Goal: Communication & Community: Answer question/provide support

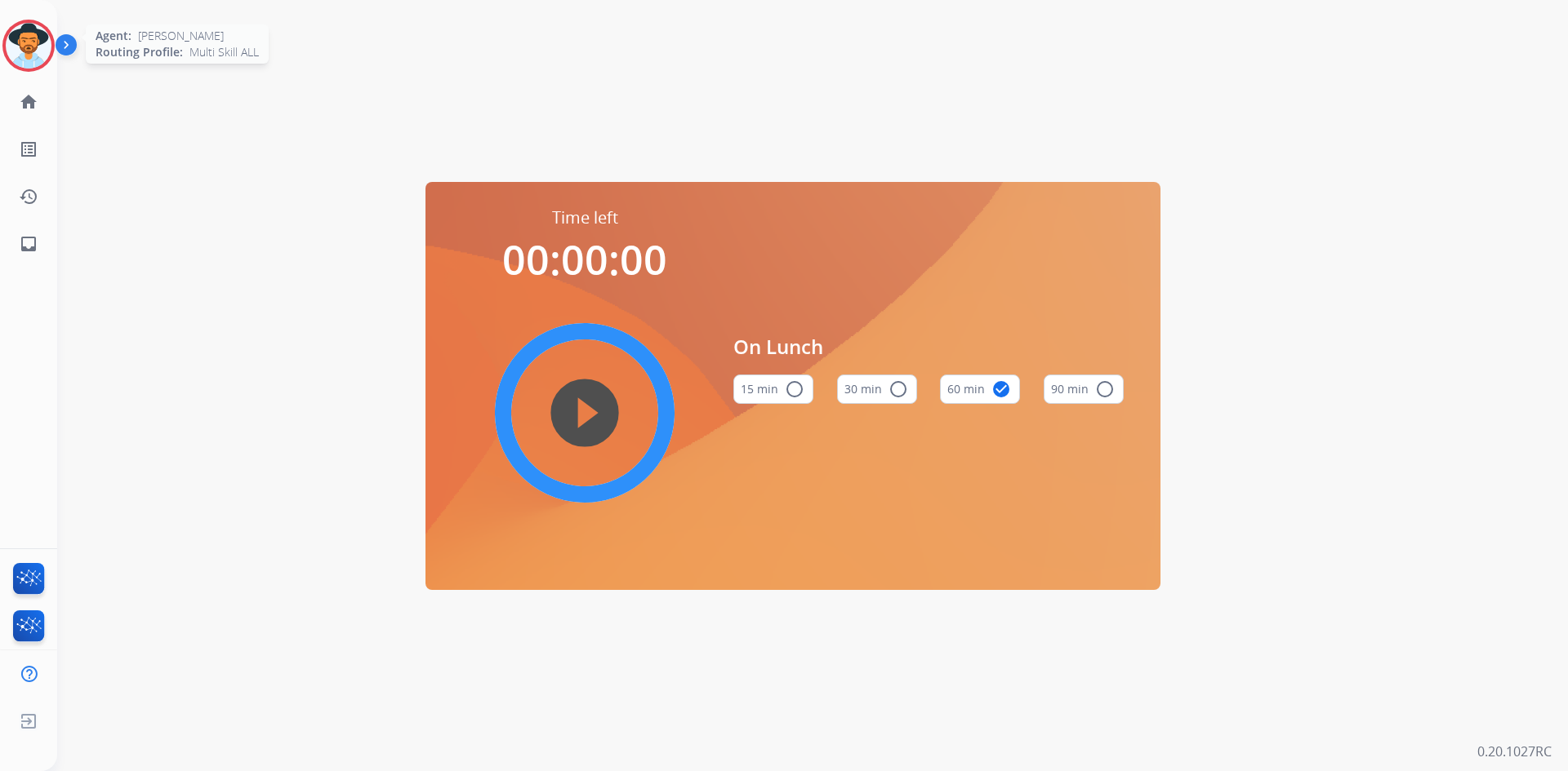
click at [22, 52] on img at bounding box center [28, 45] width 46 height 46
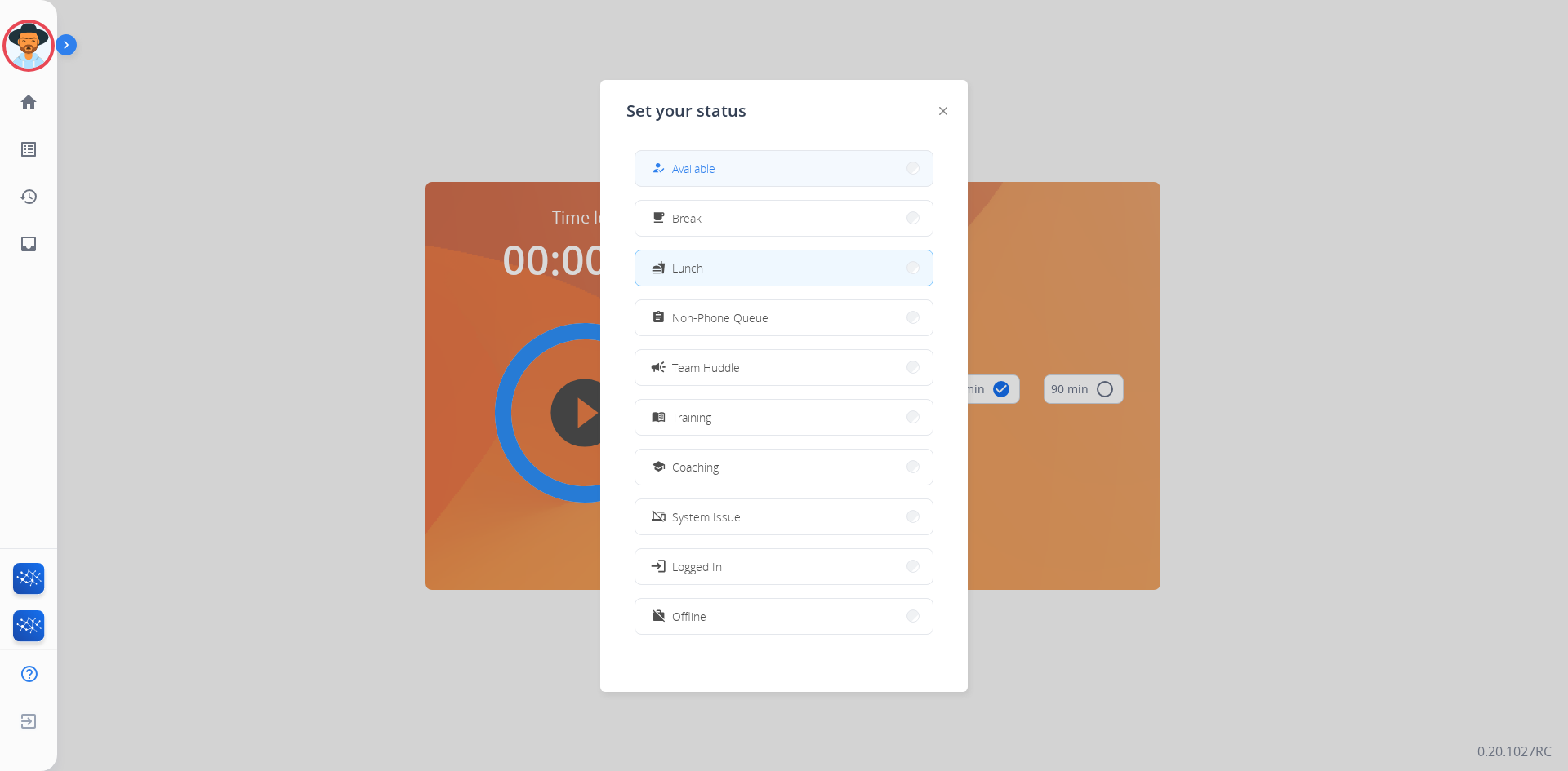
click at [802, 170] on button "how_to_reg Available" at bounding box center [783, 169] width 297 height 35
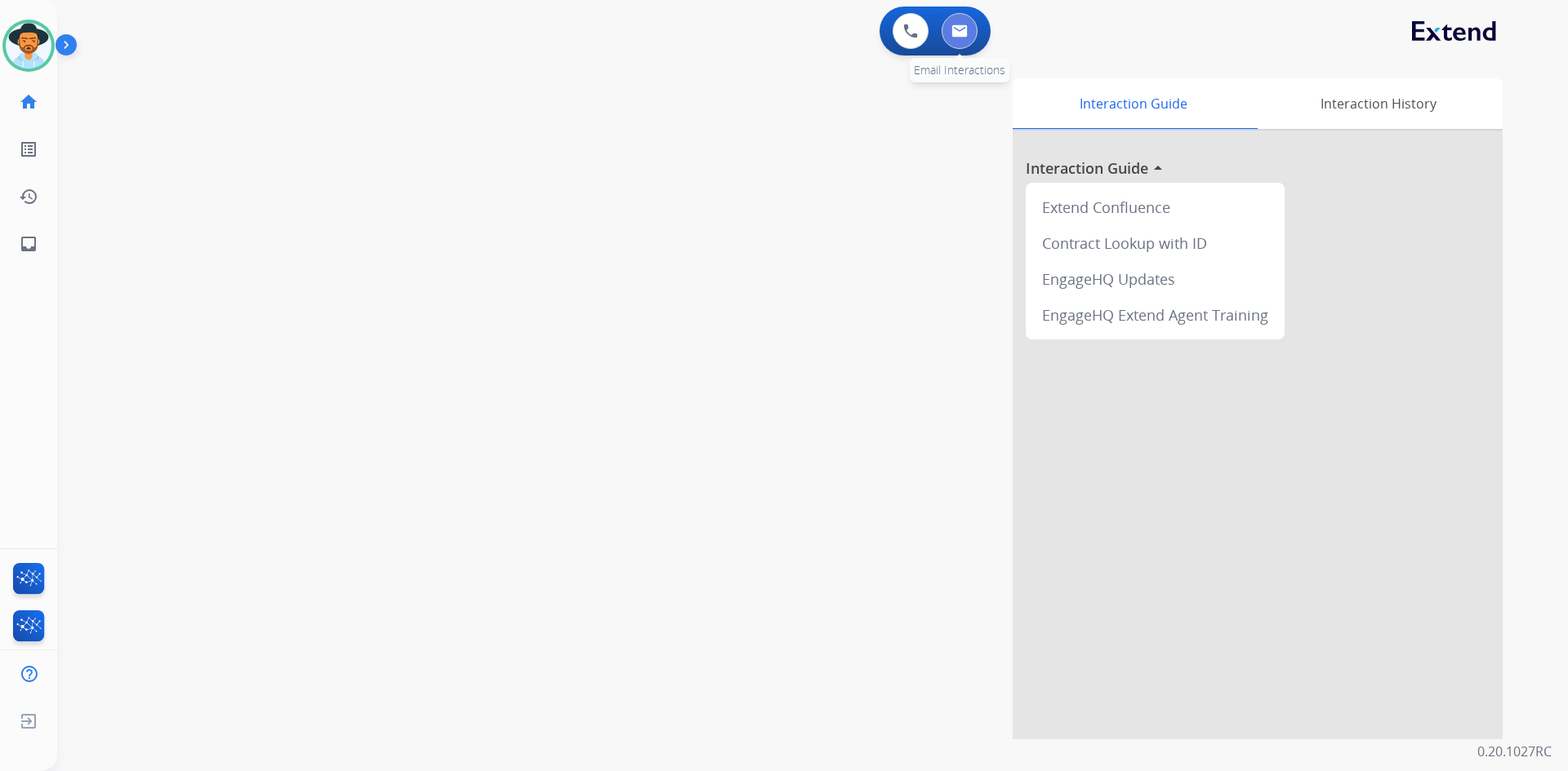
click at [971, 38] on button at bounding box center [959, 31] width 36 height 36
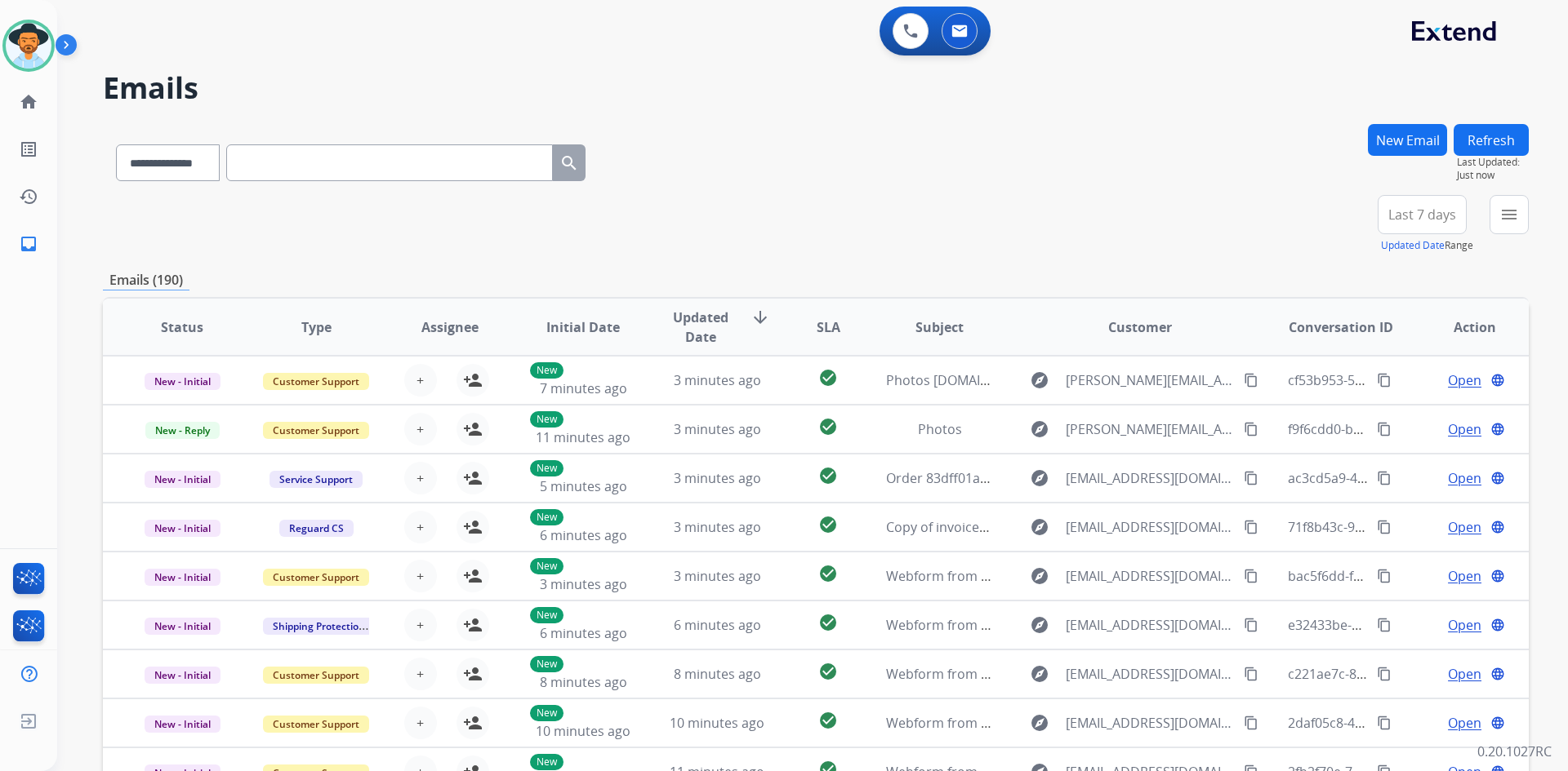
click at [1418, 214] on span "Last 7 days" at bounding box center [1422, 215] width 68 height 7
click at [1412, 421] on div "Last 90 days" at bounding box center [1417, 412] width 90 height 24
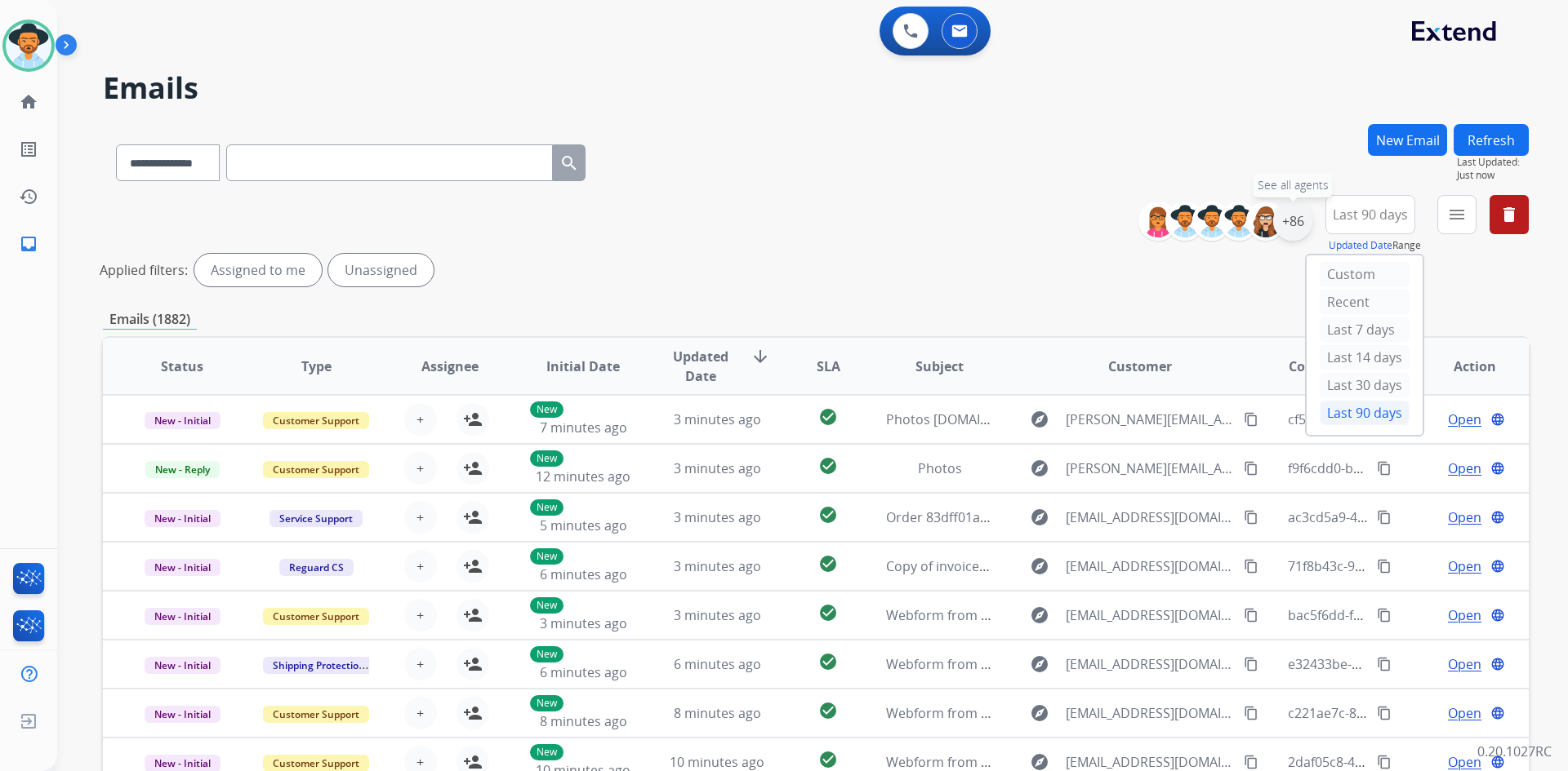
click at [1306, 221] on div "+86" at bounding box center [1293, 221] width 39 height 39
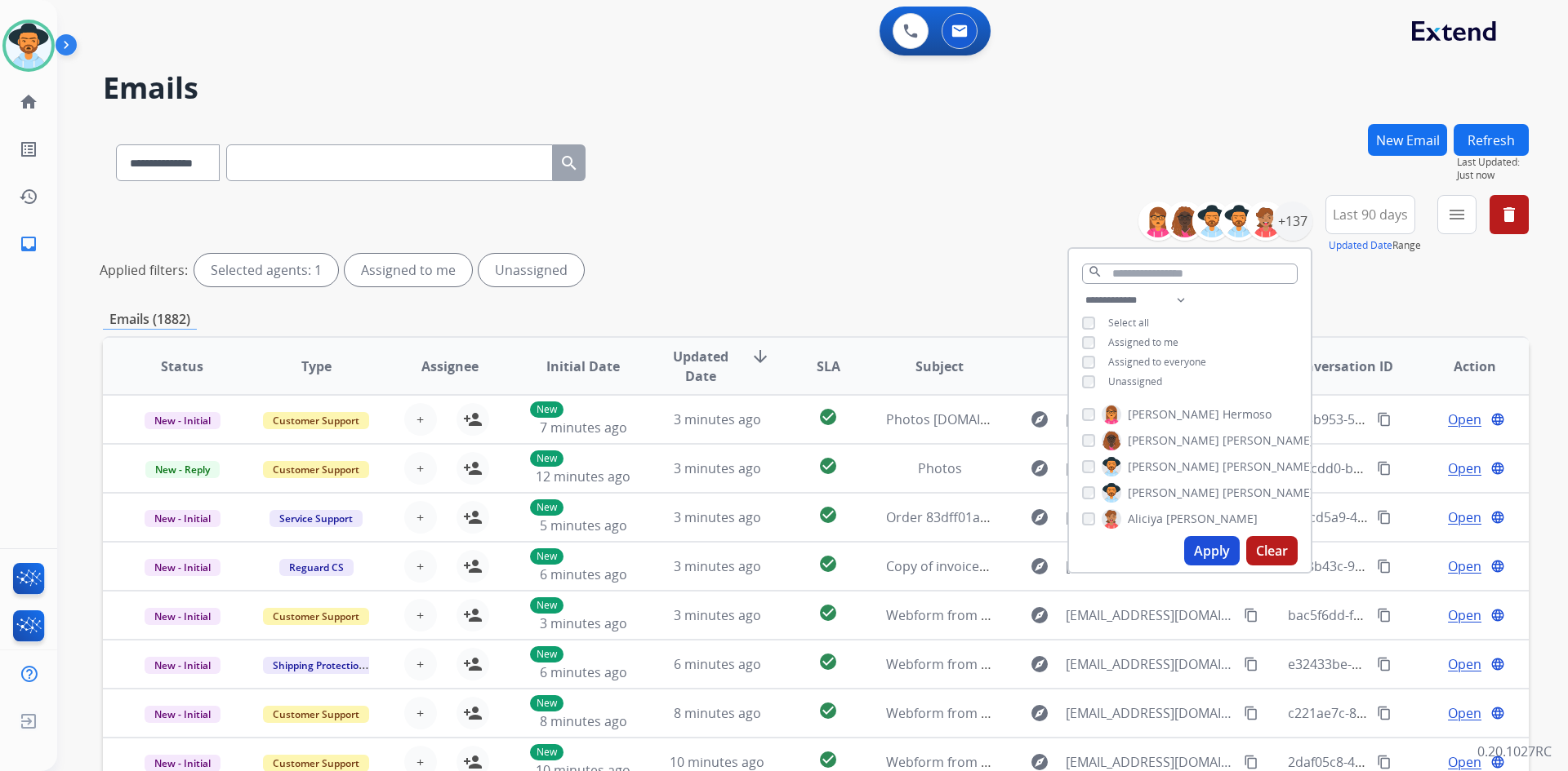
click at [1120, 375] on span "Unassigned" at bounding box center [1135, 381] width 54 height 14
click at [1220, 557] on button "Apply" at bounding box center [1212, 550] width 55 height 29
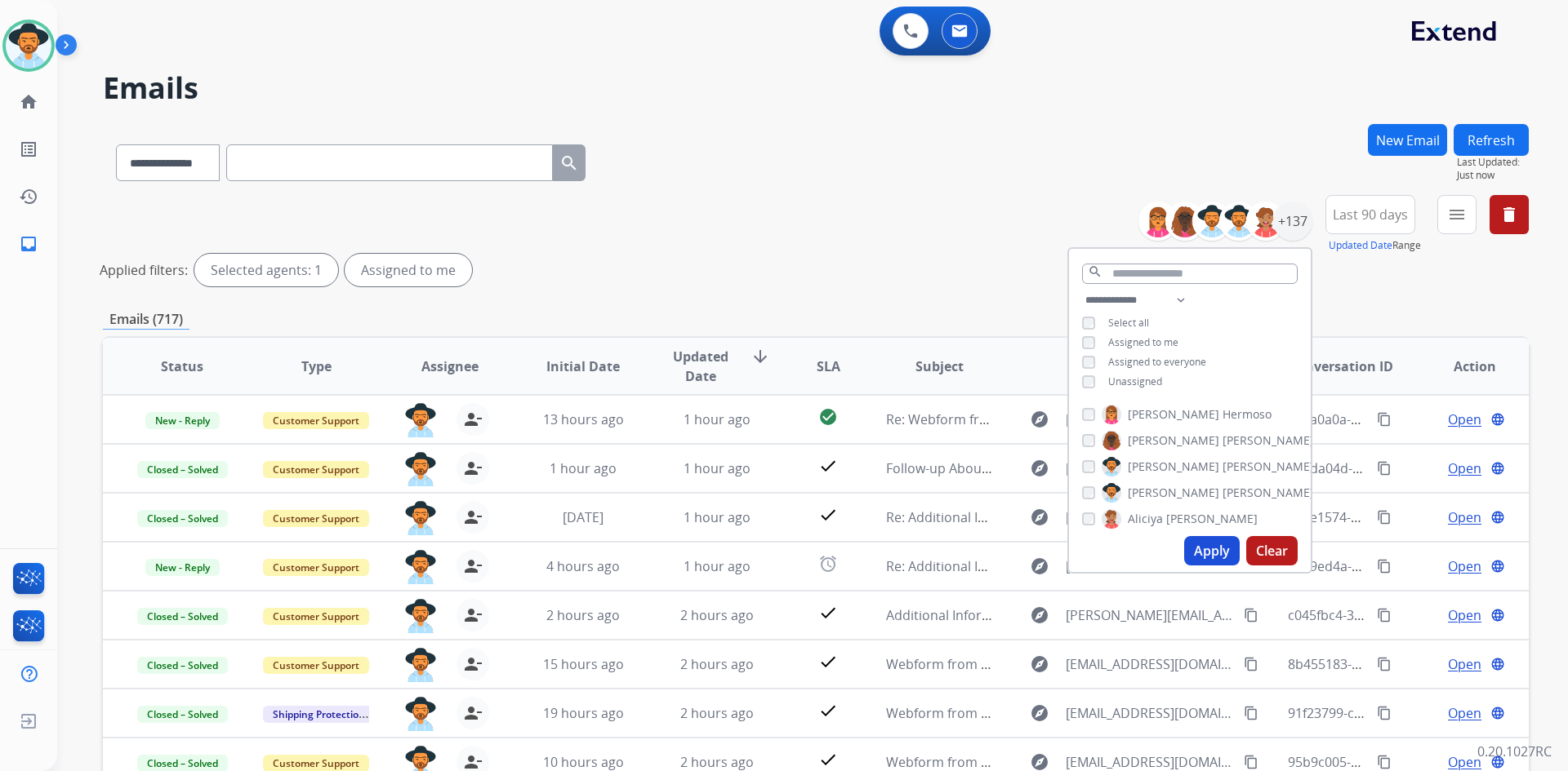
click at [1407, 293] on div "**********" at bounding box center [816, 545] width 1426 height 844
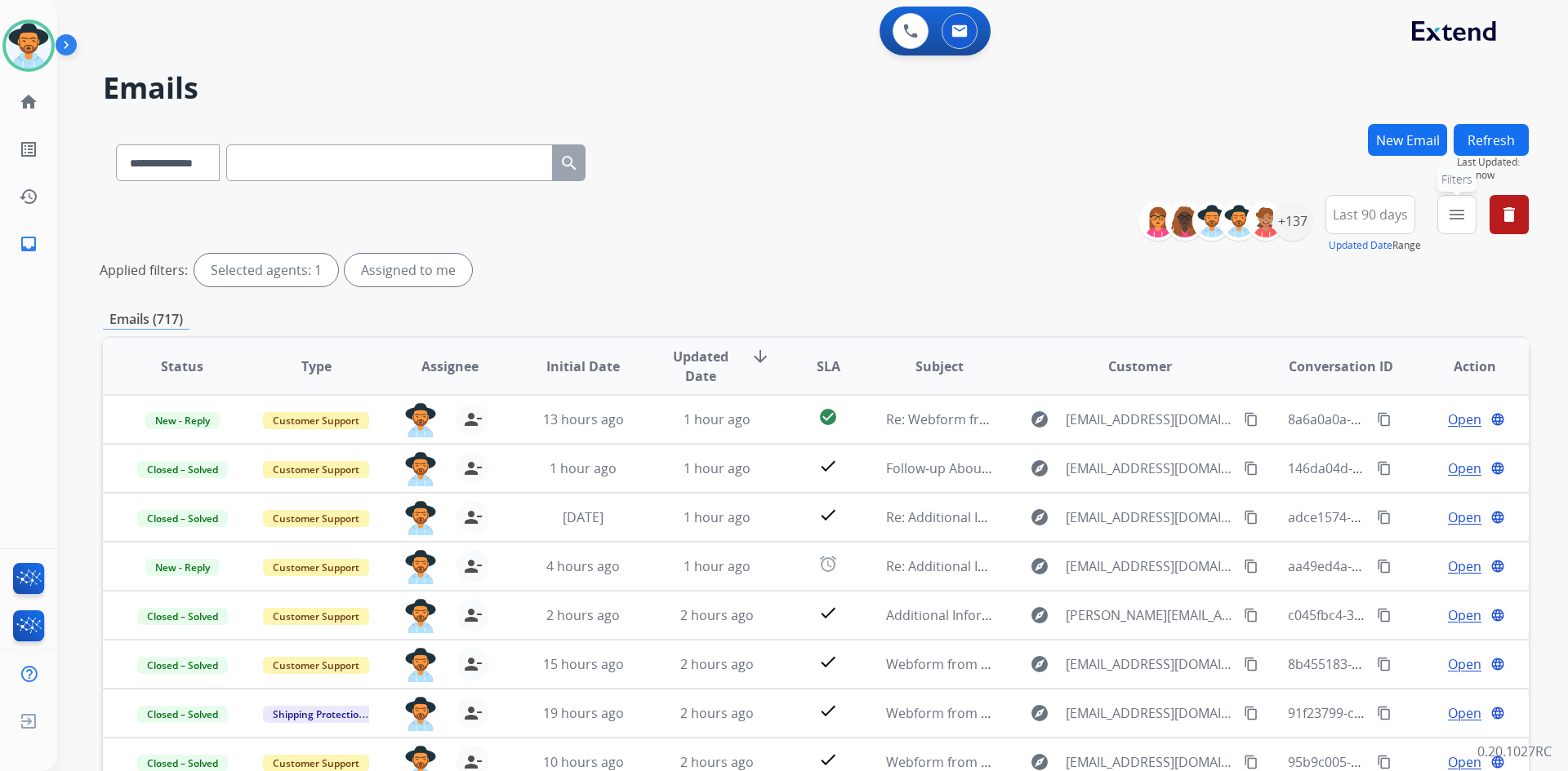
click at [1459, 222] on mat-icon "menu" at bounding box center [1456, 214] width 19 height 19
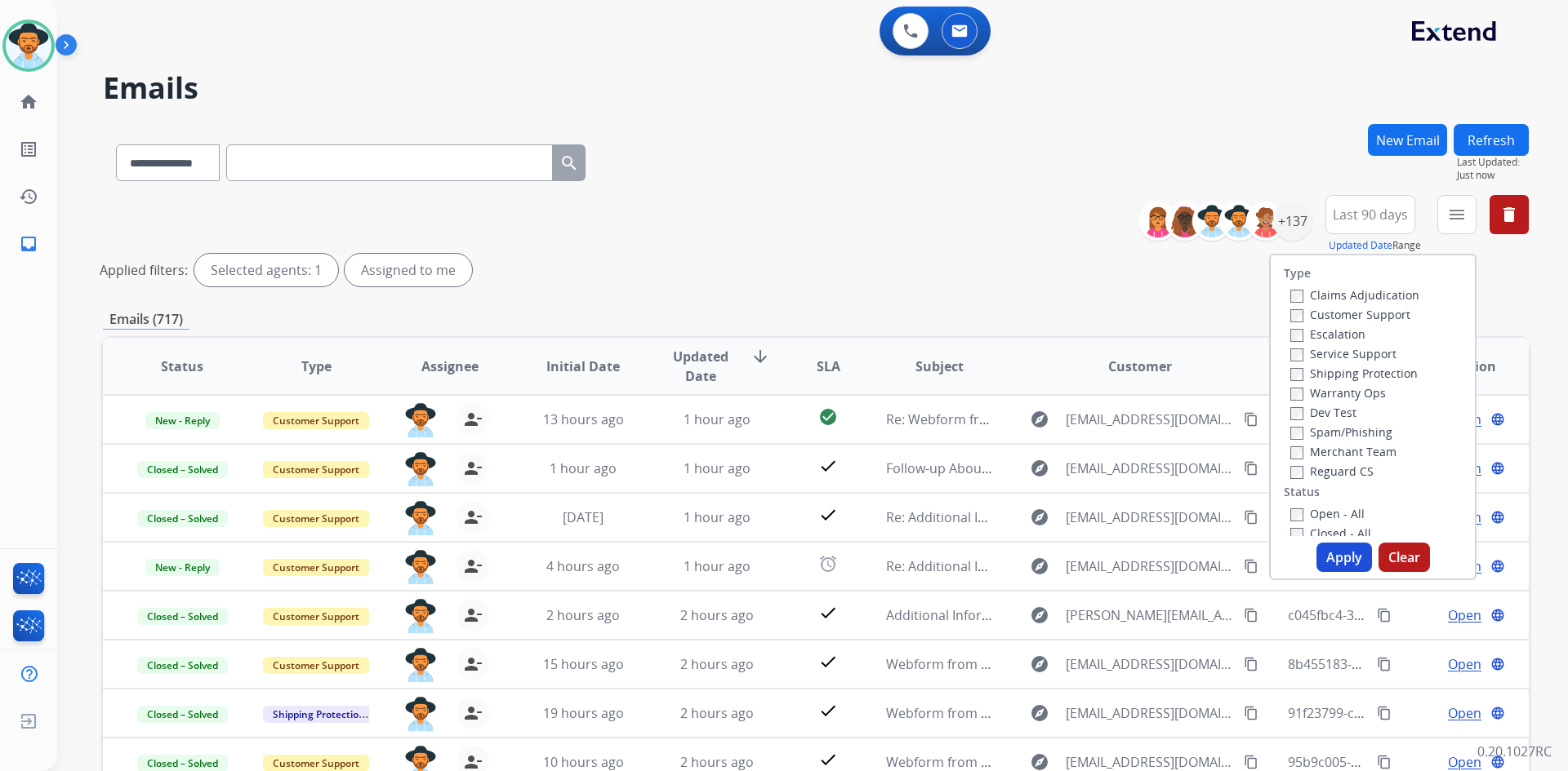
click at [1314, 514] on label "Open - All" at bounding box center [1327, 513] width 74 height 16
click at [1332, 566] on button "Apply" at bounding box center [1344, 557] width 55 height 29
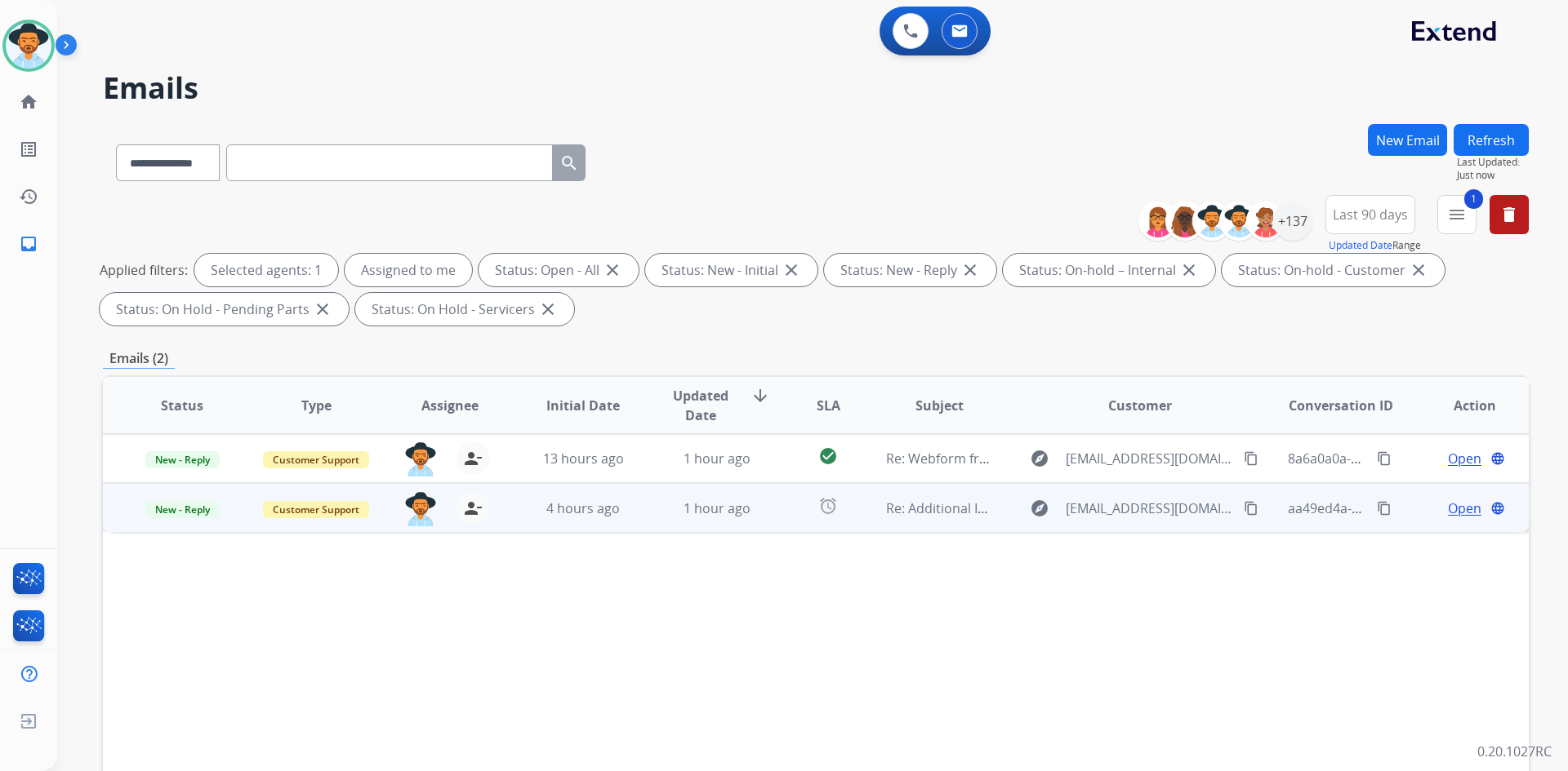
click at [1243, 510] on mat-icon "content_copy" at bounding box center [1251, 508] width 15 height 15
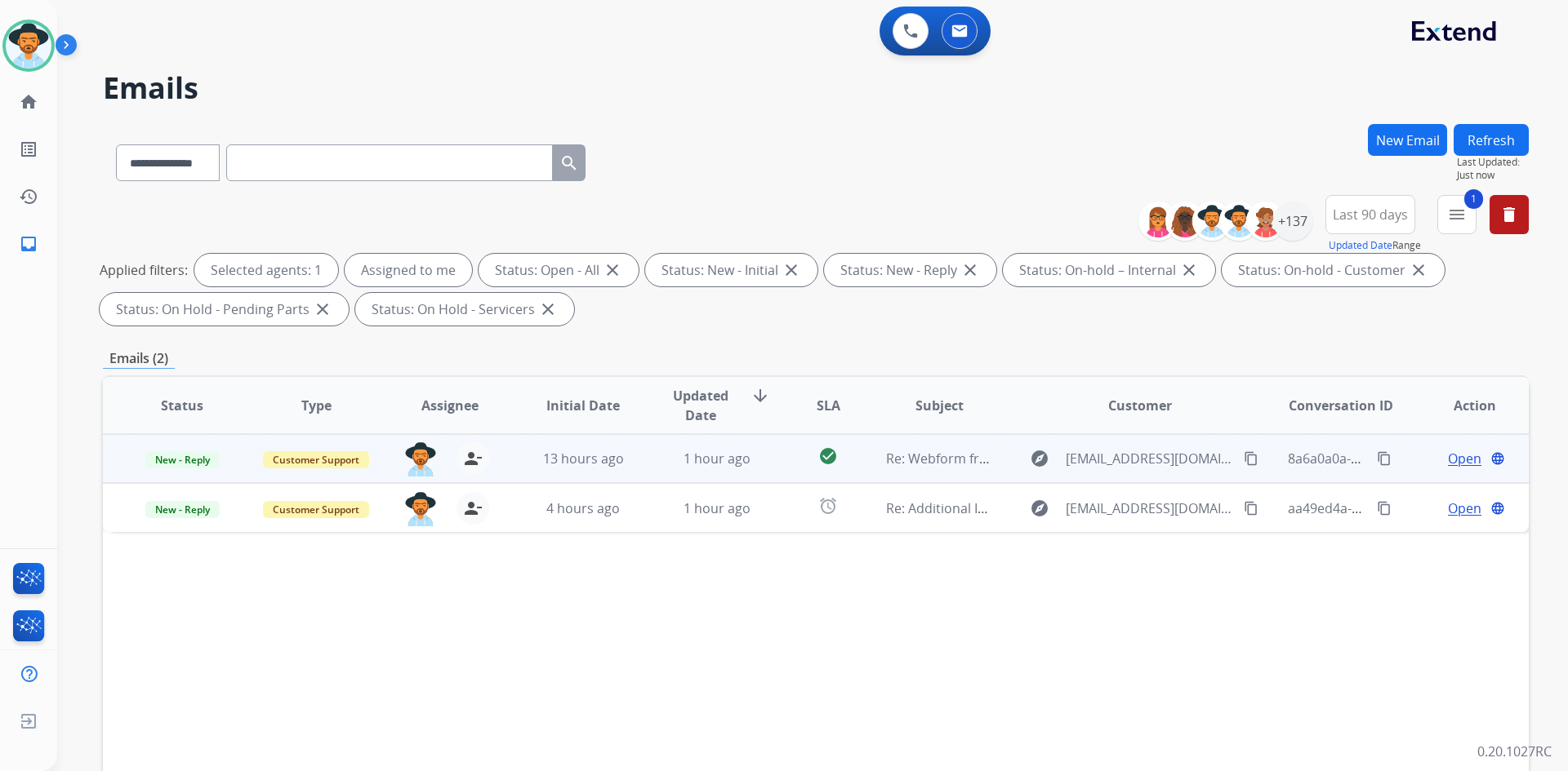
click at [1243, 459] on mat-icon "content_copy" at bounding box center [1251, 459] width 15 height 15
click at [1451, 459] on span "Open" at bounding box center [1464, 458] width 33 height 19
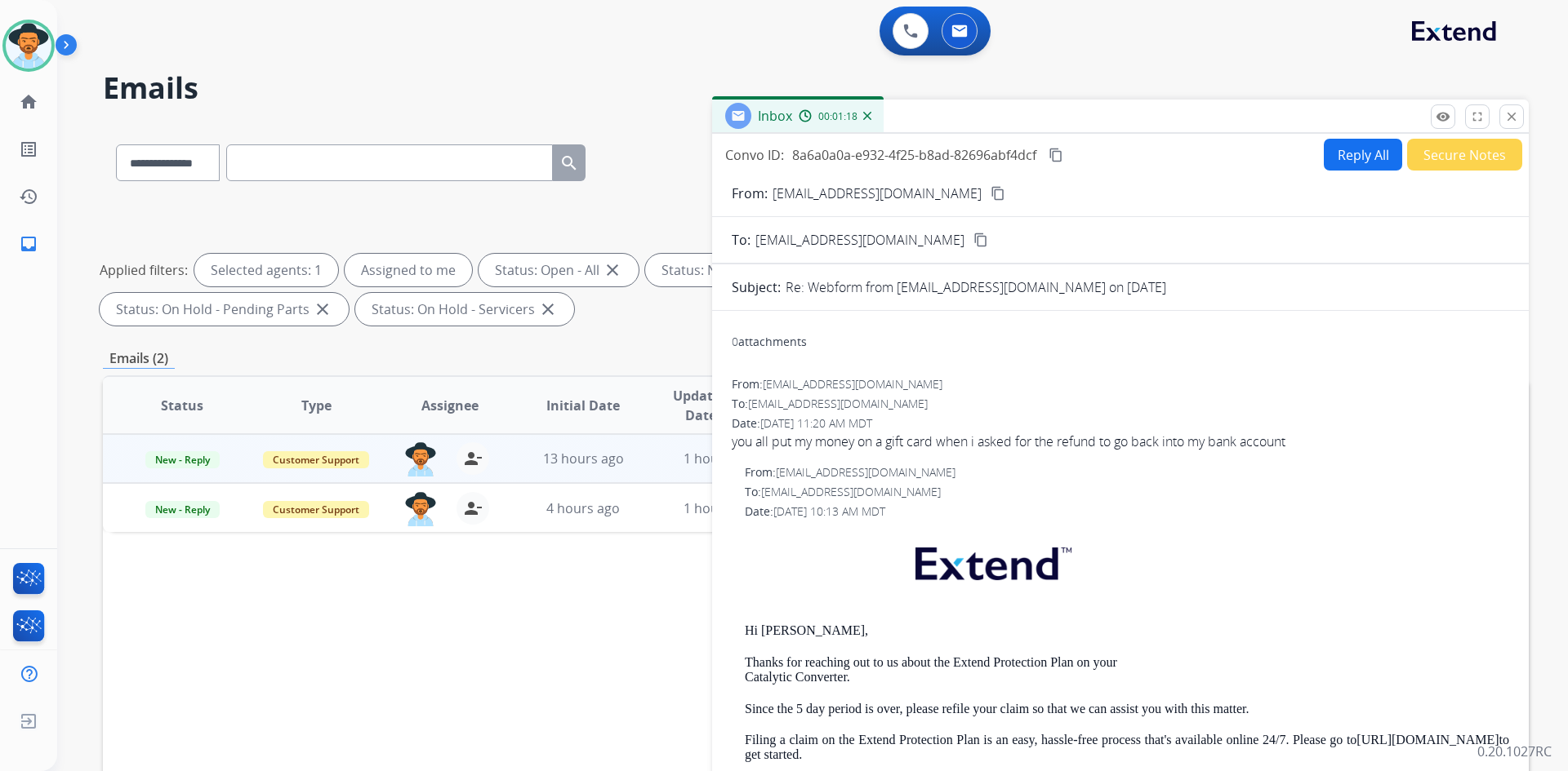
click at [1058, 157] on mat-icon "content_copy" at bounding box center [1056, 156] width 15 height 15
click at [1345, 155] on button "Reply All" at bounding box center [1363, 155] width 79 height 32
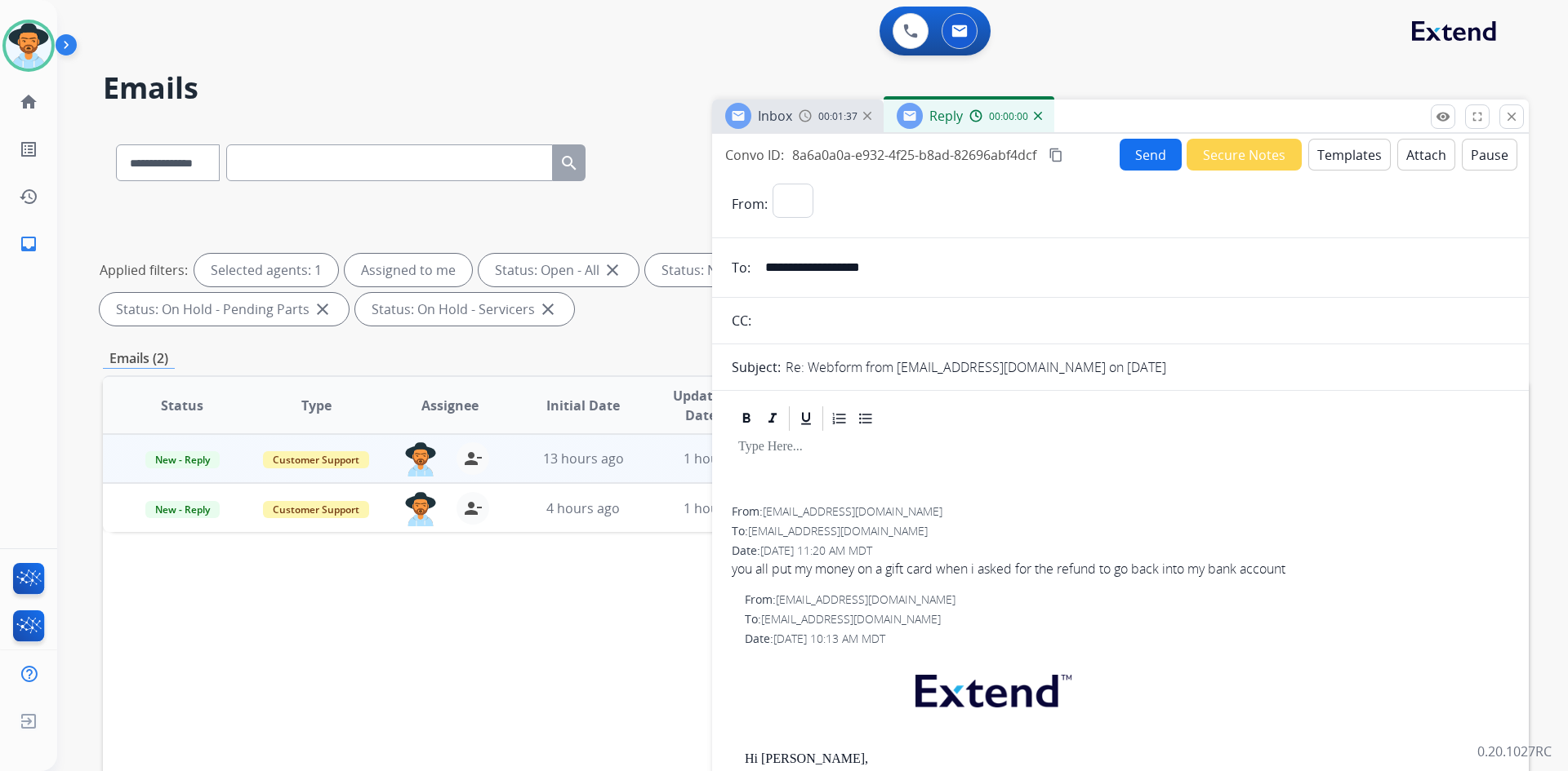
select select "**********"
click at [1346, 163] on button "Templates" at bounding box center [1350, 155] width 83 height 32
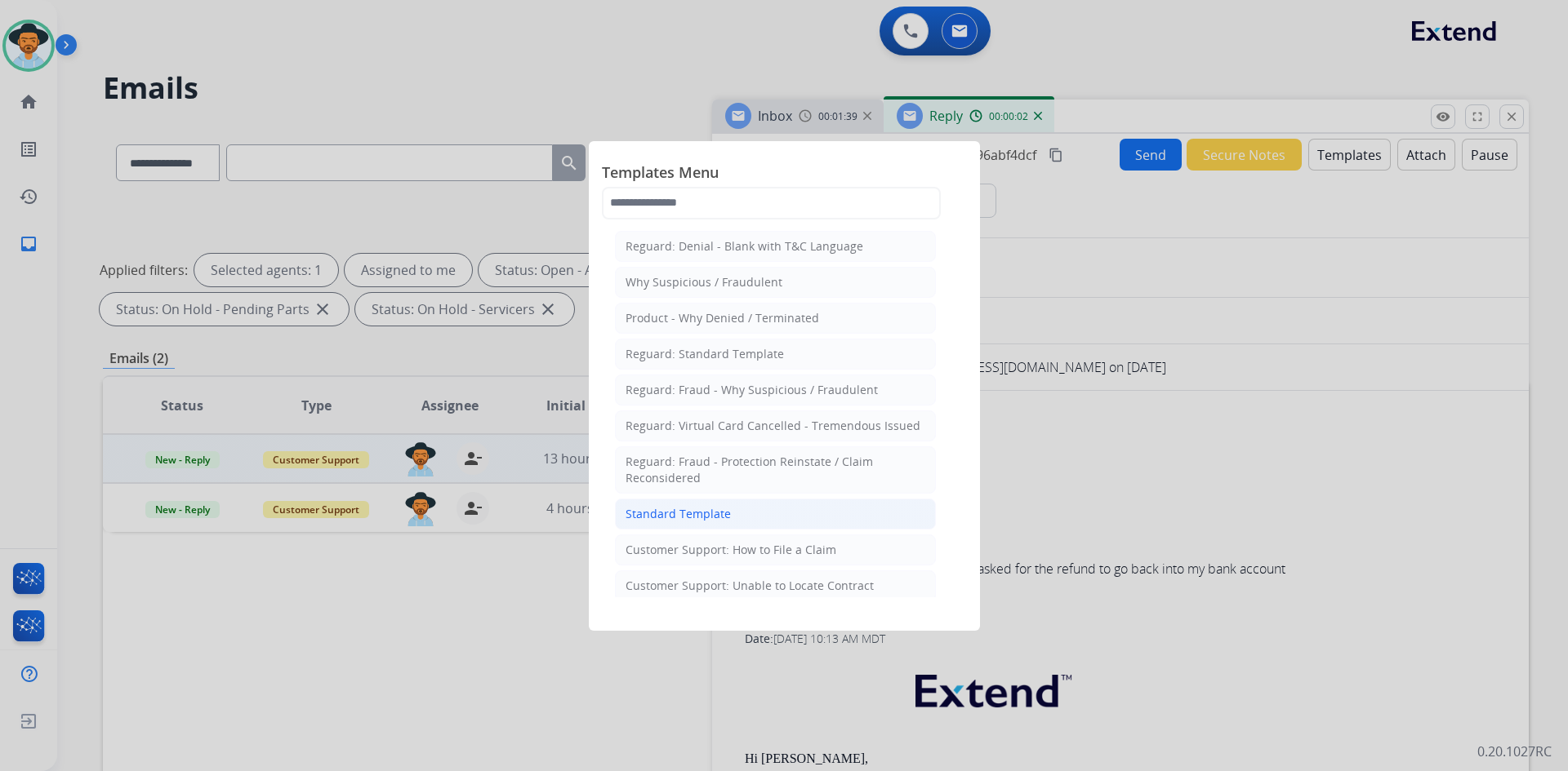
click at [768, 515] on li "Standard Template" at bounding box center [776, 513] width 321 height 31
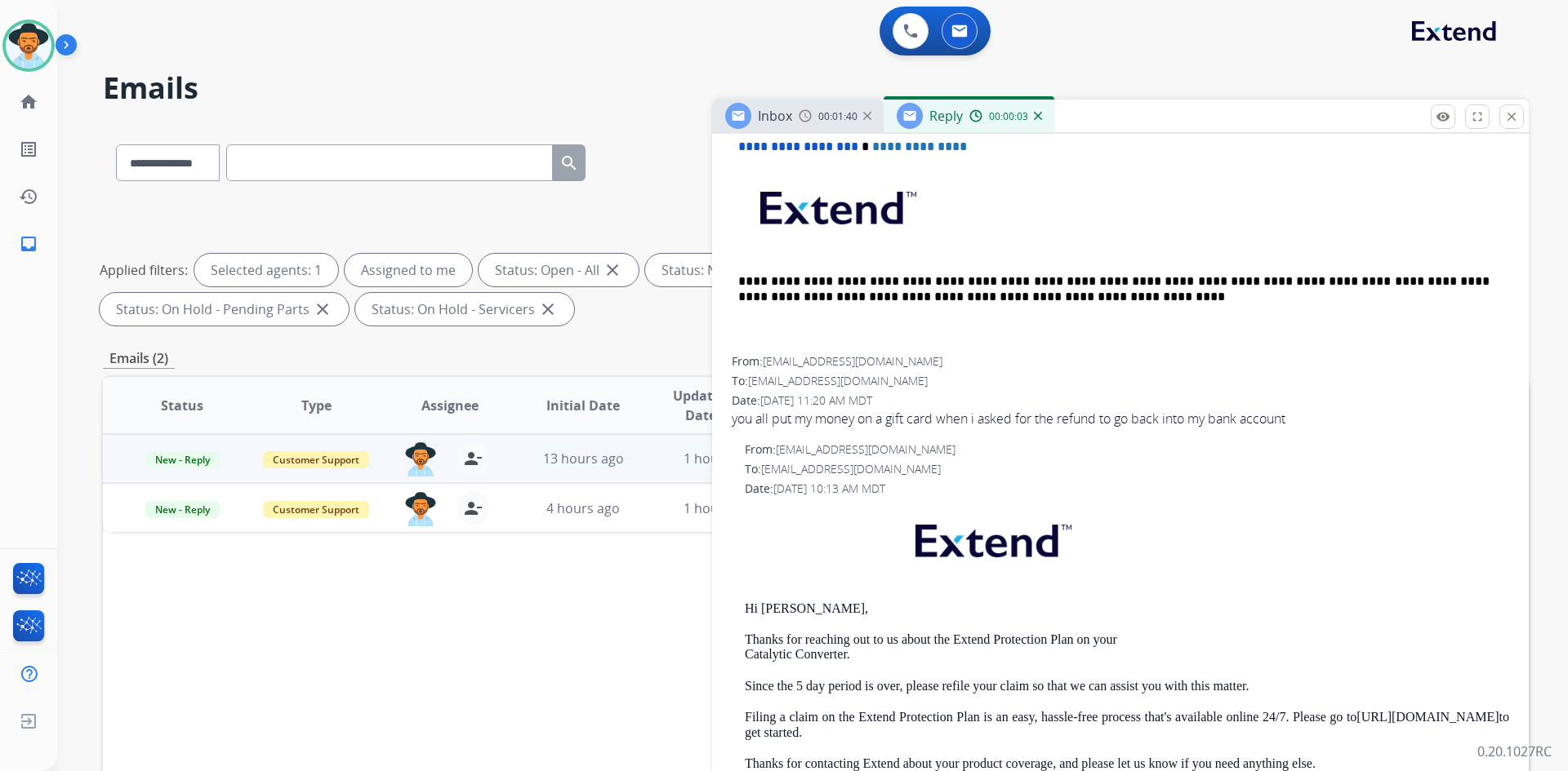
scroll to position [898, 0]
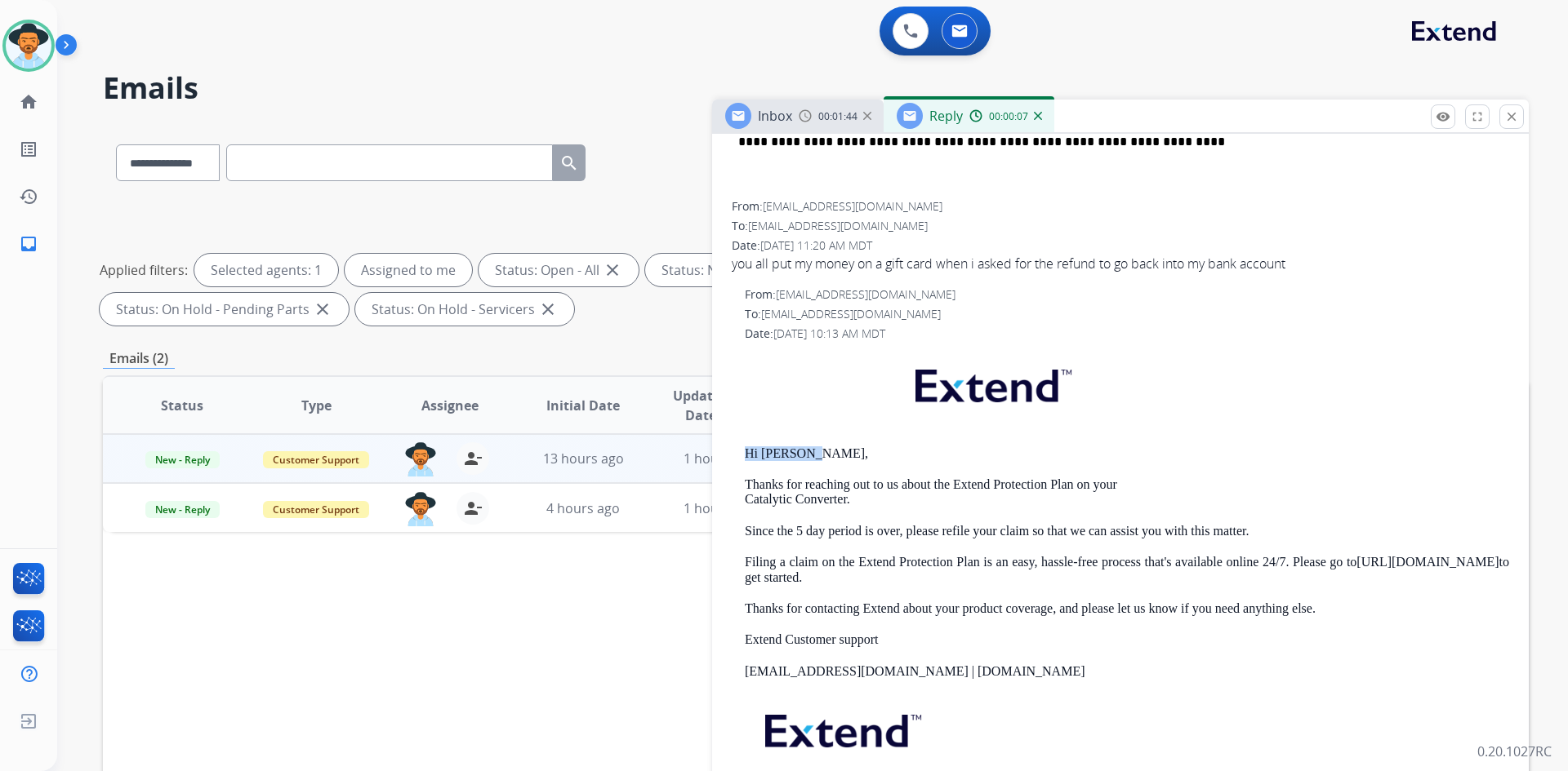
drag, startPoint x: 743, startPoint y: 446, endPoint x: 868, endPoint y: 459, distance: 125.7
click at [868, 459] on div "From: [EMAIL_ADDRESS][DOMAIN_NAME] To: [EMAIL_ADDRESS][DOMAIN_NAME] Date: [DATE…" at bounding box center [1120, 567] width 777 height 561
copy p "Hi [PERSON_NAME],"
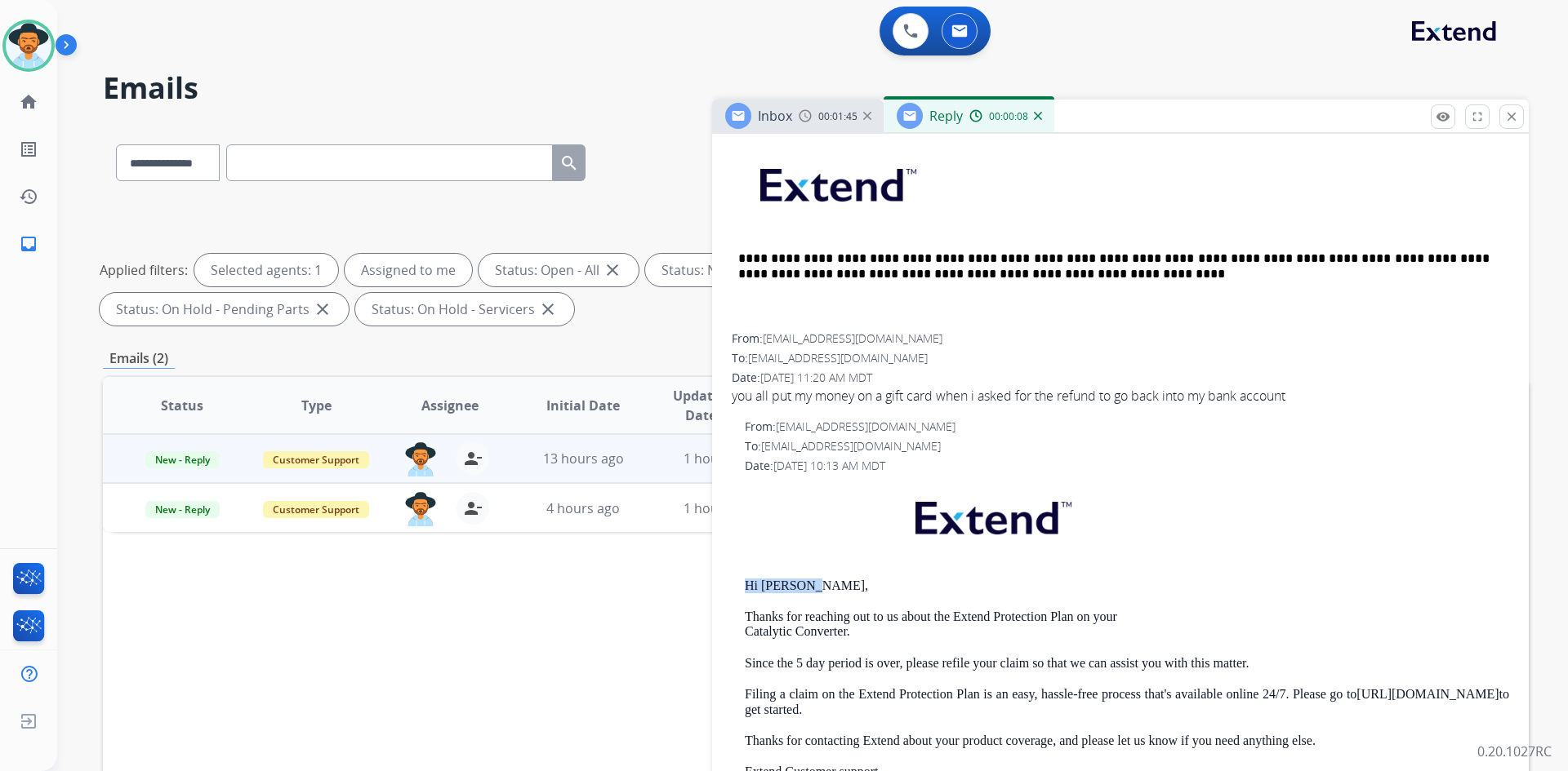
scroll to position [326, 0]
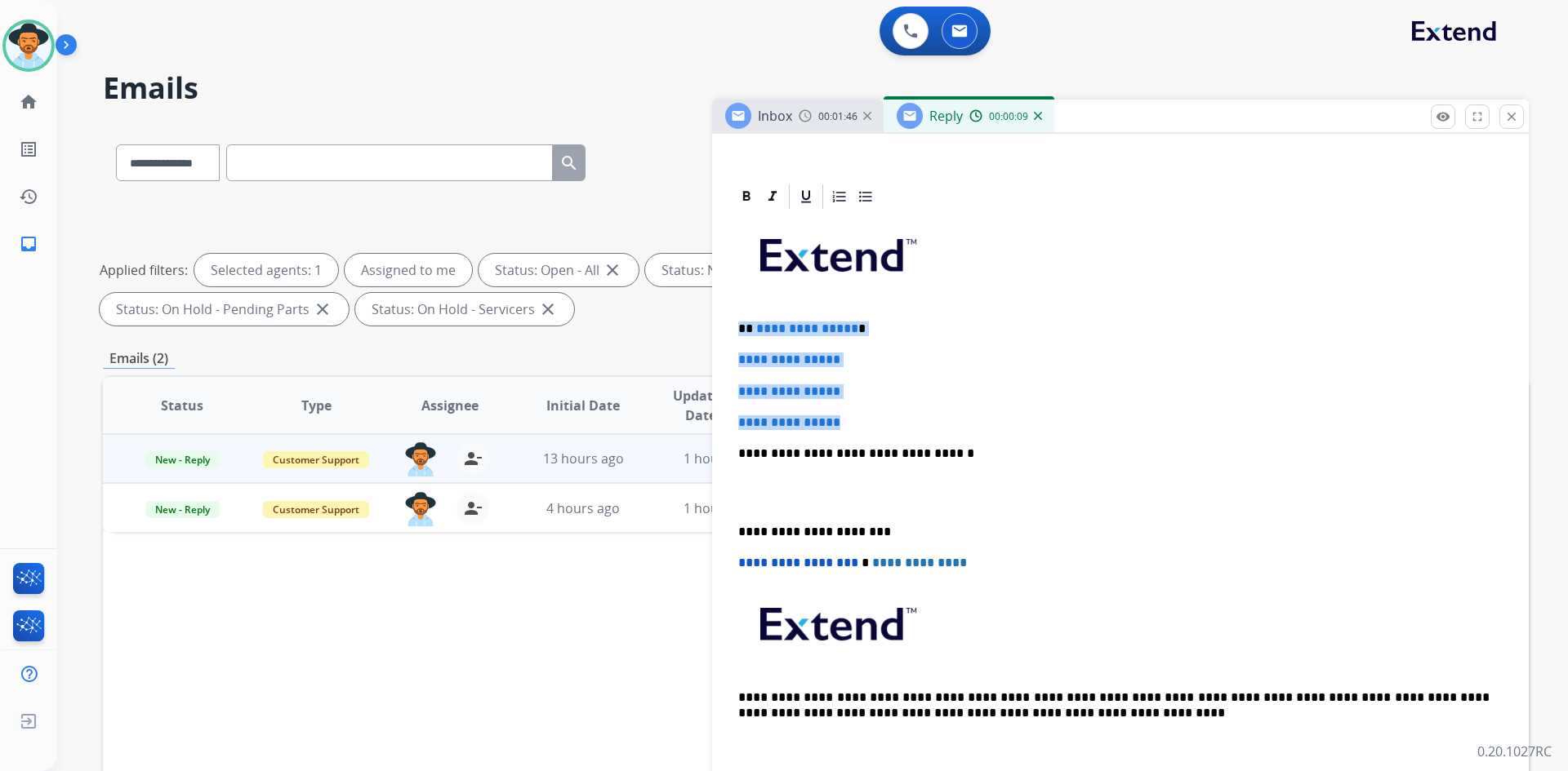
drag, startPoint x: 734, startPoint y: 327, endPoint x: 898, endPoint y: 422, distance: 189.5
click at [898, 422] on div "**********" at bounding box center [1120, 492] width 777 height 561
paste div
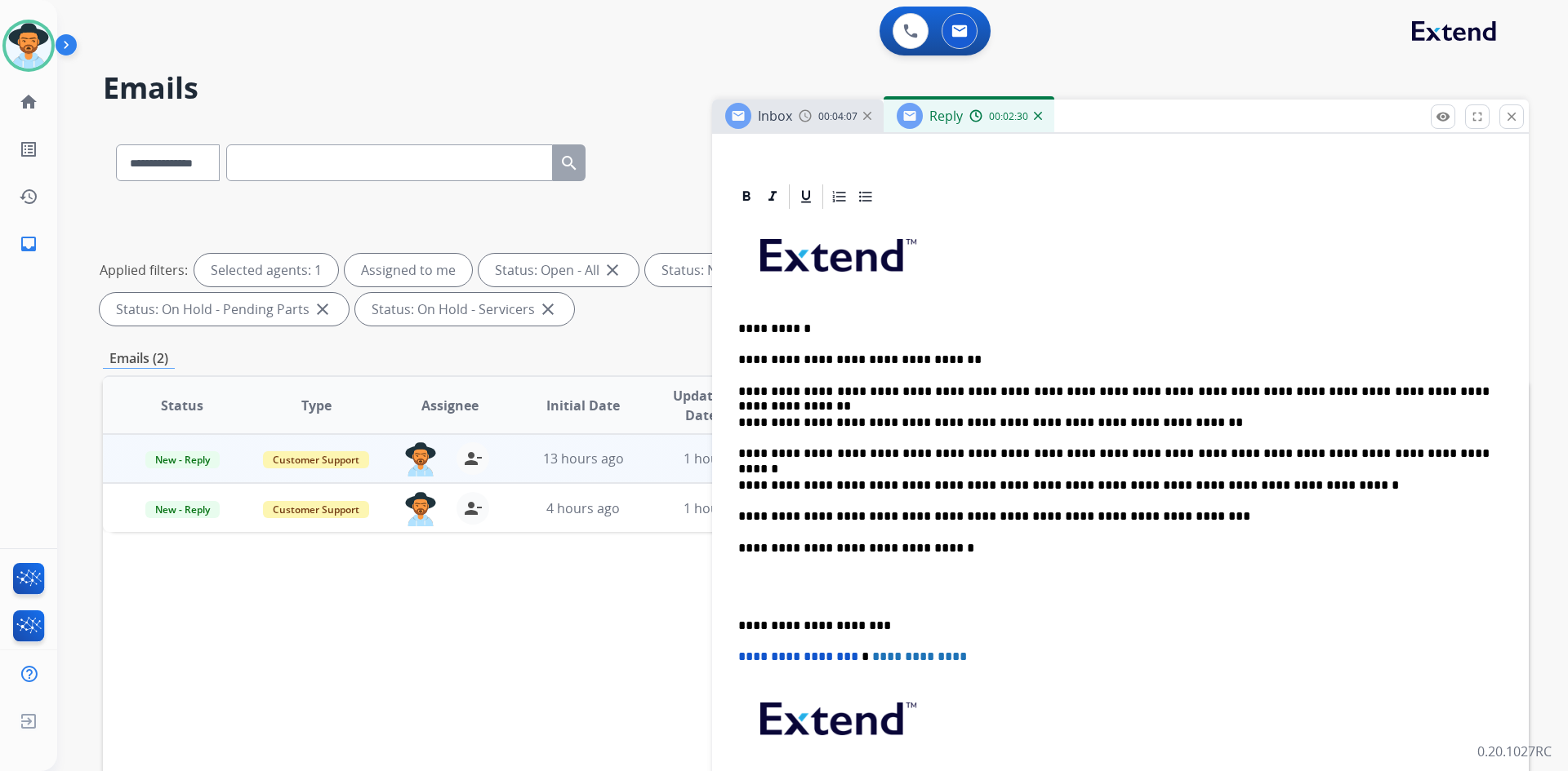
click at [774, 603] on div "**********" at bounding box center [1120, 539] width 777 height 656
click at [766, 590] on p at bounding box center [1120, 587] width 765 height 30
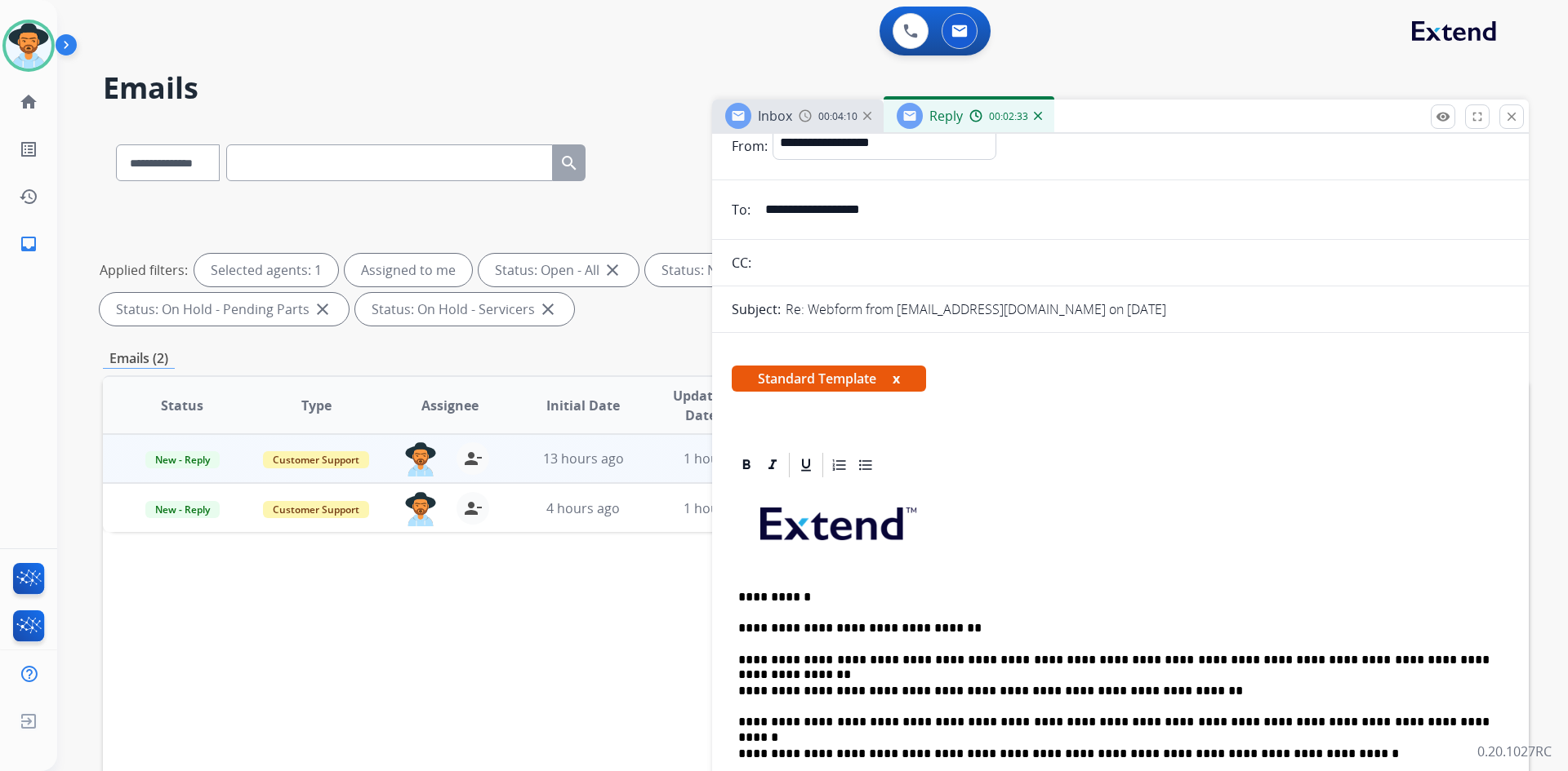
scroll to position [0, 0]
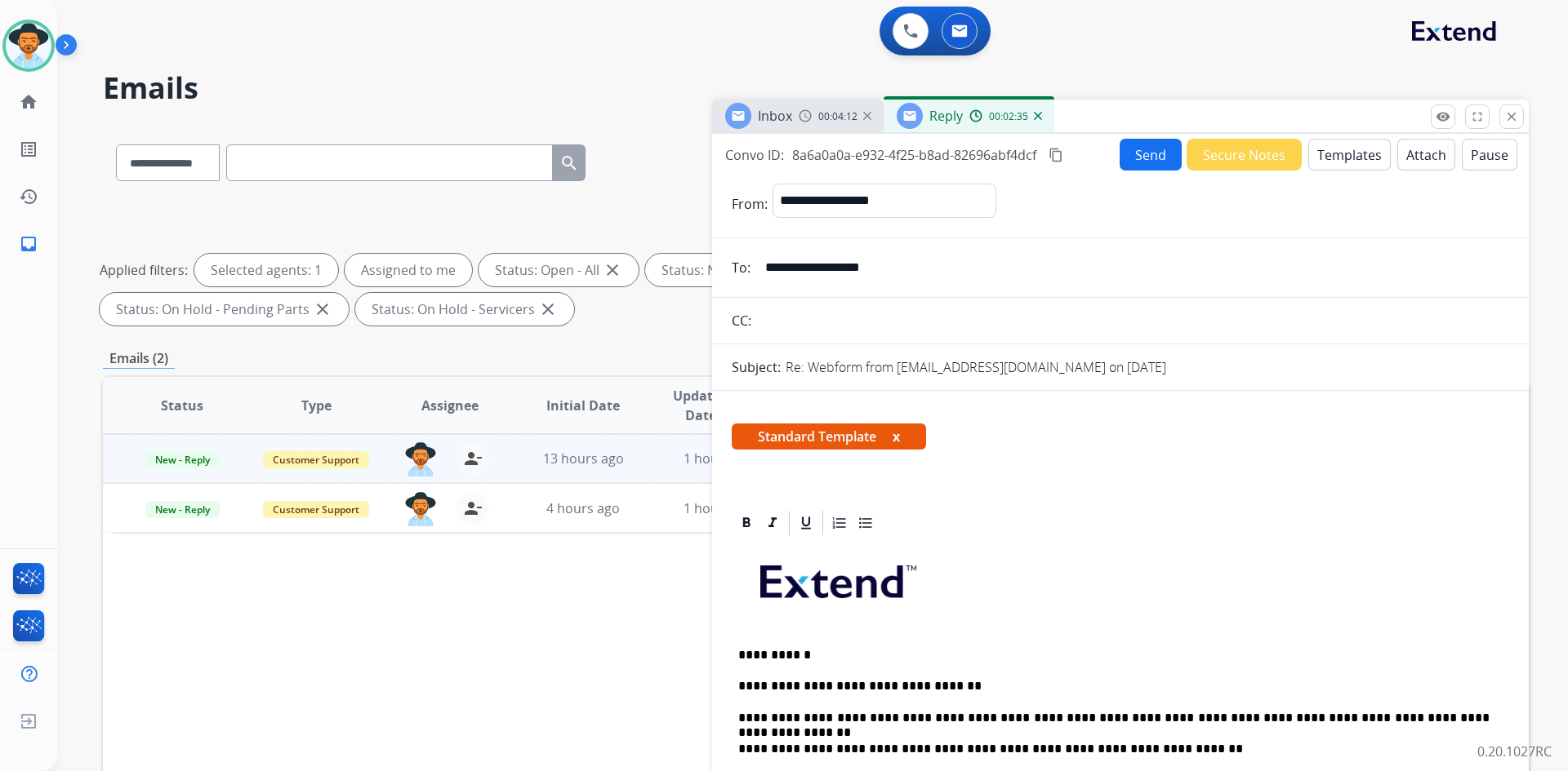
click at [1127, 156] on button "Send" at bounding box center [1150, 155] width 62 height 32
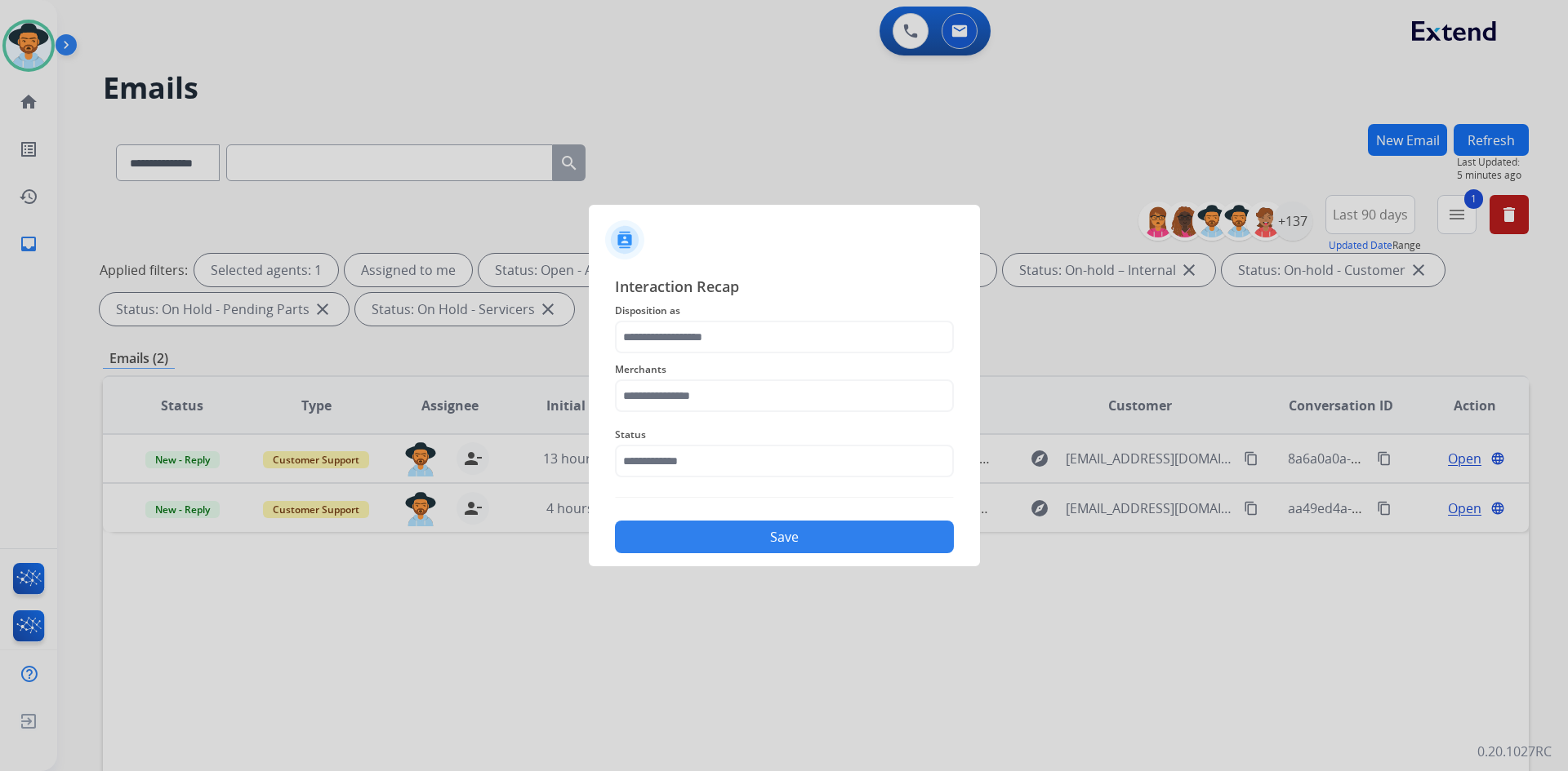
click at [848, 314] on span "Disposition as" at bounding box center [784, 310] width 339 height 19
click at [836, 328] on input "text" at bounding box center [784, 337] width 339 height 33
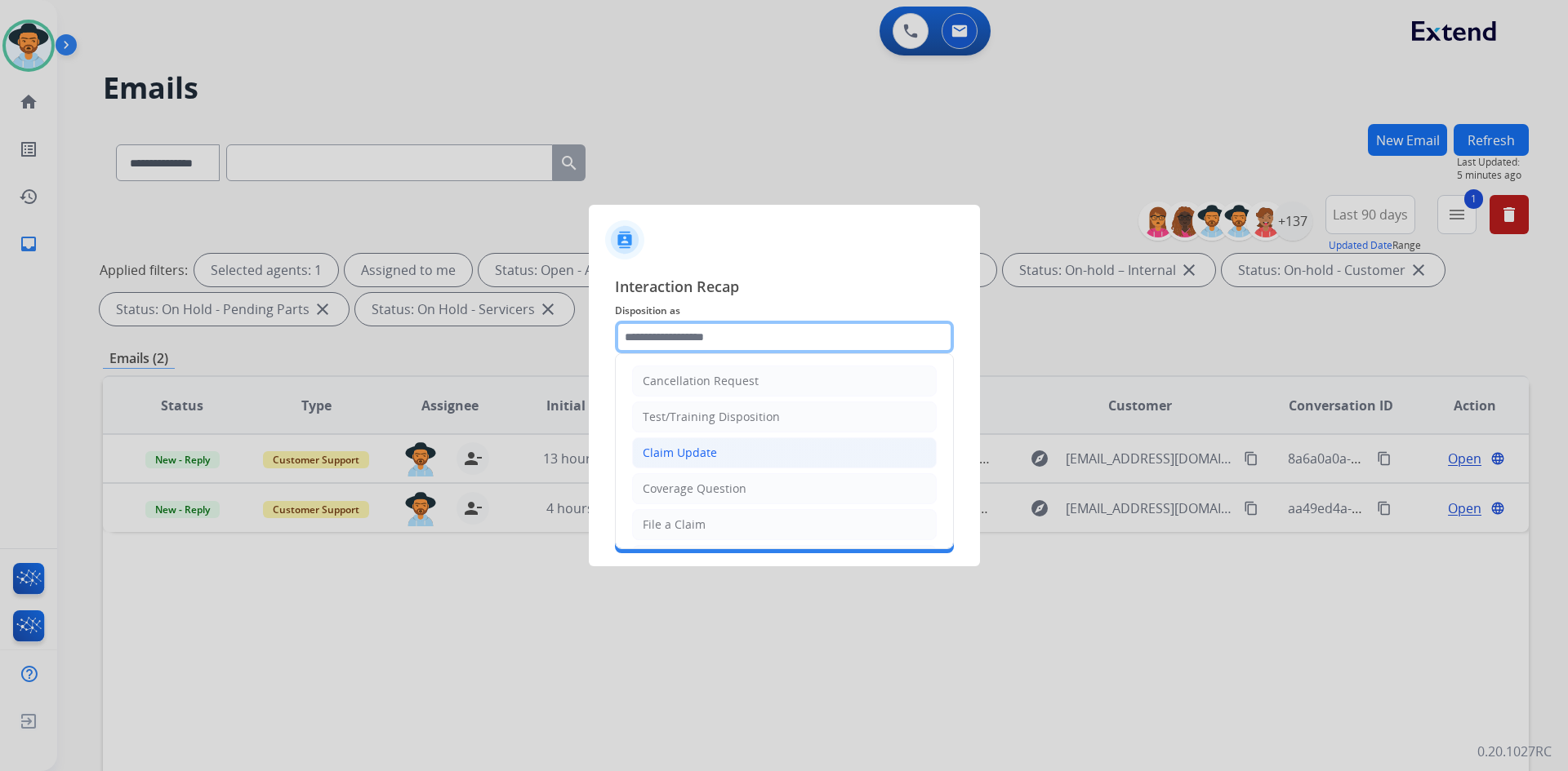
scroll to position [82, 0]
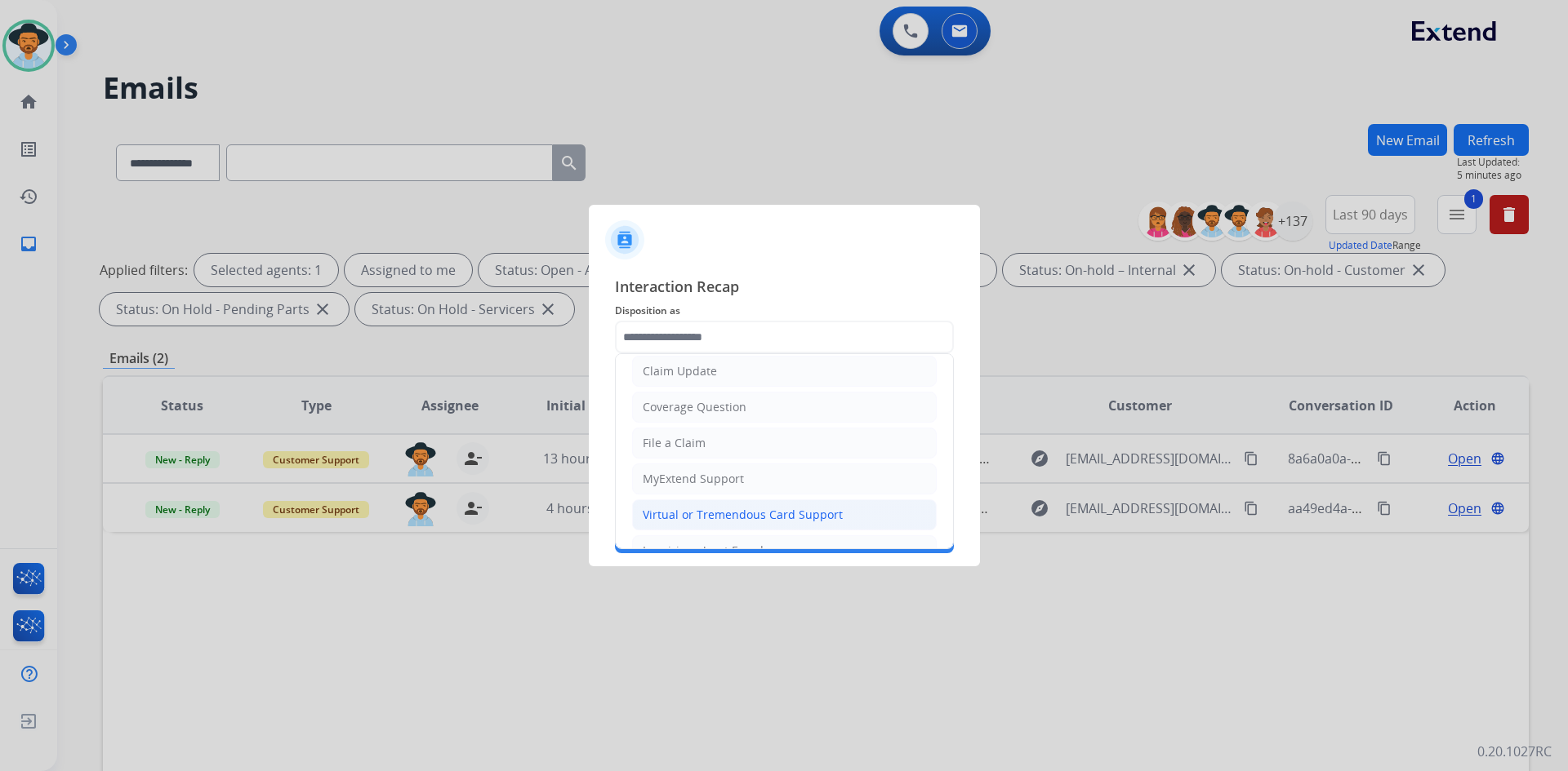
click at [765, 520] on div "Virtual or Tremendous Card Support" at bounding box center [742, 515] width 200 height 17
type input "**********"
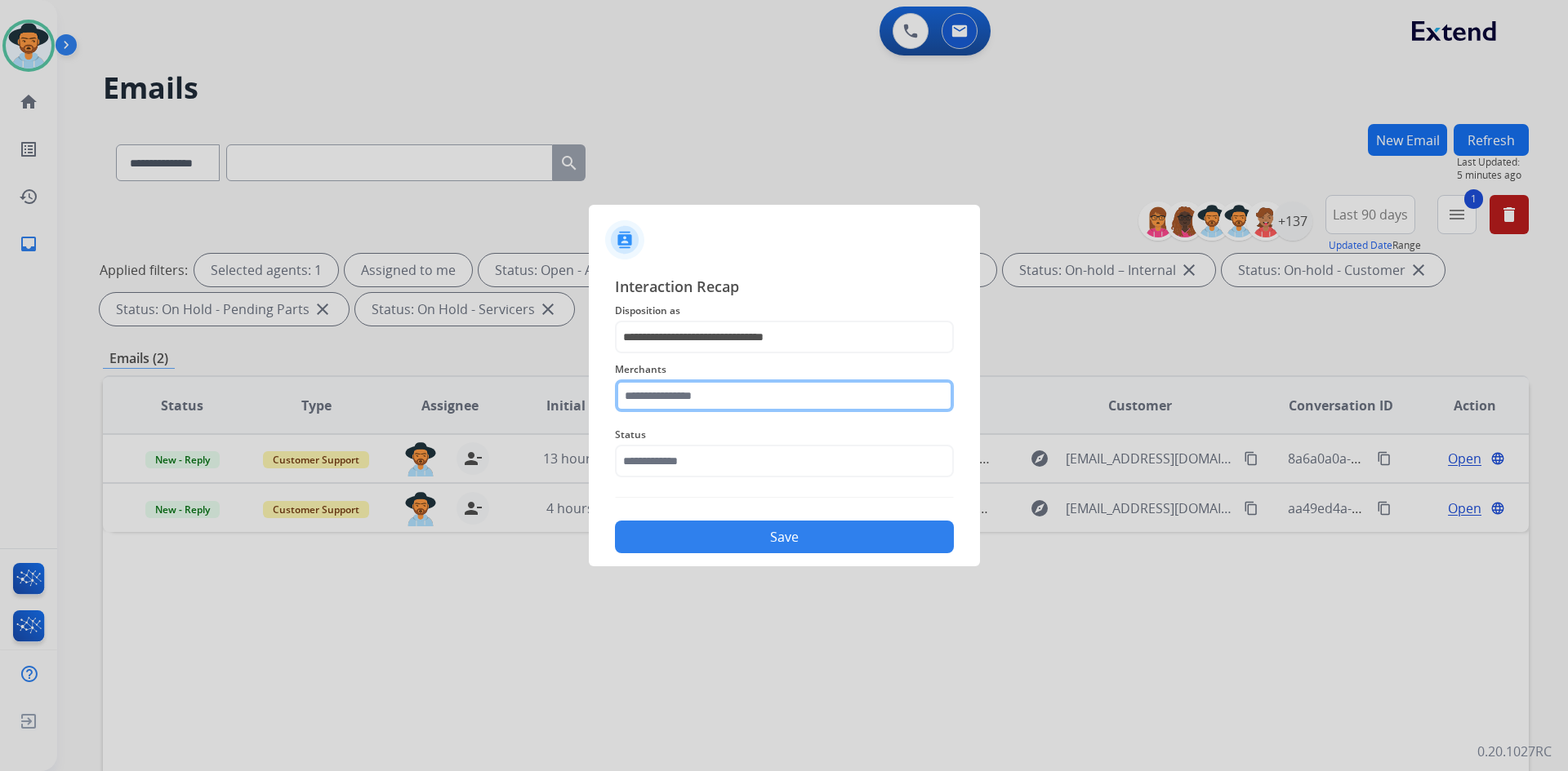
click at [714, 393] on input "text" at bounding box center [784, 396] width 339 height 33
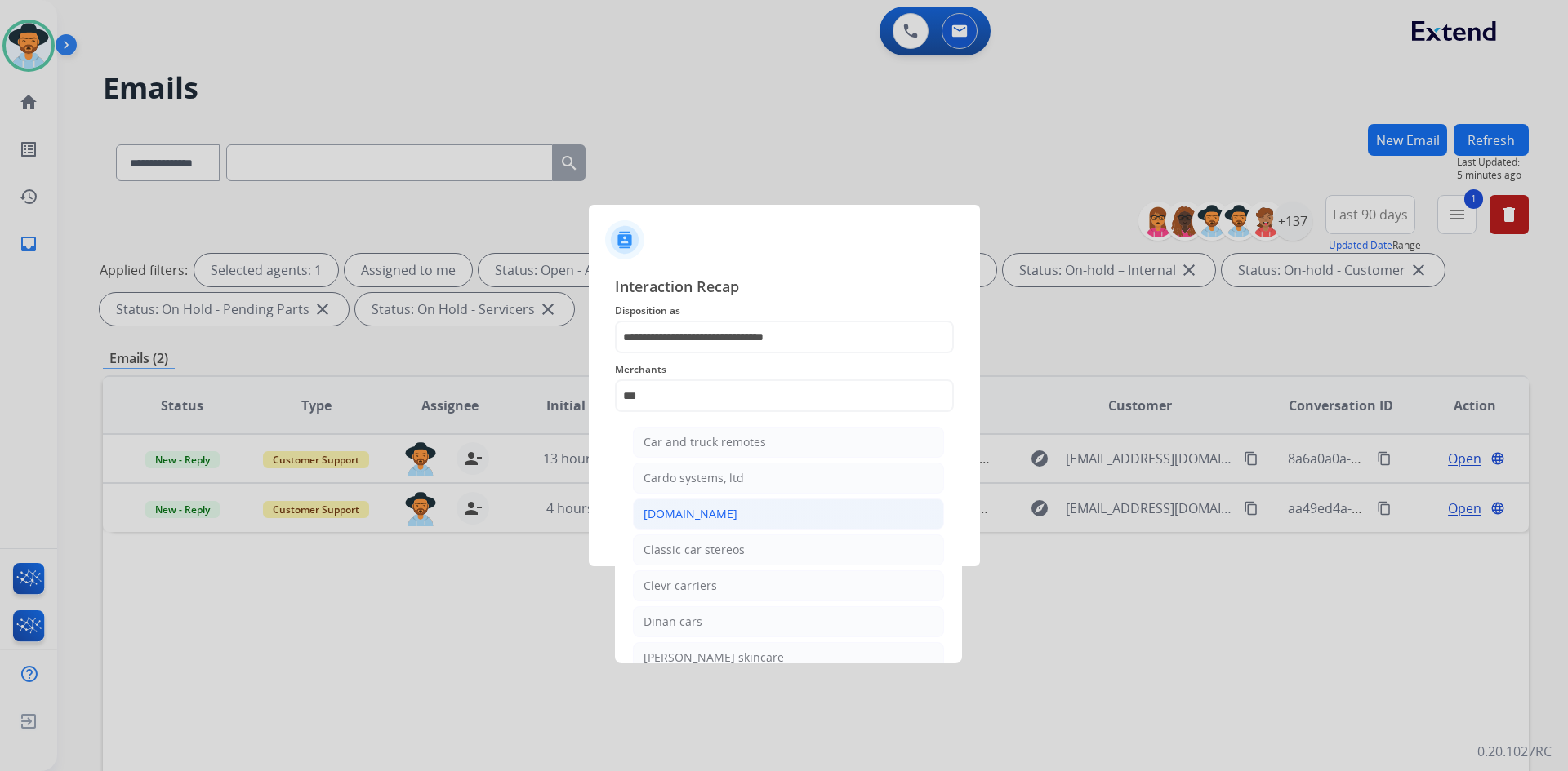
click at [721, 518] on li "[DOMAIN_NAME]" at bounding box center [788, 513] width 311 height 31
type input "**********"
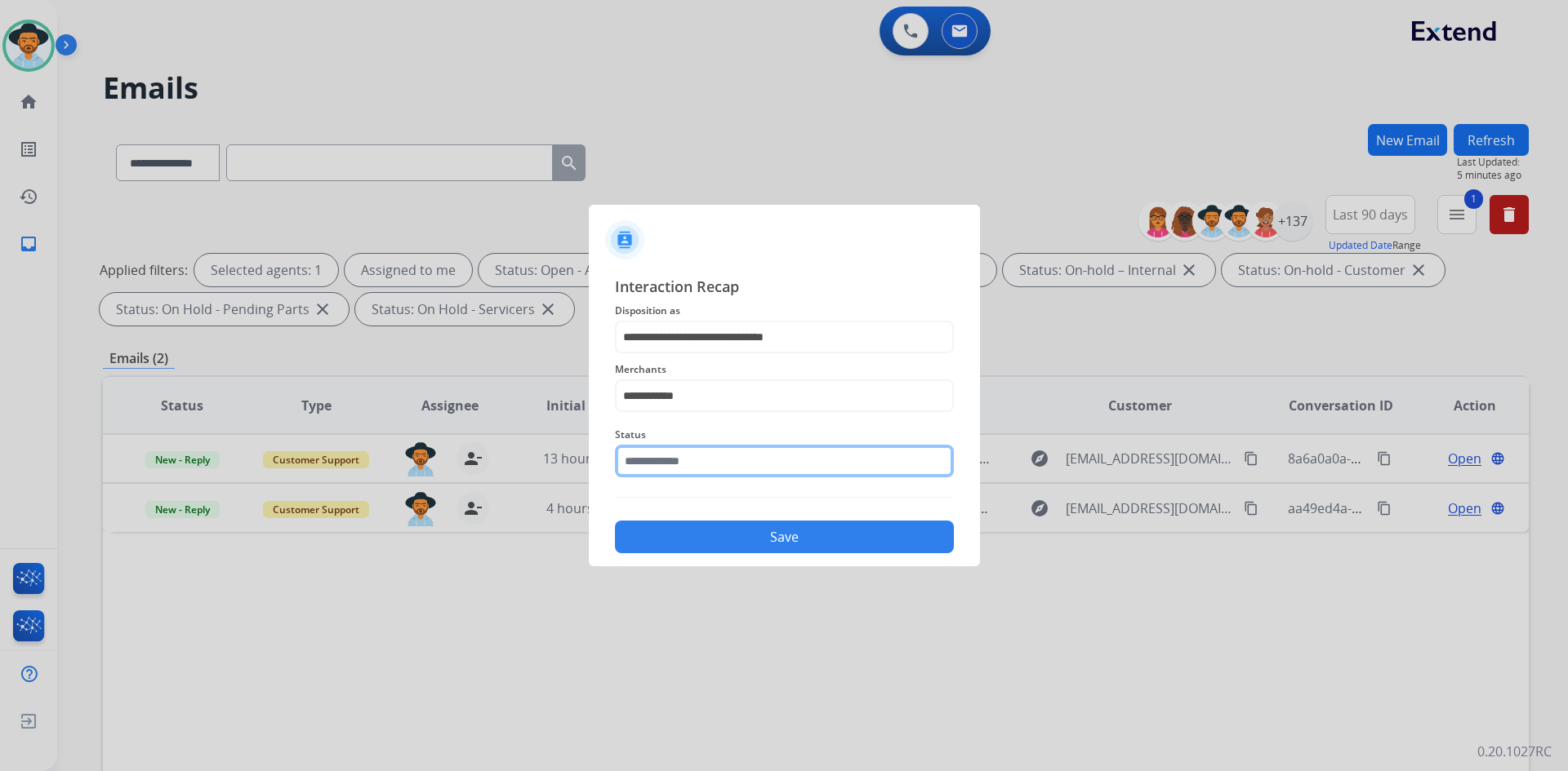
click at [735, 467] on input "text" at bounding box center [784, 461] width 339 height 33
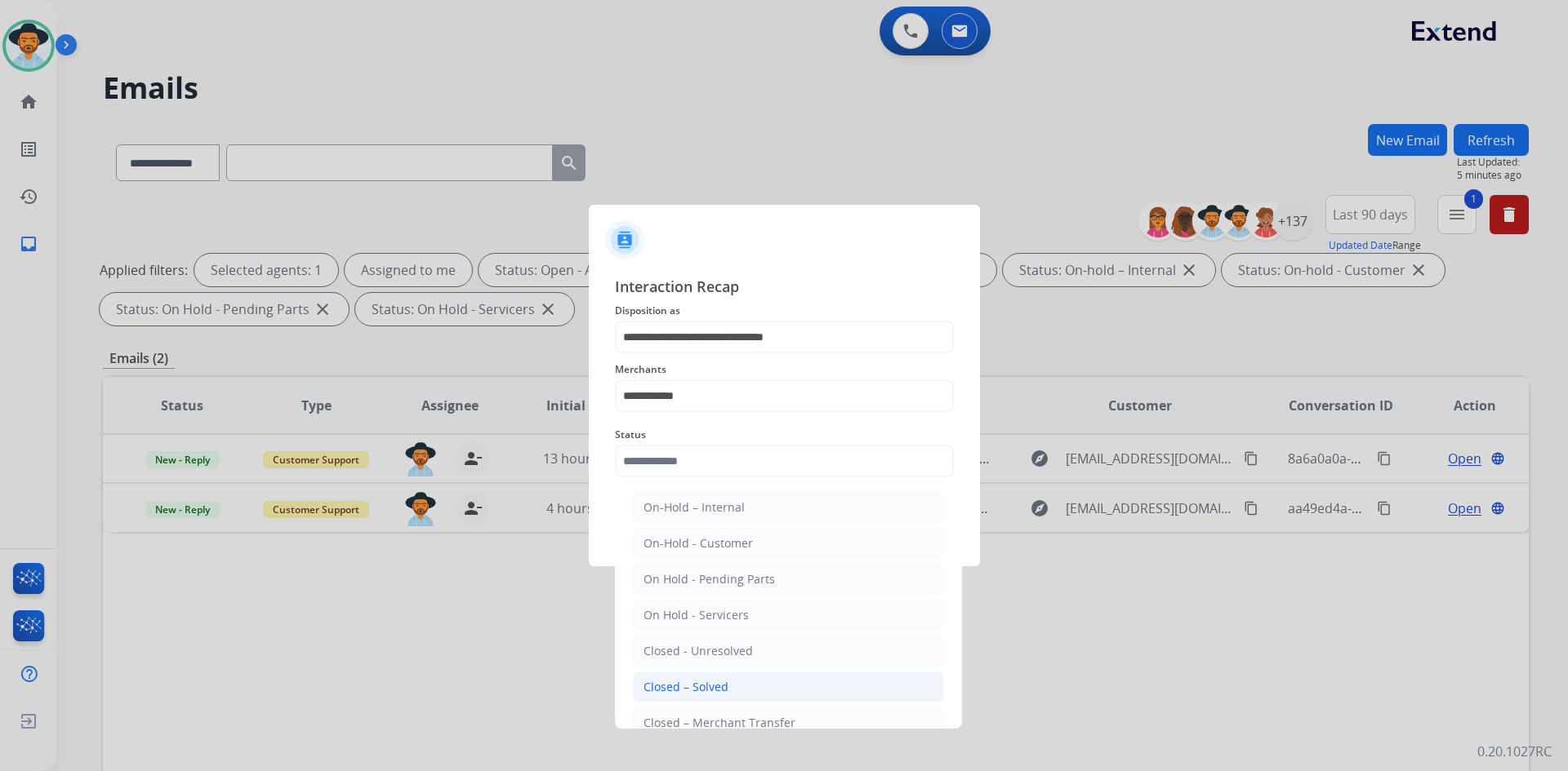
click at [766, 679] on li "Closed – Solved" at bounding box center [788, 687] width 311 height 31
type input "**********"
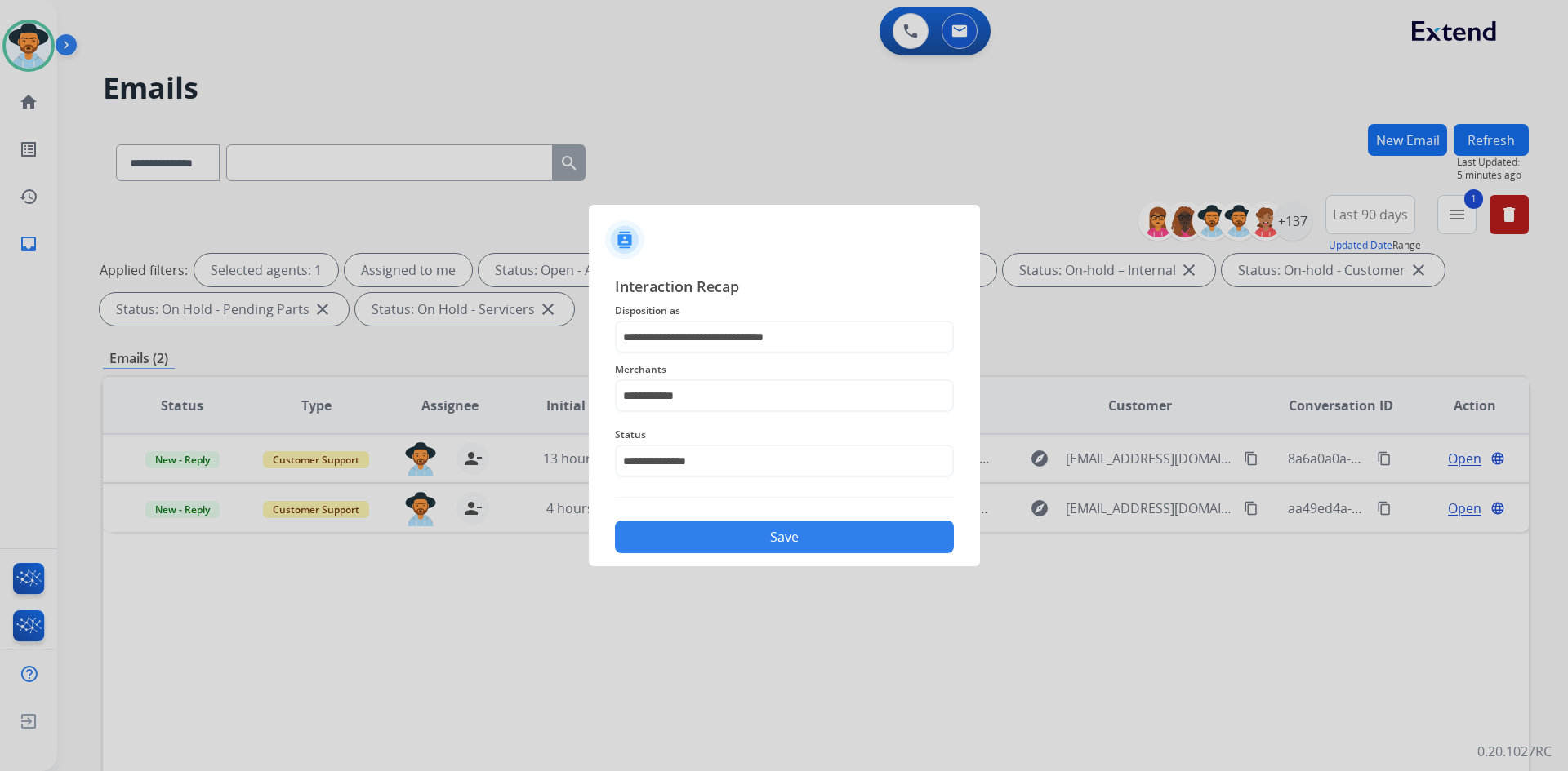
click at [791, 544] on button "Save" at bounding box center [784, 537] width 339 height 33
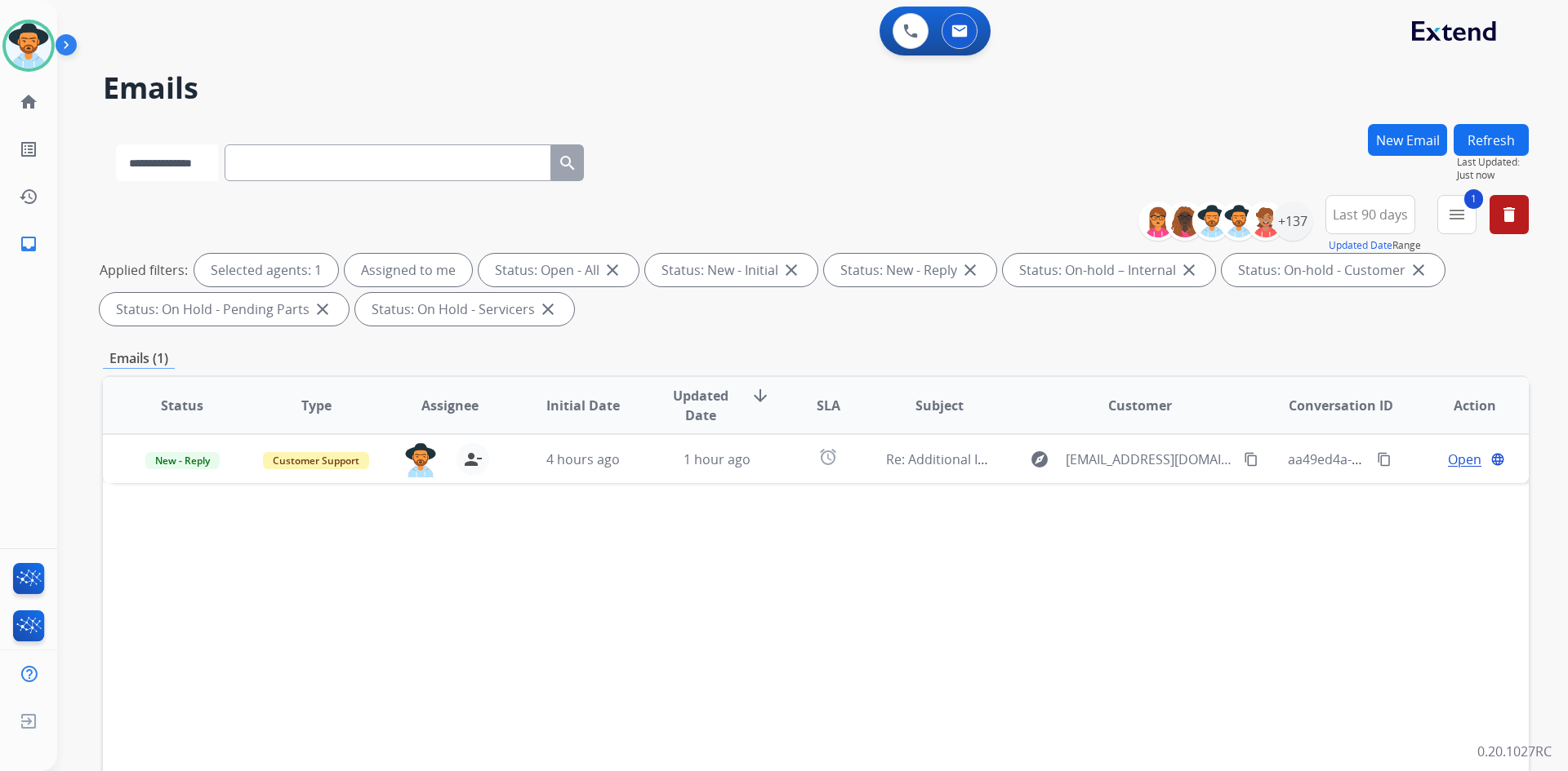
click at [181, 149] on select "**********" at bounding box center [167, 163] width 102 height 37
select select "**********"
click at [116, 145] on select "**********" at bounding box center [167, 163] width 102 height 37
click at [318, 156] on input "text" at bounding box center [389, 163] width 326 height 37
paste input "**********"
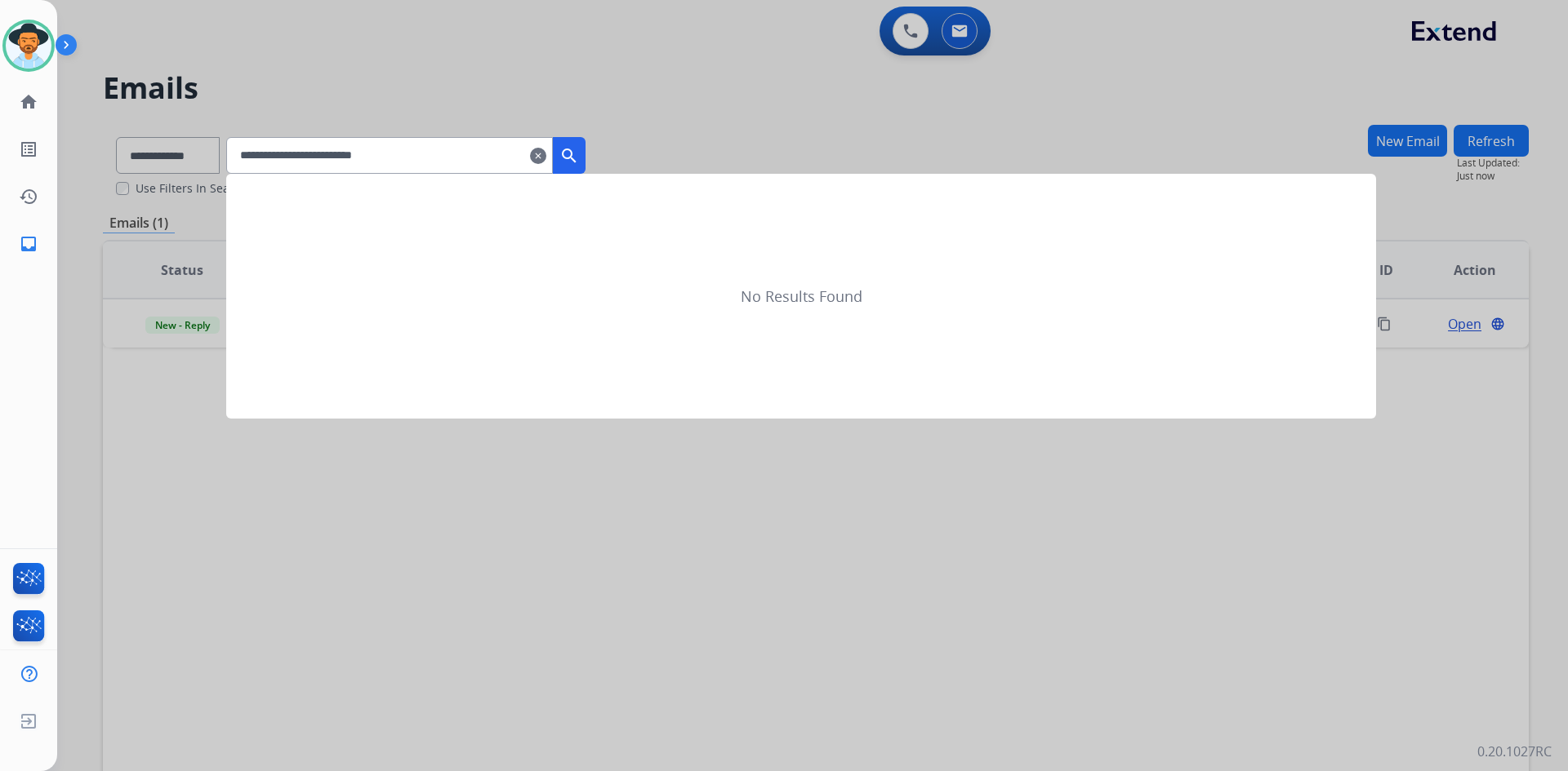
click at [579, 156] on button "search" at bounding box center [569, 156] width 33 height 37
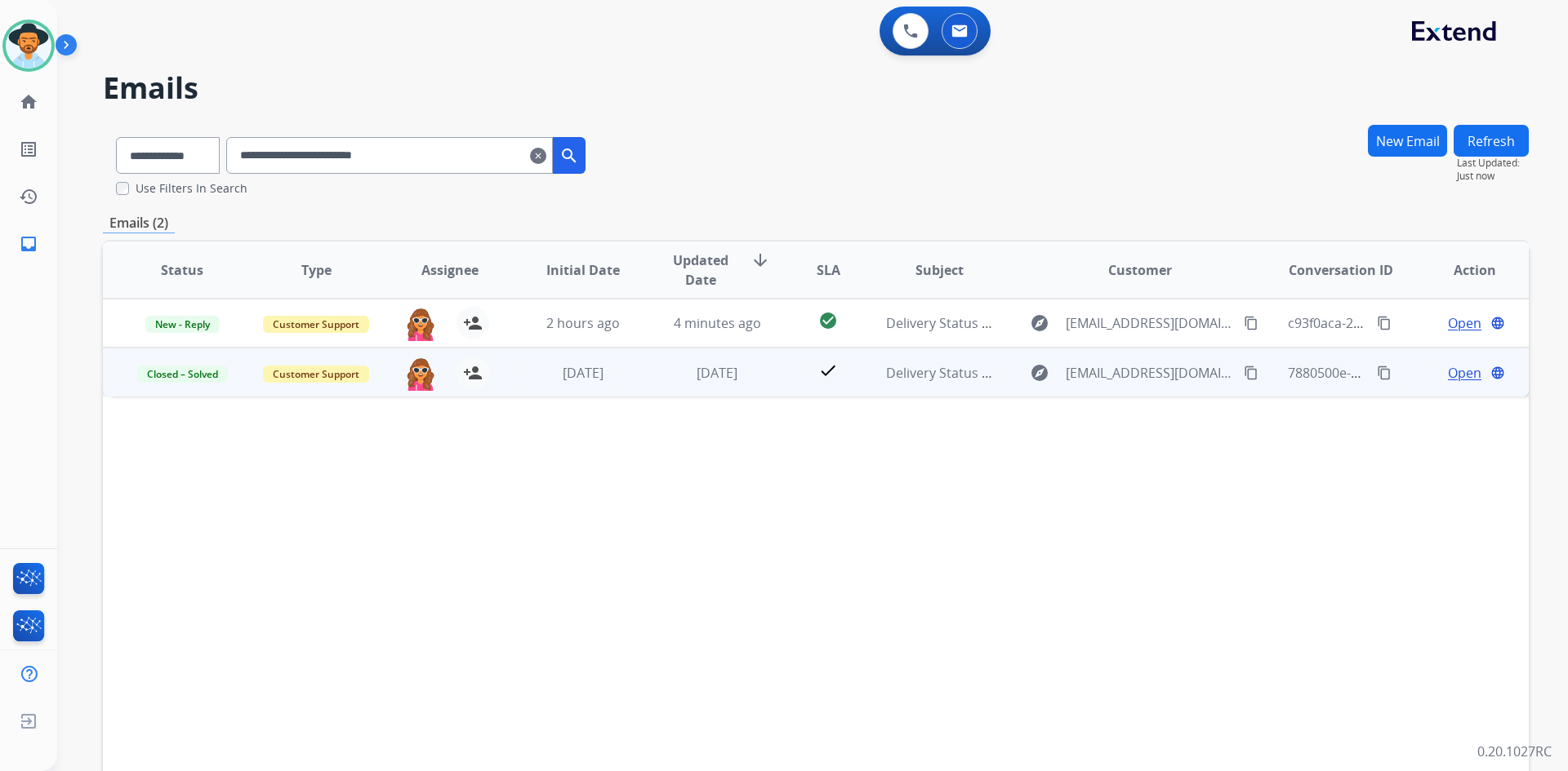
click at [1448, 370] on span "Open" at bounding box center [1464, 372] width 33 height 19
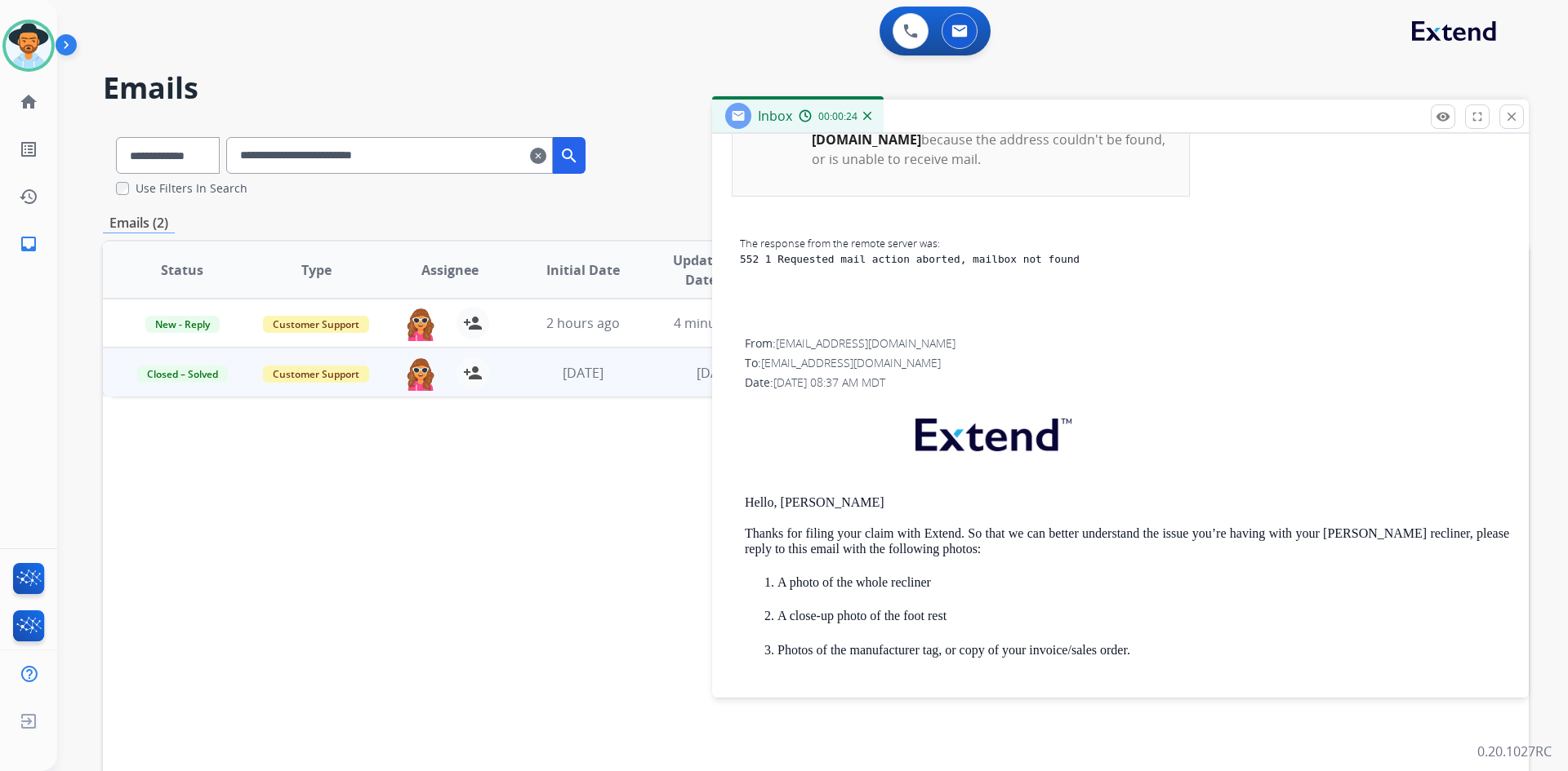
scroll to position [0, 0]
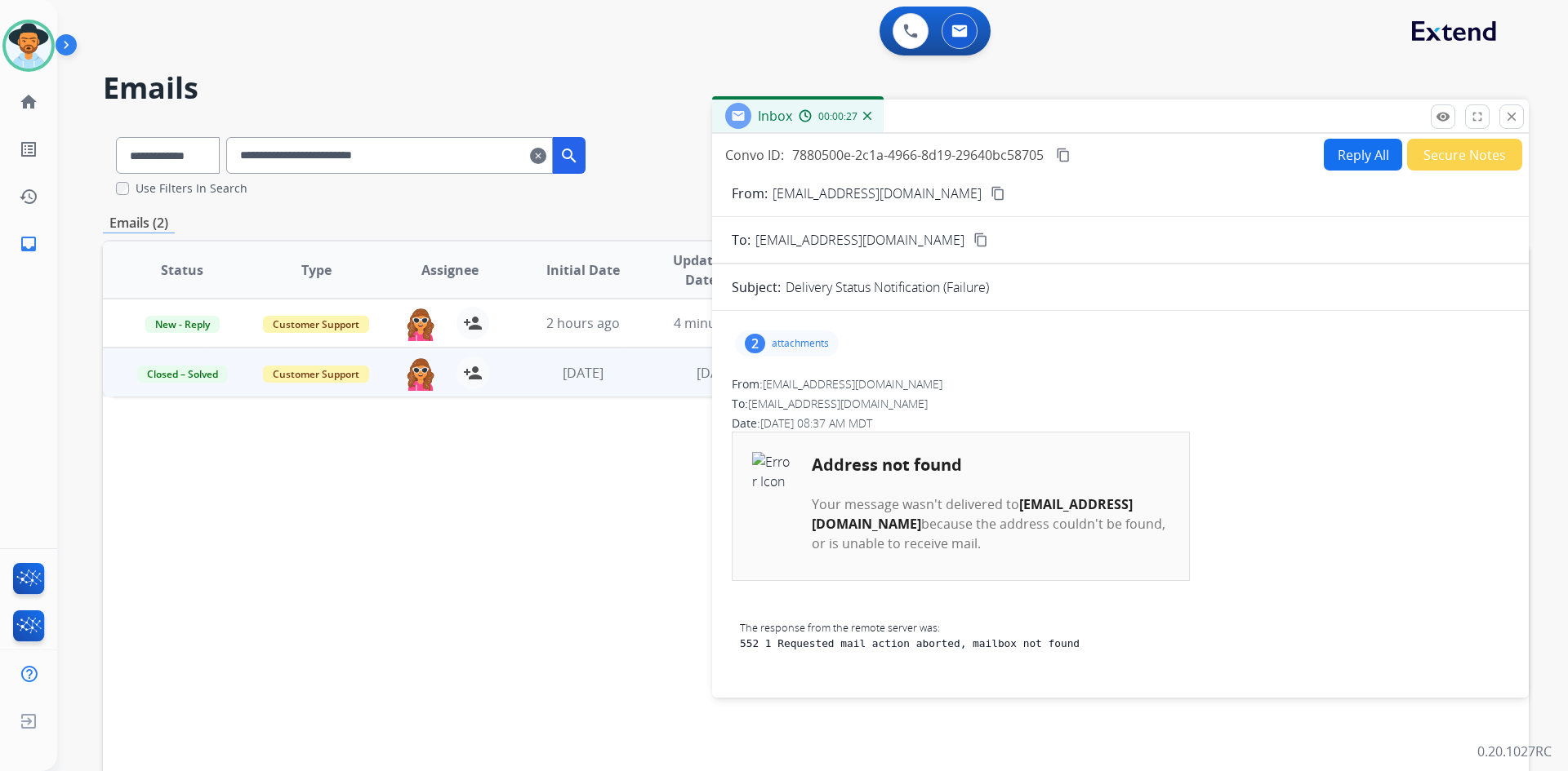
click at [308, 154] on input "**********" at bounding box center [389, 156] width 326 height 37
type input "**********"
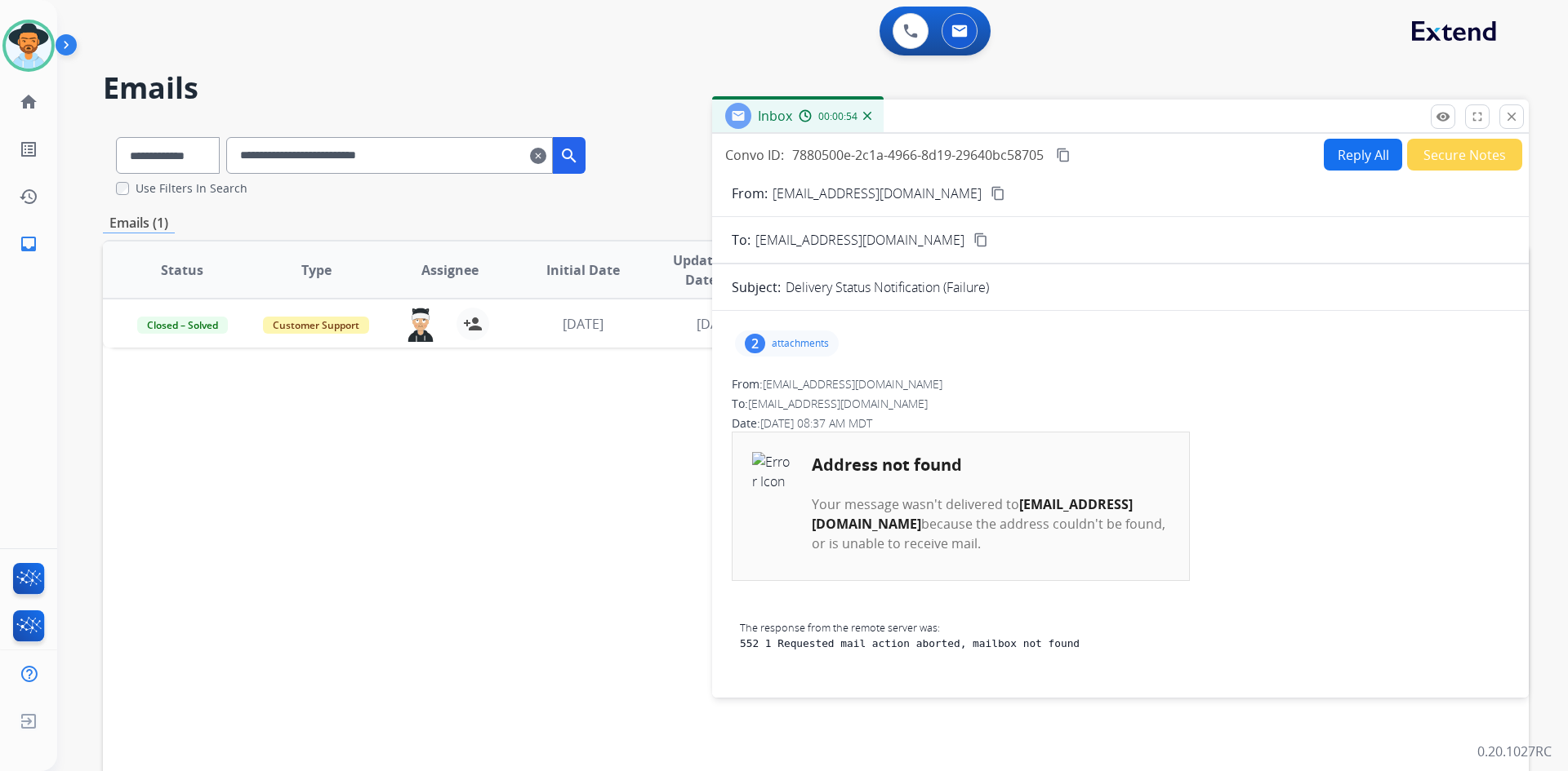
click at [1521, 121] on button "close Close" at bounding box center [1511, 116] width 24 height 24
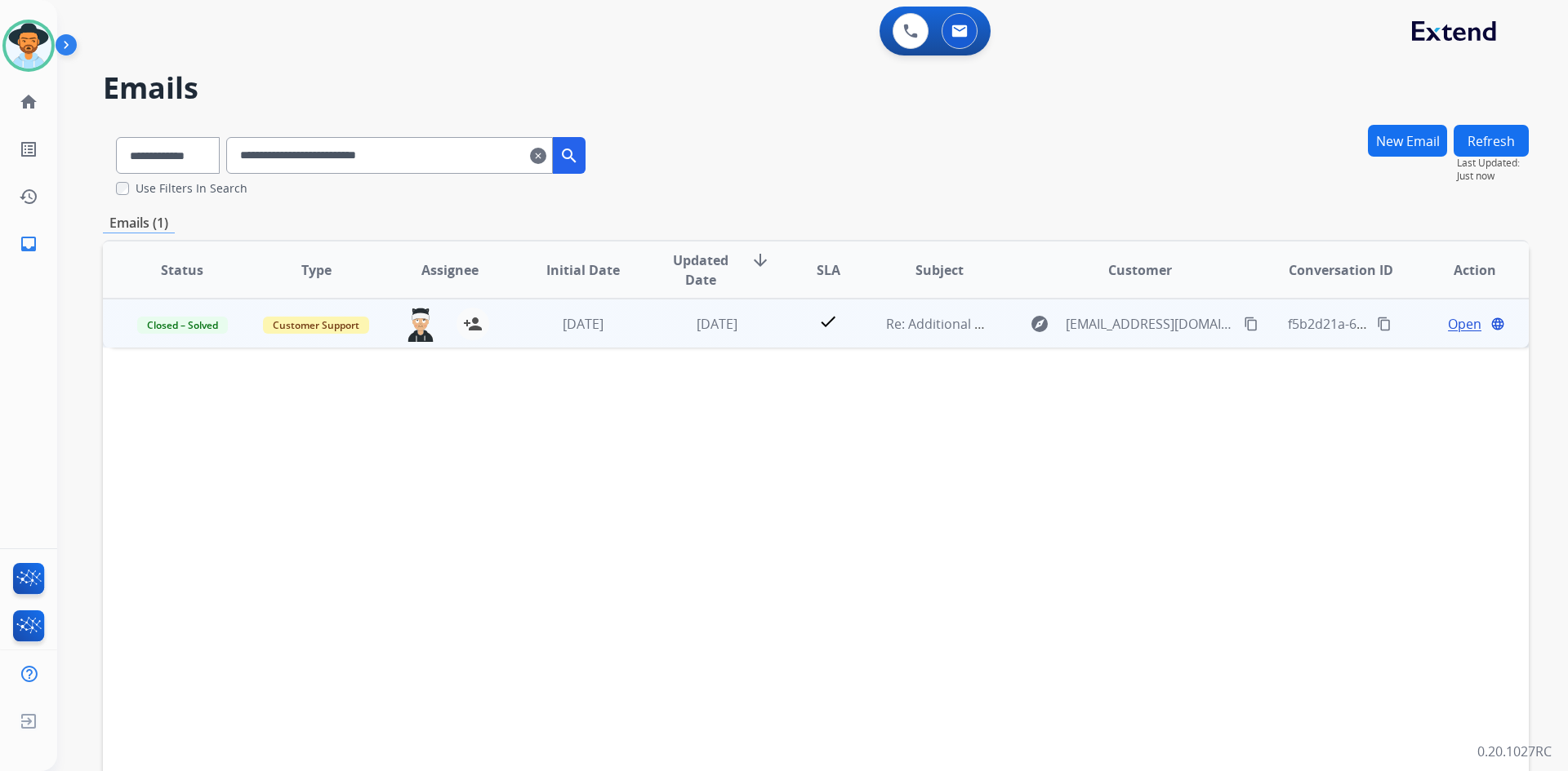
click at [1243, 320] on mat-icon "content_copy" at bounding box center [1251, 324] width 15 height 15
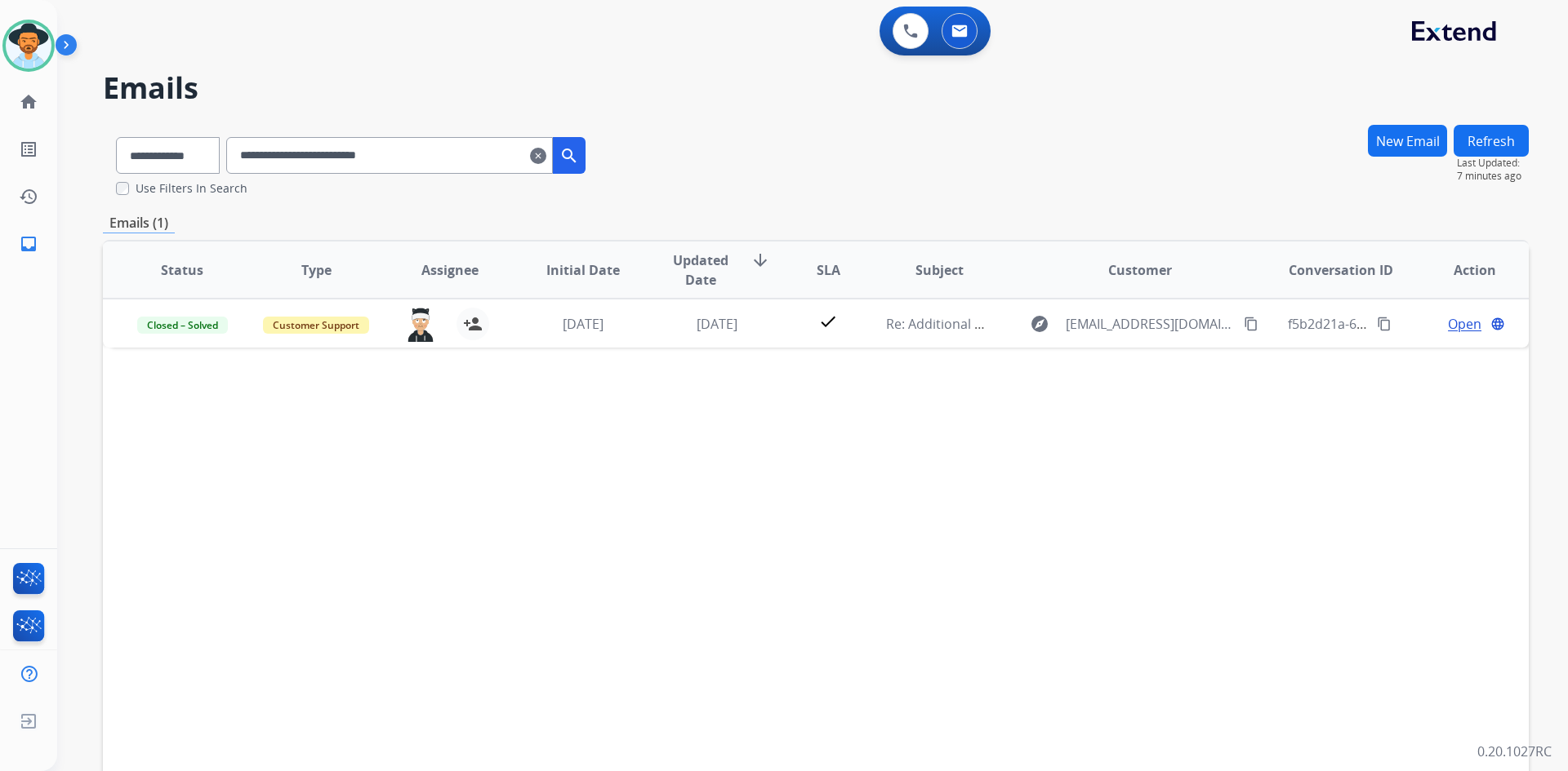
drag, startPoint x: 554, startPoint y: 153, endPoint x: 484, endPoint y: 160, distance: 70.3
click at [546, 153] on mat-icon "clear" at bounding box center [538, 156] width 17 height 19
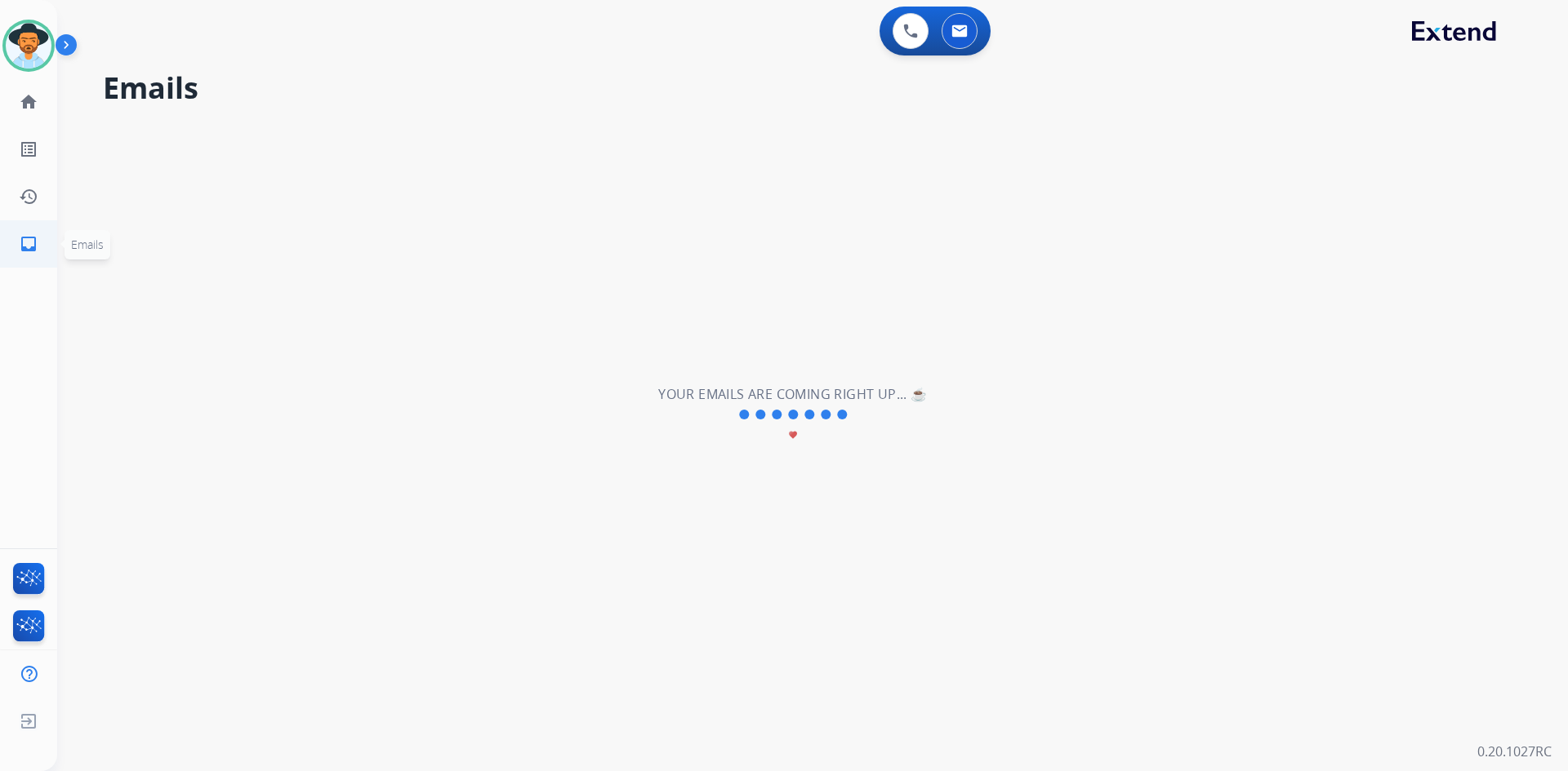
select select "**********"
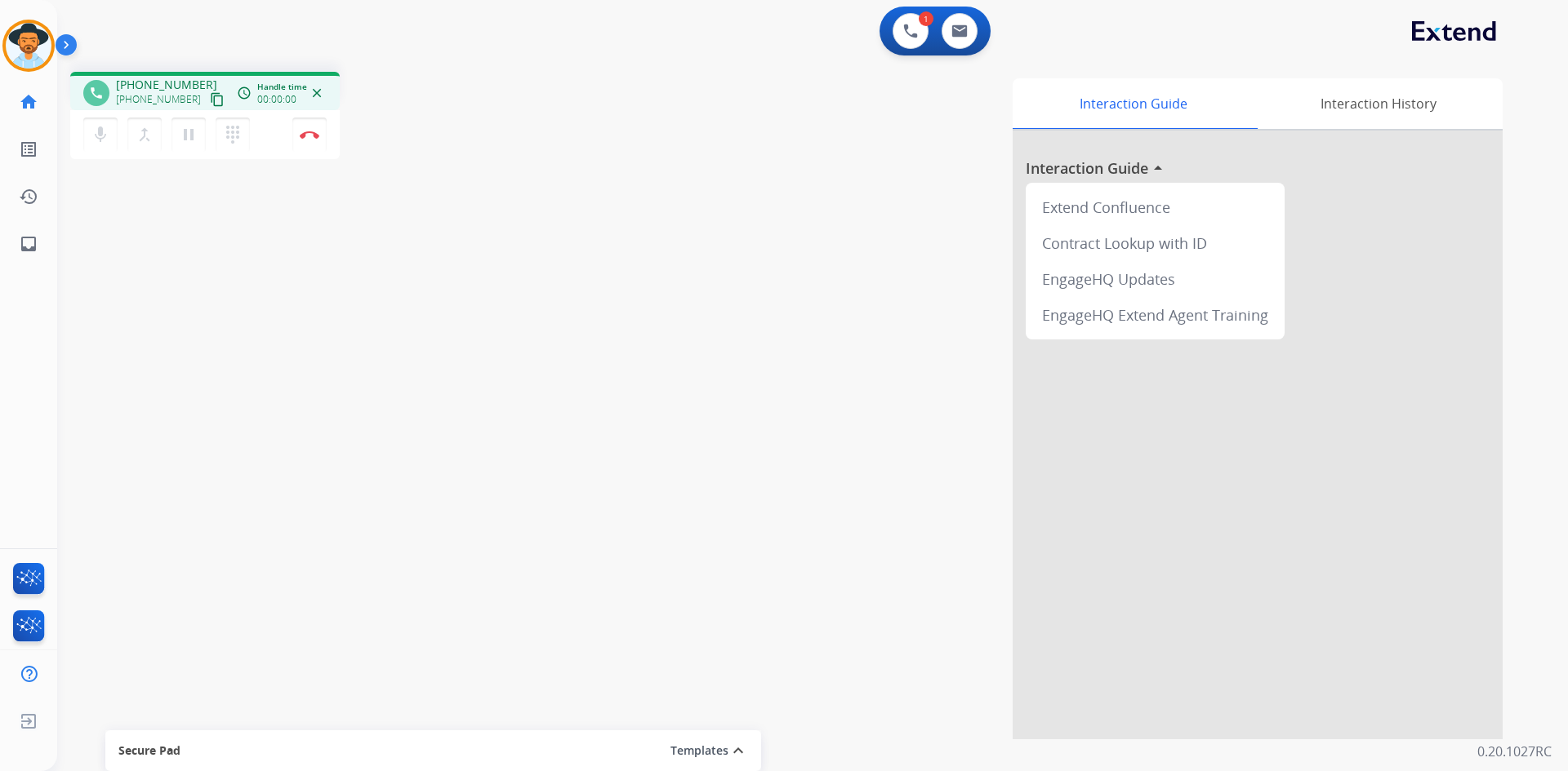
click at [210, 101] on mat-icon "content_copy" at bounding box center [218, 100] width 15 height 15
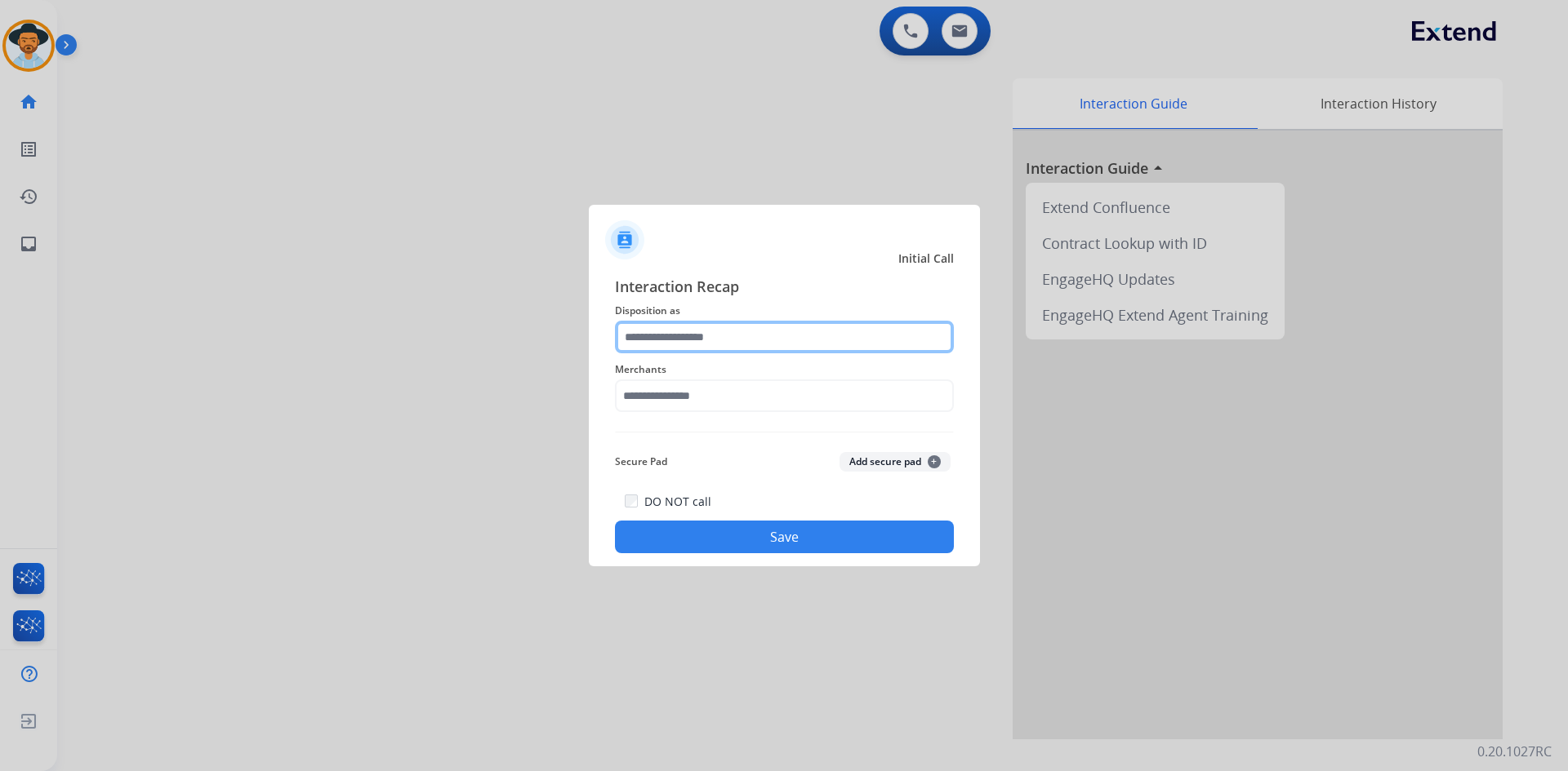
click at [707, 343] on input "text" at bounding box center [784, 337] width 339 height 33
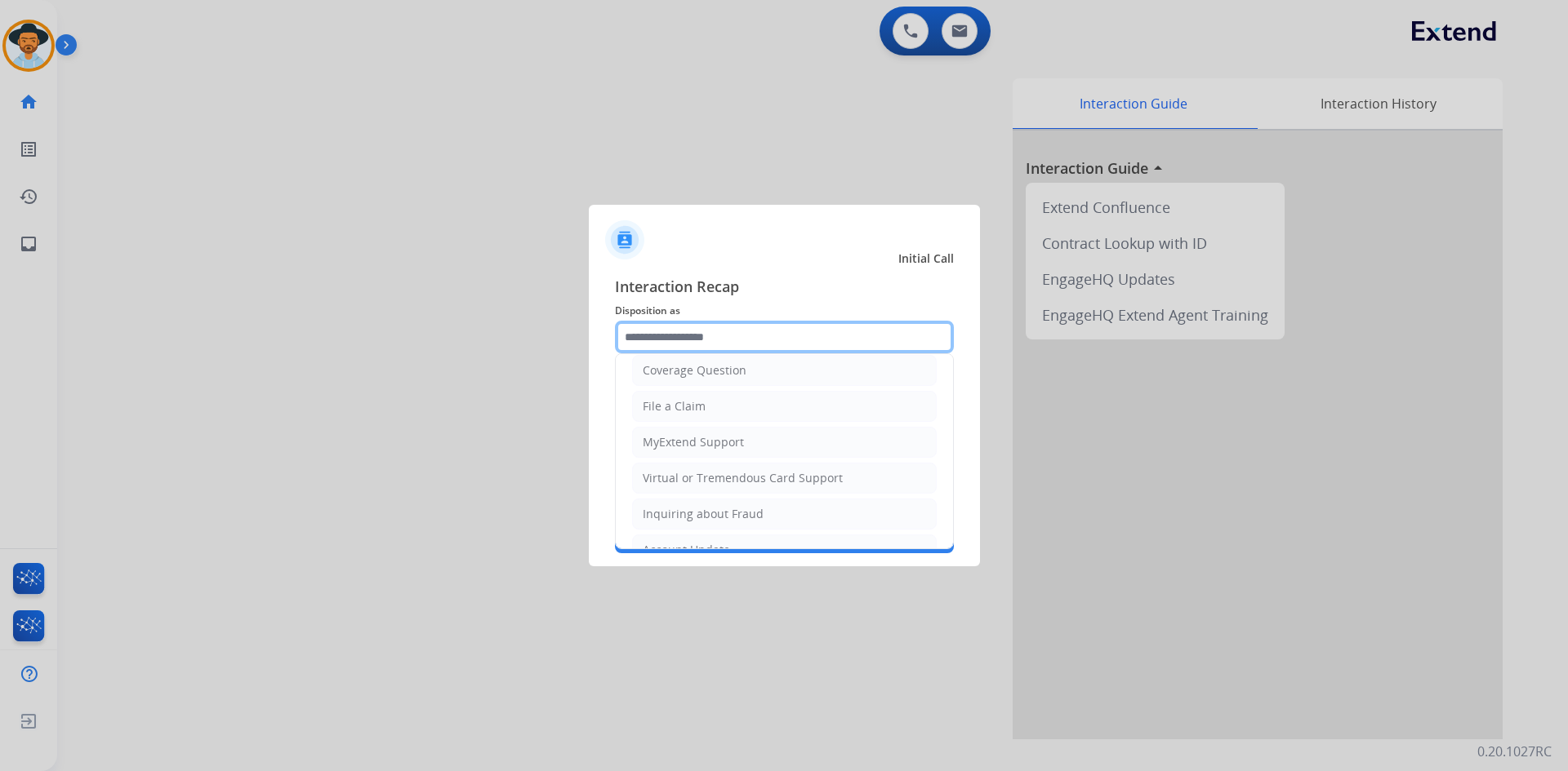
scroll to position [255, 0]
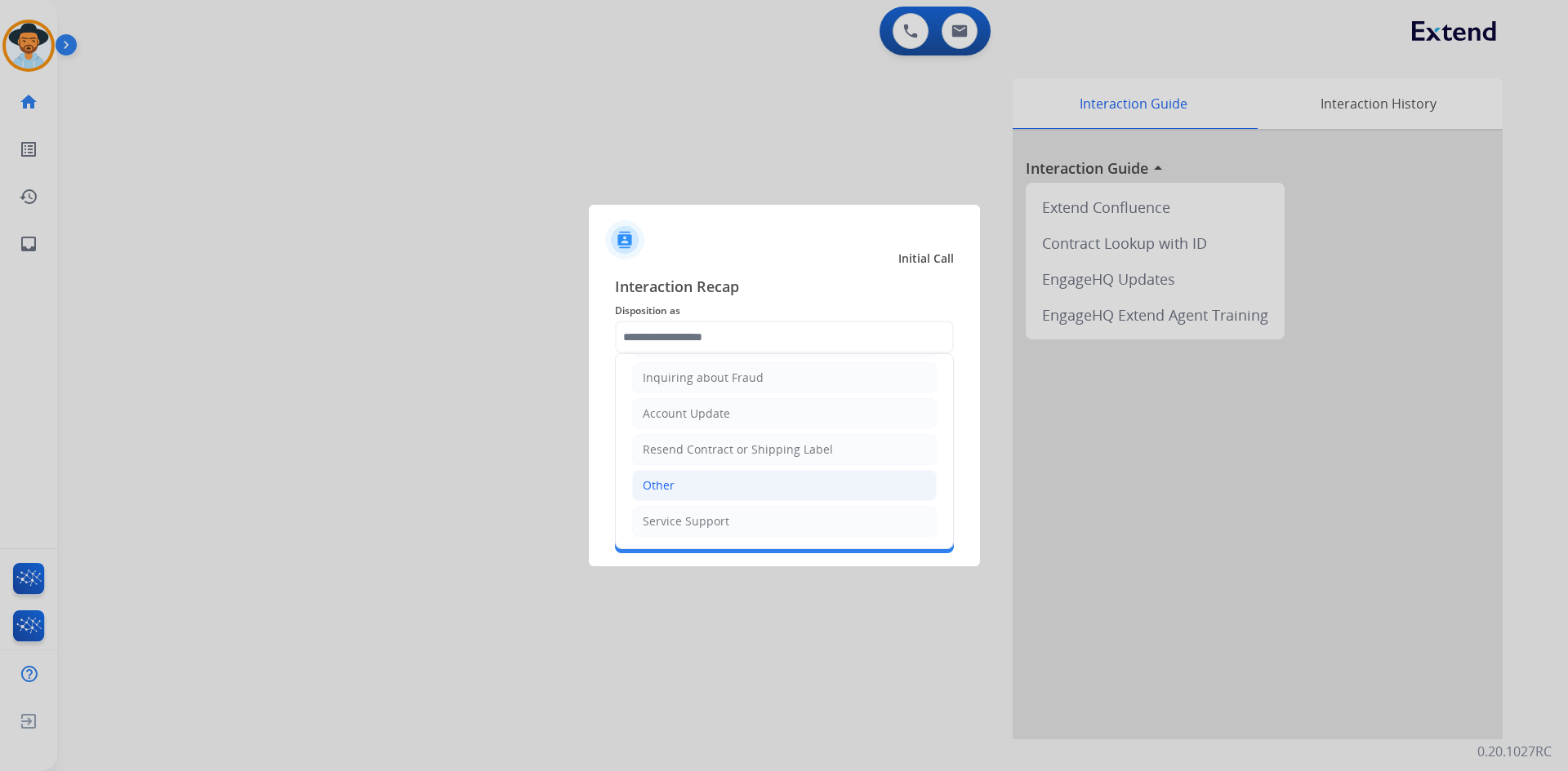
click at [721, 473] on li "Other" at bounding box center [784, 485] width 305 height 31
type input "*****"
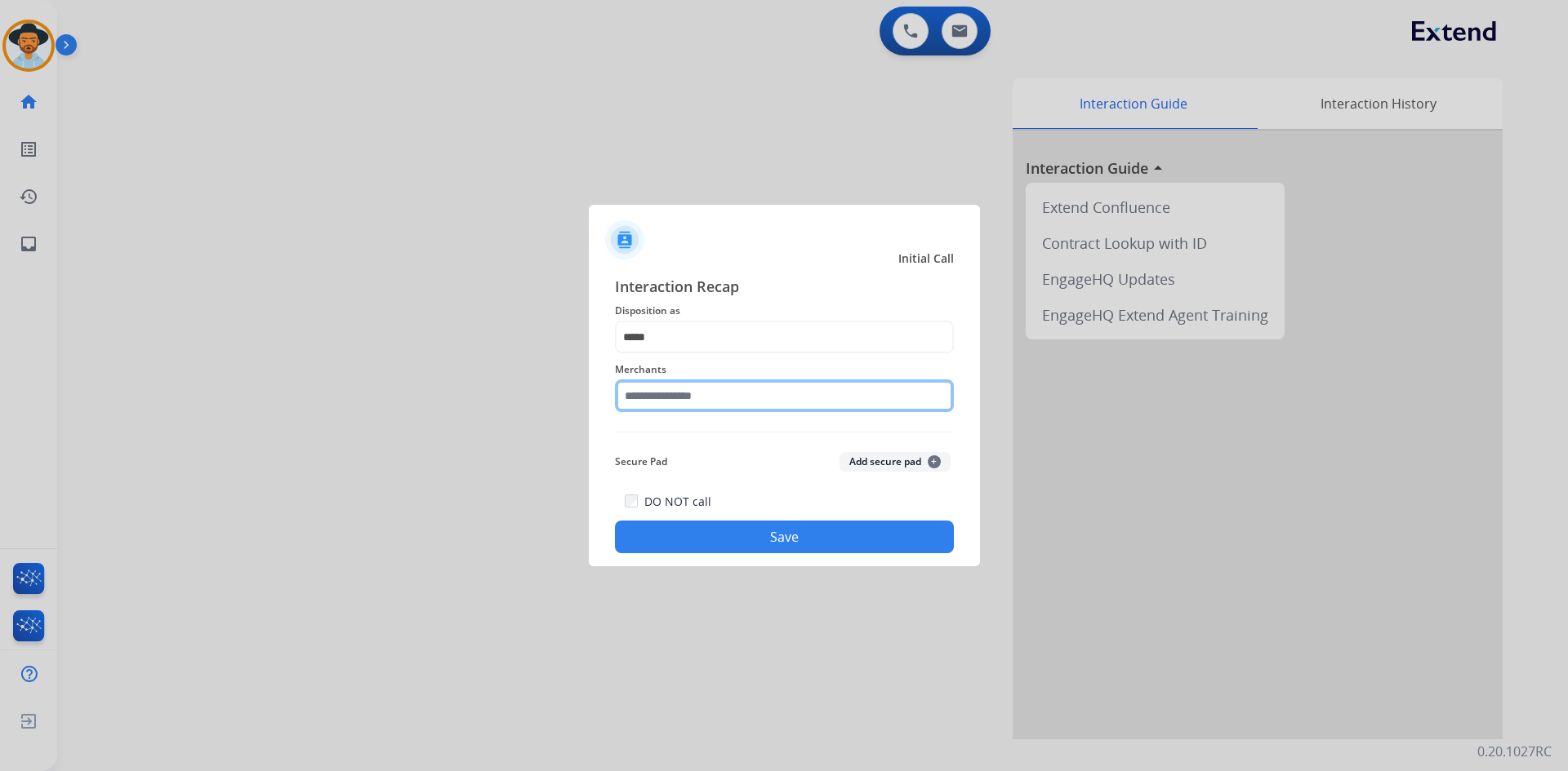
click at [722, 391] on input "text" at bounding box center [784, 396] width 339 height 33
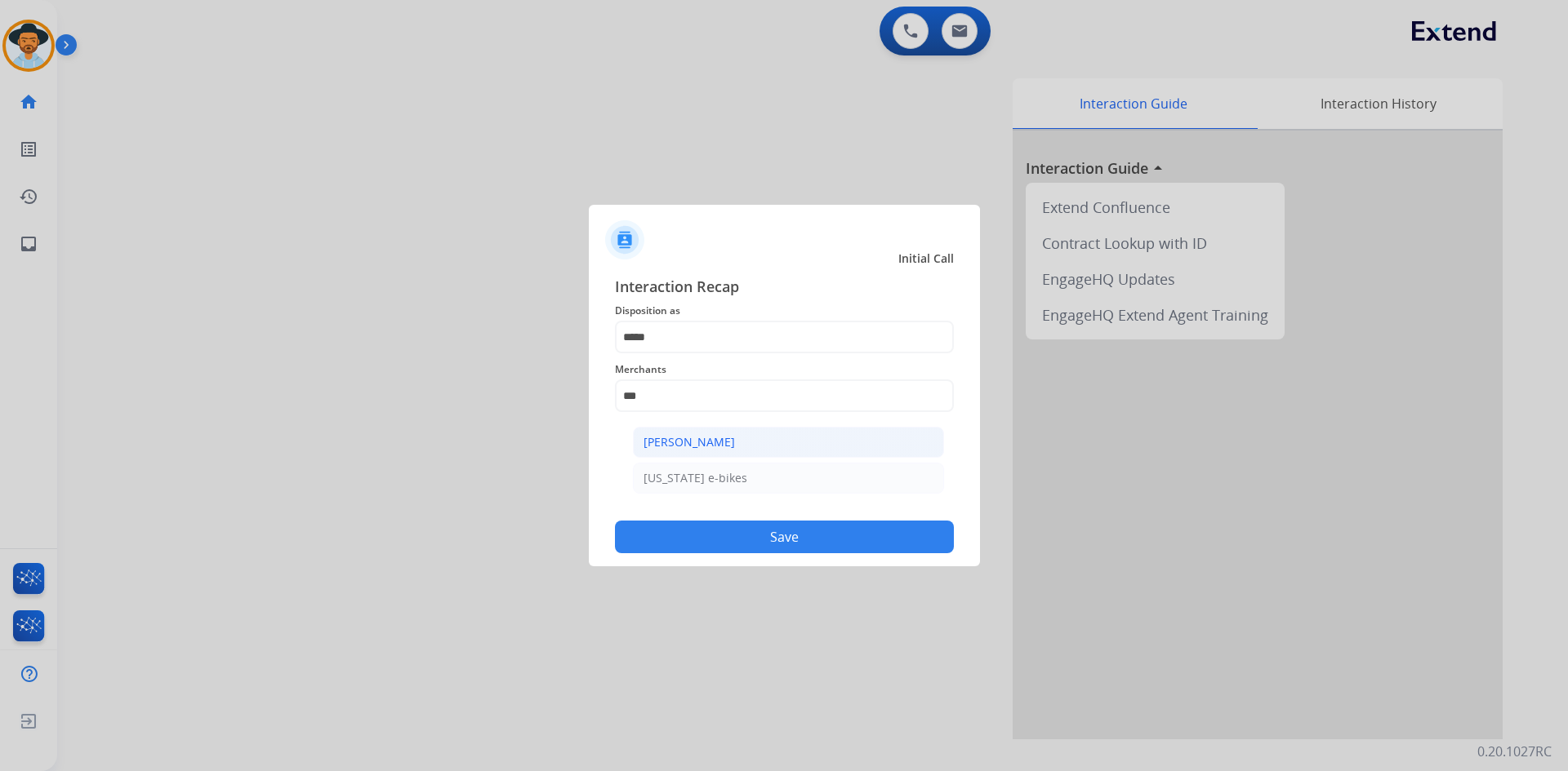
click at [732, 438] on li "[PERSON_NAME]" at bounding box center [788, 442] width 311 height 31
type input "**********"
click at [803, 540] on button "Save" at bounding box center [784, 537] width 339 height 33
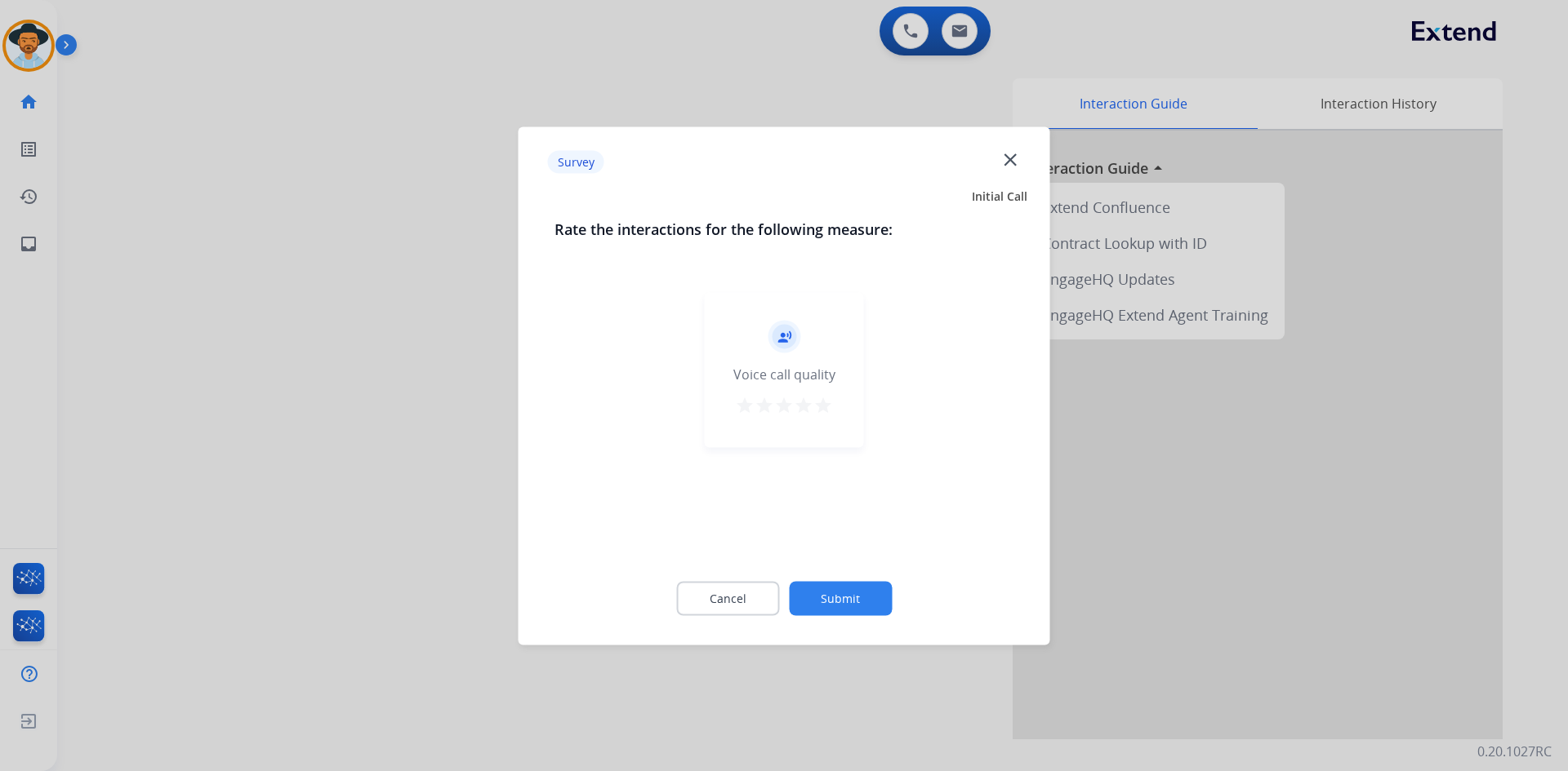
click at [820, 405] on mat-icon "star" at bounding box center [822, 404] width 19 height 19
click at [833, 596] on button "Submit" at bounding box center [840, 598] width 103 height 34
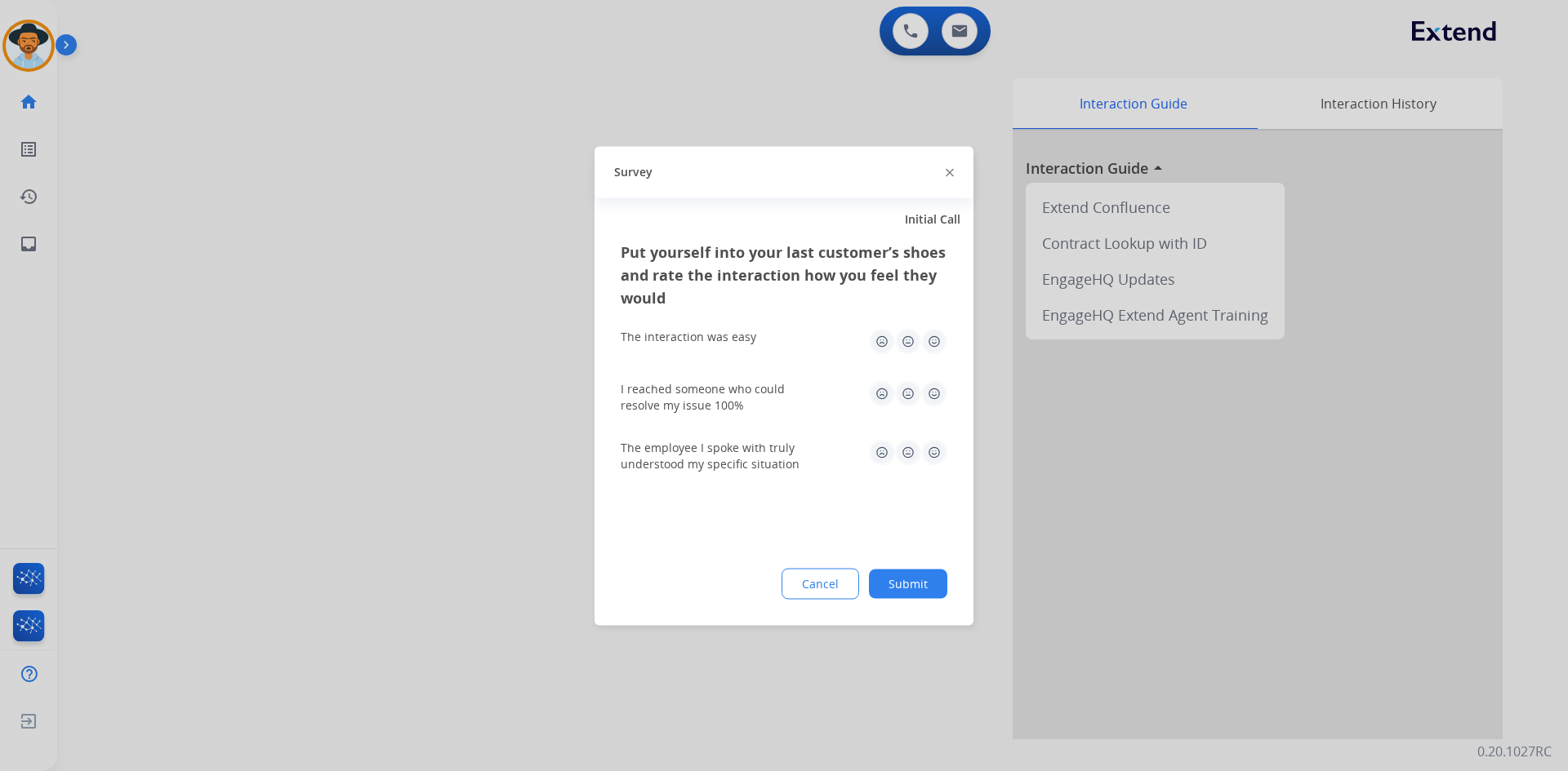
click at [908, 341] on img at bounding box center [908, 340] width 26 height 26
click at [907, 389] on img at bounding box center [908, 393] width 26 height 26
click at [906, 455] on img at bounding box center [908, 452] width 26 height 26
drag, startPoint x: 900, startPoint y: 585, endPoint x: 647, endPoint y: 619, distance: 255.3
click at [900, 585] on button "Submit" at bounding box center [908, 583] width 79 height 29
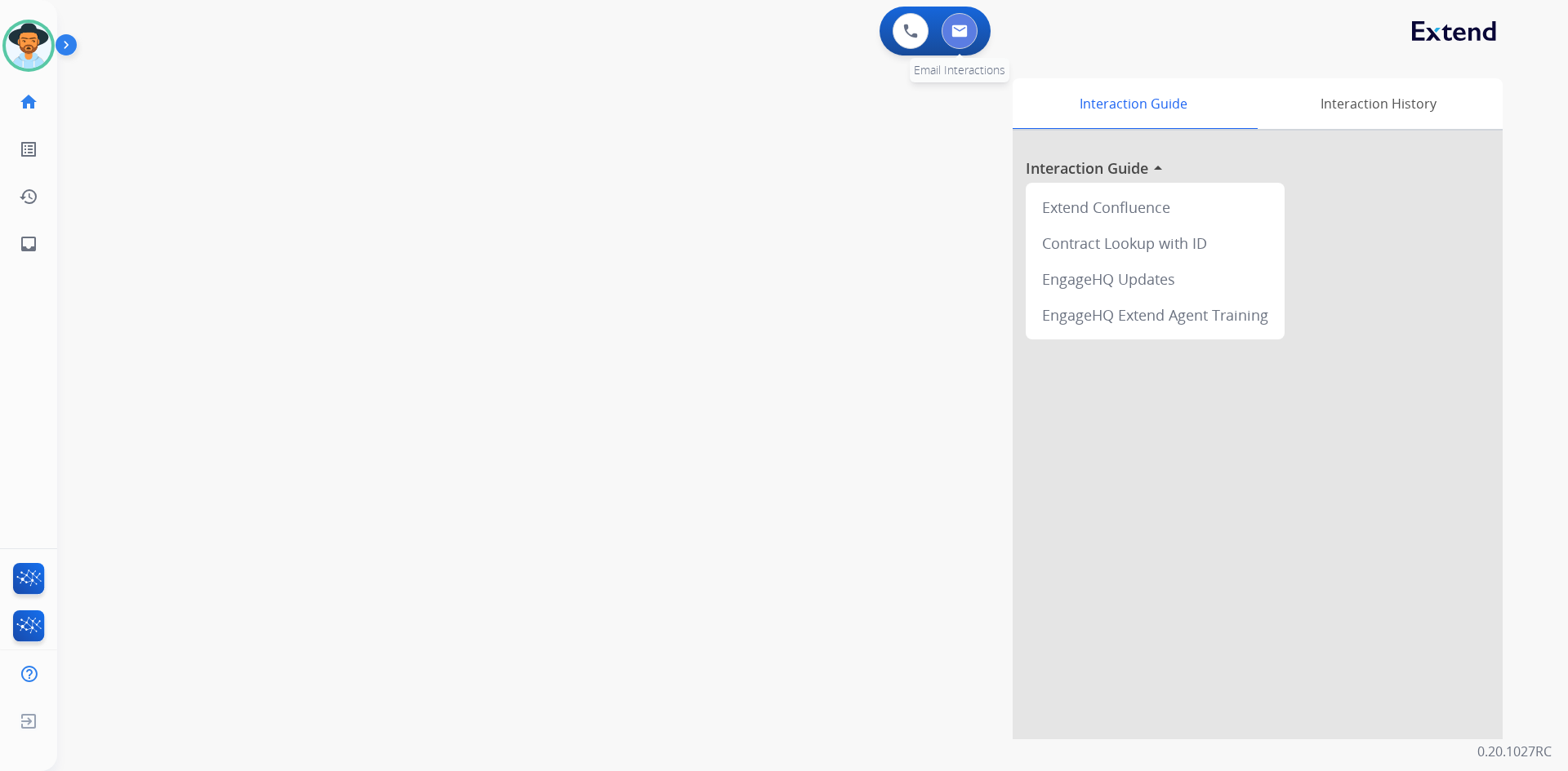
click at [961, 29] on img at bounding box center [960, 31] width 17 height 13
select select "**********"
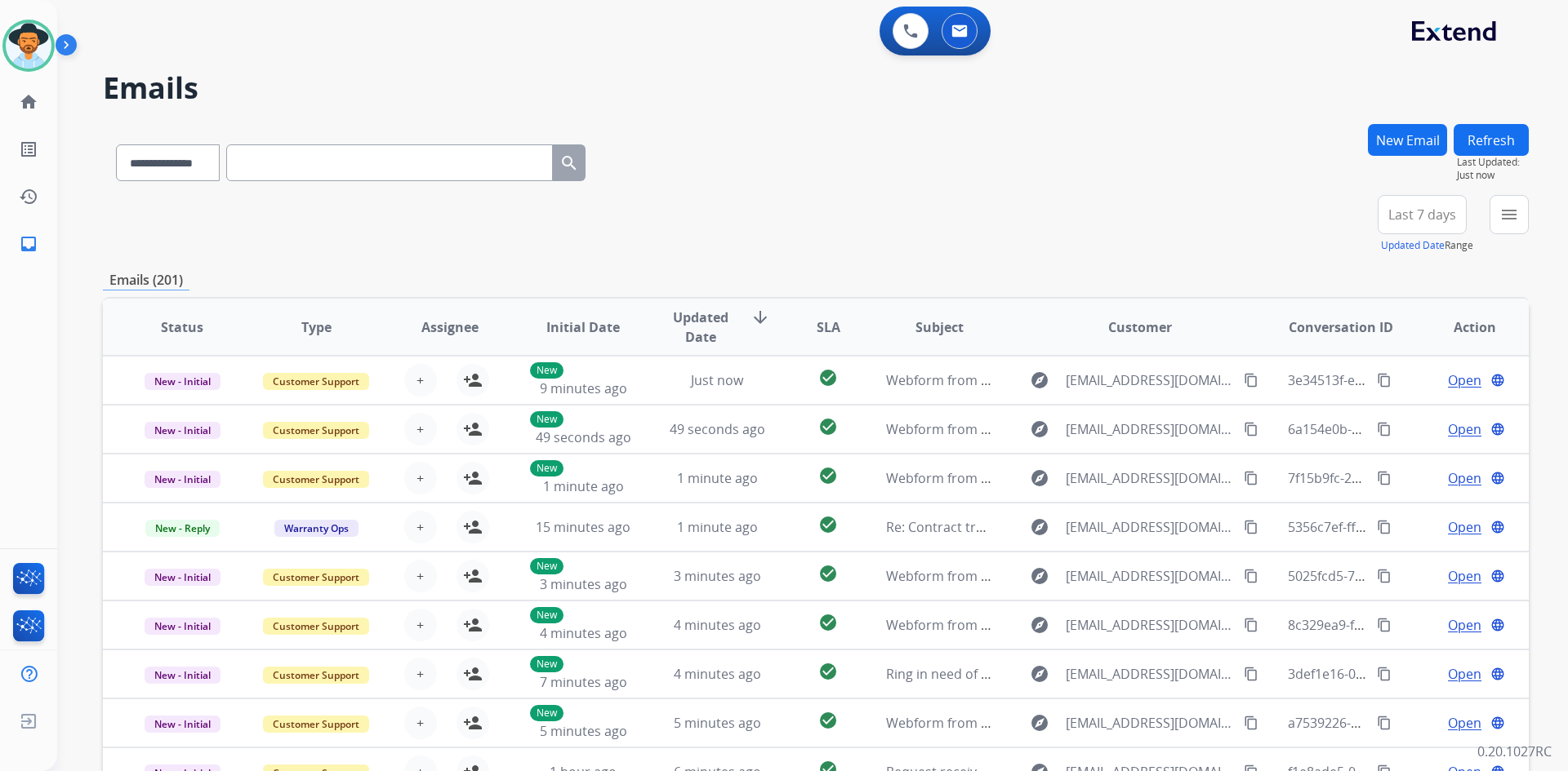
click at [1427, 214] on span "Last 7 days" at bounding box center [1422, 215] width 68 height 7
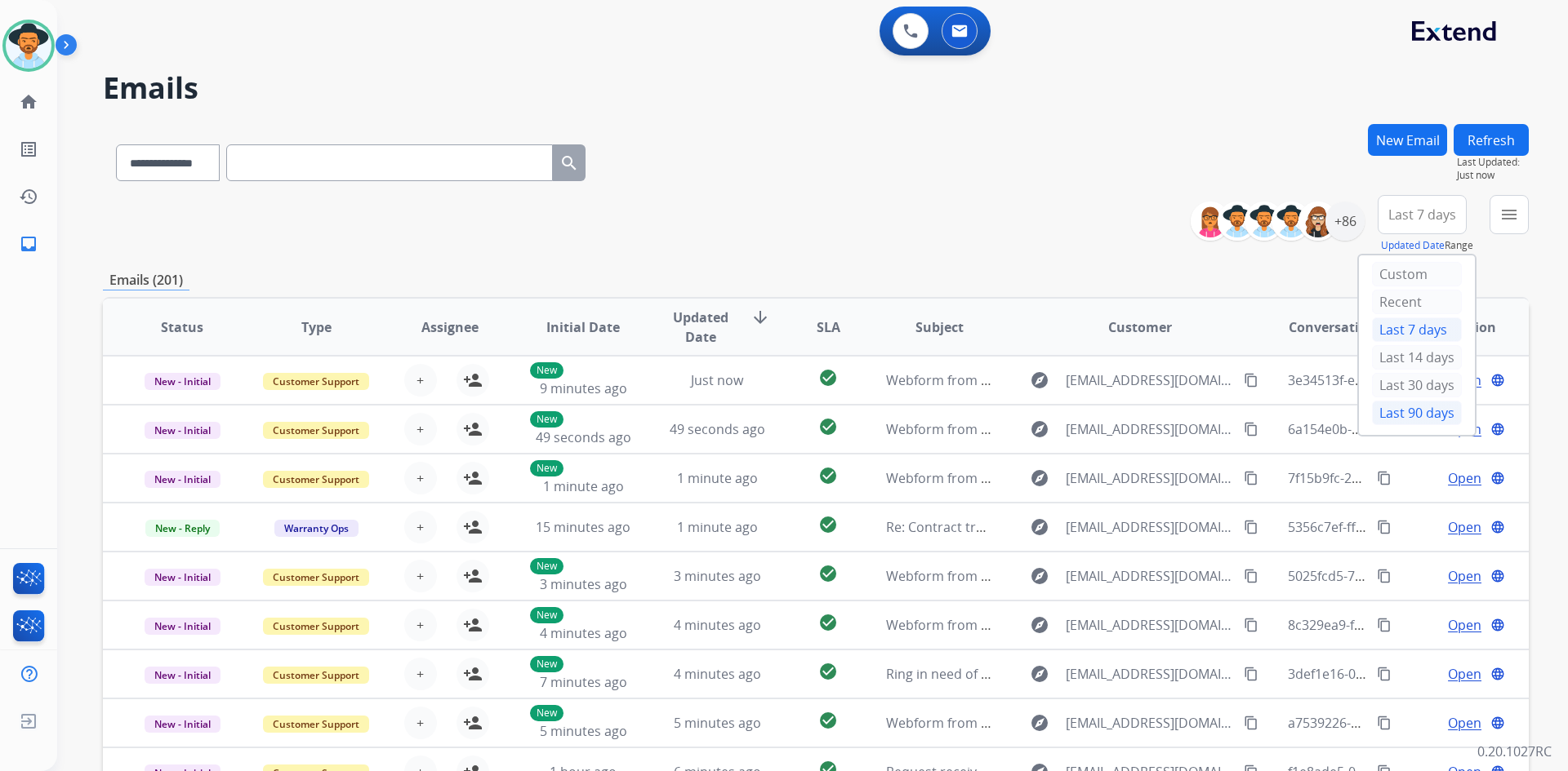
click at [1412, 409] on div "Last 90 days" at bounding box center [1417, 412] width 90 height 24
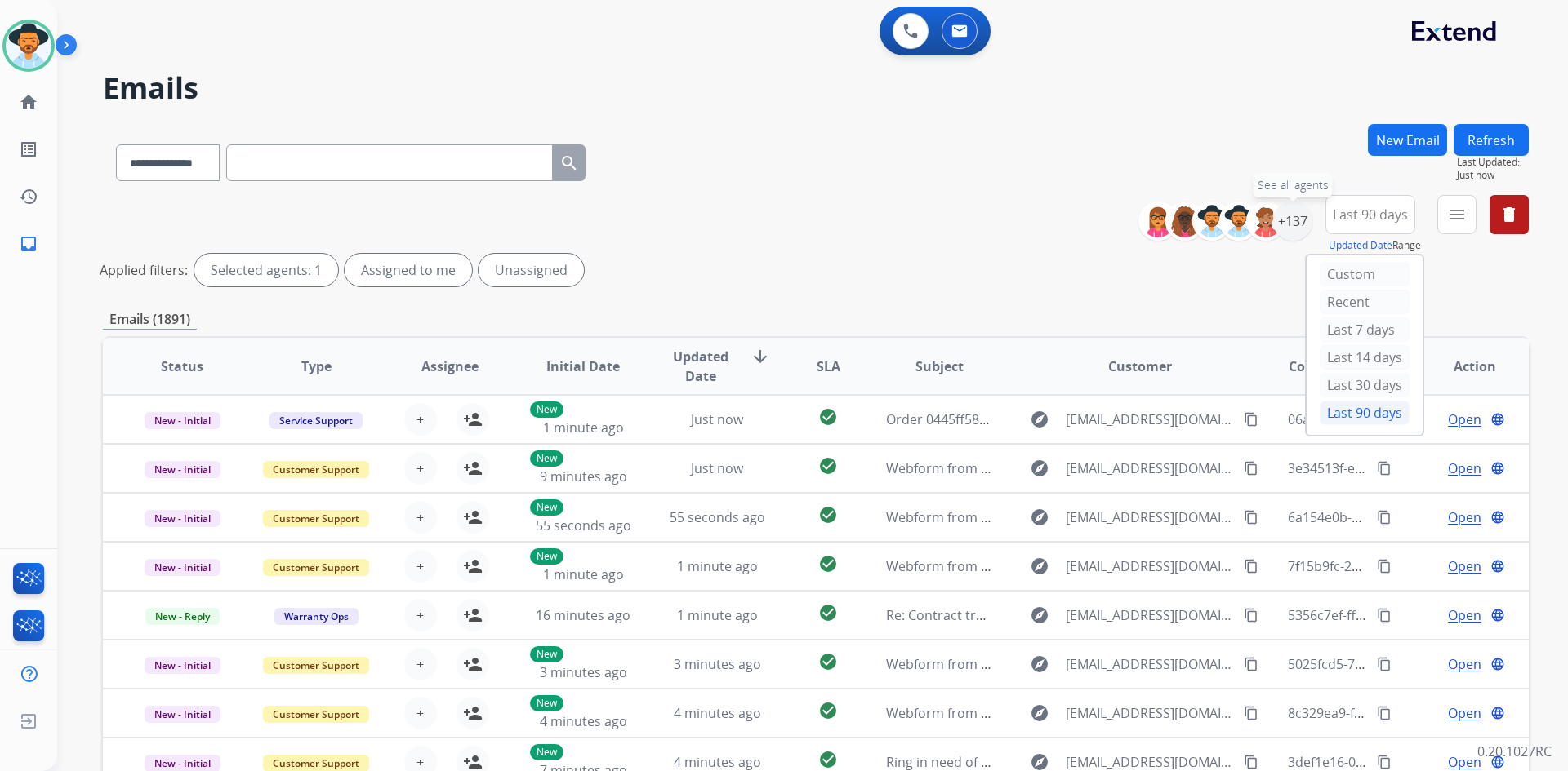
click at [1297, 220] on div "+137" at bounding box center [1293, 221] width 39 height 39
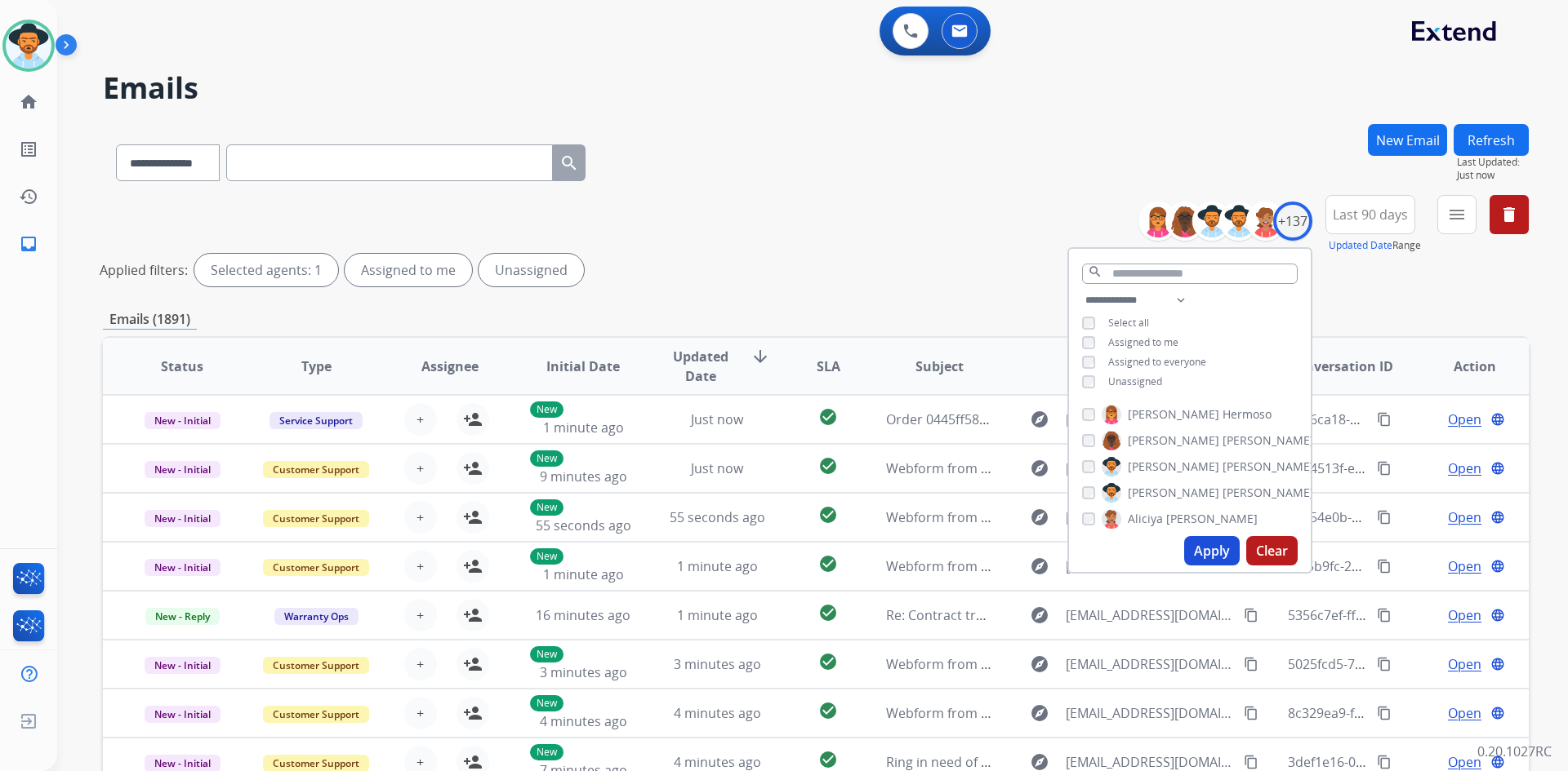
click at [1126, 380] on span "Unassigned" at bounding box center [1135, 381] width 54 height 14
click at [1202, 541] on button "Apply" at bounding box center [1212, 550] width 55 height 29
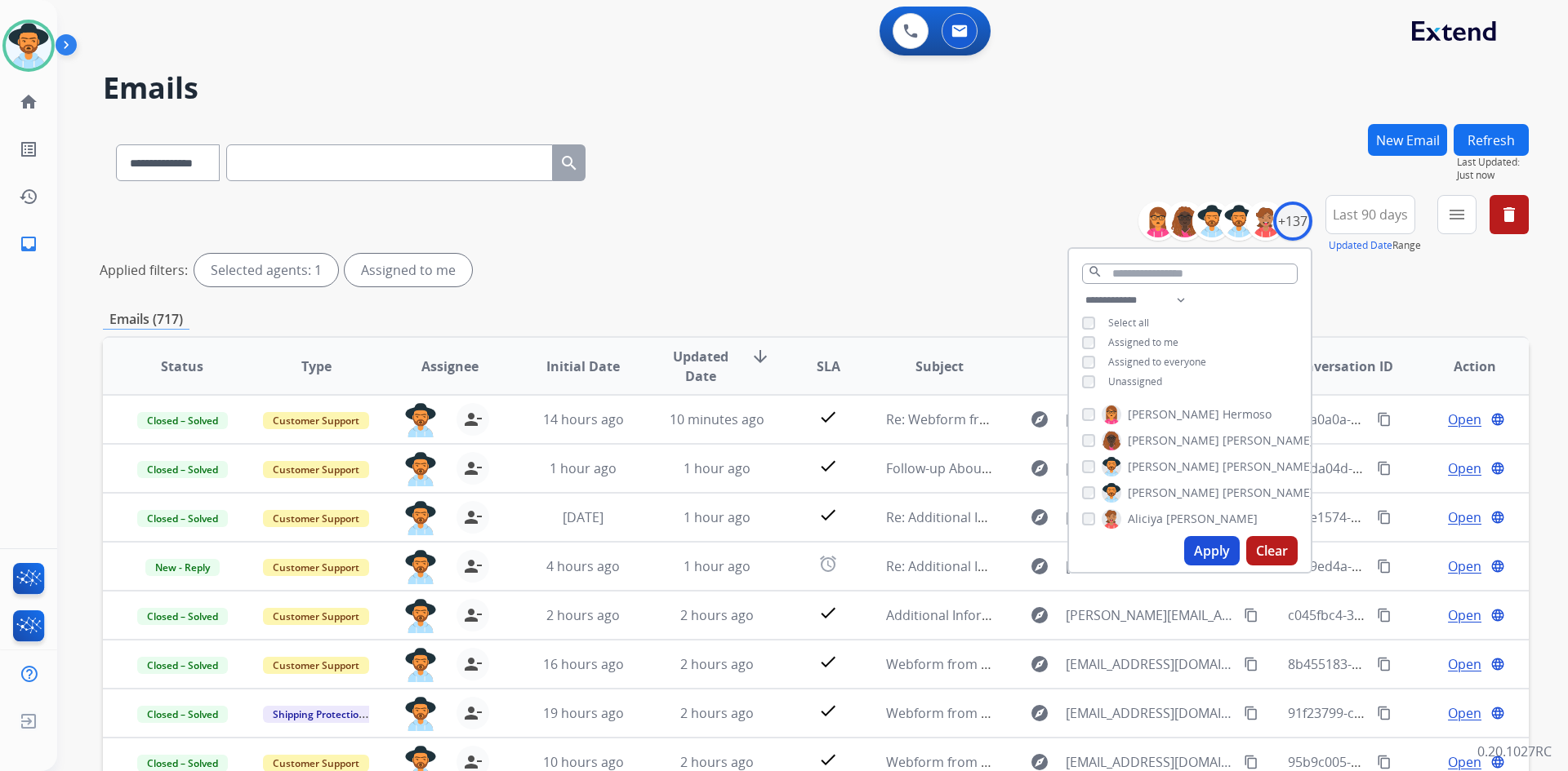
click at [838, 226] on div "**********" at bounding box center [816, 243] width 1426 height 98
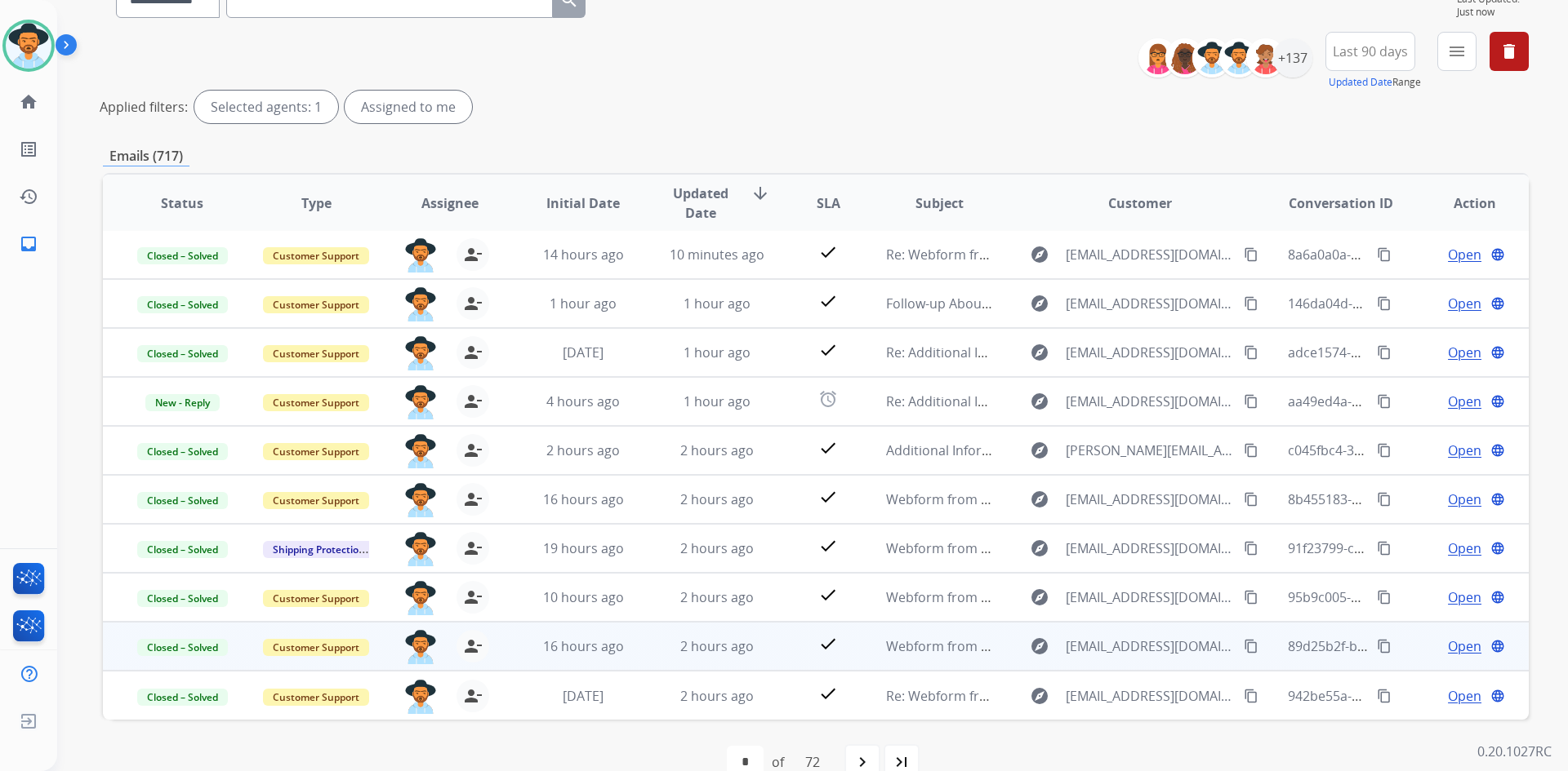
scroll to position [197, 0]
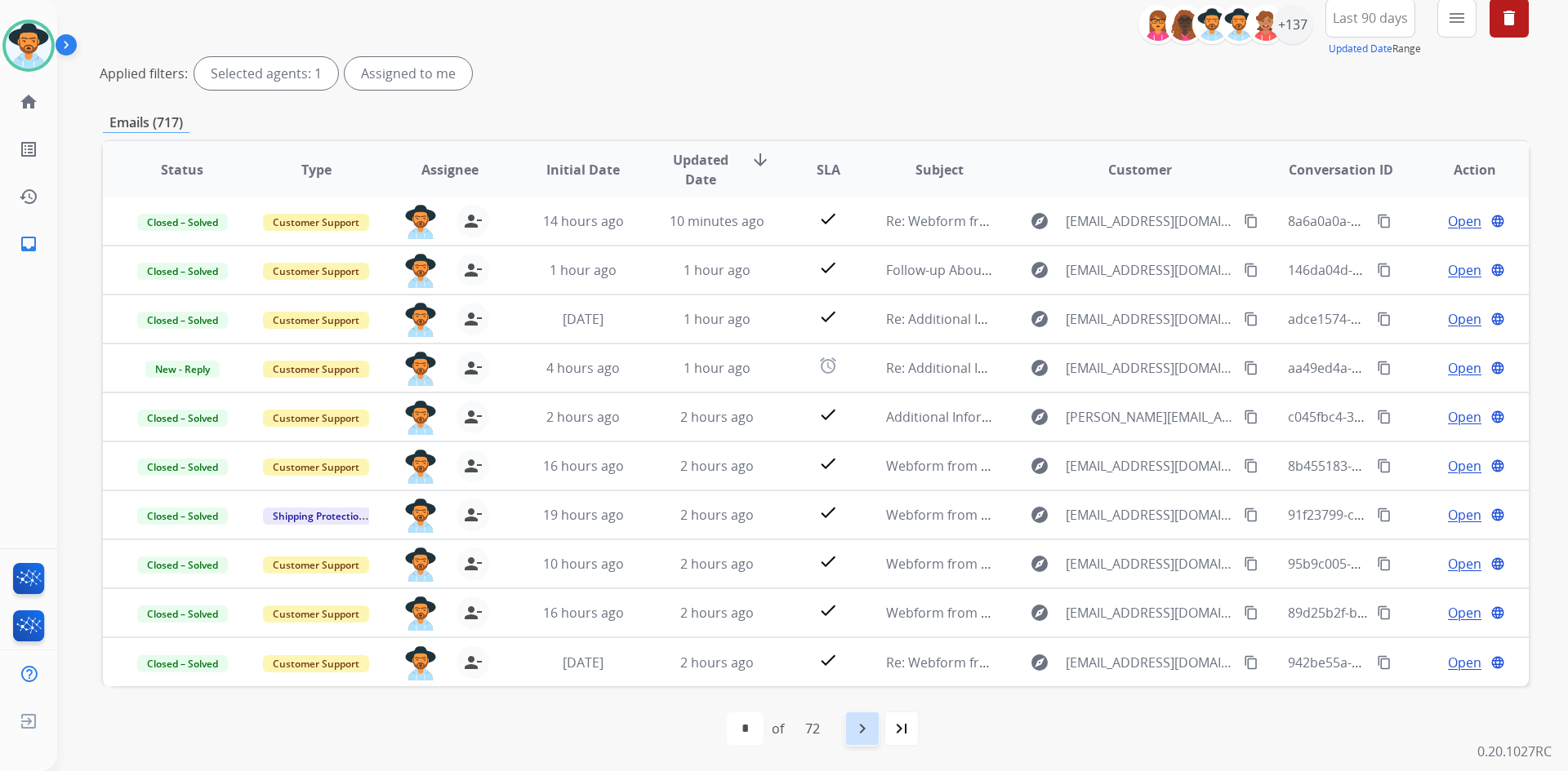
click at [863, 725] on mat-icon "navigate_next" at bounding box center [862, 728] width 19 height 19
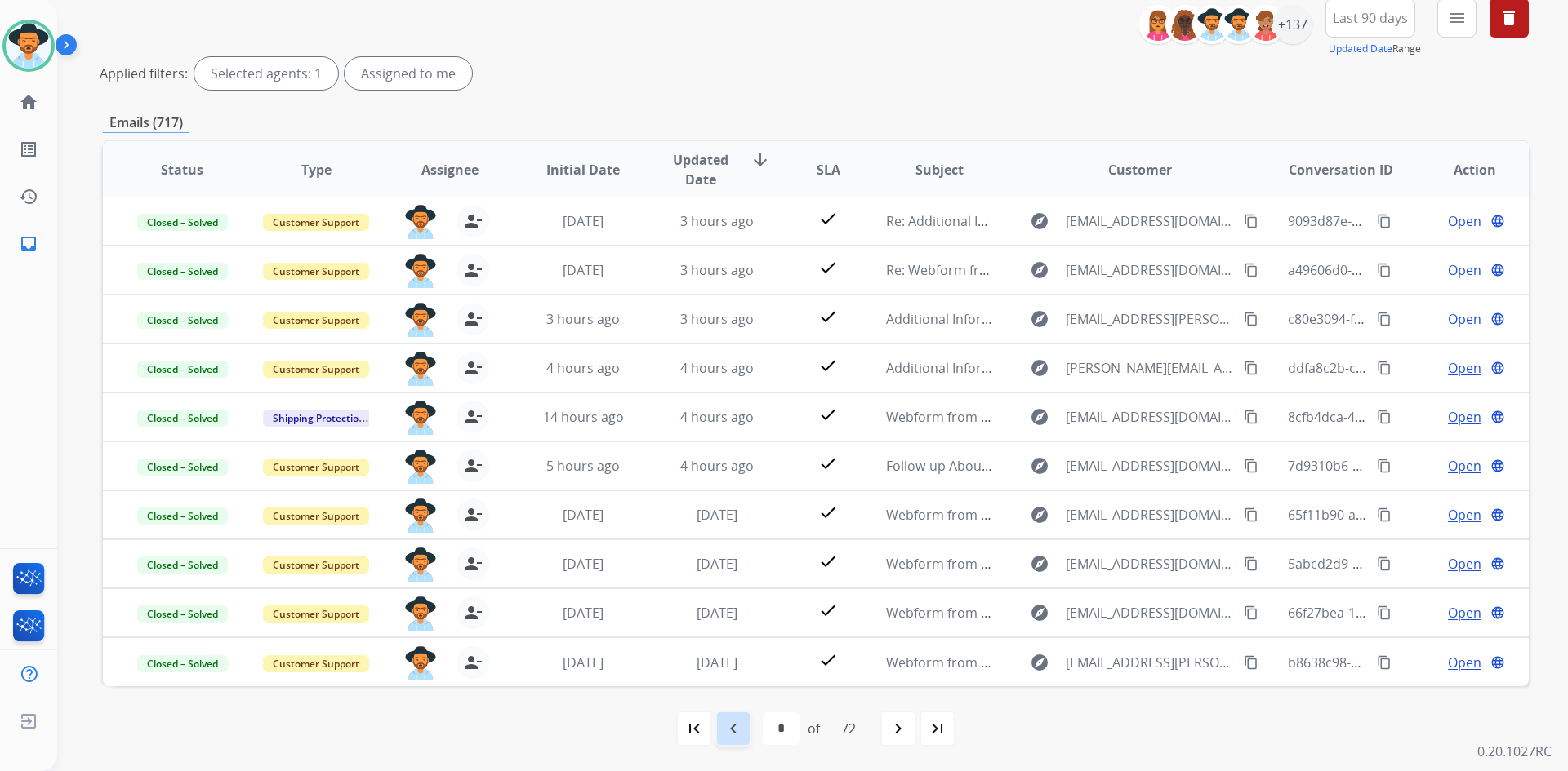
click at [730, 735] on mat-icon "navigate_before" at bounding box center [733, 728] width 19 height 19
select select "*"
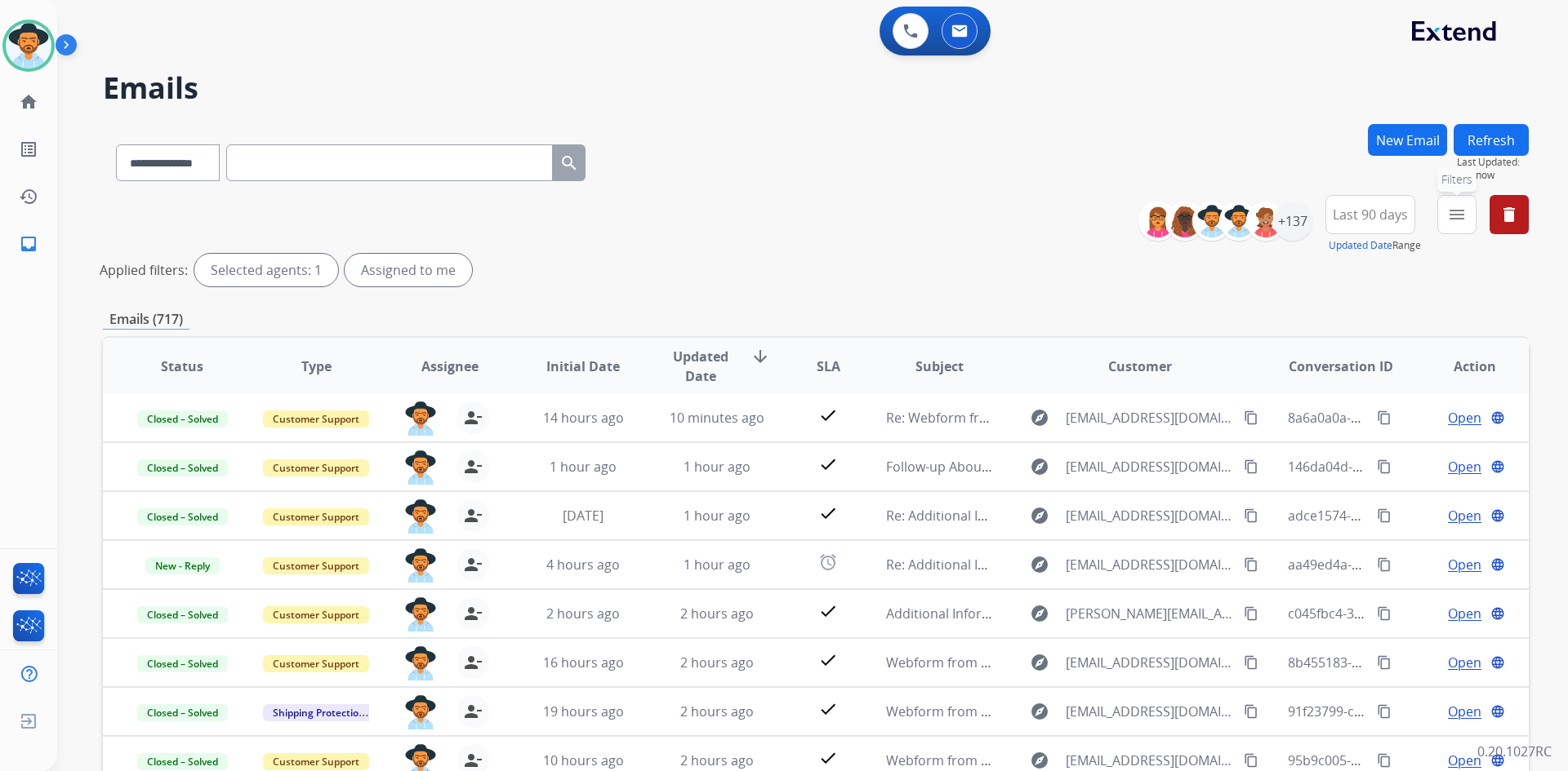
click at [1458, 211] on mat-icon "menu" at bounding box center [1456, 214] width 19 height 19
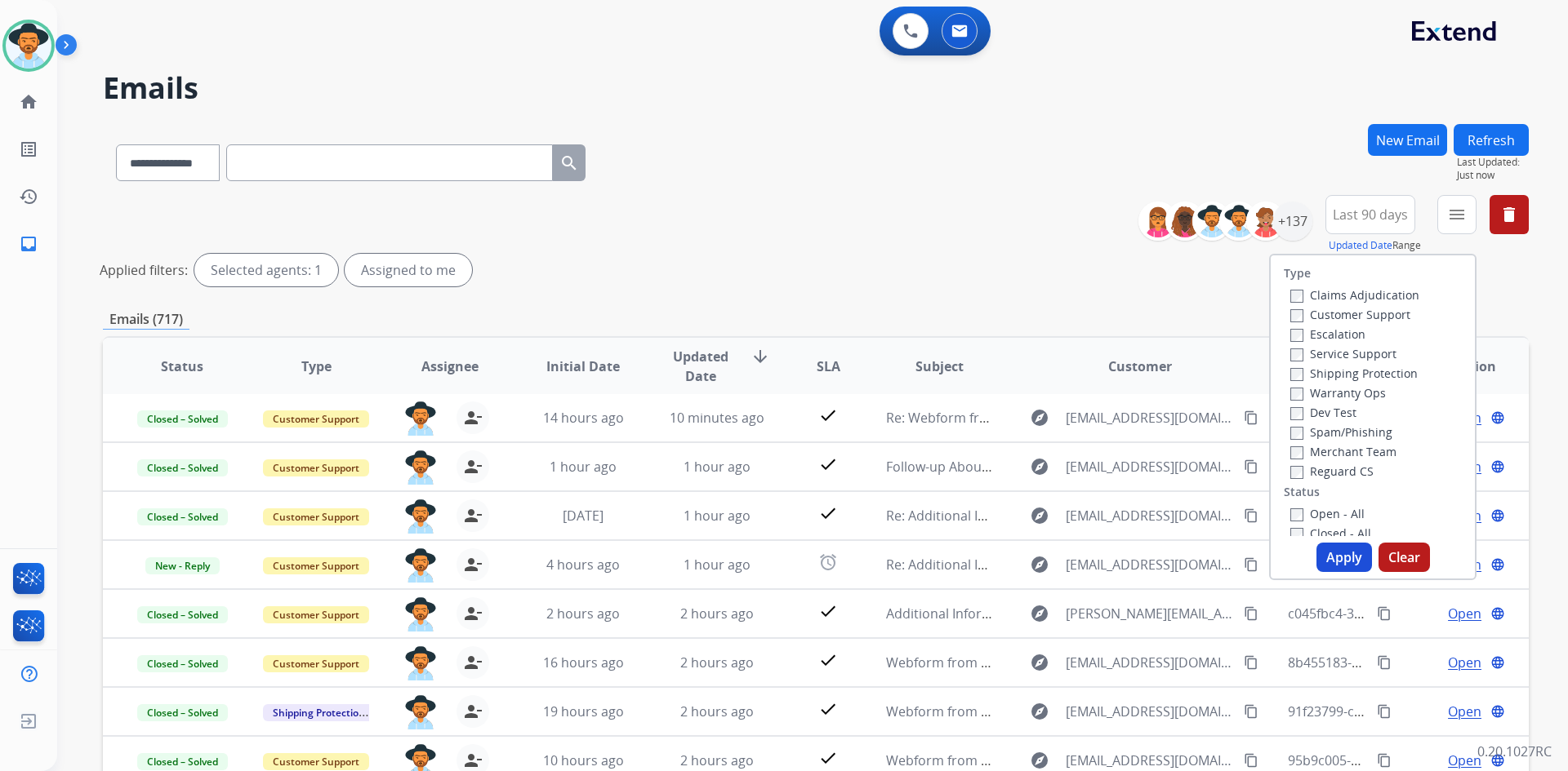
click at [1318, 518] on label "Open - All" at bounding box center [1327, 513] width 74 height 16
click at [1340, 554] on button "Apply" at bounding box center [1344, 557] width 55 height 29
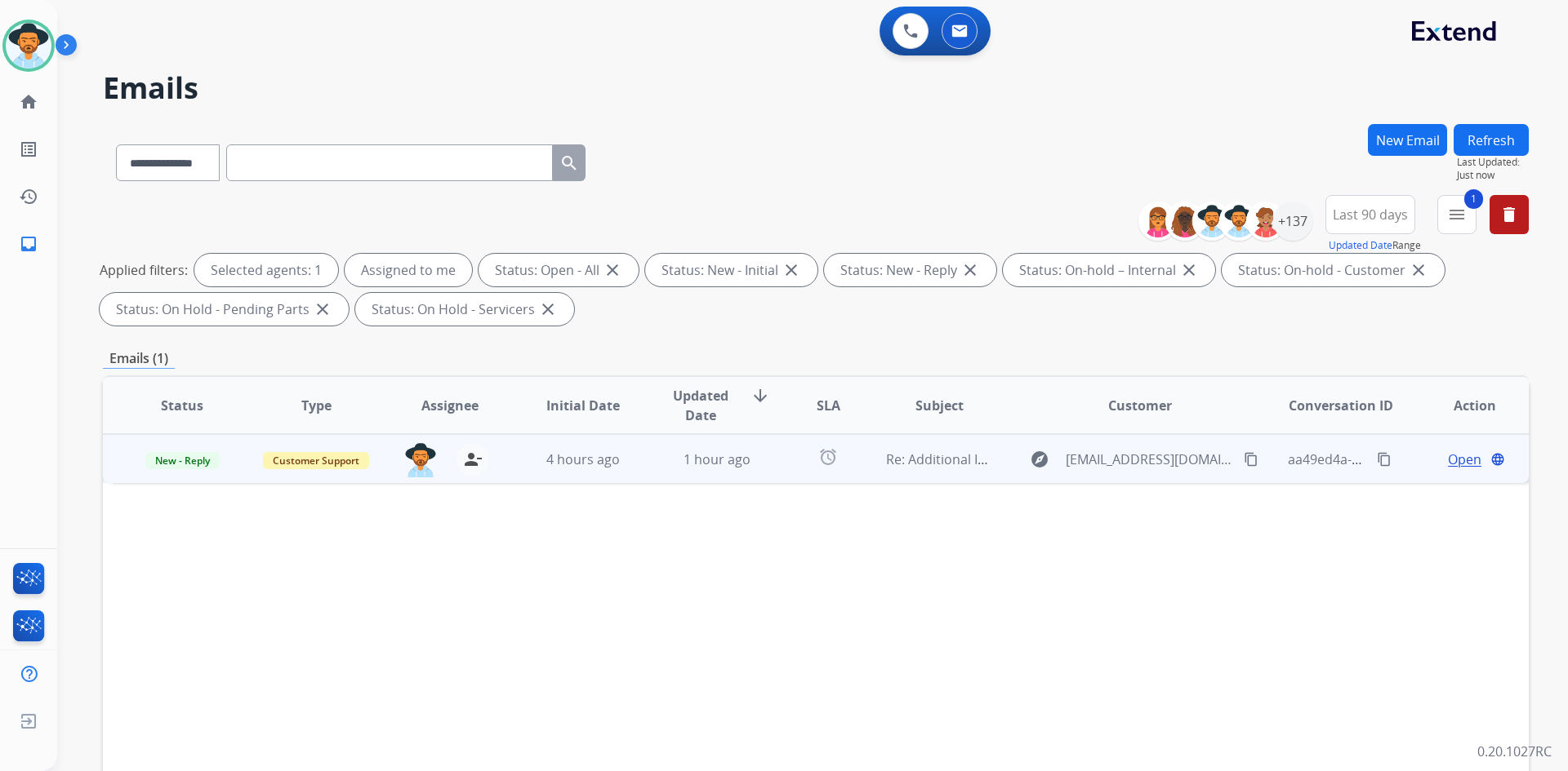
click at [1243, 466] on mat-icon "content_copy" at bounding box center [1251, 460] width 15 height 15
click at [1448, 461] on span "Open" at bounding box center [1464, 459] width 33 height 19
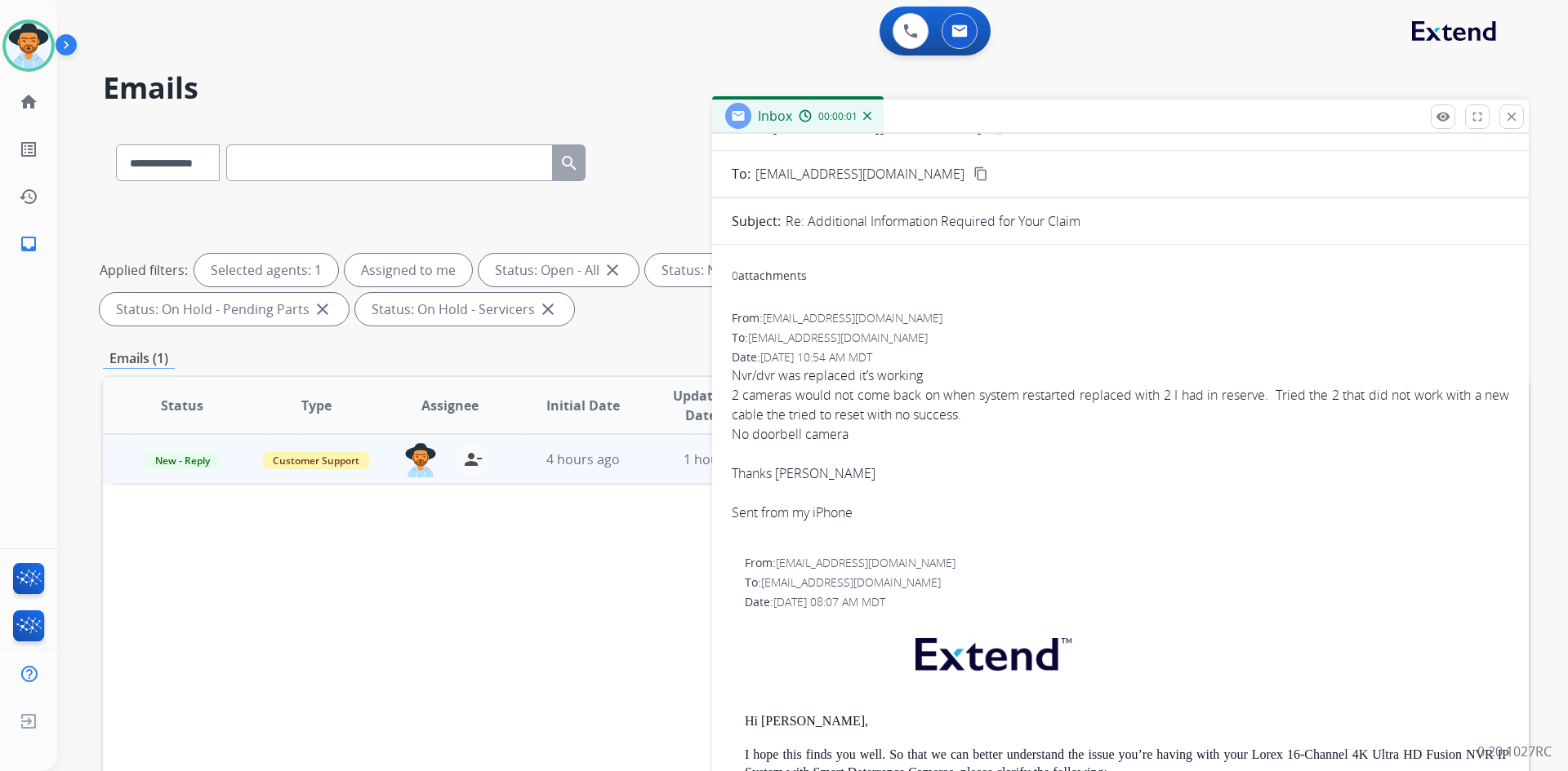
scroll to position [82, 0]
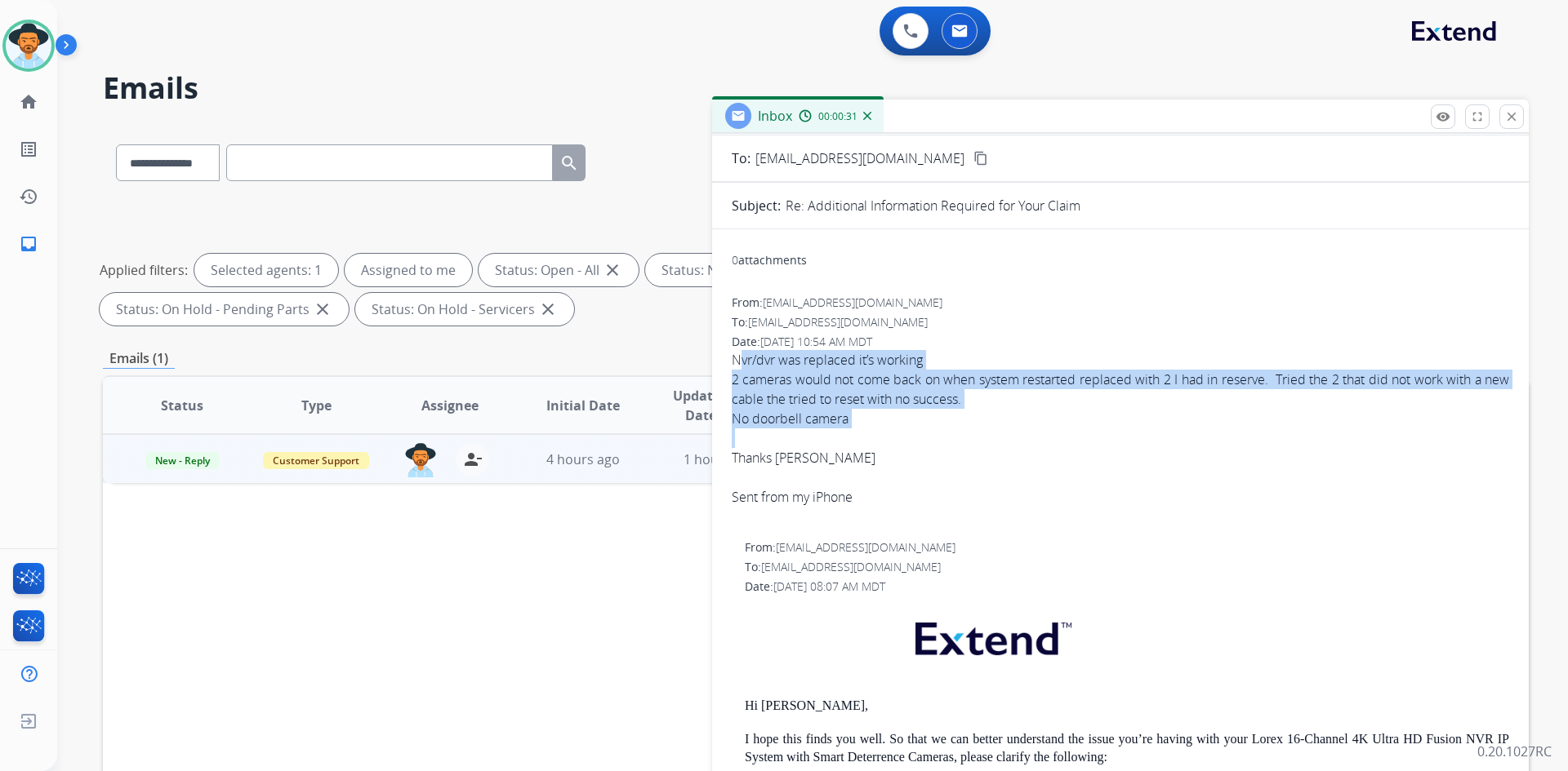
drag, startPoint x: 726, startPoint y: 352, endPoint x: 879, endPoint y: 431, distance: 172.2
click at [879, 431] on div "0 attachments From: [EMAIL_ADDRESS][DOMAIN_NAME] To: [EMAIL_ADDRESS][DOMAIN_NAM…" at bounding box center [1120, 748] width 817 height 1011
copy span "Nvr/dvr was replaced it’s working 2 cameras would not come back on when system …"
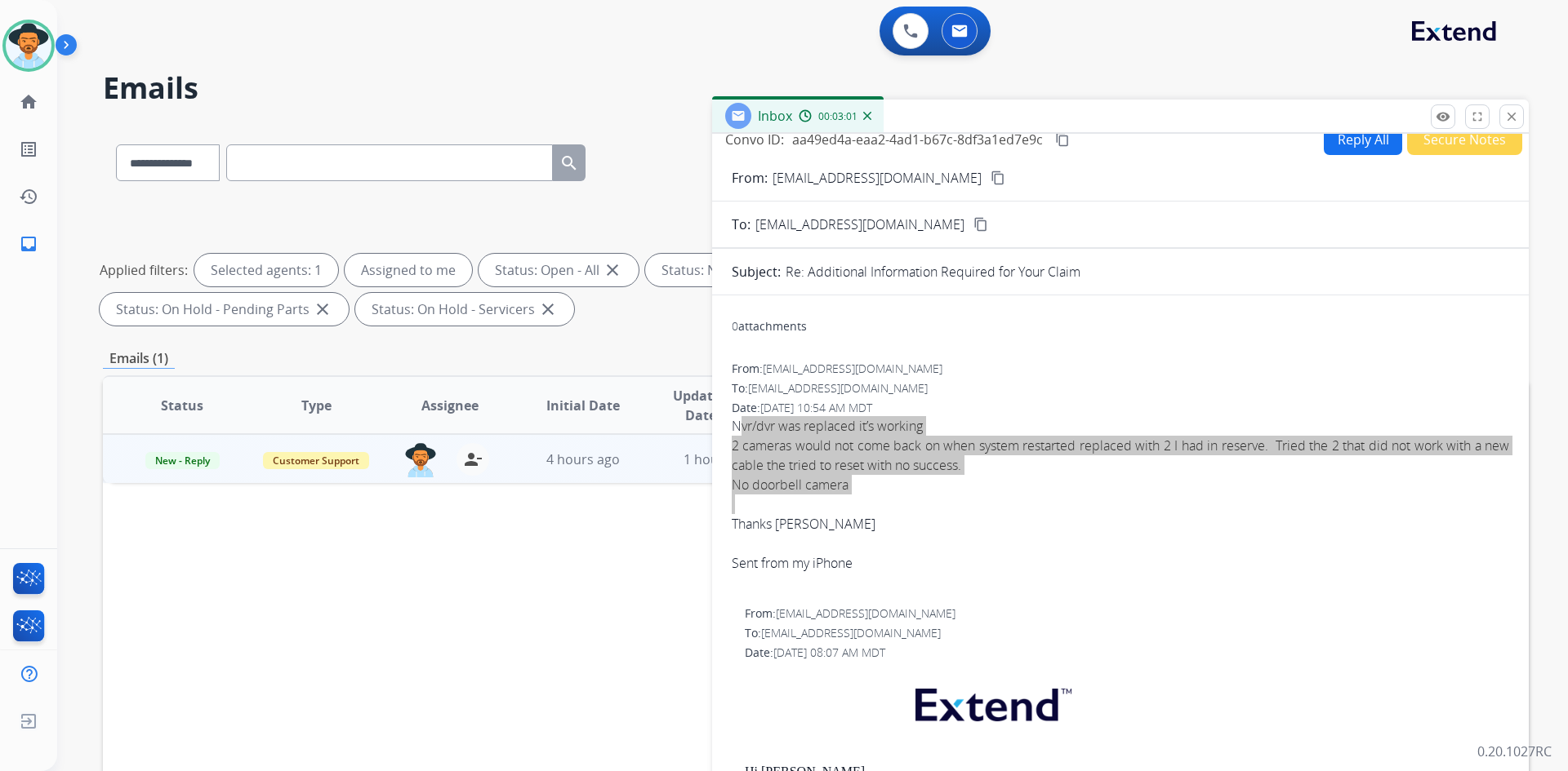
scroll to position [0, 0]
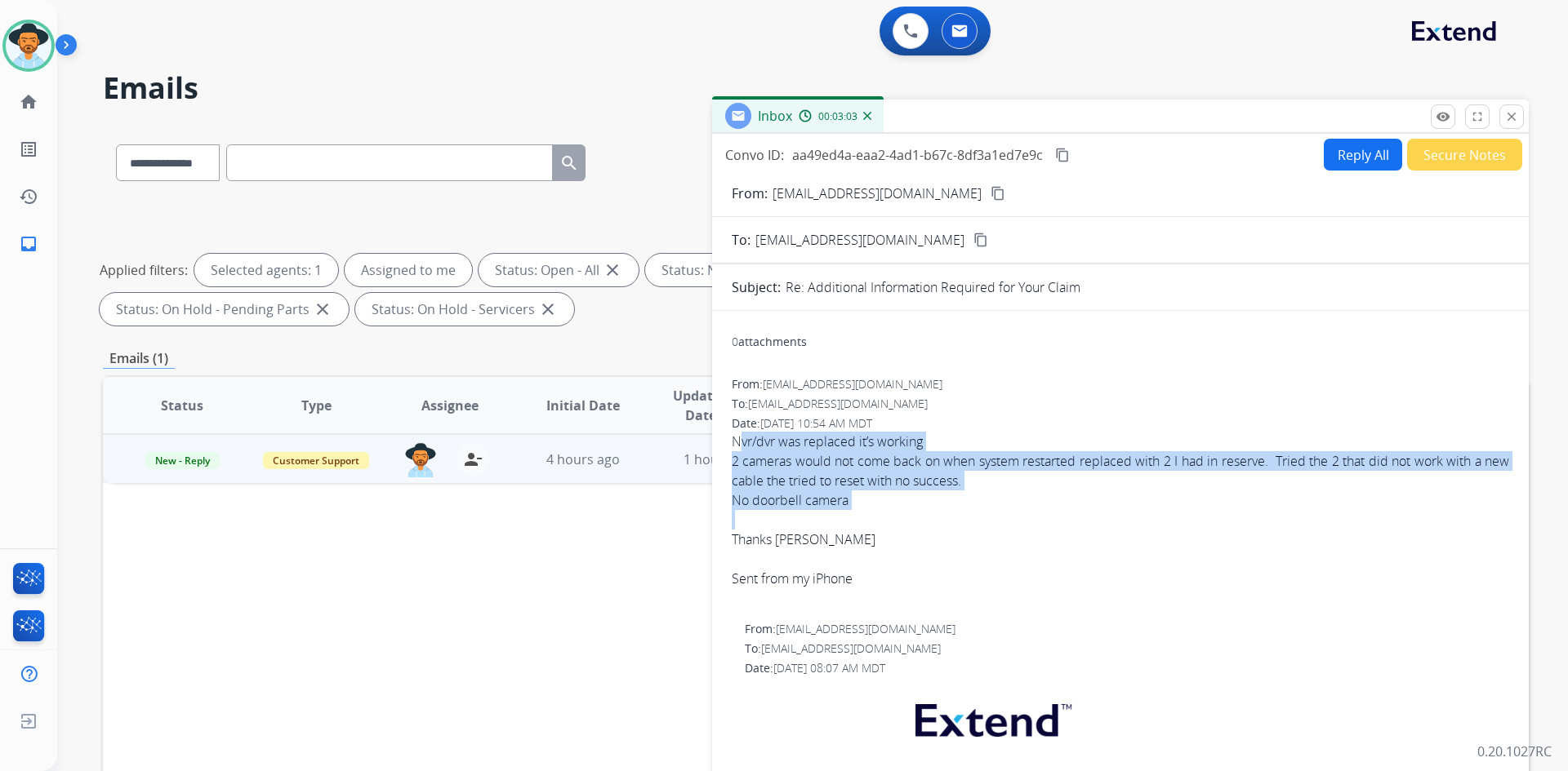
drag, startPoint x: 1064, startPoint y: 156, endPoint x: 1000, endPoint y: 186, distance: 70.7
click at [1064, 156] on mat-icon "content_copy" at bounding box center [1063, 156] width 15 height 15
click at [991, 196] on mat-icon "content_copy" at bounding box center [998, 194] width 15 height 15
click at [365, 168] on input "text" at bounding box center [389, 163] width 326 height 37
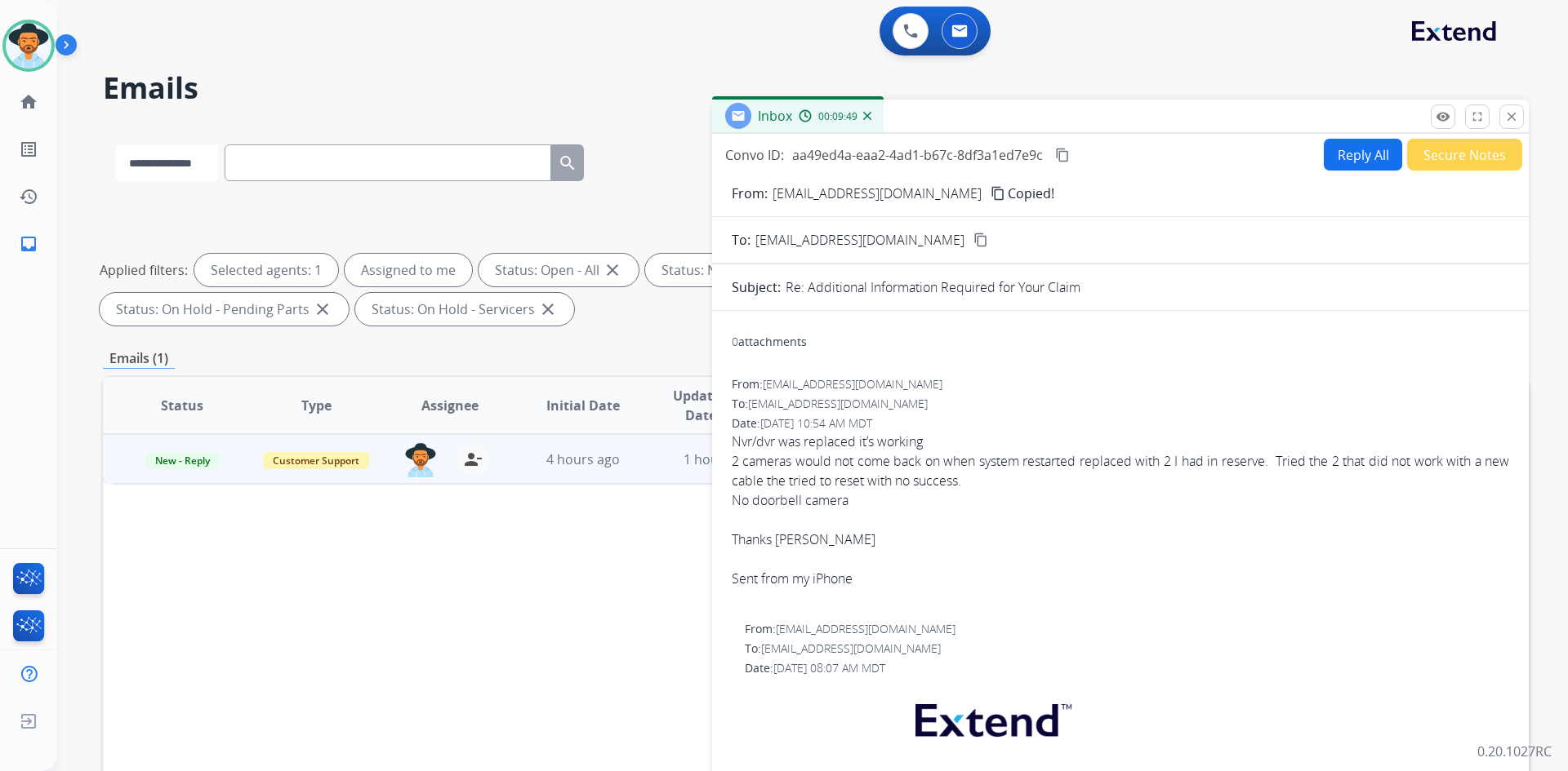
click at [192, 174] on select "**********" at bounding box center [167, 163] width 102 height 37
select select "**********"
click at [116, 145] on select "**********" at bounding box center [167, 163] width 102 height 37
click at [430, 161] on input "text" at bounding box center [389, 163] width 326 height 37
paste input "**********"
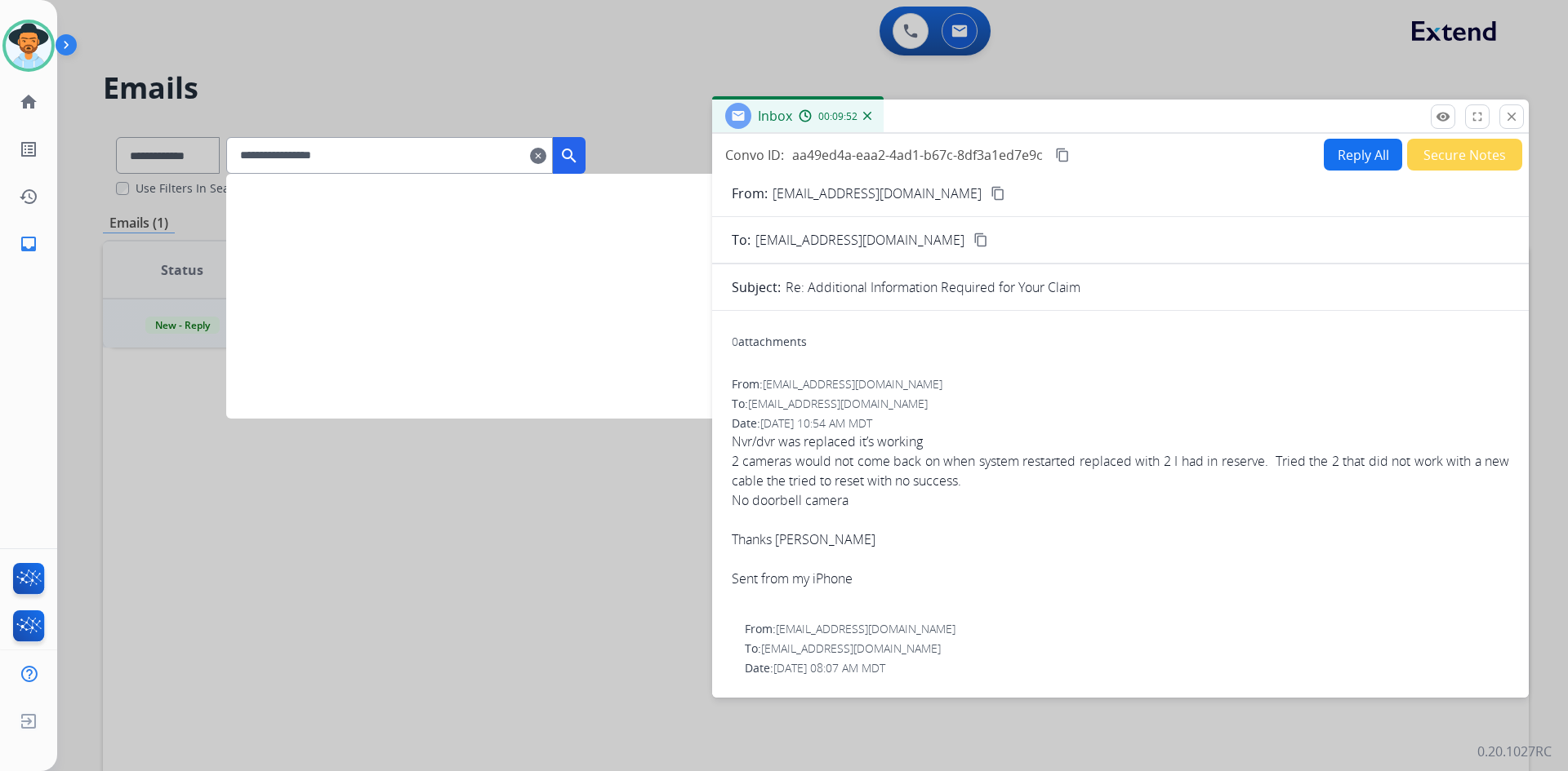
type input "**********"
click at [579, 153] on mat-icon "search" at bounding box center [569, 156] width 19 height 19
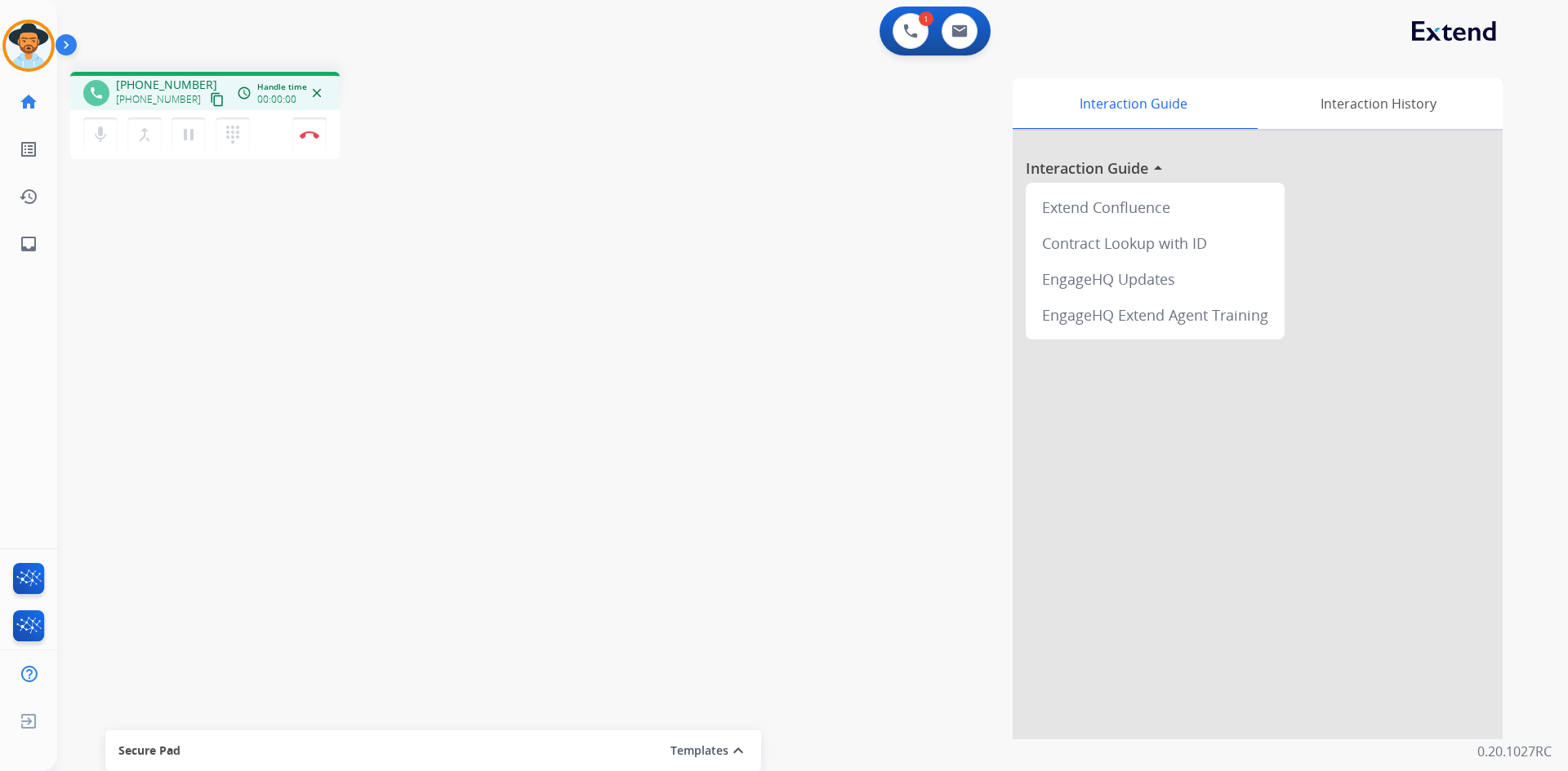
click at [210, 97] on mat-icon "content_copy" at bounding box center [218, 100] width 15 height 15
click at [187, 142] on mat-icon "pause" at bounding box center [188, 134] width 19 height 19
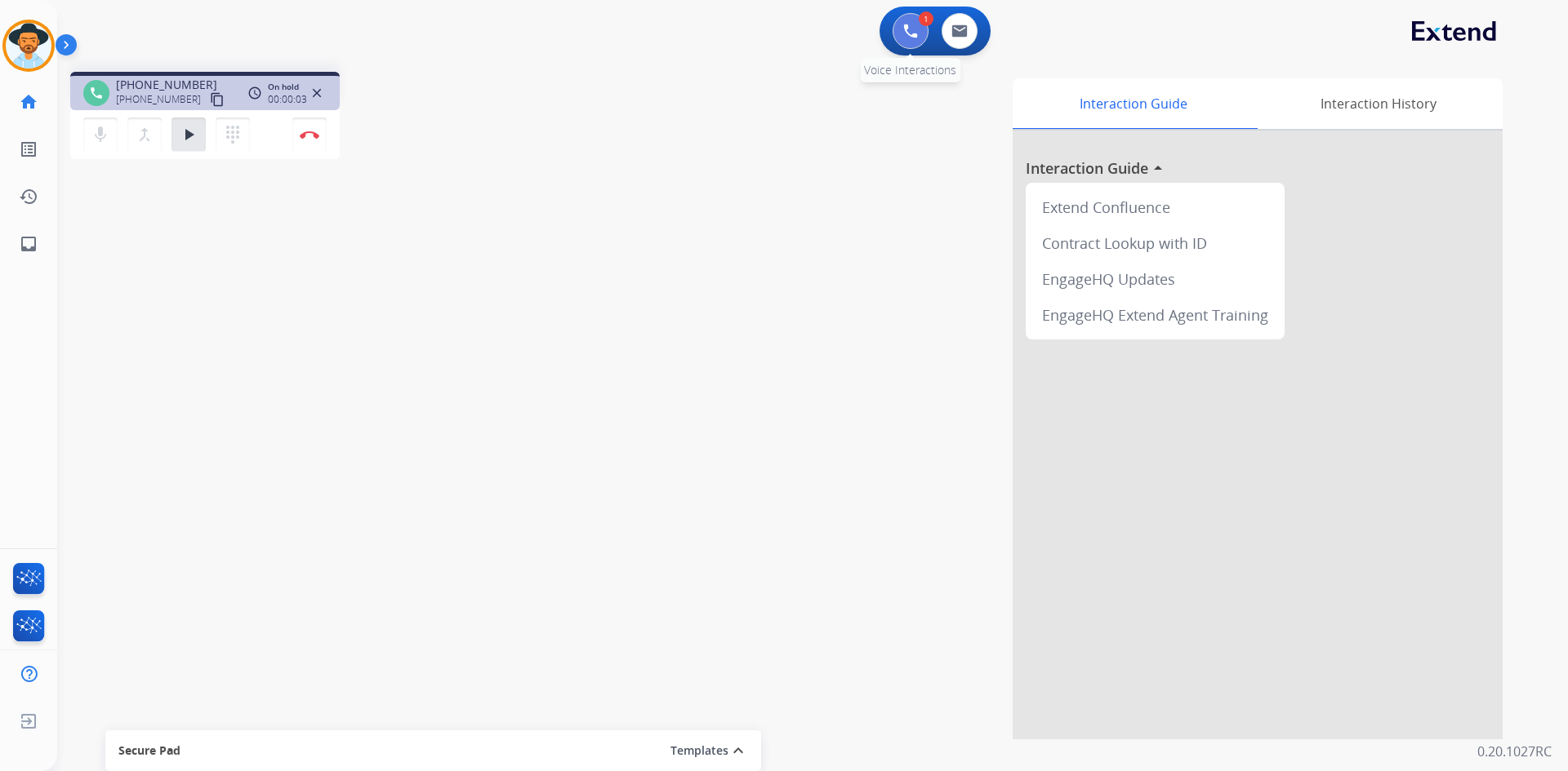
click at [920, 38] on button at bounding box center [910, 31] width 36 height 36
click at [917, 38] on button at bounding box center [910, 31] width 36 height 36
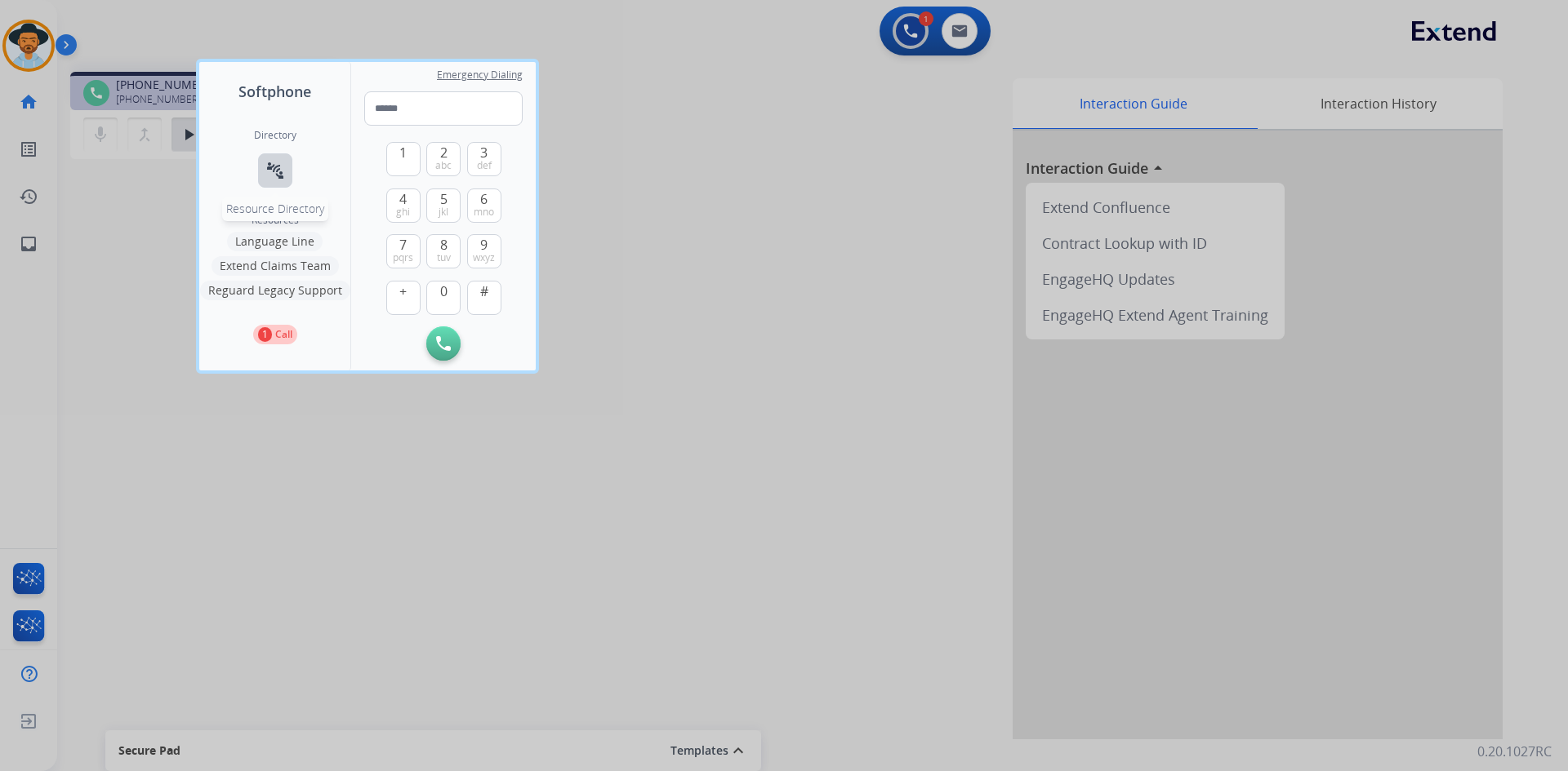
click at [277, 178] on mat-icon "connect_without_contact" at bounding box center [274, 170] width 19 height 19
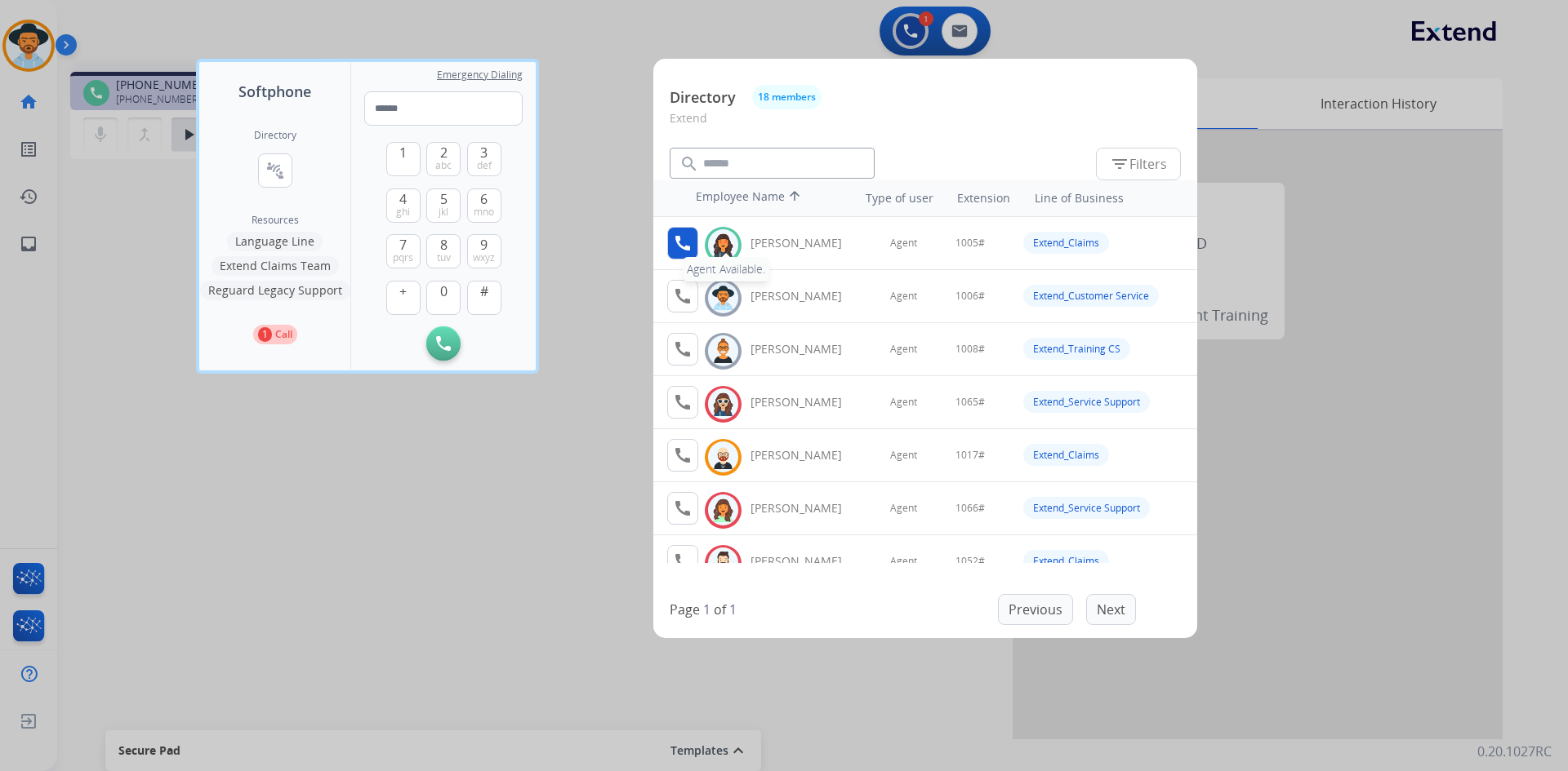
click at [691, 243] on mat-icon "call" at bounding box center [682, 243] width 19 height 19
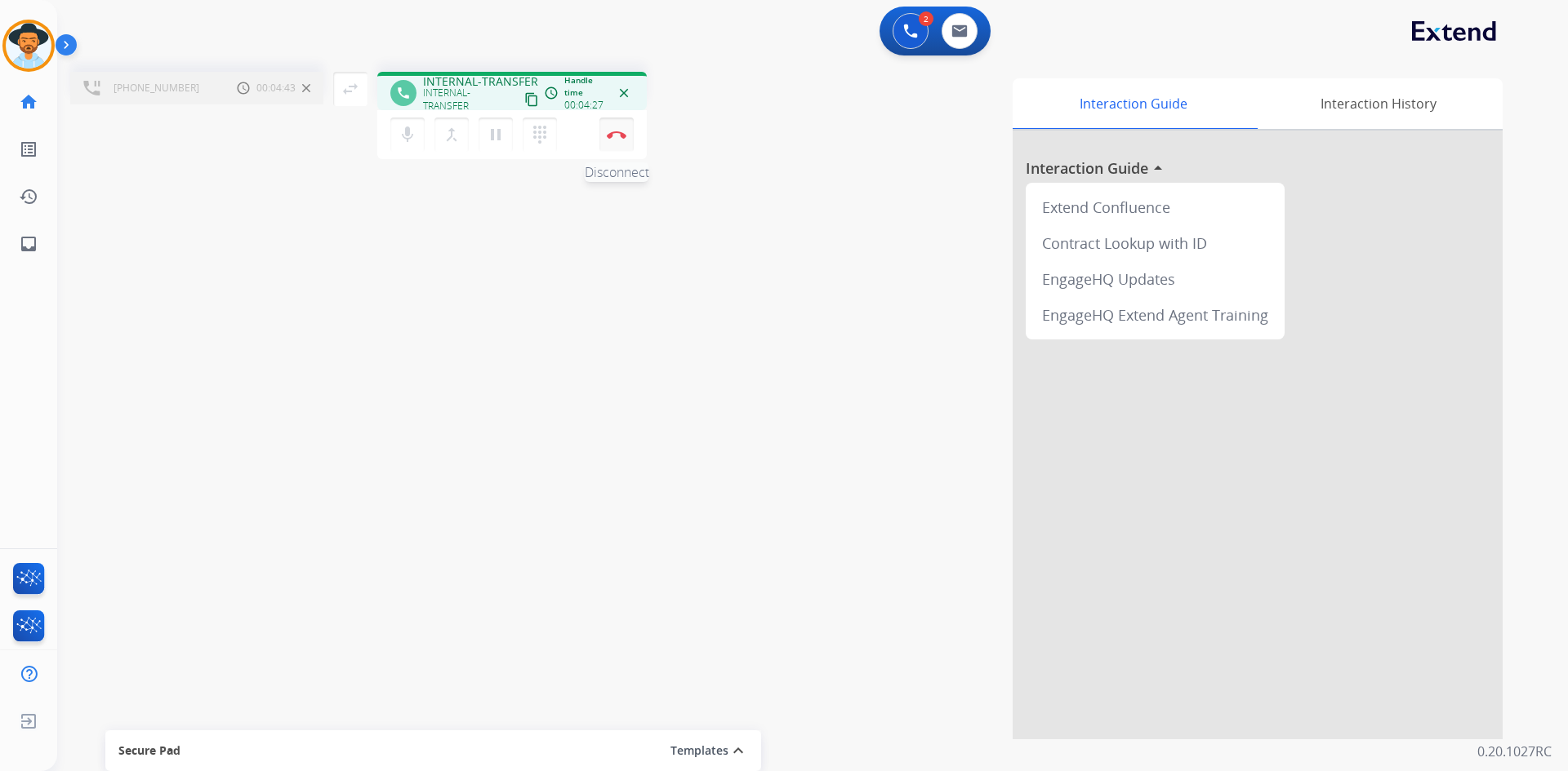
click at [615, 132] on img at bounding box center [616, 135] width 19 height 8
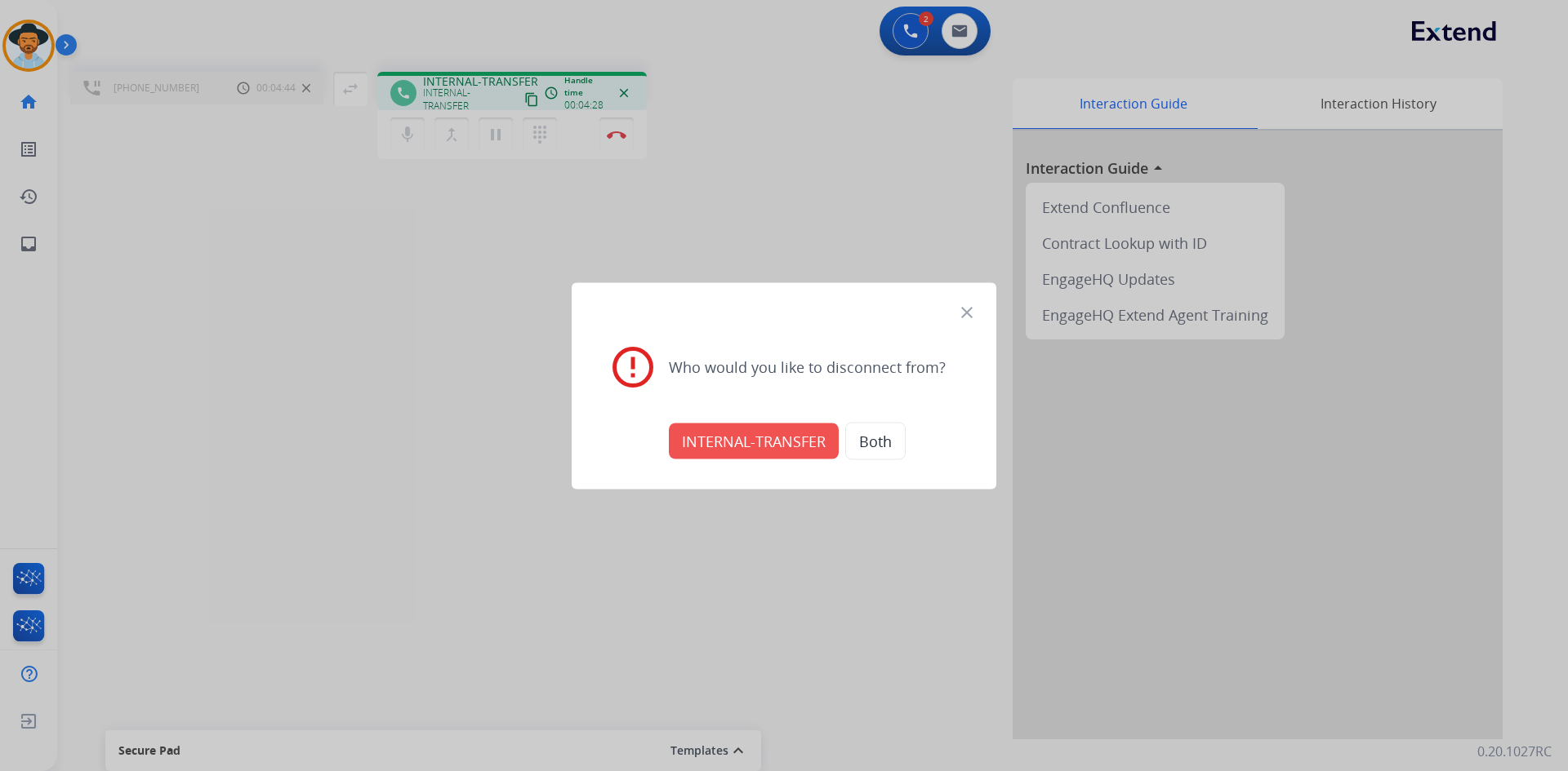
click at [757, 438] on button "INTERNAL-TRANSFER" at bounding box center [753, 441] width 170 height 36
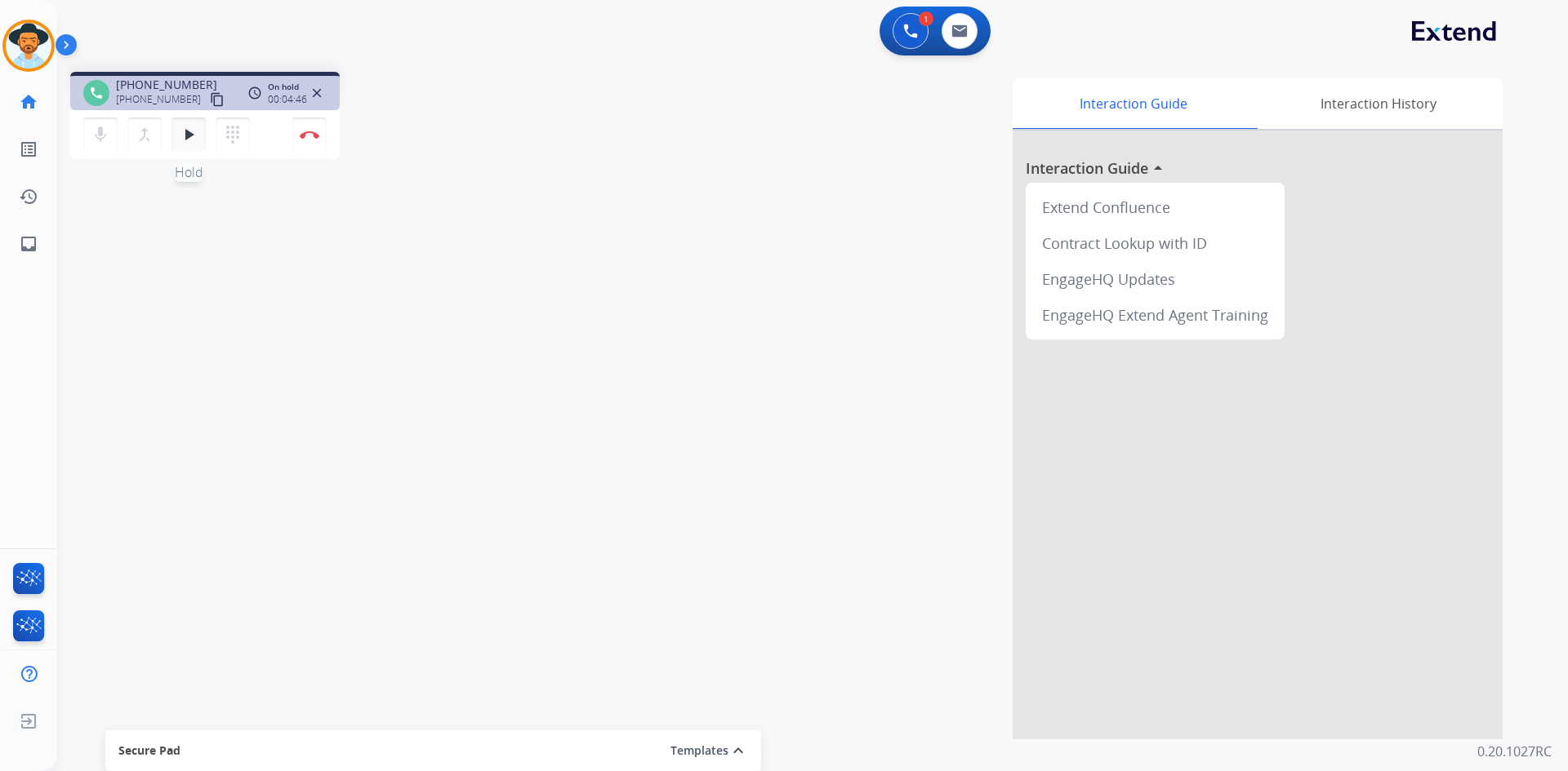
click at [183, 139] on mat-icon "play_arrow" at bounding box center [188, 134] width 19 height 19
click at [312, 138] on img at bounding box center [309, 135] width 19 height 8
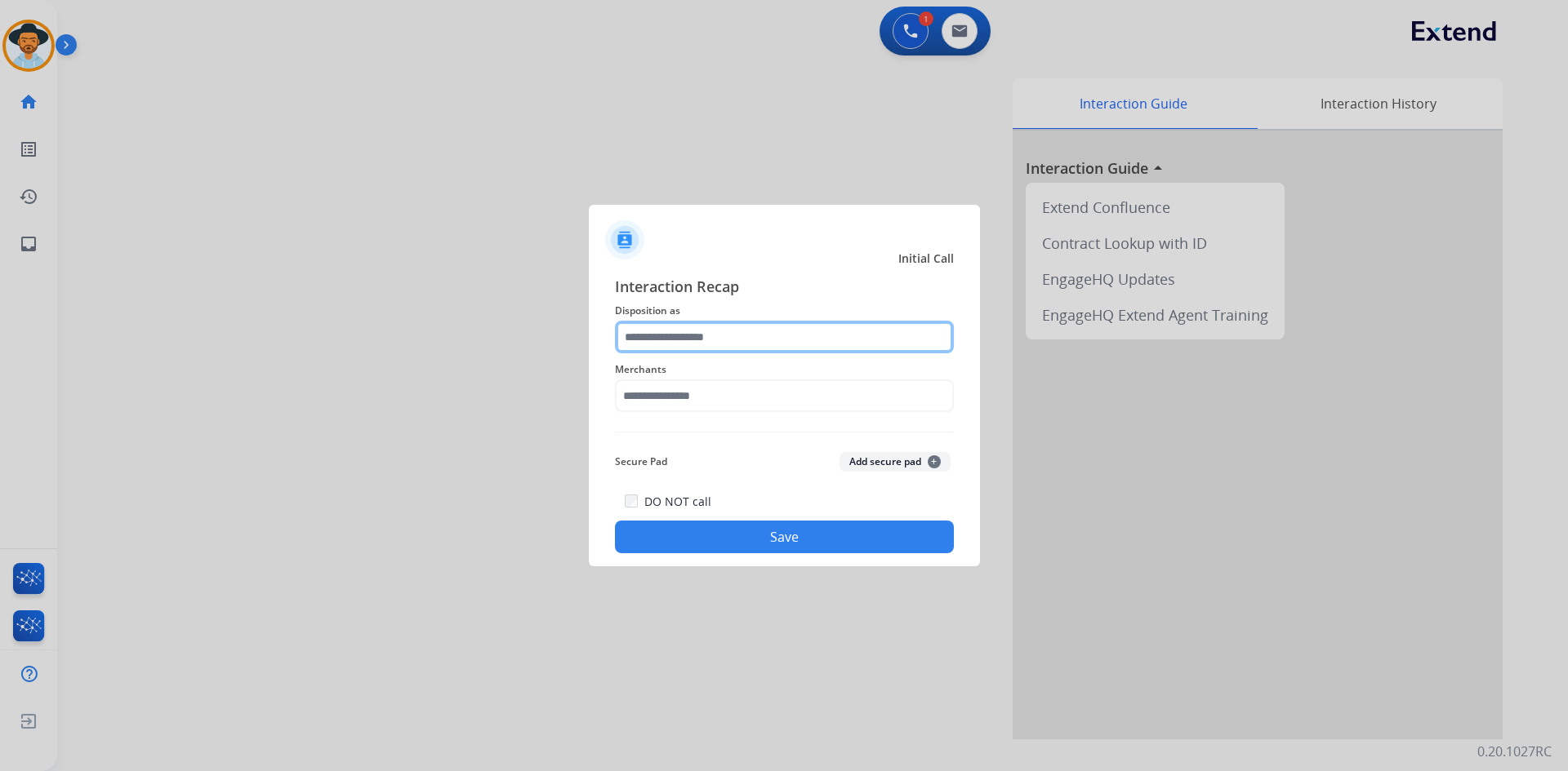
click at [751, 342] on input "text" at bounding box center [784, 337] width 339 height 33
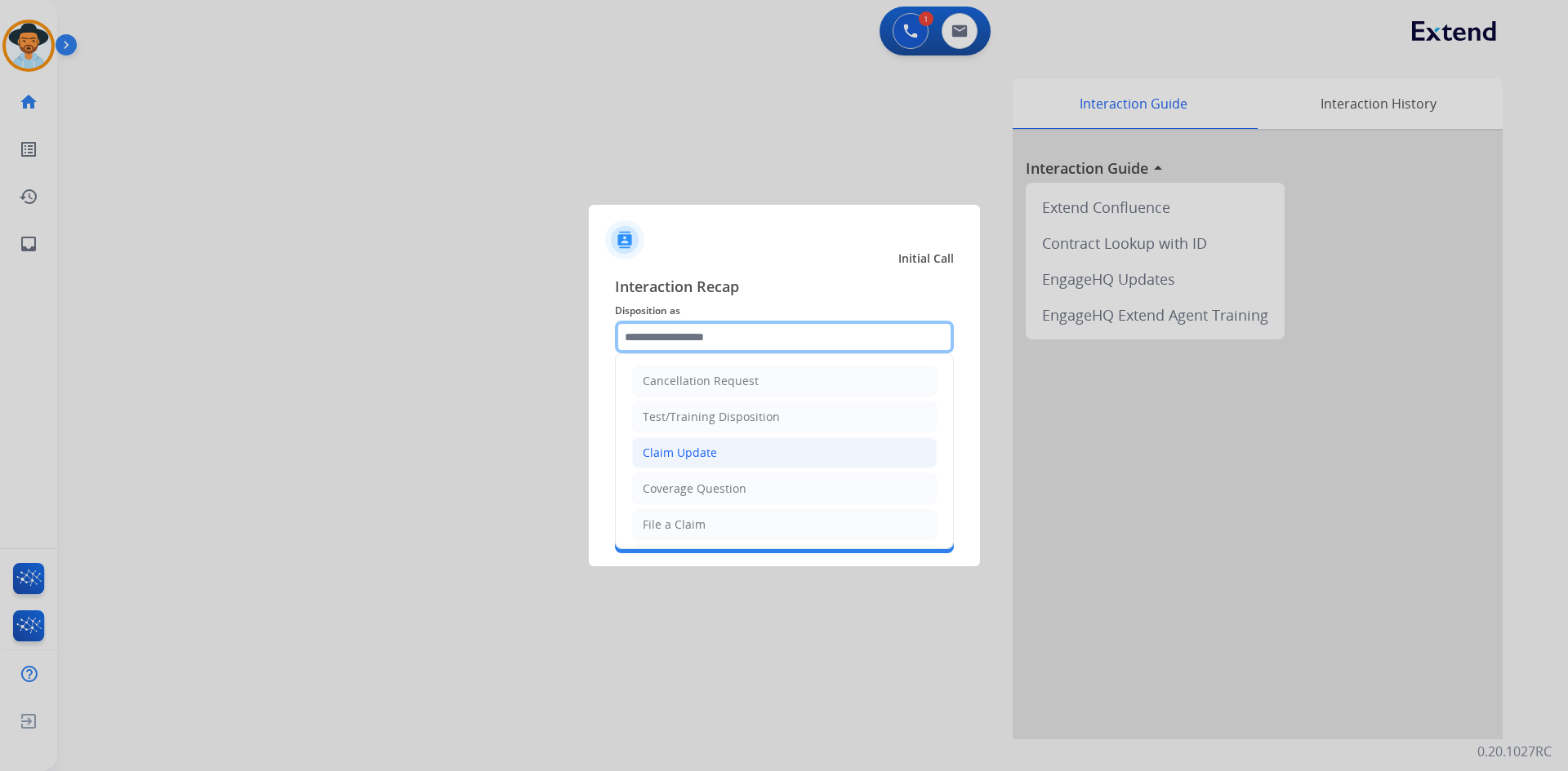
scroll to position [255, 0]
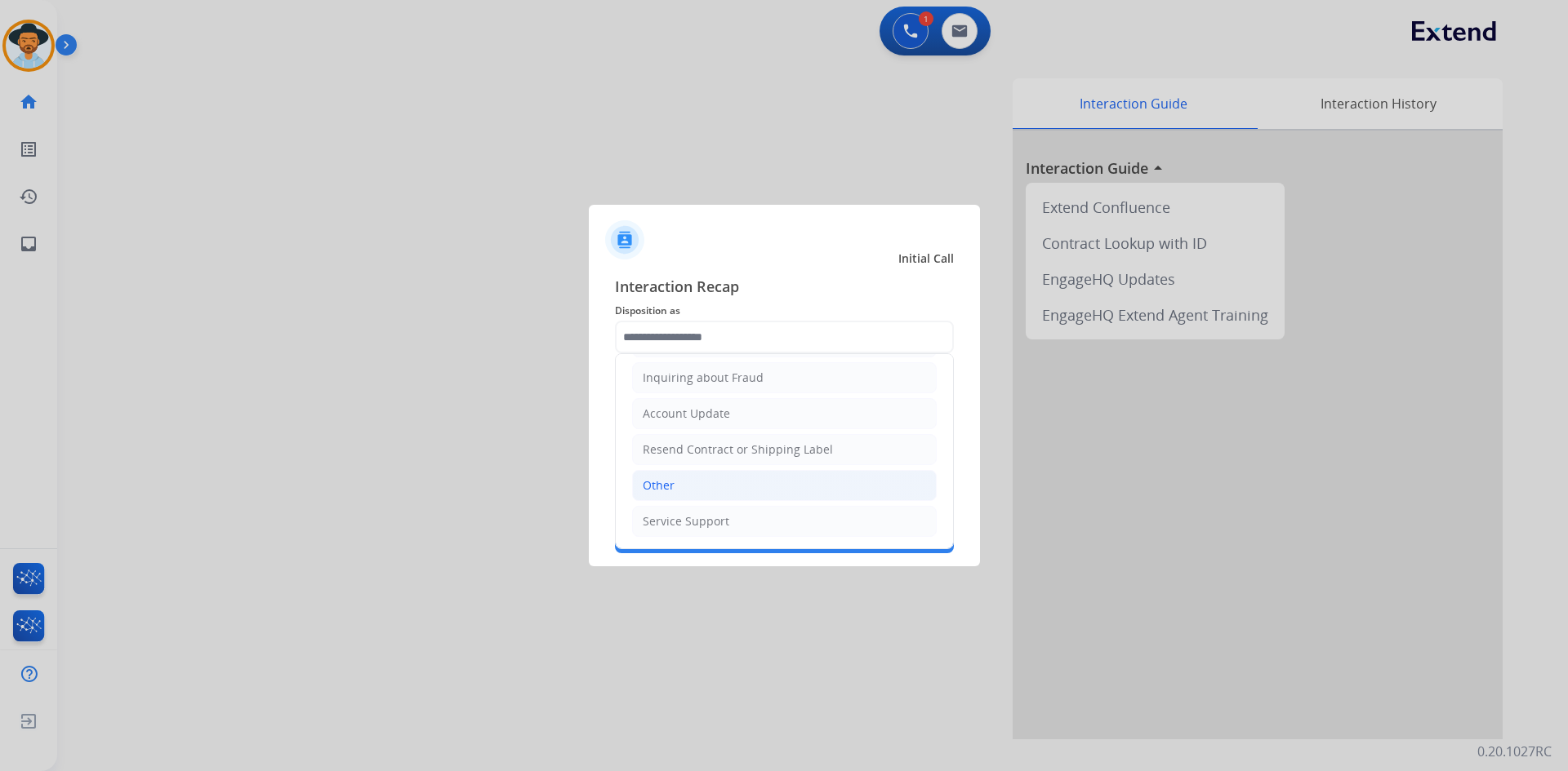
click at [689, 485] on li "Other" at bounding box center [784, 485] width 305 height 31
type input "*****"
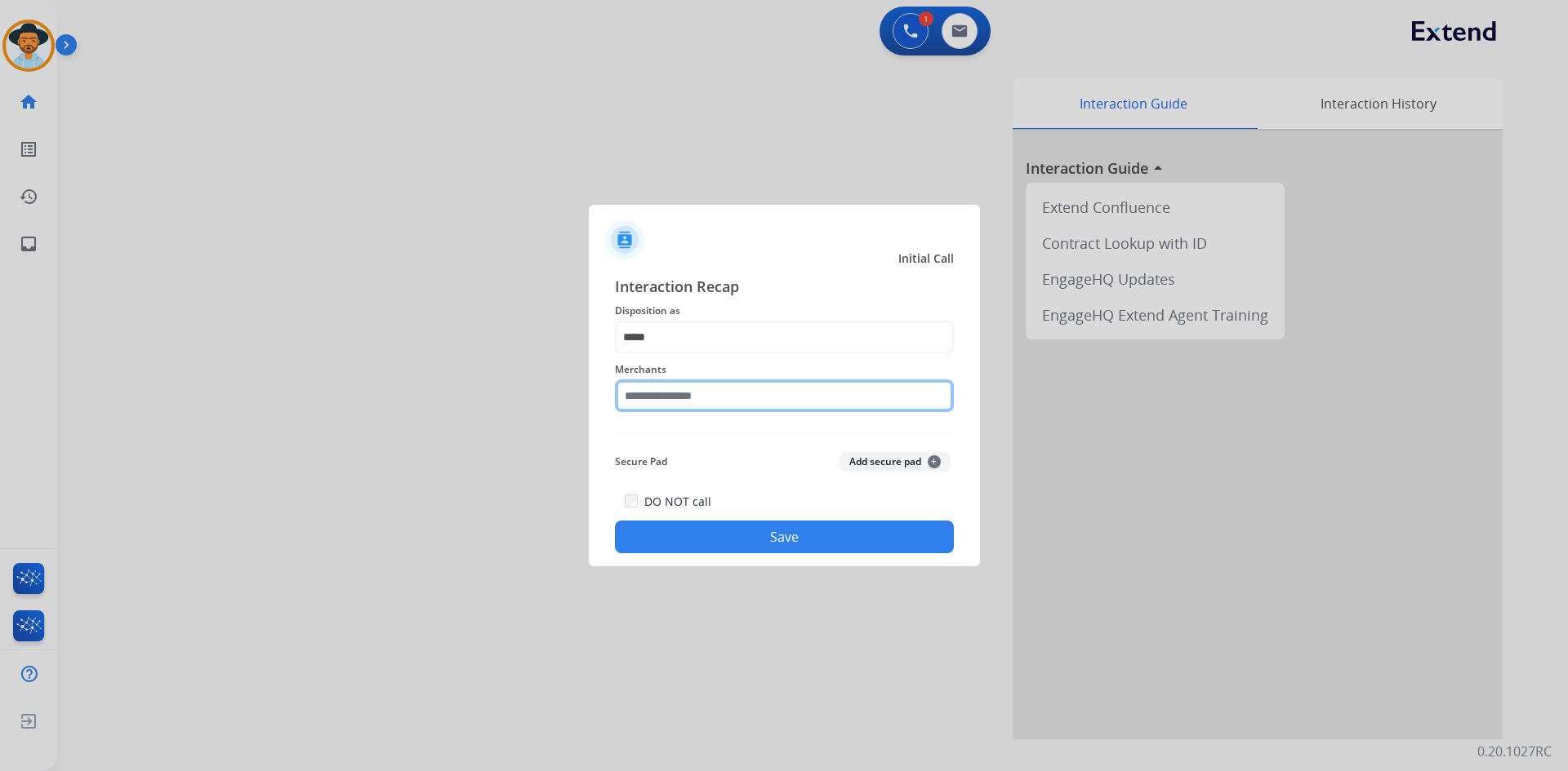
click at [691, 392] on input "text" at bounding box center [784, 396] width 339 height 33
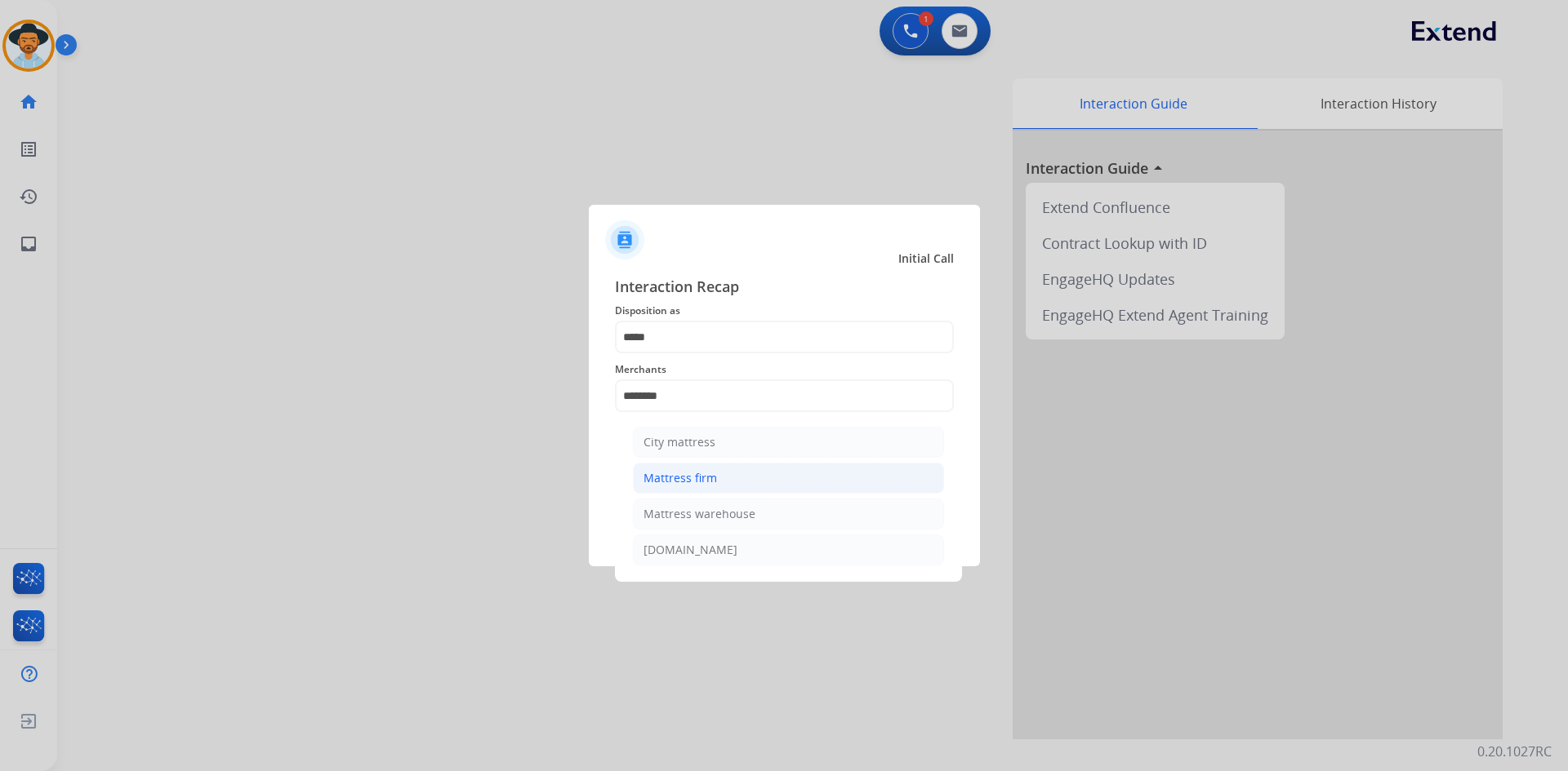
click at [716, 465] on li "Mattress firm" at bounding box center [788, 477] width 311 height 31
type input "**********"
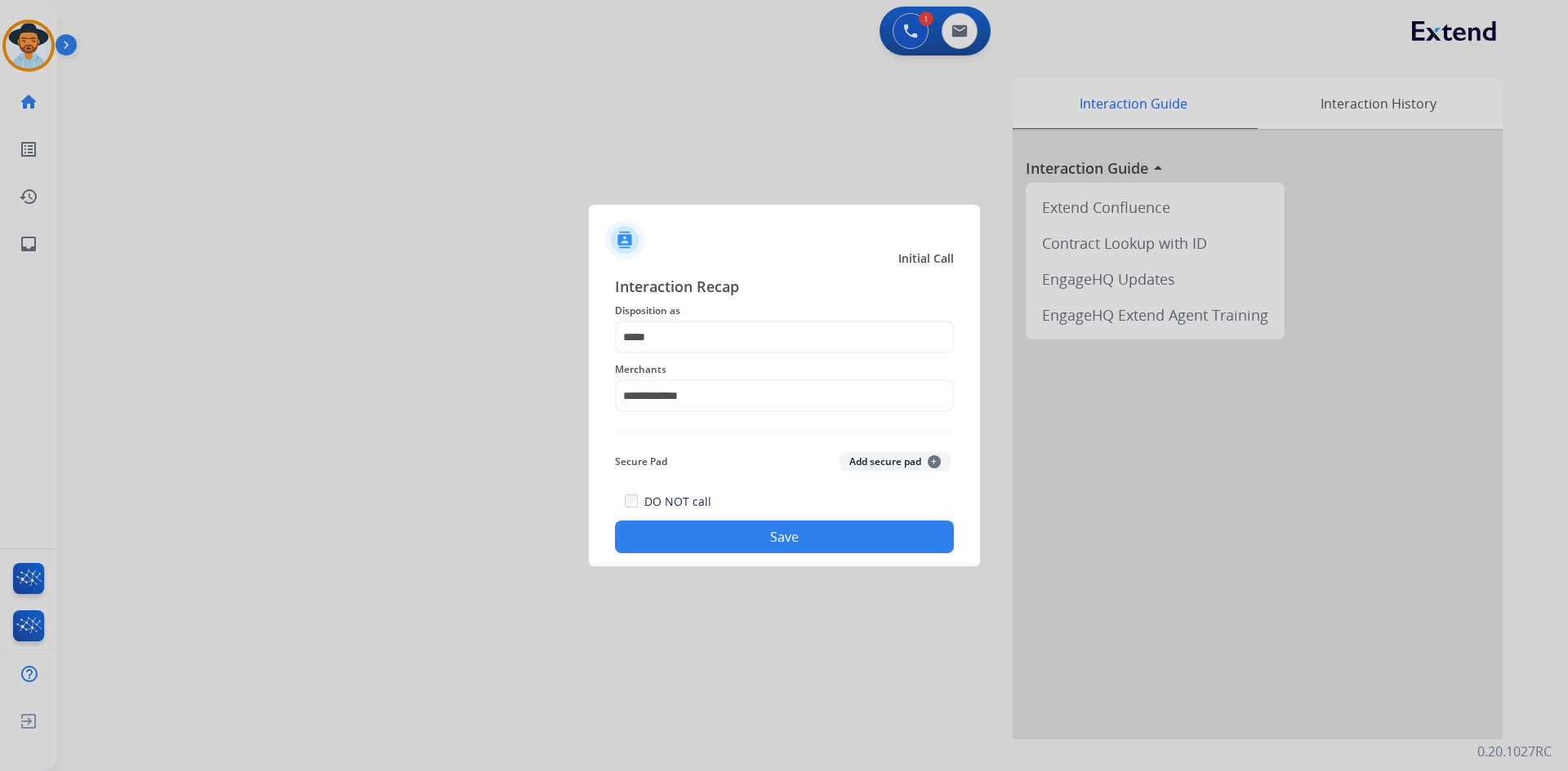
click at [775, 541] on button "Save" at bounding box center [784, 537] width 339 height 33
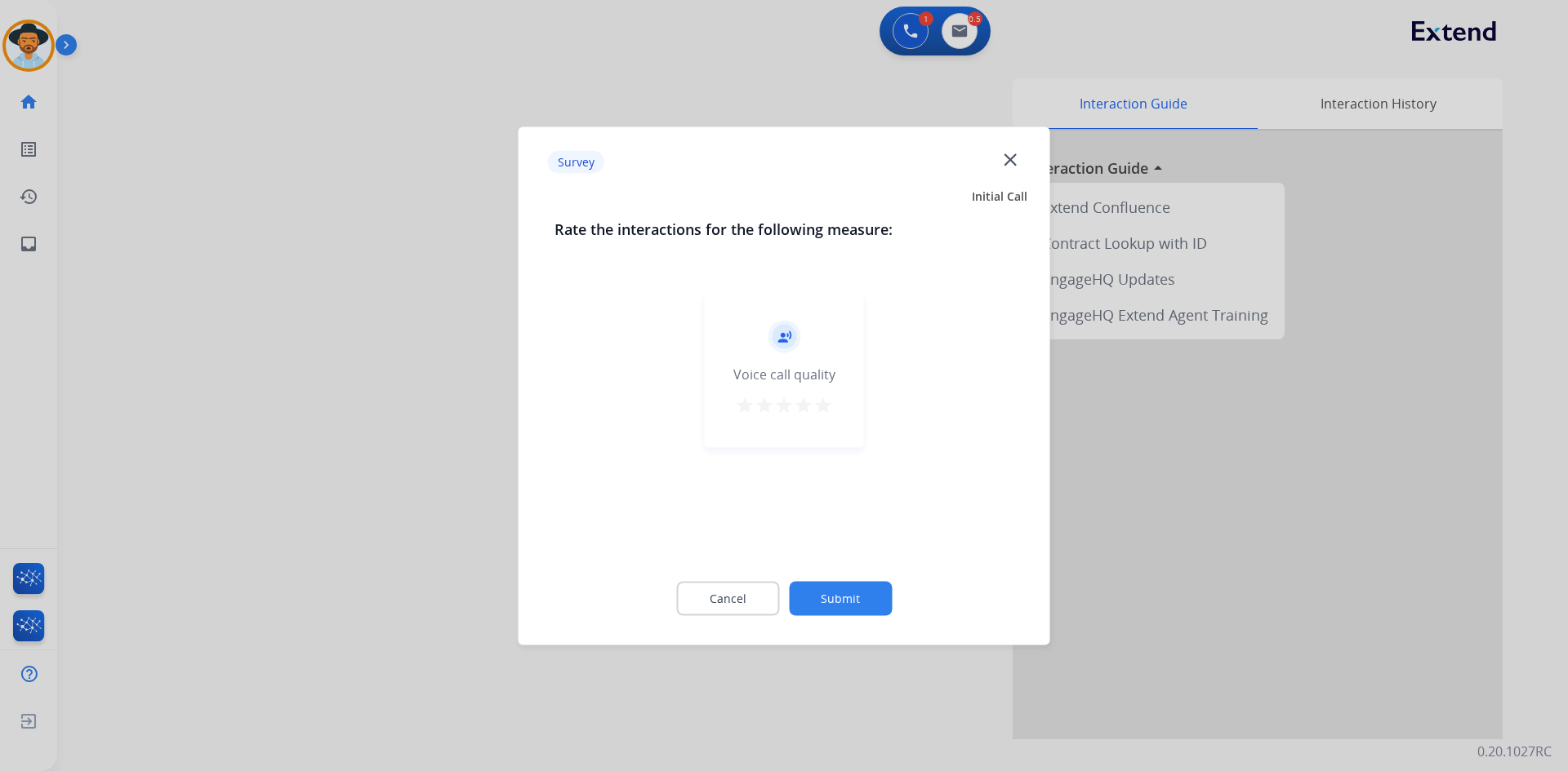
click at [826, 401] on mat-icon "star" at bounding box center [822, 404] width 19 height 19
click at [831, 605] on button "Submit" at bounding box center [840, 598] width 103 height 34
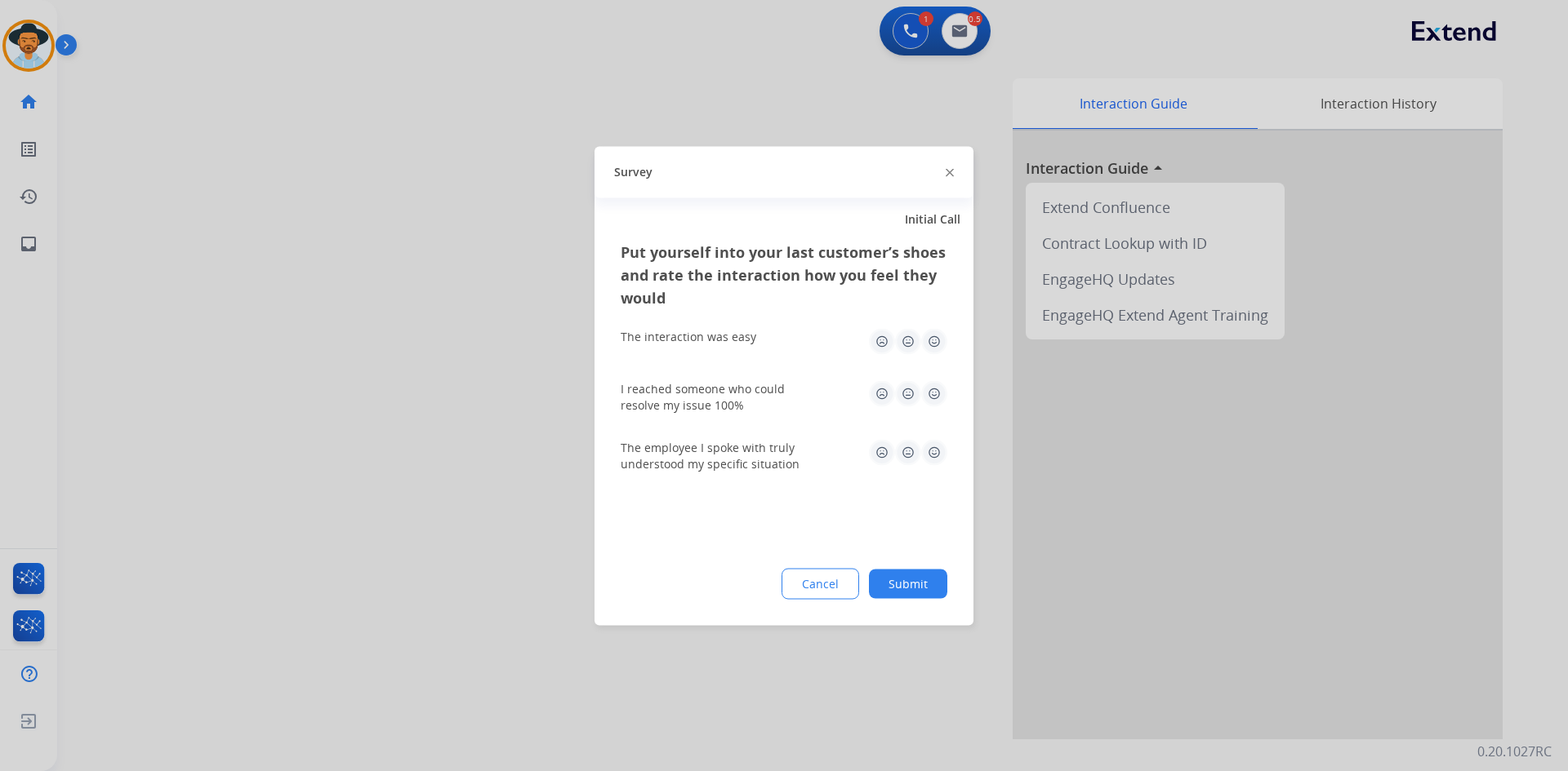
click at [936, 340] on img at bounding box center [934, 340] width 26 height 26
click at [940, 396] on img at bounding box center [934, 393] width 26 height 26
click at [935, 457] on img at bounding box center [934, 452] width 26 height 26
click at [904, 583] on button "Submit" at bounding box center [908, 583] width 79 height 29
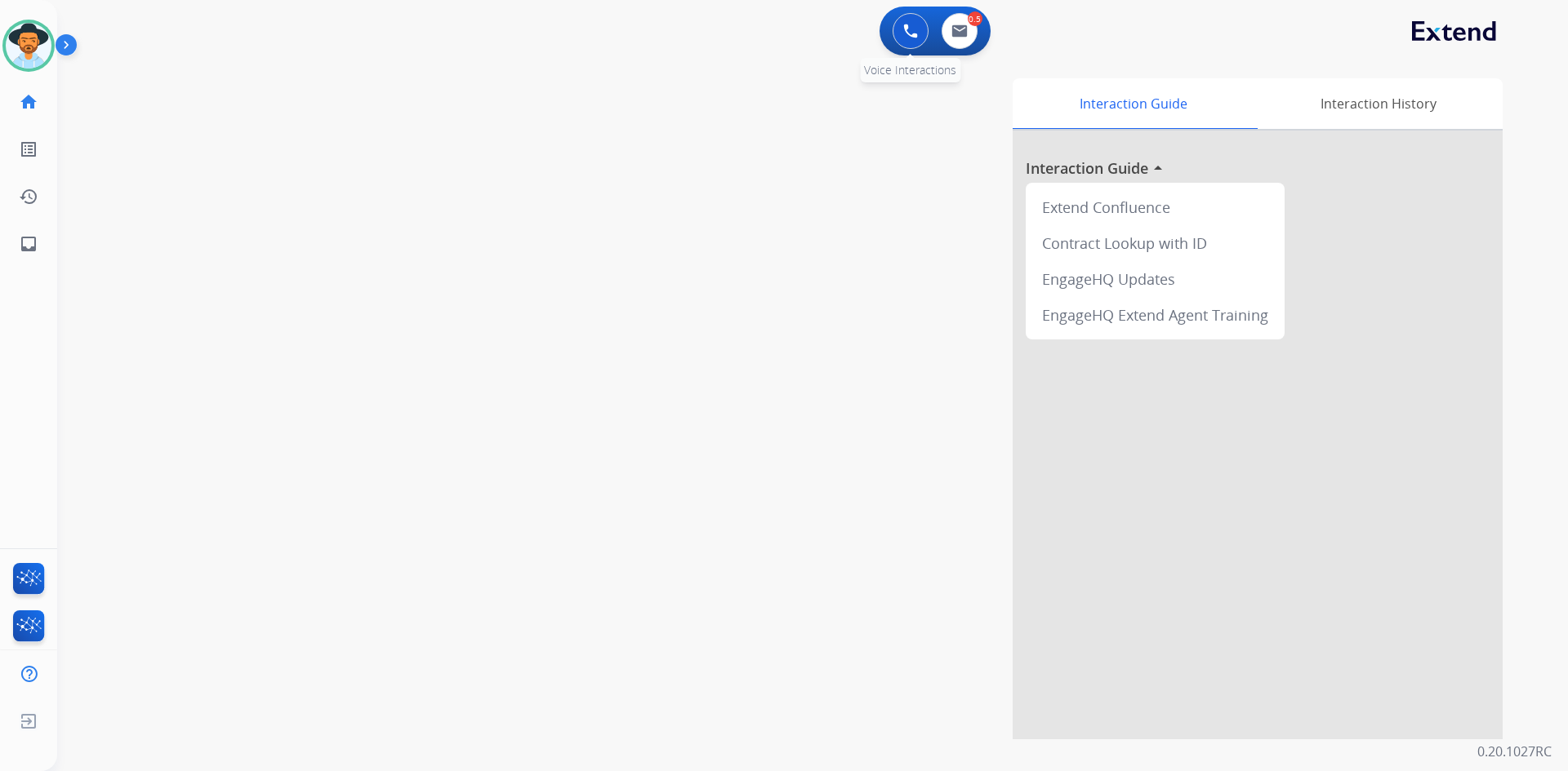
click at [902, 28] on button at bounding box center [910, 31] width 36 height 36
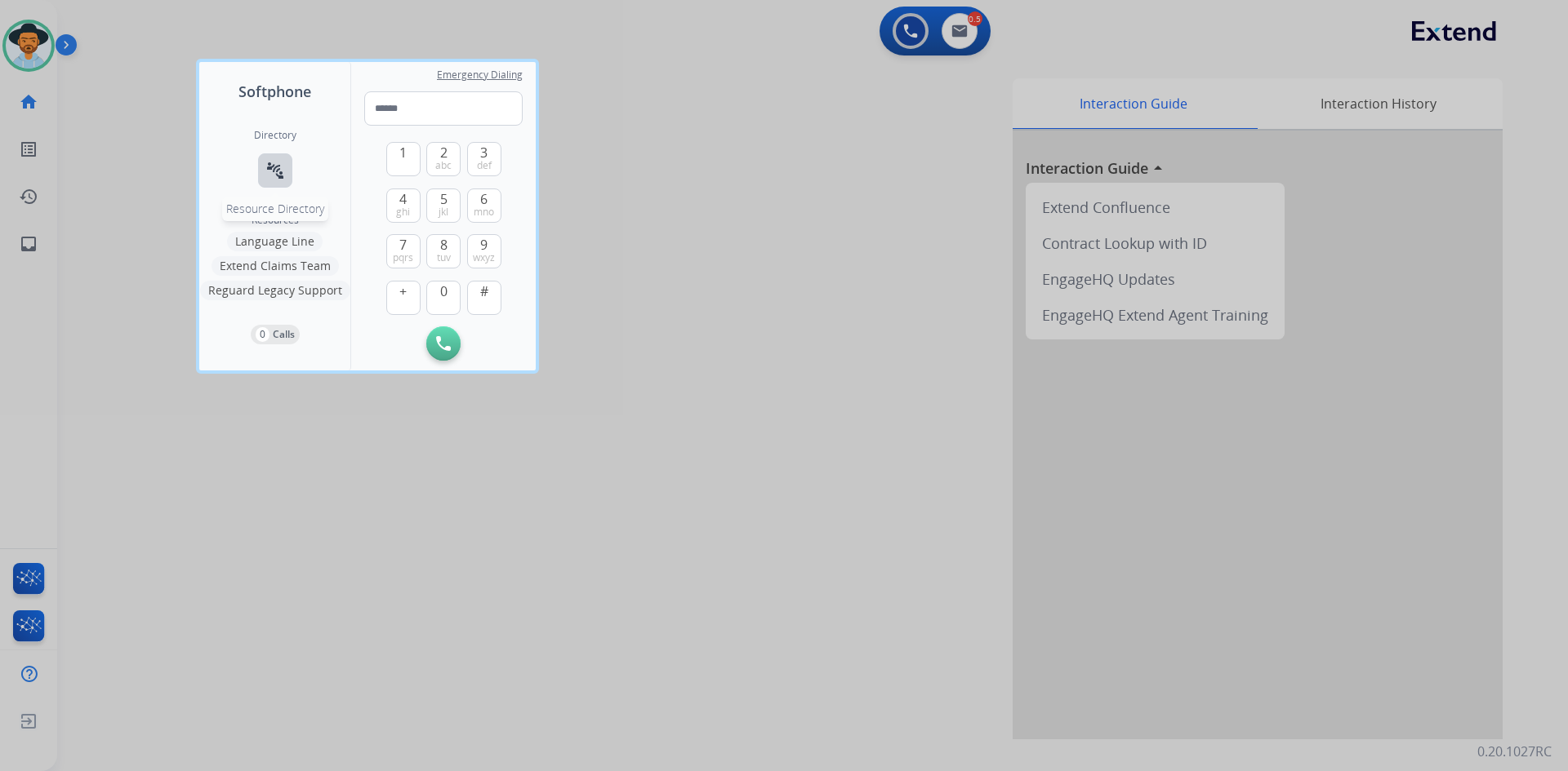
click at [259, 166] on button "connect_without_contact Resource Directory" at bounding box center [274, 170] width 34 height 34
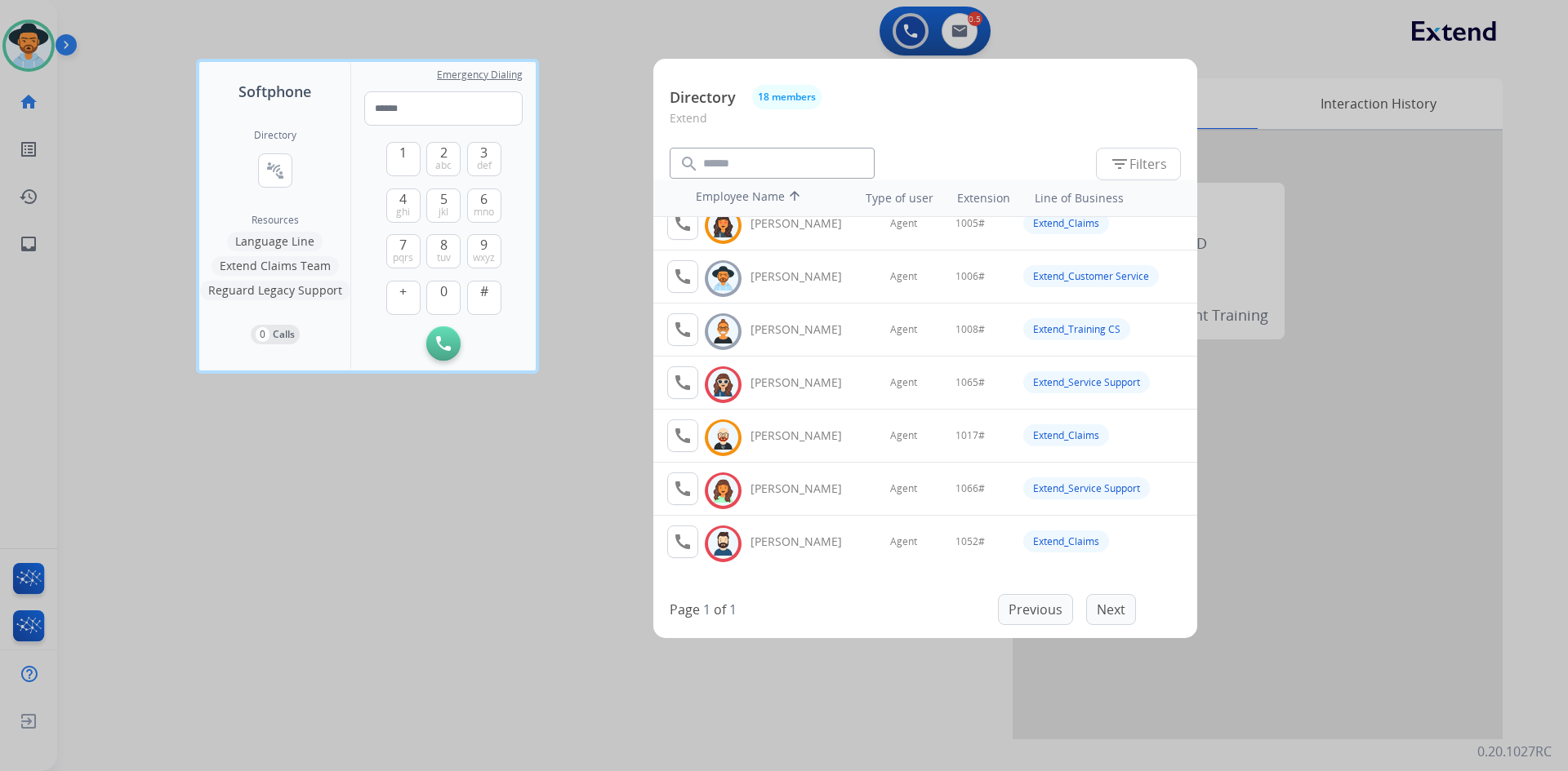
scroll to position [0, 0]
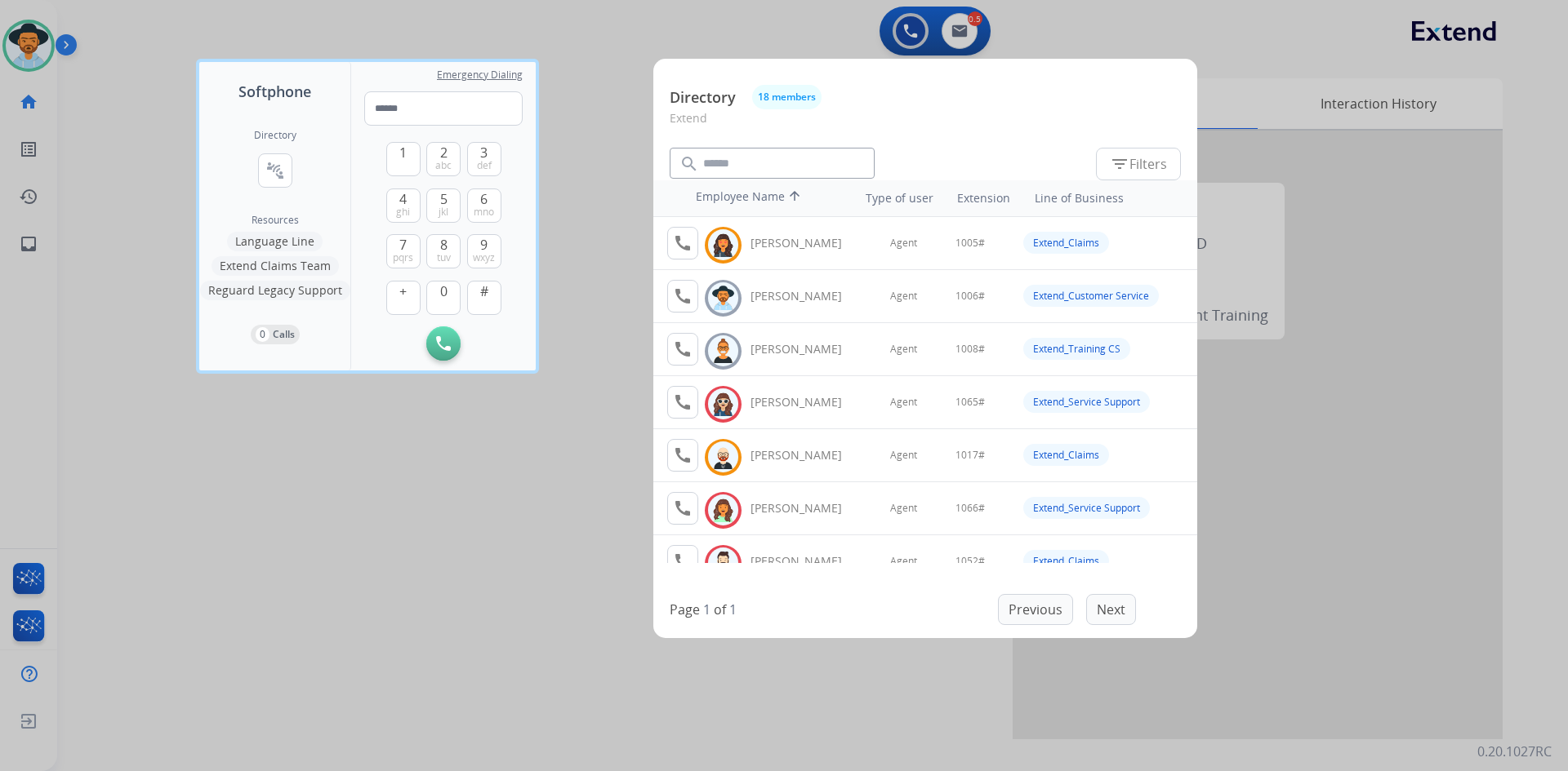
click at [426, 590] on div at bounding box center [784, 386] width 1568 height 771
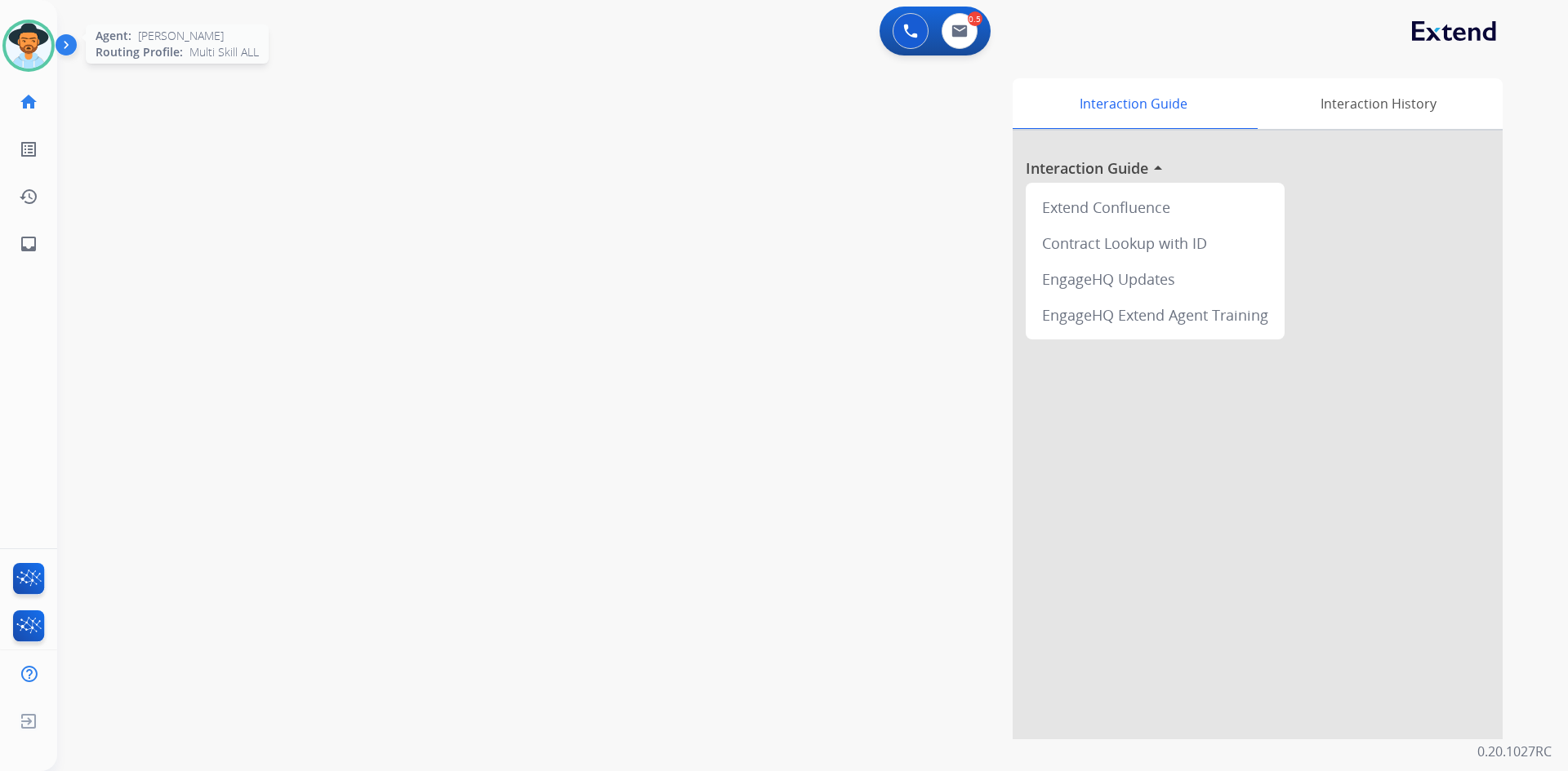
drag, startPoint x: 18, startPoint y: 41, endPoint x: 50, endPoint y: 53, distance: 34.2
click at [18, 41] on img at bounding box center [28, 45] width 46 height 46
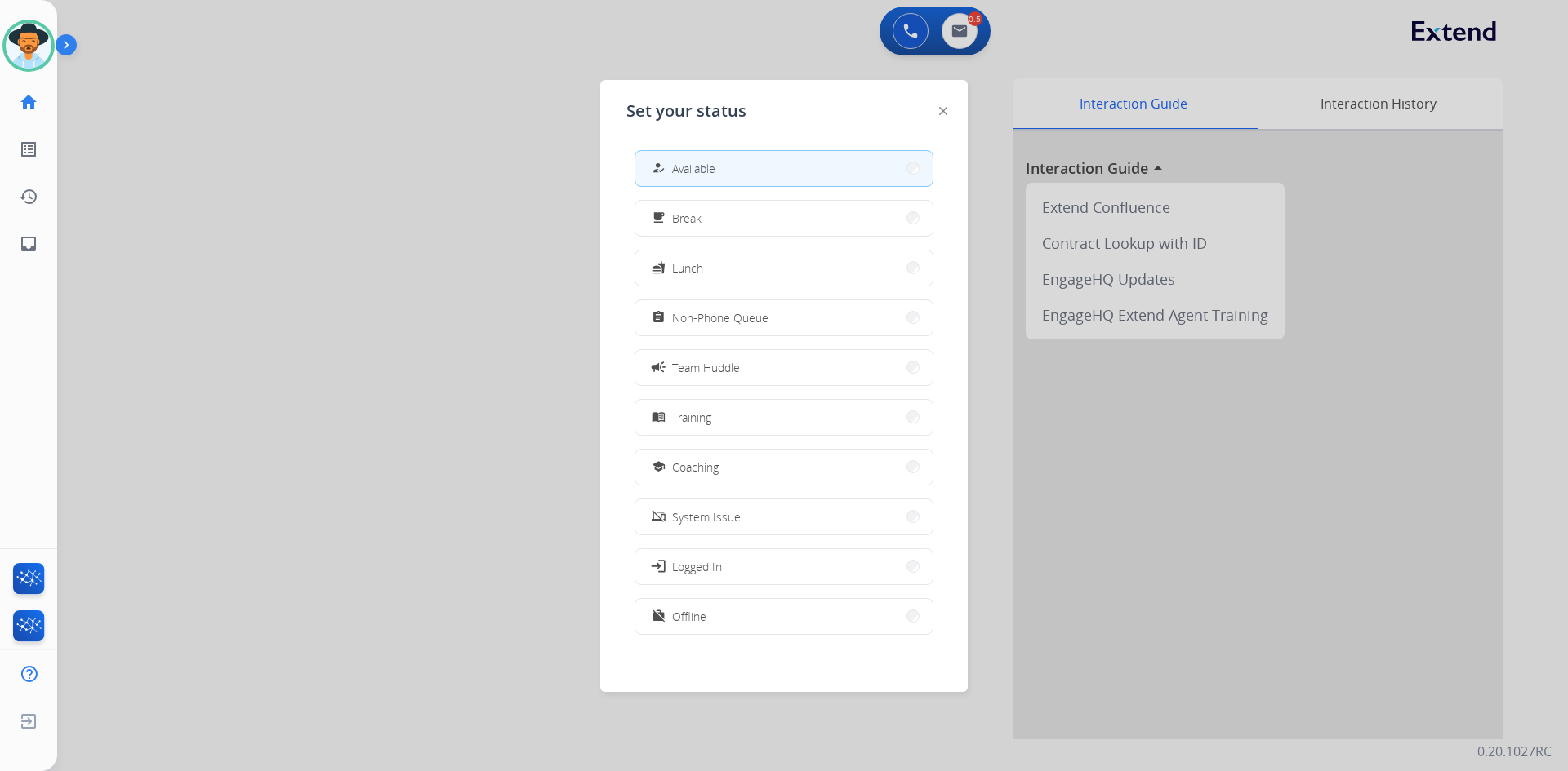
click at [397, 161] on div at bounding box center [784, 386] width 1568 height 771
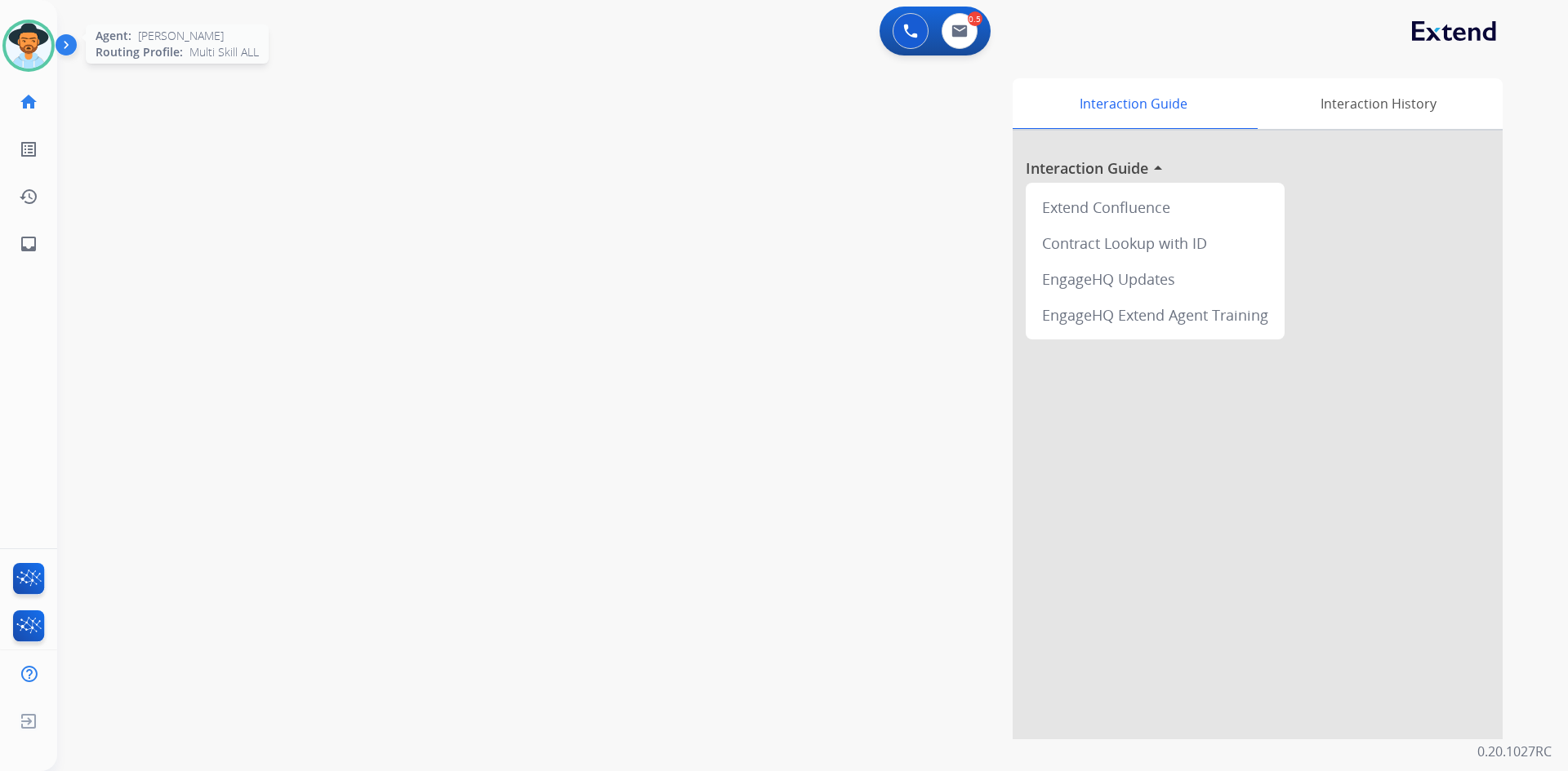
click at [30, 45] on img at bounding box center [28, 45] width 46 height 46
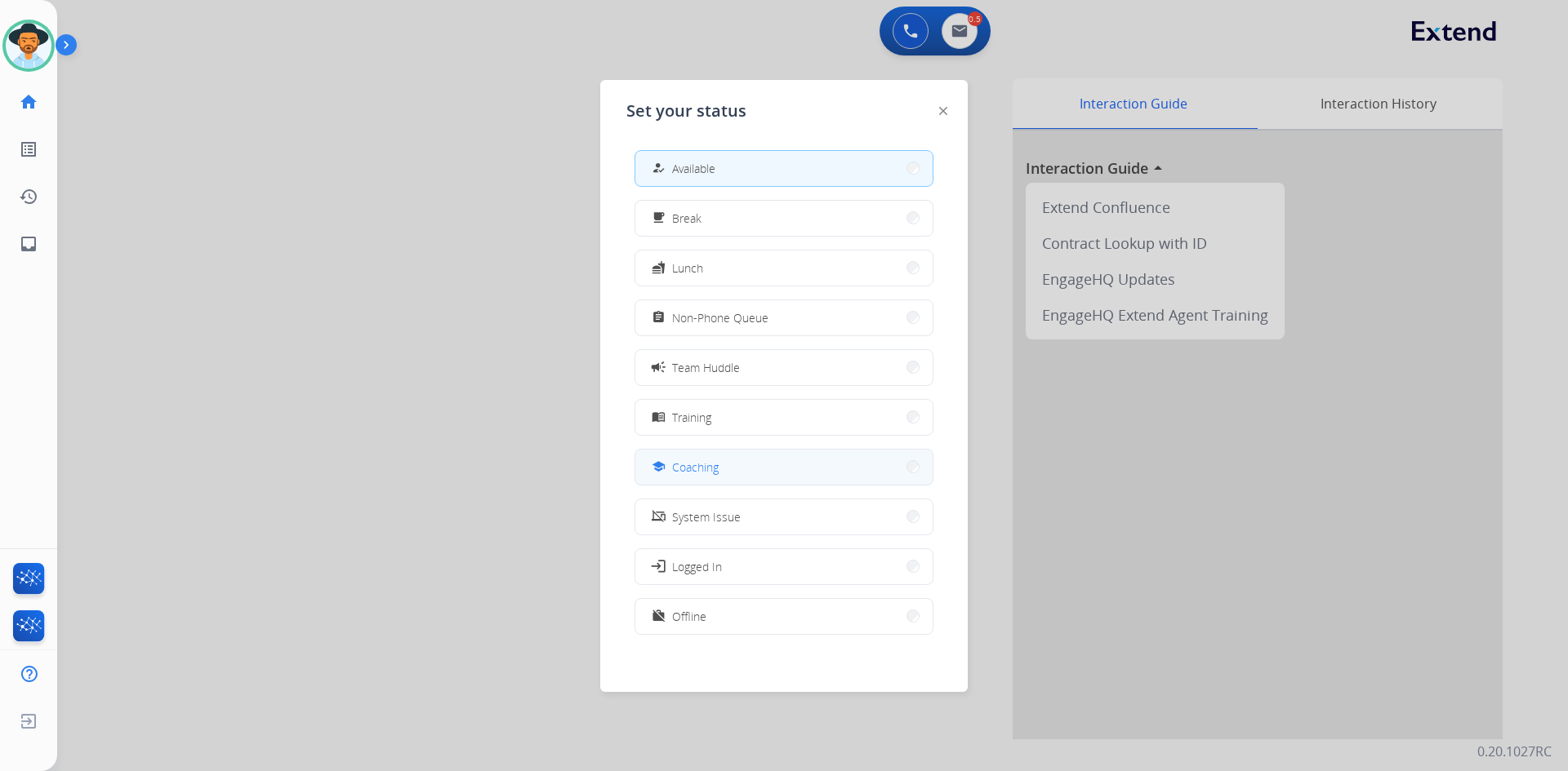
click at [749, 462] on button "school Coaching" at bounding box center [783, 467] width 297 height 35
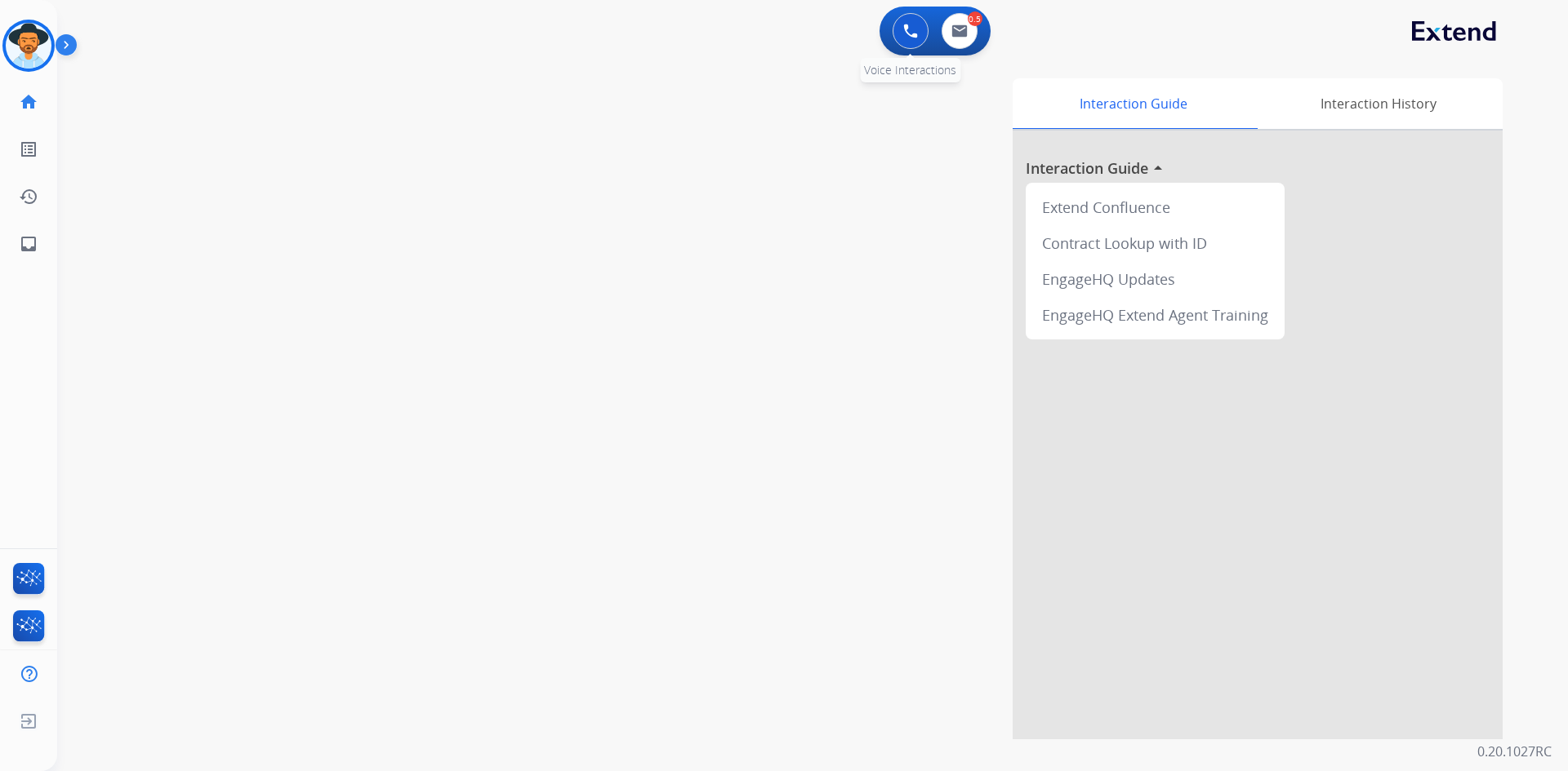
click at [915, 29] on img at bounding box center [910, 31] width 15 height 15
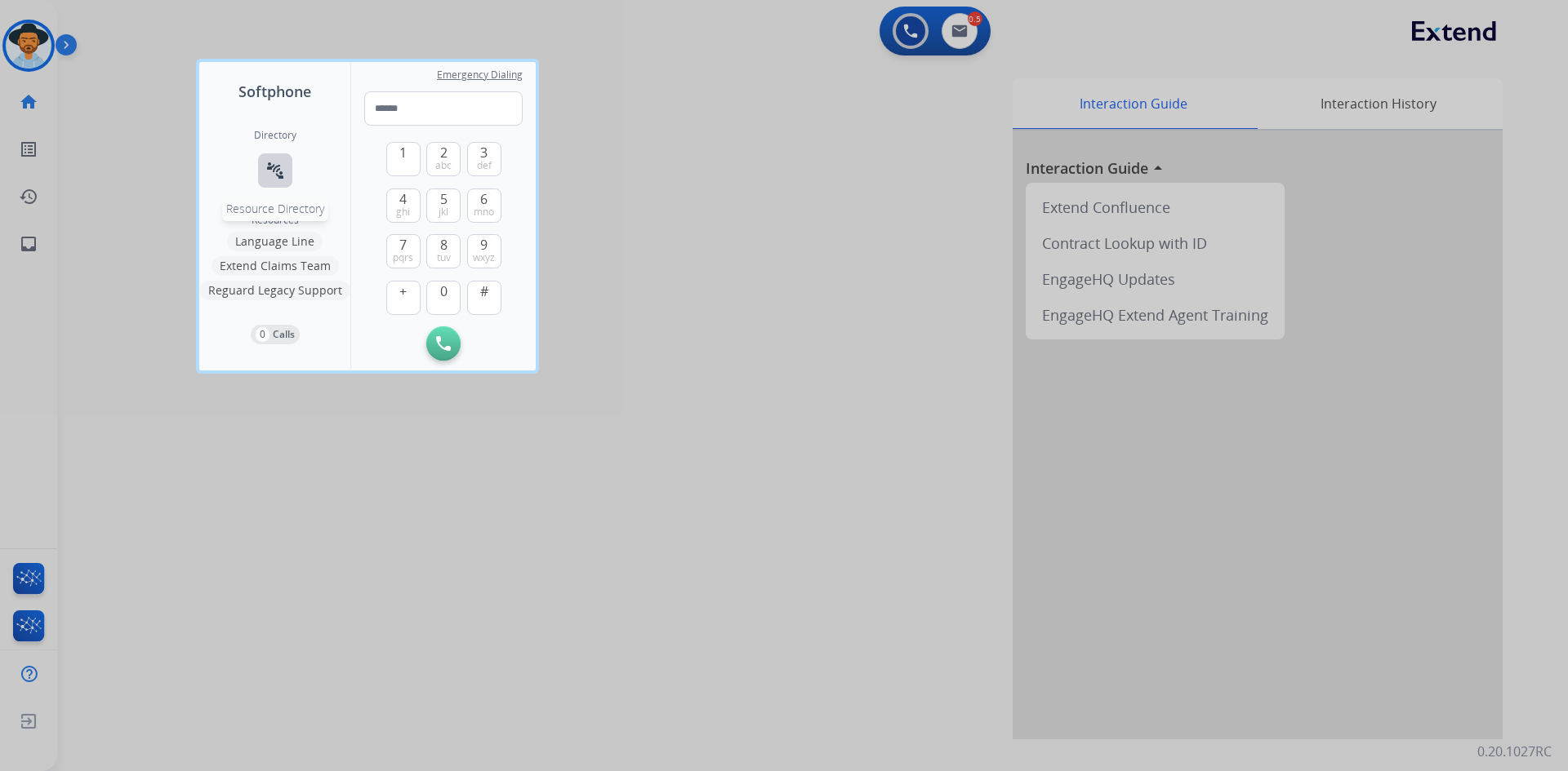
click at [270, 170] on mat-icon "connect_without_contact" at bounding box center [274, 170] width 19 height 19
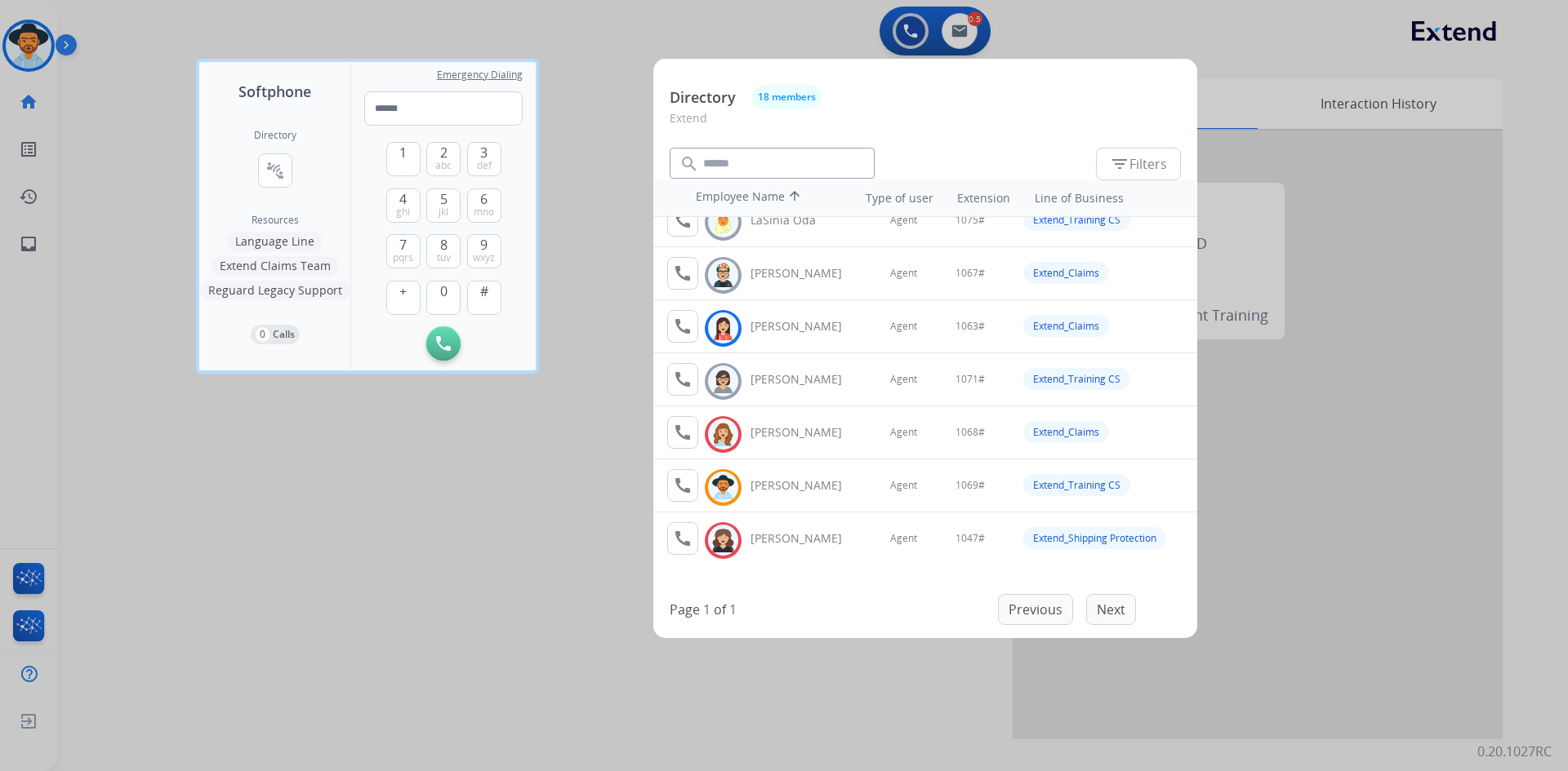
scroll to position [571, 0]
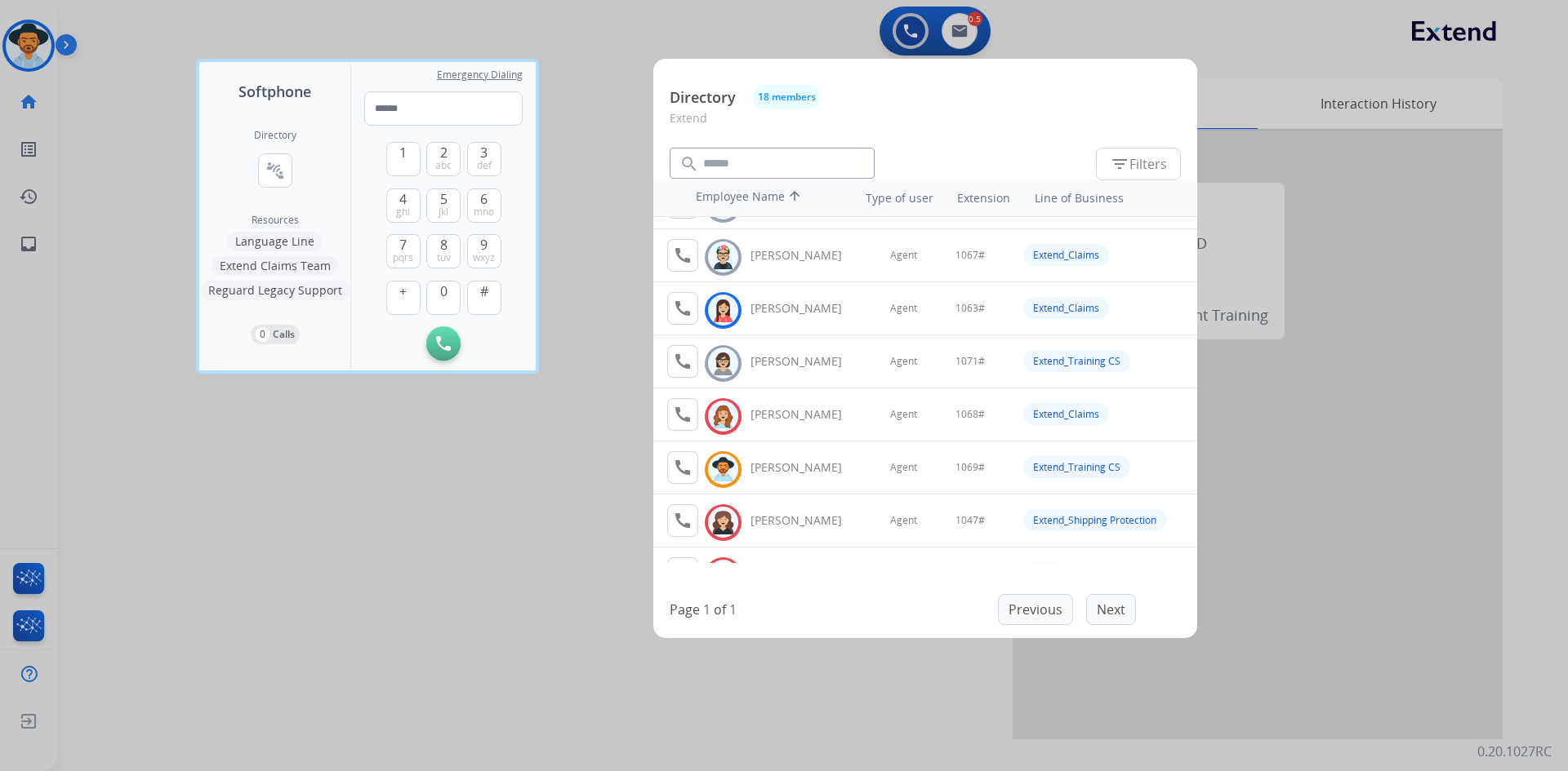
click at [512, 565] on div at bounding box center [784, 386] width 1568 height 771
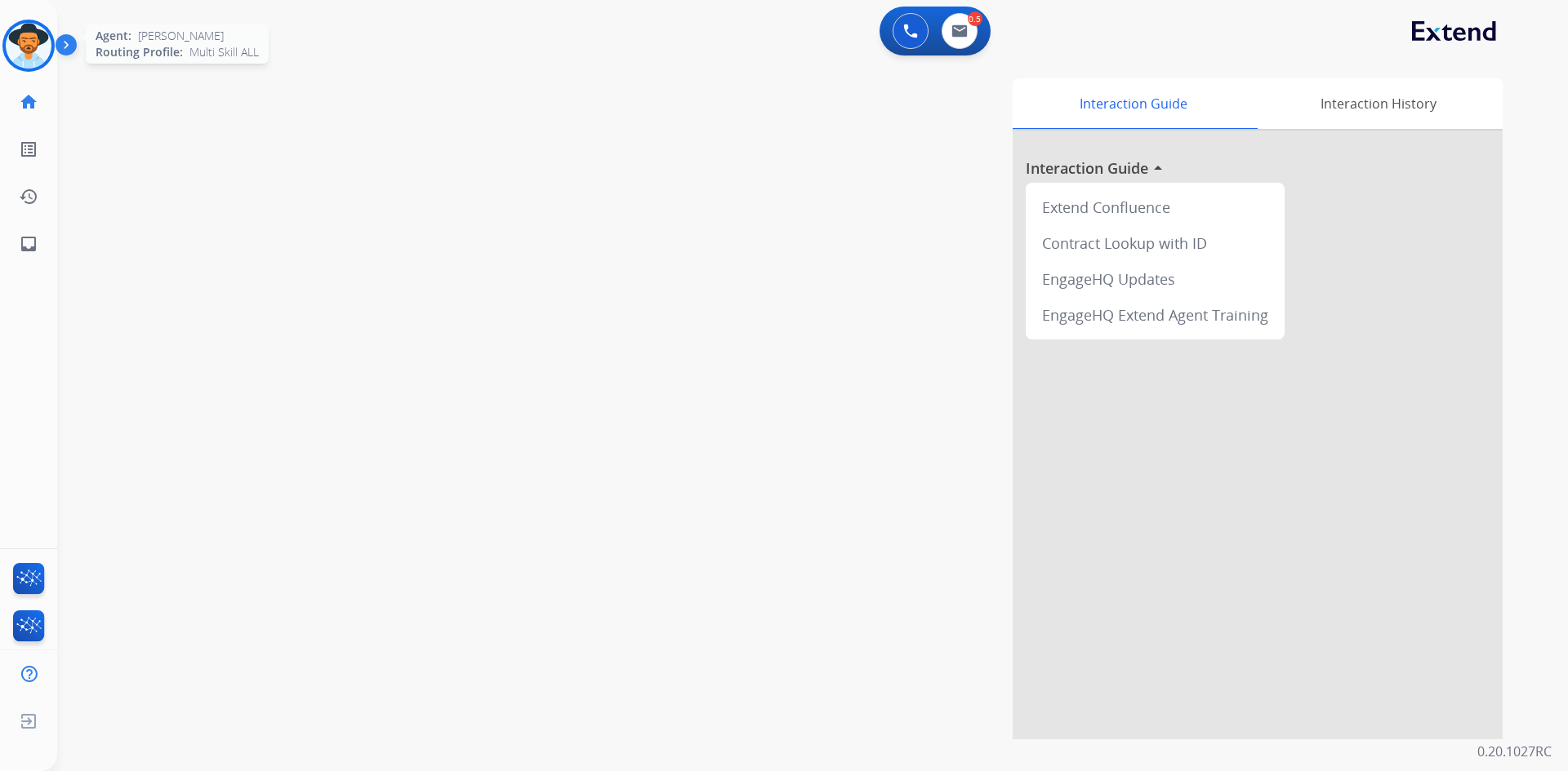
click at [28, 44] on img at bounding box center [28, 45] width 46 height 46
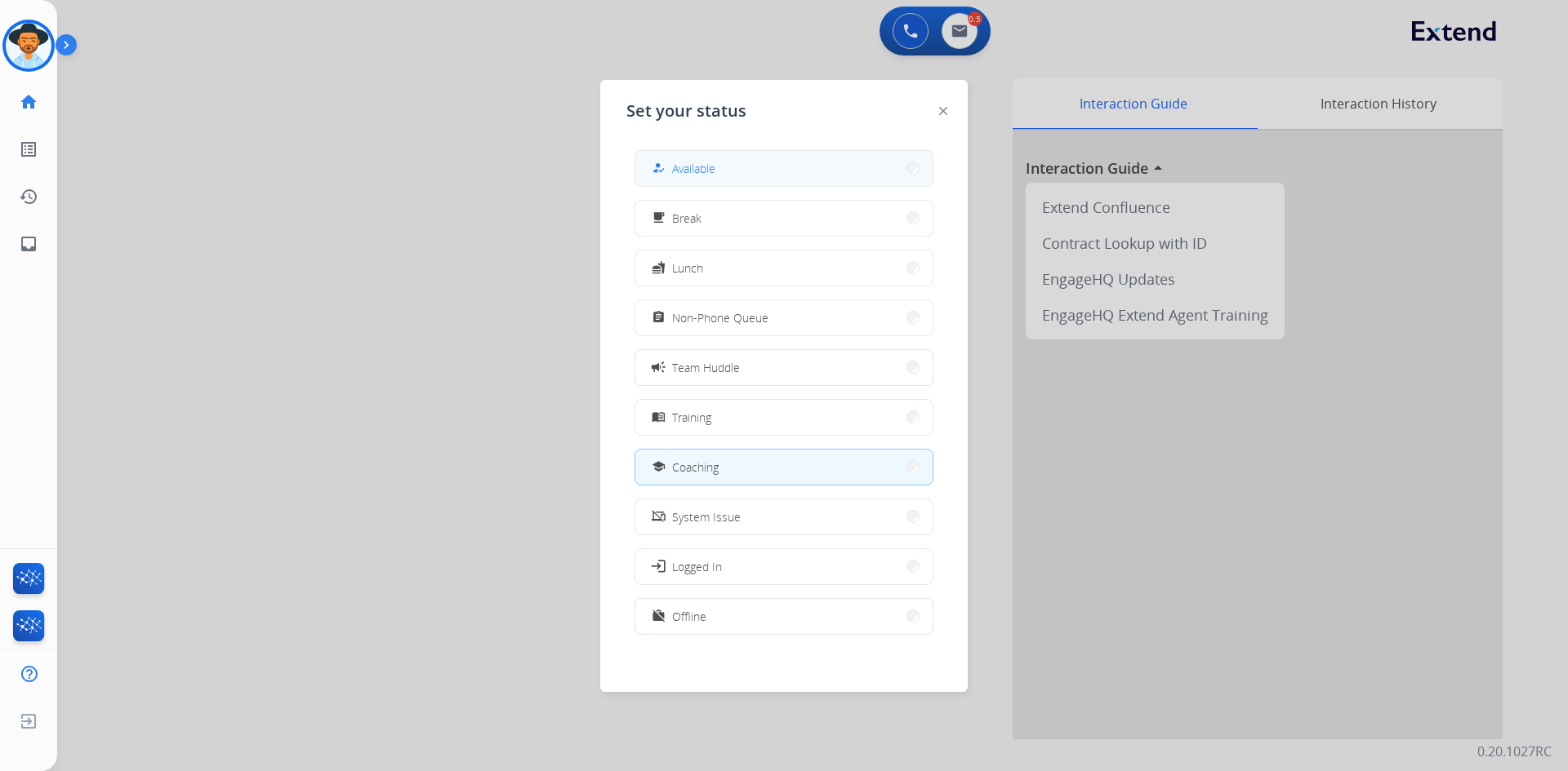
click at [737, 178] on button "how_to_reg Available" at bounding box center [783, 169] width 297 height 35
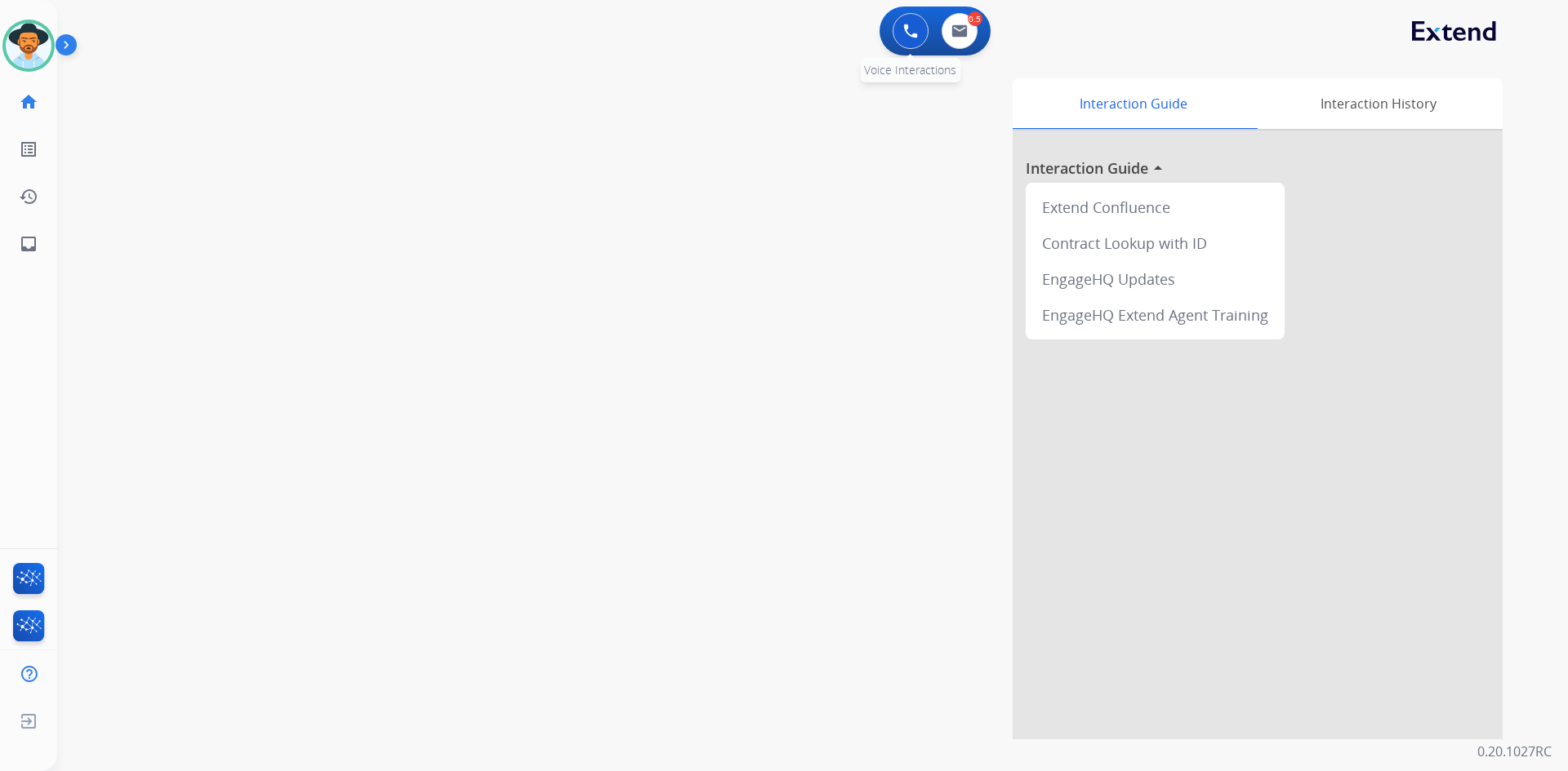
click at [903, 28] on img at bounding box center [910, 31] width 15 height 15
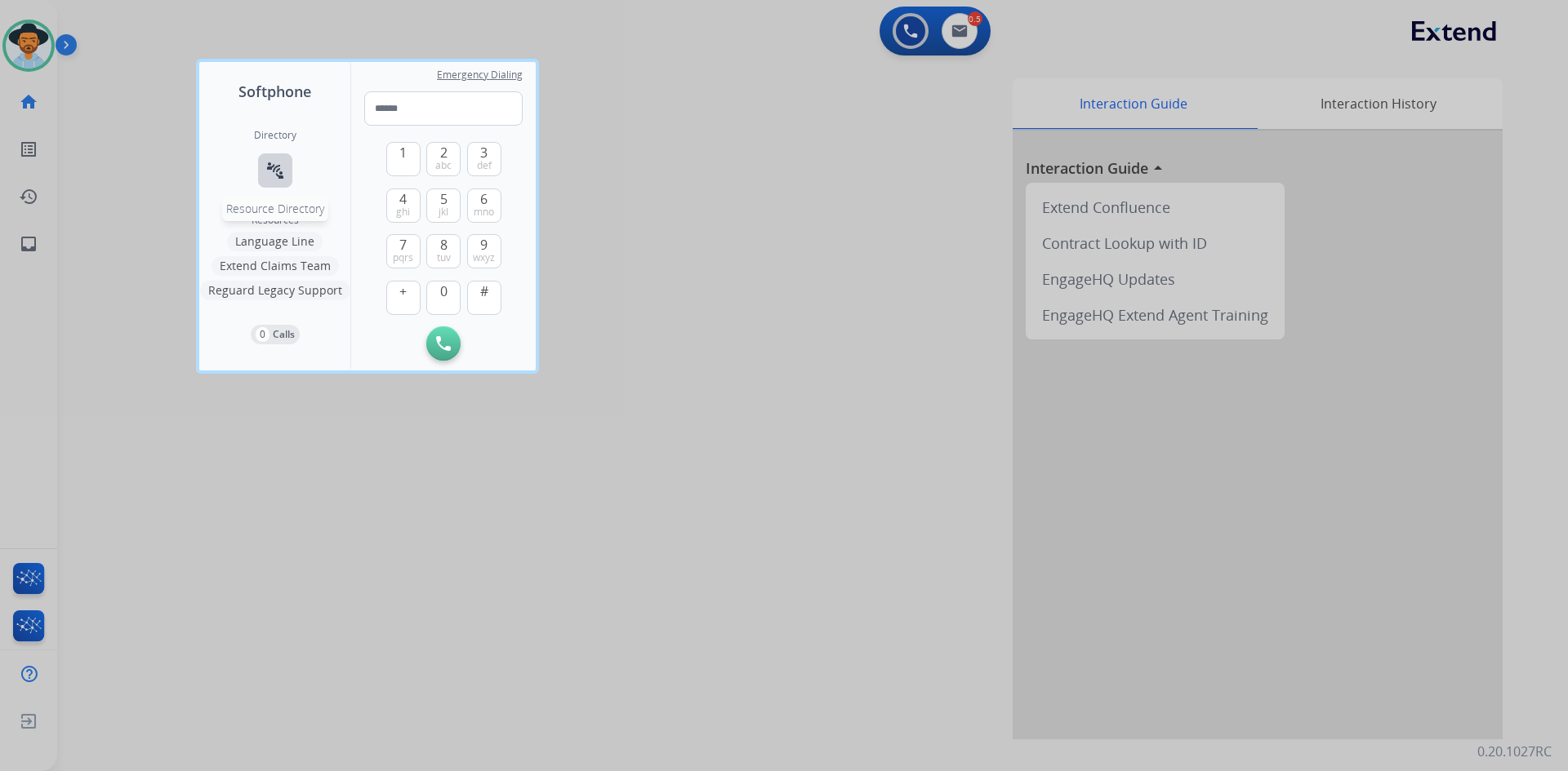
click at [282, 171] on mat-icon "connect_without_contact" at bounding box center [274, 170] width 19 height 19
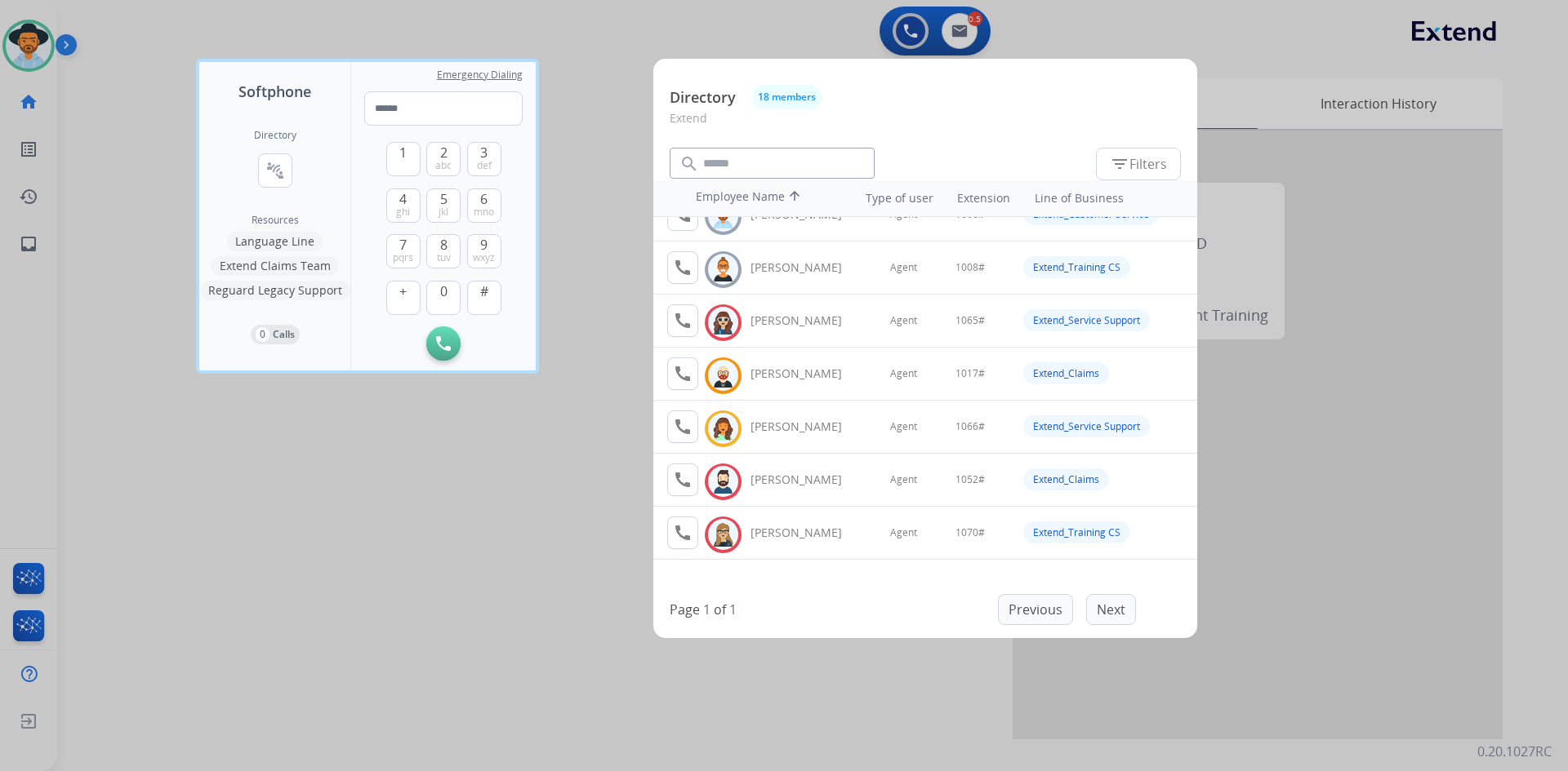
scroll to position [0, 0]
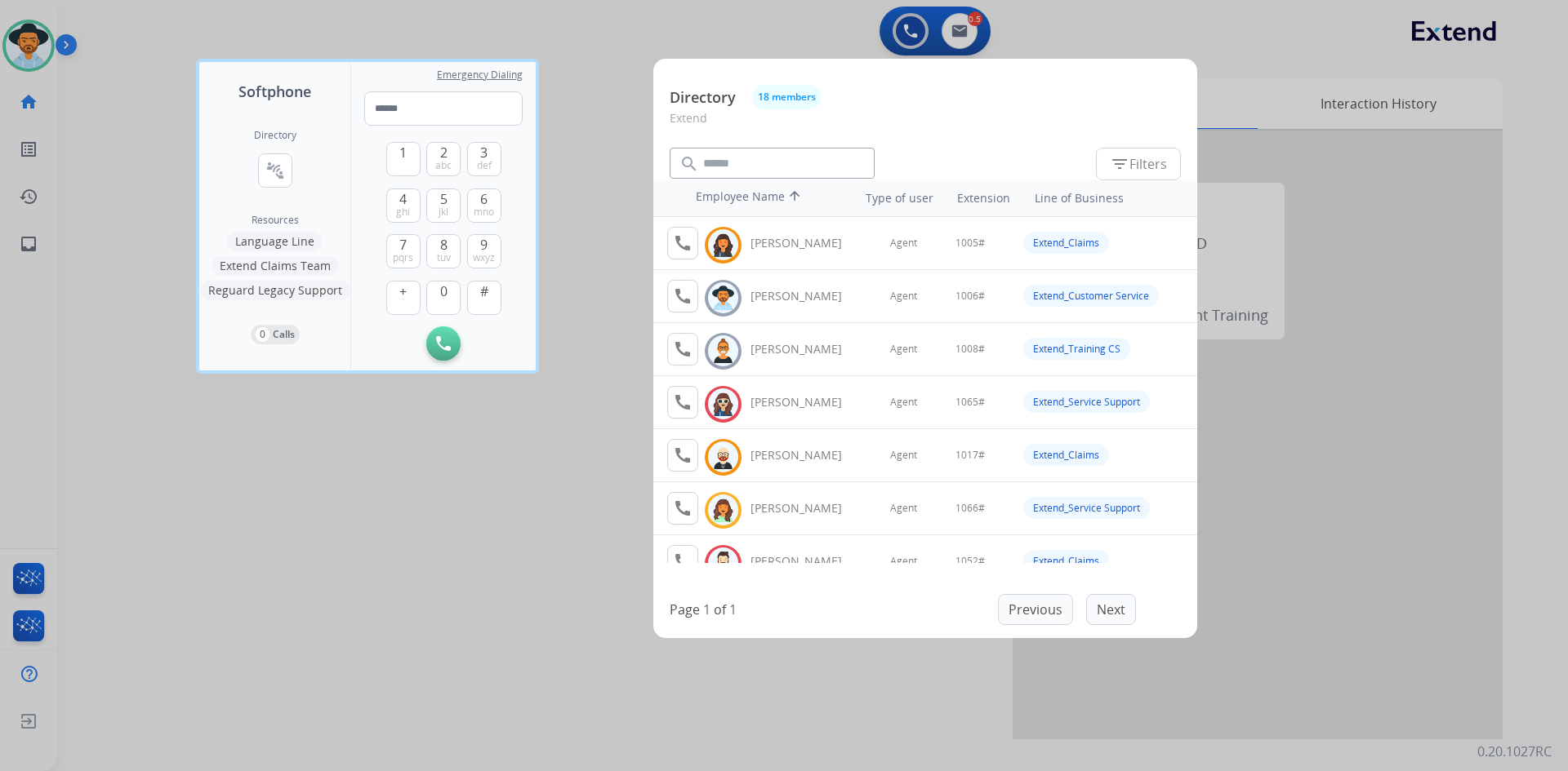
click at [518, 550] on div at bounding box center [784, 386] width 1568 height 771
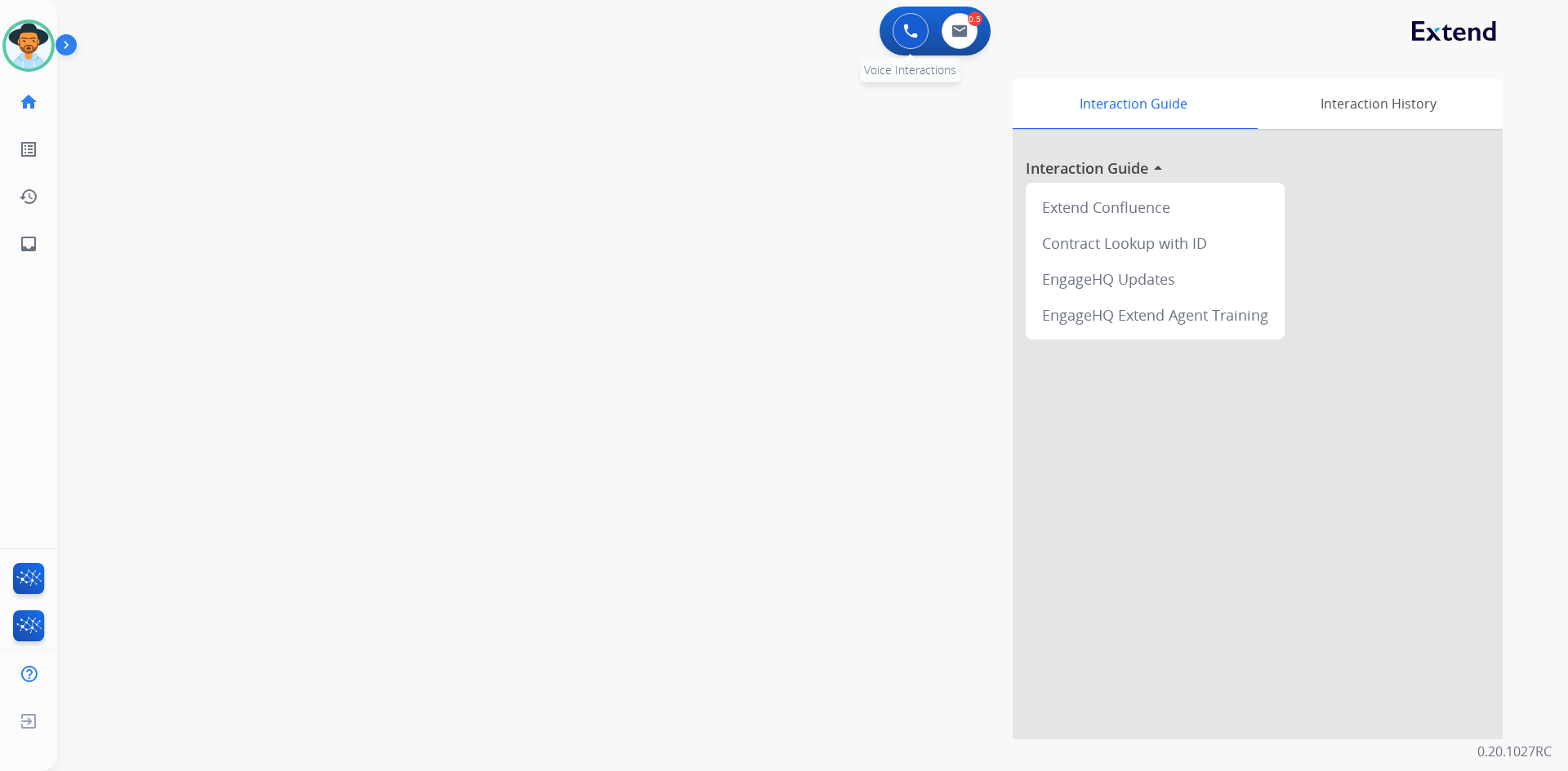
click at [903, 35] on img at bounding box center [910, 31] width 15 height 15
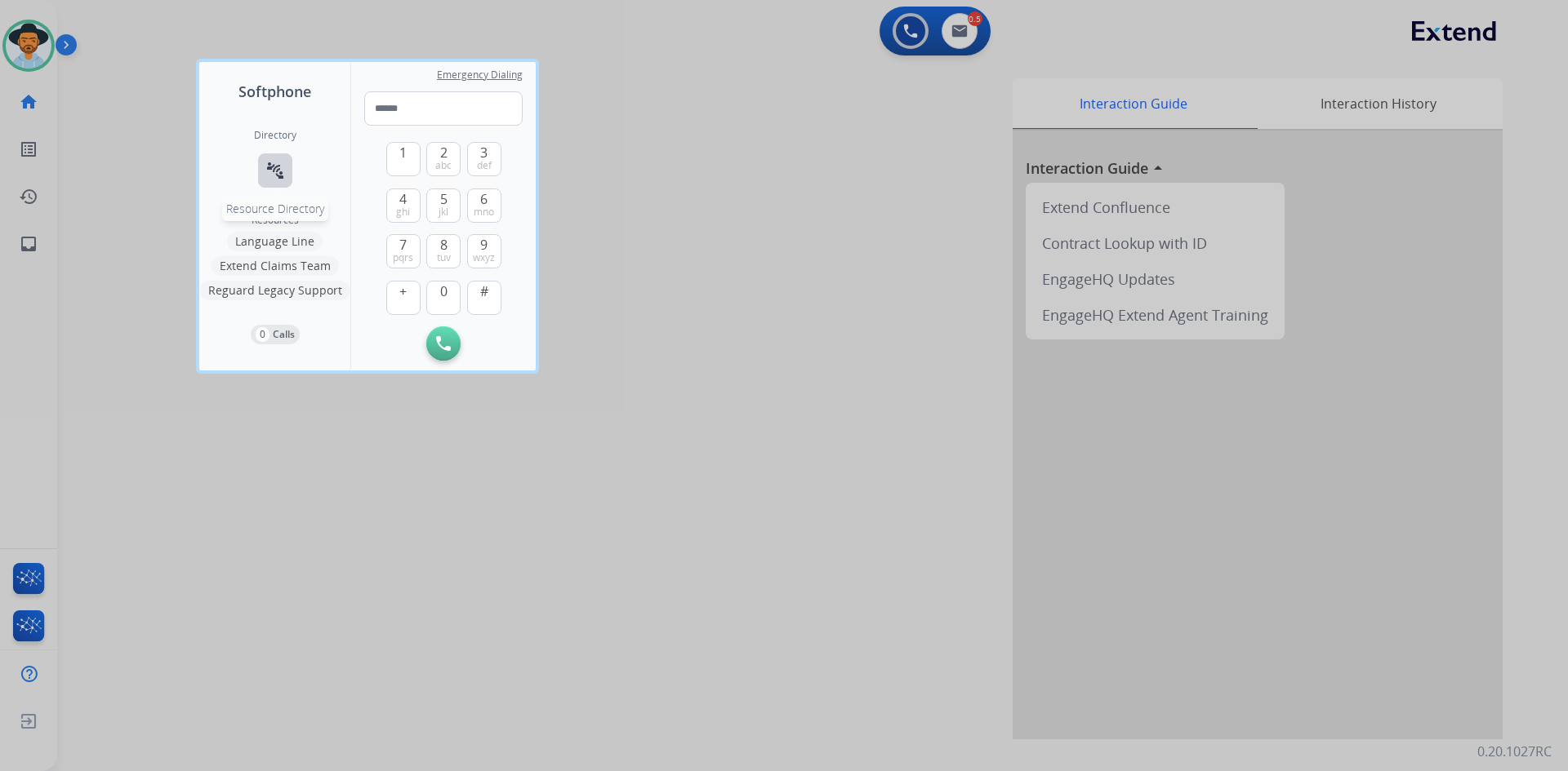
click at [273, 171] on mat-icon "connect_without_contact" at bounding box center [274, 170] width 19 height 19
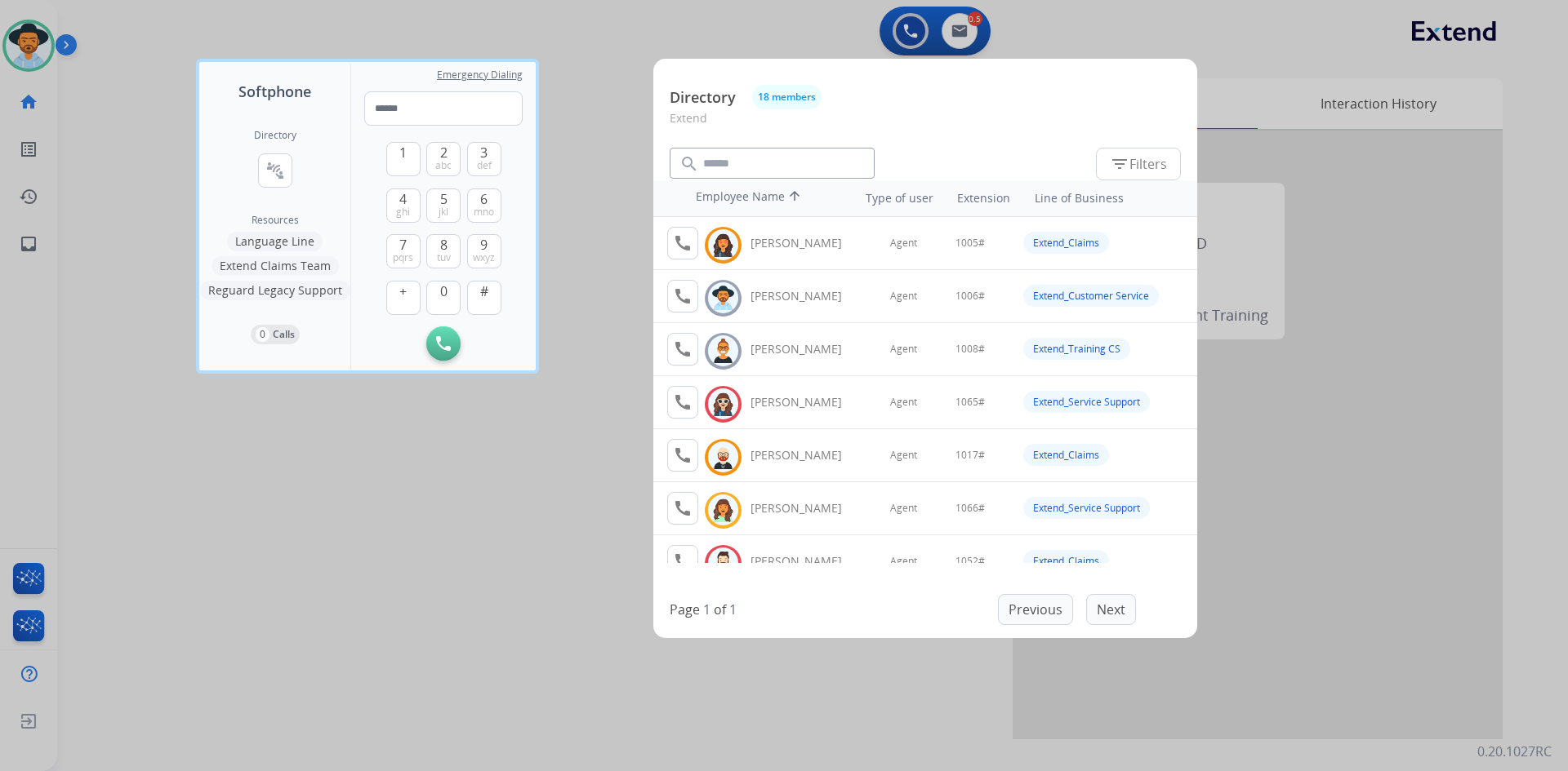
click at [108, 169] on div at bounding box center [784, 386] width 1568 height 771
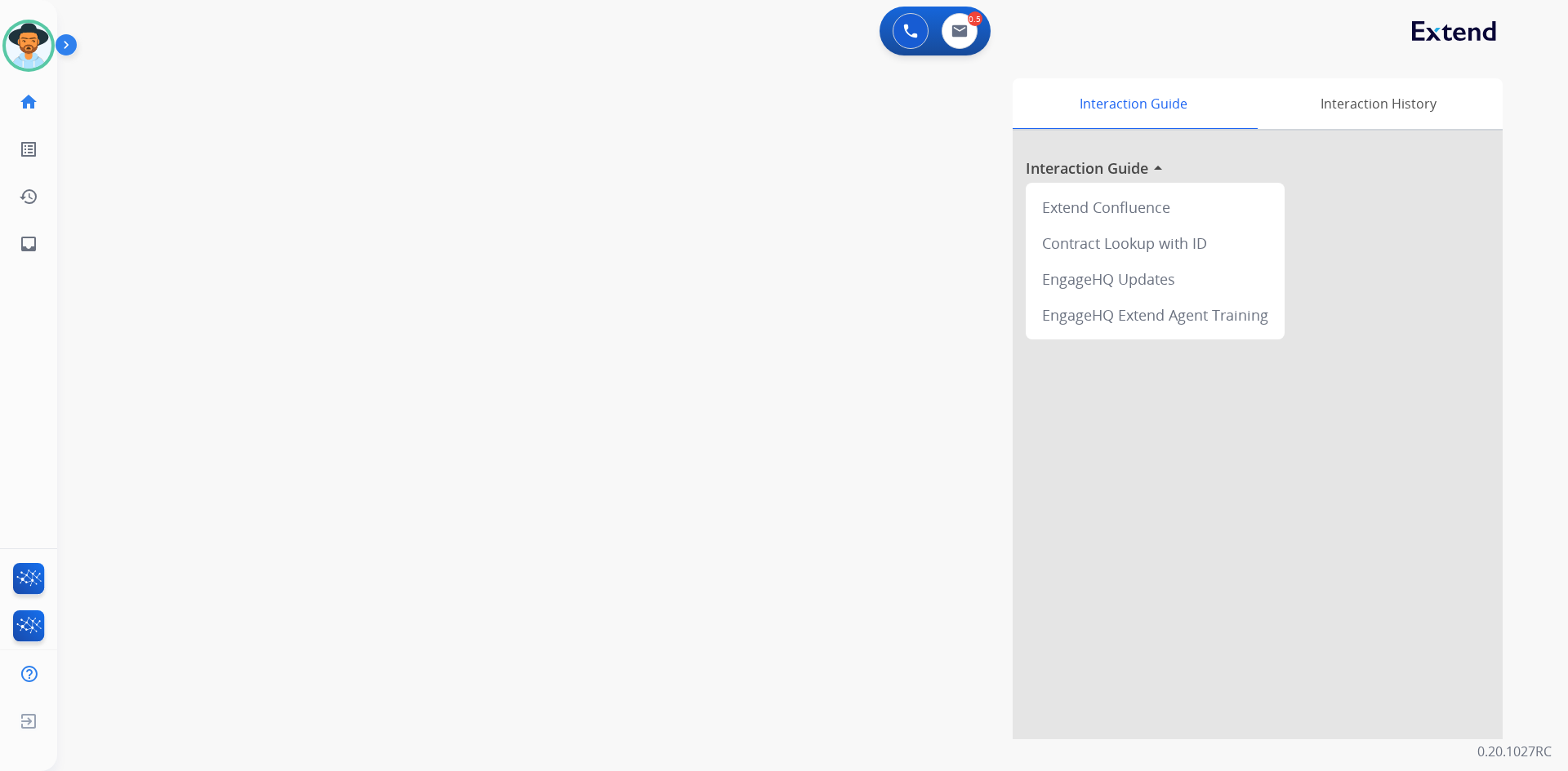
click at [73, 45] on img at bounding box center [69, 48] width 28 height 31
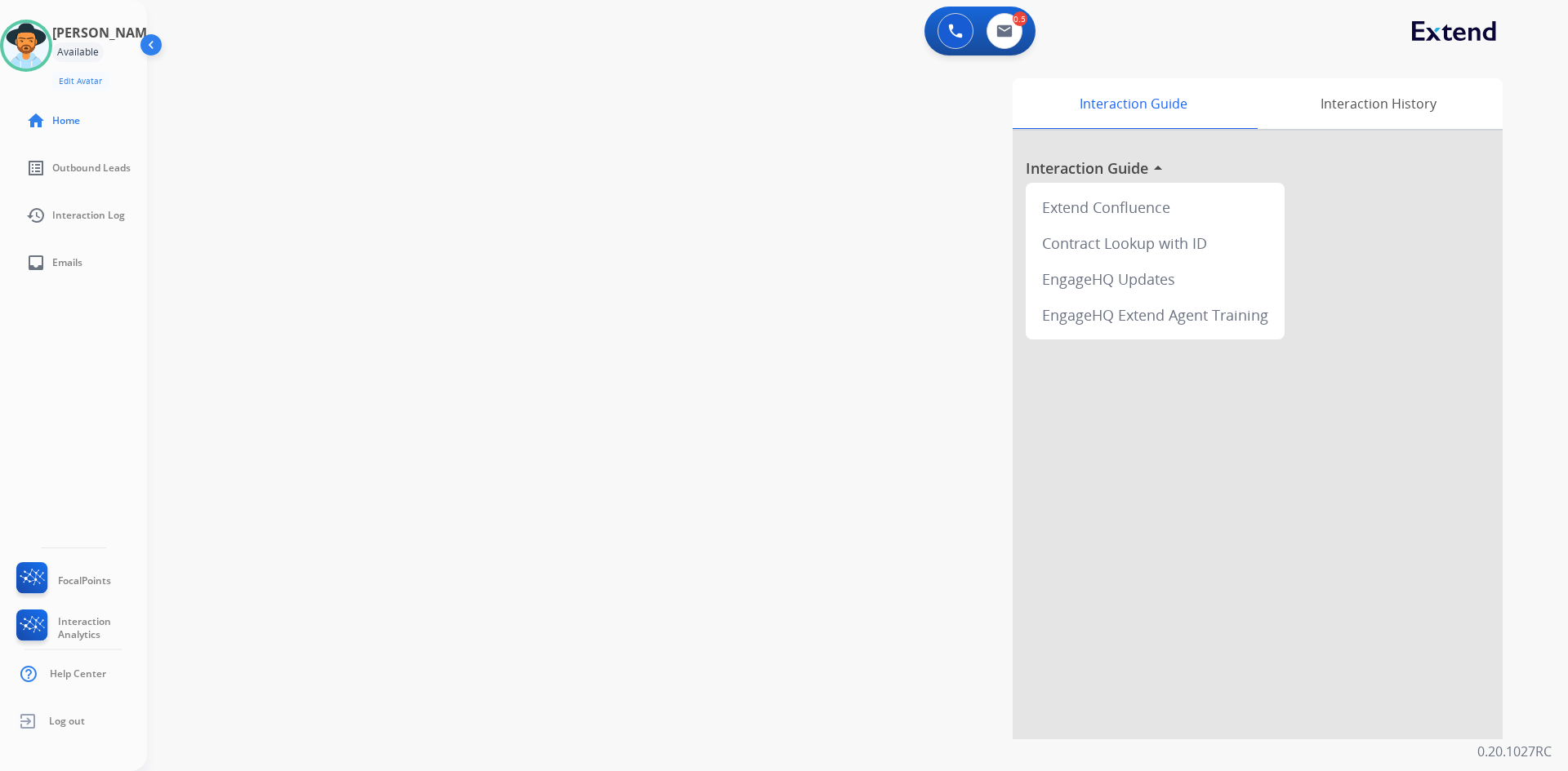
click at [156, 40] on img at bounding box center [152, 48] width 31 height 31
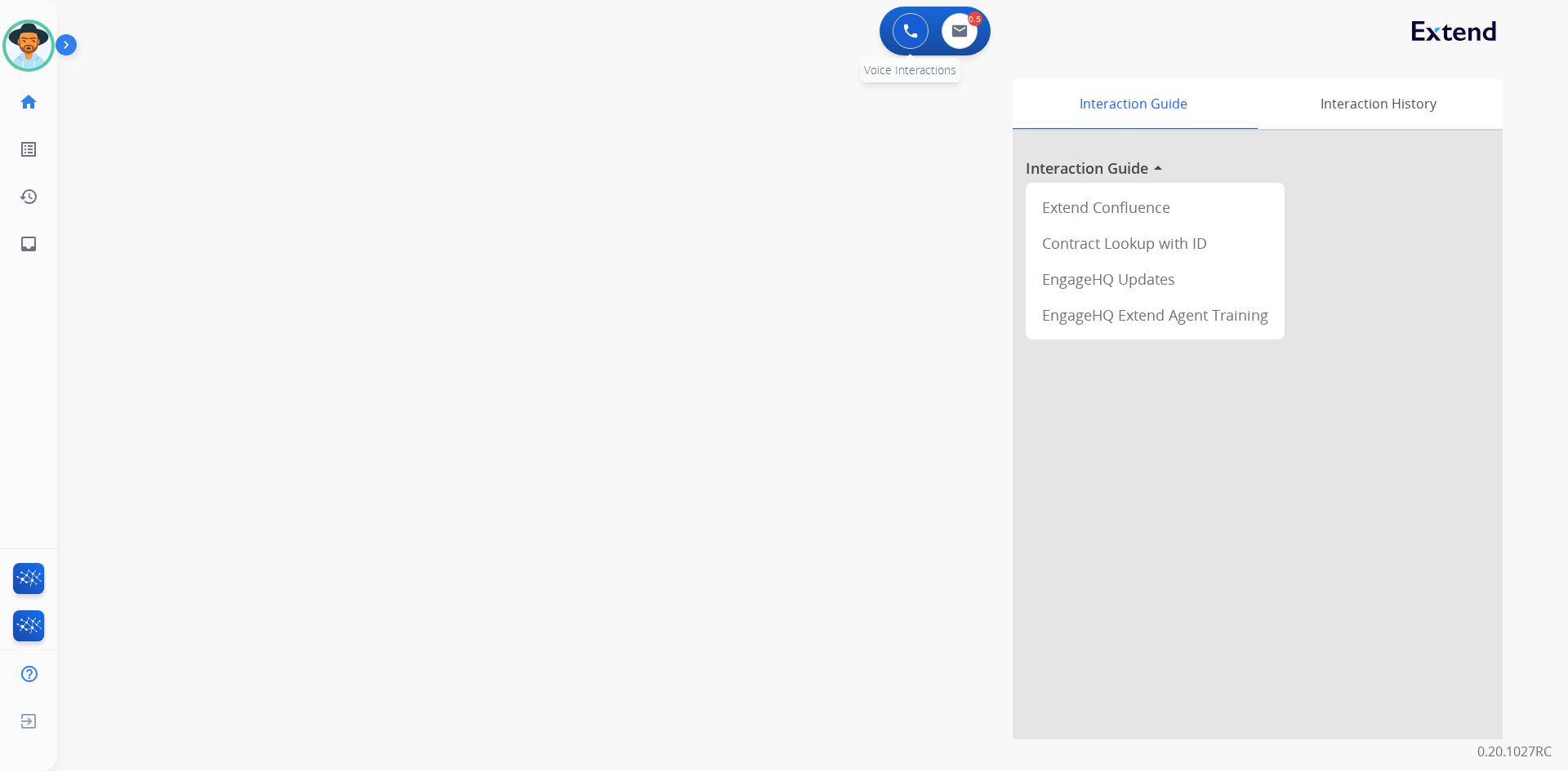
click at [905, 38] on img at bounding box center [910, 31] width 15 height 15
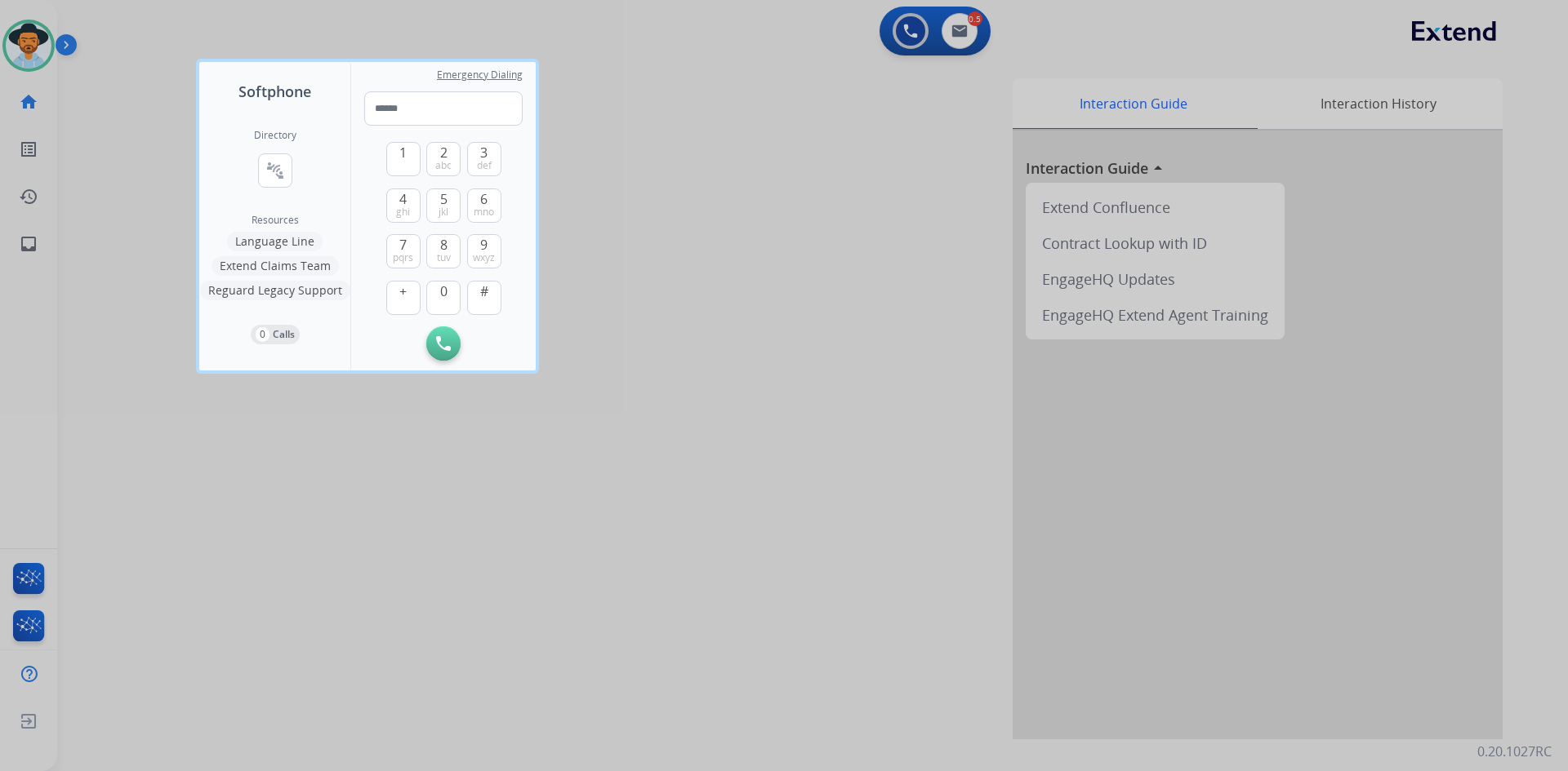
click at [246, 268] on button "Extend Claims Team" at bounding box center [275, 265] width 127 height 19
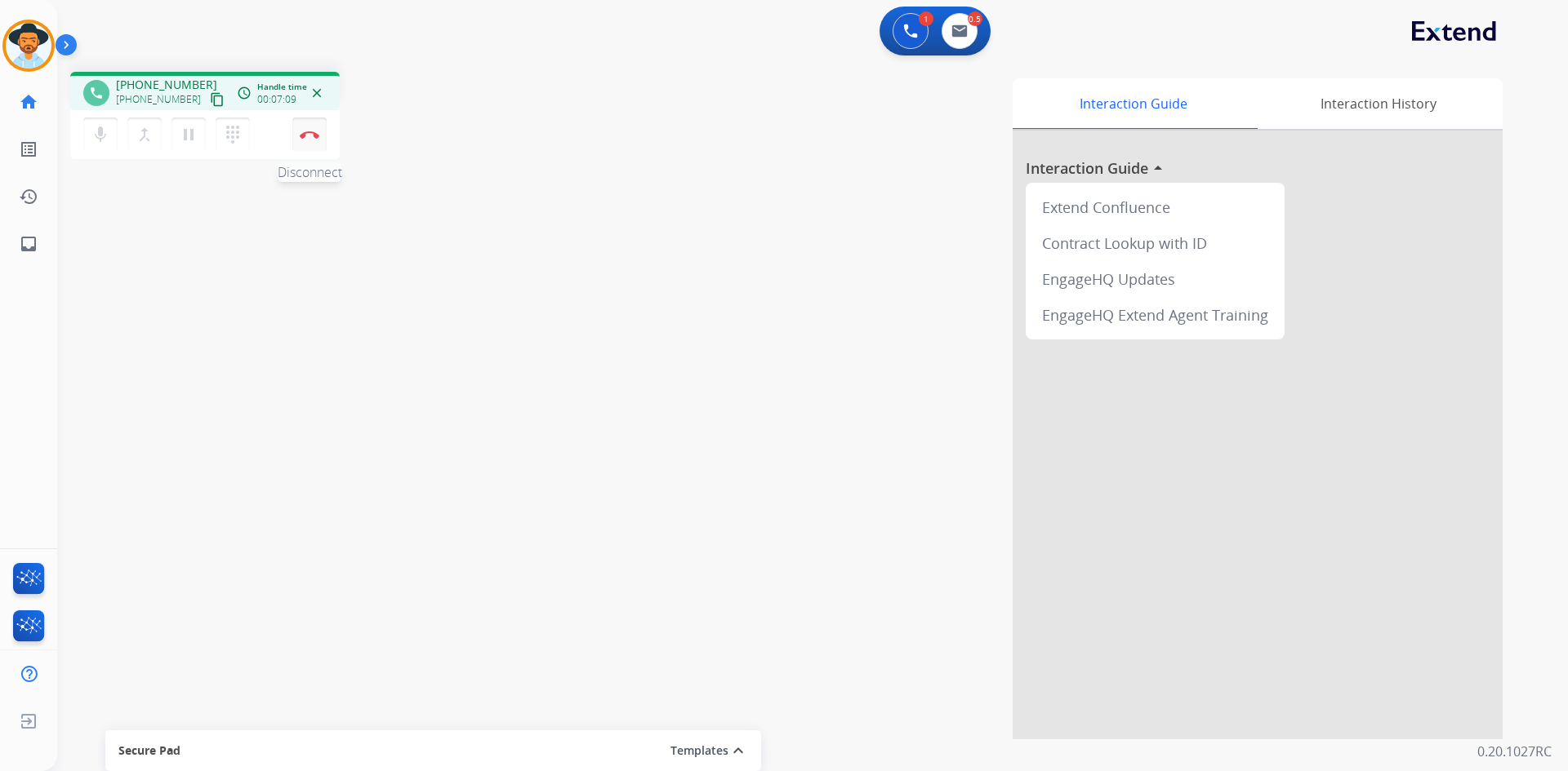
click at [312, 135] on img at bounding box center [309, 135] width 19 height 8
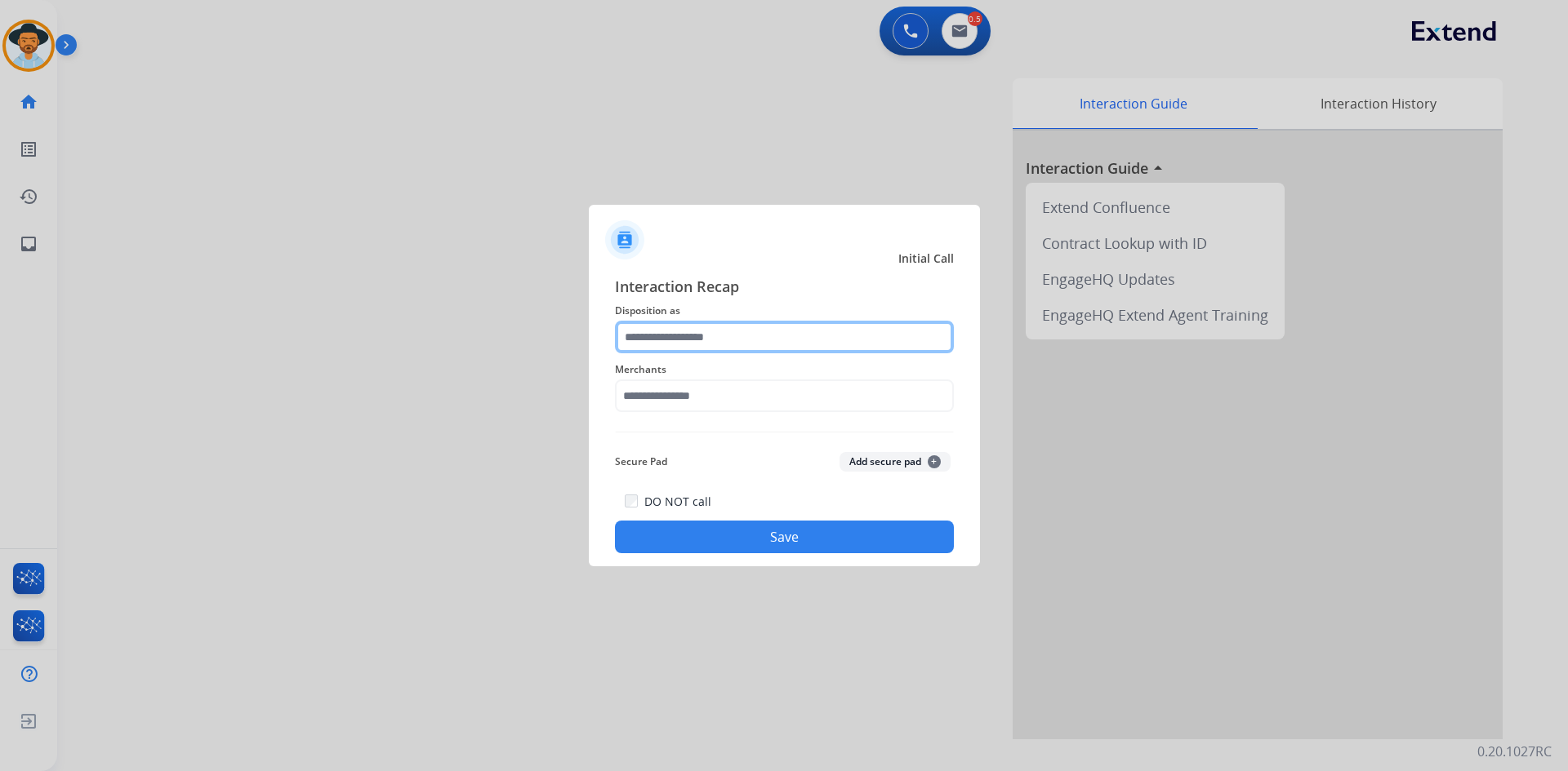
click at [727, 334] on input "text" at bounding box center [784, 337] width 339 height 33
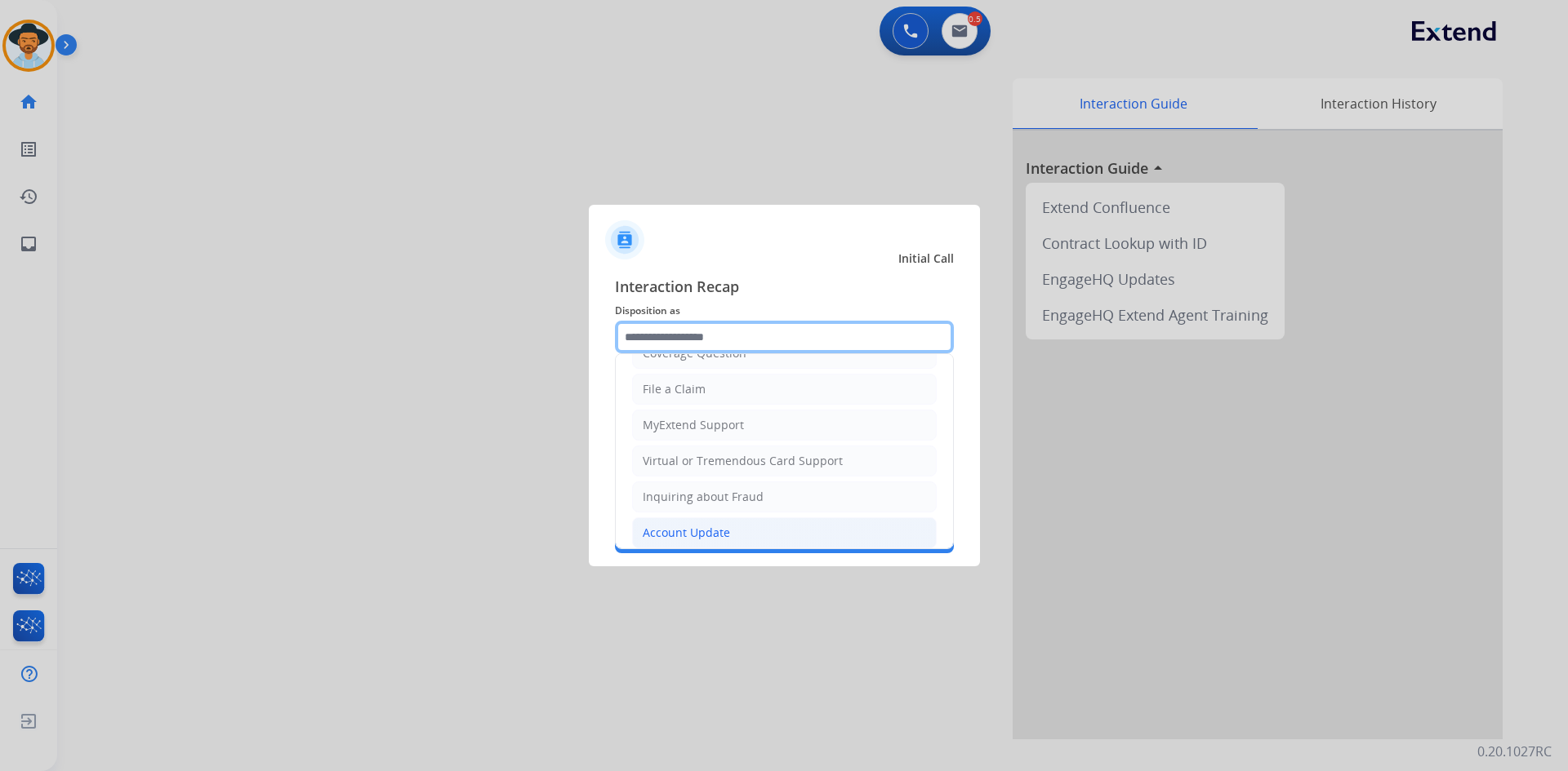
scroll to position [326, 0]
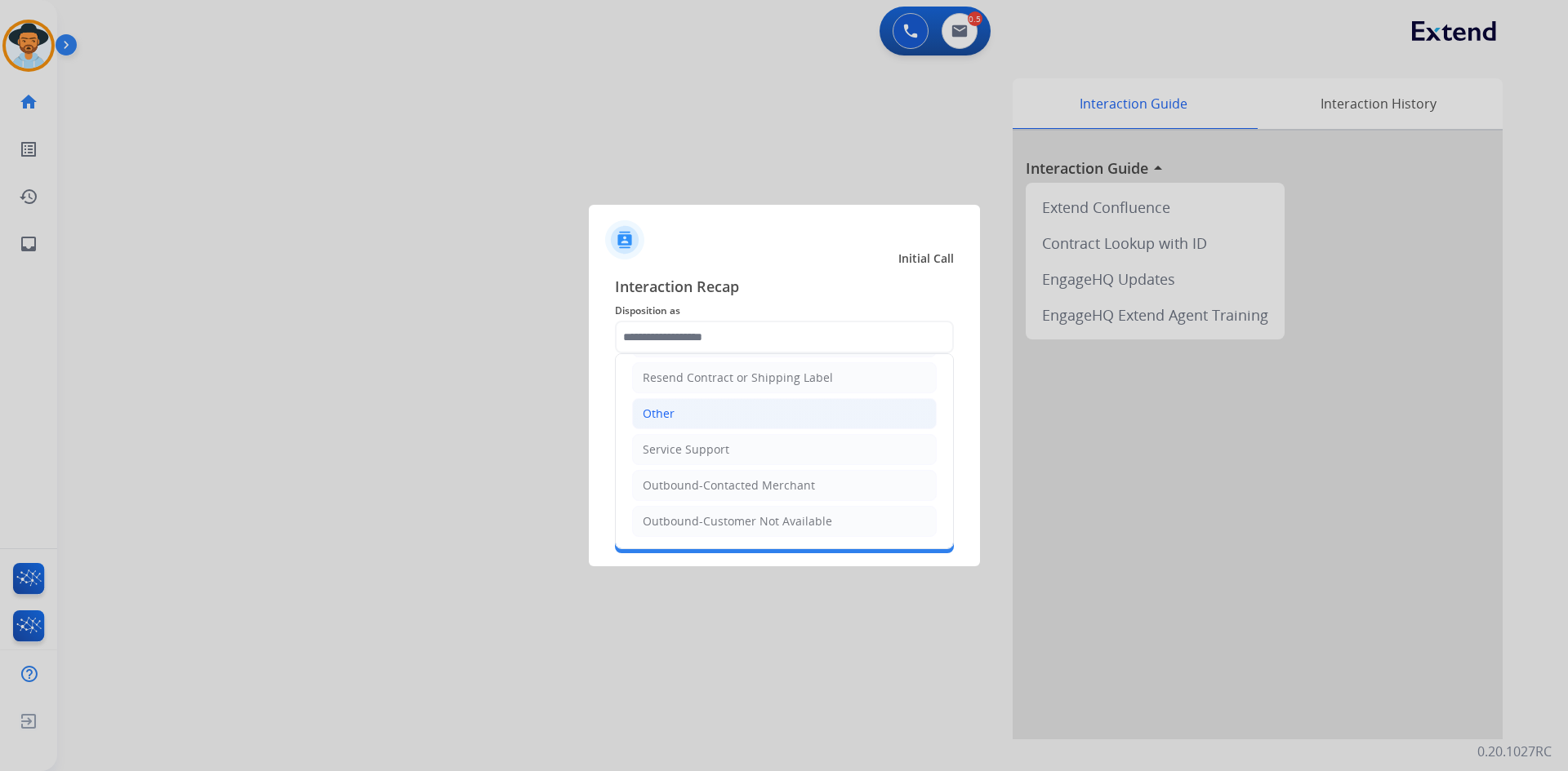
click at [674, 428] on li "Other" at bounding box center [784, 413] width 305 height 31
type input "*****"
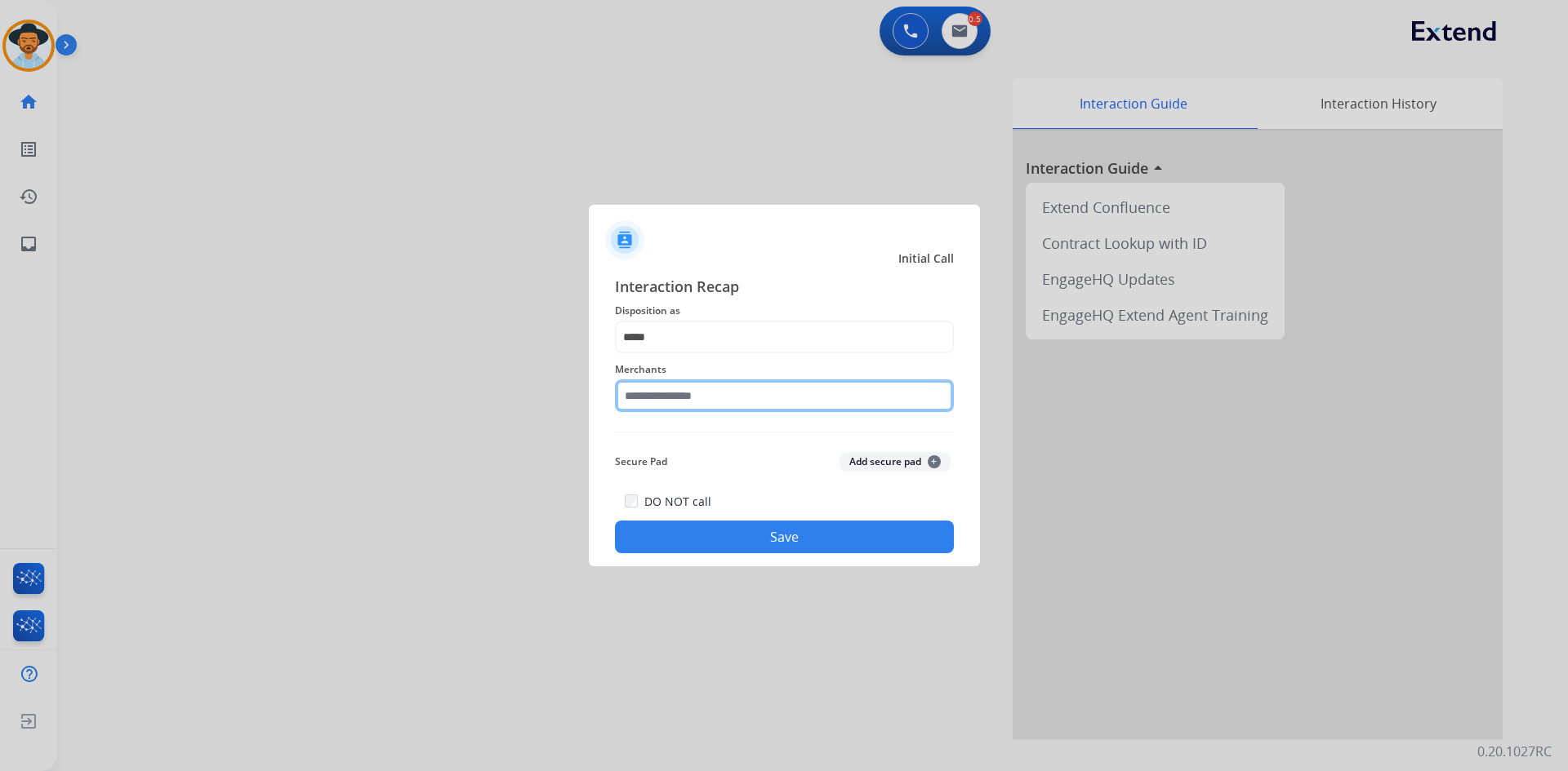
click at [722, 400] on input "text" at bounding box center [784, 396] width 339 height 33
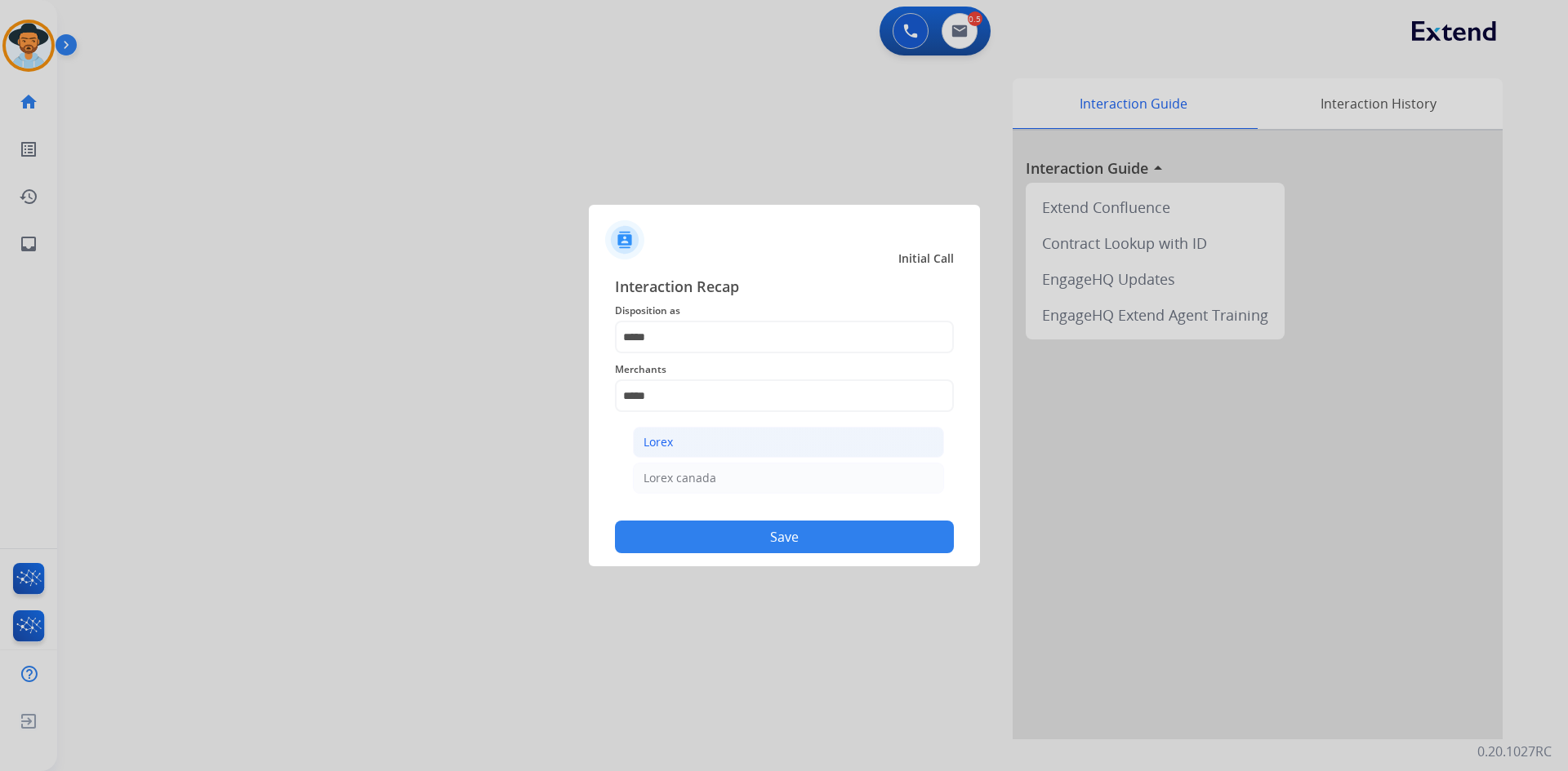
click at [849, 431] on li "Lorex" at bounding box center [788, 442] width 311 height 31
type input "*****"
click at [828, 544] on button "Save" at bounding box center [784, 537] width 339 height 33
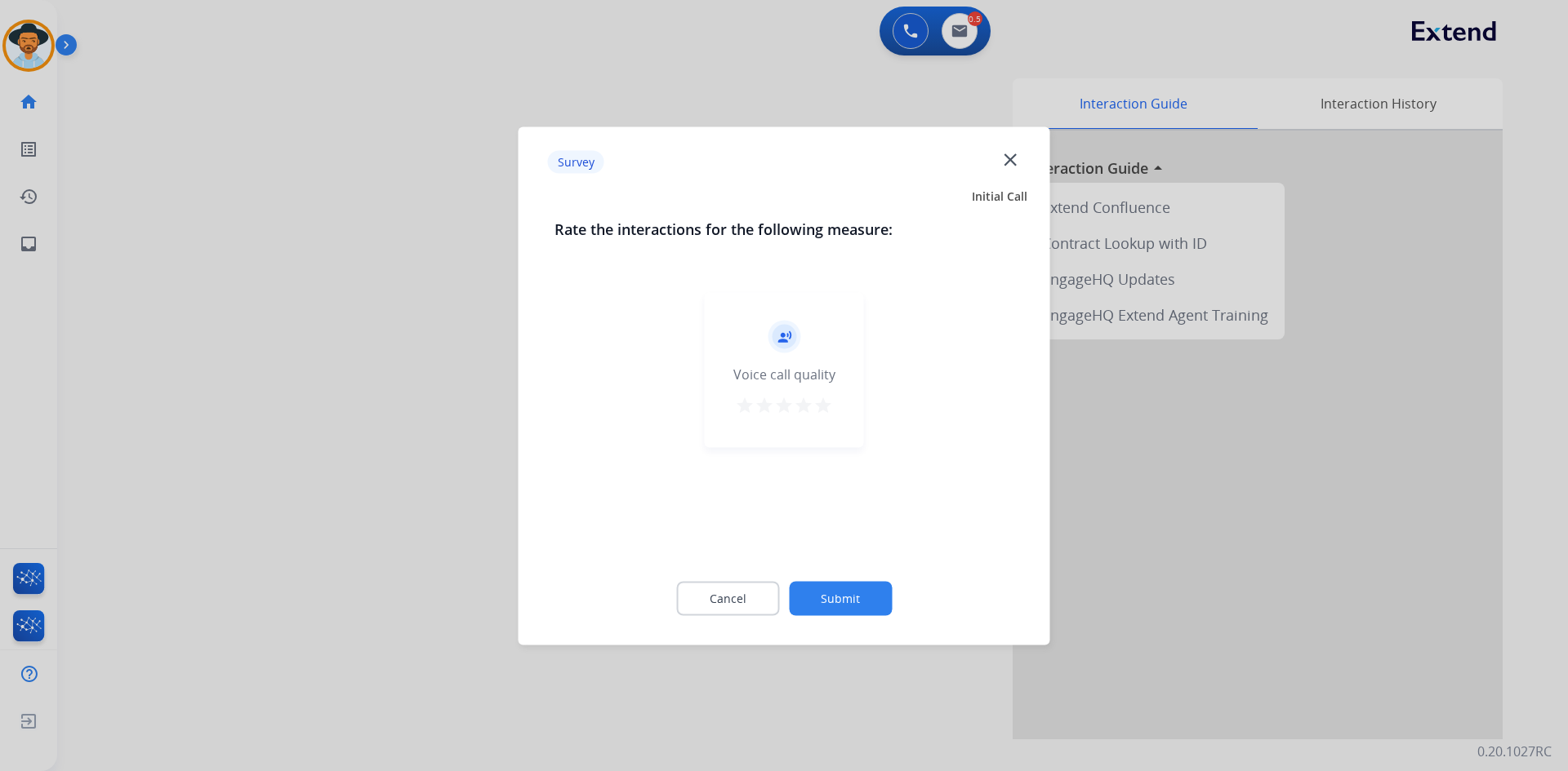
click at [822, 402] on mat-icon "star" at bounding box center [822, 404] width 19 height 19
click at [843, 608] on button "Submit" at bounding box center [840, 598] width 103 height 34
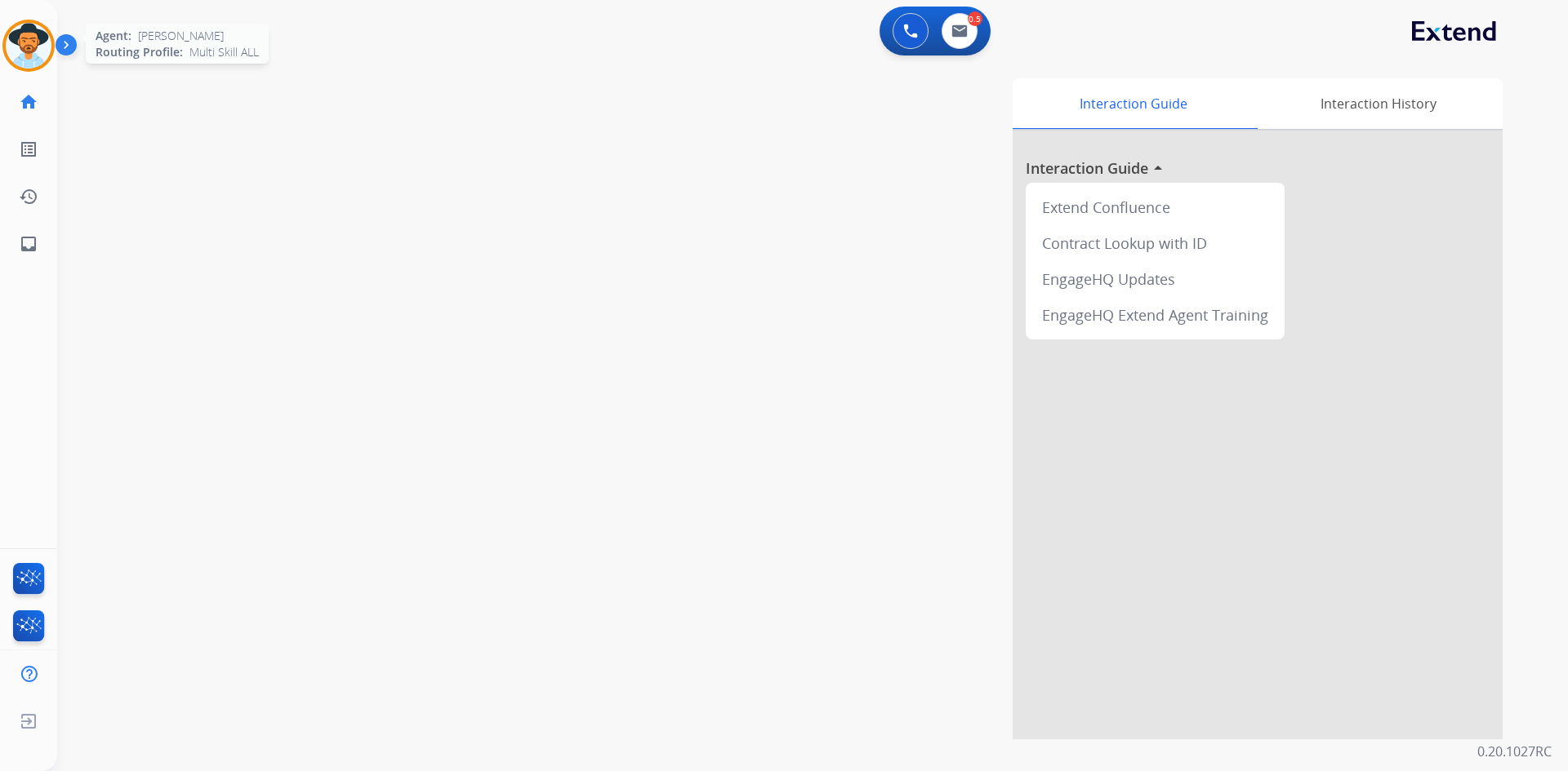
click at [23, 38] on img at bounding box center [28, 45] width 46 height 46
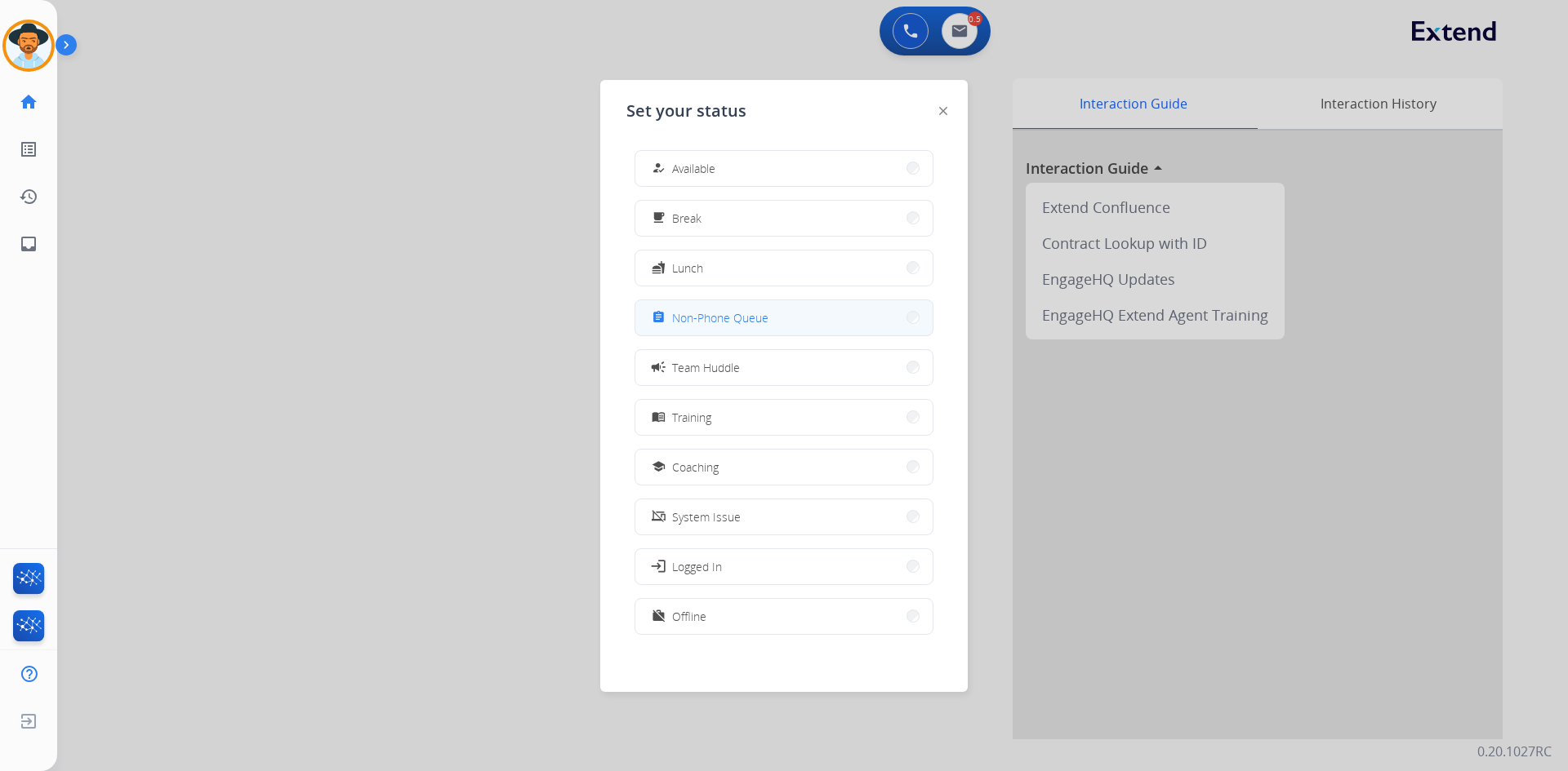
click at [786, 327] on button "assignment Non-Phone Queue" at bounding box center [783, 318] width 297 height 35
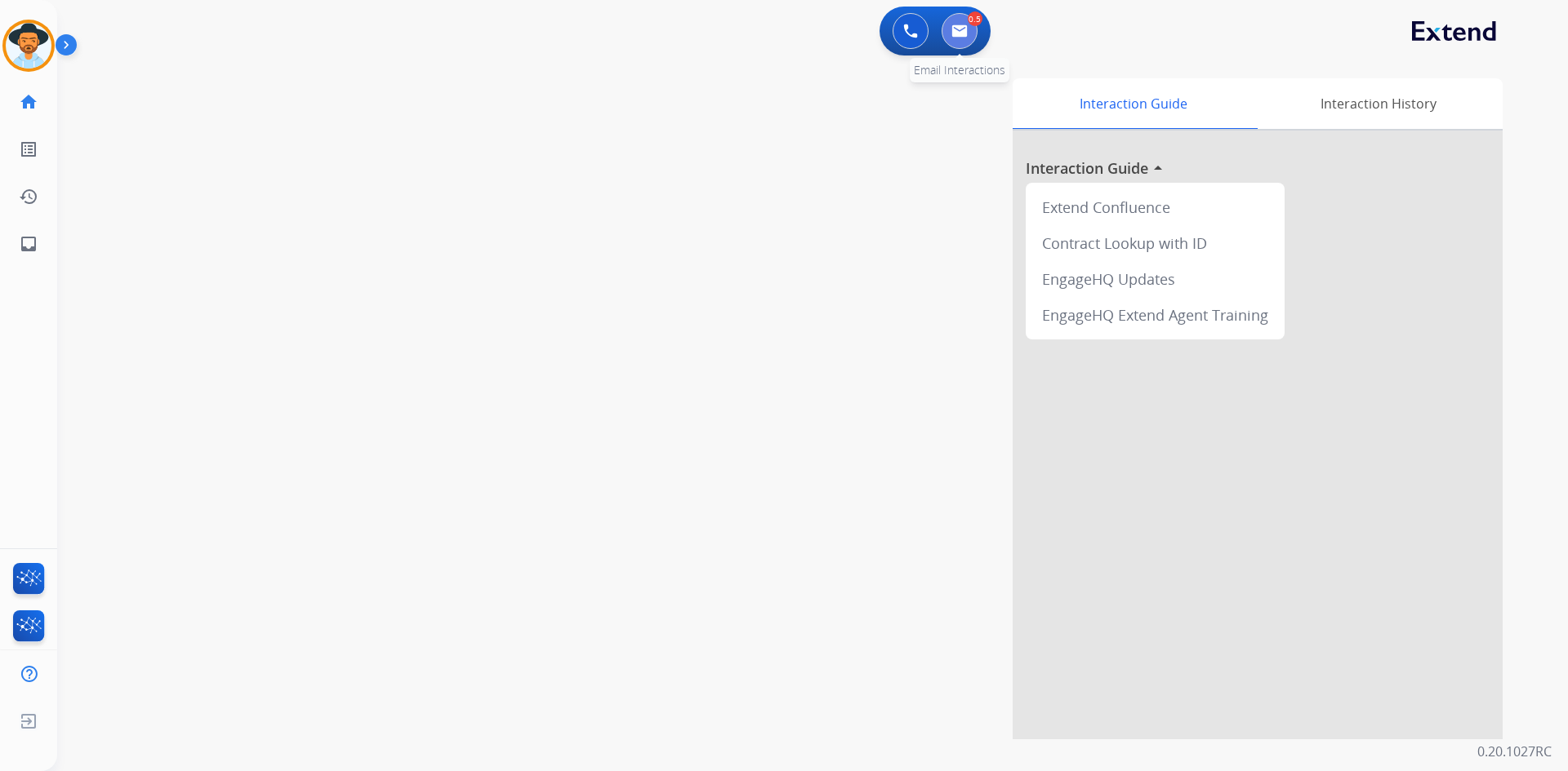
click at [973, 37] on button at bounding box center [959, 31] width 36 height 36
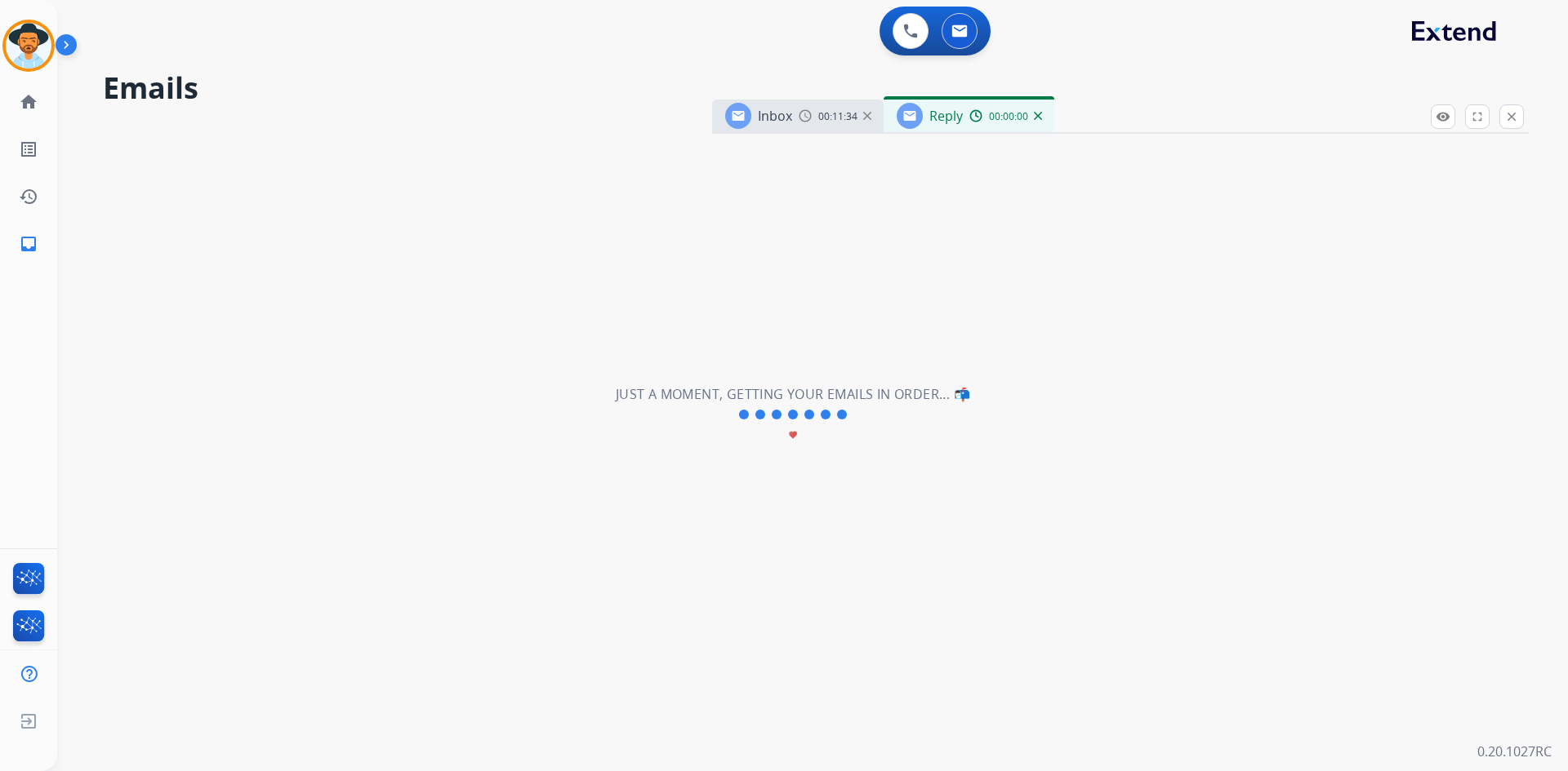
select select "**********"
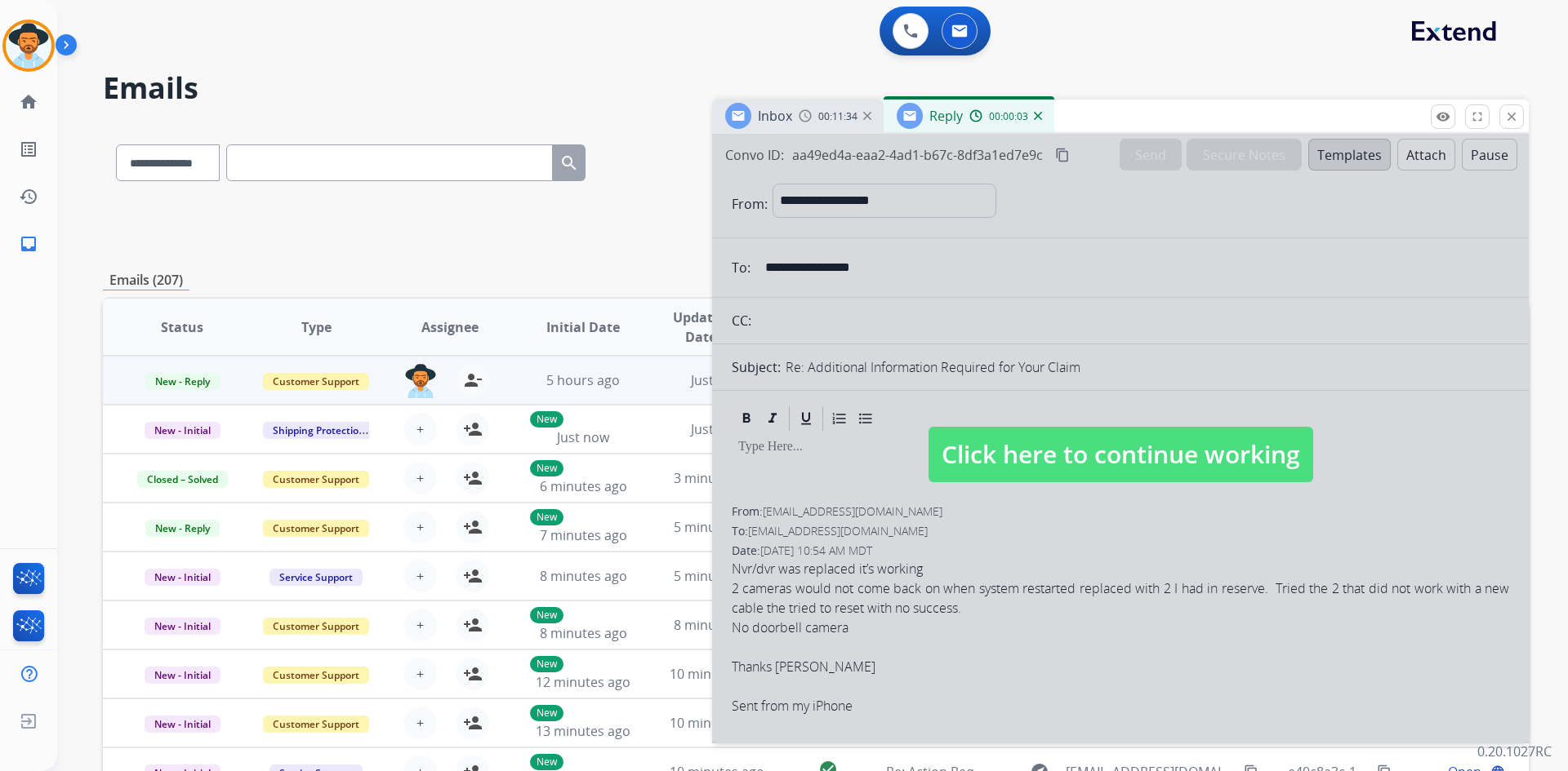
click at [1017, 456] on span "Click here to continue working" at bounding box center [1121, 454] width 385 height 55
select select
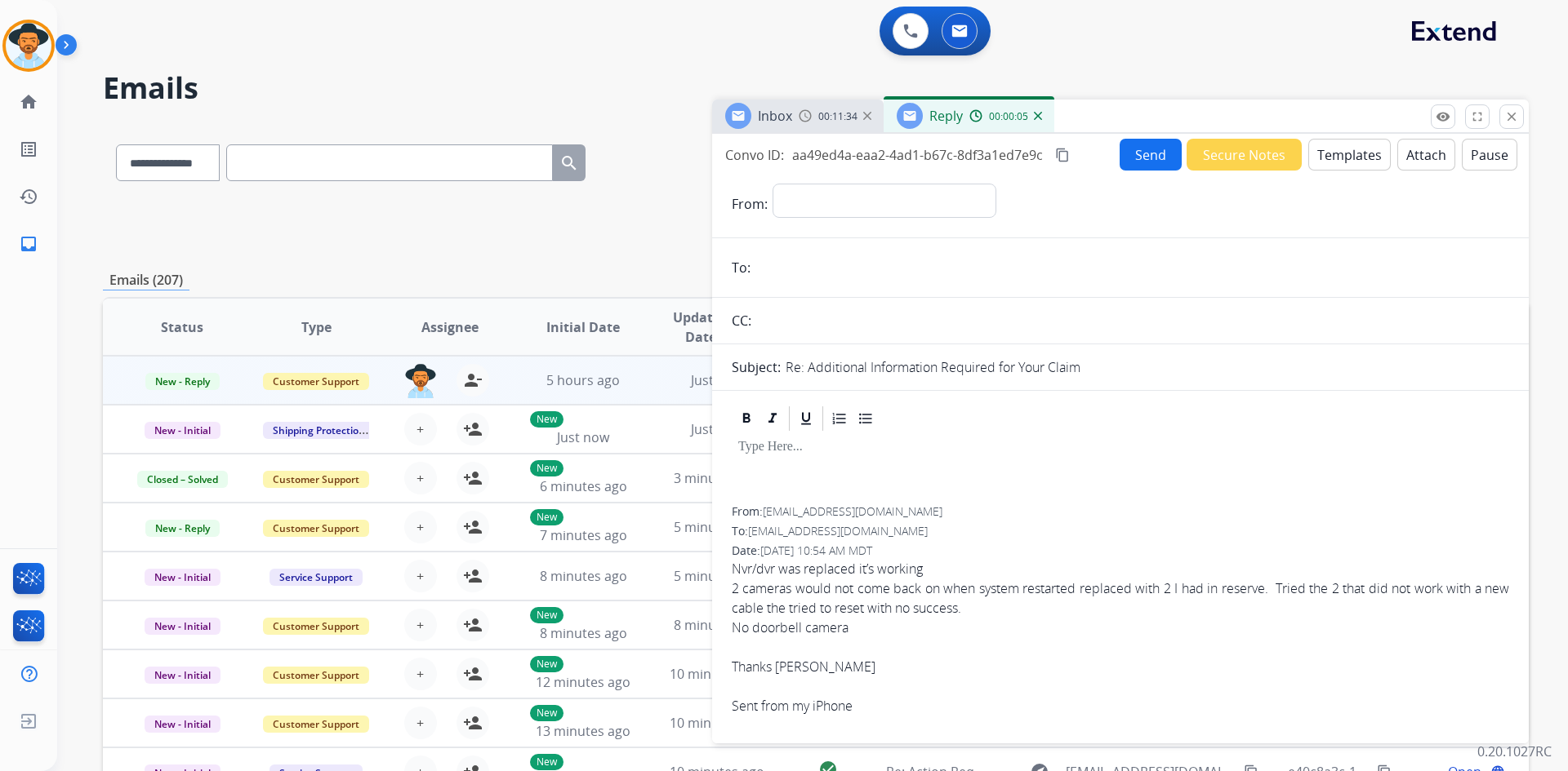
click at [1038, 116] on img at bounding box center [1038, 116] width 8 height 8
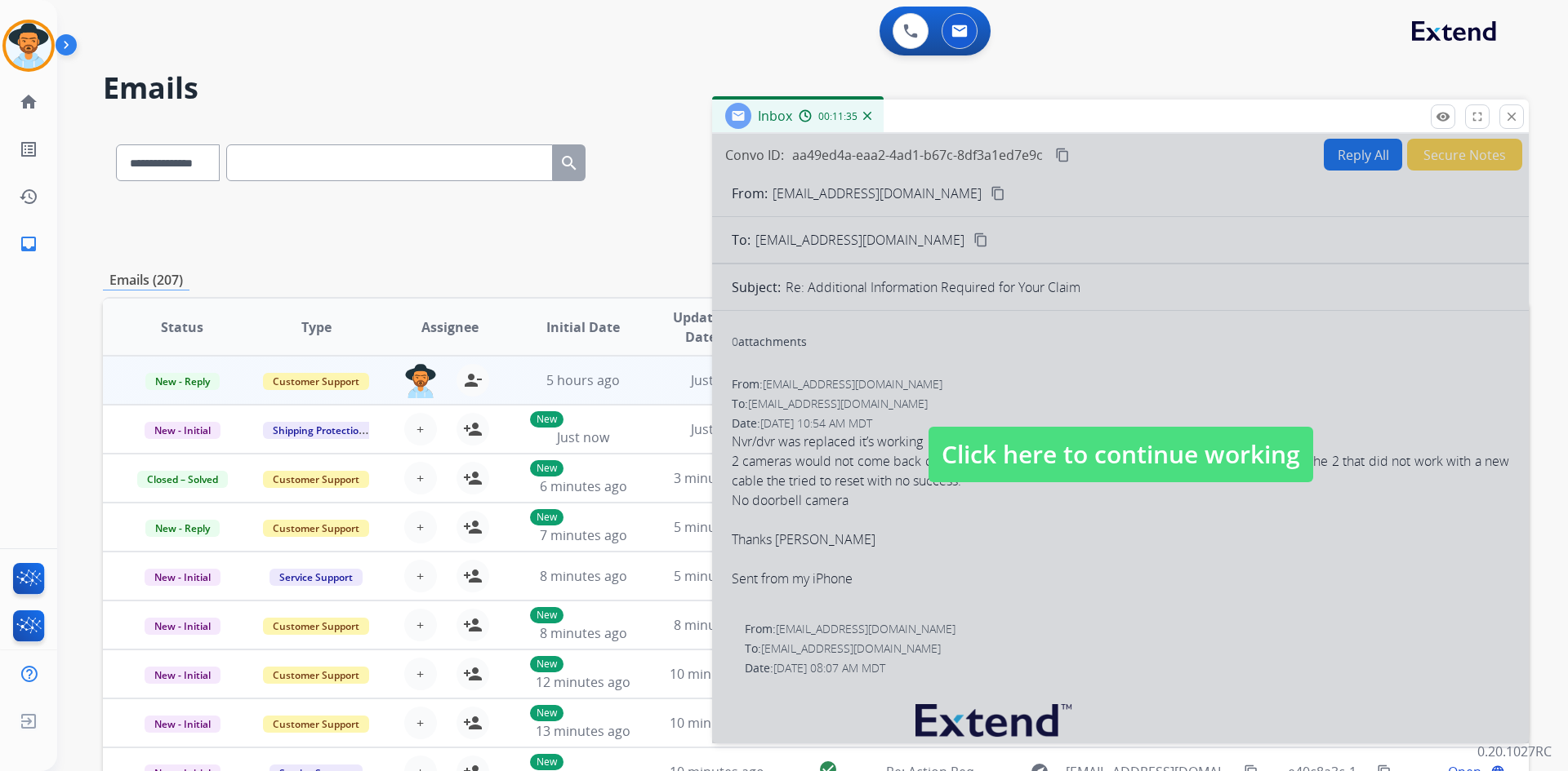
click at [1055, 467] on span "Click here to continue working" at bounding box center [1121, 454] width 385 height 55
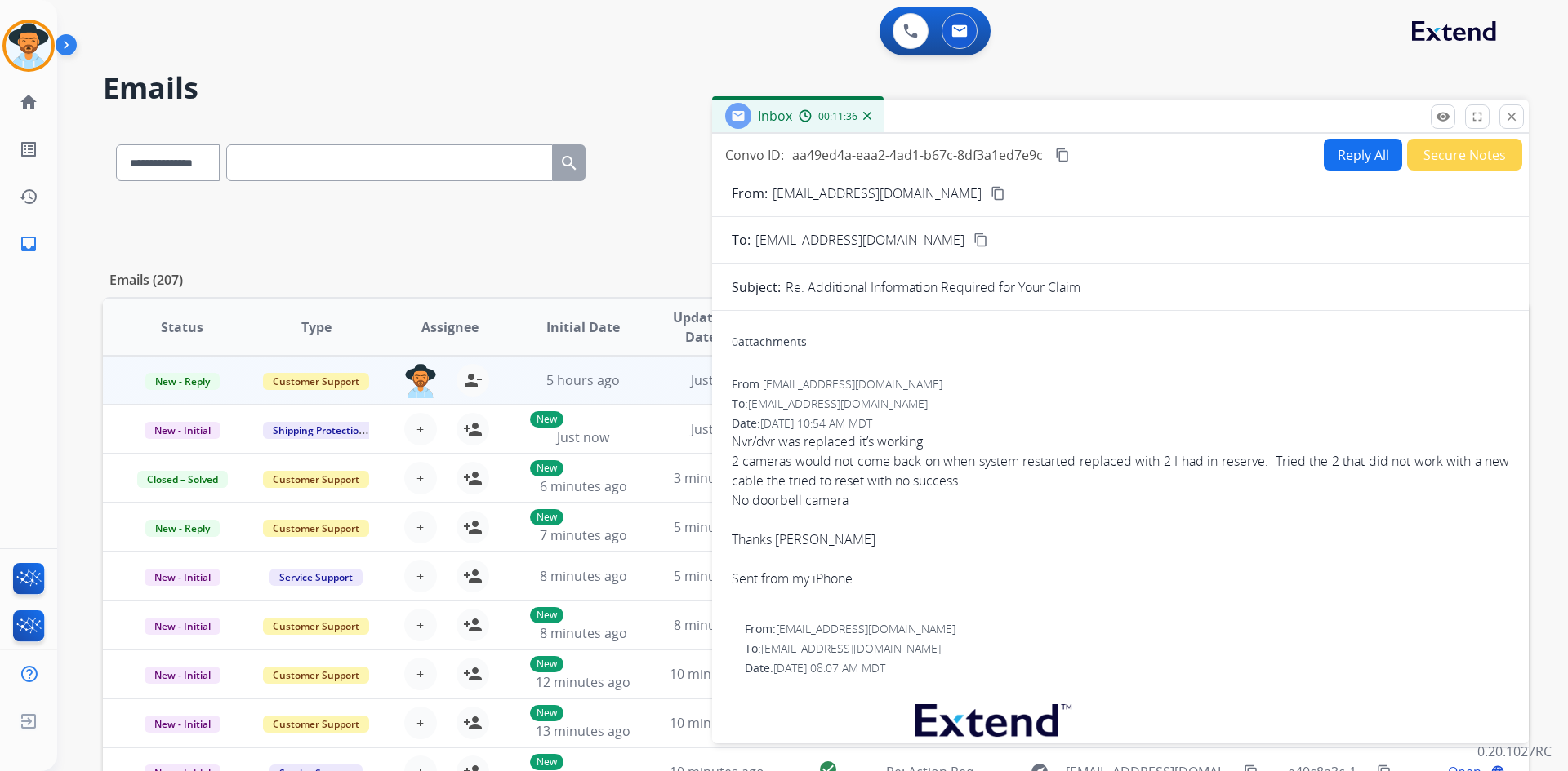
click at [1053, 153] on button "content_copy" at bounding box center [1062, 155] width 19 height 19
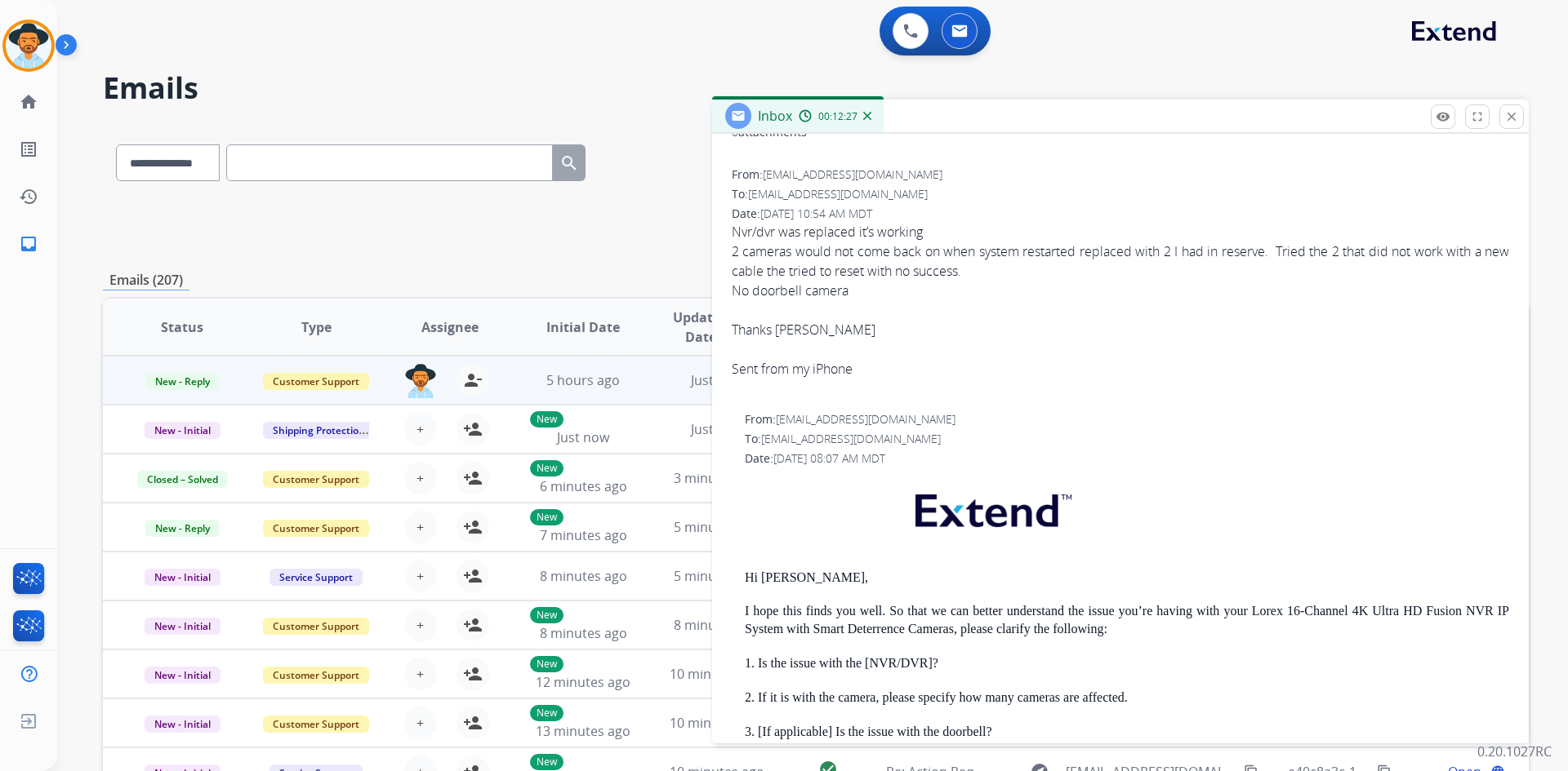
scroll to position [245, 0]
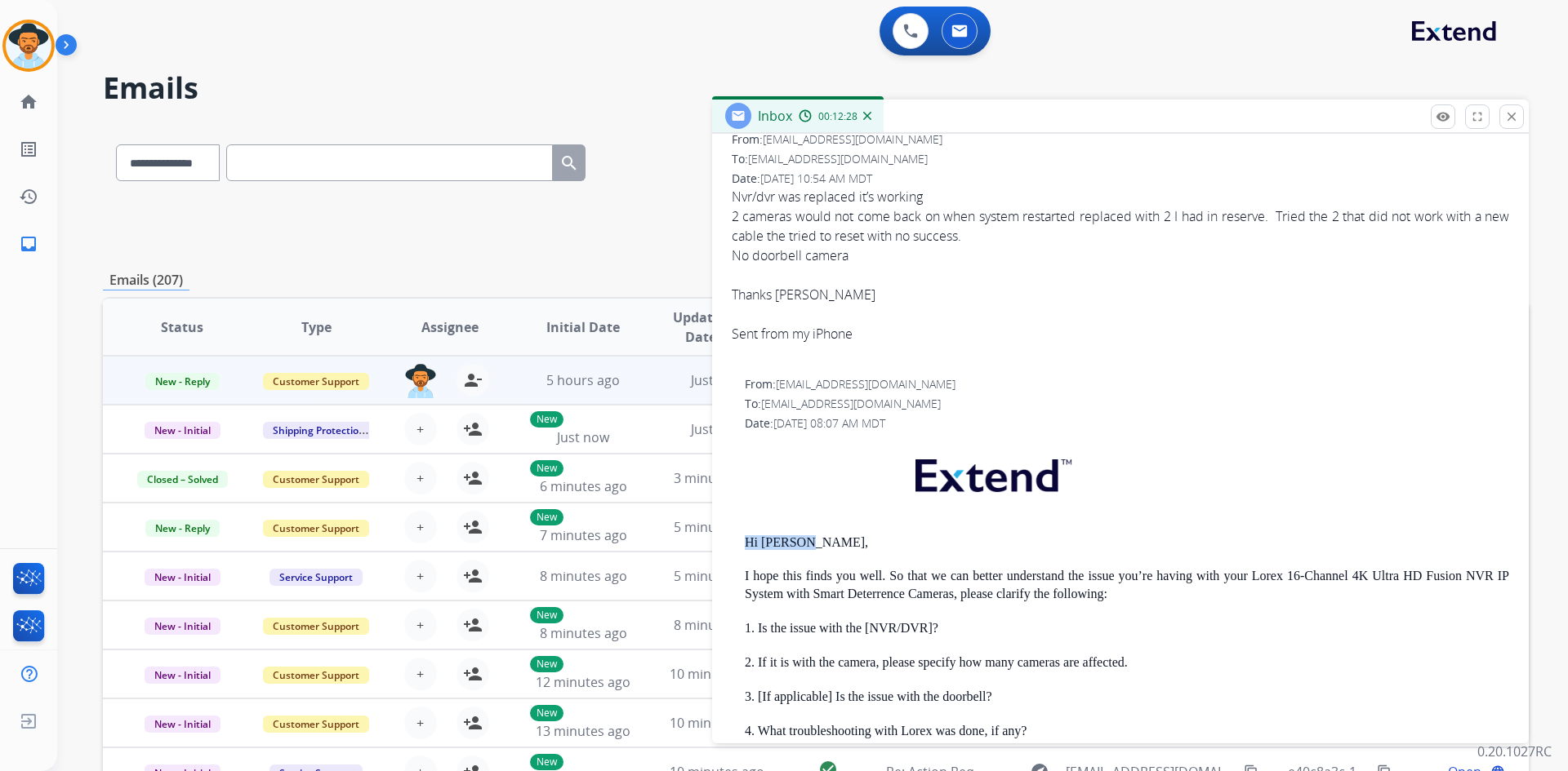
drag, startPoint x: 740, startPoint y: 543, endPoint x: 948, endPoint y: 541, distance: 208.0
click at [948, 541] on div "From: [EMAIL_ADDRESS][DOMAIN_NAME] To: [EMAIL_ADDRESS][DOMAIN_NAME] Date: [DATE…" at bounding box center [1120, 727] width 777 height 701
copy p "Hi [PERSON_NAME],"
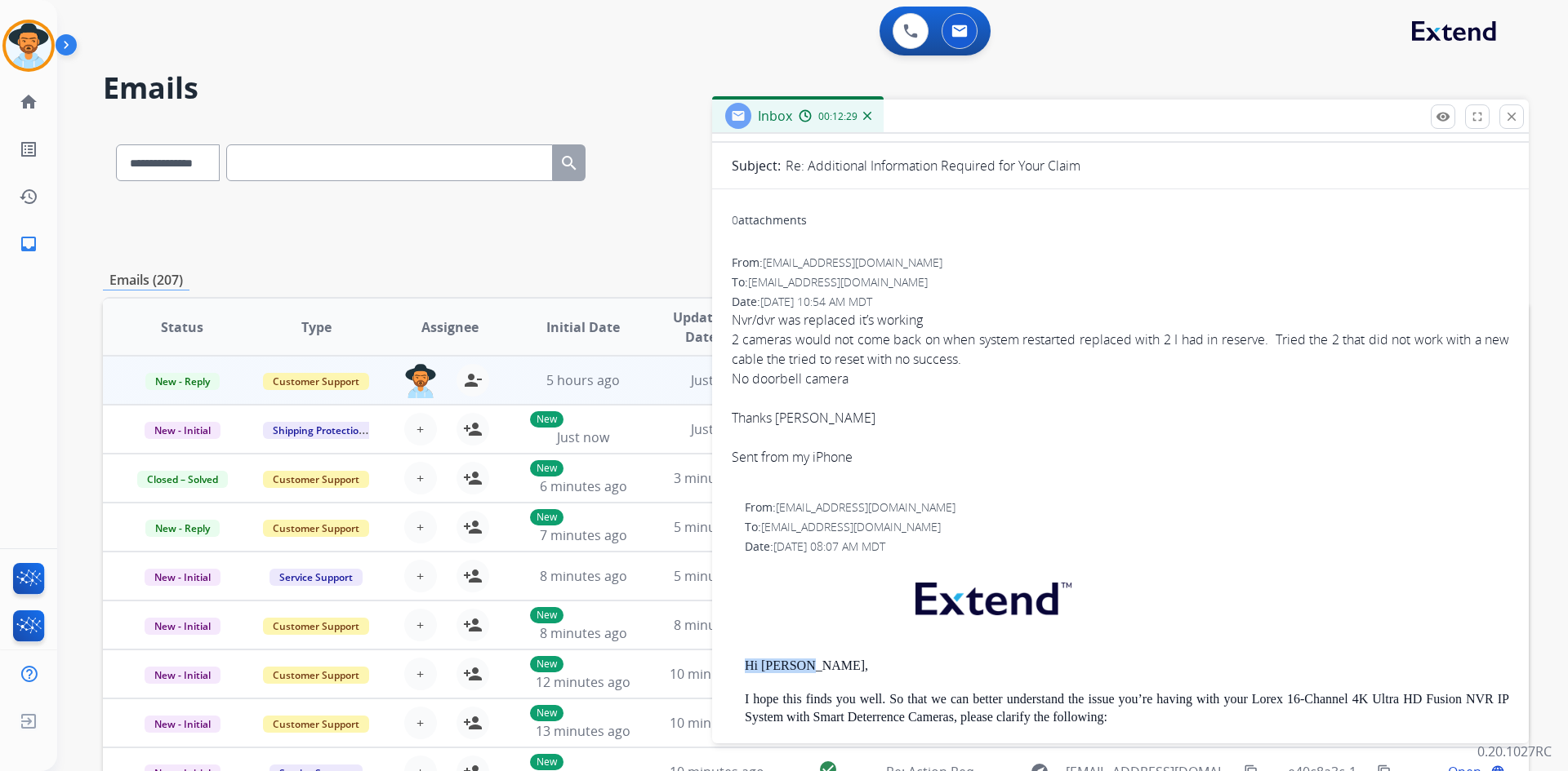
scroll to position [0, 0]
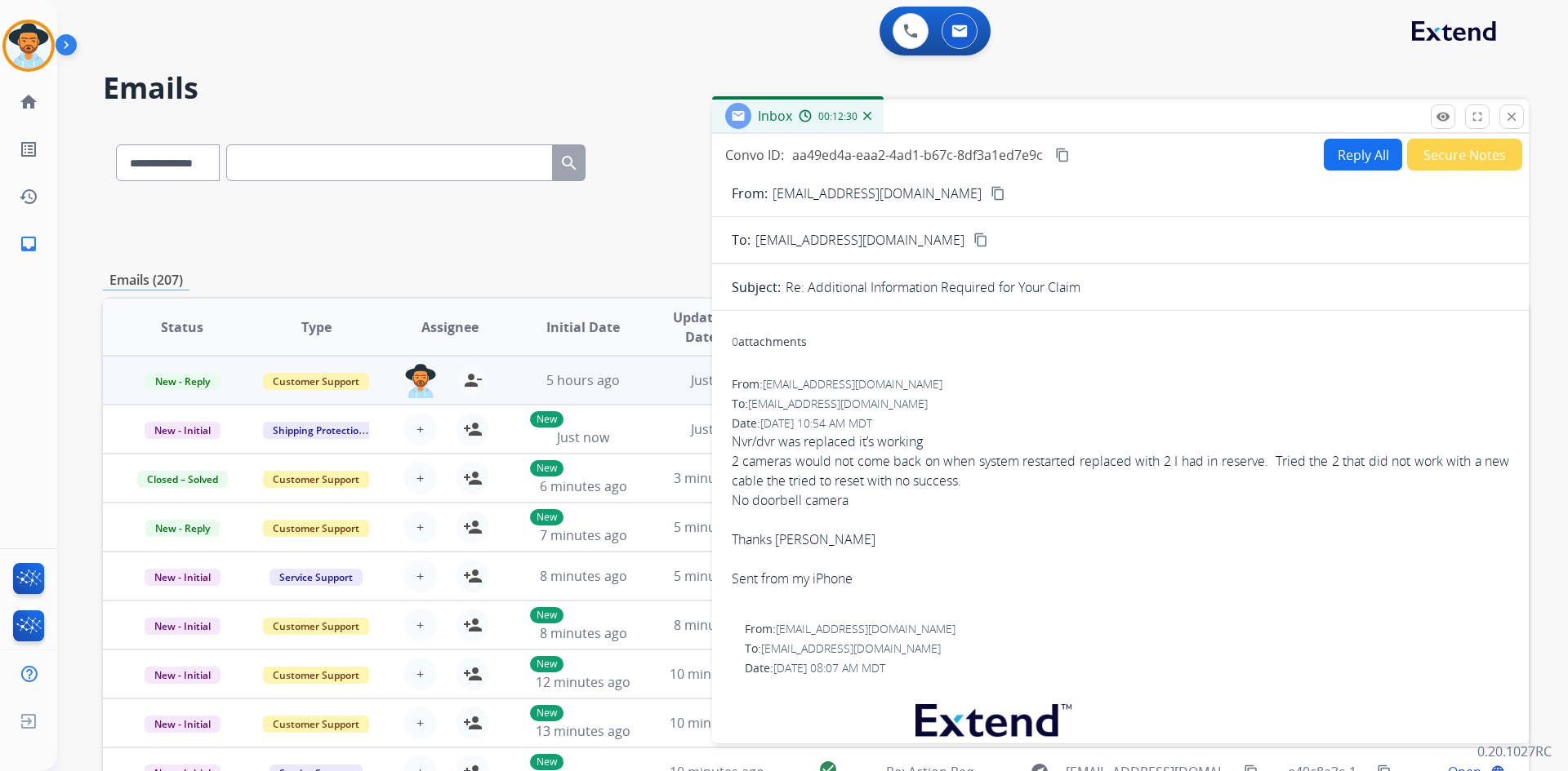
click at [1350, 161] on button "Reply All" at bounding box center [1363, 155] width 79 height 32
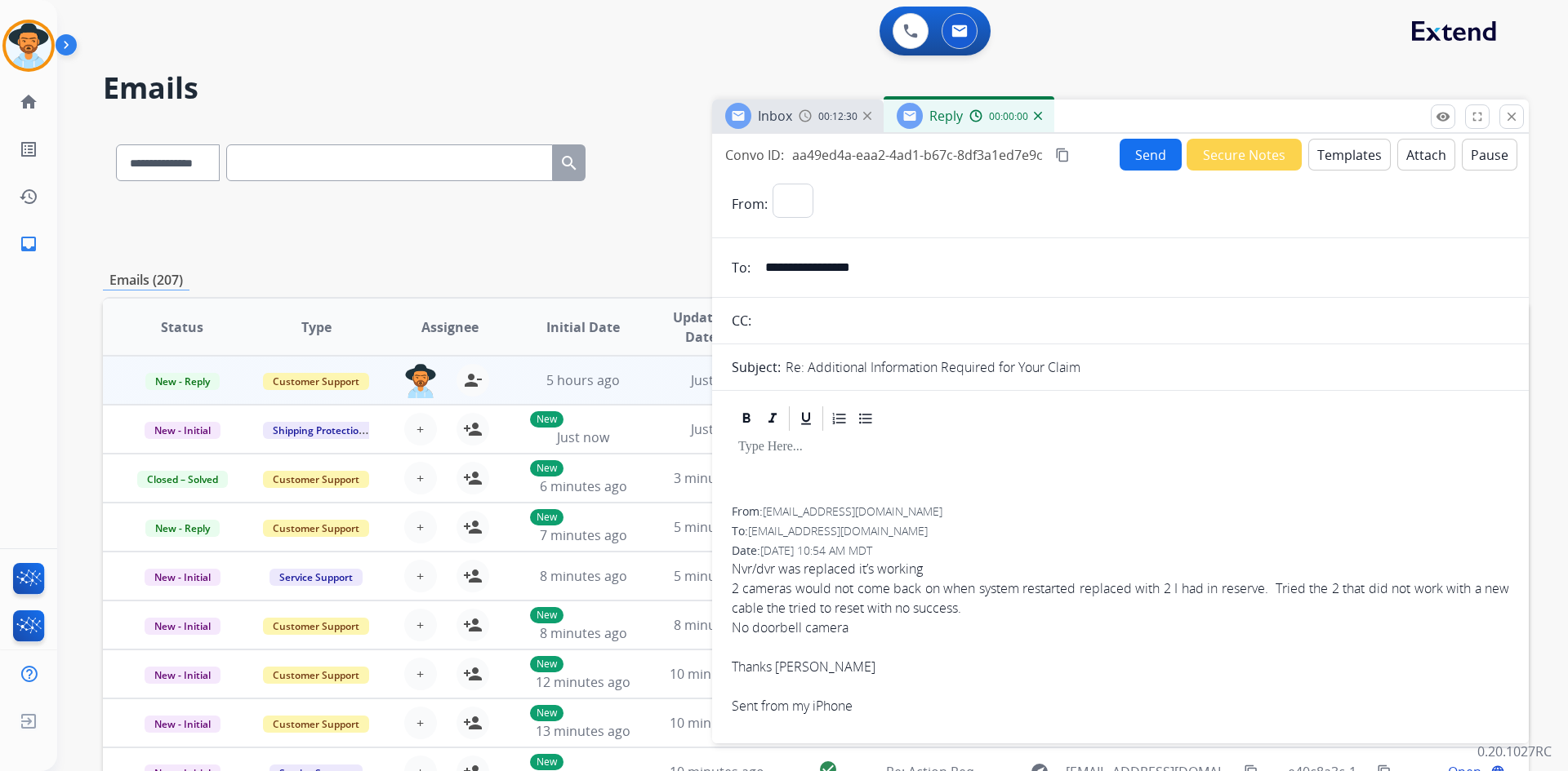
select select "**********"
click at [1325, 152] on button "Templates" at bounding box center [1350, 155] width 83 height 32
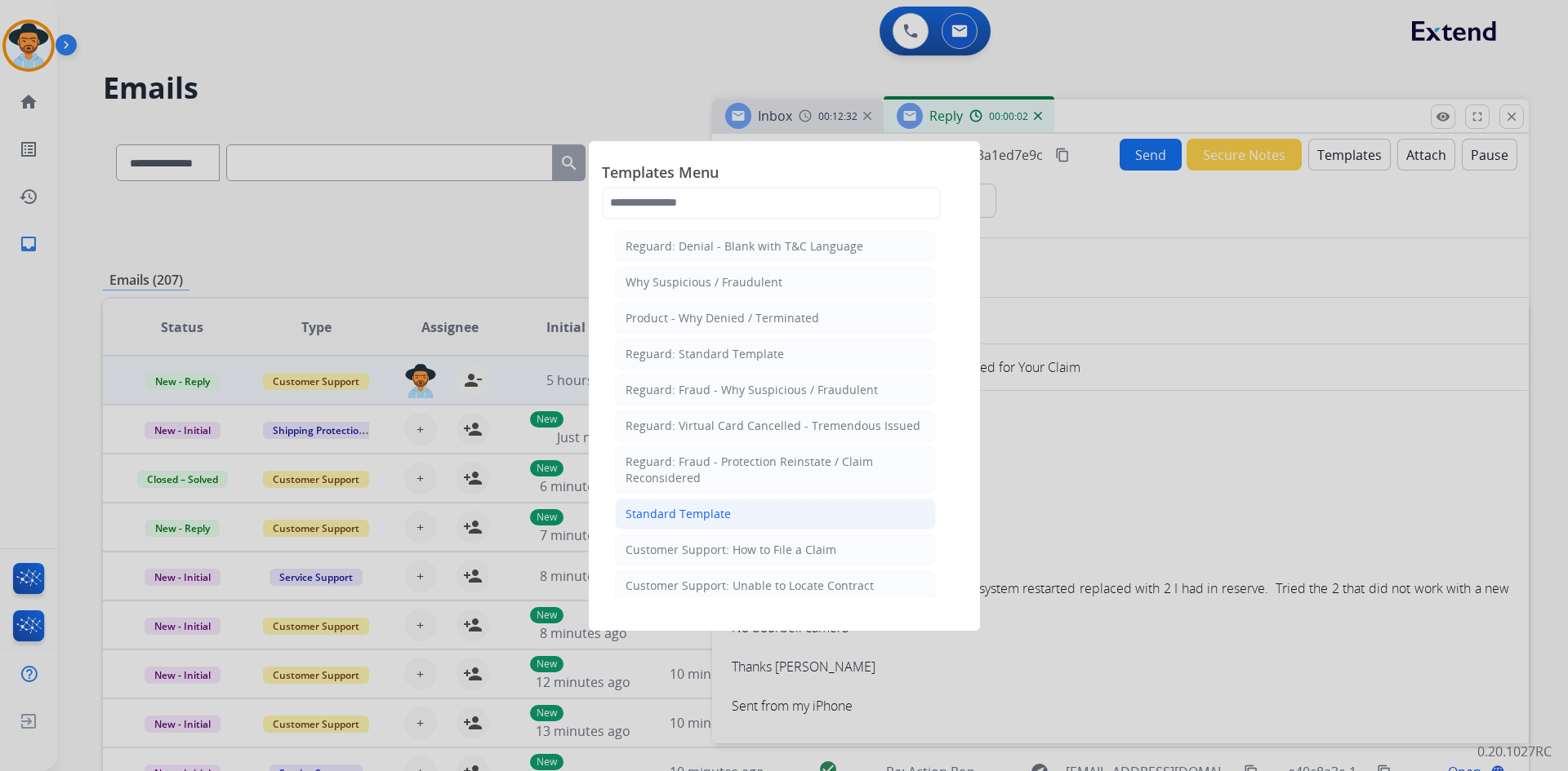
click at [751, 512] on li "Standard Template" at bounding box center [776, 513] width 321 height 31
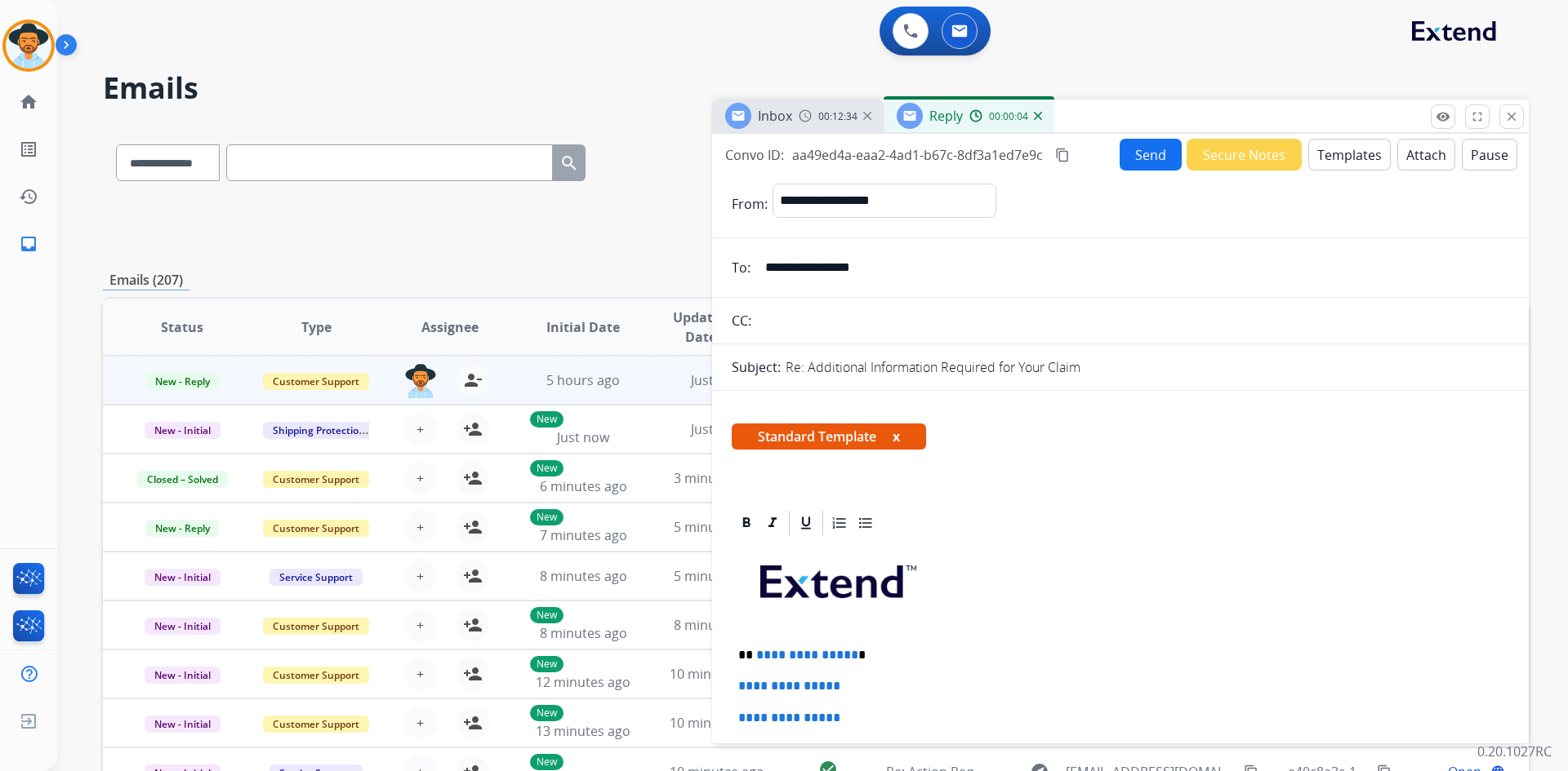
click at [904, 271] on input "**********" at bounding box center [1132, 268] width 754 height 33
click at [161, 154] on select "**********" at bounding box center [167, 163] width 102 height 37
click at [116, 145] on select "**********" at bounding box center [167, 163] width 102 height 37
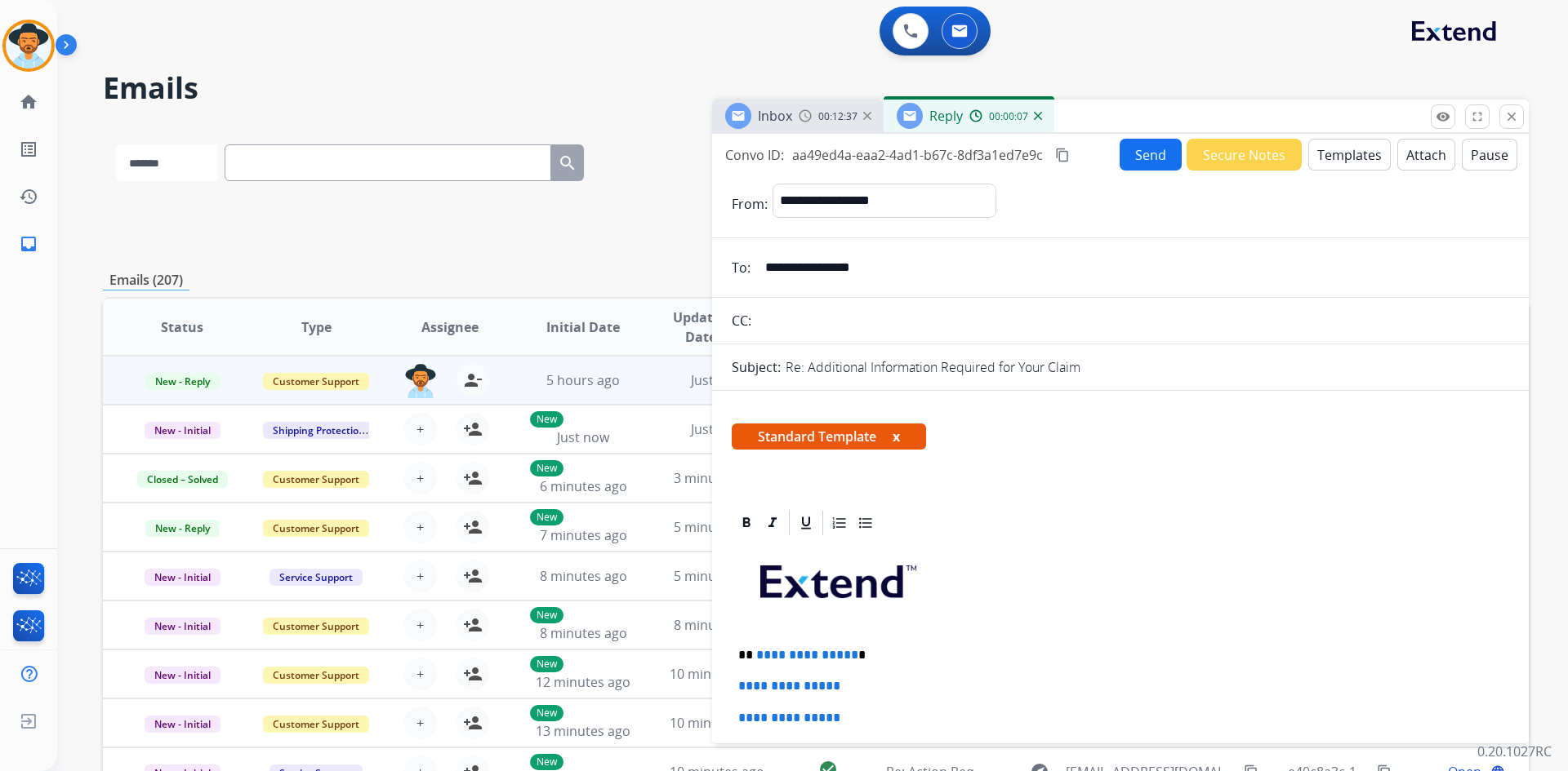
drag, startPoint x: 174, startPoint y: 157, endPoint x: 174, endPoint y: 181, distance: 24.0
click at [174, 157] on select "**********" at bounding box center [167, 163] width 102 height 37
select select "**********"
click at [116, 145] on select "**********" at bounding box center [167, 163] width 102 height 37
click at [407, 151] on input "text" at bounding box center [389, 163] width 326 height 37
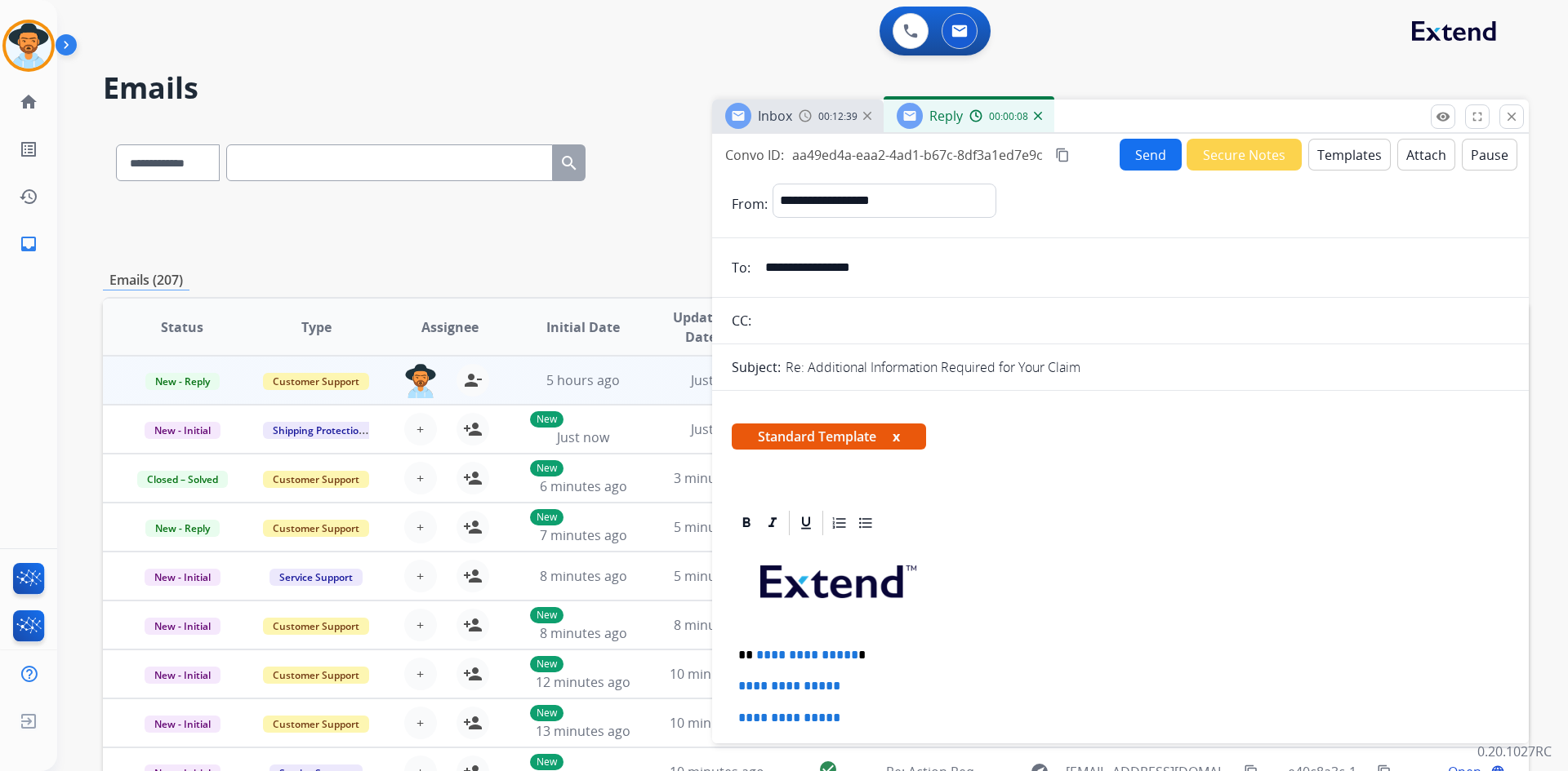
paste input "**********"
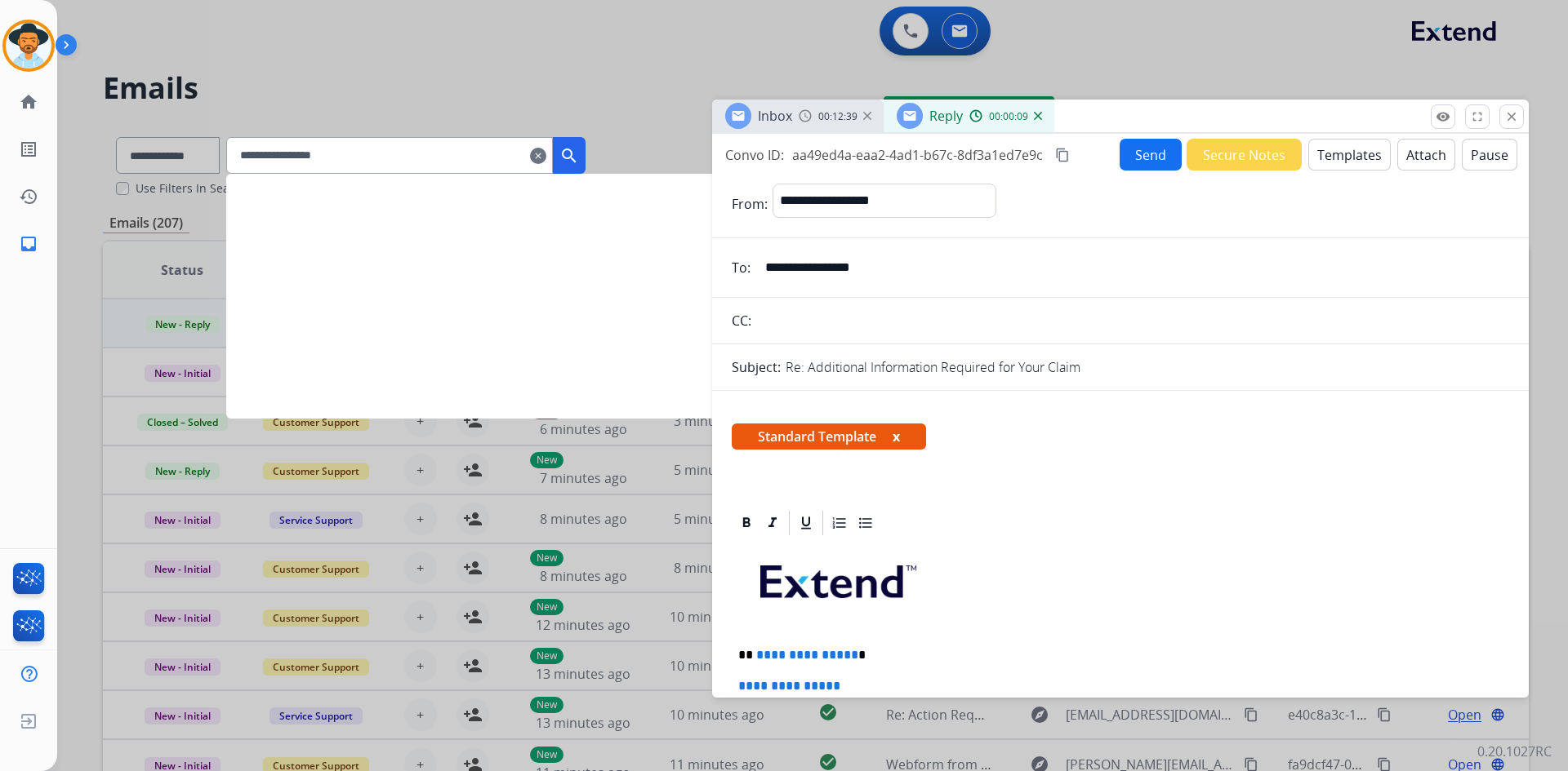
type input "**********"
click at [586, 168] on button "search" at bounding box center [569, 156] width 33 height 37
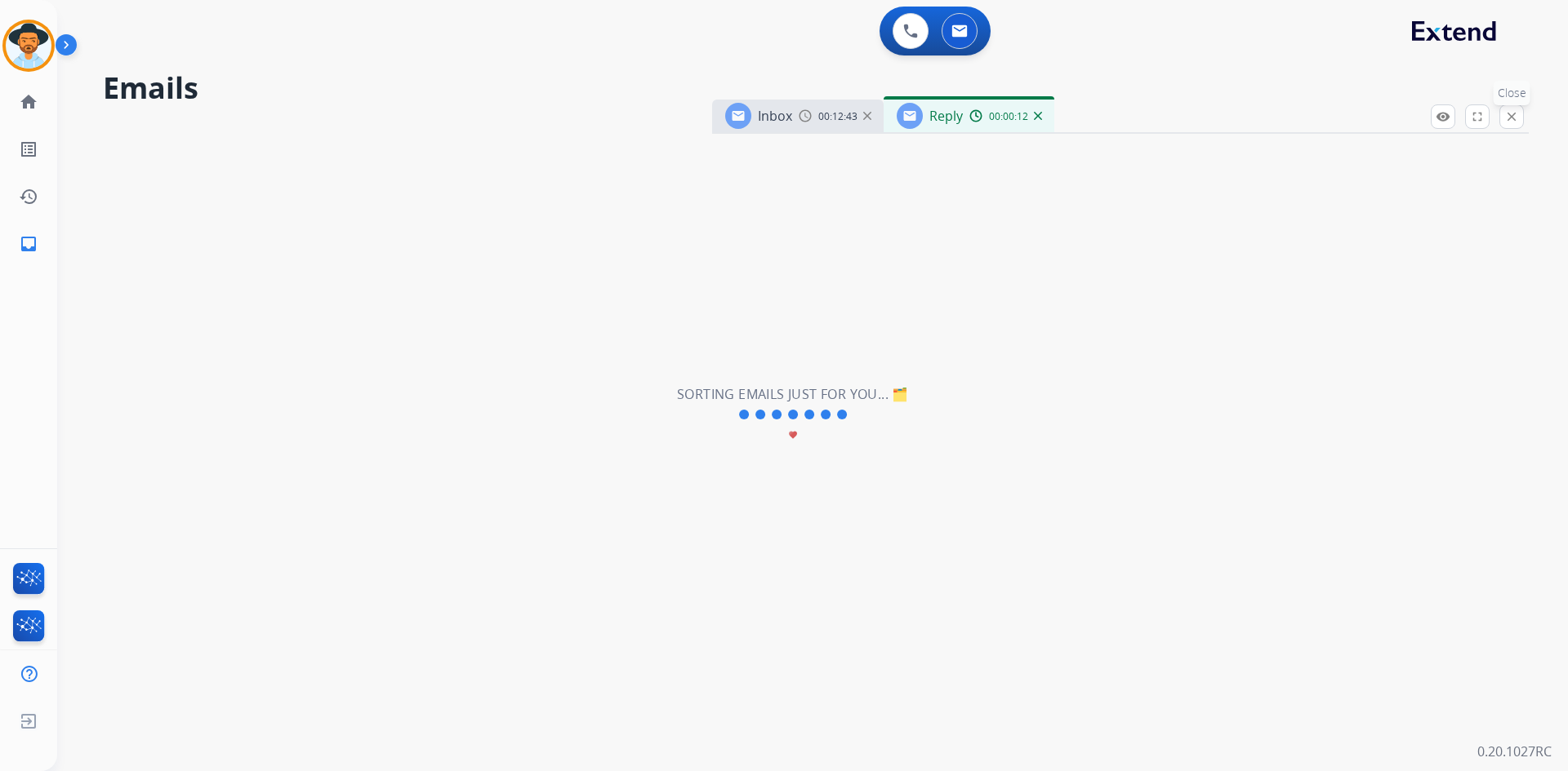
click at [1509, 114] on mat-icon "close" at bounding box center [1512, 117] width 15 height 15
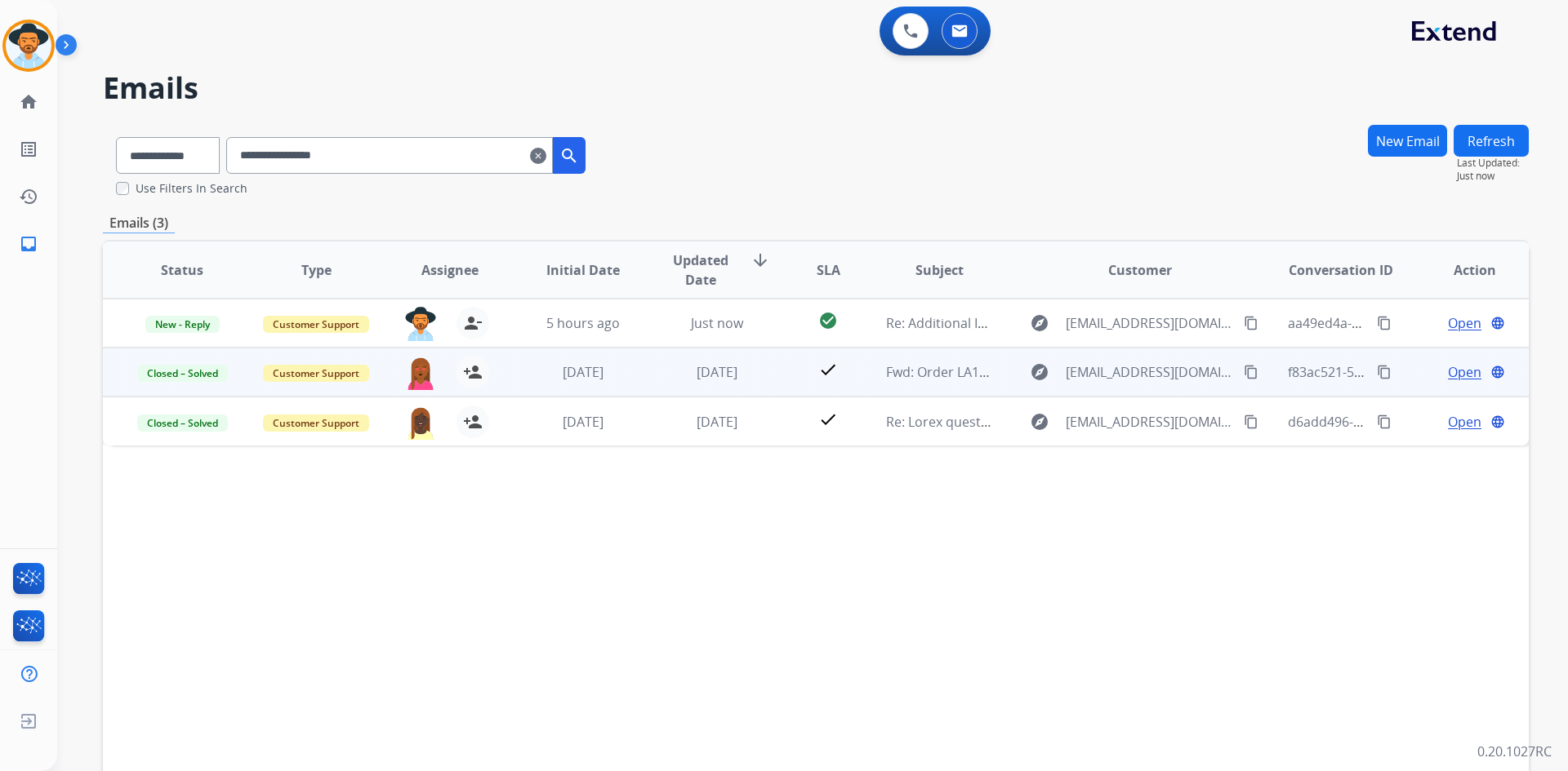
click at [1452, 375] on span "Open" at bounding box center [1464, 371] width 33 height 19
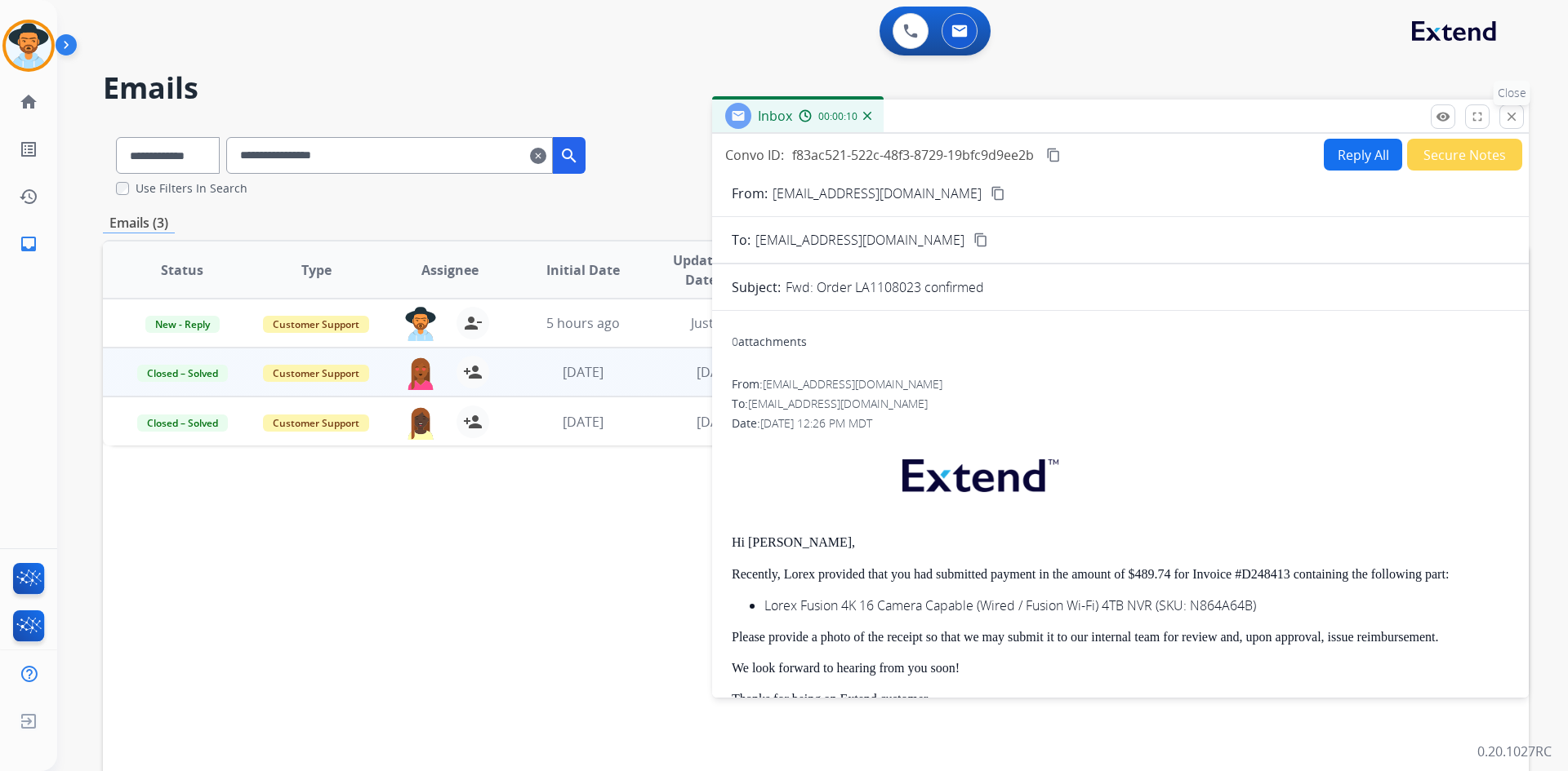
drag, startPoint x: 1512, startPoint y: 110, endPoint x: 1040, endPoint y: 198, distance: 480.1
click at [1511, 110] on mat-icon "close" at bounding box center [1512, 117] width 15 height 15
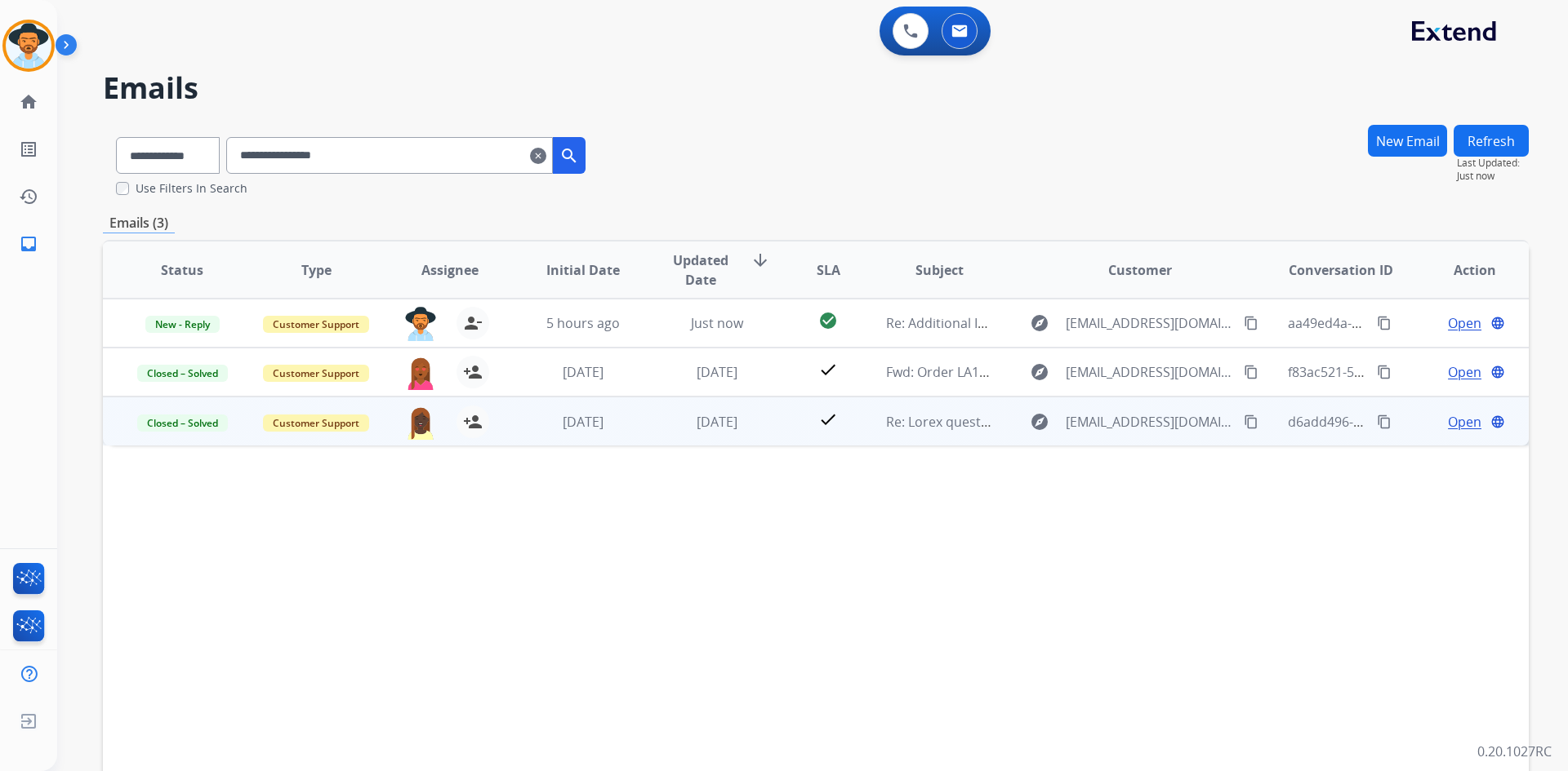
click at [1461, 420] on span "Open" at bounding box center [1464, 421] width 33 height 19
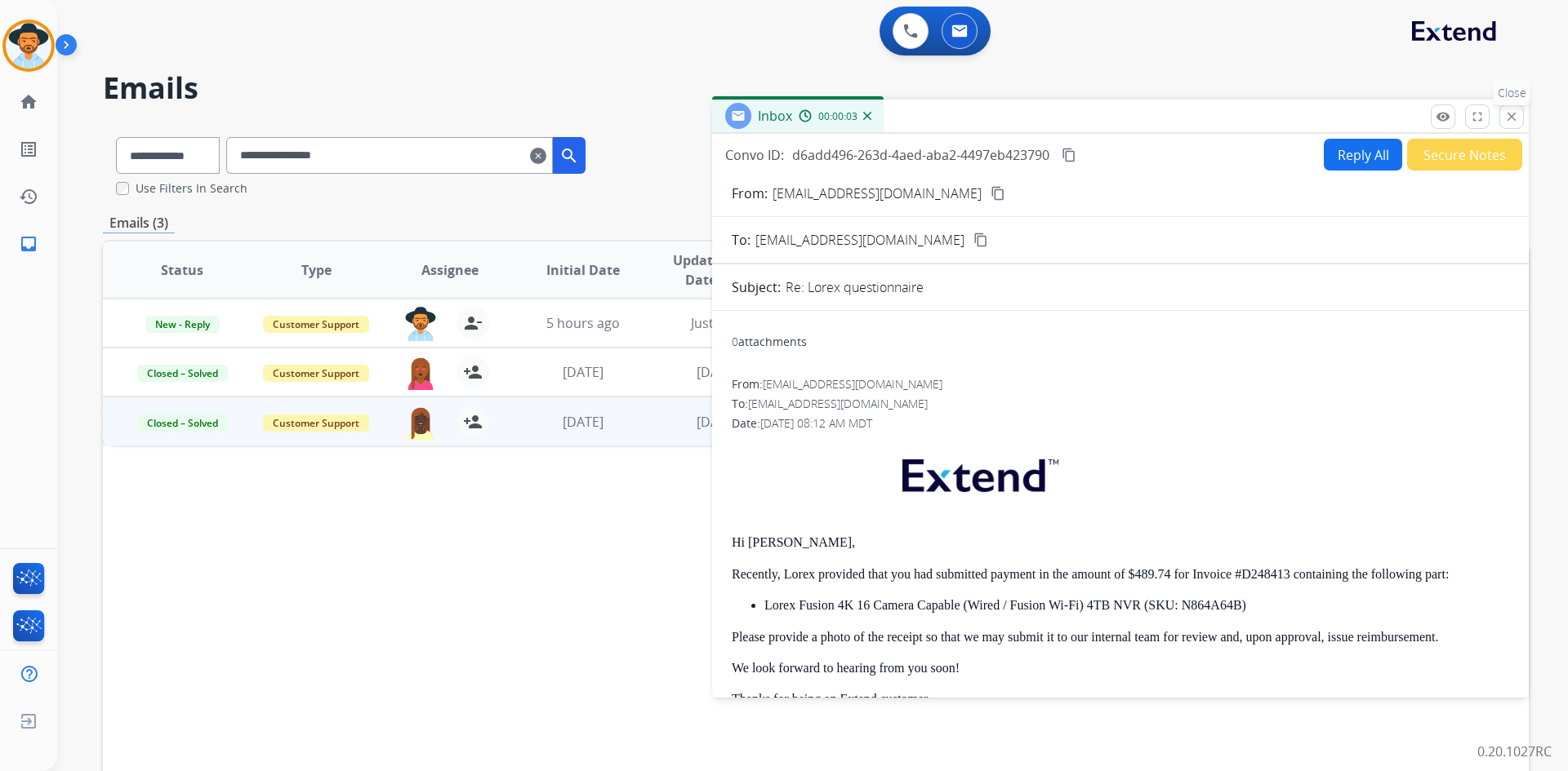
click at [1514, 115] on mat-icon "close" at bounding box center [1512, 117] width 15 height 15
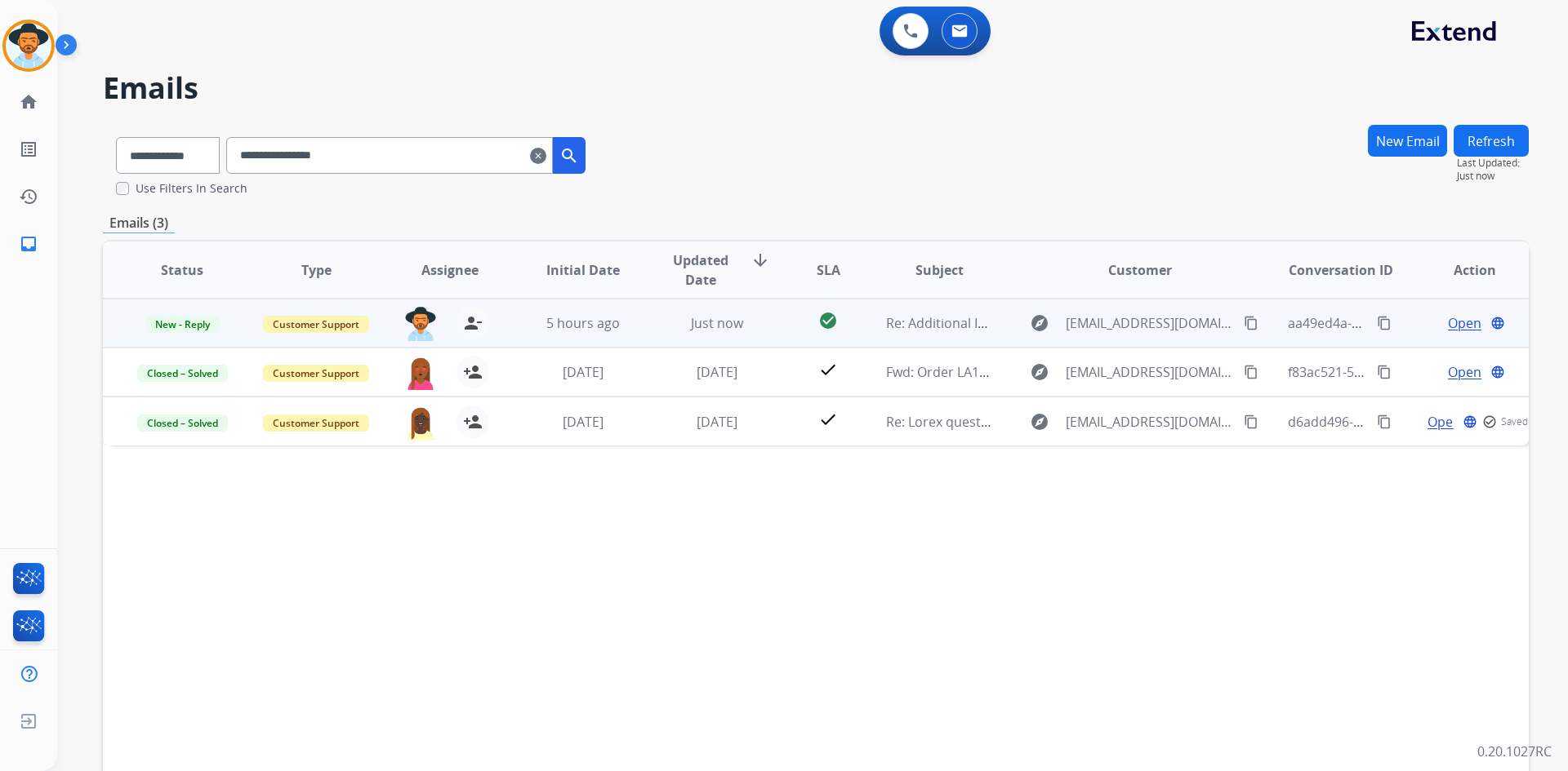
click at [1454, 323] on span "Open" at bounding box center [1464, 323] width 33 height 19
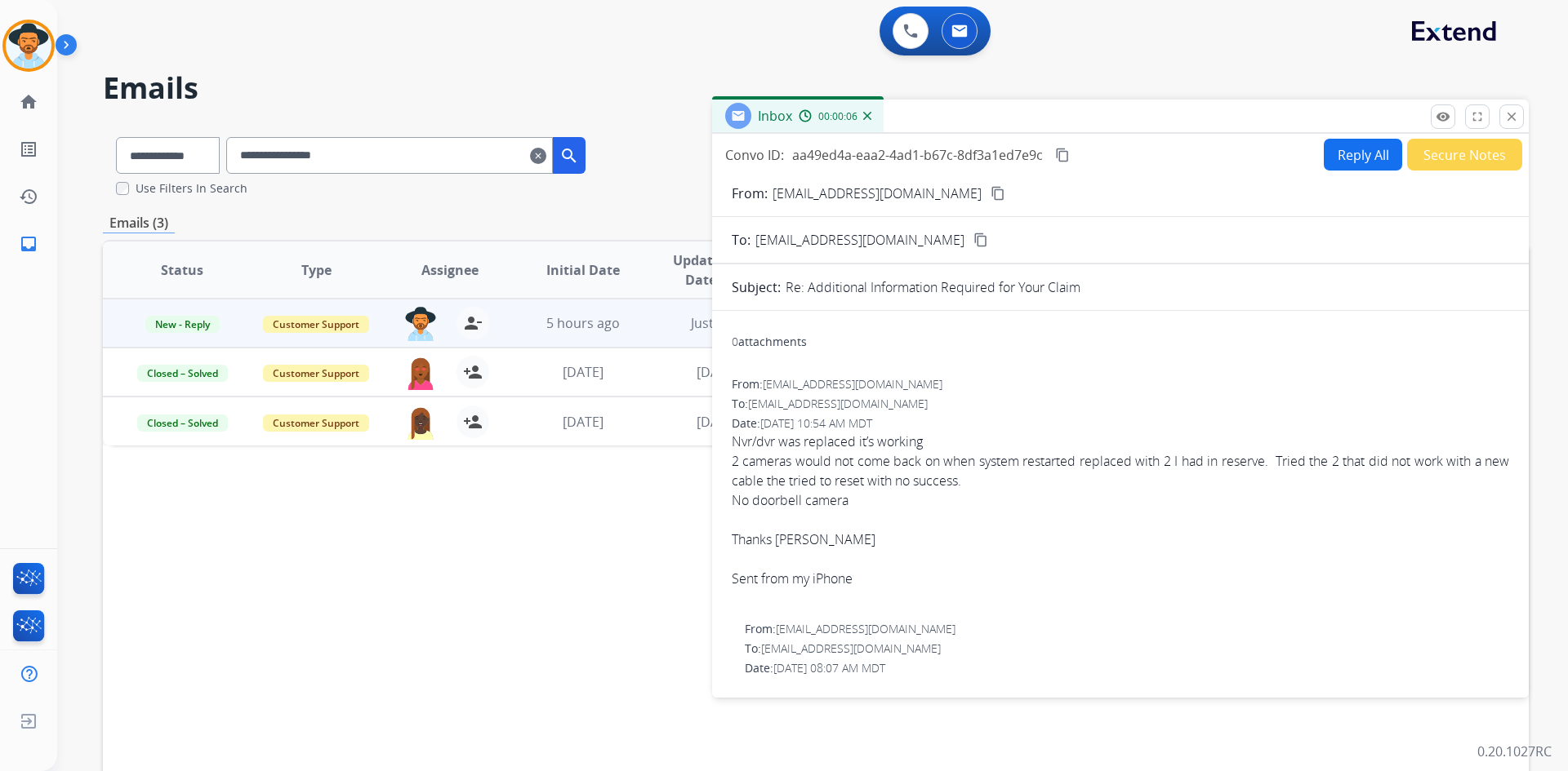
click at [1348, 151] on button "Reply All" at bounding box center [1363, 155] width 79 height 32
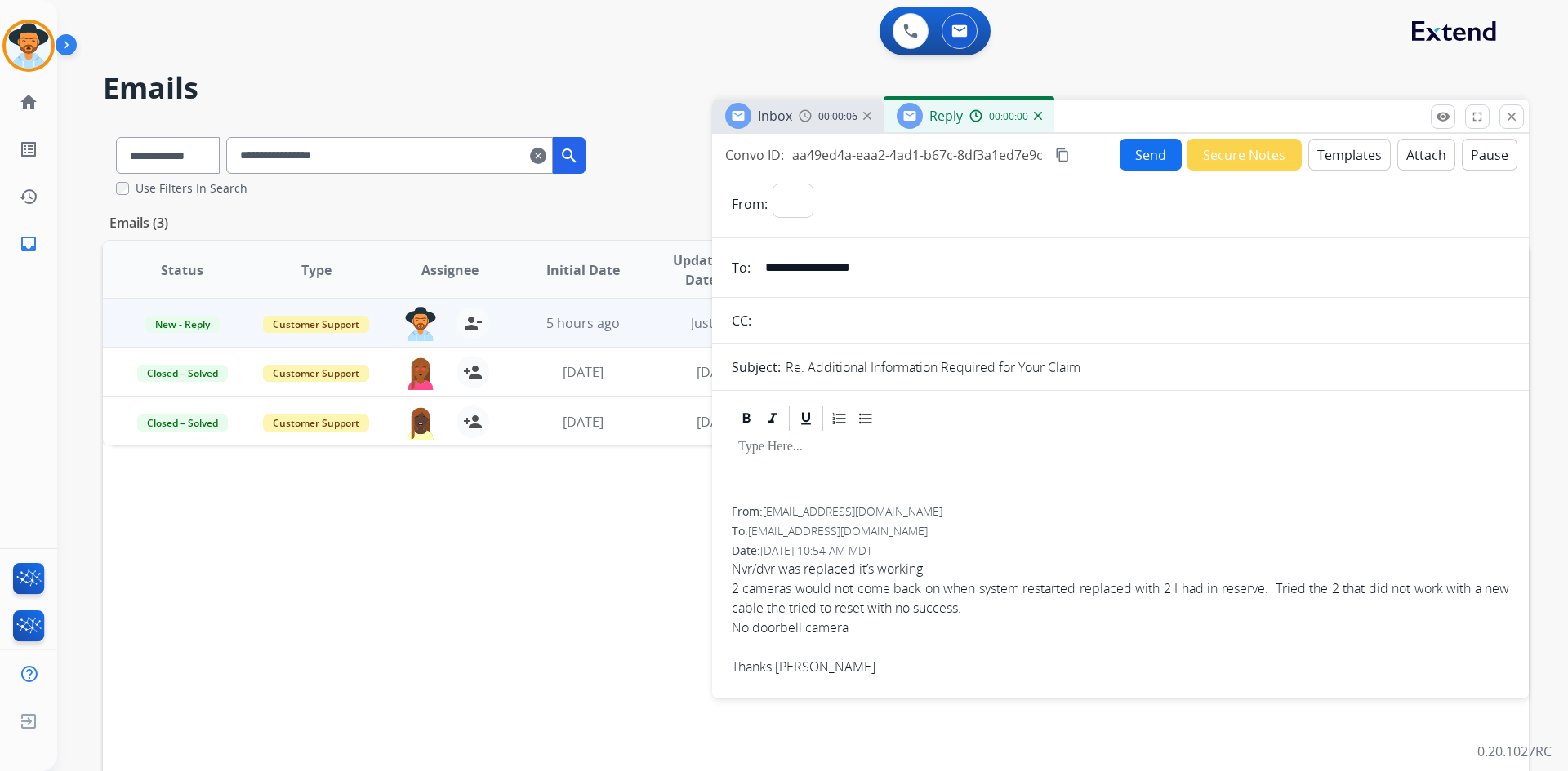
select select "**********"
click at [1335, 150] on button "Templates" at bounding box center [1350, 155] width 83 height 32
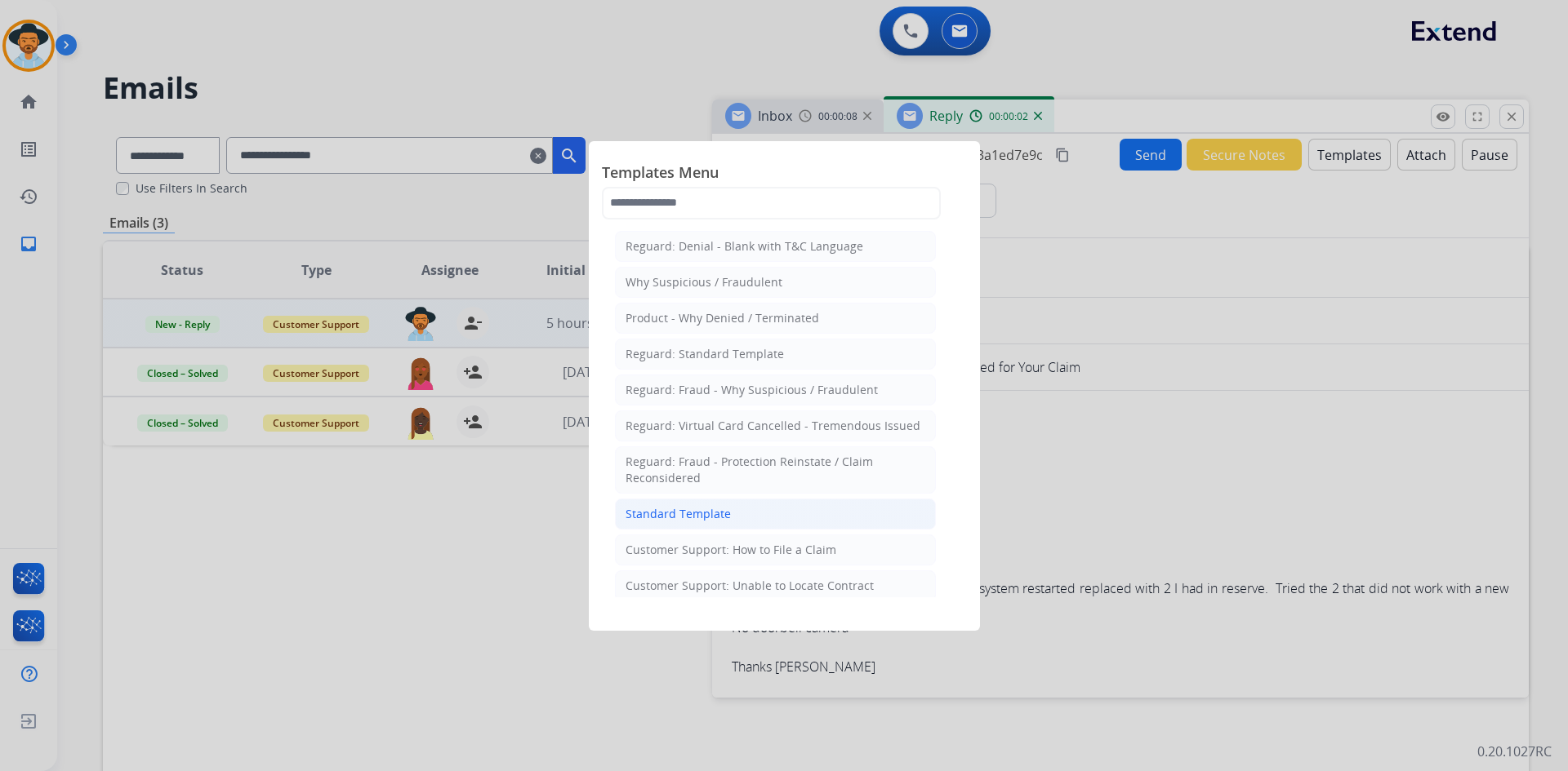
click at [720, 506] on div "Standard Template" at bounding box center [679, 514] width 105 height 17
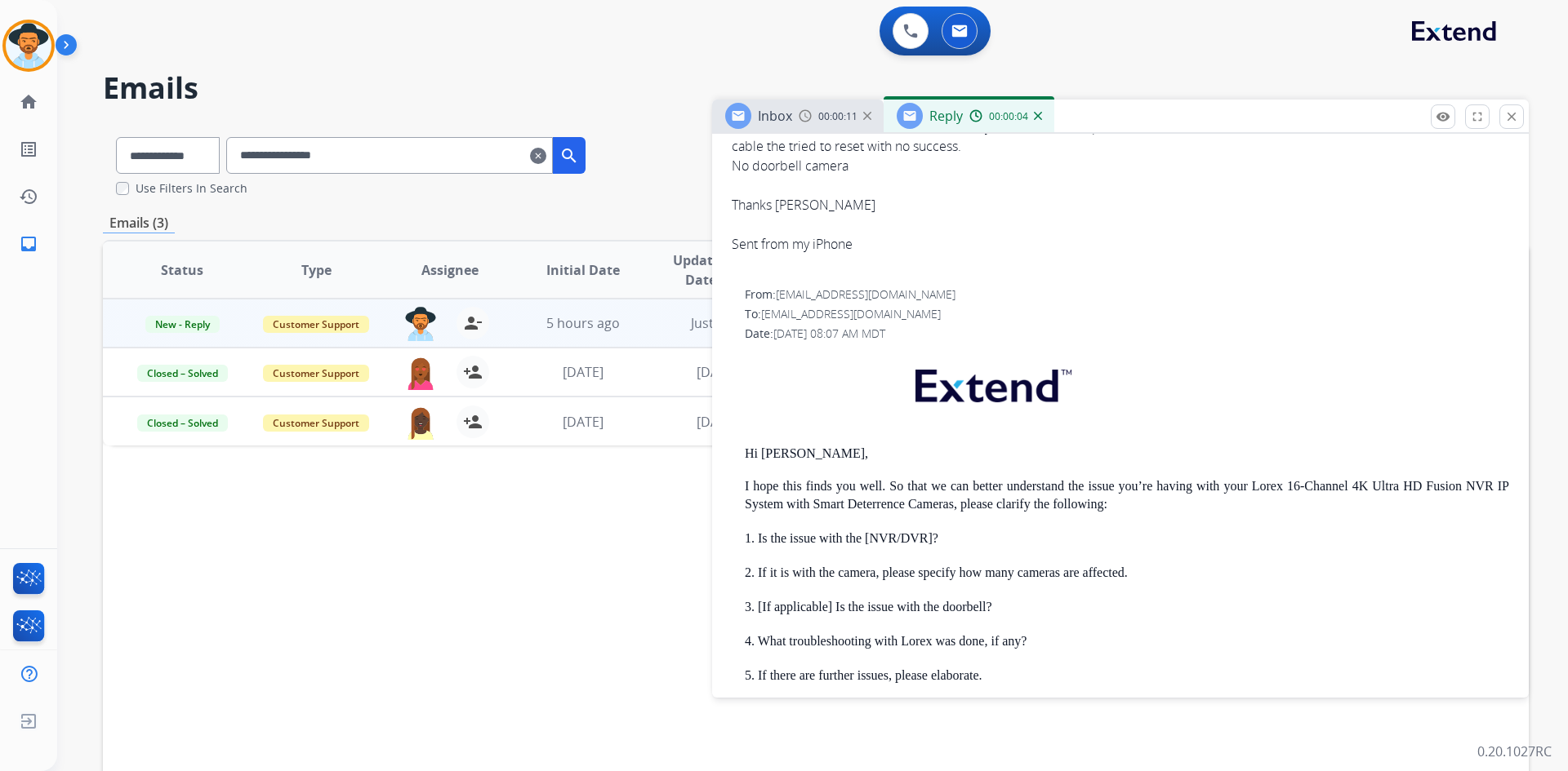
scroll to position [1061, 0]
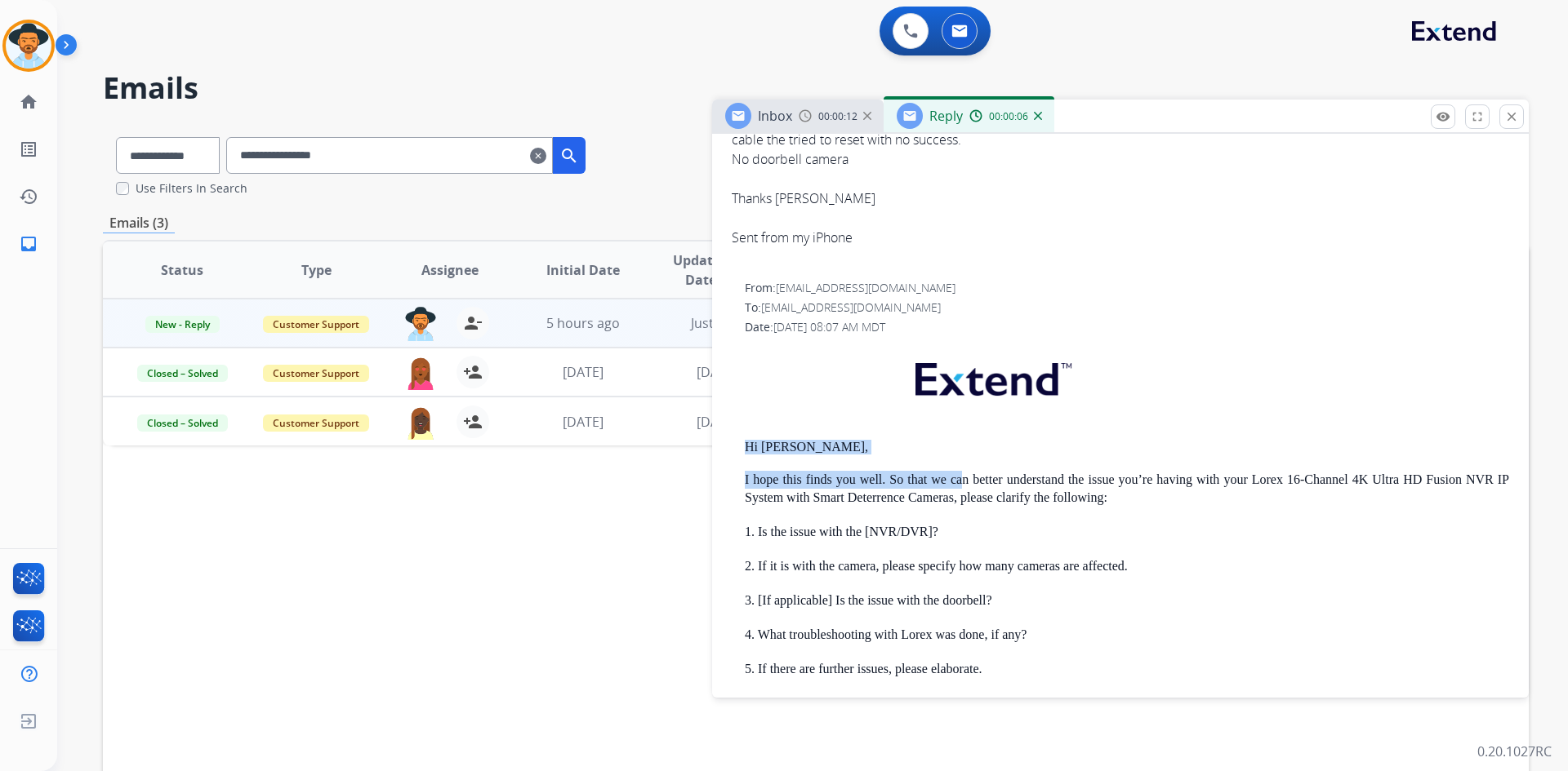
drag, startPoint x: 740, startPoint y: 442, endPoint x: 959, endPoint y: 457, distance: 219.5
click at [959, 457] on div "From: [EMAIL_ADDRESS][DOMAIN_NAME] To: [EMAIL_ADDRESS][DOMAIN_NAME] Date: [DATE…" at bounding box center [1120, 631] width 777 height 701
click at [959, 457] on div "Hi [PERSON_NAME], I hope this finds you well. So that we can better understand …" at bounding box center [1127, 662] width 765 height 637
drag, startPoint x: 869, startPoint y: 441, endPoint x: 725, endPoint y: 442, distance: 144.0
click at [725, 442] on div "**********" at bounding box center [1120, 221] width 817 height 1547
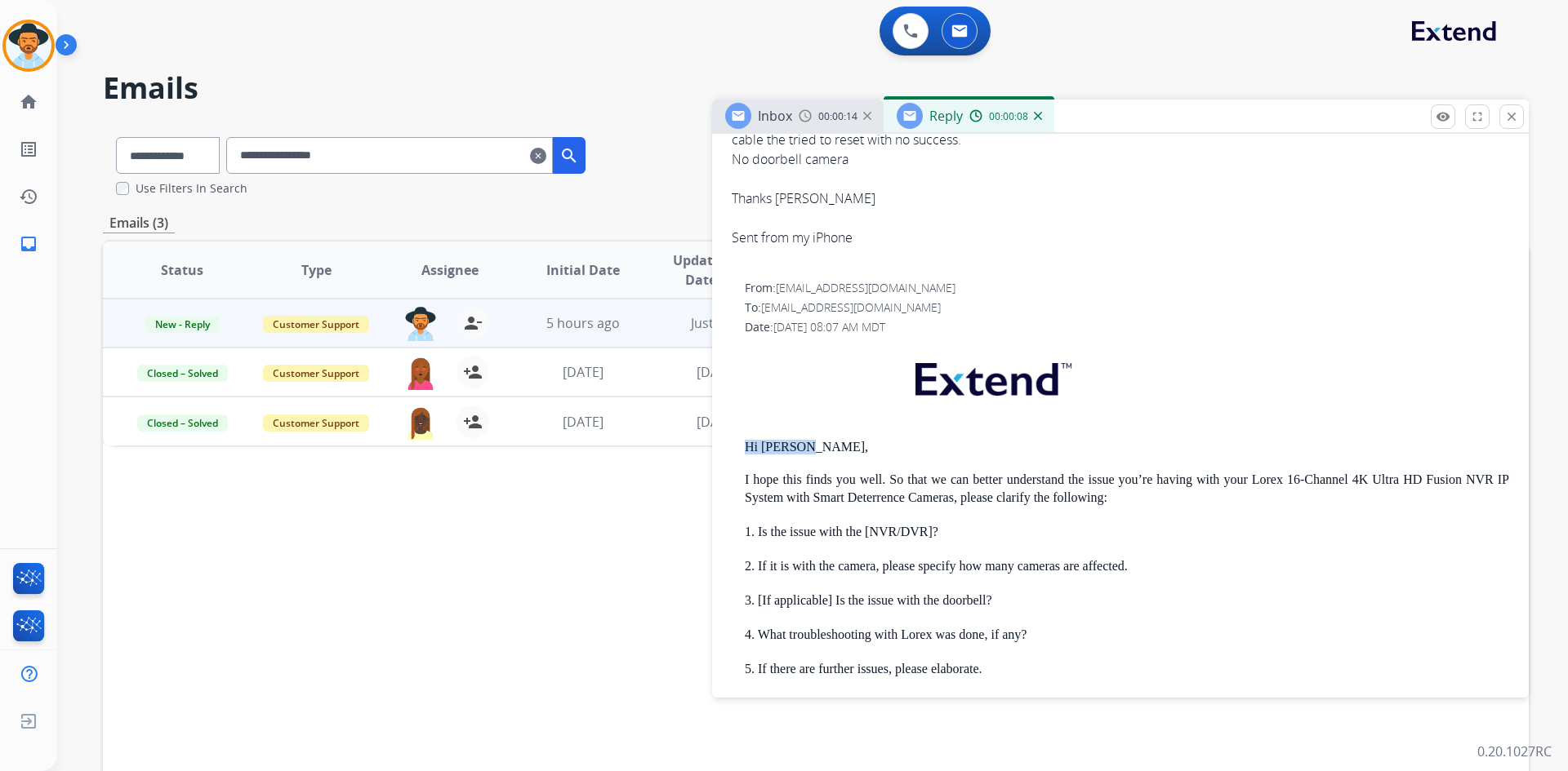
copy p "Hi [PERSON_NAME],"
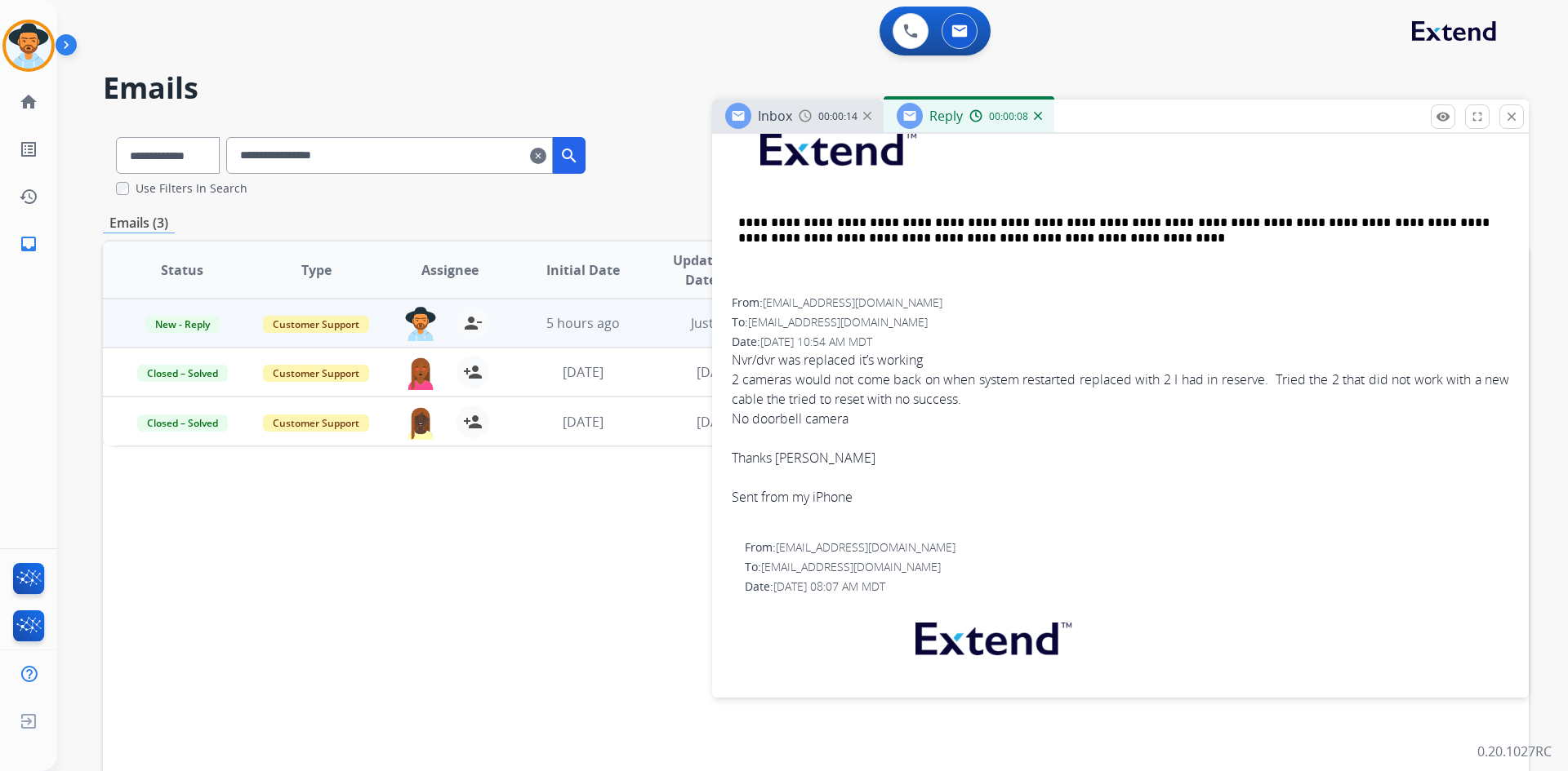
scroll to position [490, 0]
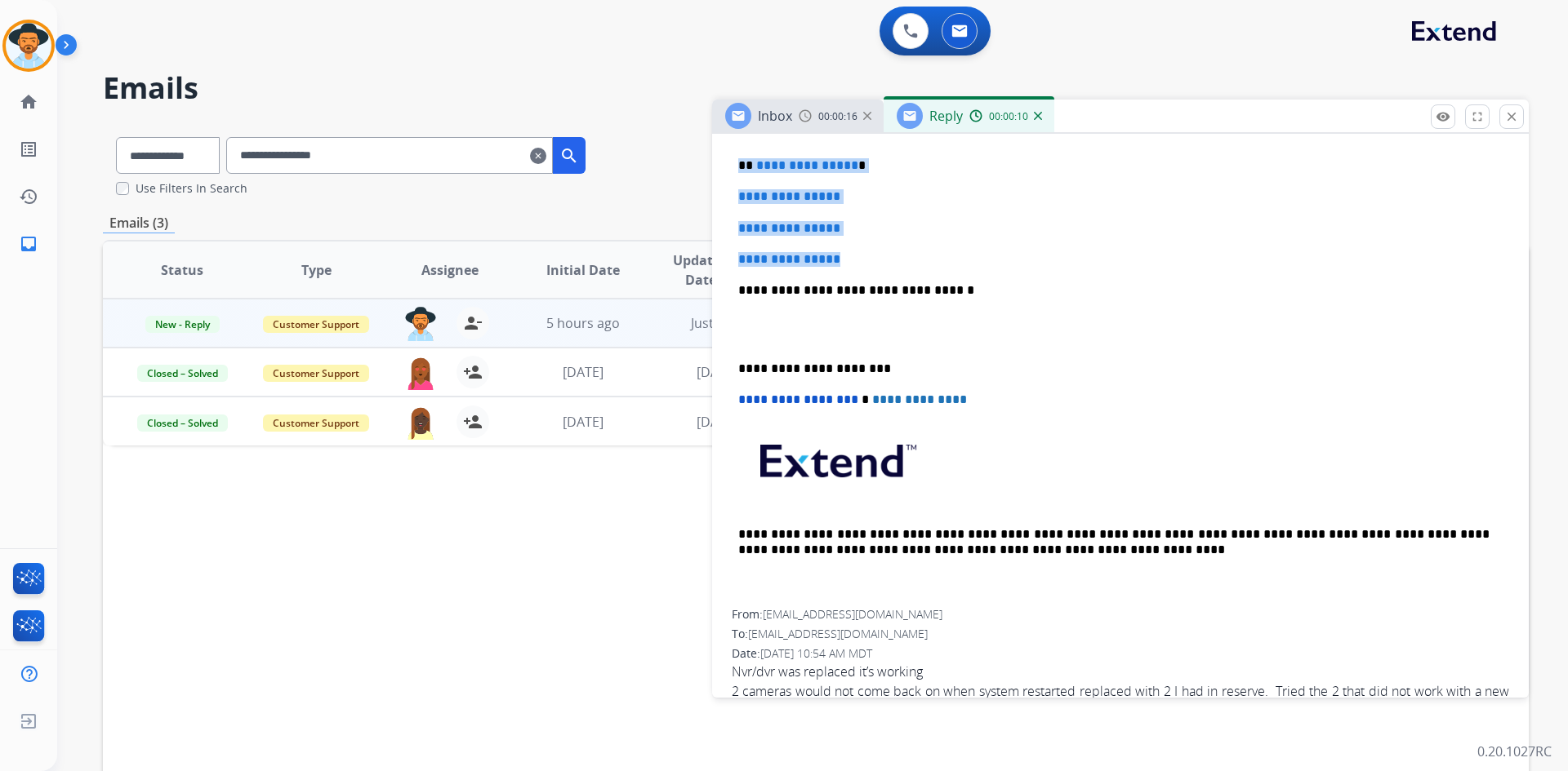
drag, startPoint x: 738, startPoint y: 161, endPoint x: 886, endPoint y: 244, distance: 169.7
click at [886, 244] on div "**********" at bounding box center [1120, 329] width 777 height 561
paste div
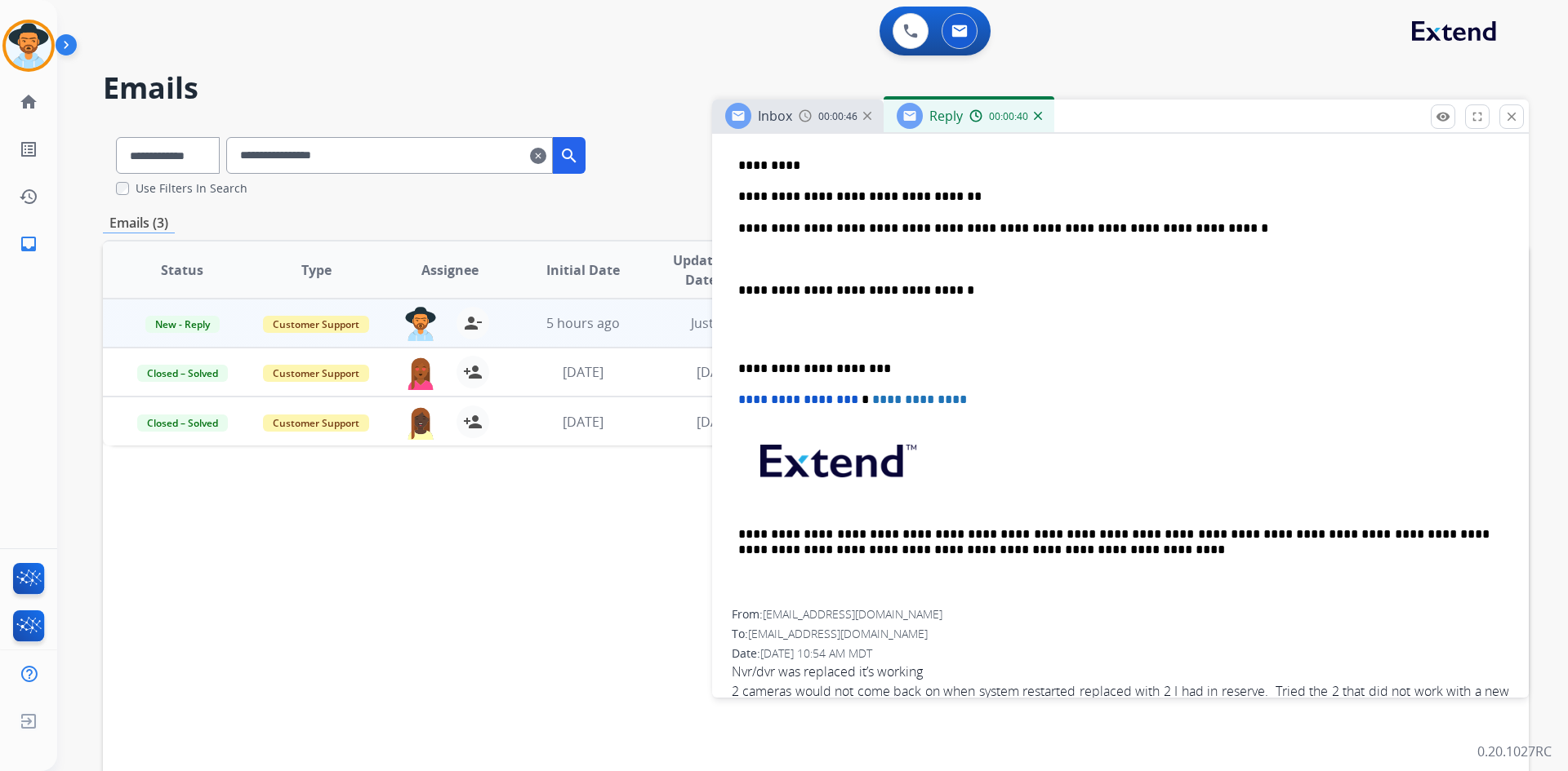
click at [1192, 223] on p "**********" at bounding box center [1114, 228] width 751 height 15
click at [823, 330] on p at bounding box center [1120, 330] width 765 height 30
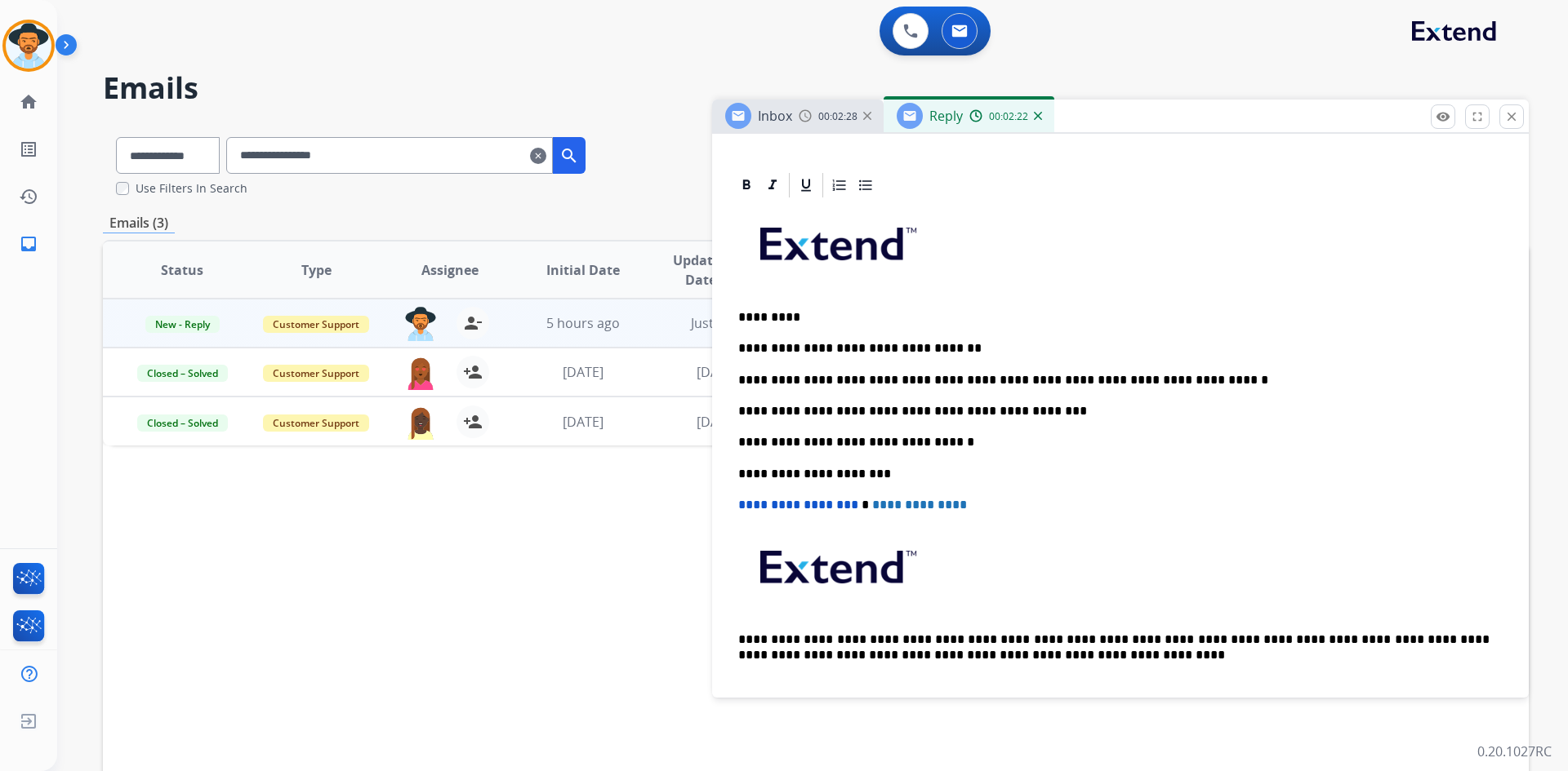
scroll to position [0, 0]
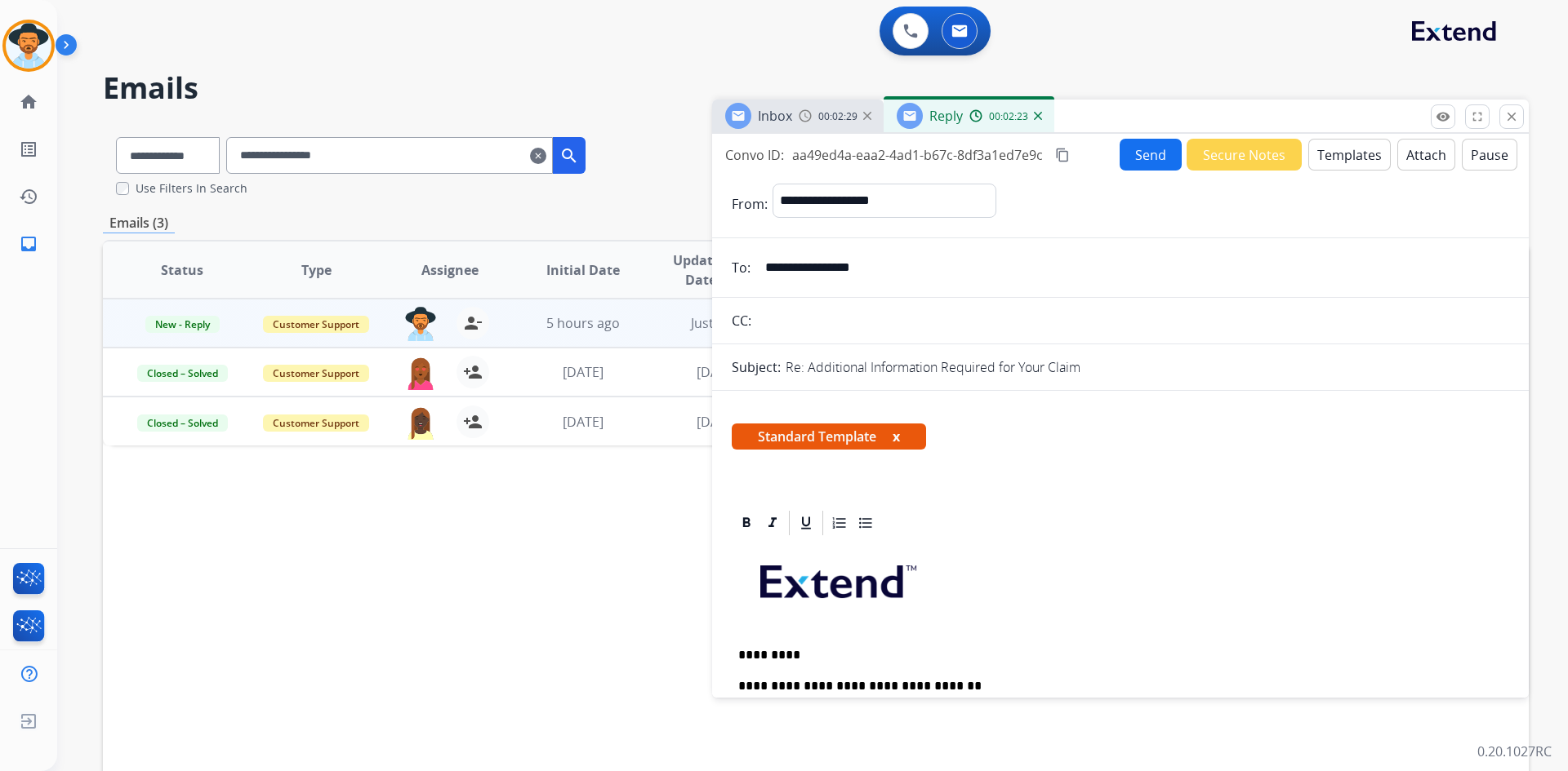
click at [1134, 153] on button "Send" at bounding box center [1150, 155] width 62 height 32
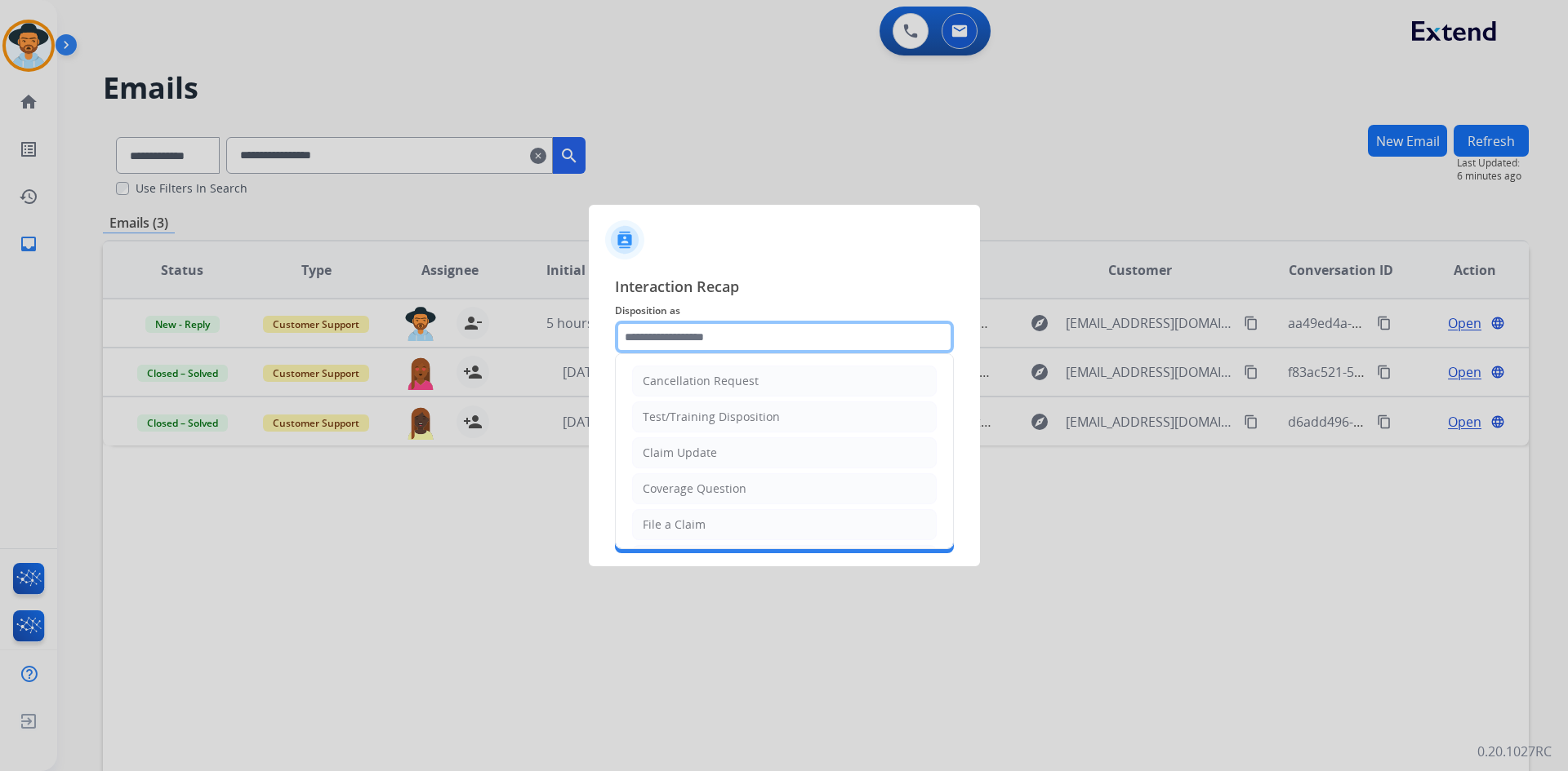
click at [782, 331] on input "text" at bounding box center [784, 337] width 339 height 33
click at [768, 444] on li "Claim Update" at bounding box center [784, 452] width 305 height 31
type input "**********"
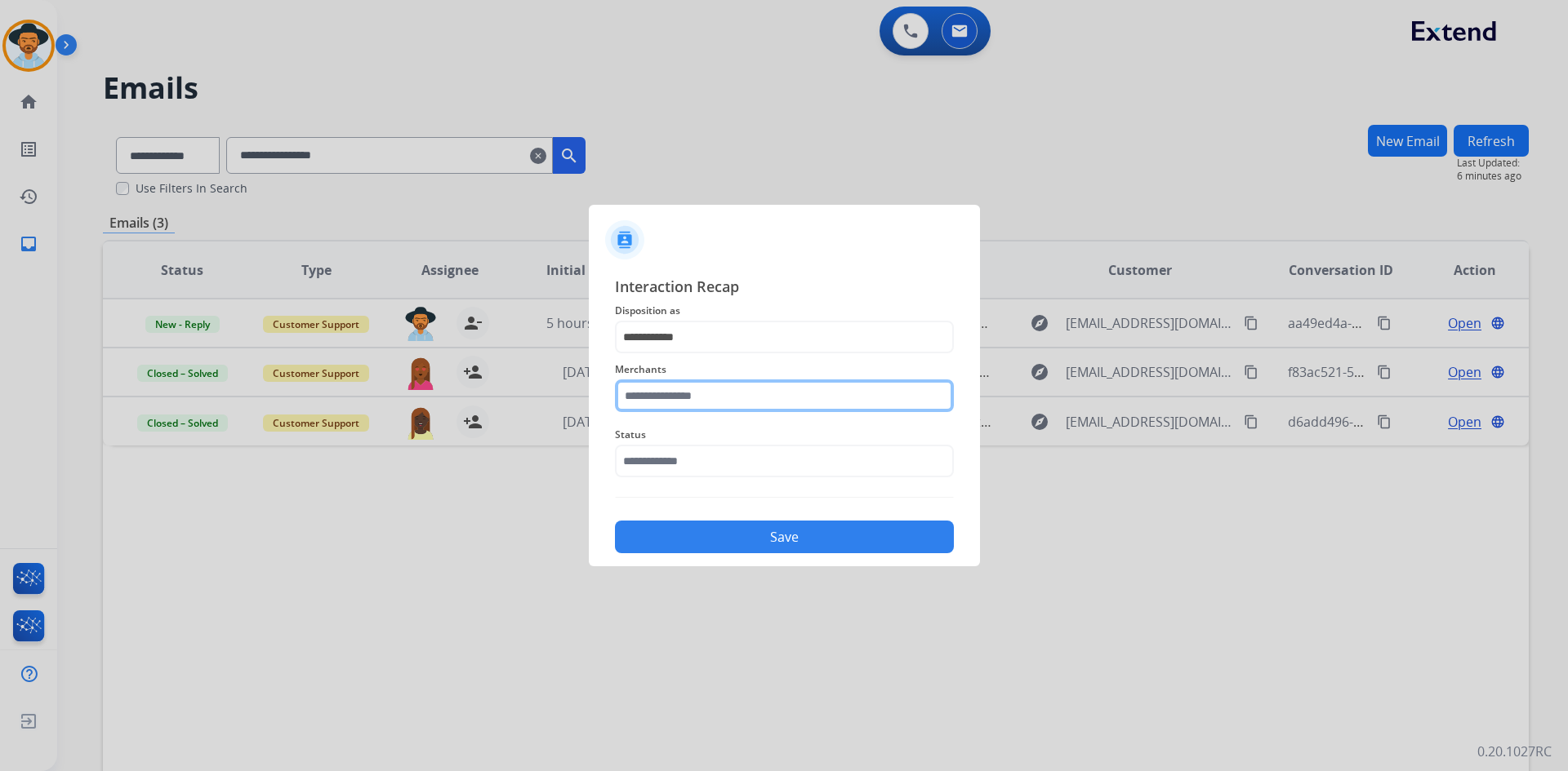
click at [703, 402] on input "text" at bounding box center [784, 396] width 339 height 33
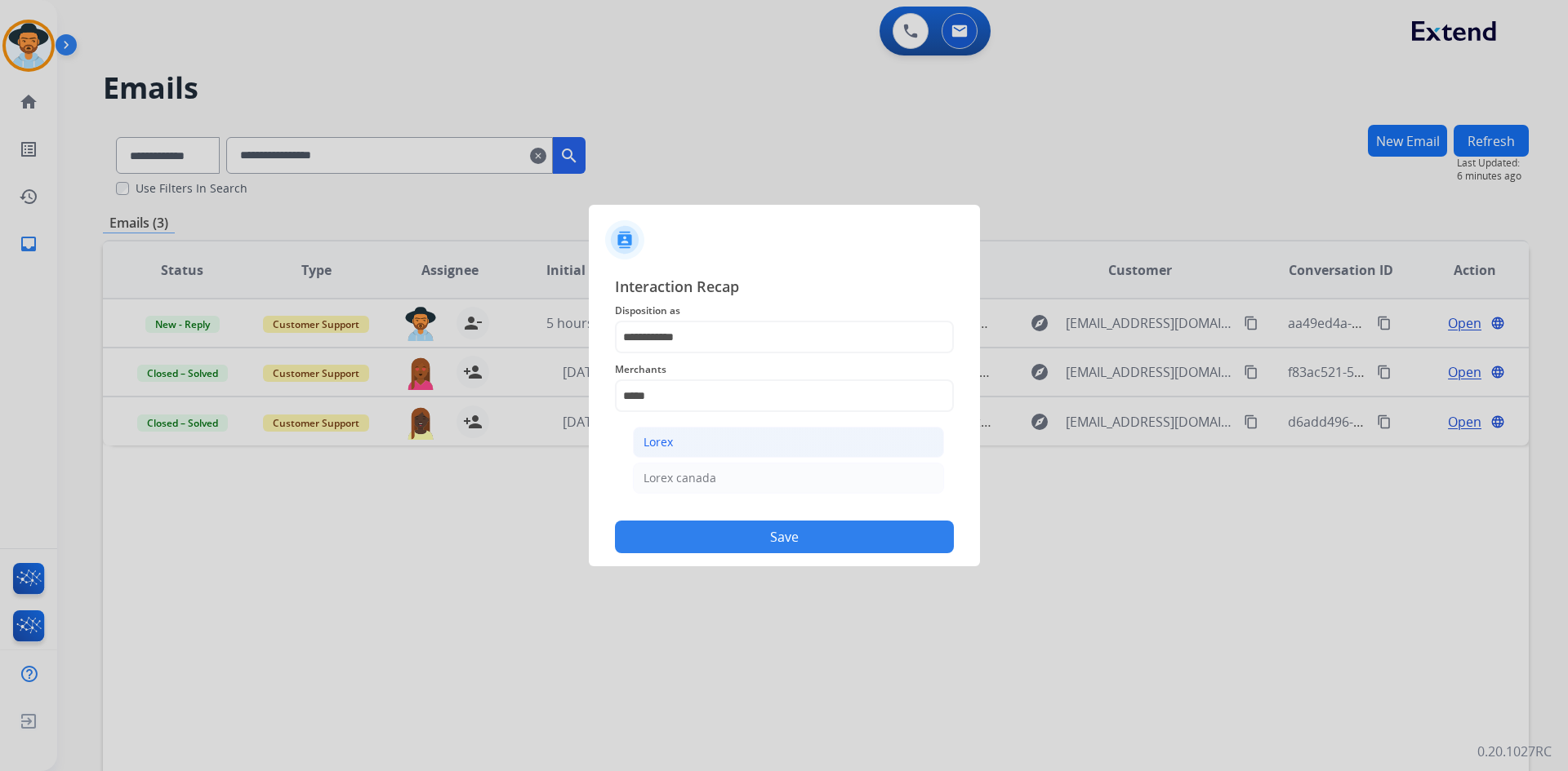
click at [717, 446] on li "Lorex" at bounding box center [788, 442] width 311 height 31
type input "*****"
drag, startPoint x: 717, startPoint y: 457, endPoint x: 719, endPoint y: 473, distance: 16.1
click at [717, 457] on input "text" at bounding box center [784, 461] width 339 height 33
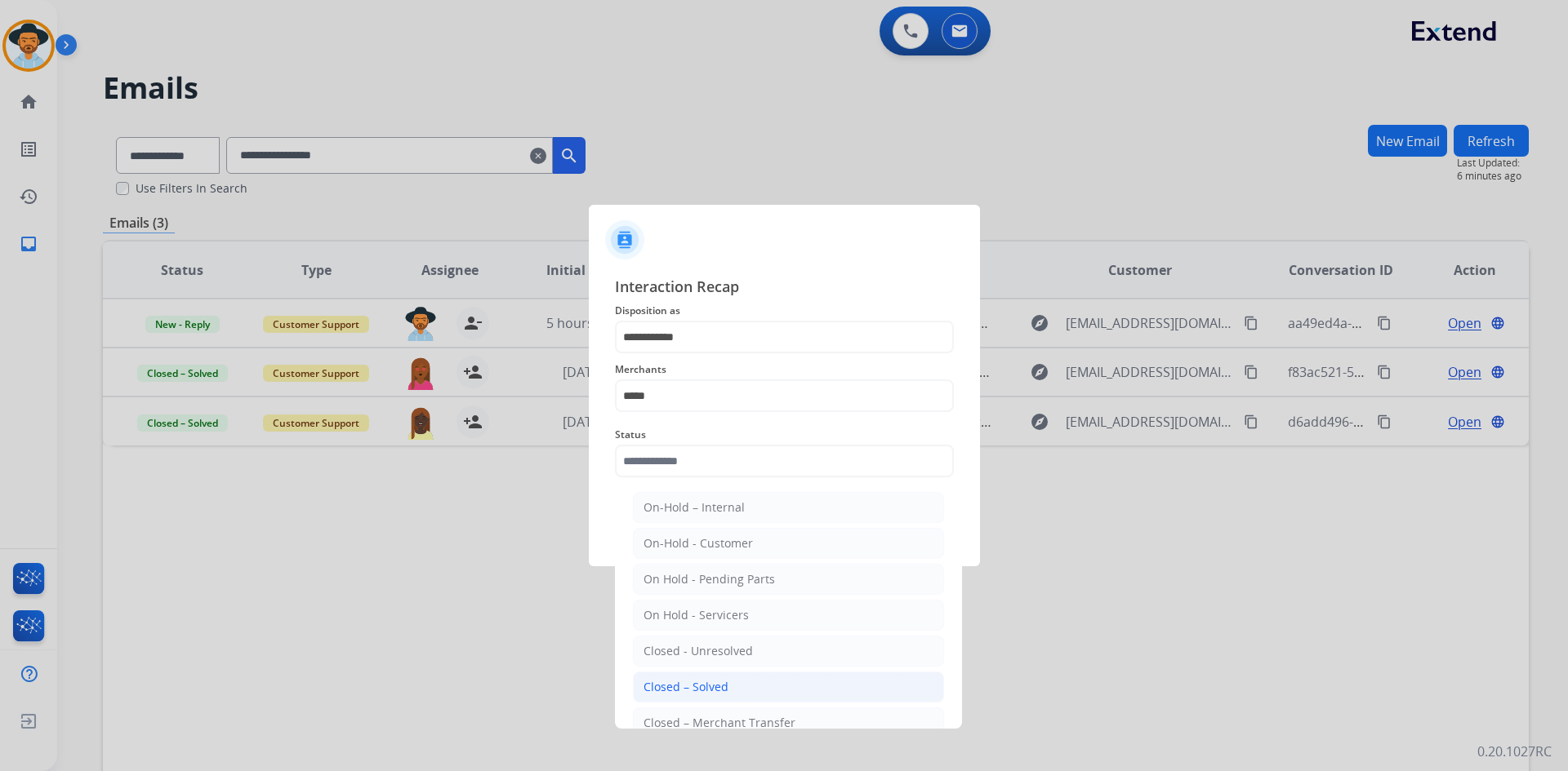
click at [740, 680] on li "Closed – Solved" at bounding box center [788, 687] width 311 height 31
type input "**********"
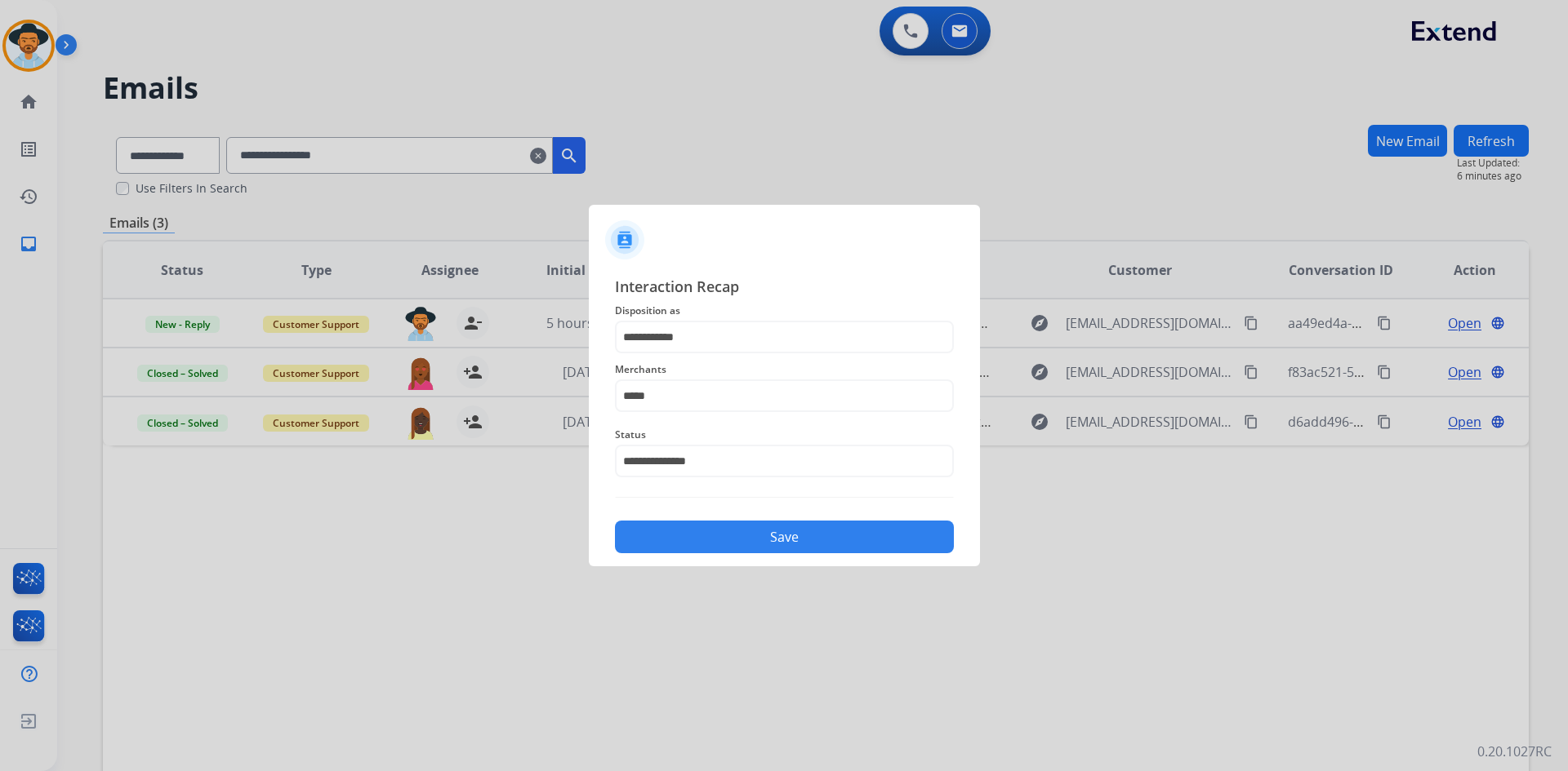
click at [757, 541] on button "Save" at bounding box center [784, 537] width 339 height 33
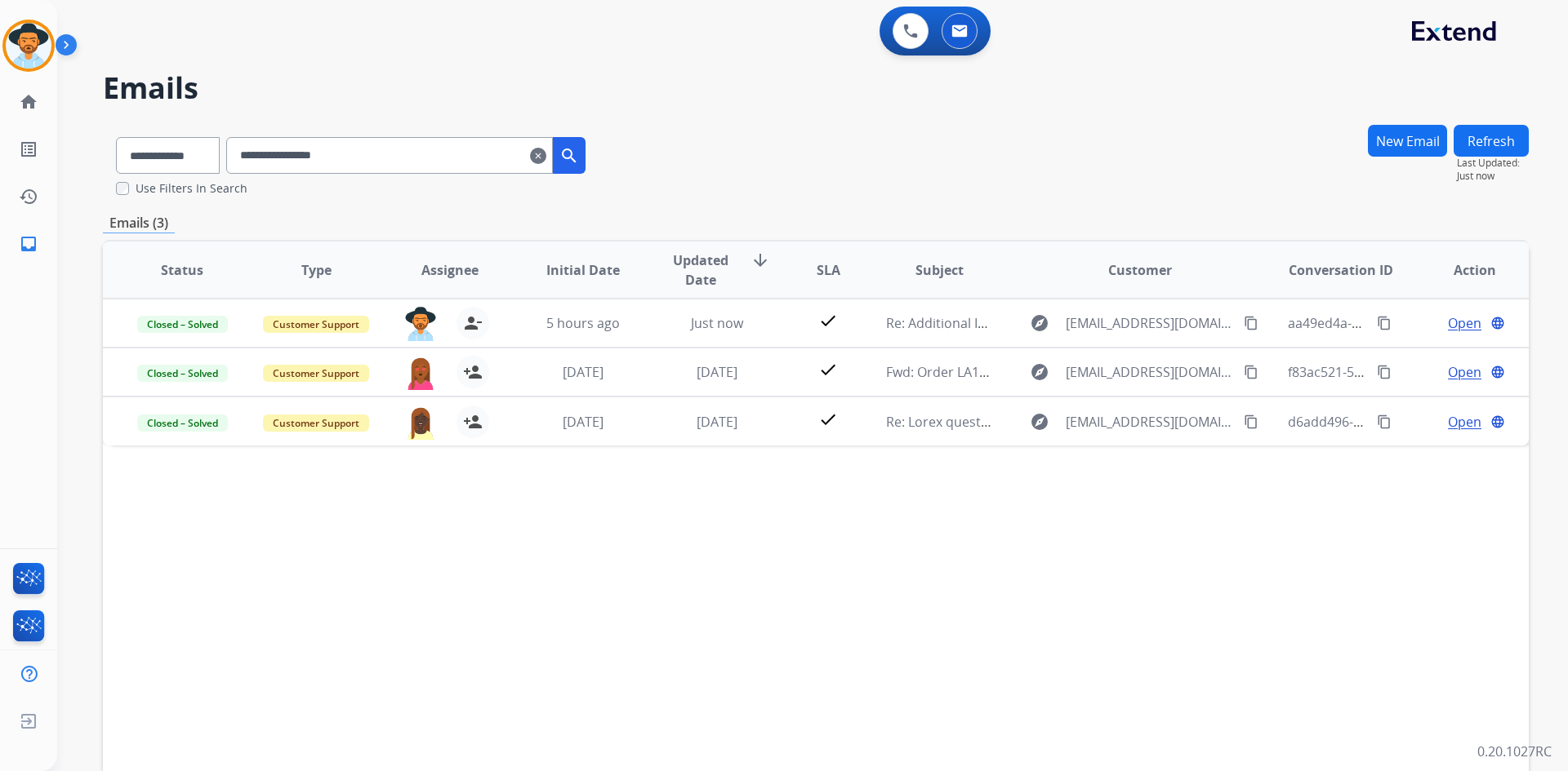
click at [546, 155] on mat-icon "clear" at bounding box center [538, 156] width 17 height 19
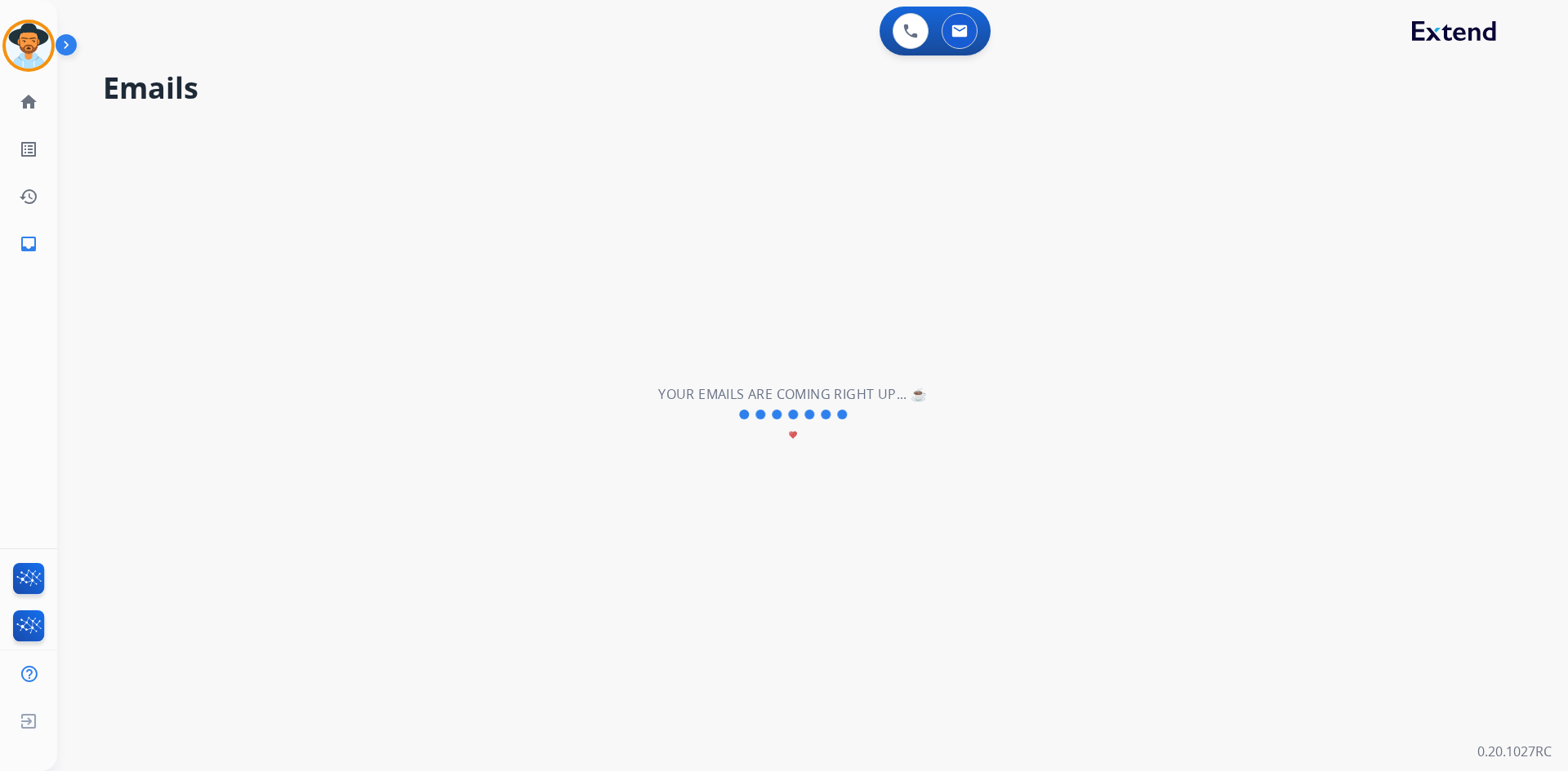
select select "**********"
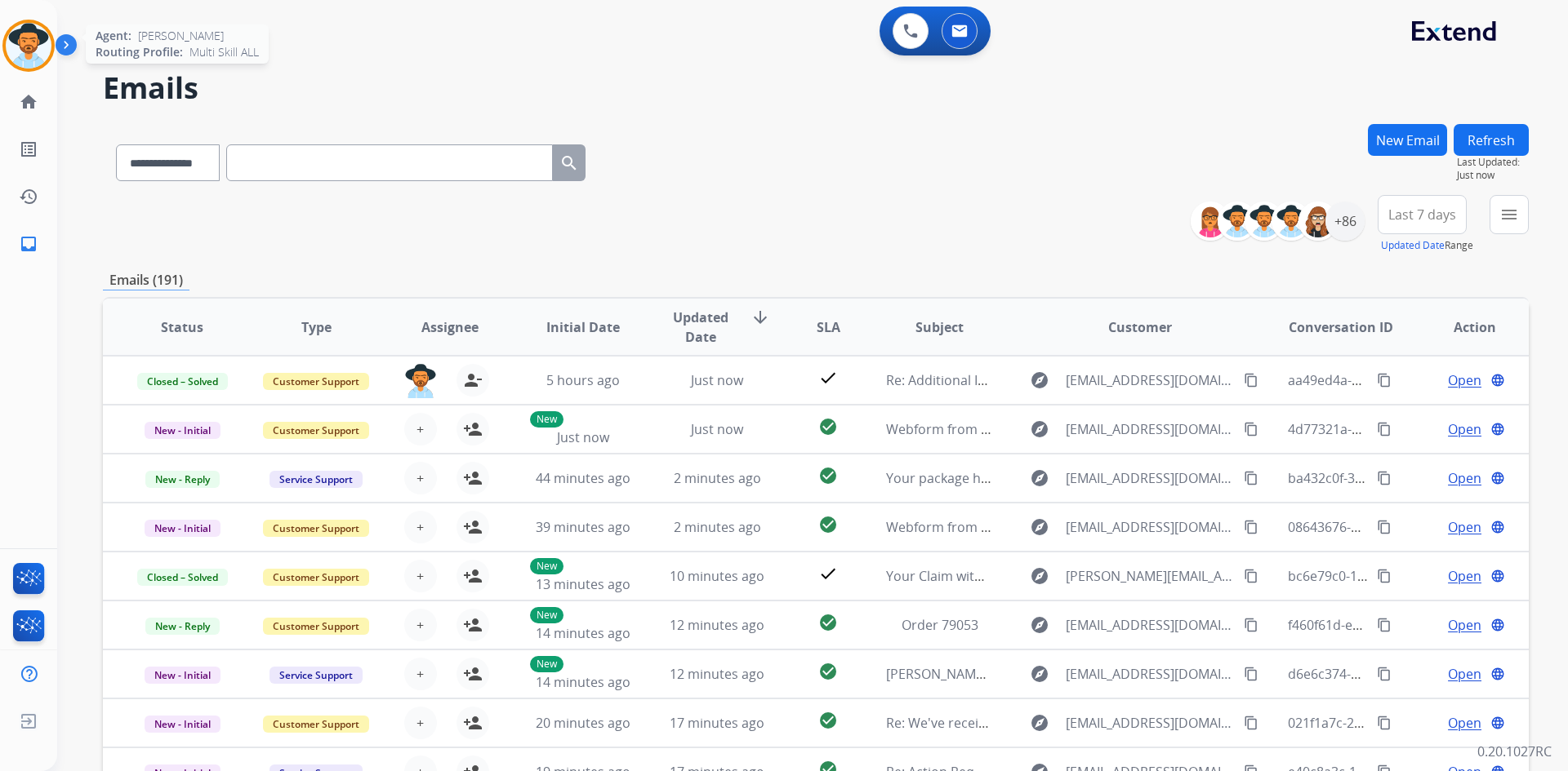
click at [26, 48] on img at bounding box center [28, 45] width 46 height 46
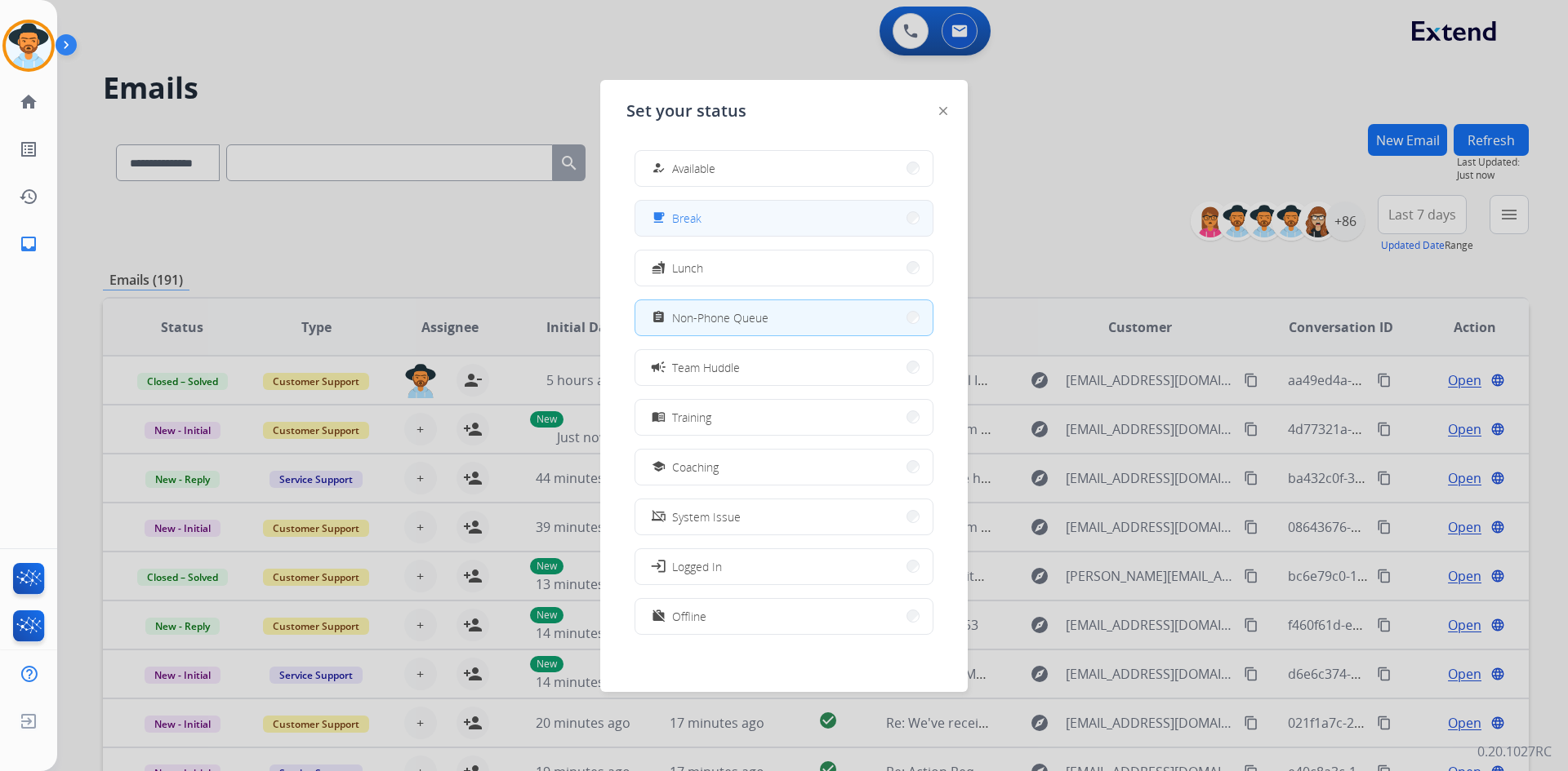
click at [740, 227] on button "free_breakfast Break" at bounding box center [783, 218] width 297 height 35
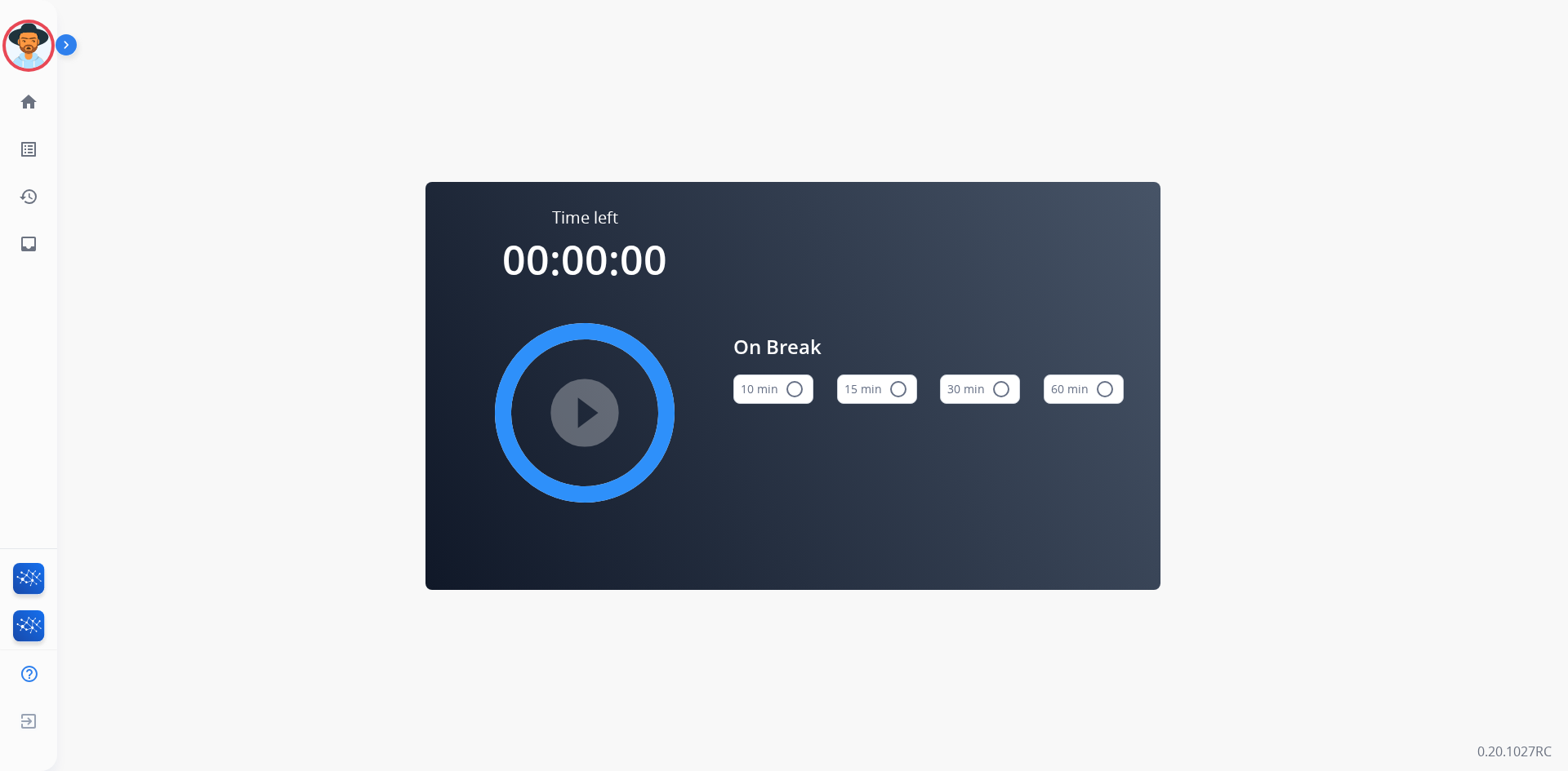
click at [879, 384] on button "15 min radio_button_unchecked" at bounding box center [877, 389] width 80 height 29
click at [575, 414] on mat-icon "play_circle_filled" at bounding box center [584, 412] width 19 height 19
click at [38, 58] on img at bounding box center [28, 45] width 46 height 46
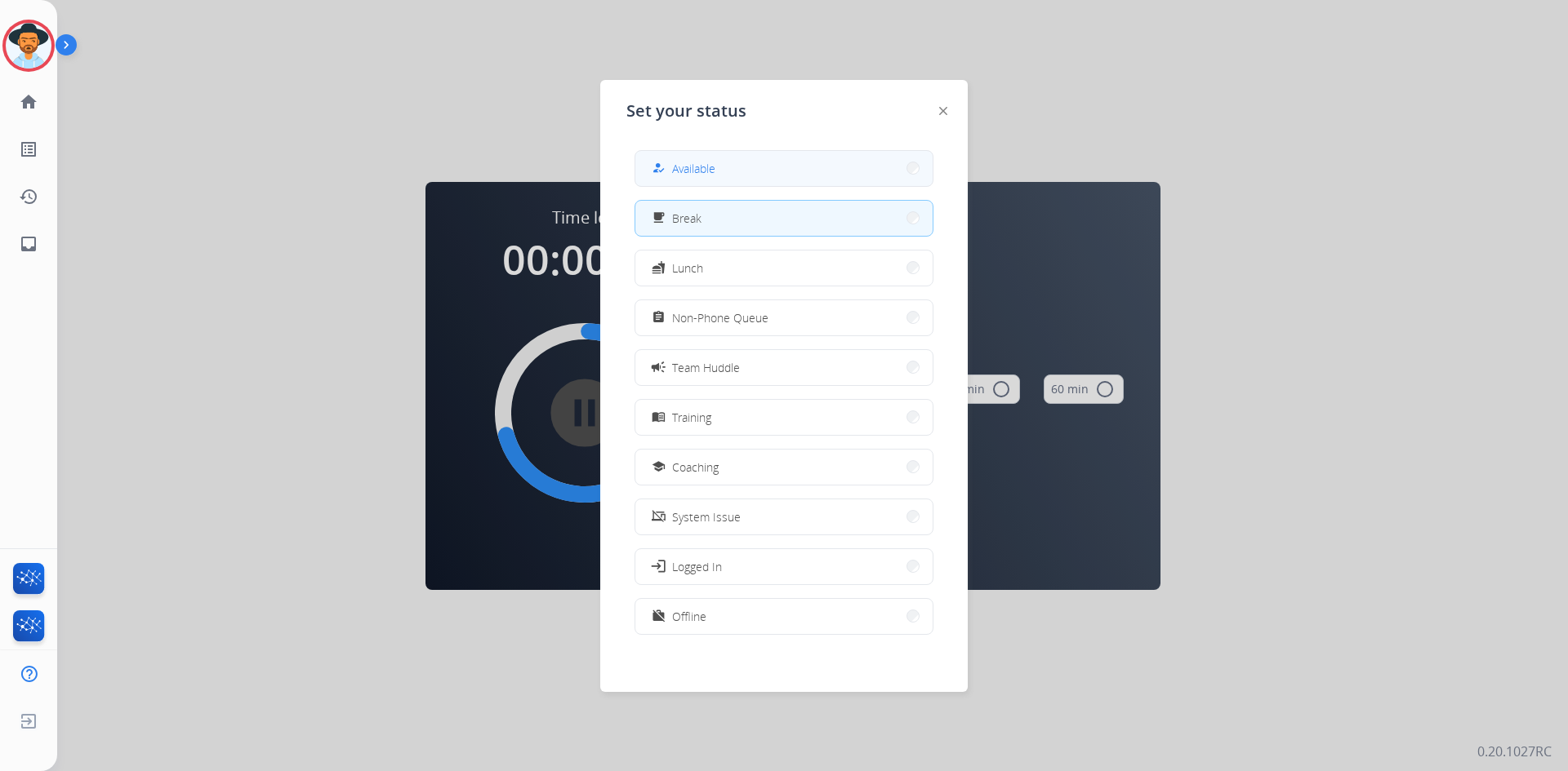
click at [756, 161] on button "how_to_reg Available" at bounding box center [783, 169] width 297 height 35
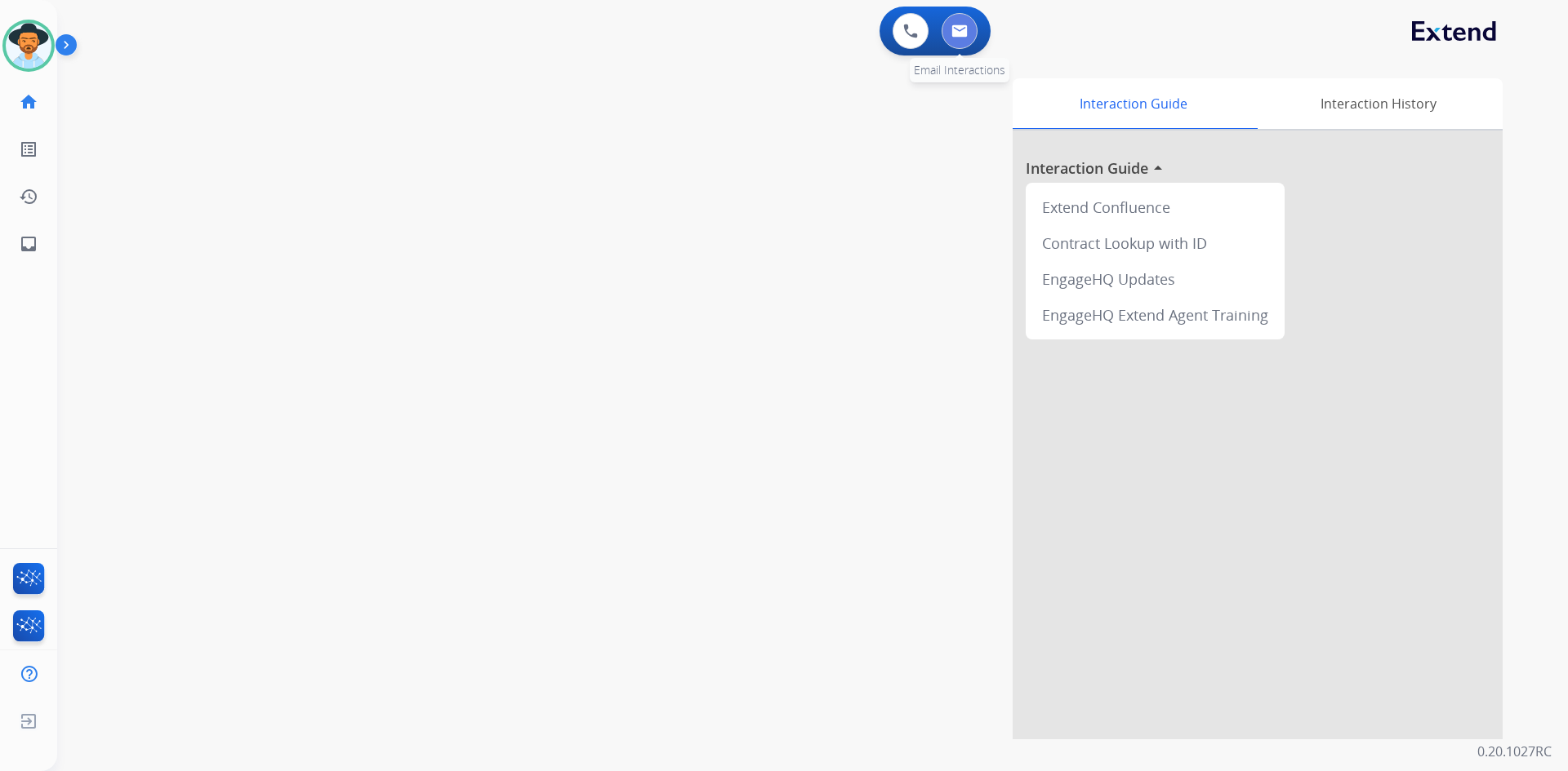
click at [965, 42] on button at bounding box center [959, 31] width 36 height 36
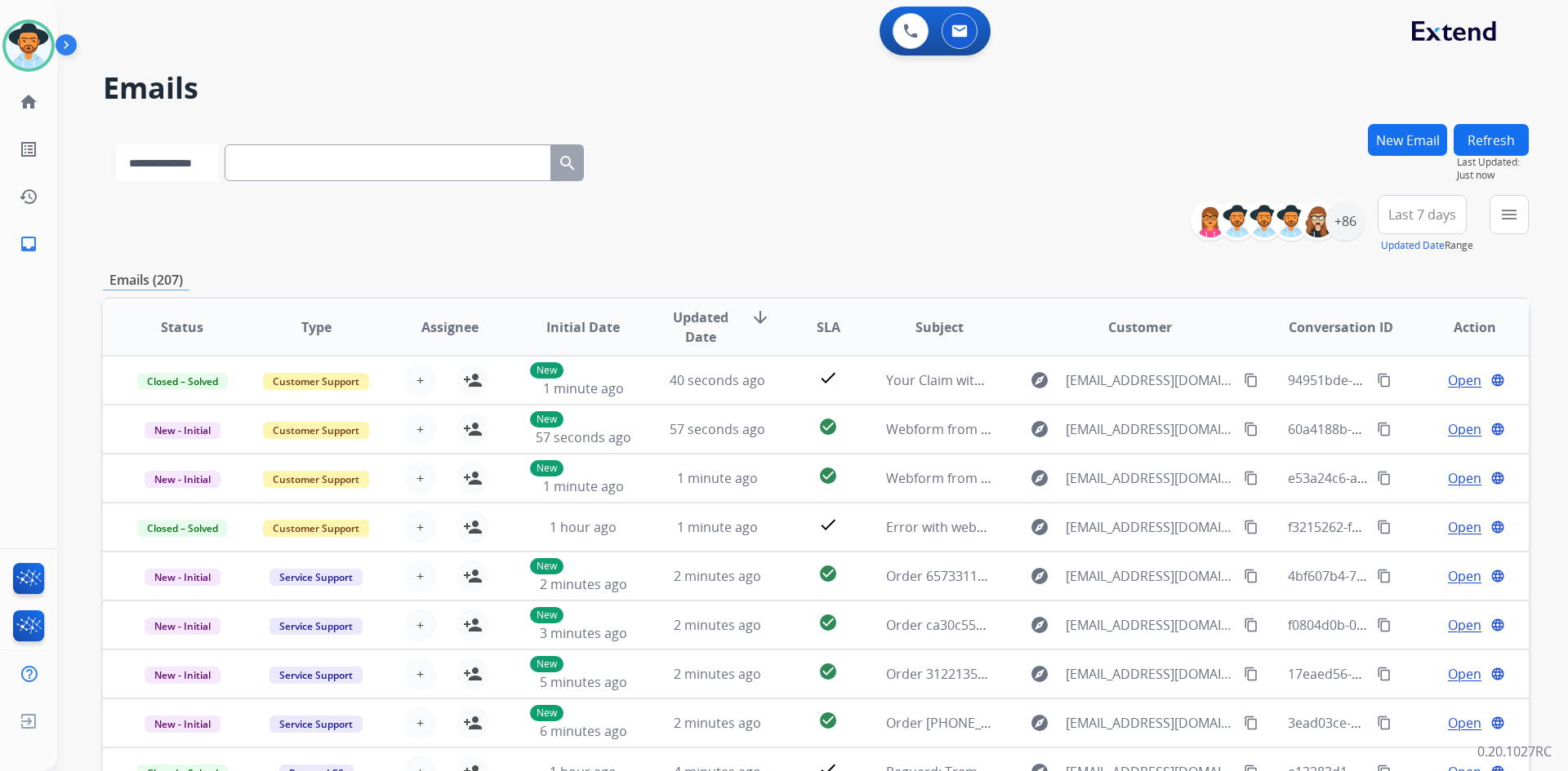
drag, startPoint x: 153, startPoint y: 153, endPoint x: 169, endPoint y: 173, distance: 25.6
click at [153, 153] on select "**********" at bounding box center [167, 163] width 102 height 37
select select "**********"
click at [116, 145] on select "**********" at bounding box center [167, 163] width 102 height 37
click at [279, 172] on input "text" at bounding box center [389, 163] width 326 height 37
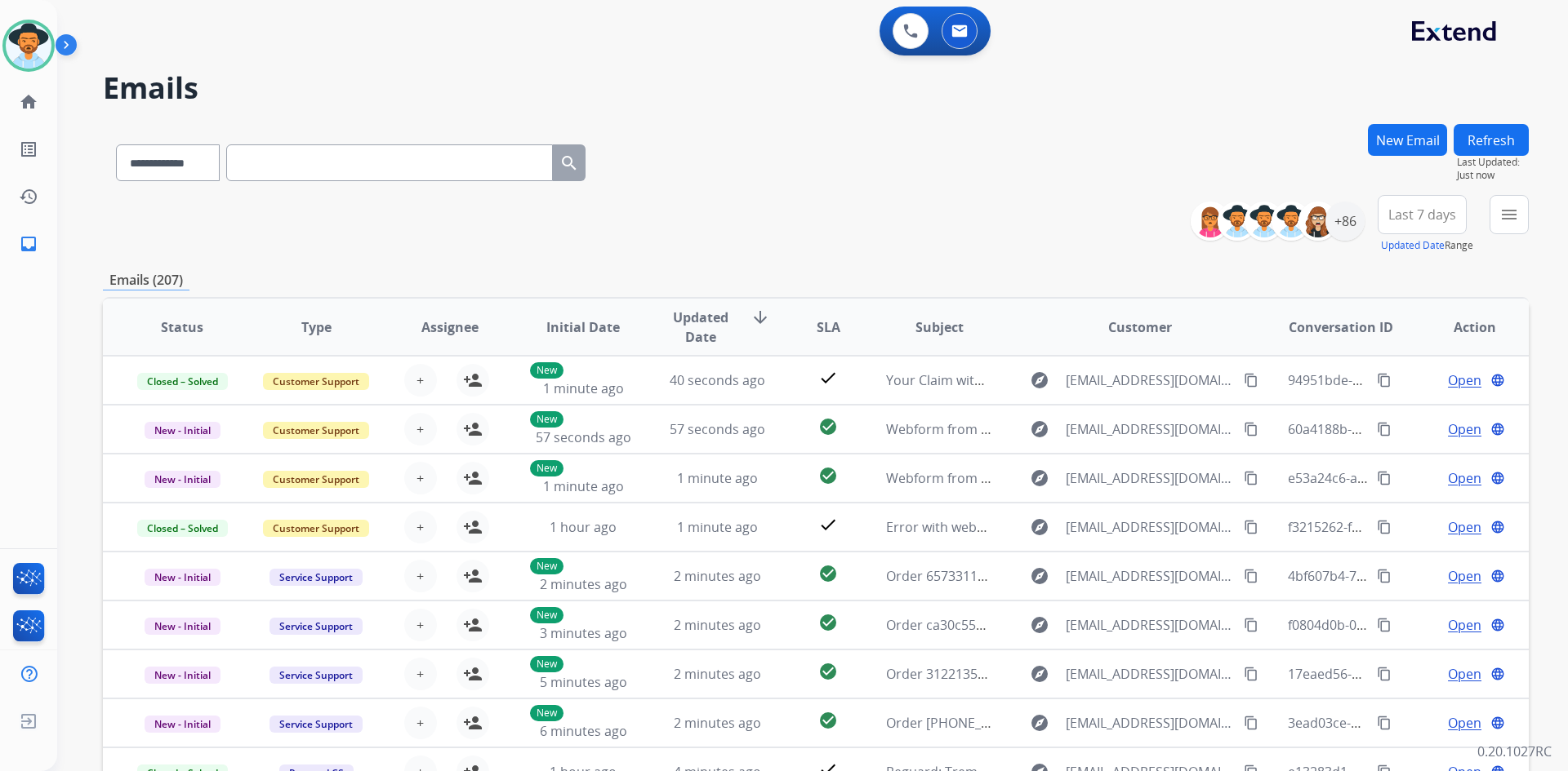
paste input "**********"
type input "**********"
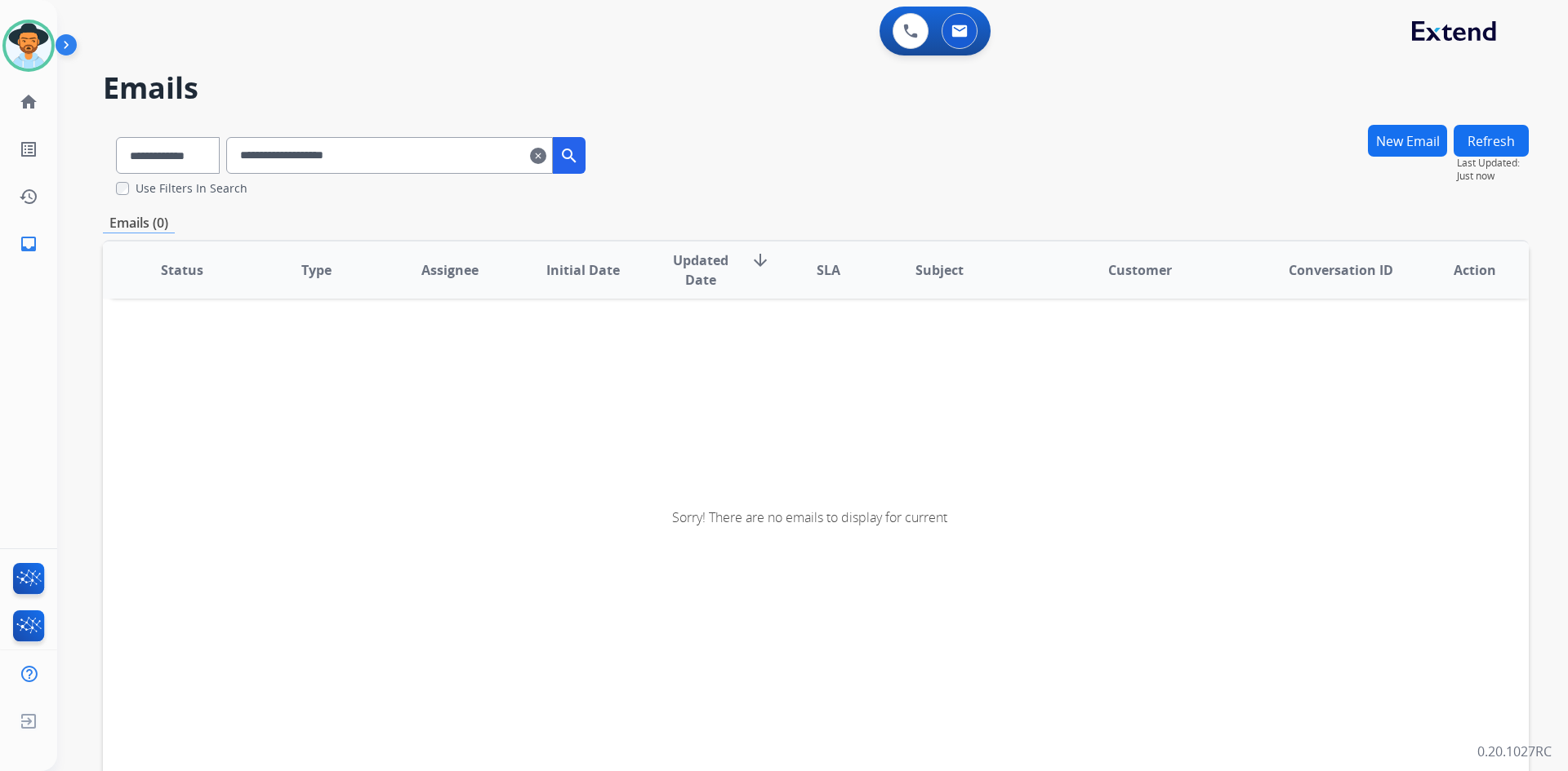
click at [1399, 142] on button "New Email" at bounding box center [1407, 140] width 79 height 32
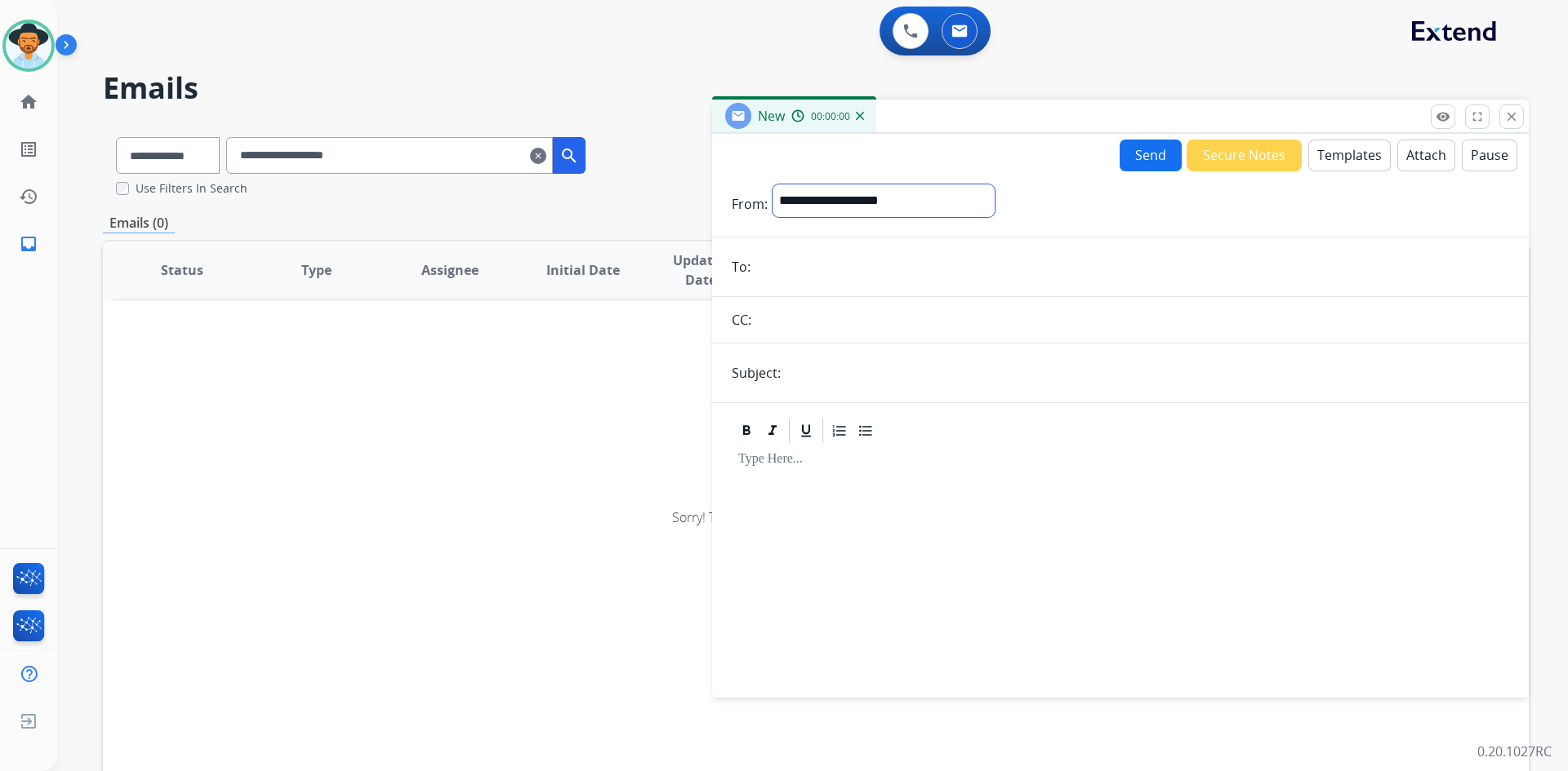
drag, startPoint x: 910, startPoint y: 199, endPoint x: 910, endPoint y: 214, distance: 15.0
click at [910, 199] on select "**********" at bounding box center [883, 201] width 222 height 33
select select "**********"
click at [772, 185] on select "**********" at bounding box center [883, 201] width 222 height 33
click at [878, 263] on input "email" at bounding box center [1132, 268] width 754 height 33
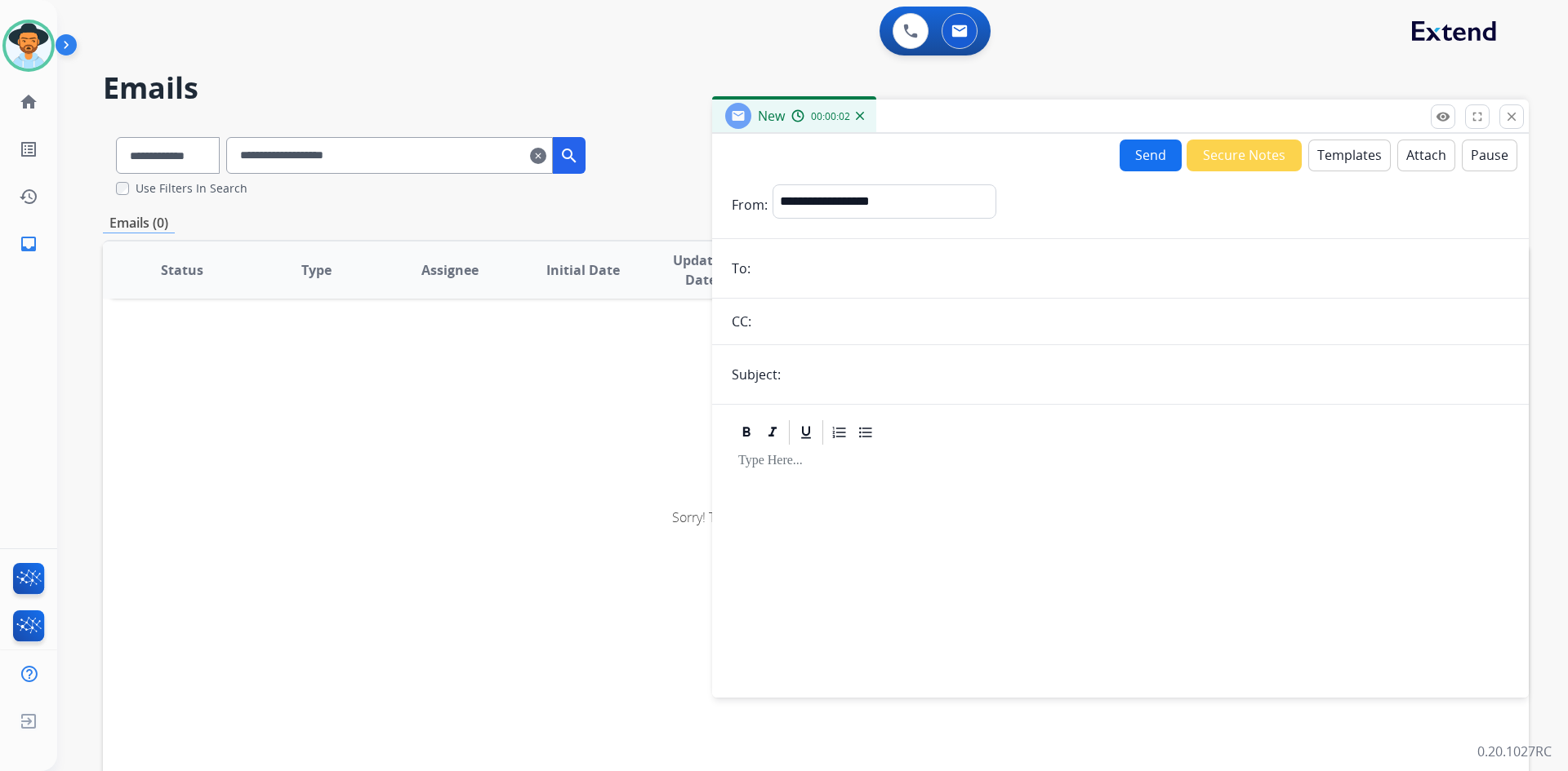
paste input "**********"
type input "**********"
click at [848, 376] on input "text" at bounding box center [1147, 374] width 724 height 33
type input "**********"
click at [1327, 153] on button "Templates" at bounding box center [1350, 156] width 83 height 32
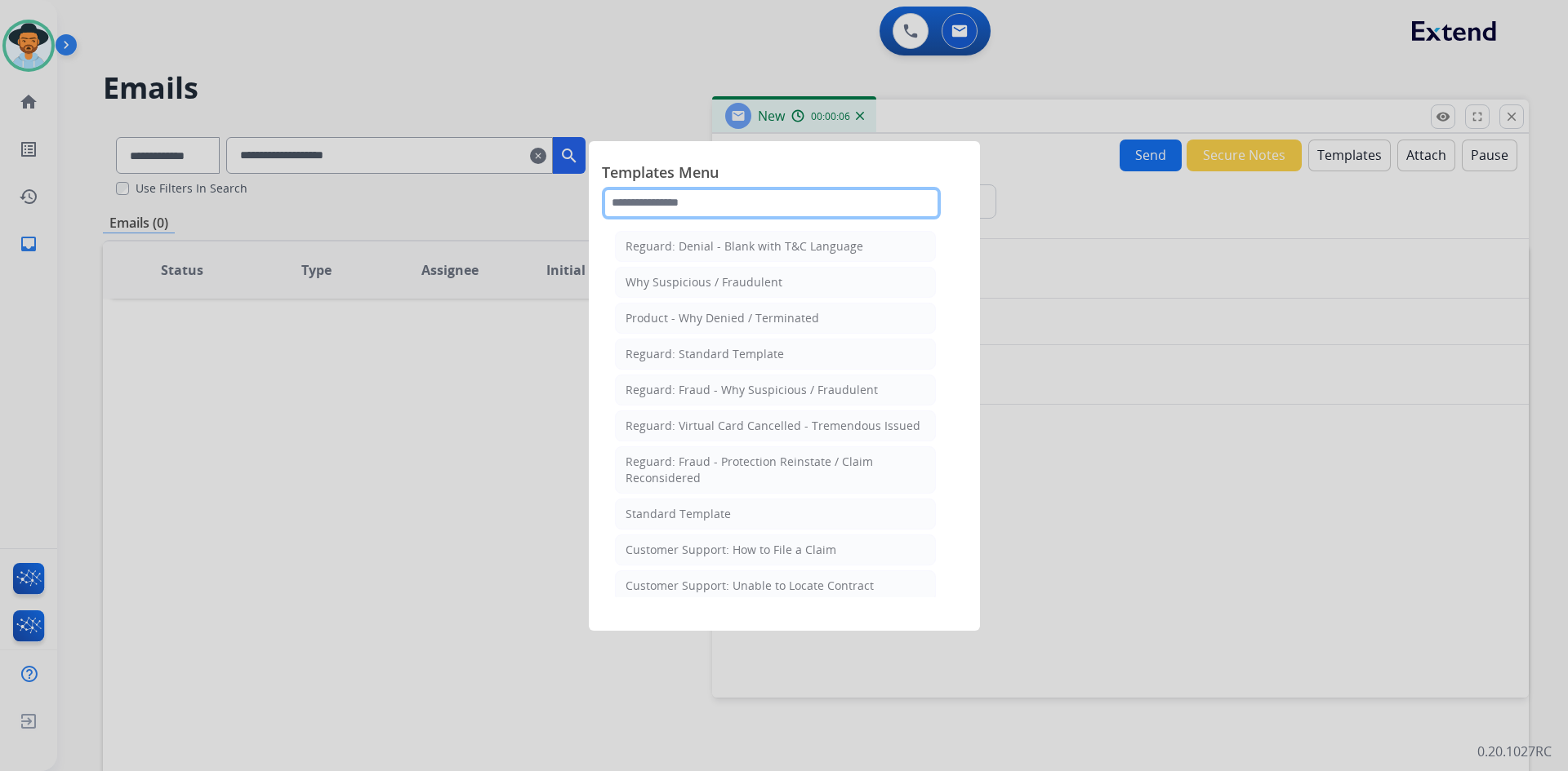
click at [731, 203] on input "text" at bounding box center [771, 203] width 339 height 33
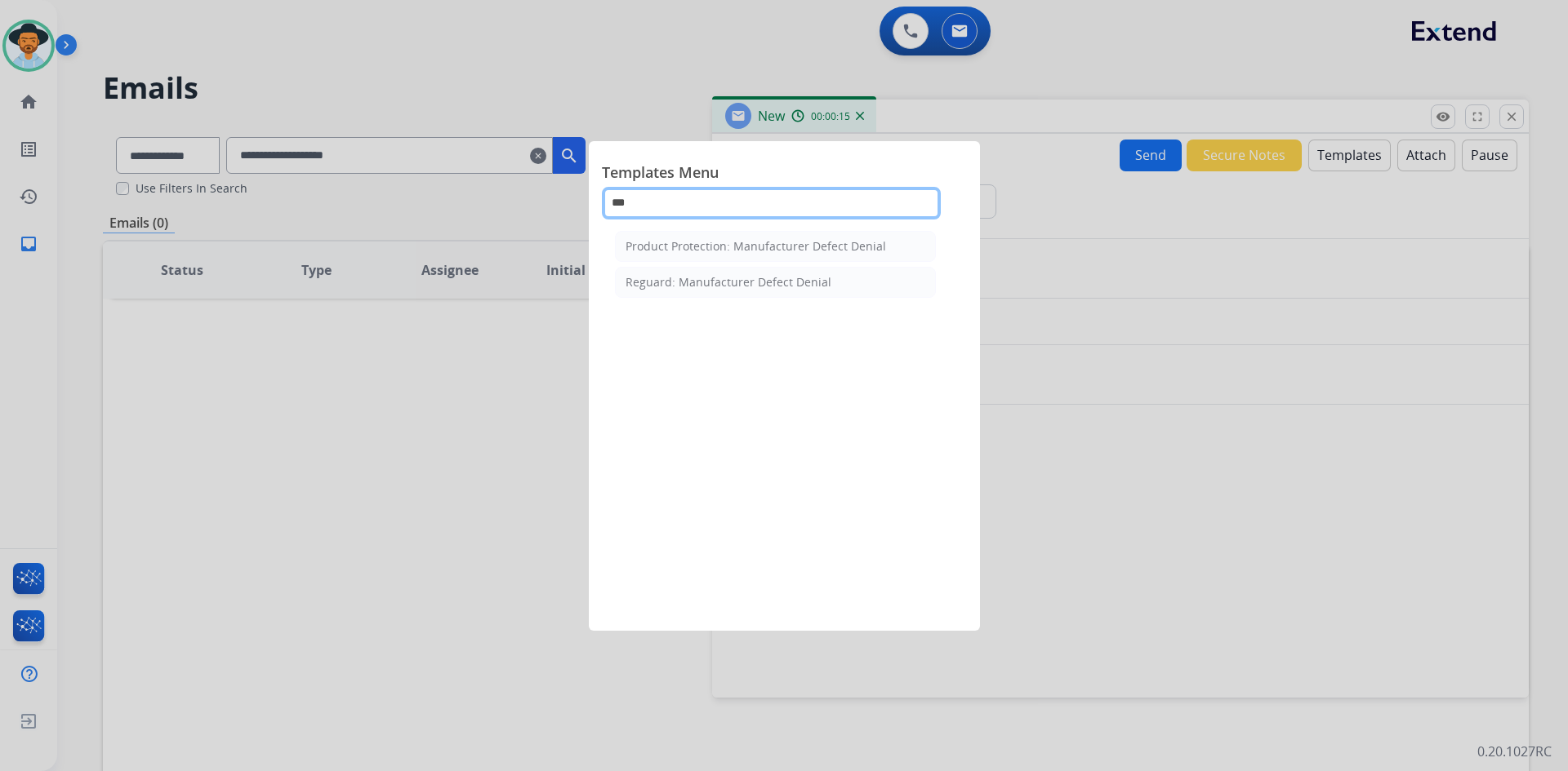
drag, startPoint x: 726, startPoint y: 205, endPoint x: 556, endPoint y: 205, distance: 170.0
click at [556, 205] on app-templates-menu-modal "Templates Menu *** Product Protection: Manufacturer Defect Denial Reguard: Manu…" at bounding box center [784, 386] width 1568 height 771
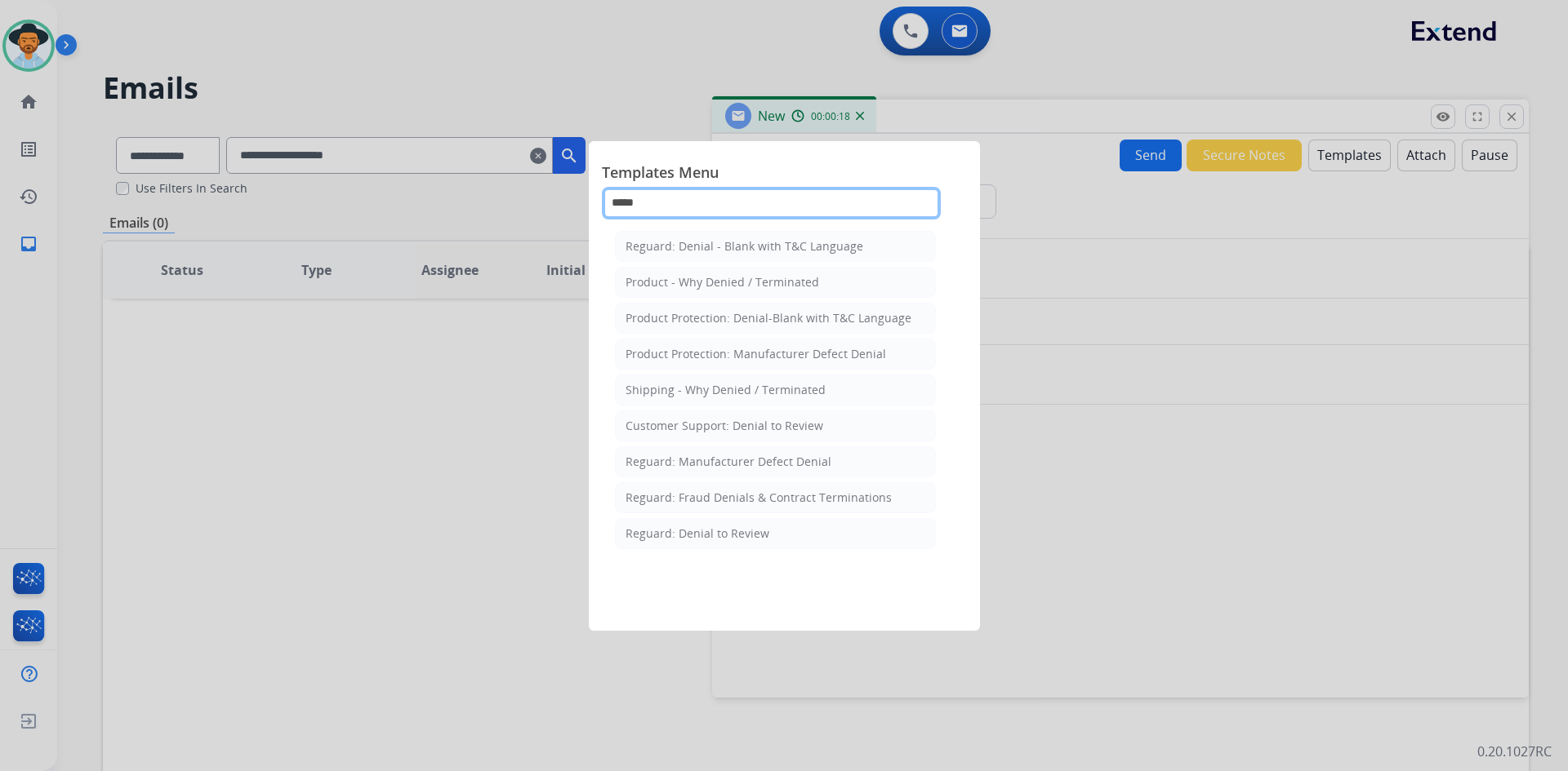
type input "******"
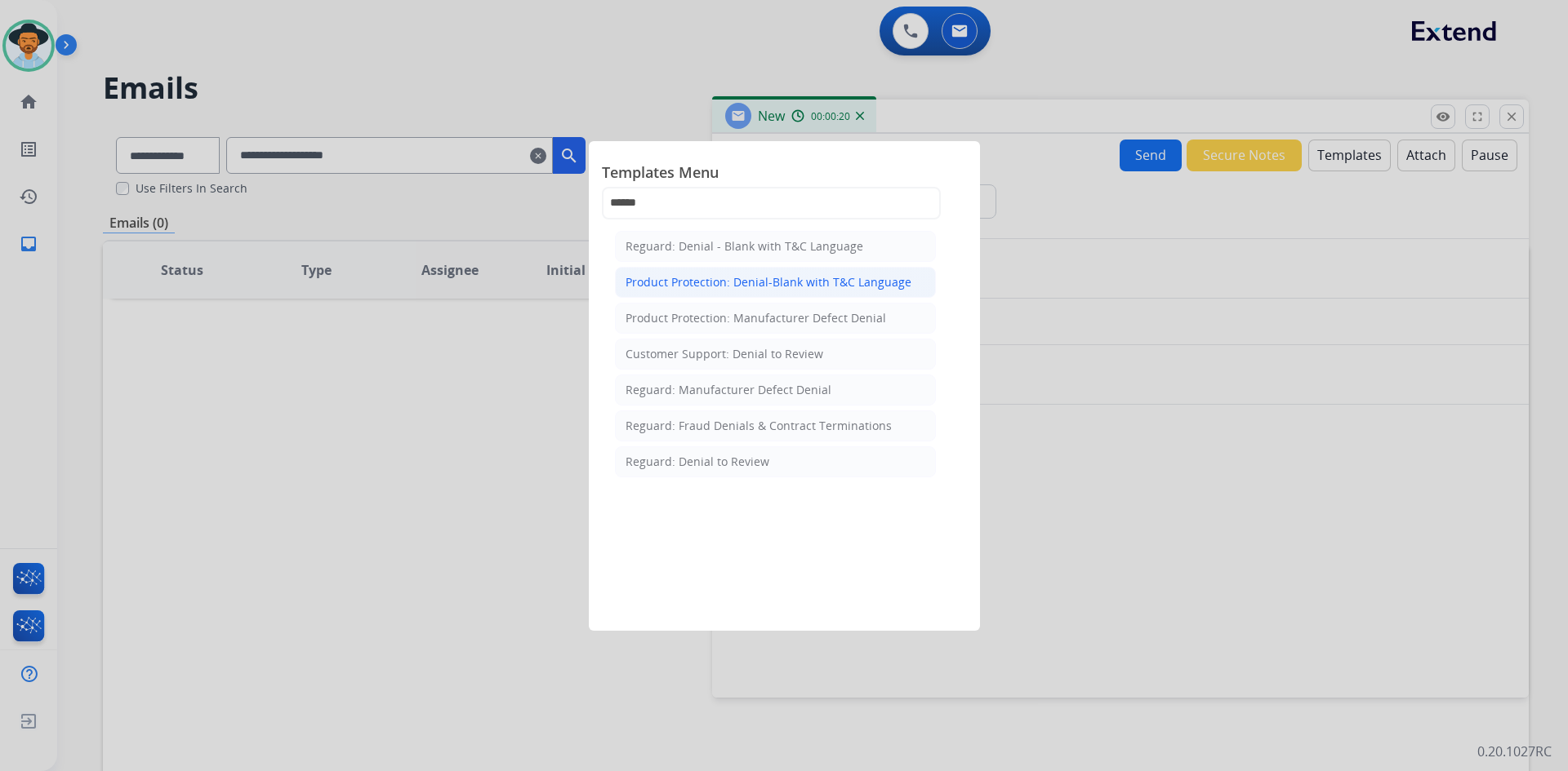
click at [871, 293] on li "Product Protection: Denial-Blank with T&C Language" at bounding box center [776, 282] width 321 height 31
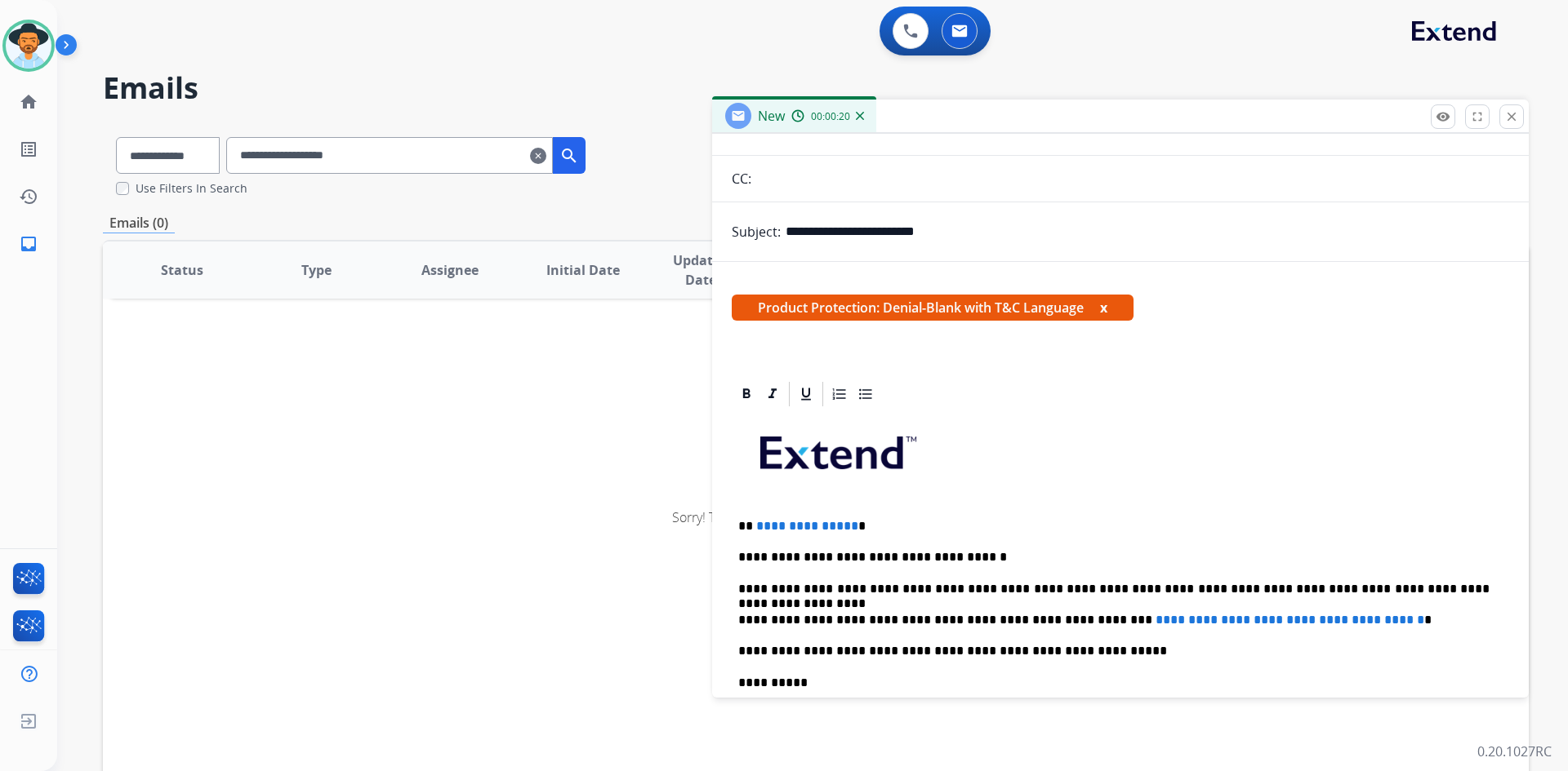
scroll to position [408, 0]
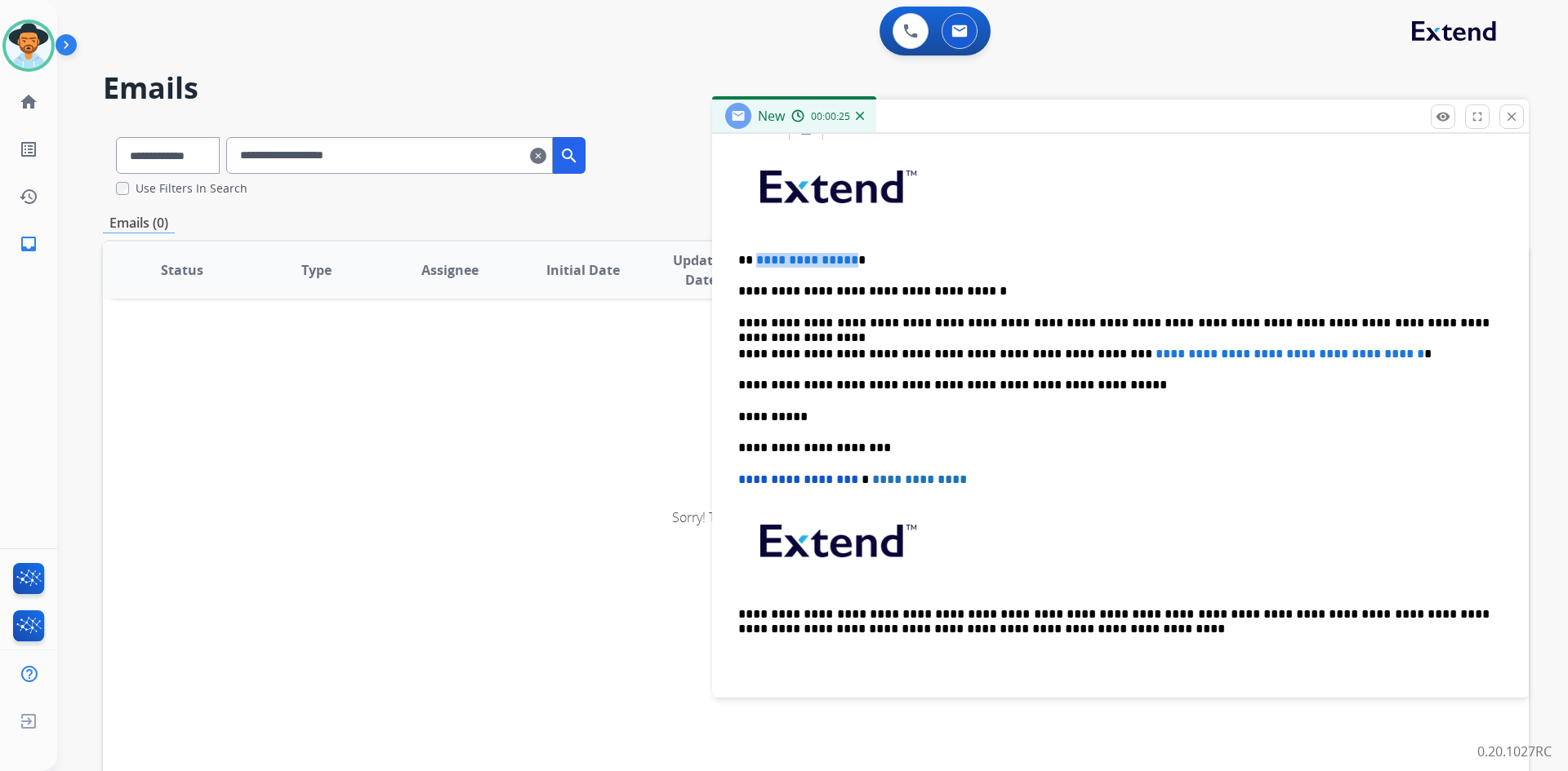
drag, startPoint x: 754, startPoint y: 259, endPoint x: 848, endPoint y: 260, distance: 94.0
click at [848, 260] on p "**********" at bounding box center [1114, 261] width 751 height 15
drag, startPoint x: 1074, startPoint y: 355, endPoint x: 1391, endPoint y: 355, distance: 317.0
click at [1391, 355] on span "**********" at bounding box center [1289, 354] width 269 height 13
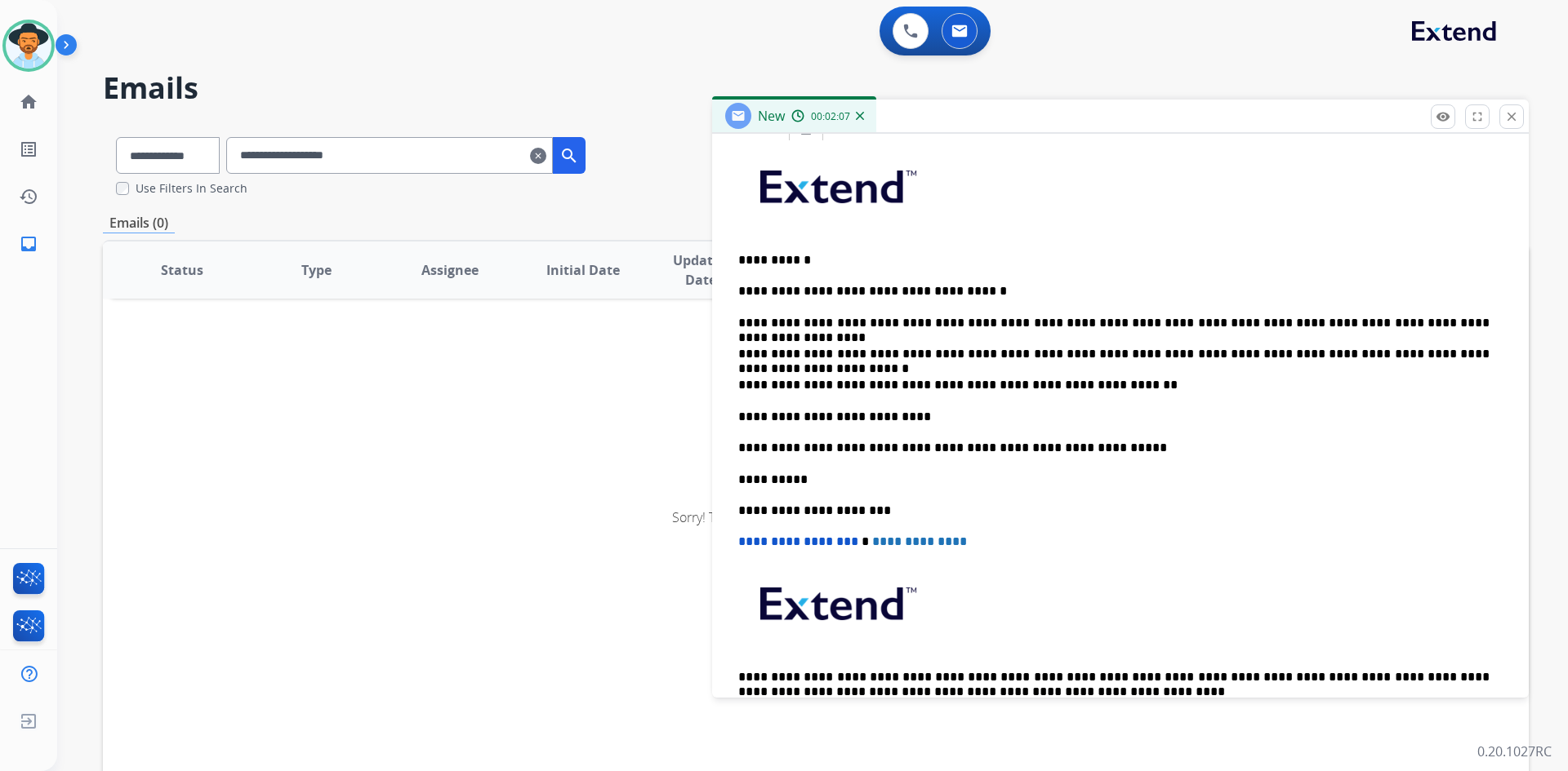
click at [941, 416] on p "**********" at bounding box center [1114, 417] width 751 height 15
click at [1074, 416] on p "**********" at bounding box center [1114, 417] width 751 height 15
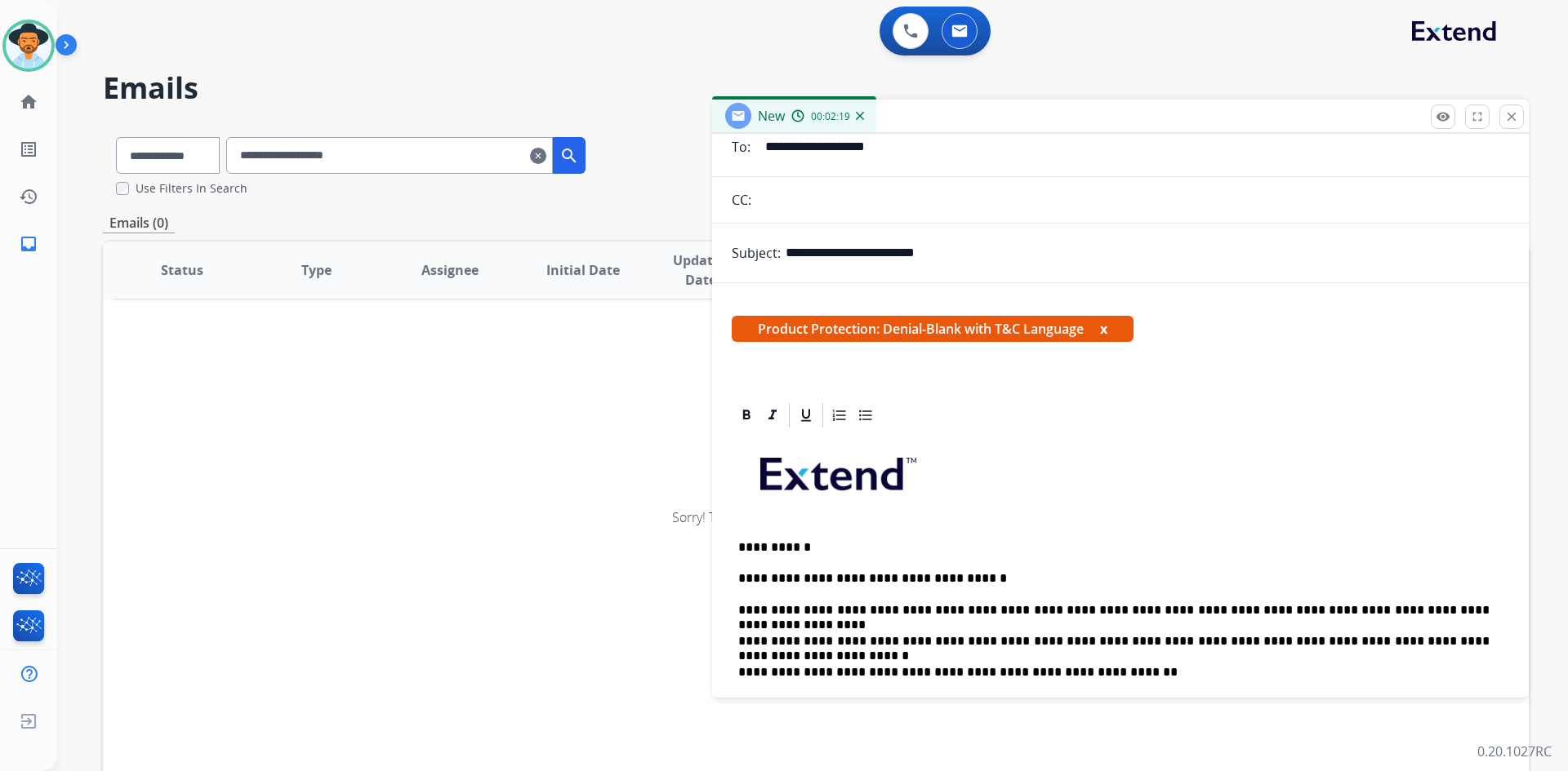
scroll to position [0, 0]
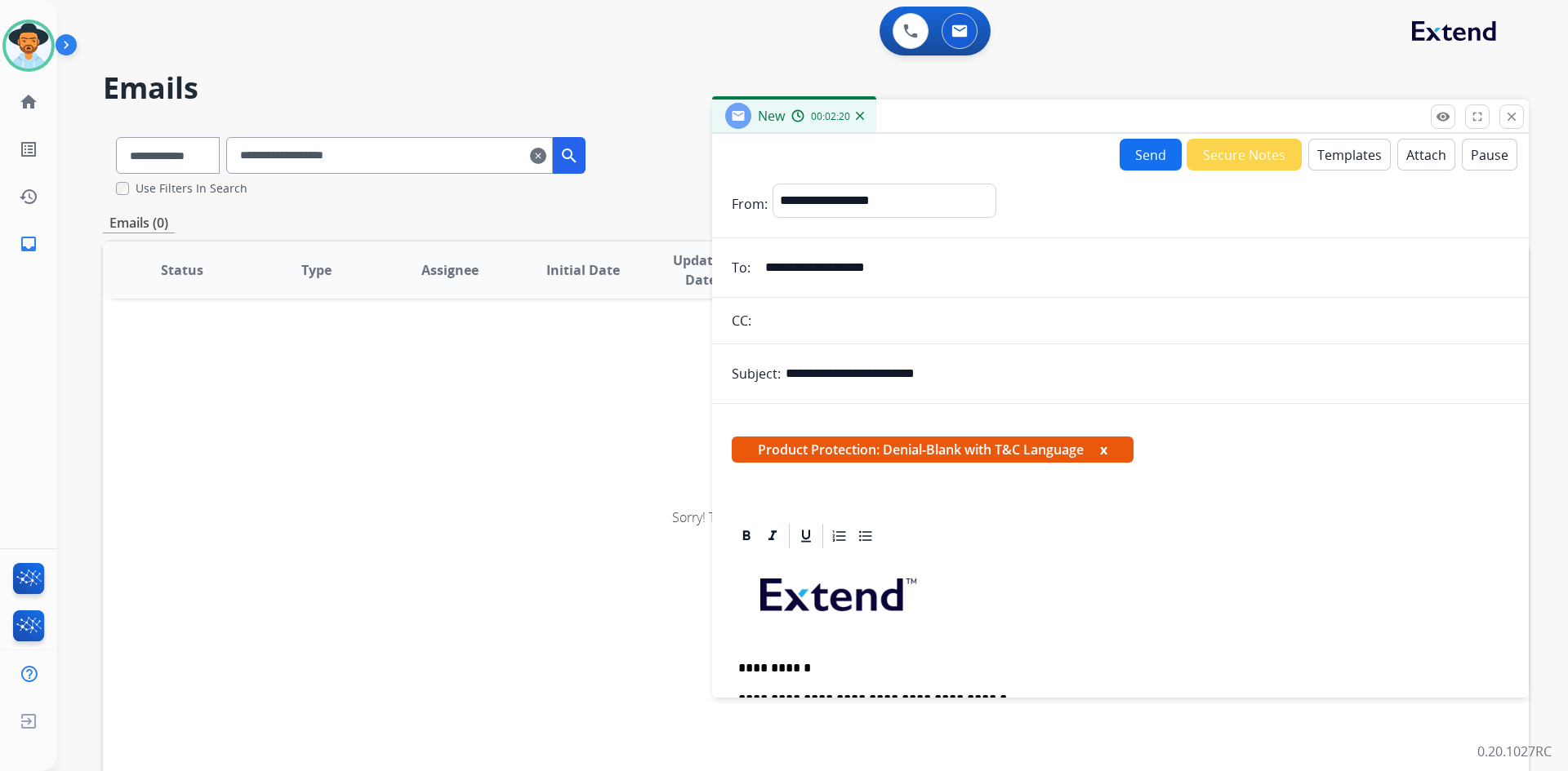
click at [1401, 161] on button "Attach" at bounding box center [1426, 155] width 58 height 32
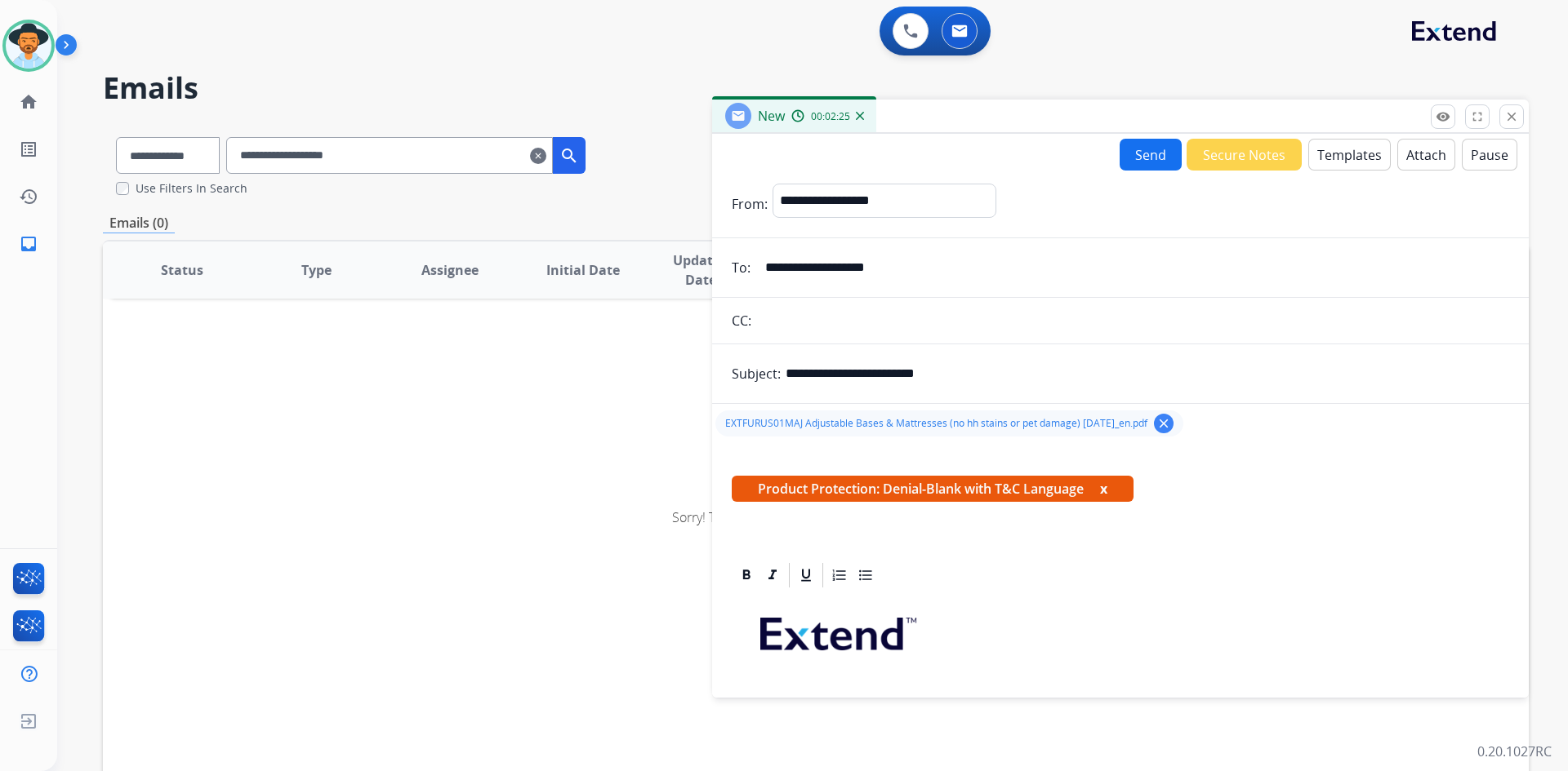
click at [1136, 158] on button "Send" at bounding box center [1150, 155] width 62 height 32
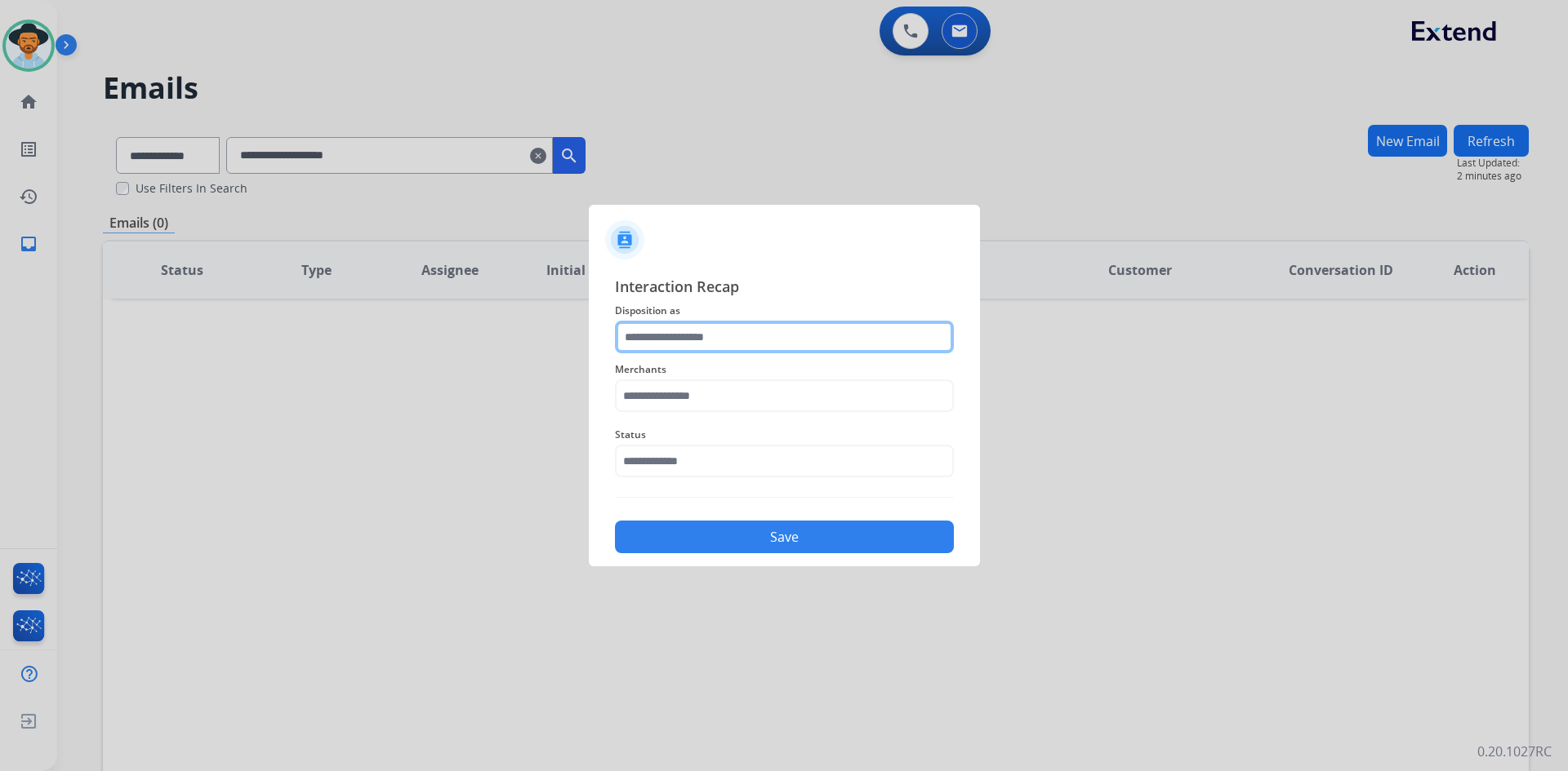
click at [713, 342] on input "text" at bounding box center [784, 337] width 339 height 33
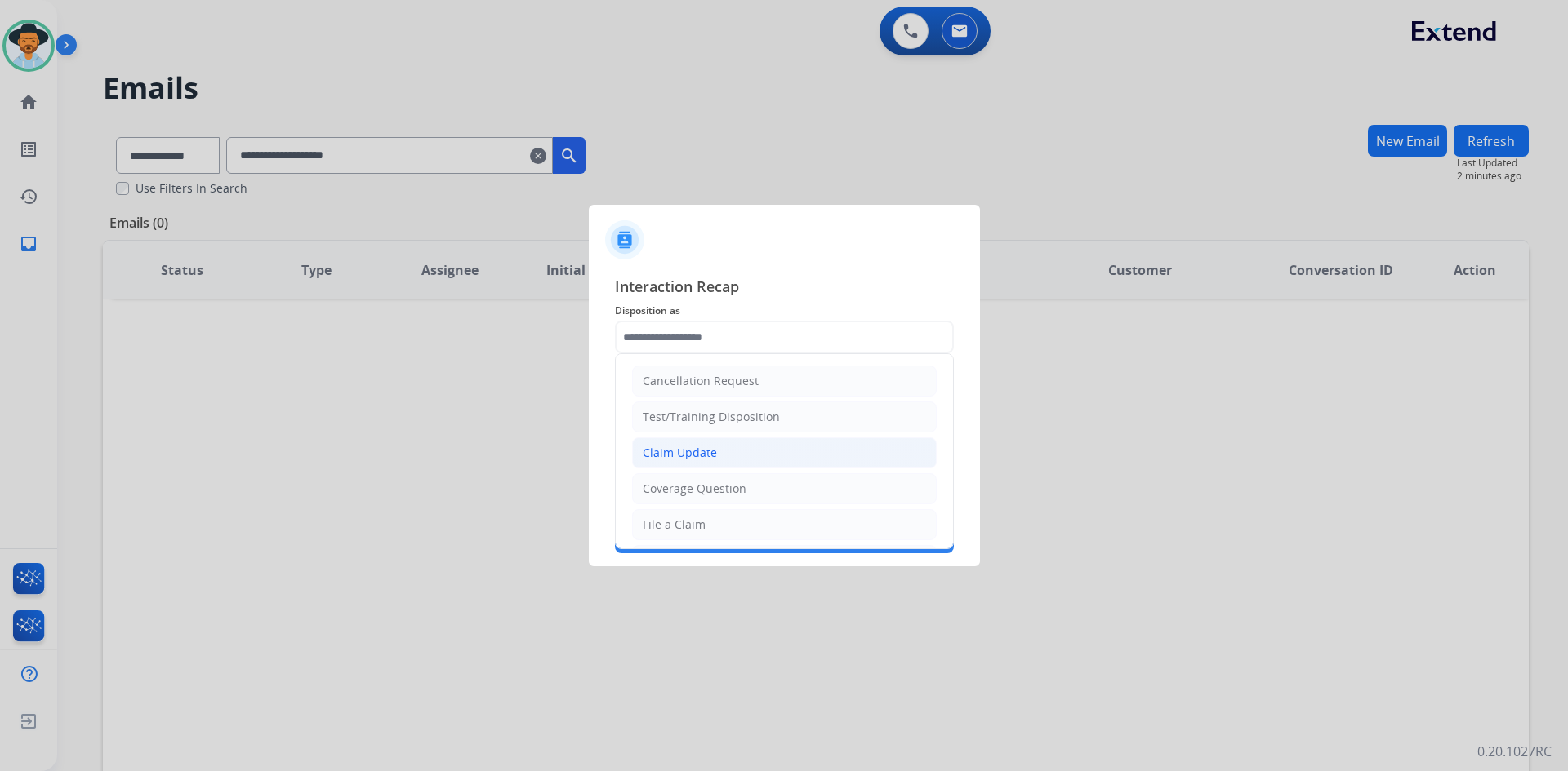
click at [737, 466] on li "Claim Update" at bounding box center [784, 452] width 305 height 31
type input "**********"
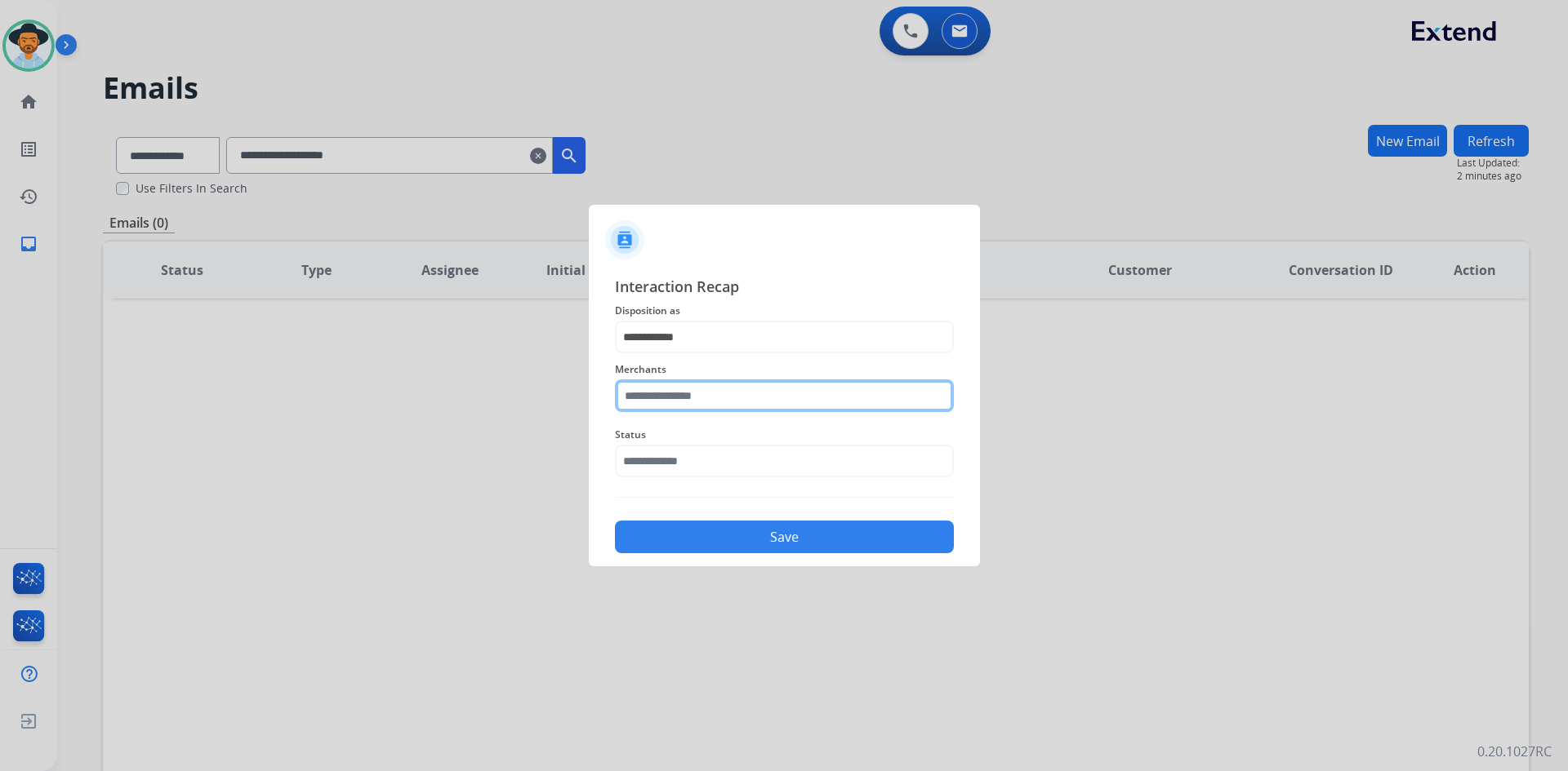
click at [720, 397] on input "text" at bounding box center [784, 396] width 339 height 33
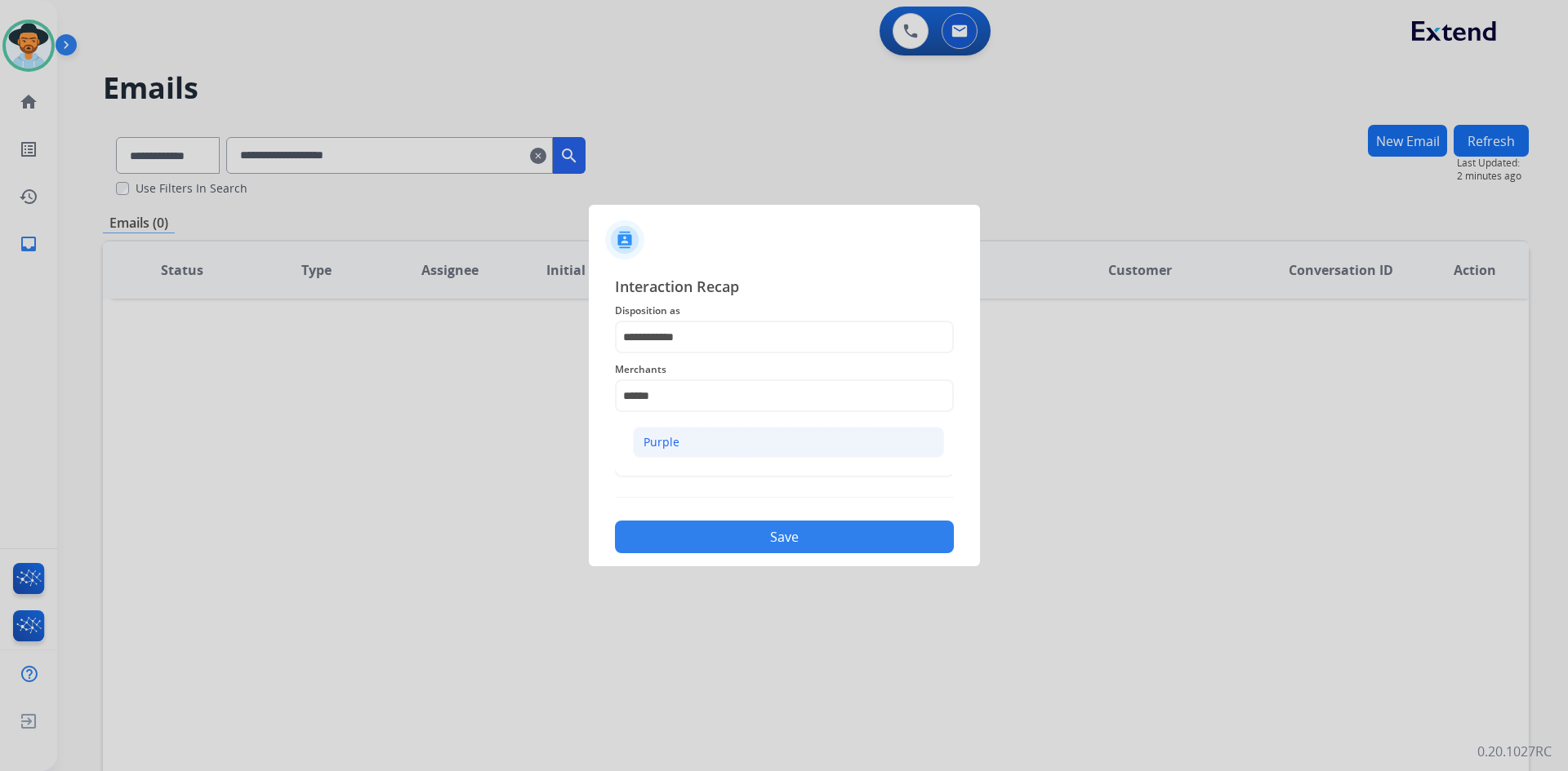
click at [739, 437] on li "Purple" at bounding box center [788, 442] width 311 height 31
type input "******"
click at [711, 465] on input "text" at bounding box center [784, 461] width 339 height 33
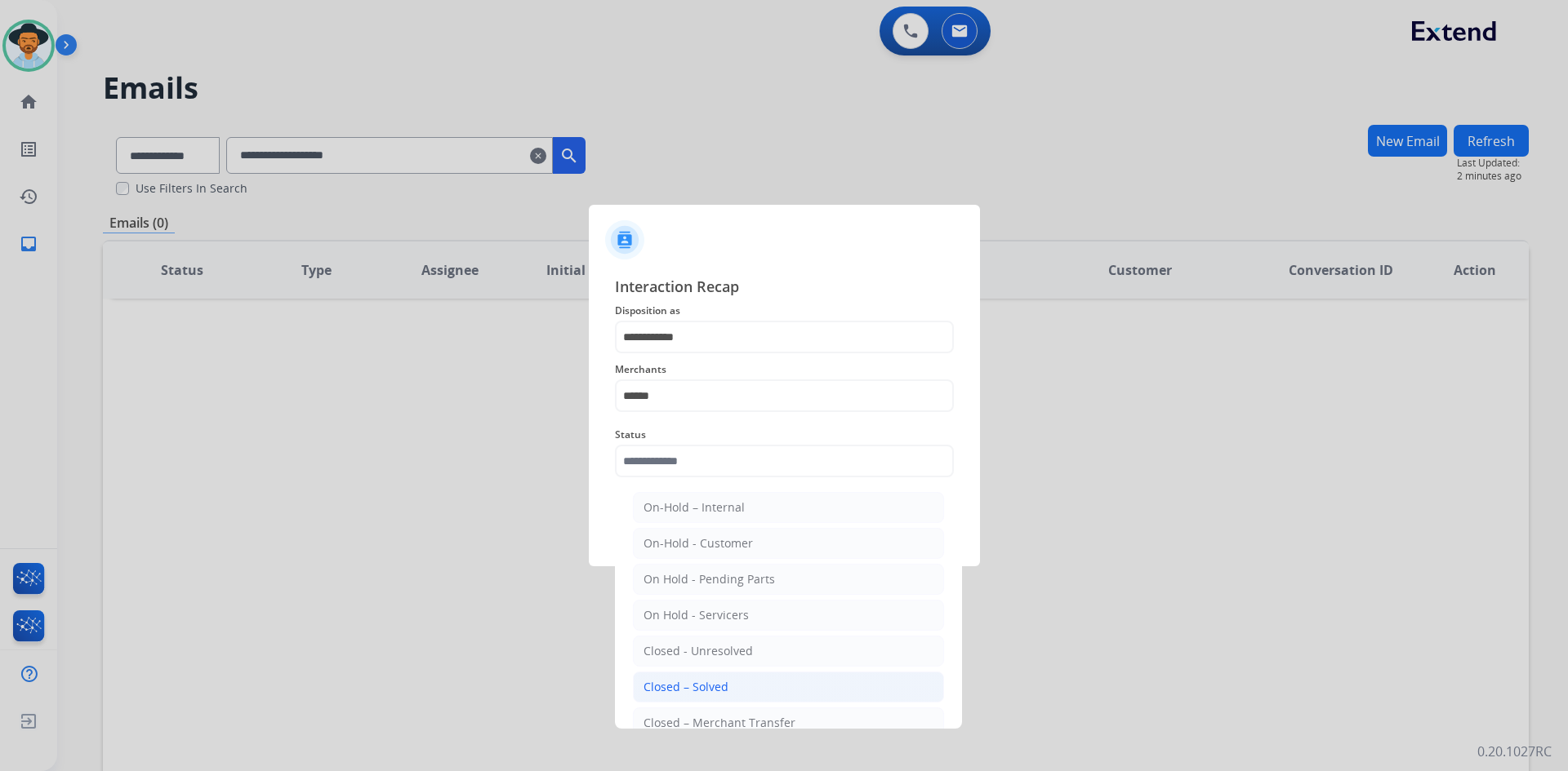
click at [718, 682] on div "Closed – Solved" at bounding box center [686, 687] width 85 height 17
type input "**********"
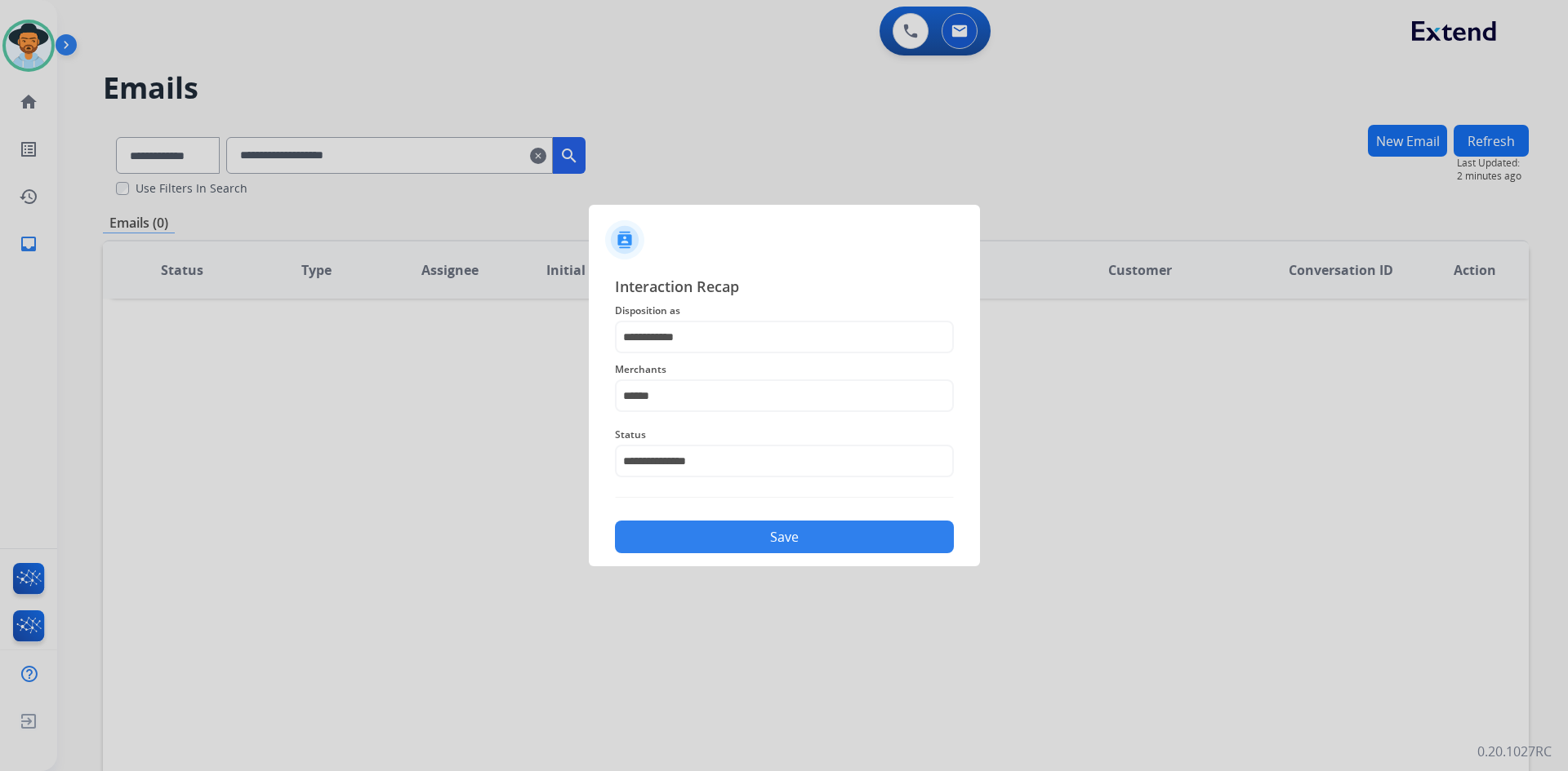
click at [810, 537] on button "Save" at bounding box center [784, 537] width 339 height 33
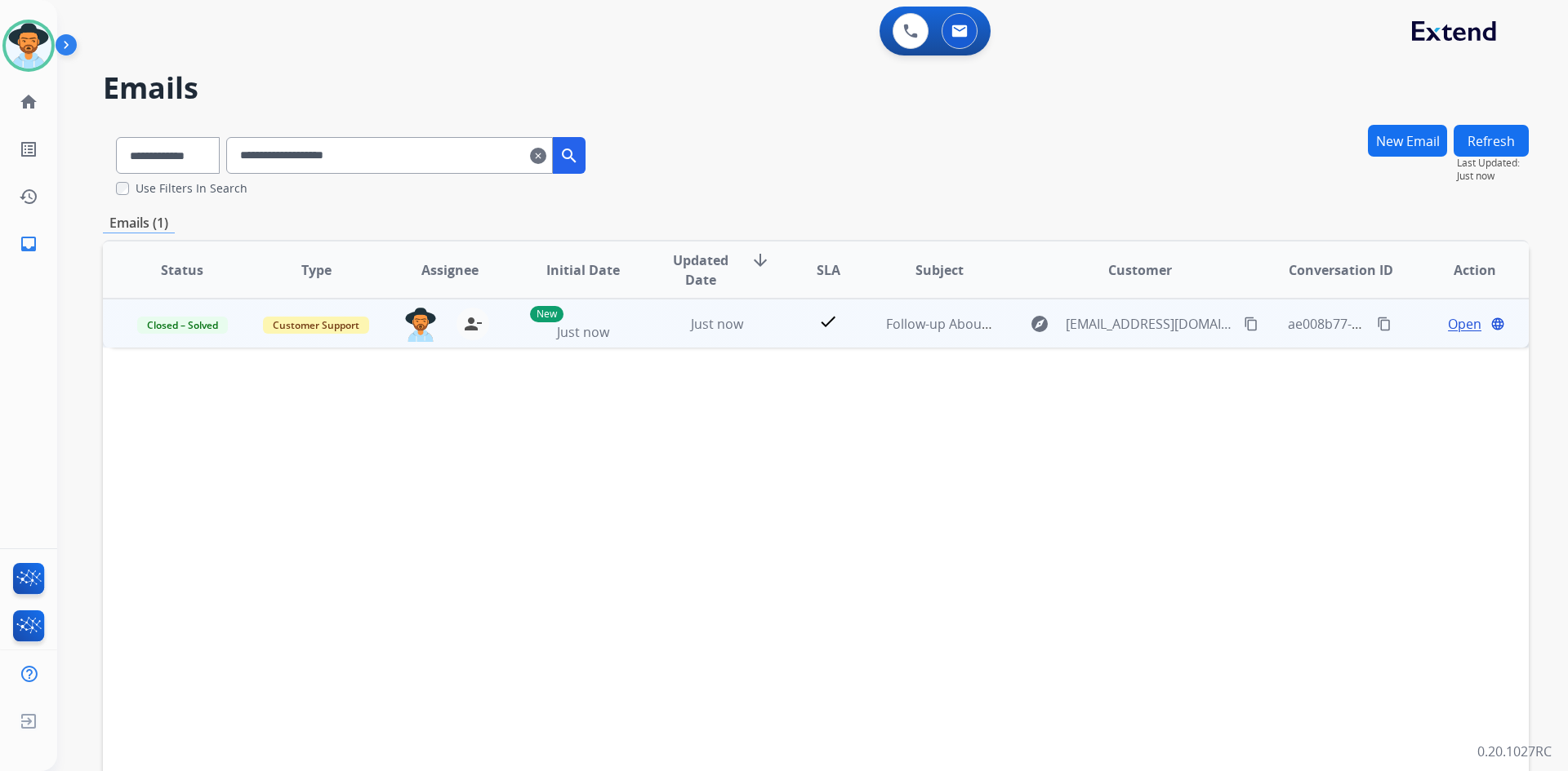
click at [1377, 321] on mat-icon "content_copy" at bounding box center [1385, 324] width 15 height 15
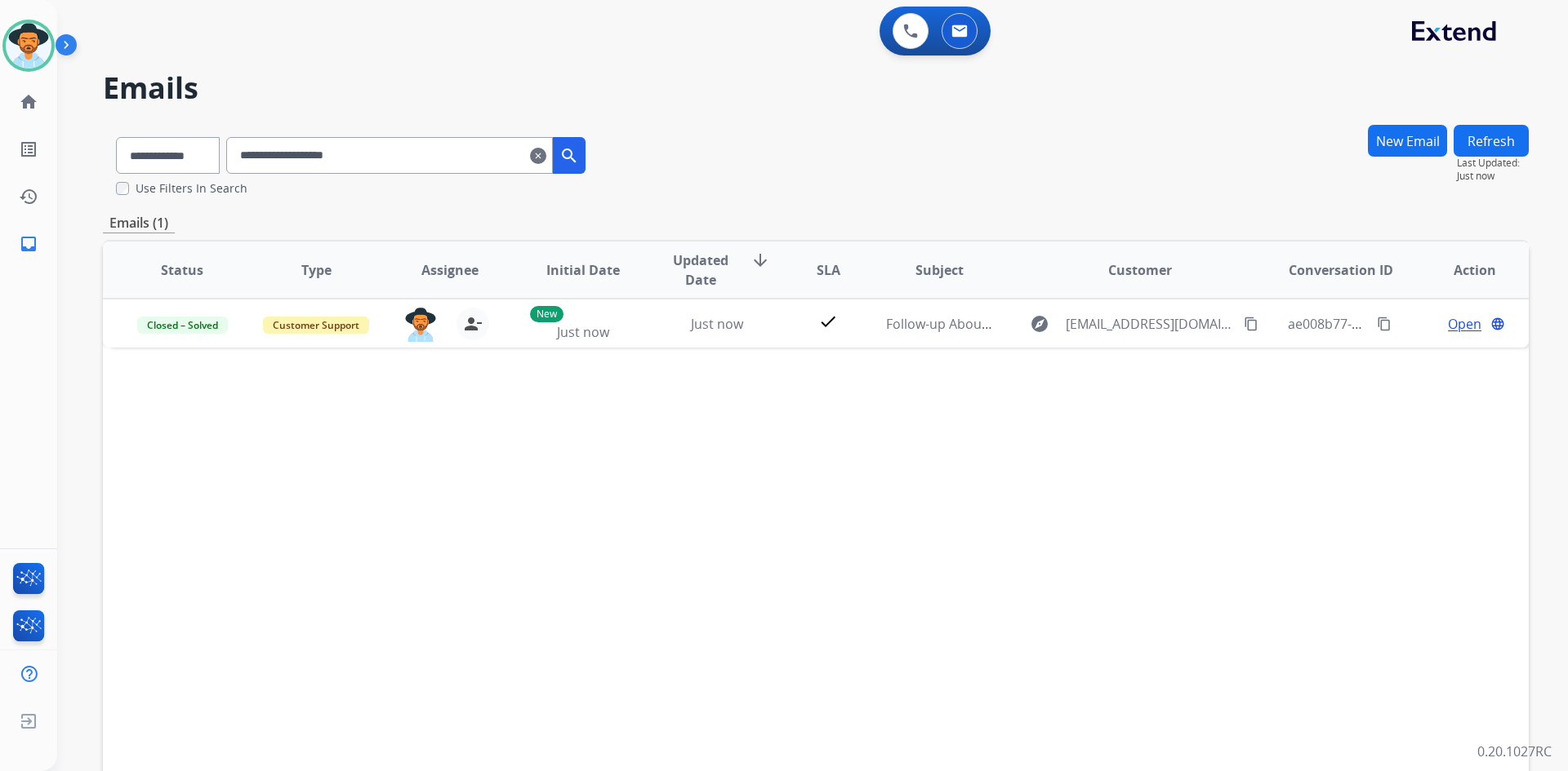
click at [546, 155] on mat-icon "clear" at bounding box center [538, 156] width 17 height 19
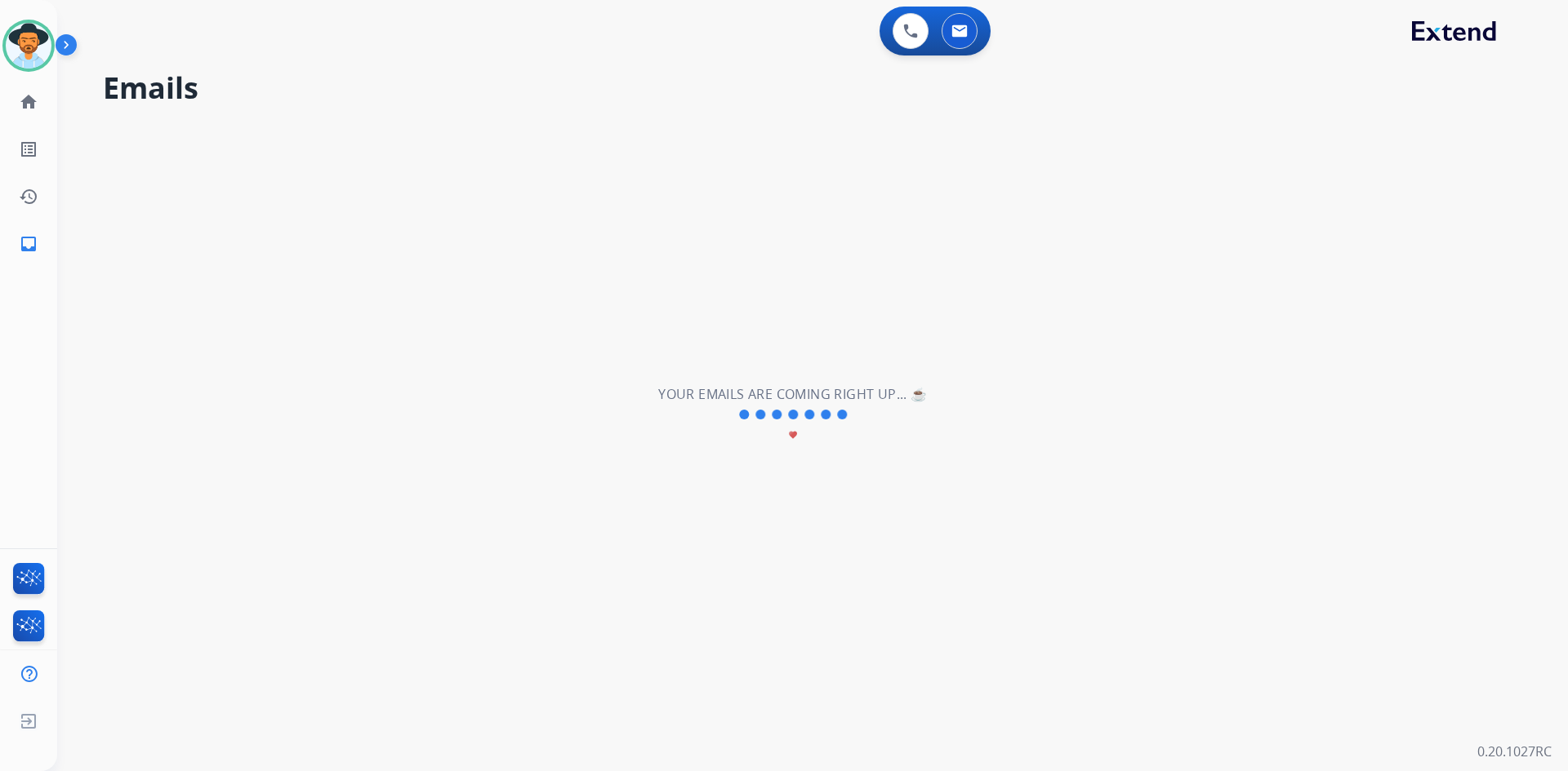
select select "**********"
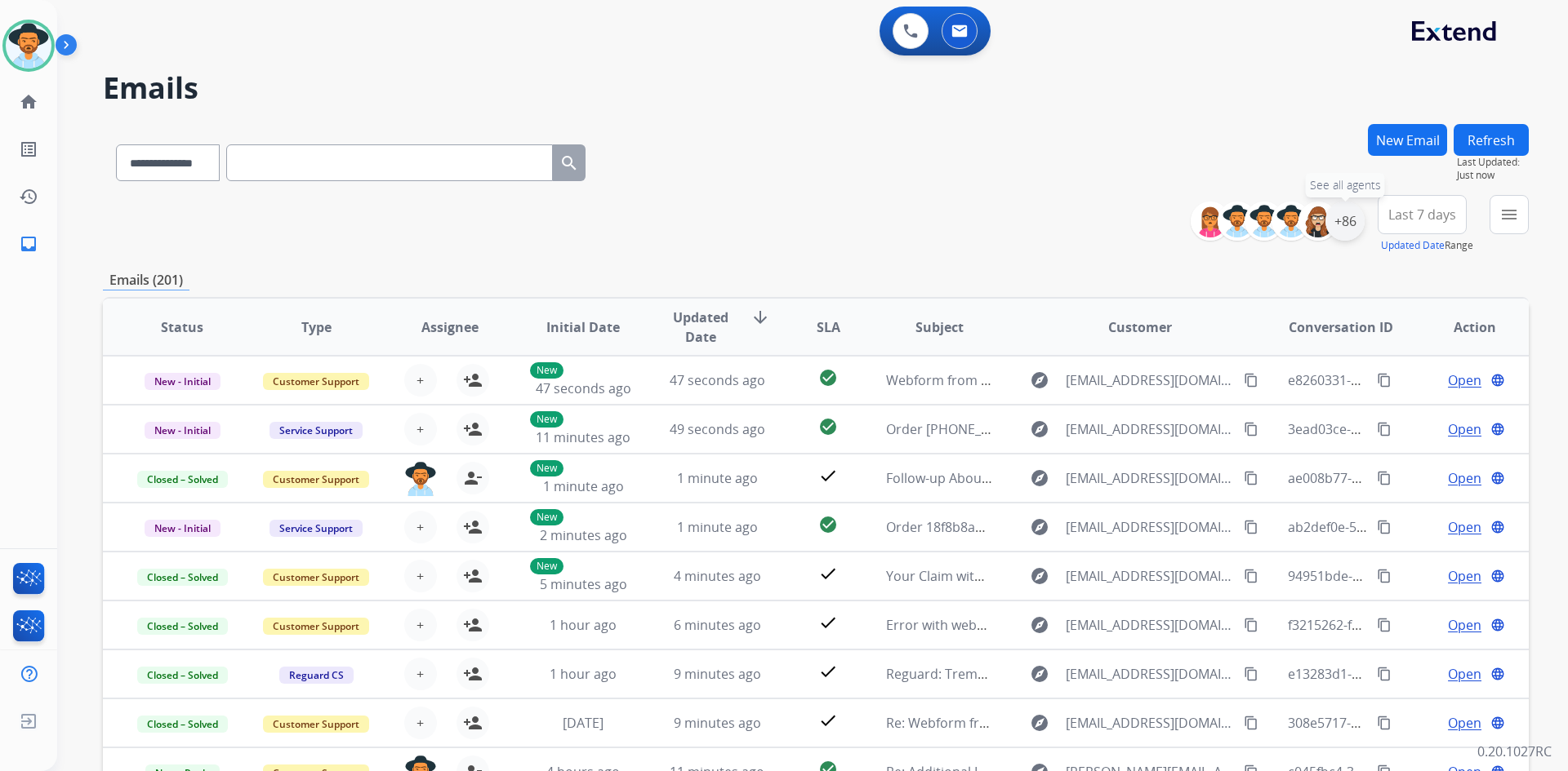
click at [1340, 225] on div "+86" at bounding box center [1345, 221] width 39 height 39
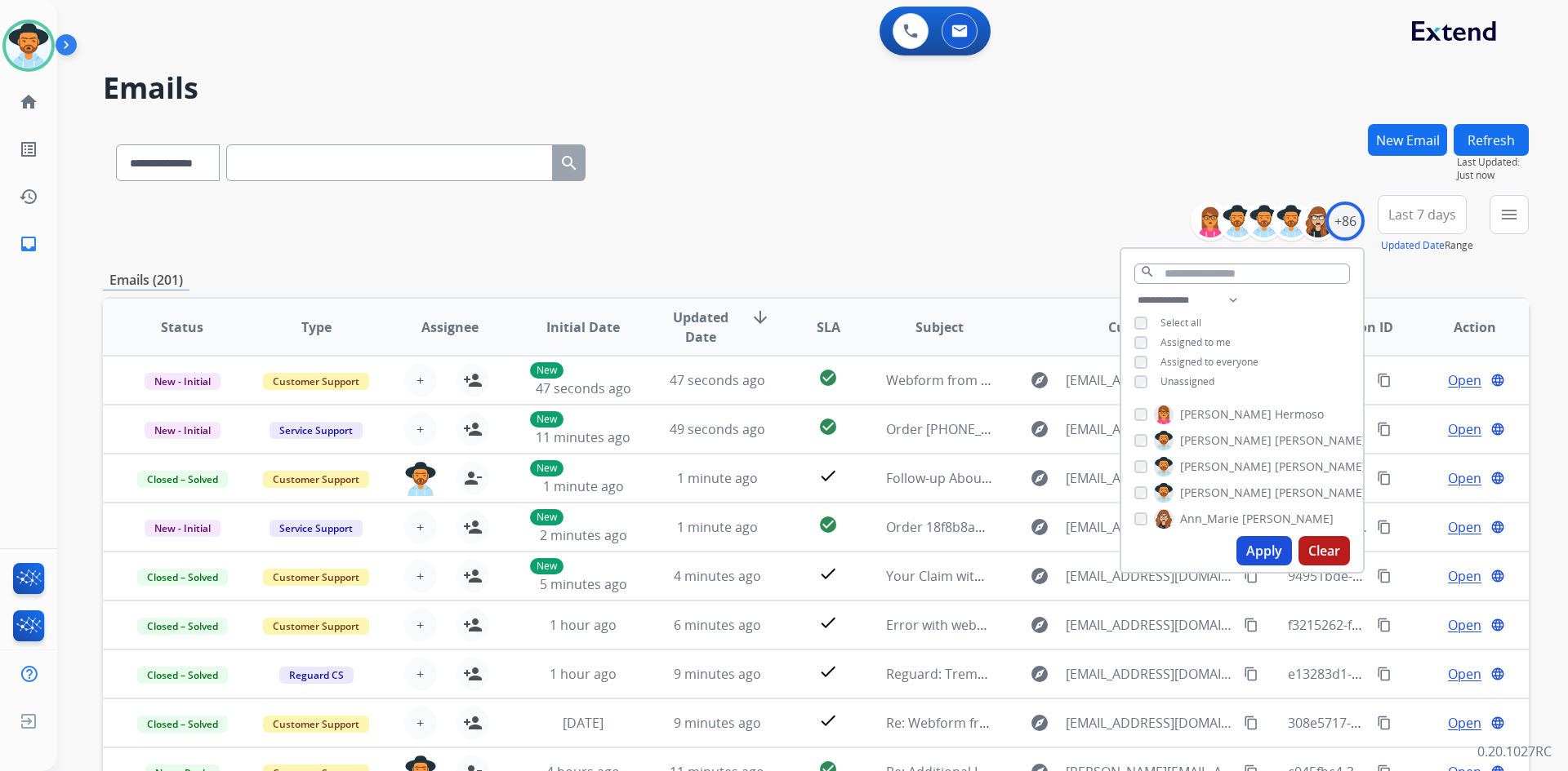
click at [1207, 382] on span "Unassigned" at bounding box center [1187, 381] width 54 height 14
click at [1256, 548] on button "Apply" at bounding box center [1264, 550] width 55 height 29
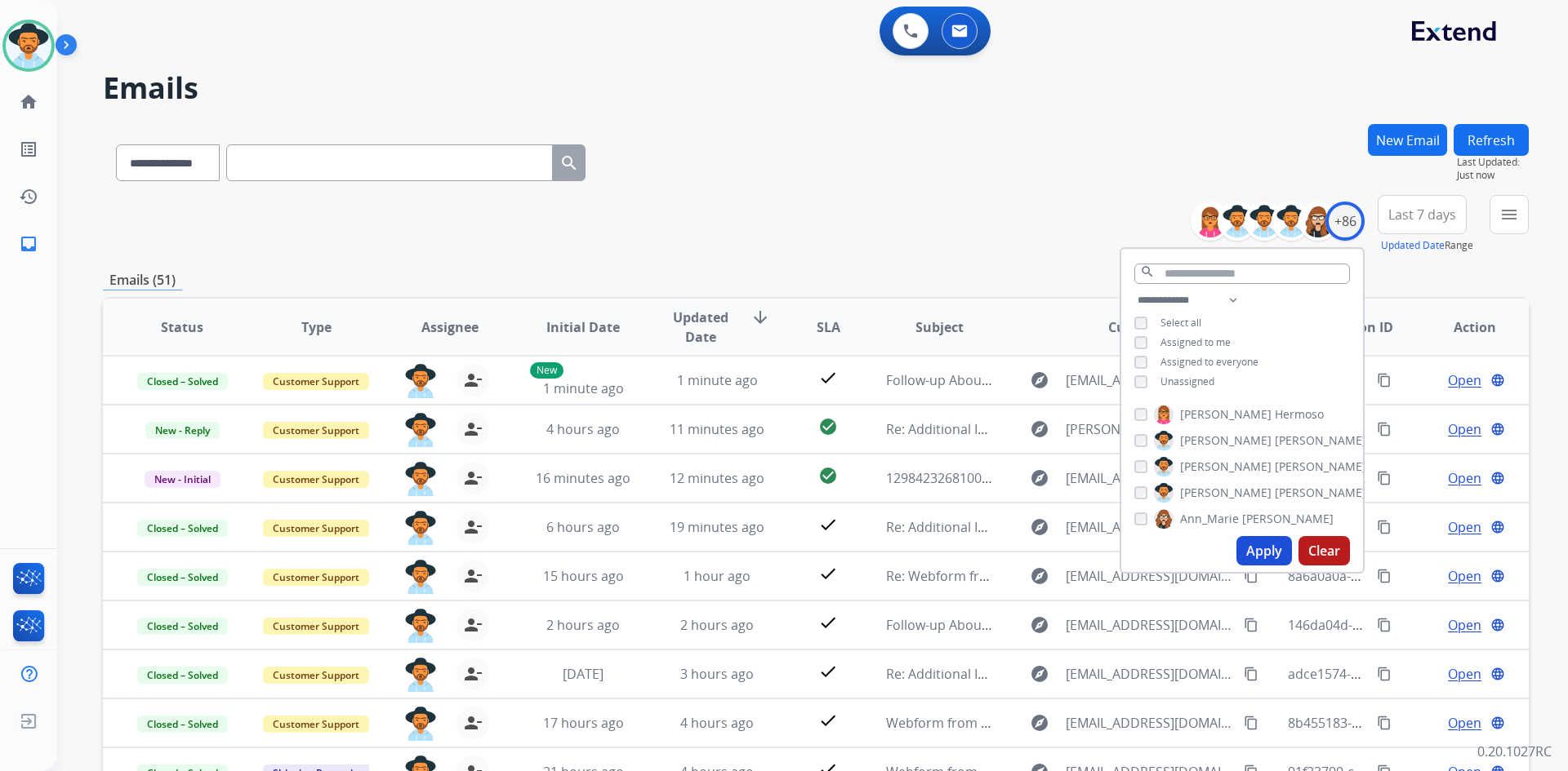
click at [786, 210] on div "**********" at bounding box center [816, 224] width 1426 height 59
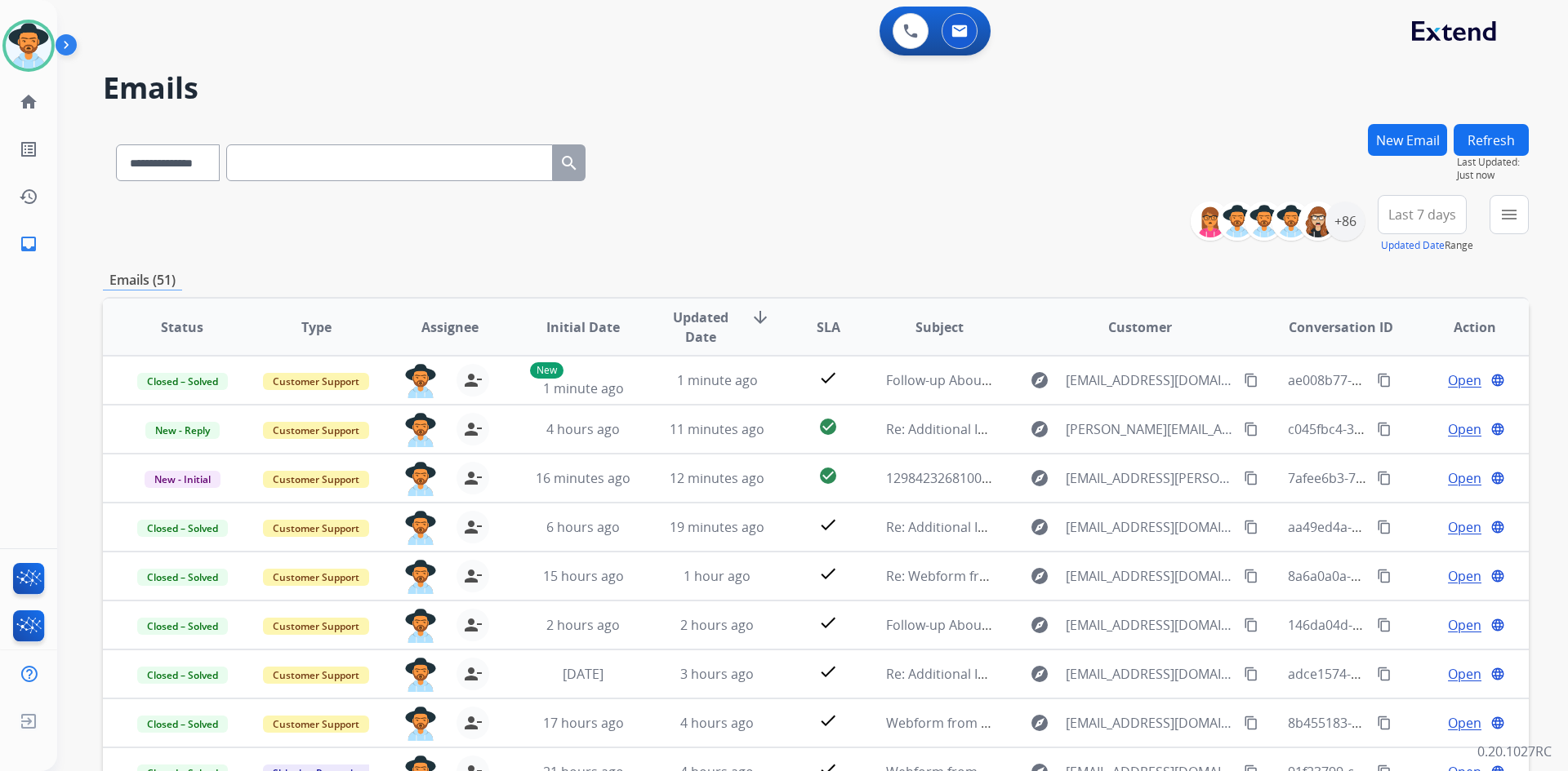
click at [1438, 218] on span "Last 7 days" at bounding box center [1422, 215] width 68 height 7
click at [1406, 421] on div "Last 90 days" at bounding box center [1417, 412] width 90 height 24
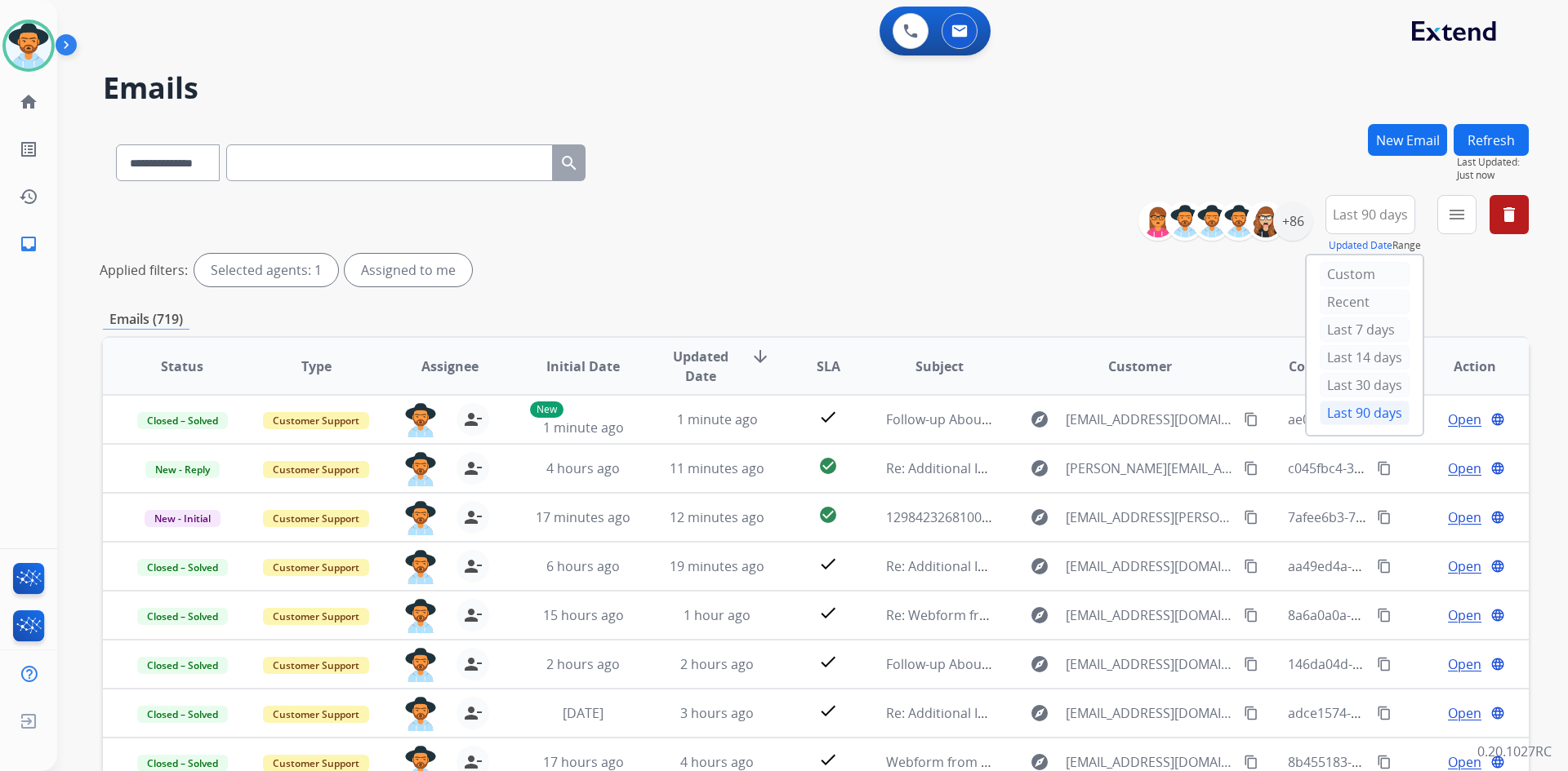
click at [974, 202] on div "**********" at bounding box center [816, 243] width 1426 height 98
click at [1463, 214] on mat-icon "menu" at bounding box center [1456, 214] width 19 height 19
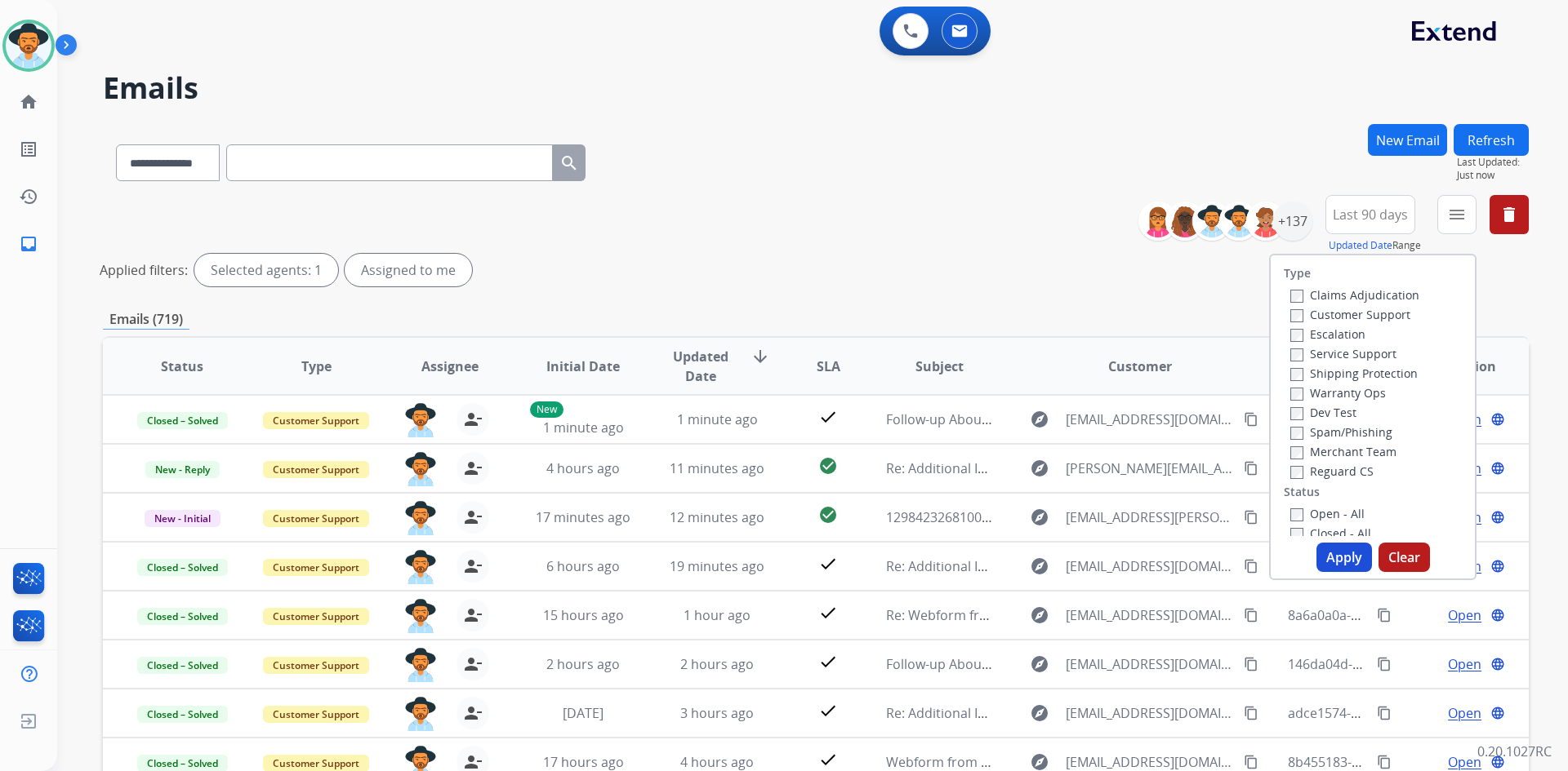
click at [1335, 510] on label "Open - All" at bounding box center [1327, 513] width 74 height 16
click at [1338, 558] on button "Apply" at bounding box center [1344, 557] width 55 height 29
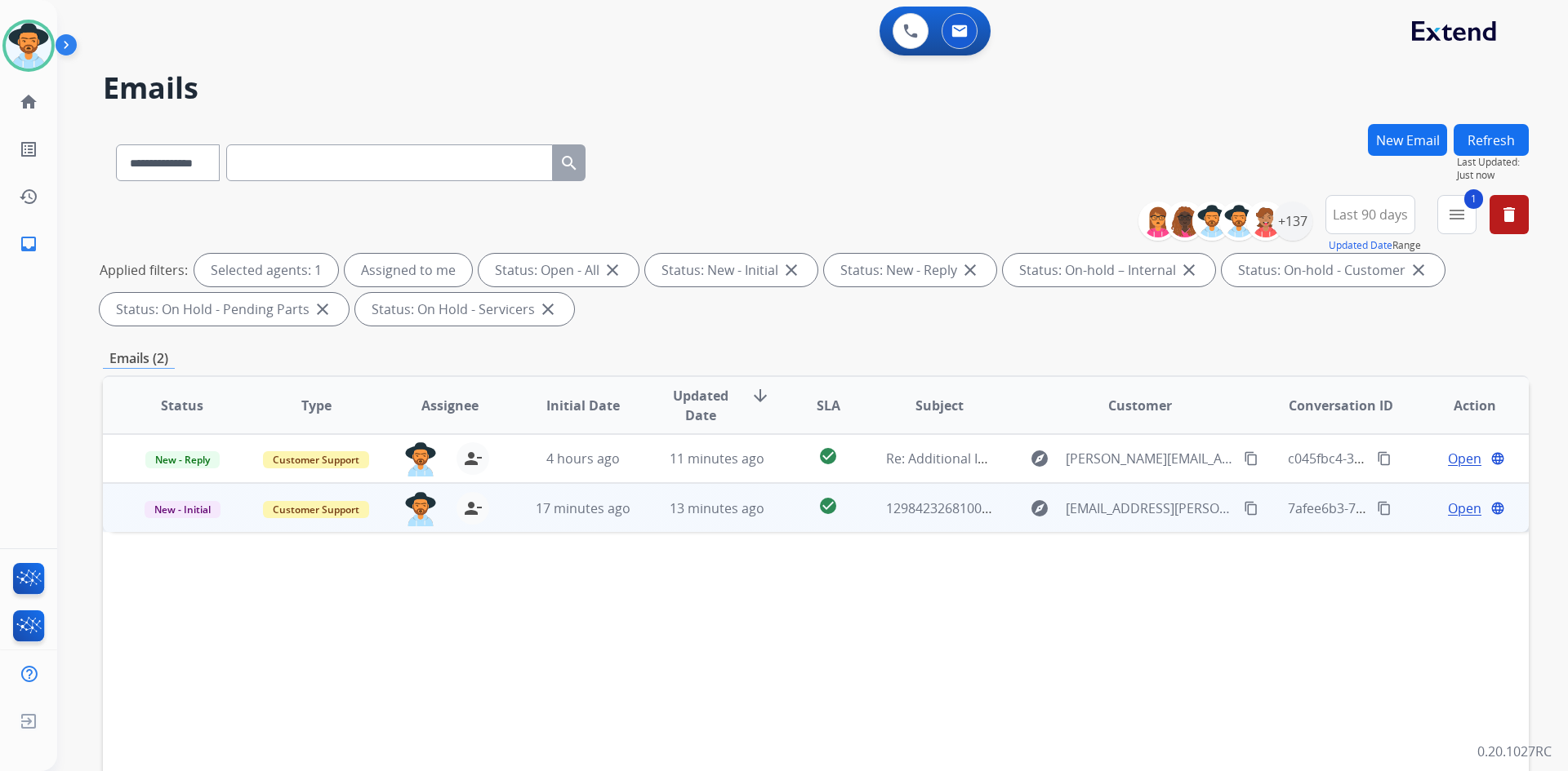
click at [1455, 513] on span "Open" at bounding box center [1464, 508] width 33 height 19
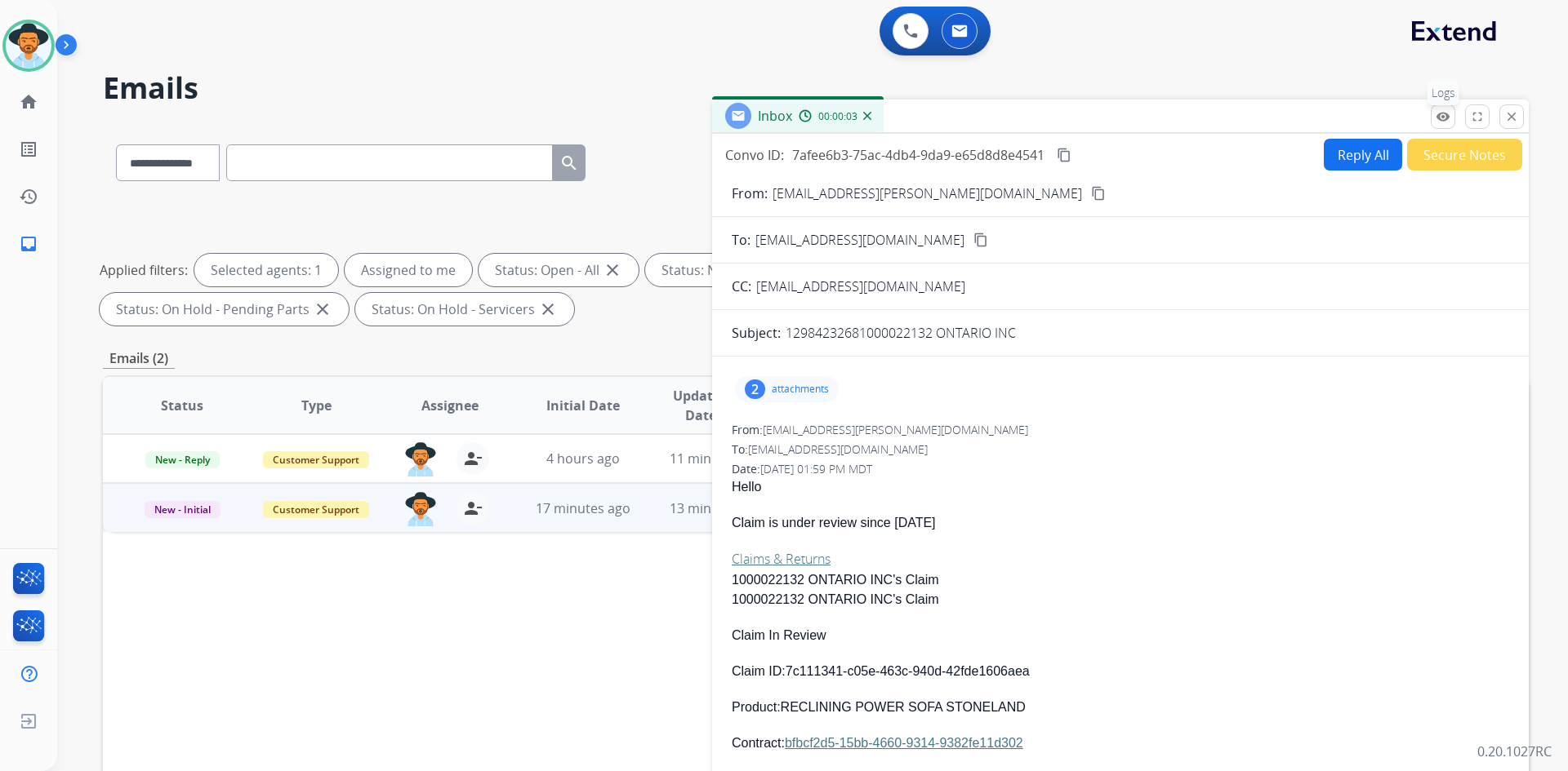
click at [1453, 115] on button "remove_red_eye Logs" at bounding box center [1442, 116] width 24 height 24
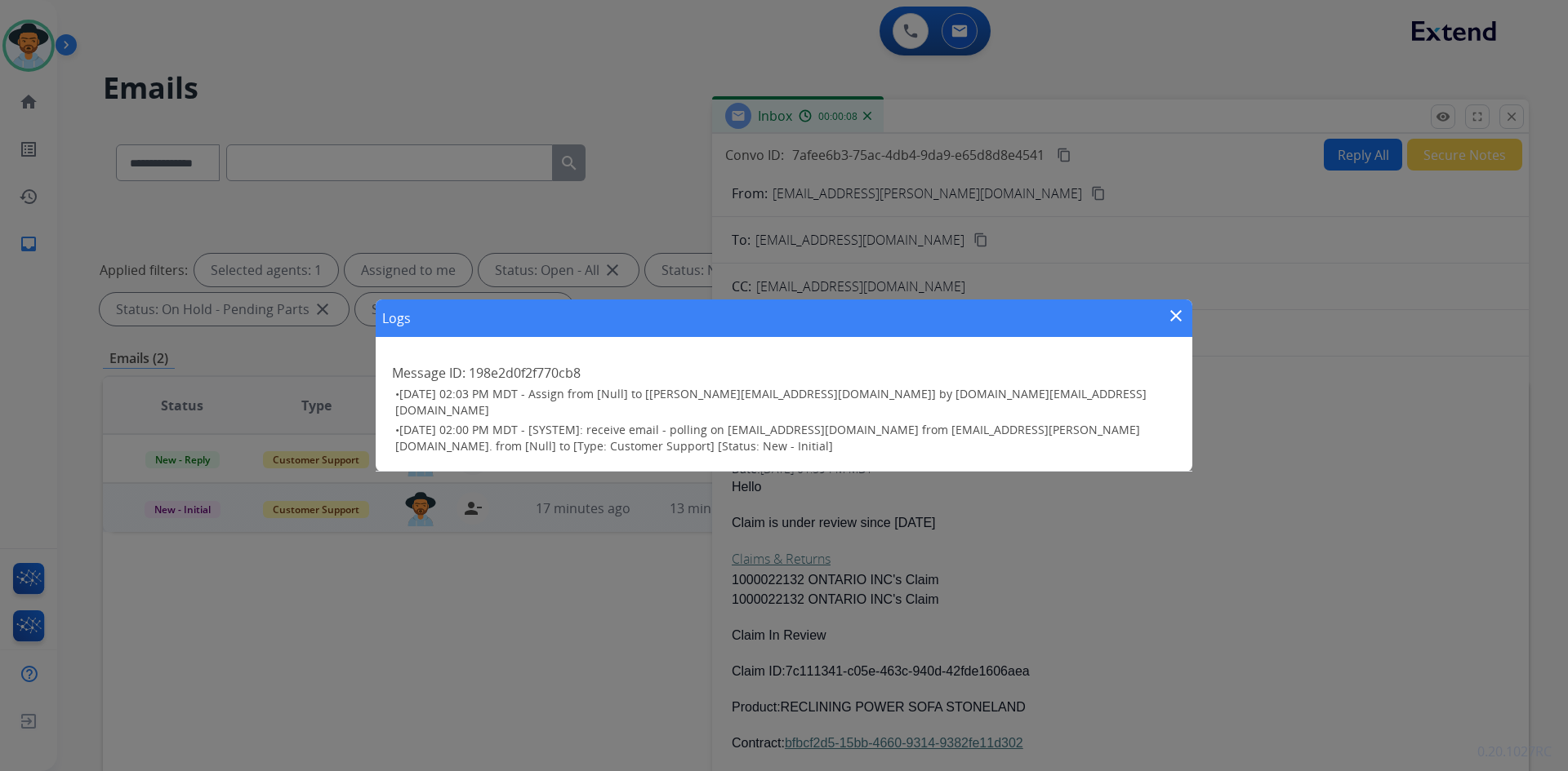
click at [1171, 319] on mat-icon "close" at bounding box center [1176, 315] width 19 height 19
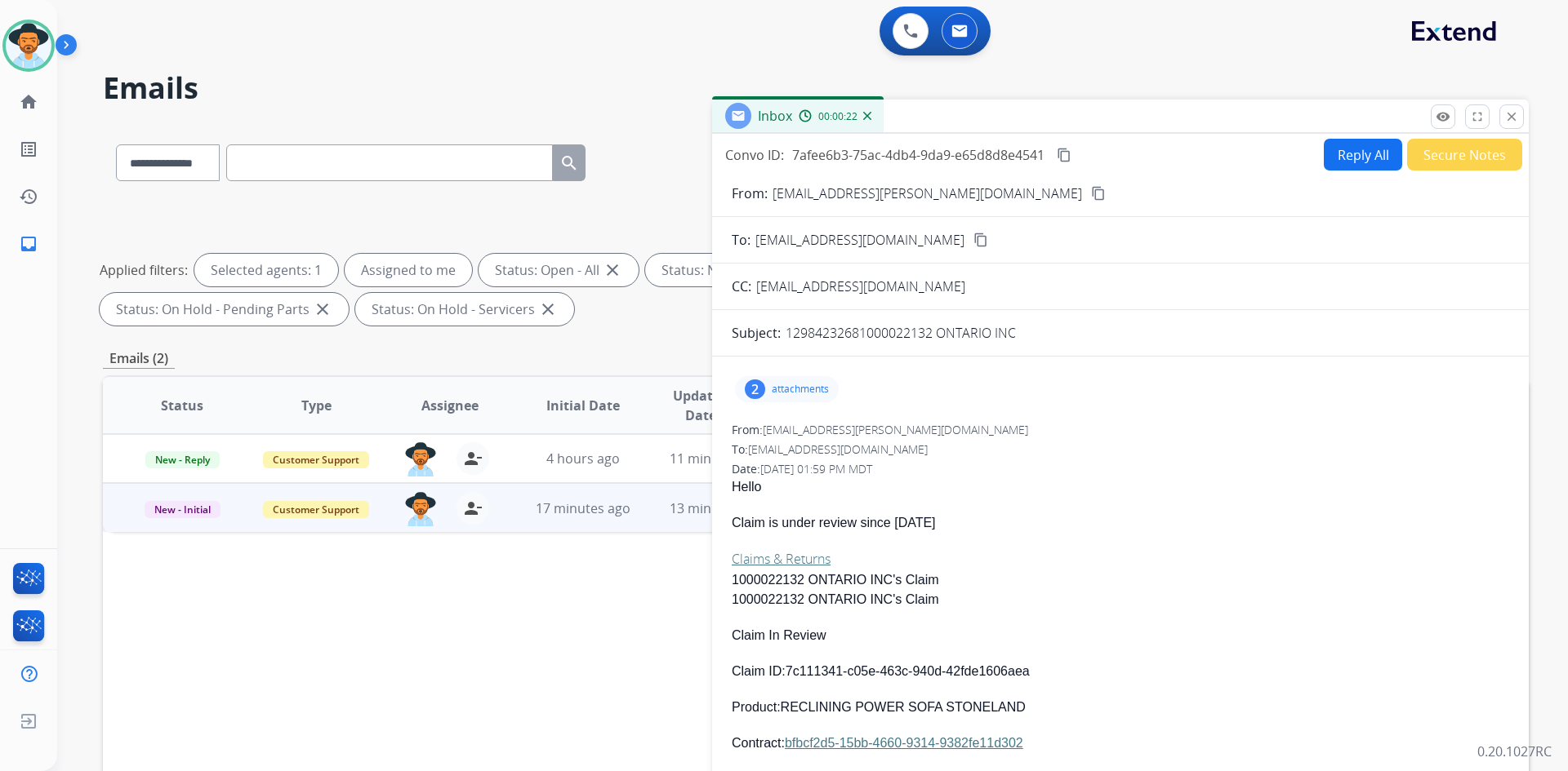
scroll to position [82, 0]
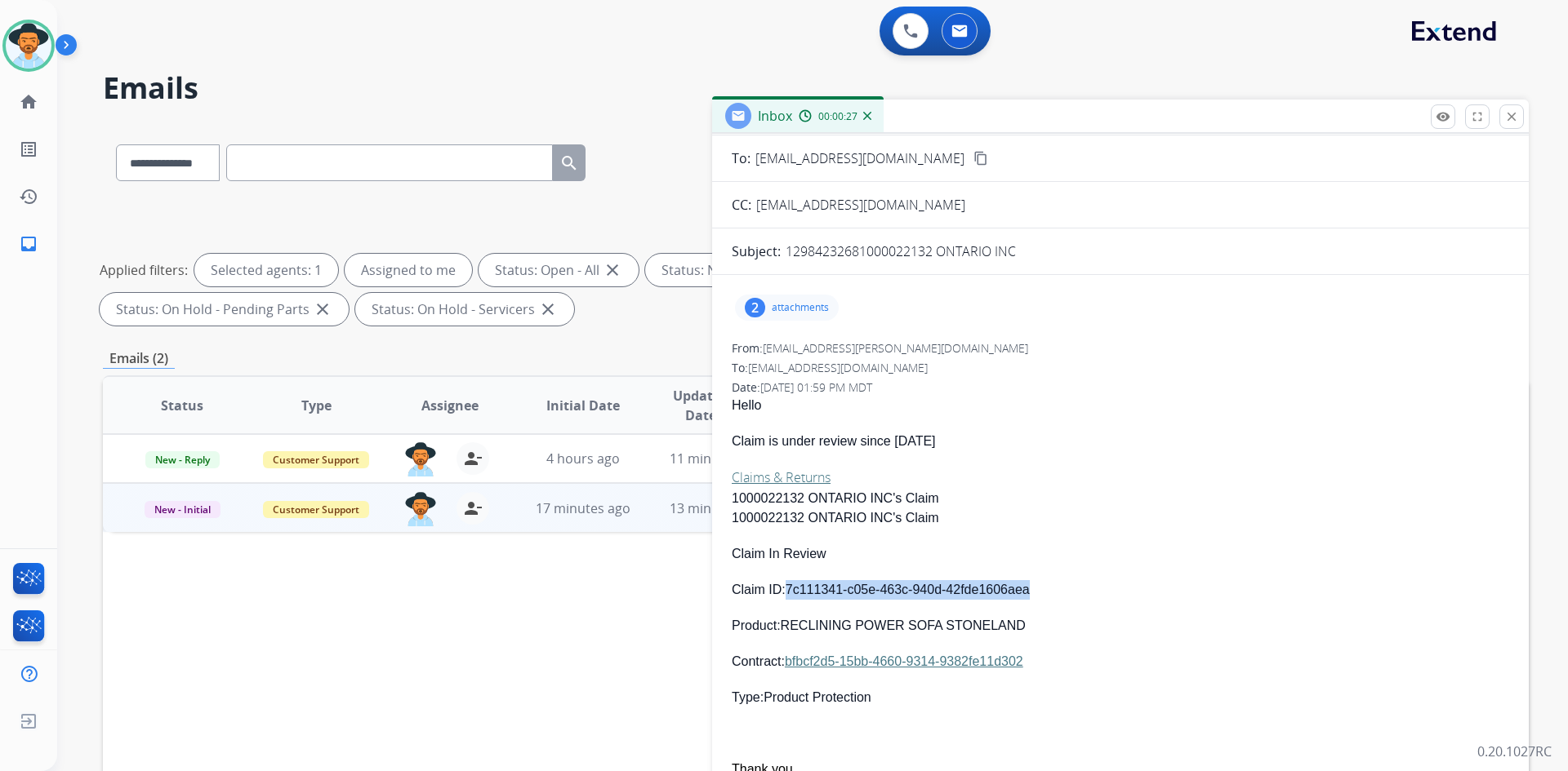
drag, startPoint x: 789, startPoint y: 590, endPoint x: 1033, endPoint y: 590, distance: 244.0
click at [1033, 590] on p "Claim ID: 7c111341-c05e-463c-940d-42fde1606aea" at bounding box center [1120, 590] width 777 height 19
copy p "7c111341-c05e-463c-940d-42fde1606aea"
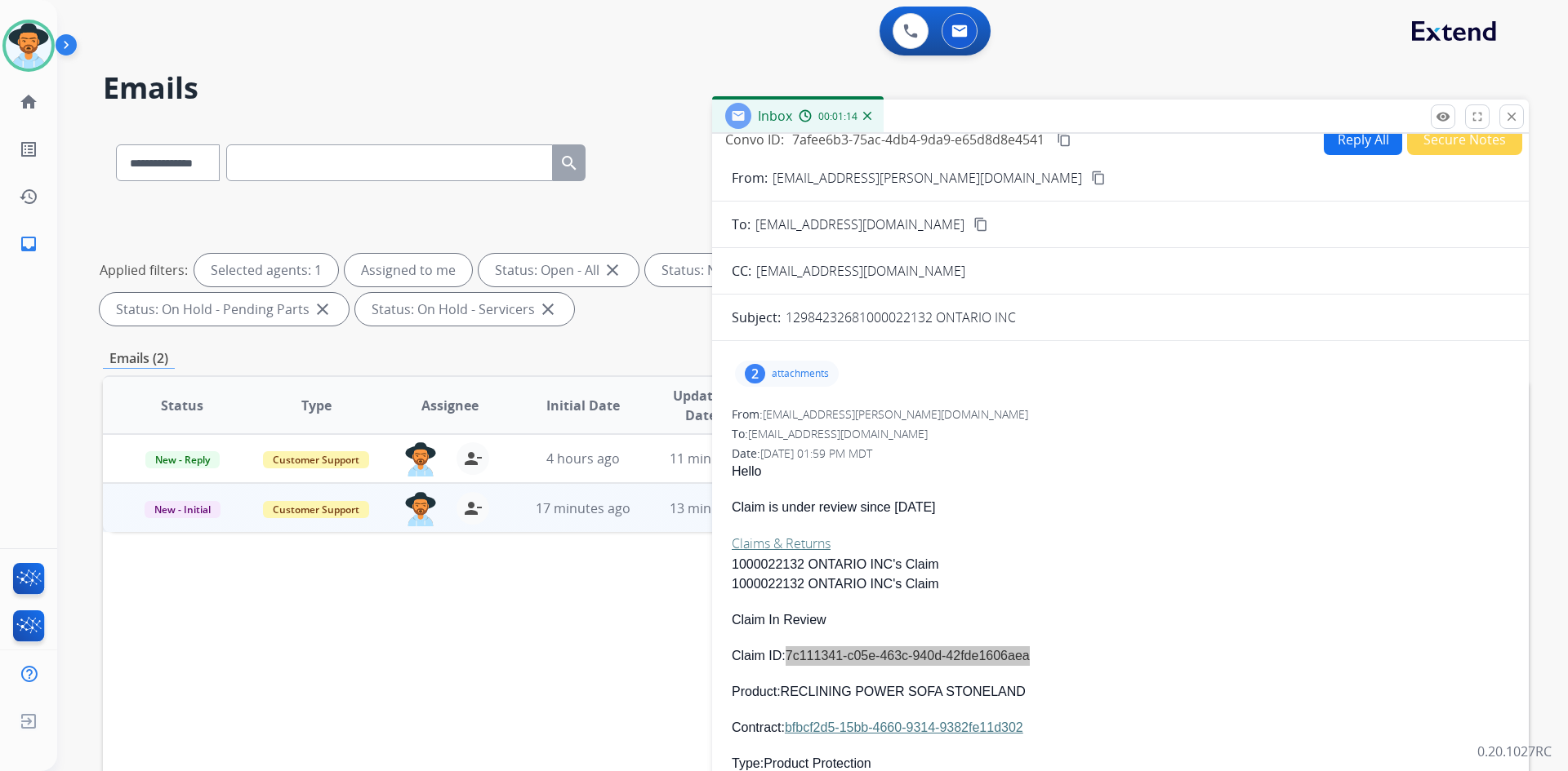
scroll to position [0, 0]
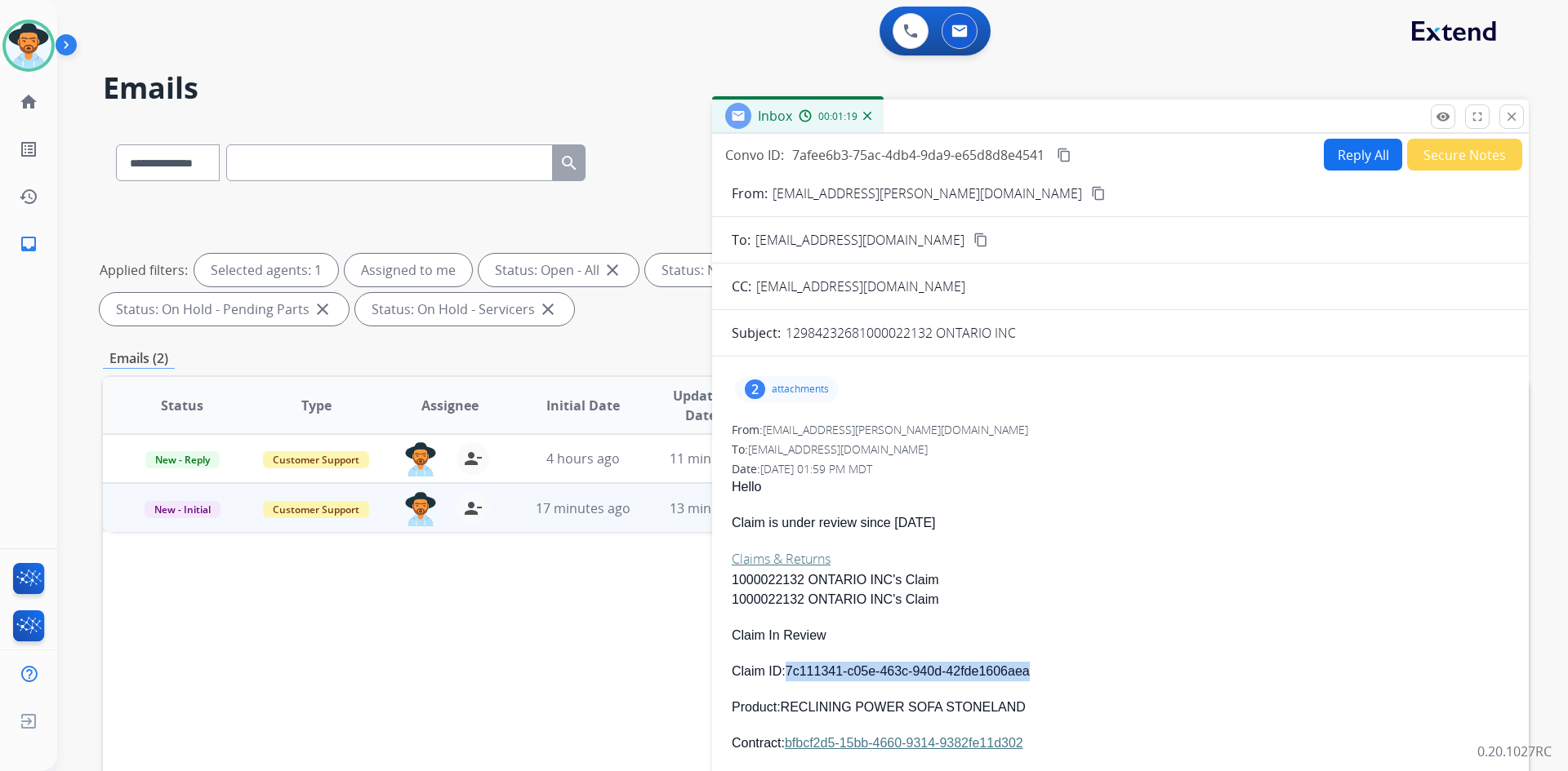
click at [1450, 161] on button "Secure Notes" at bounding box center [1465, 155] width 115 height 32
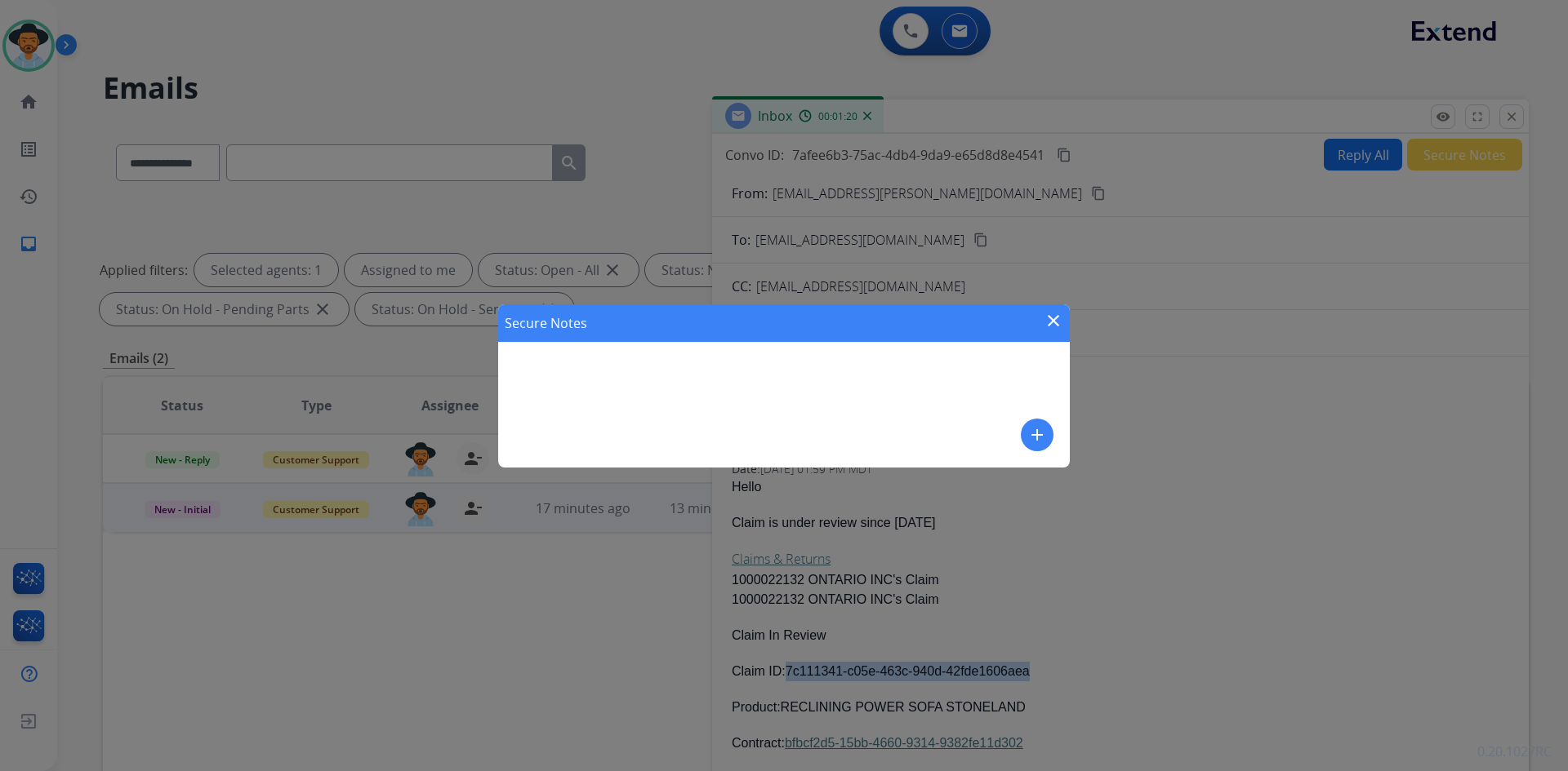
click at [1040, 428] on mat-icon "add" at bounding box center [1037, 435] width 19 height 19
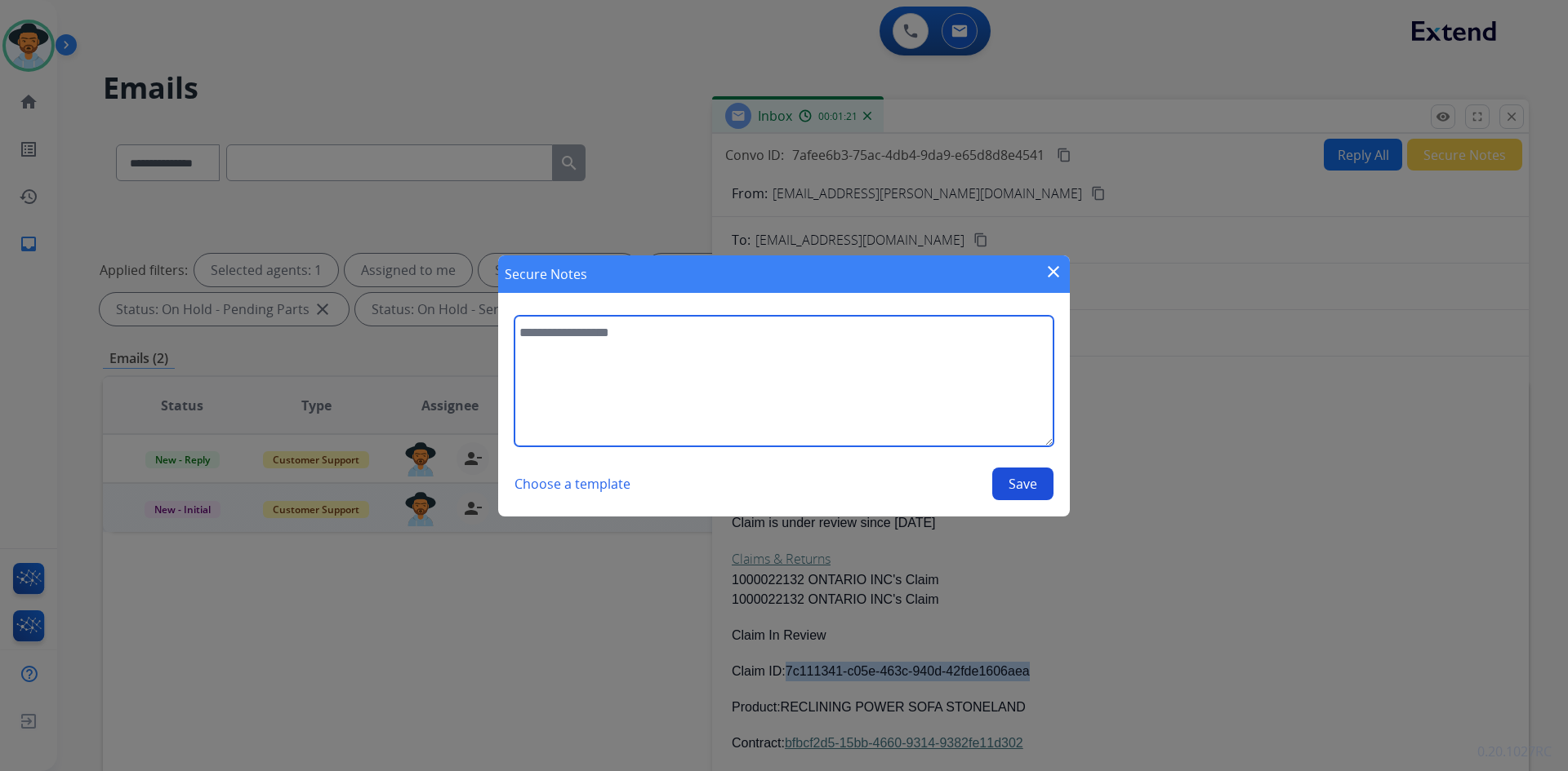
click at [585, 350] on textarea at bounding box center [784, 381] width 539 height 130
type textarea "**********"
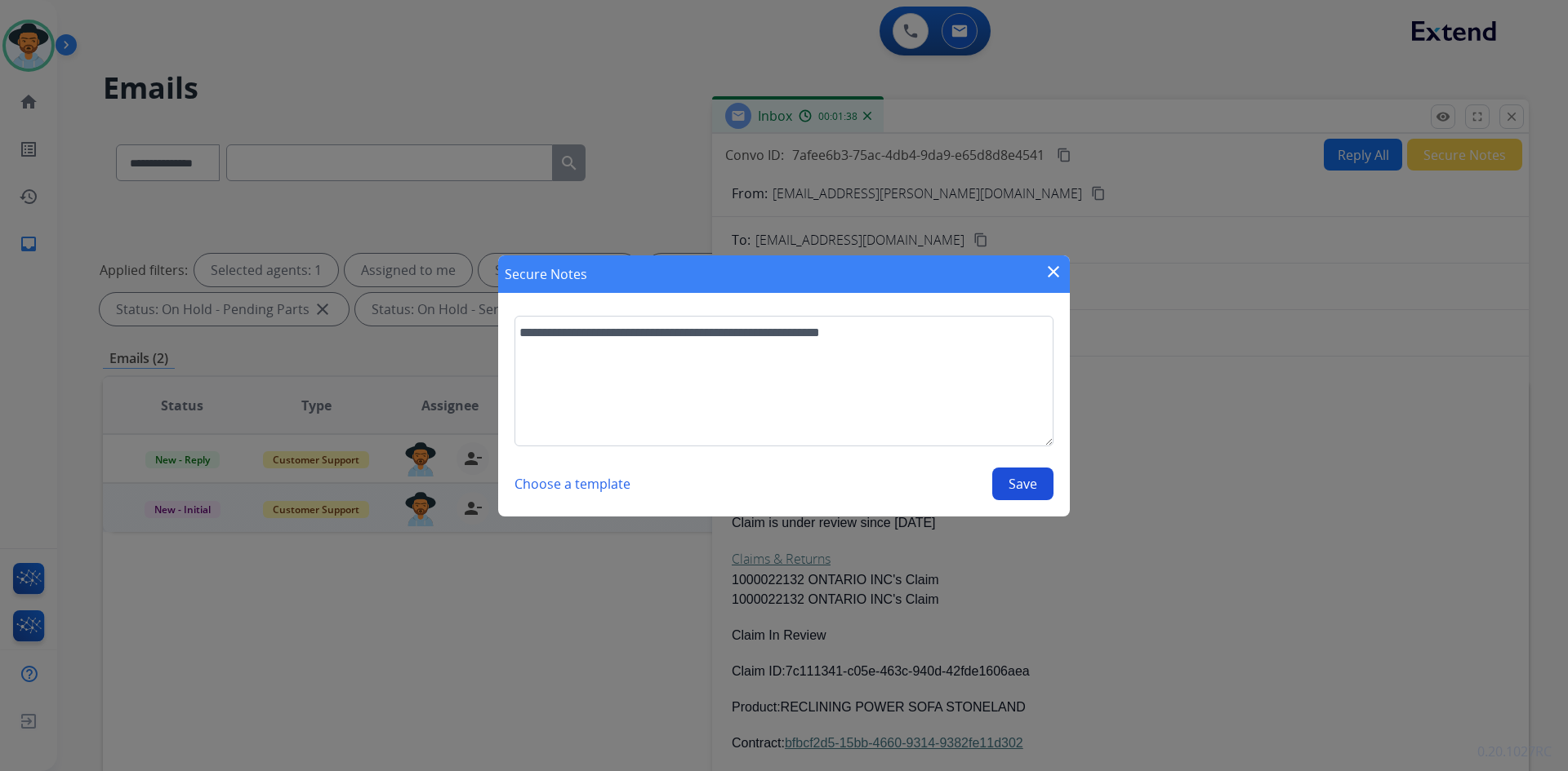
click at [1021, 487] on button "Save" at bounding box center [1022, 483] width 61 height 33
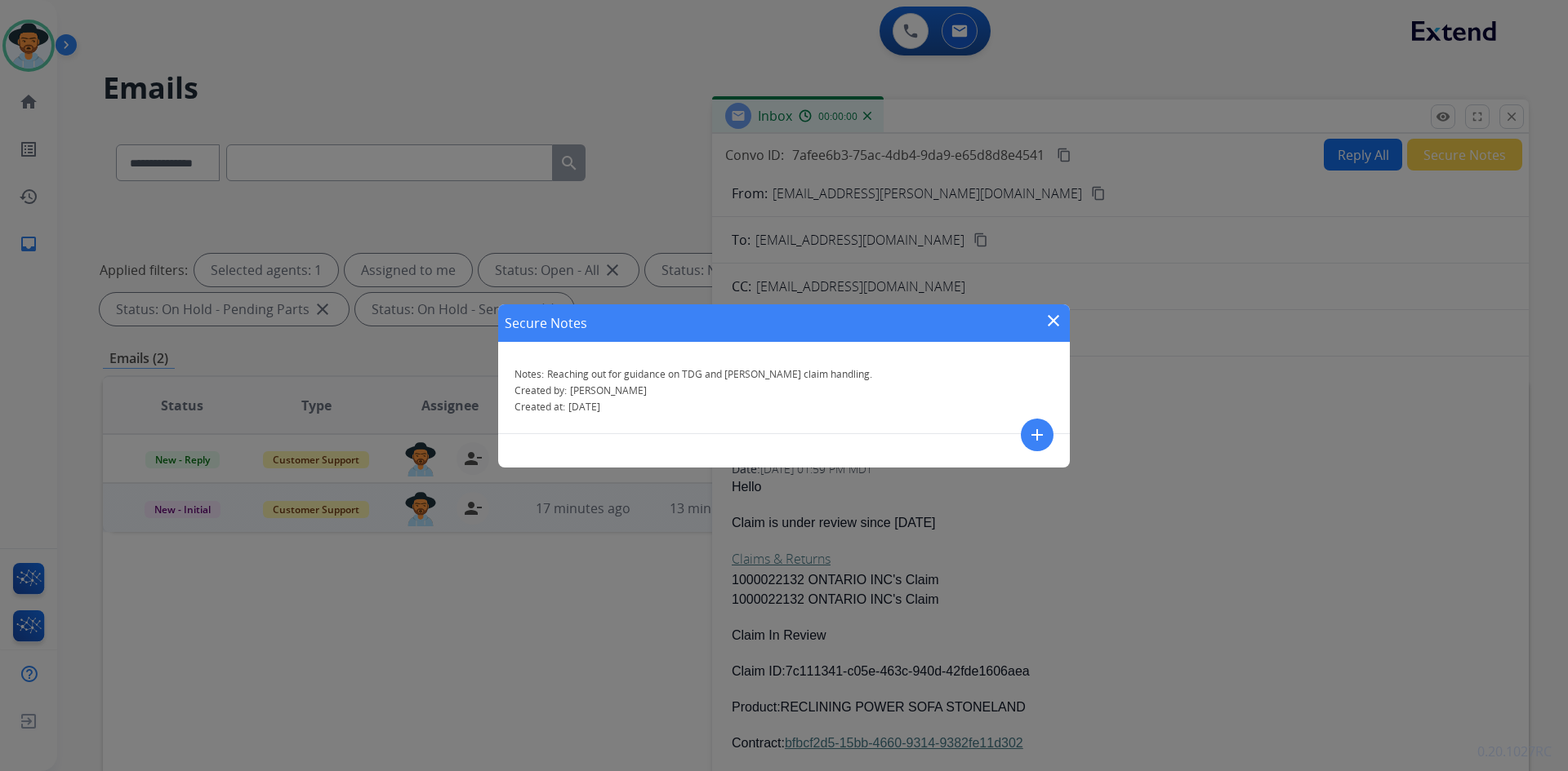
click at [1056, 319] on mat-icon "close" at bounding box center [1053, 320] width 19 height 19
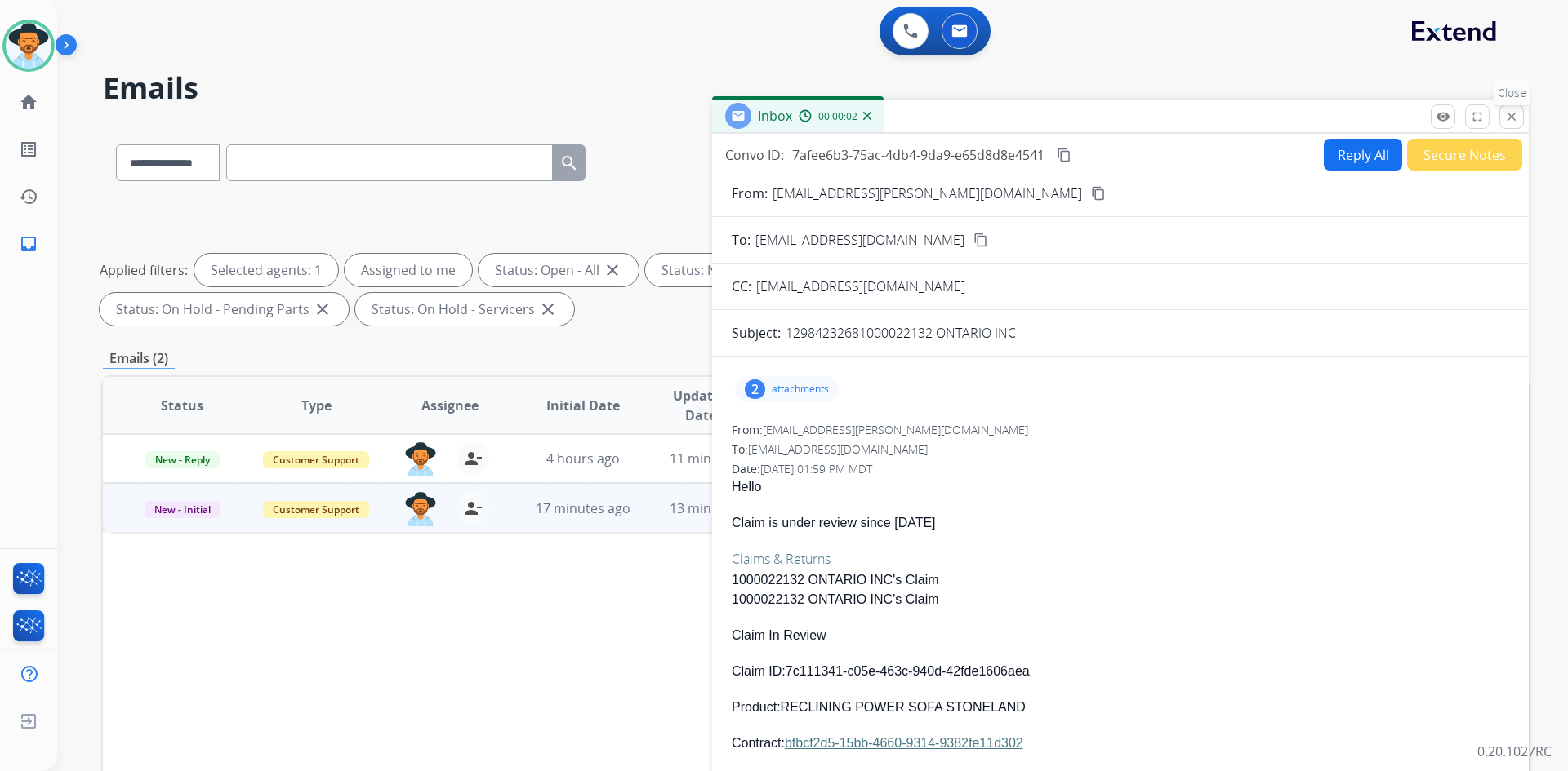
click at [1514, 125] on button "close Close" at bounding box center [1511, 116] width 24 height 24
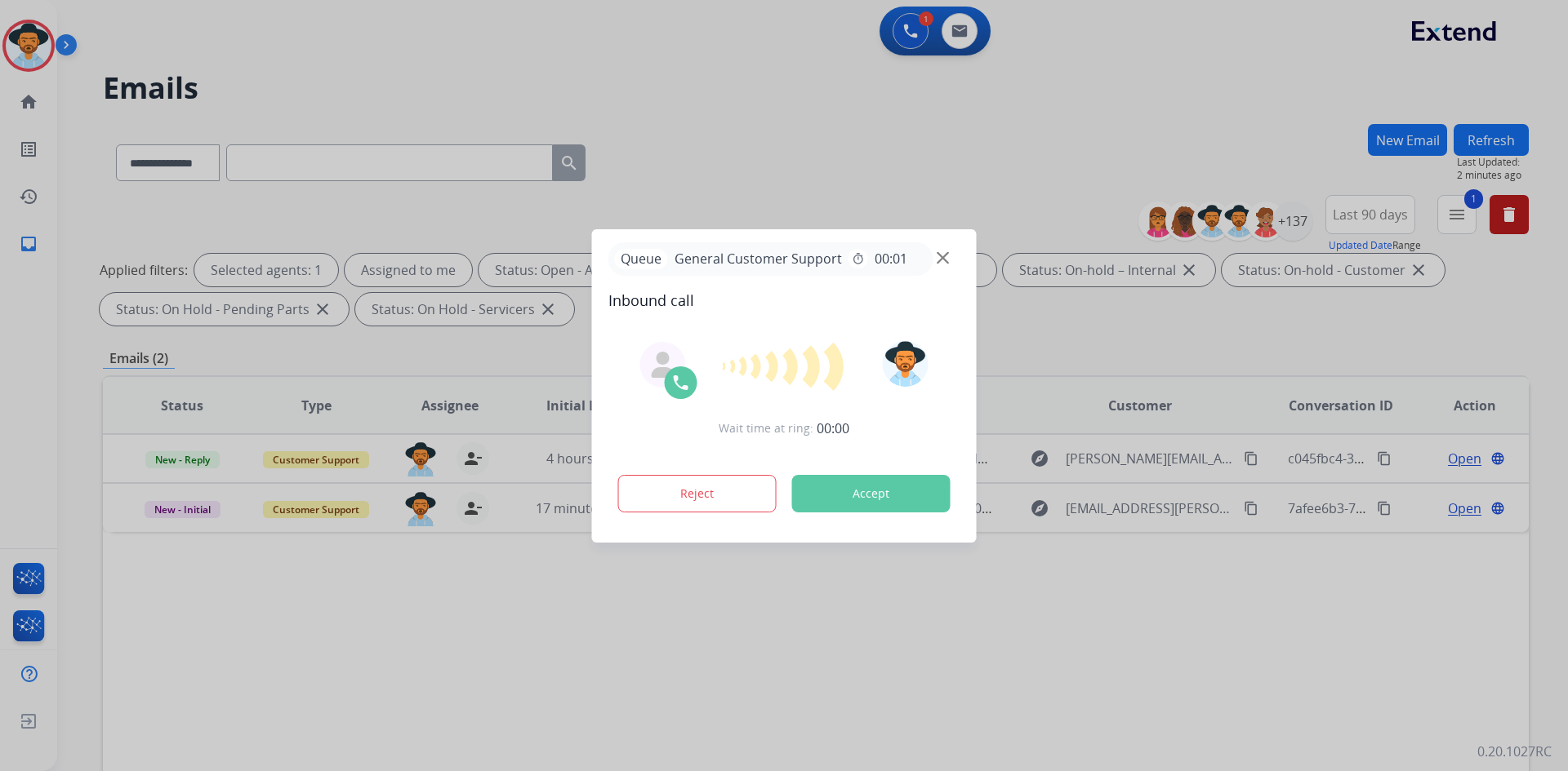
click at [1238, 461] on div at bounding box center [784, 386] width 1568 height 771
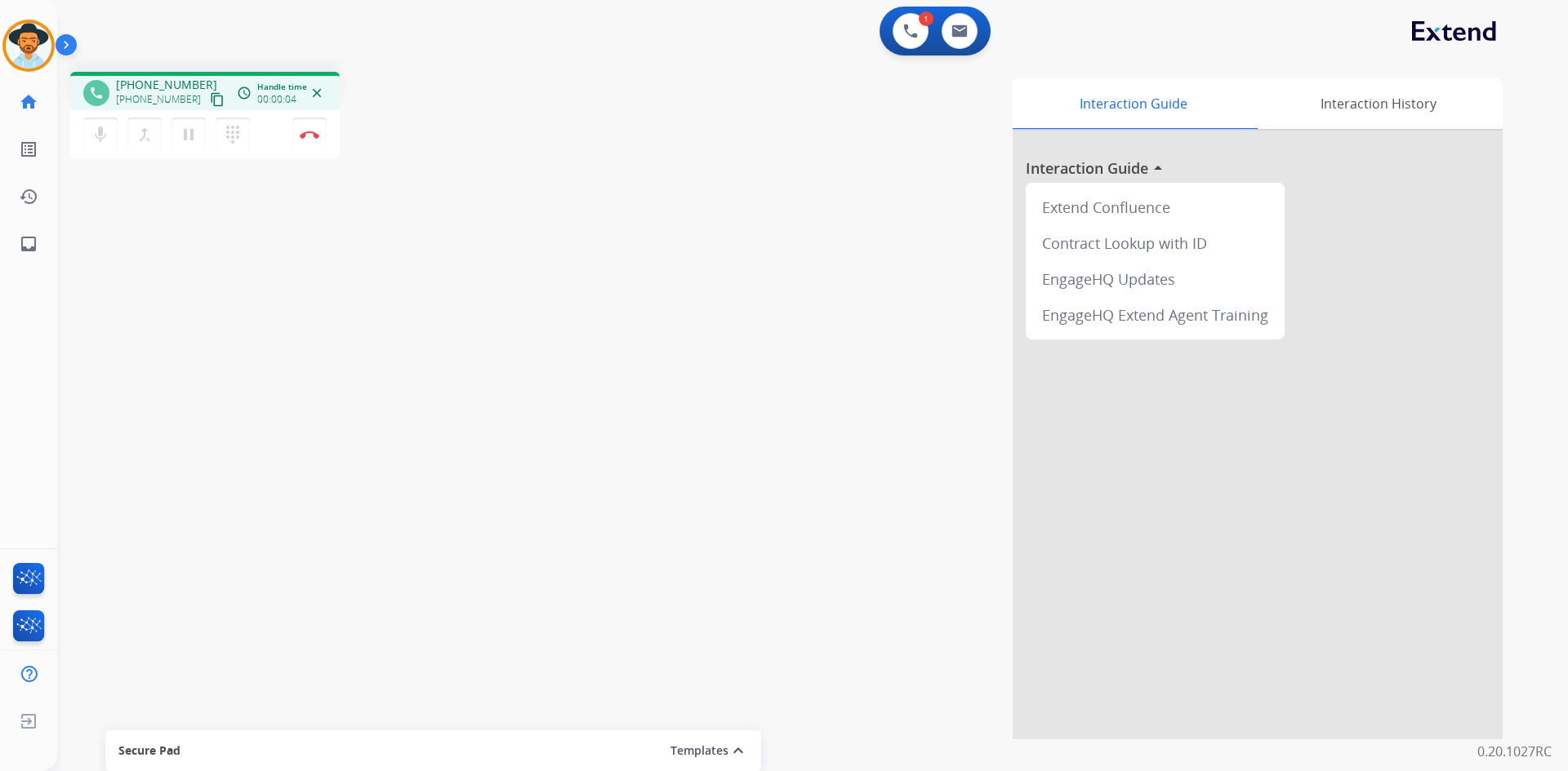
drag, startPoint x: 200, startPoint y: 101, endPoint x: 152, endPoint y: 107, distance: 48.4
click at [210, 101] on mat-icon "content_copy" at bounding box center [218, 100] width 15 height 15
click at [187, 140] on mat-icon "pause" at bounding box center [188, 134] width 19 height 19
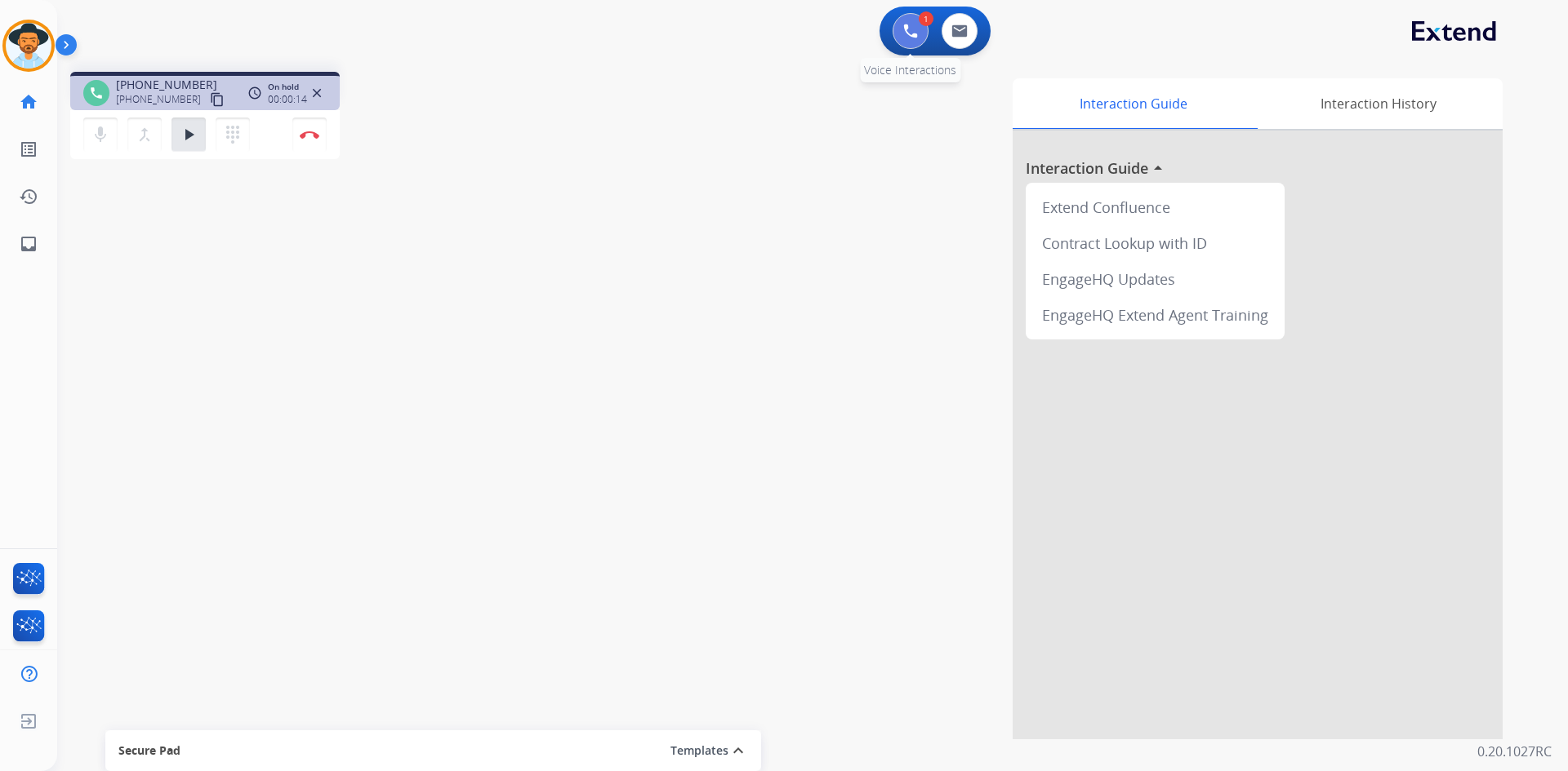
click at [916, 30] on img at bounding box center [910, 31] width 15 height 15
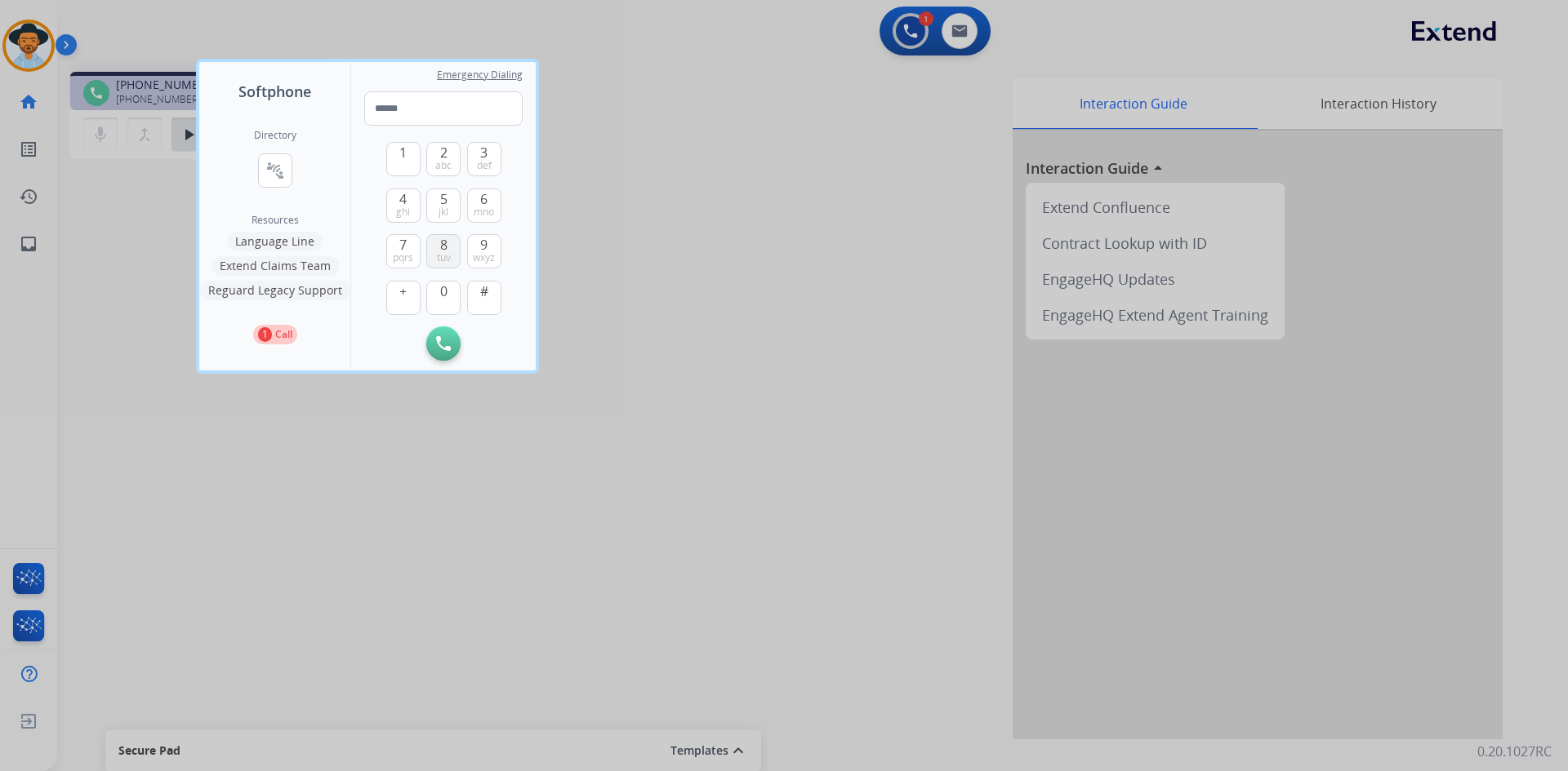
click at [450, 244] on button "8 tuv" at bounding box center [443, 251] width 34 height 34
click at [404, 252] on span "pqrs" at bounding box center [402, 258] width 20 height 13
click at [406, 215] on span "ghi" at bounding box center [402, 212] width 14 height 13
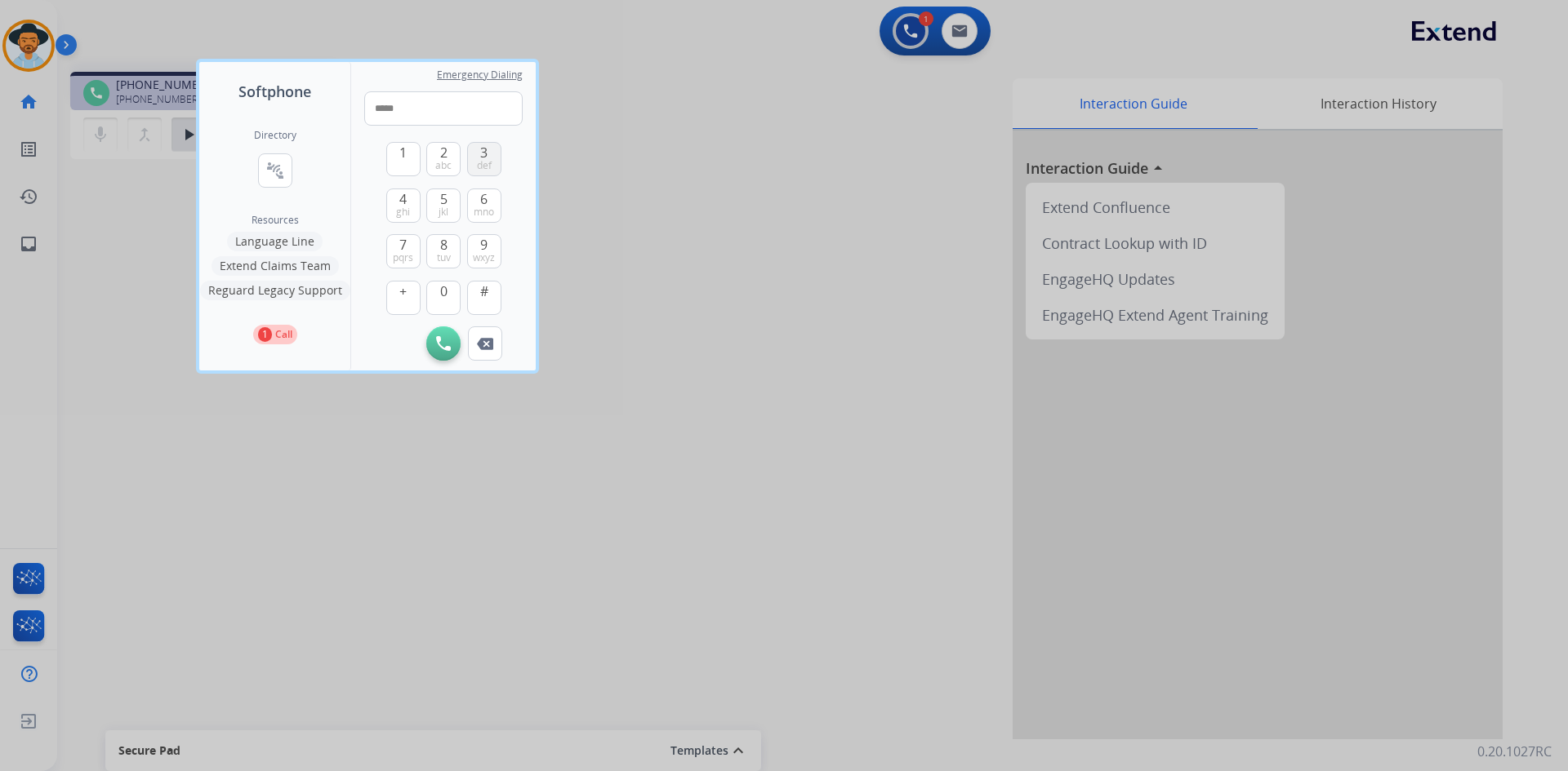
click at [489, 160] on span "def" at bounding box center [484, 166] width 15 height 13
click at [443, 161] on span "abc" at bounding box center [443, 166] width 17 height 13
click at [484, 194] on span "6" at bounding box center [484, 198] width 8 height 19
click at [484, 248] on span "9" at bounding box center [484, 244] width 8 height 19
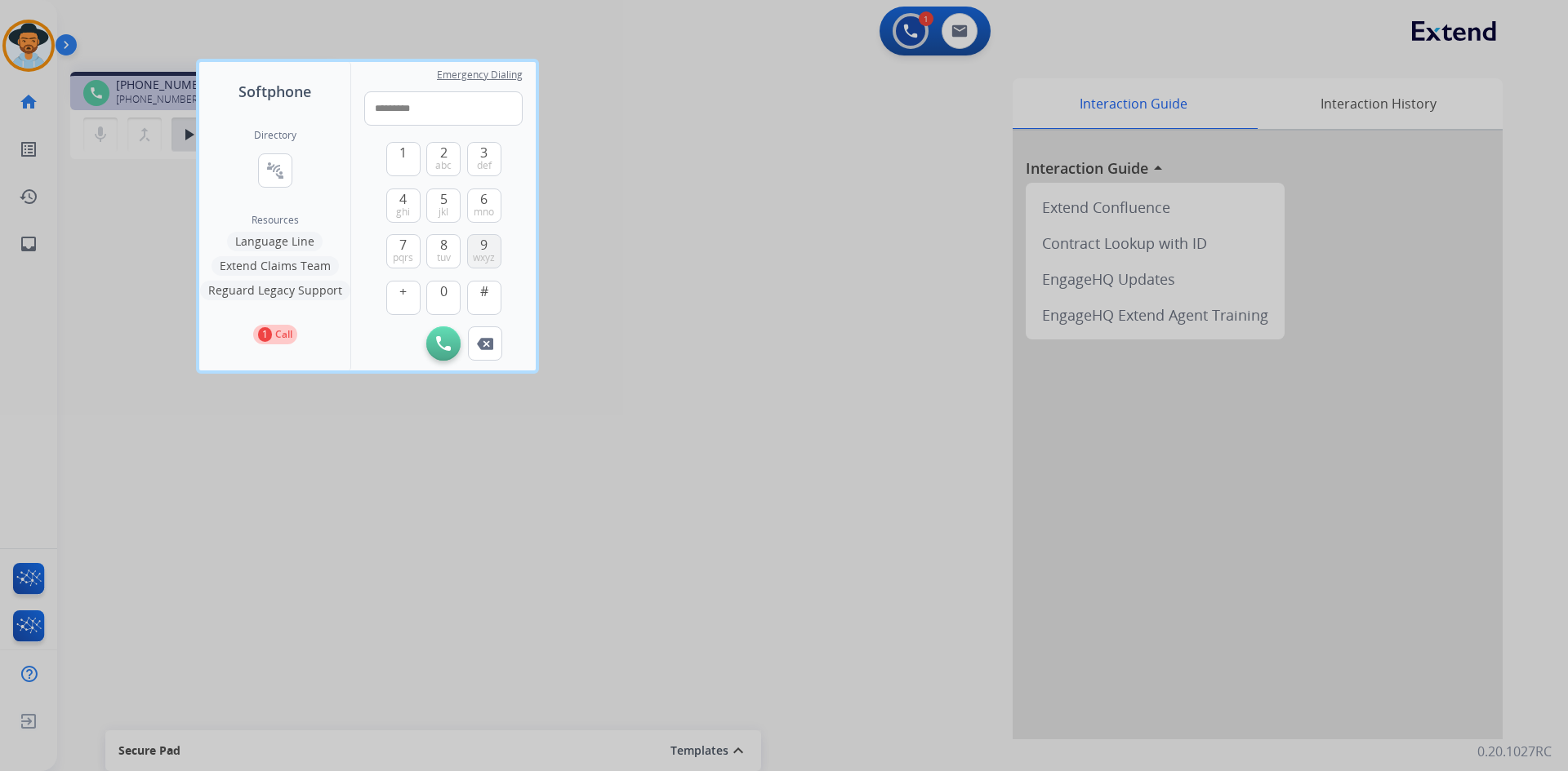
type input "**********"
click at [443, 348] on img at bounding box center [443, 344] width 15 height 15
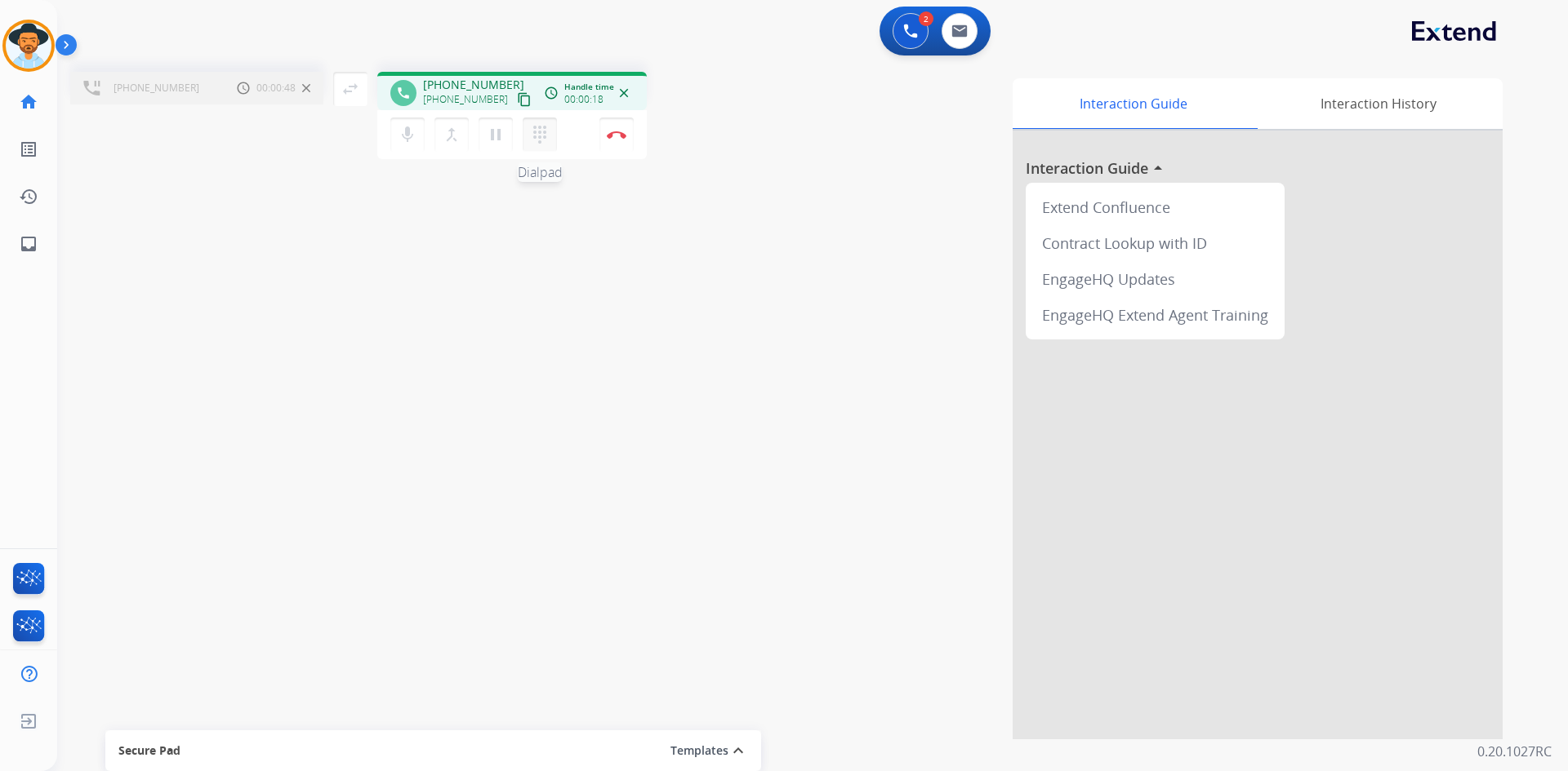
click at [538, 141] on mat-icon "dialpad" at bounding box center [539, 134] width 19 height 19
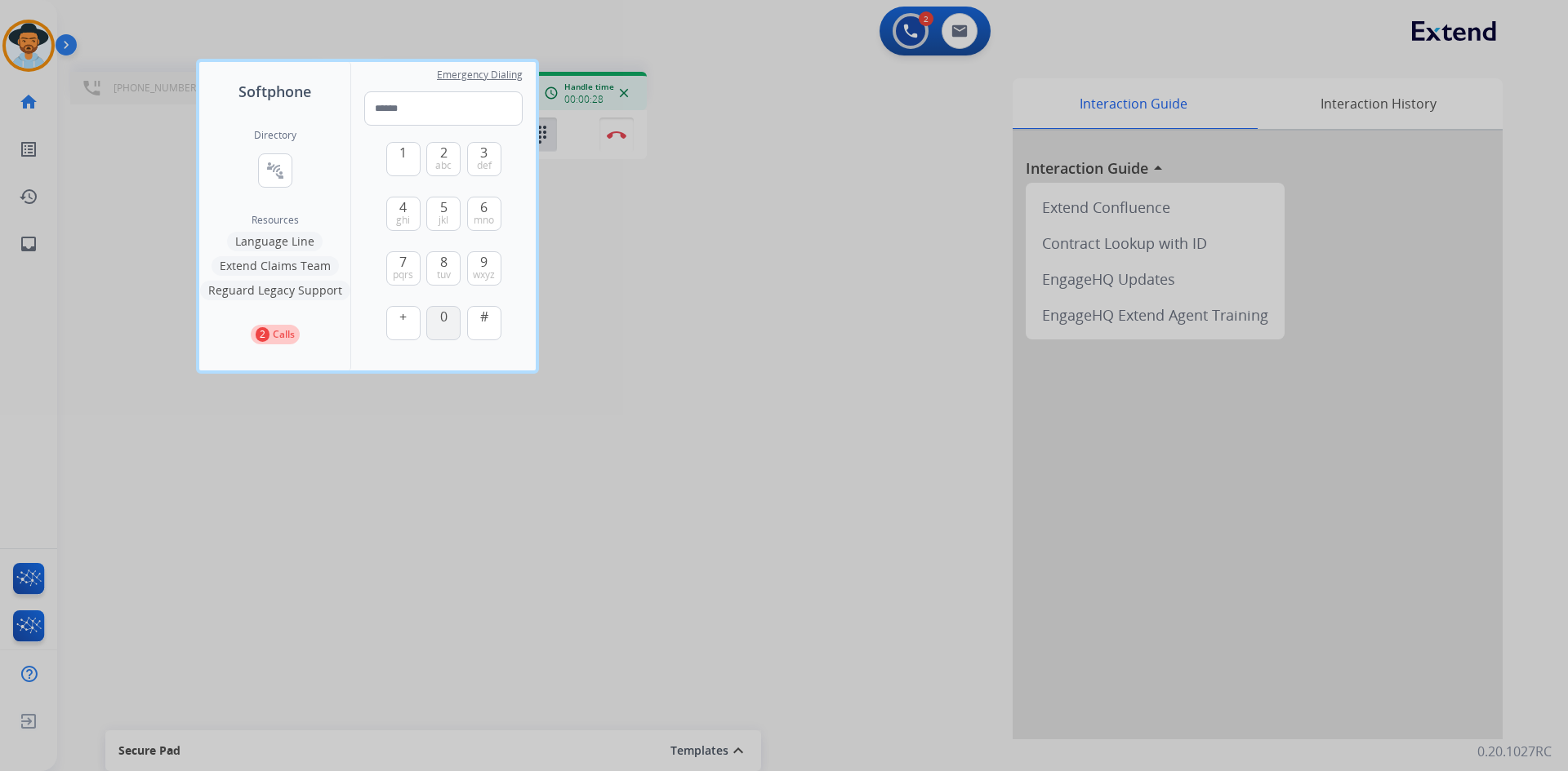
click at [438, 324] on button "0" at bounding box center [443, 323] width 34 height 34
click at [474, 163] on button "3 def" at bounding box center [484, 159] width 34 height 34
type input "**"
click at [596, 491] on div at bounding box center [784, 386] width 1568 height 771
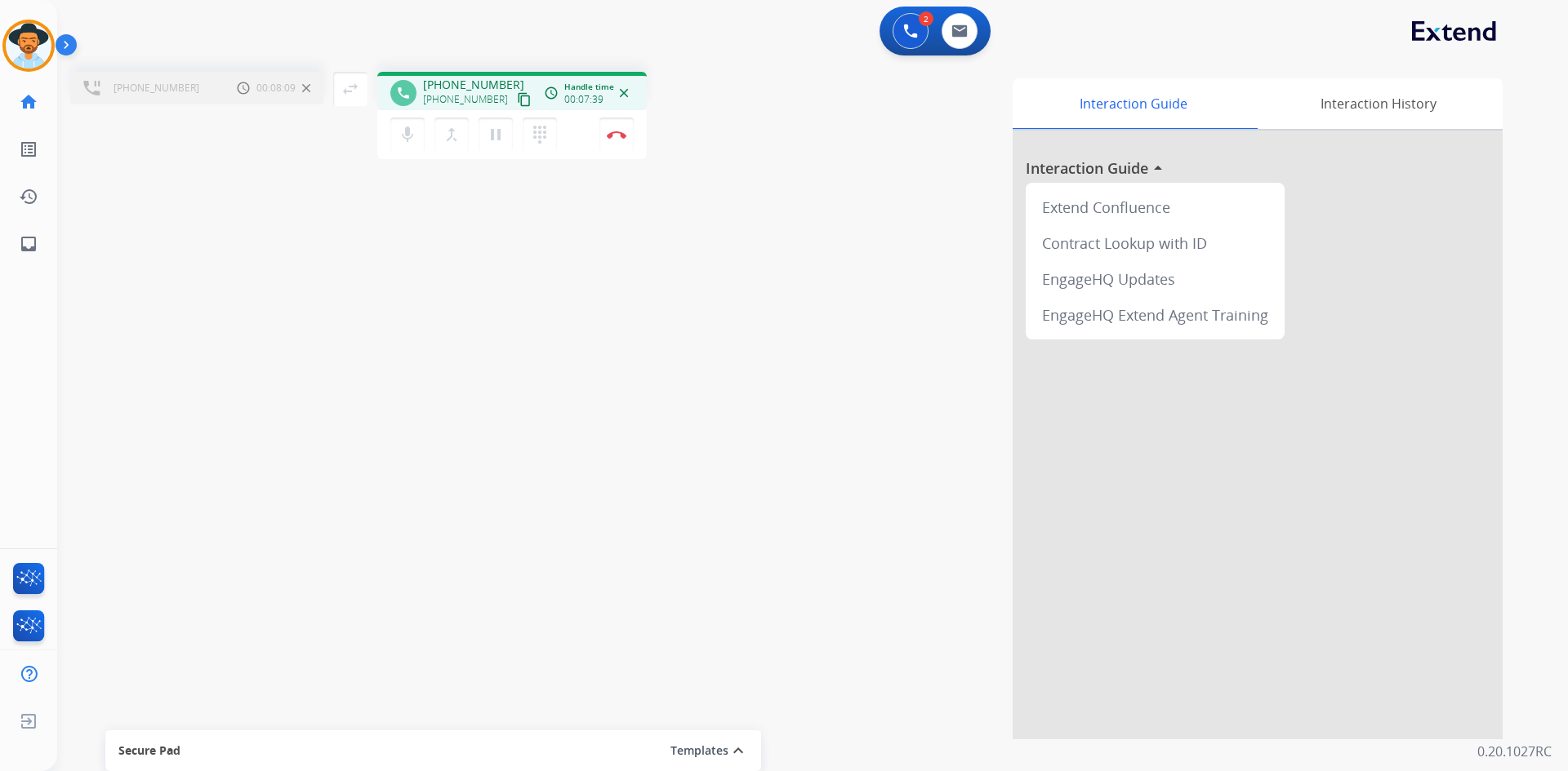
drag, startPoint x: 451, startPoint y: 136, endPoint x: 437, endPoint y: 588, distance: 452.2
click at [437, 588] on div "[PHONE_NUMBER] Call metrics Hold 00:08:09 00:08:09 swap_horiz Break voice bridg…" at bounding box center [792, 399] width 1472 height 681
click at [452, 141] on mat-icon "merge_type" at bounding box center [451, 134] width 19 height 19
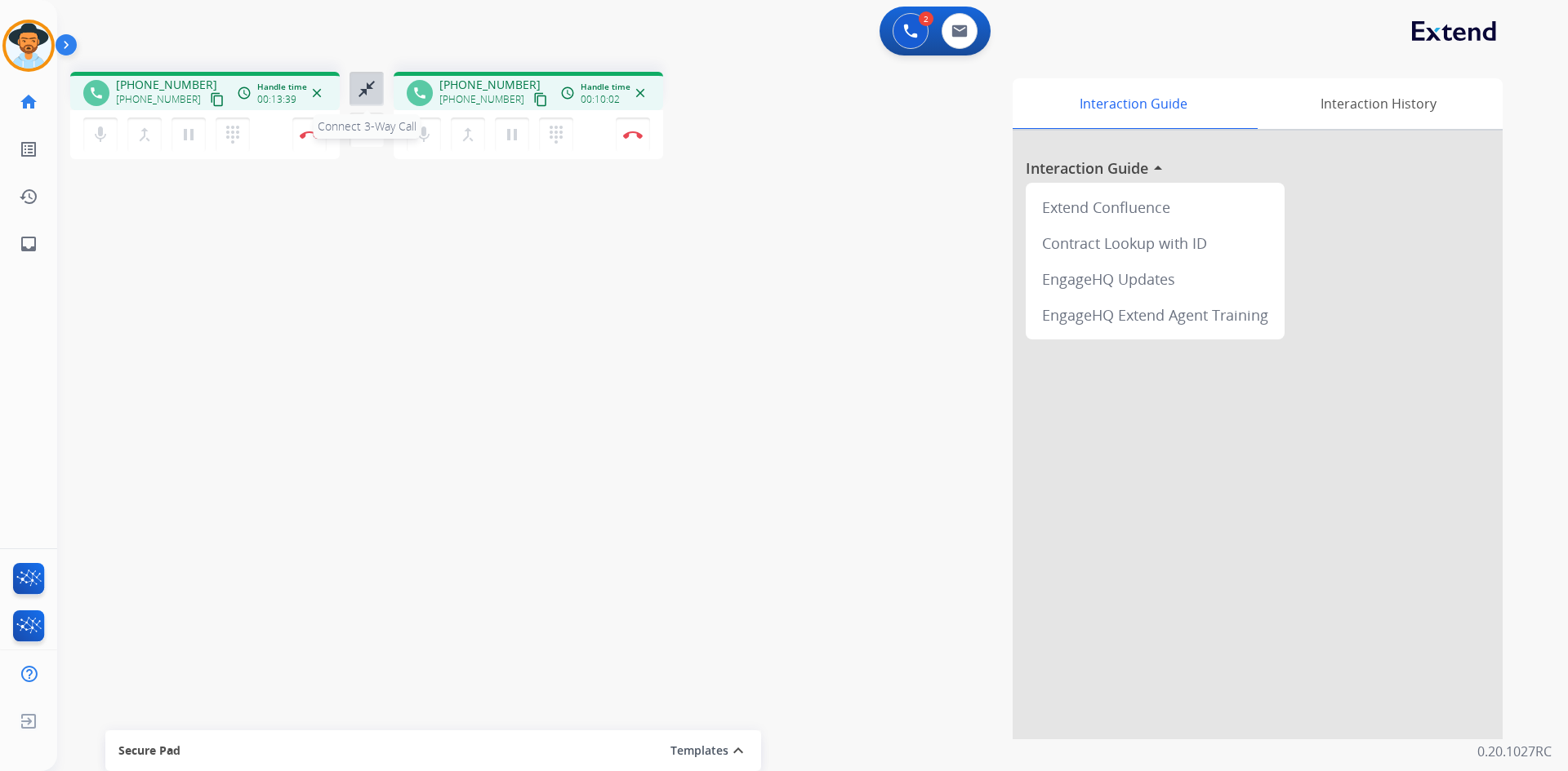
click at [364, 83] on mat-icon "close_fullscreen" at bounding box center [366, 89] width 19 height 19
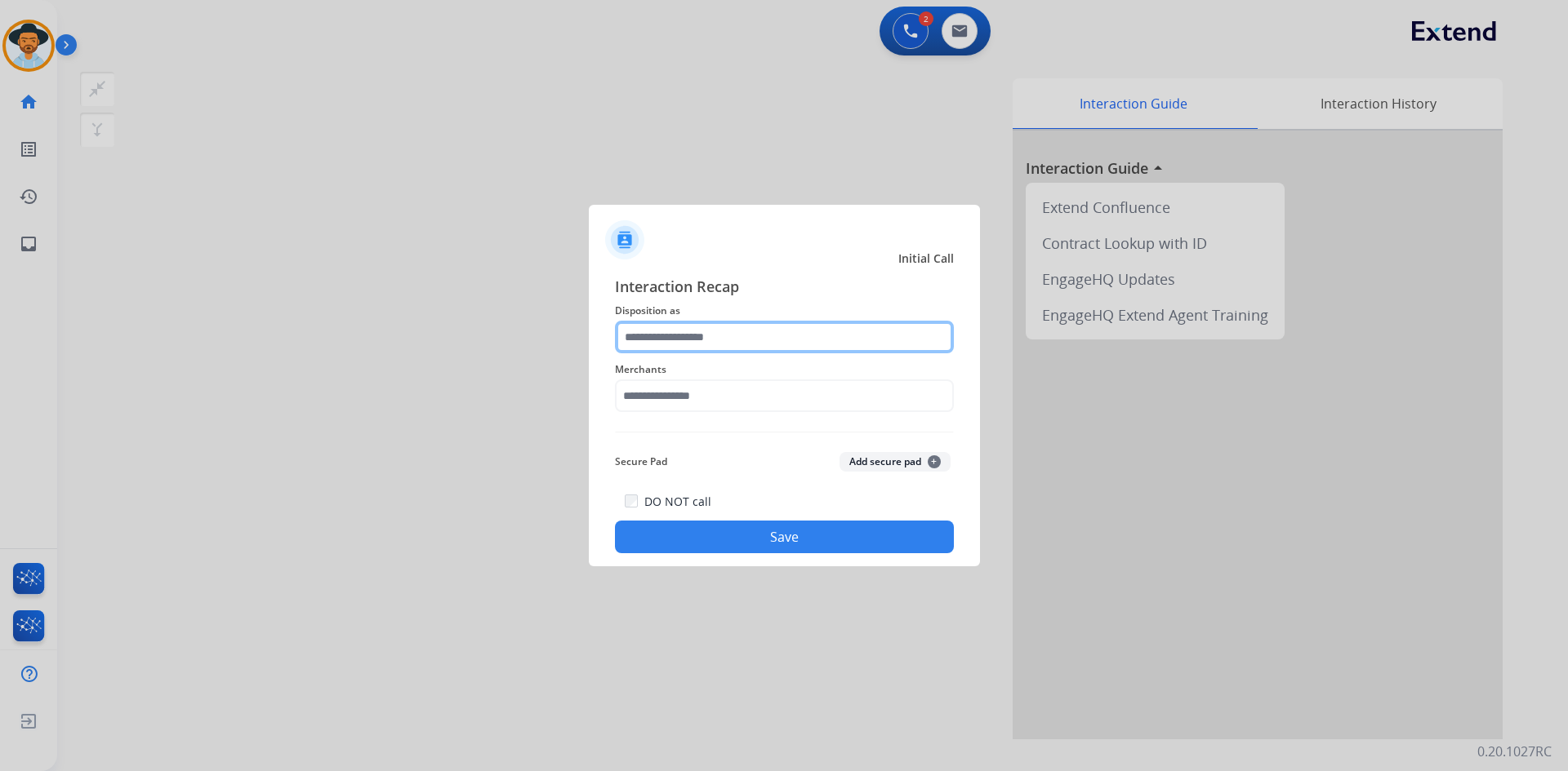
click at [754, 342] on input "text" at bounding box center [784, 337] width 339 height 33
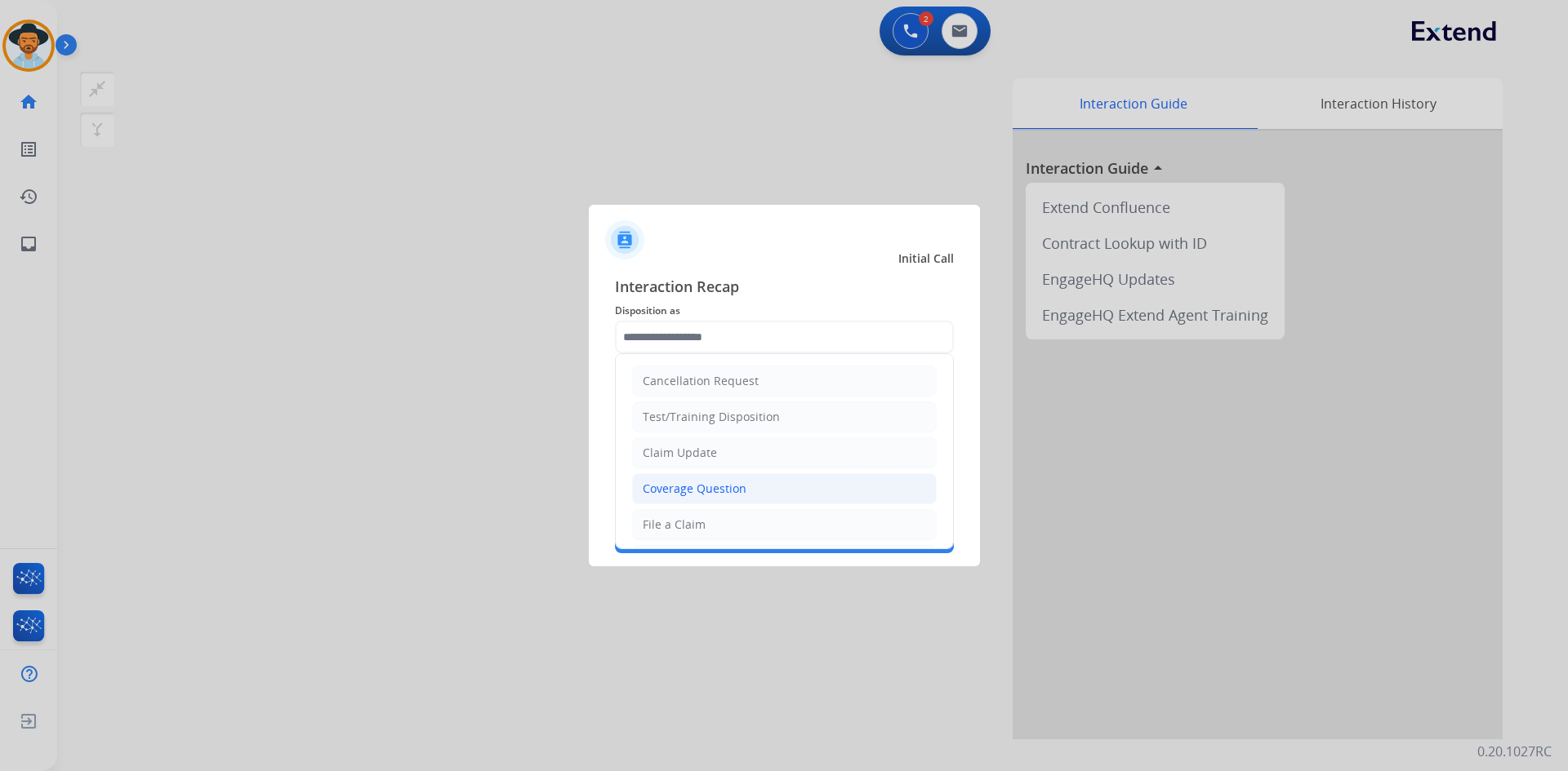
click at [769, 473] on li "Coverage Question" at bounding box center [784, 488] width 305 height 31
type input "**********"
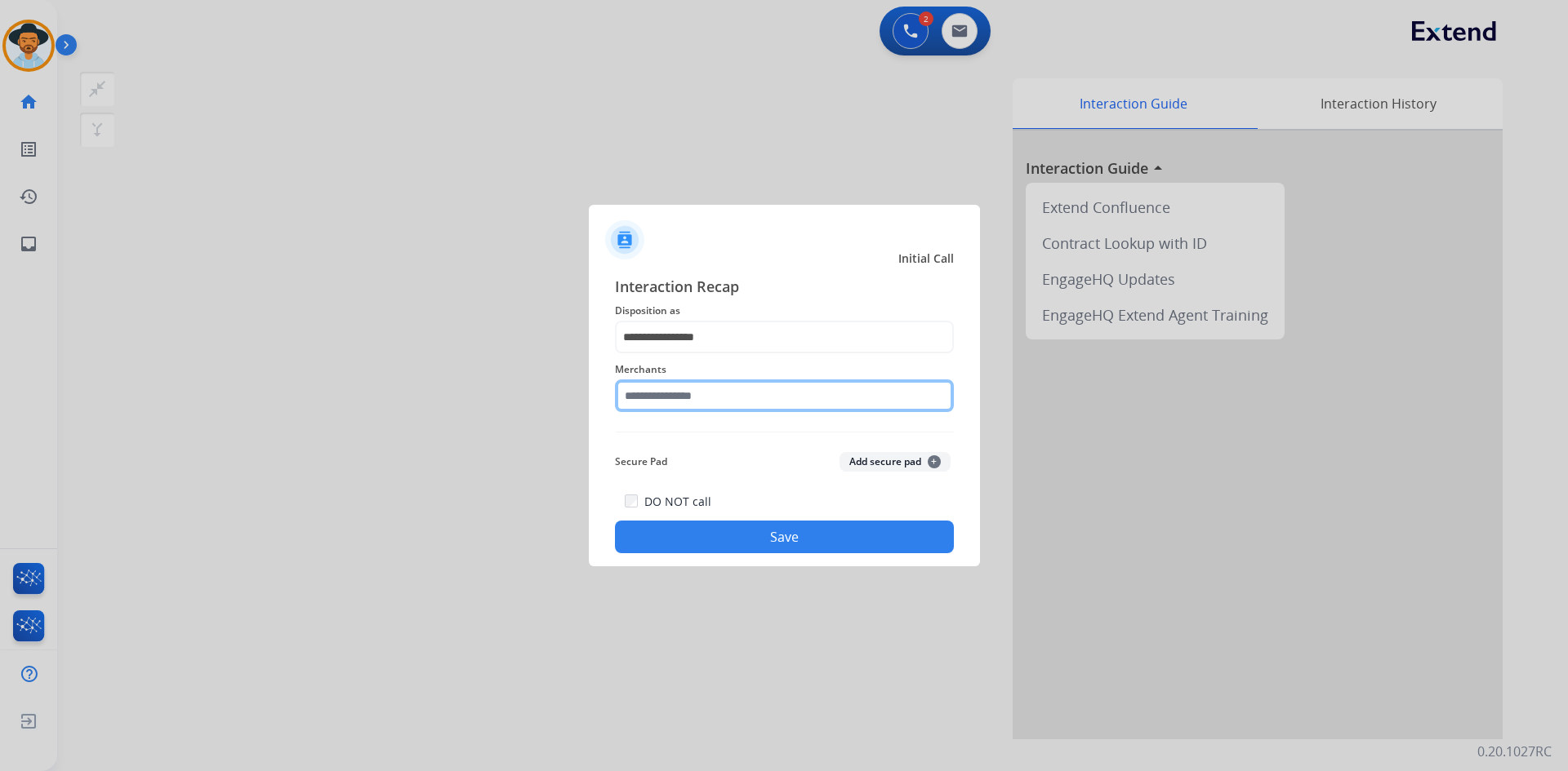
click at [714, 401] on input "text" at bounding box center [784, 396] width 339 height 33
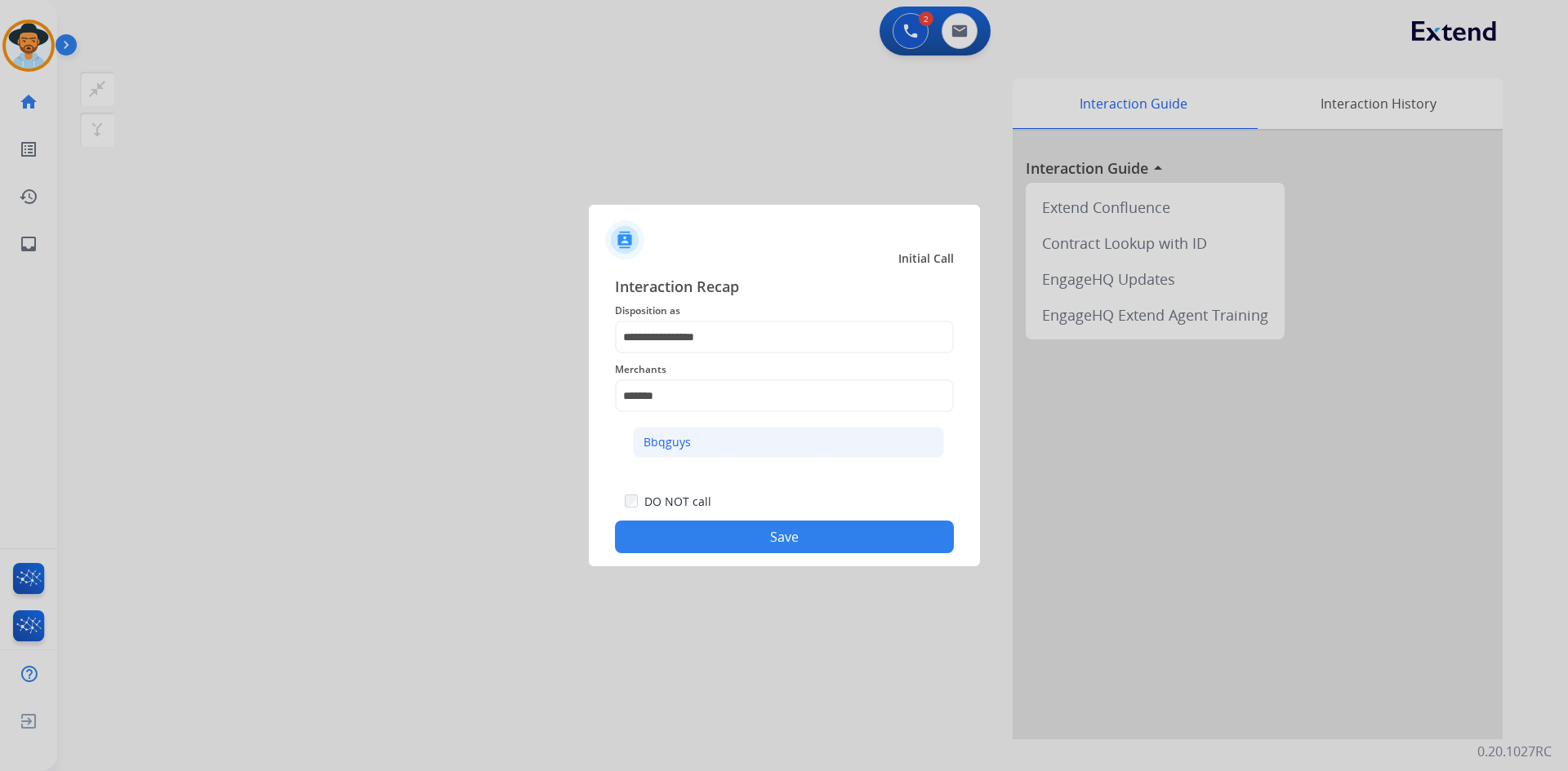
click at [698, 440] on li "Bbqguys" at bounding box center [788, 442] width 311 height 31
type input "*******"
click at [773, 538] on button "Save" at bounding box center [784, 537] width 339 height 33
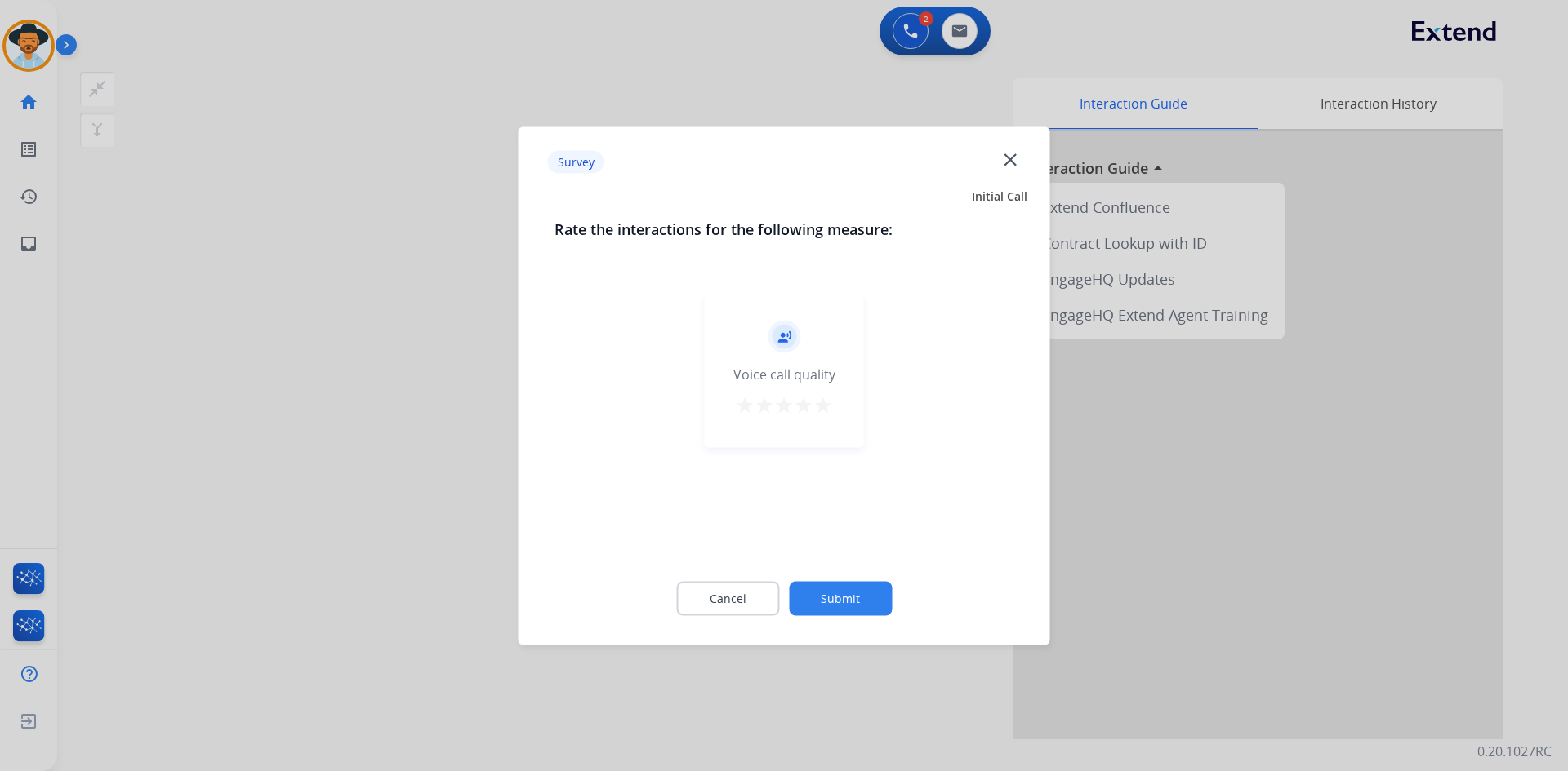
click at [826, 410] on mat-icon "star" at bounding box center [822, 404] width 19 height 19
click at [828, 600] on button "Submit" at bounding box center [840, 598] width 103 height 34
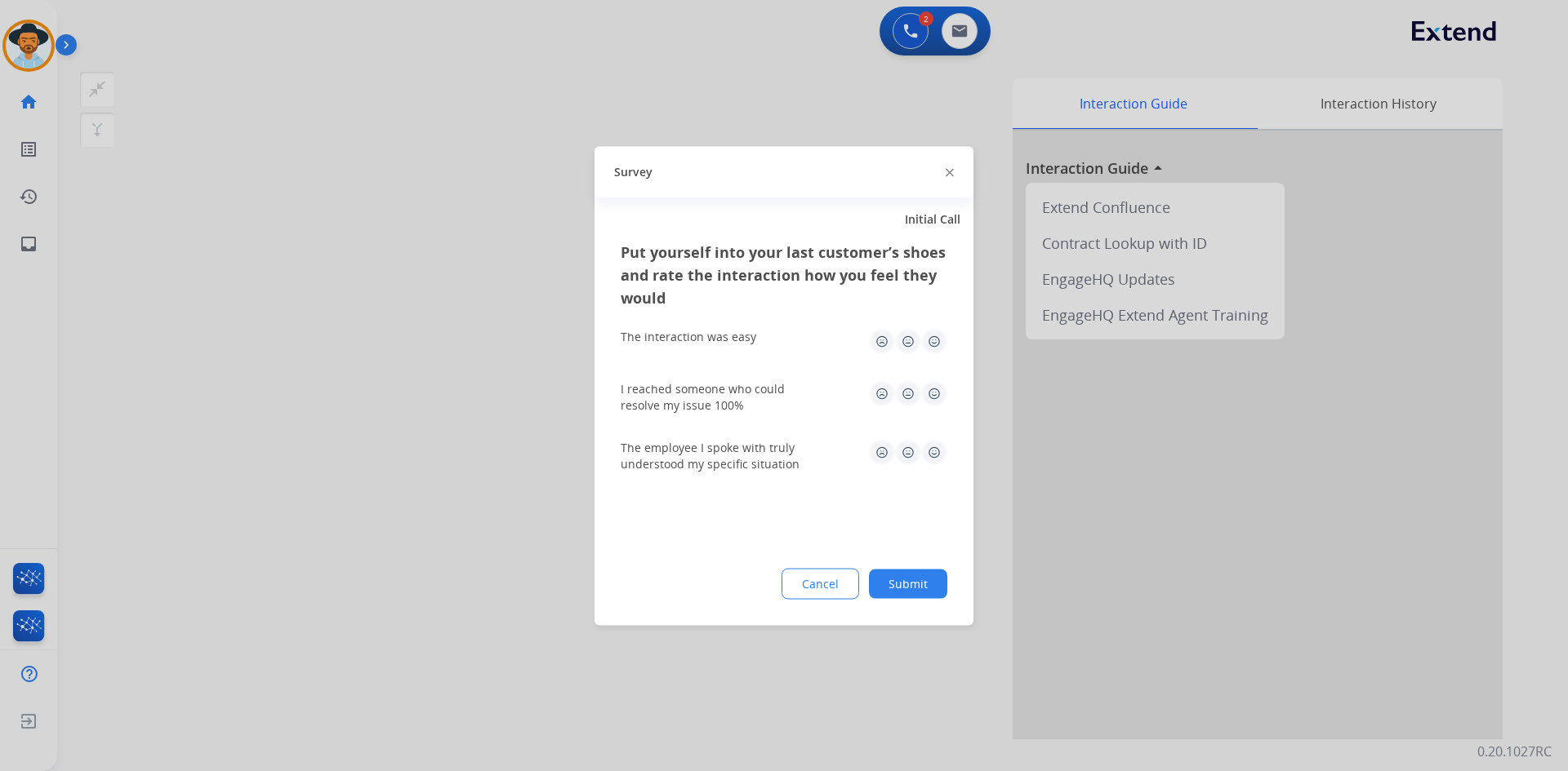
click at [936, 344] on img at bounding box center [934, 340] width 26 height 26
click at [939, 396] on img at bounding box center [934, 393] width 26 height 26
click at [940, 457] on img at bounding box center [934, 452] width 26 height 26
click at [905, 589] on button "Submit" at bounding box center [908, 583] width 79 height 29
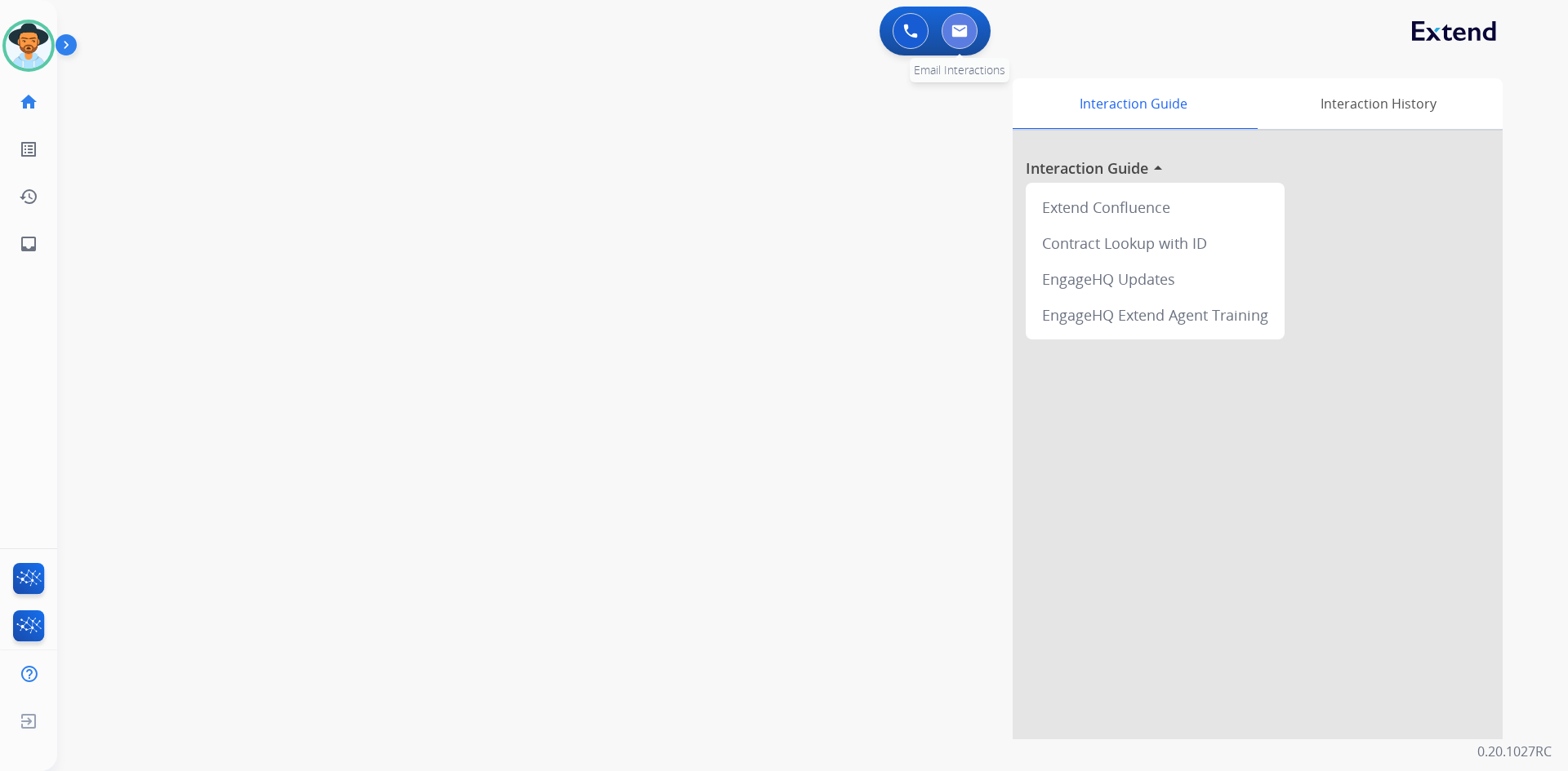
click at [954, 39] on button at bounding box center [959, 31] width 36 height 36
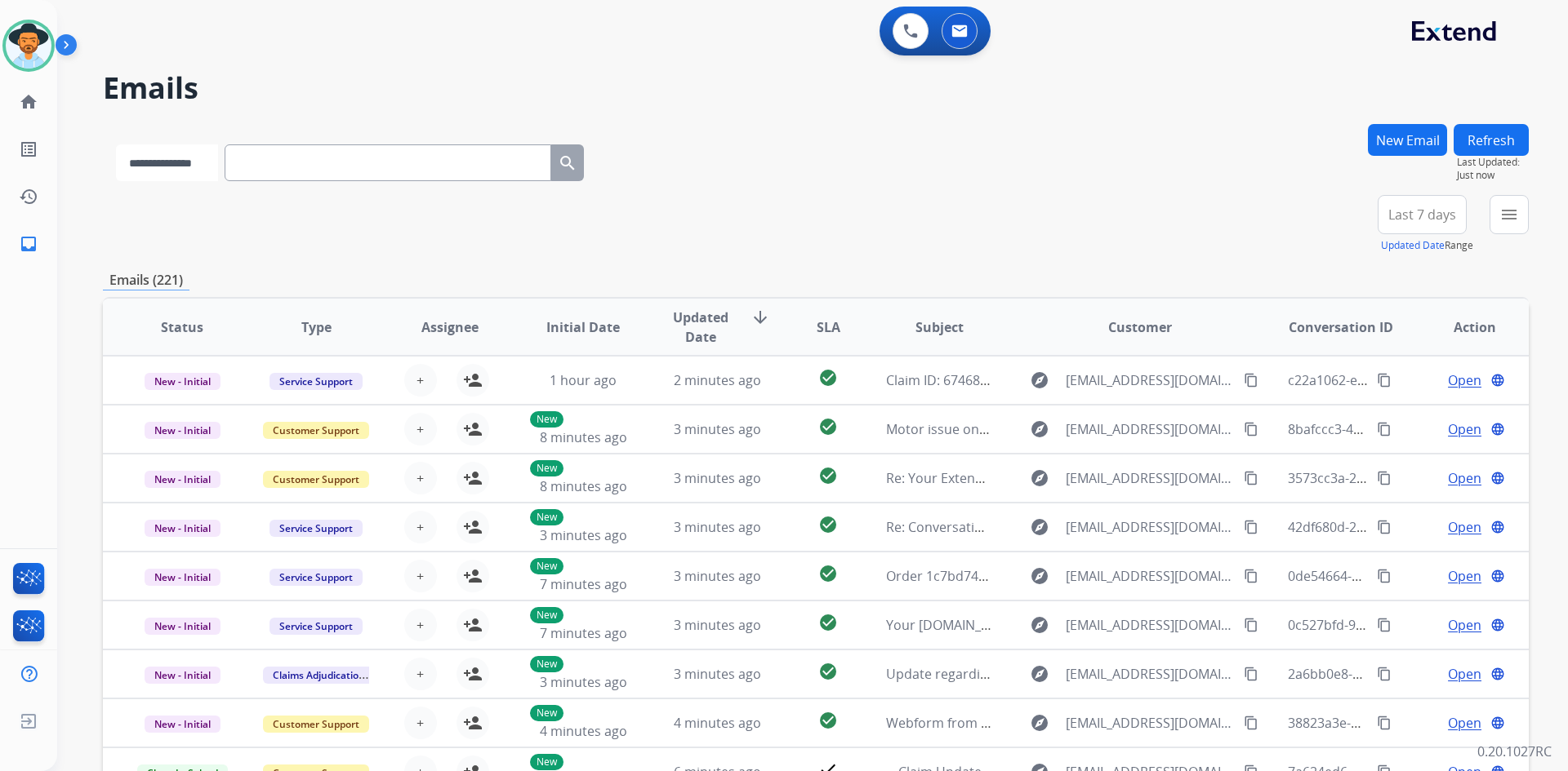
click at [197, 171] on select "**********" at bounding box center [167, 163] width 102 height 37
select select "**********"
click at [116, 145] on select "**********" at bounding box center [167, 163] width 102 height 37
click at [1351, 227] on div "+86" at bounding box center [1345, 221] width 39 height 39
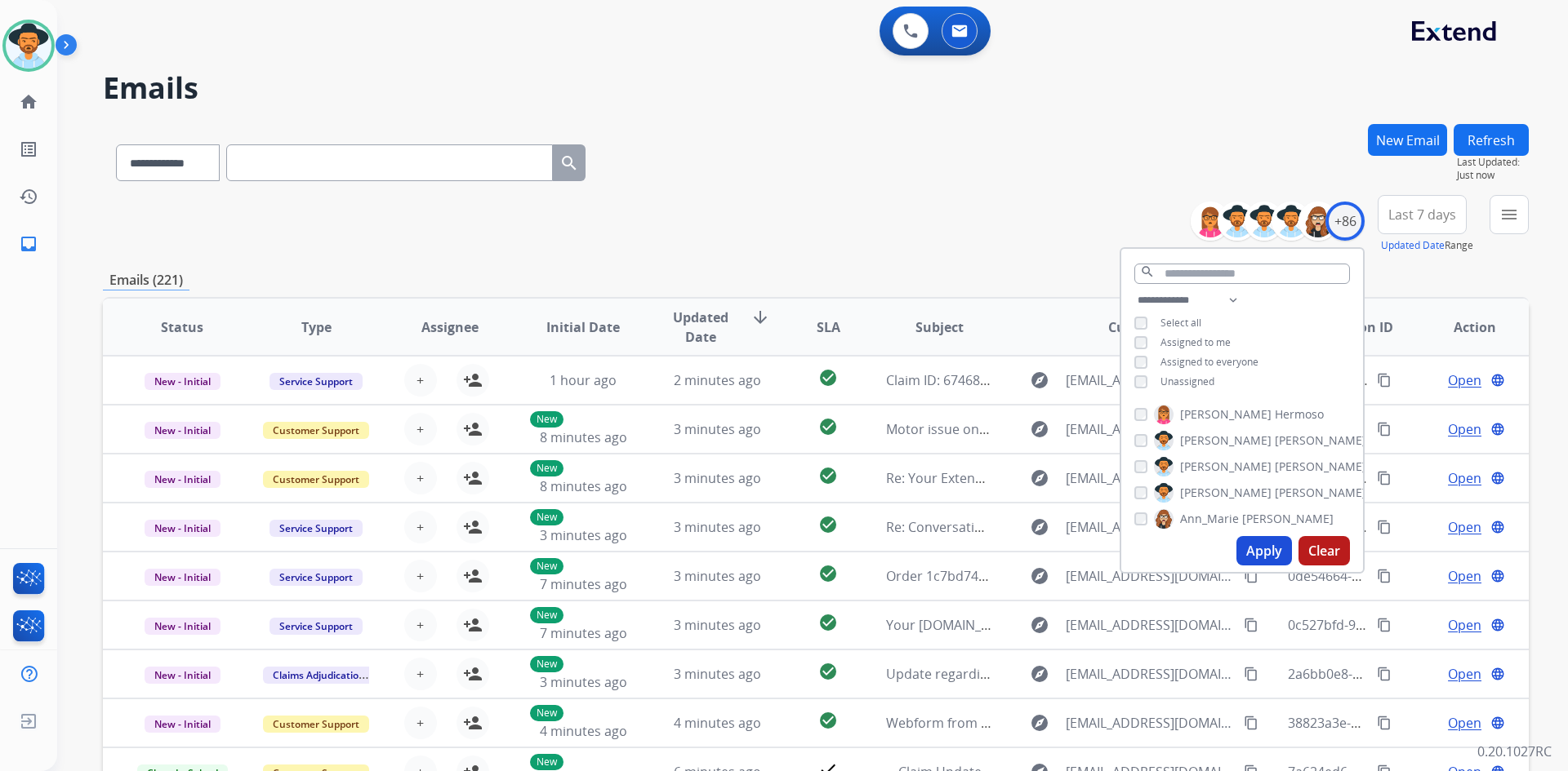
click at [1200, 382] on span "Unassigned" at bounding box center [1187, 381] width 54 height 14
click at [1245, 556] on button "Apply" at bounding box center [1264, 550] width 55 height 29
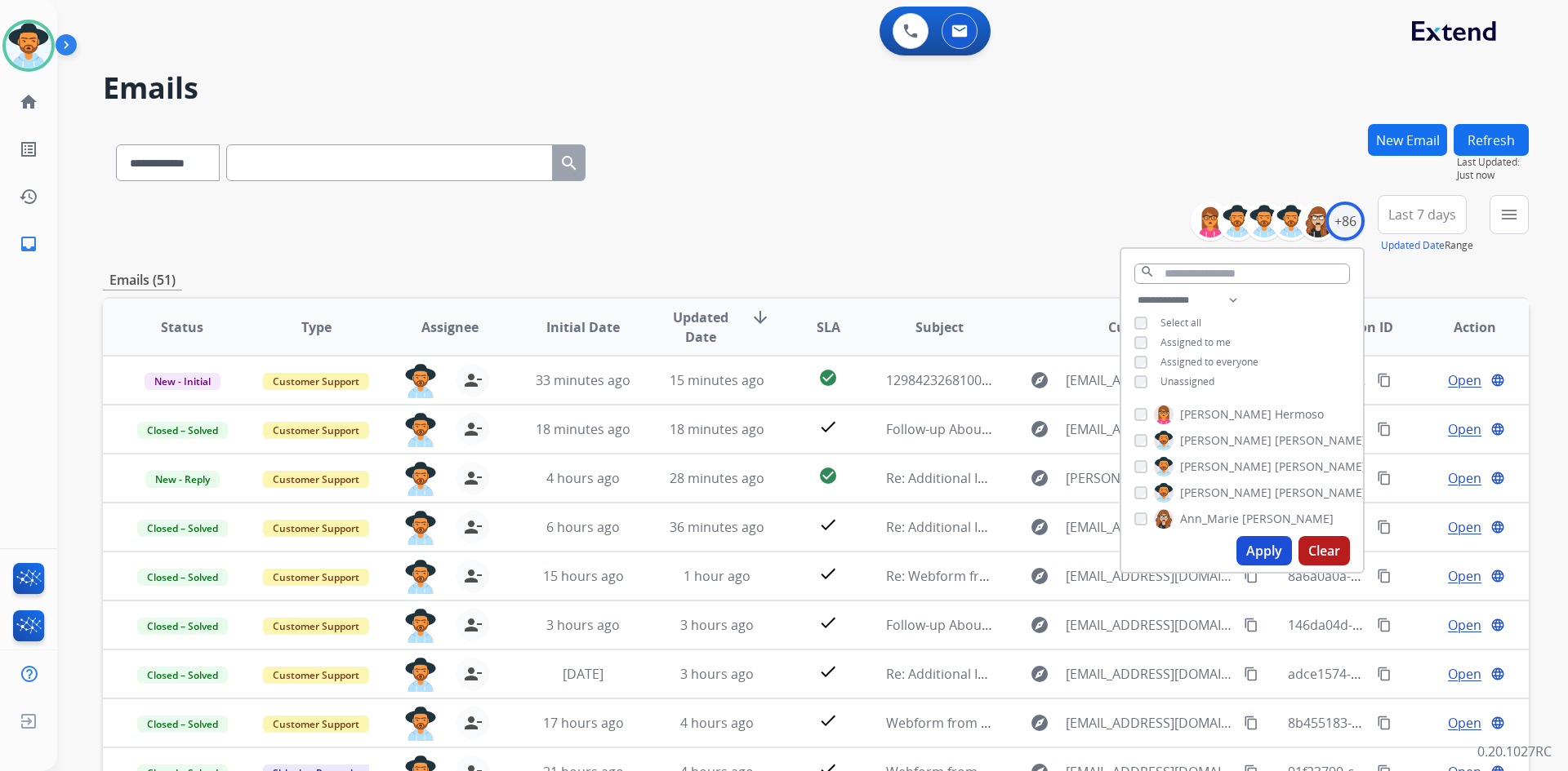
click at [843, 110] on div "**********" at bounding box center [792, 444] width 1472 height 771
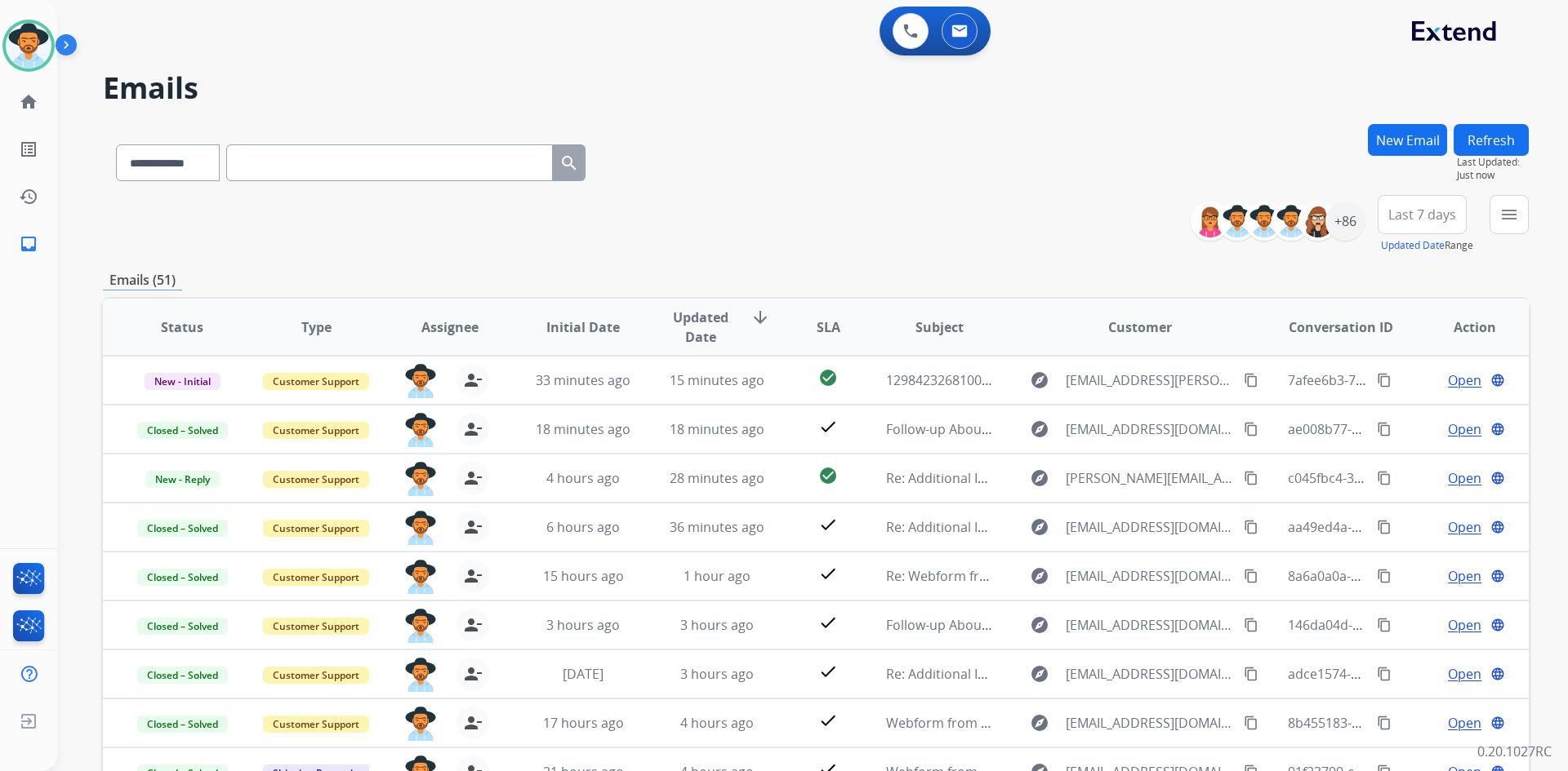
click at [1444, 216] on span "Last 7 days" at bounding box center [1422, 215] width 68 height 7
click at [1408, 416] on div "Last 90 days" at bounding box center [1417, 412] width 90 height 24
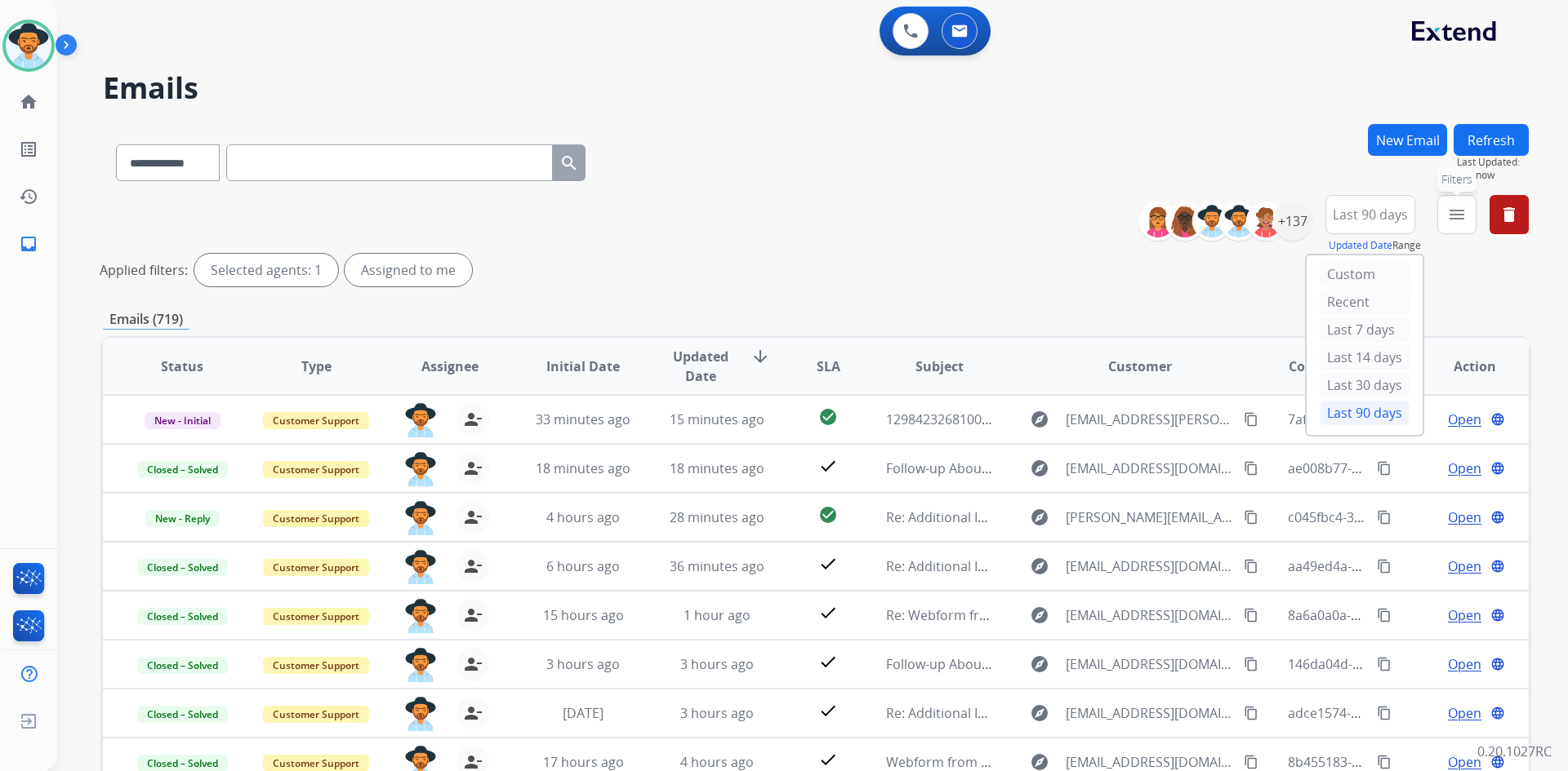
click at [1464, 215] on mat-icon "menu" at bounding box center [1456, 214] width 19 height 19
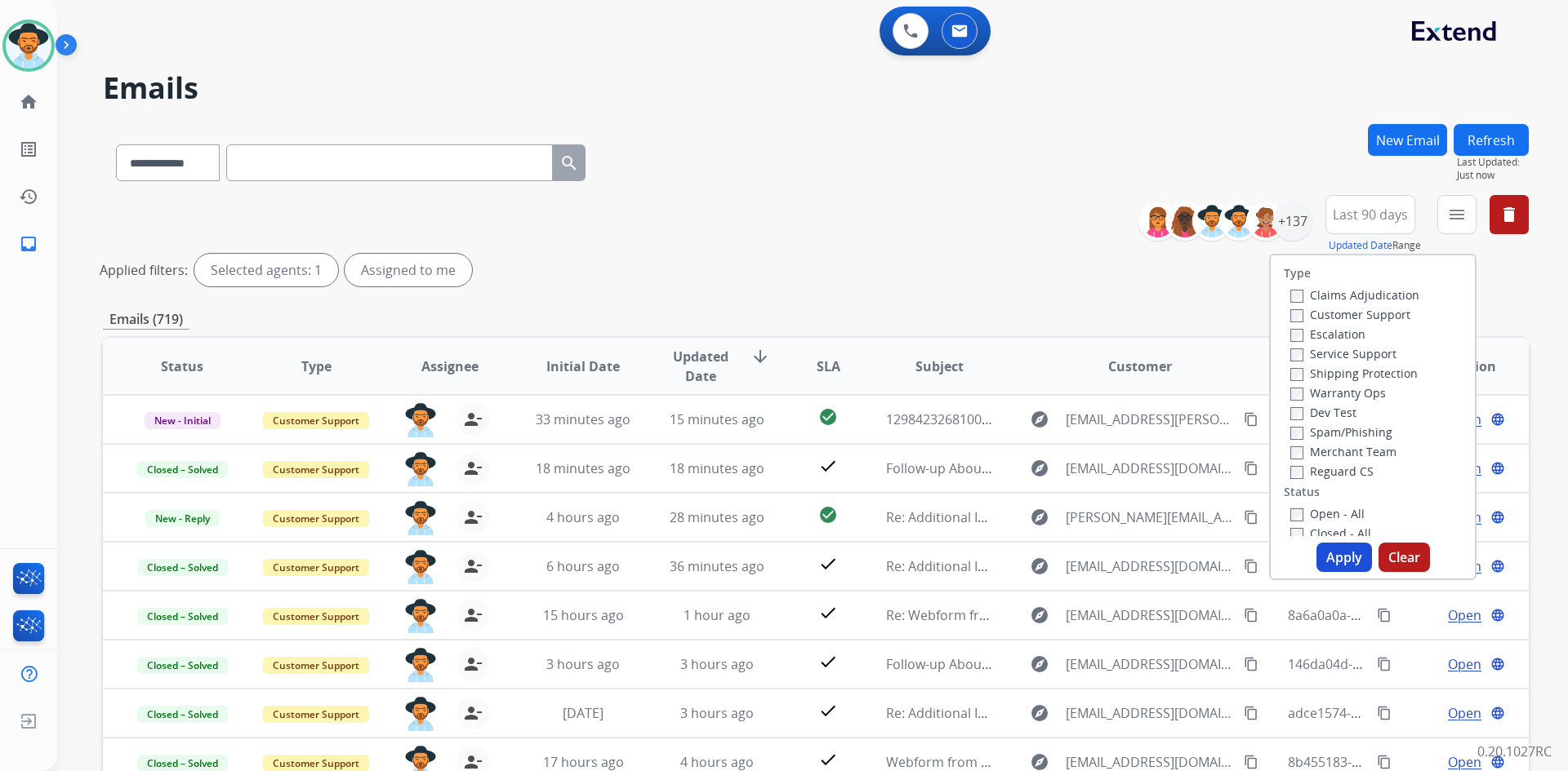
click at [1331, 508] on label "Open - All" at bounding box center [1327, 513] width 74 height 16
click at [1347, 557] on button "Apply" at bounding box center [1344, 557] width 55 height 29
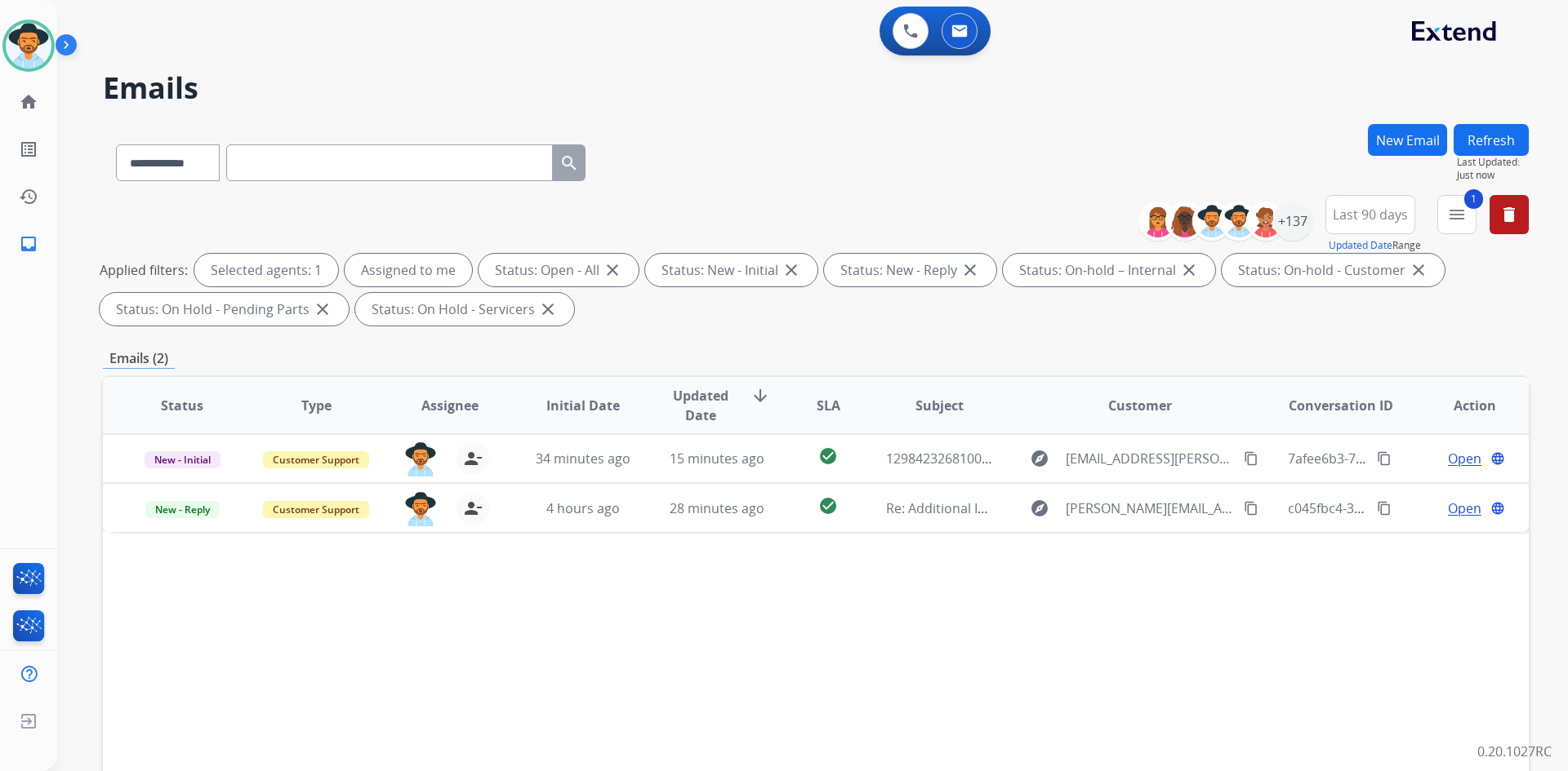
click at [809, 358] on div "Emails (2)" at bounding box center [816, 359] width 1426 height 20
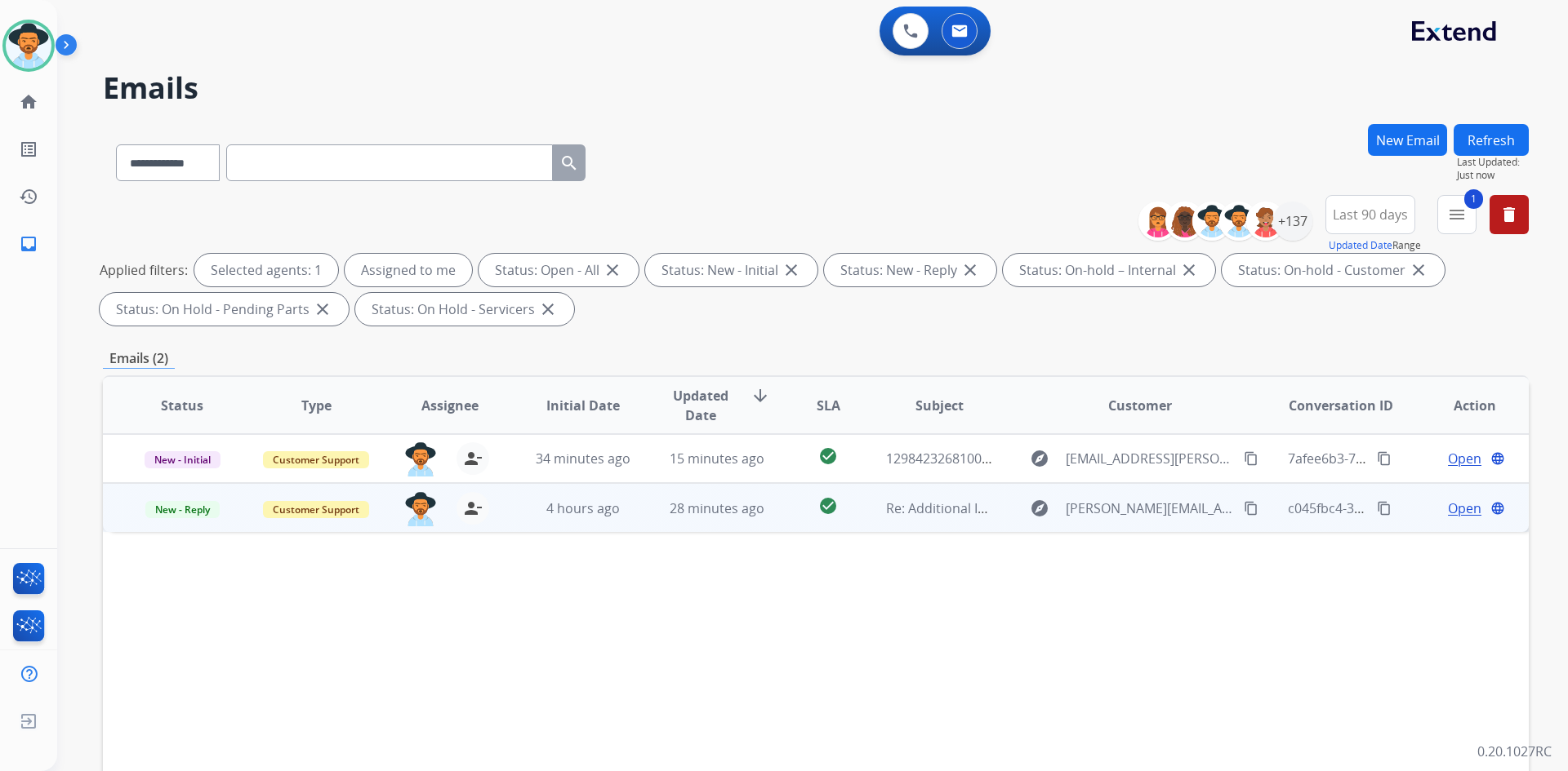
click at [1243, 510] on mat-icon "content_copy" at bounding box center [1251, 508] width 15 height 15
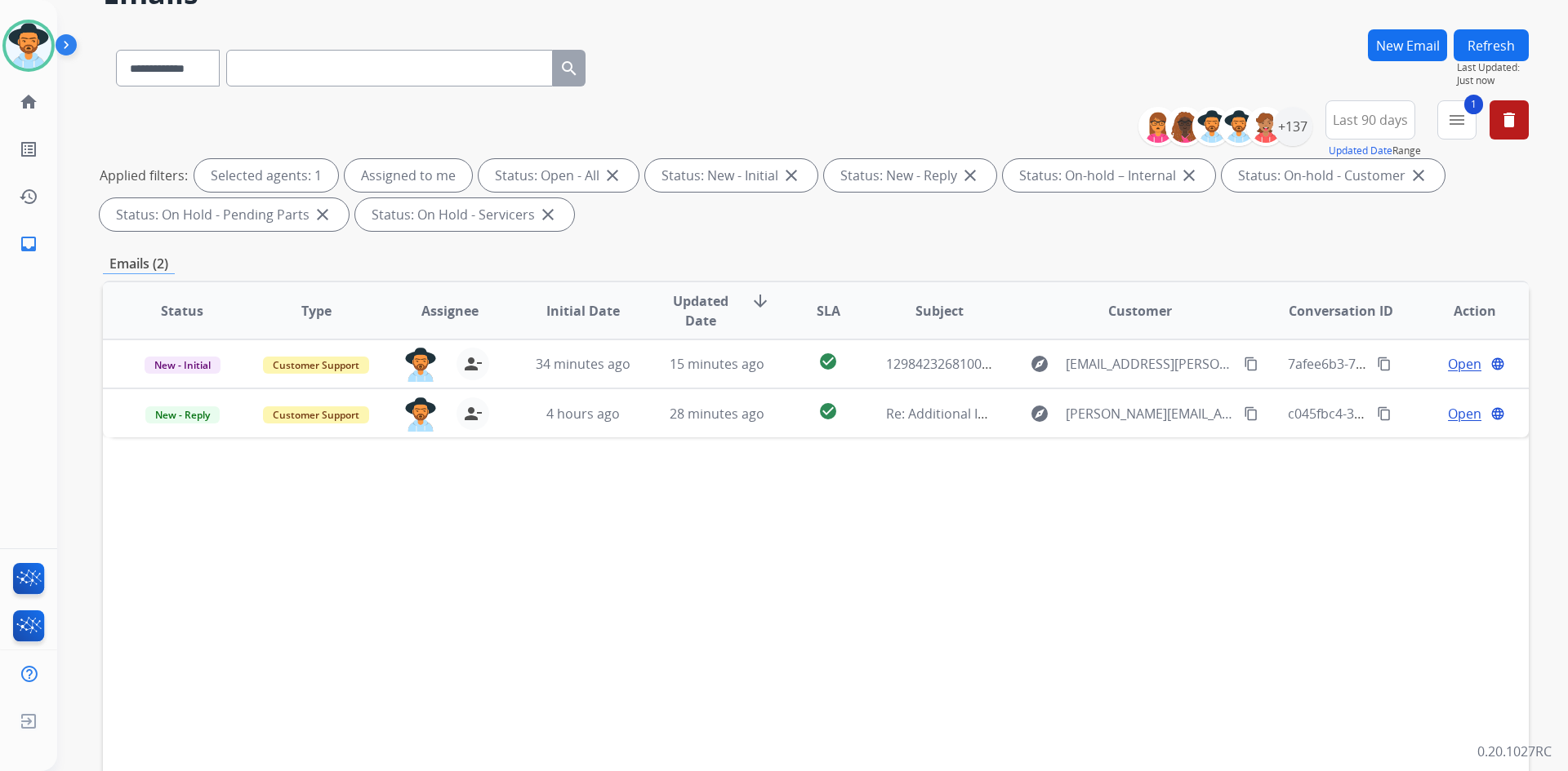
scroll to position [236, 0]
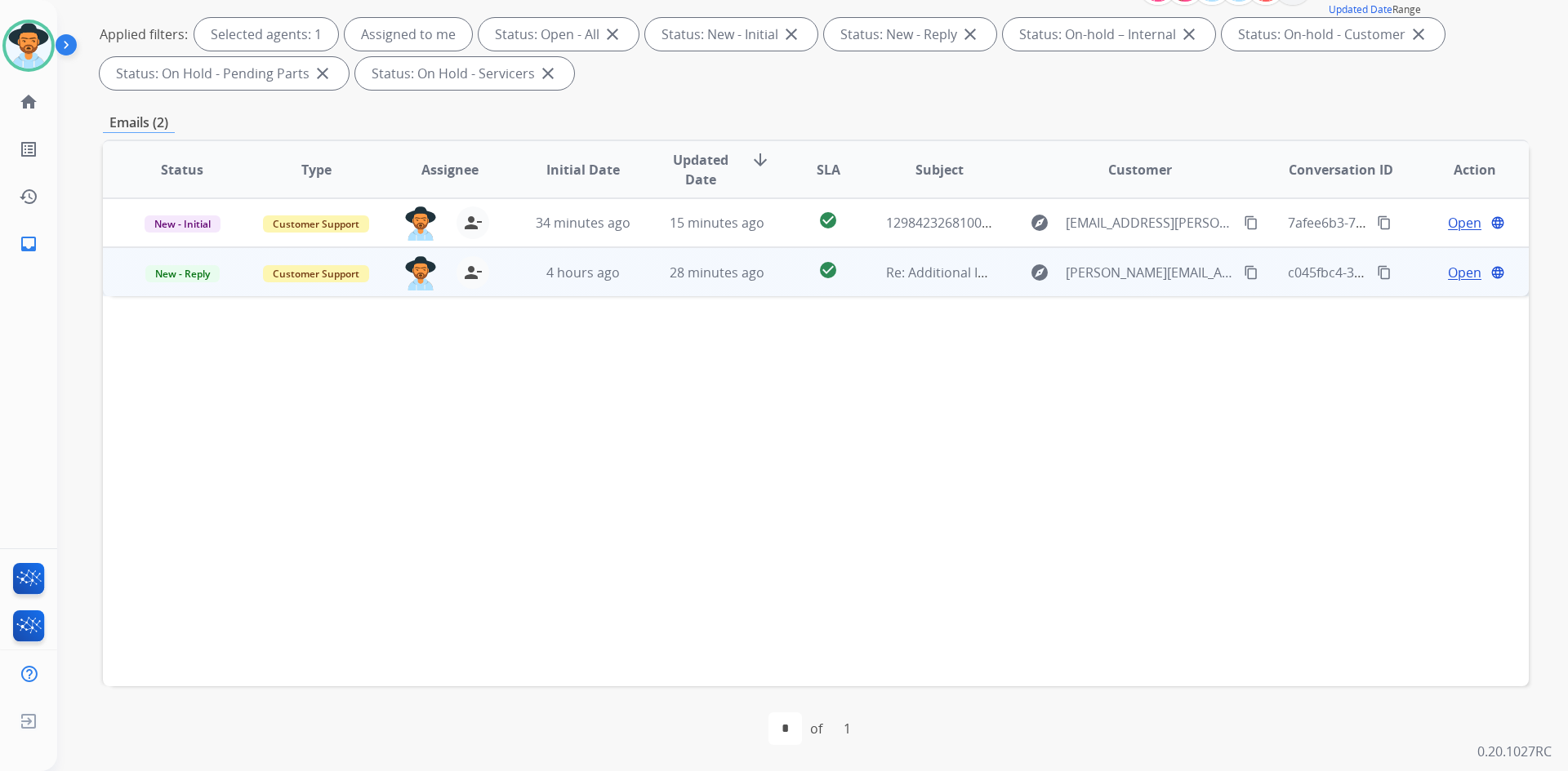
click at [1453, 271] on span "Open" at bounding box center [1464, 272] width 33 height 19
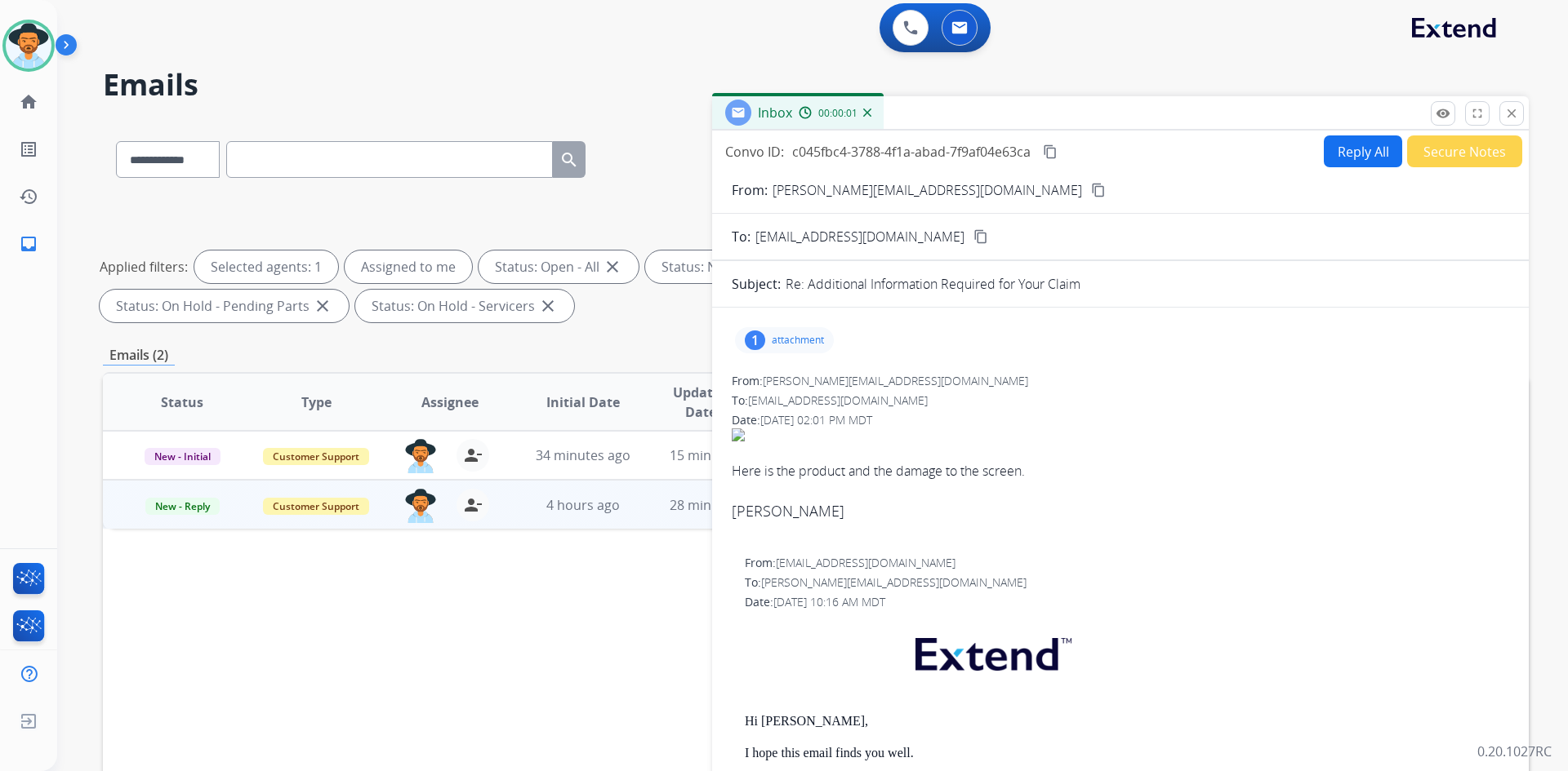
scroll to position [0, 0]
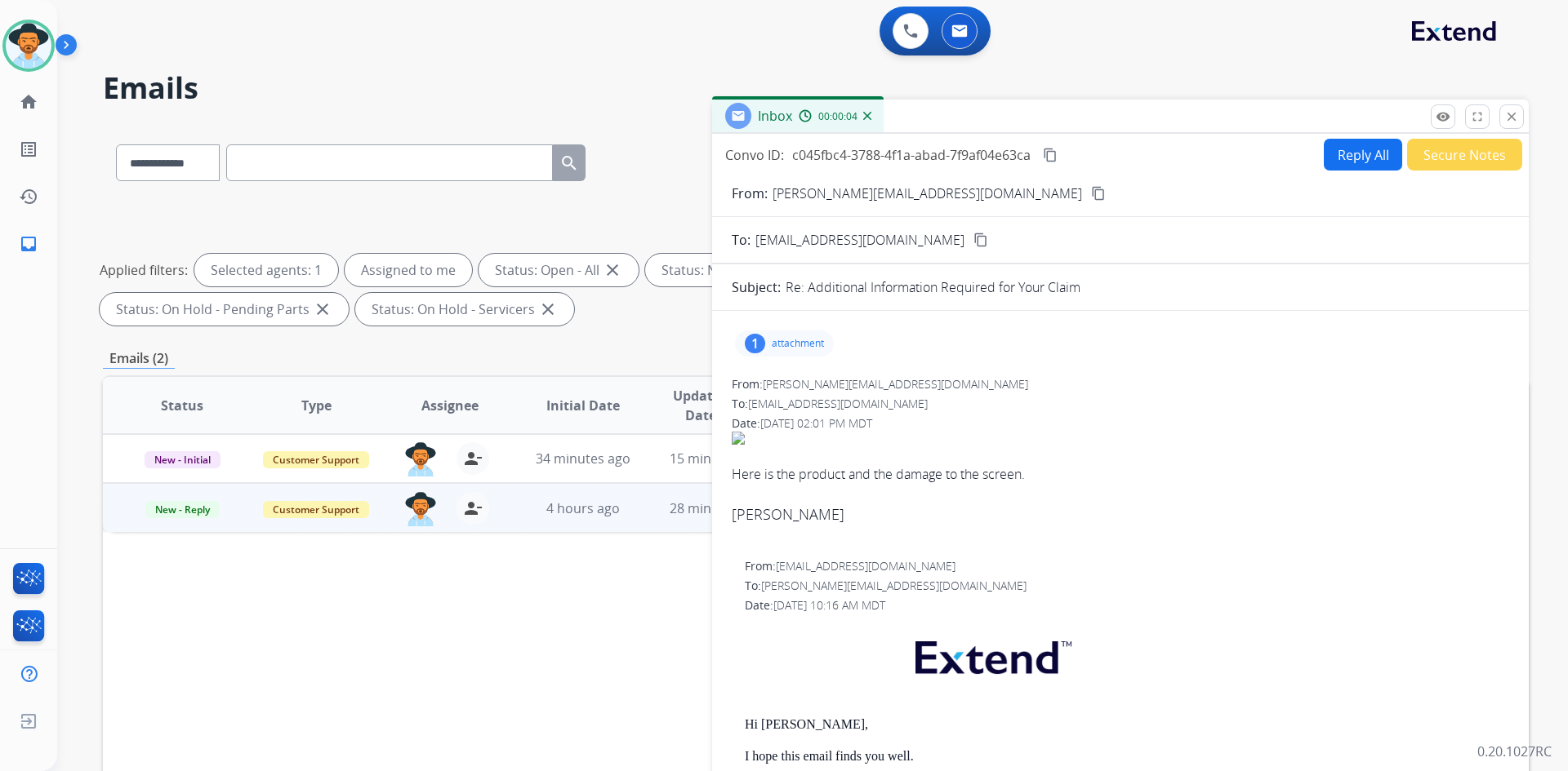
click at [793, 340] on p "attachment" at bounding box center [797, 344] width 52 height 13
click at [889, 392] on p "1000006522.jpg" at bounding box center [878, 385] width 95 height 19
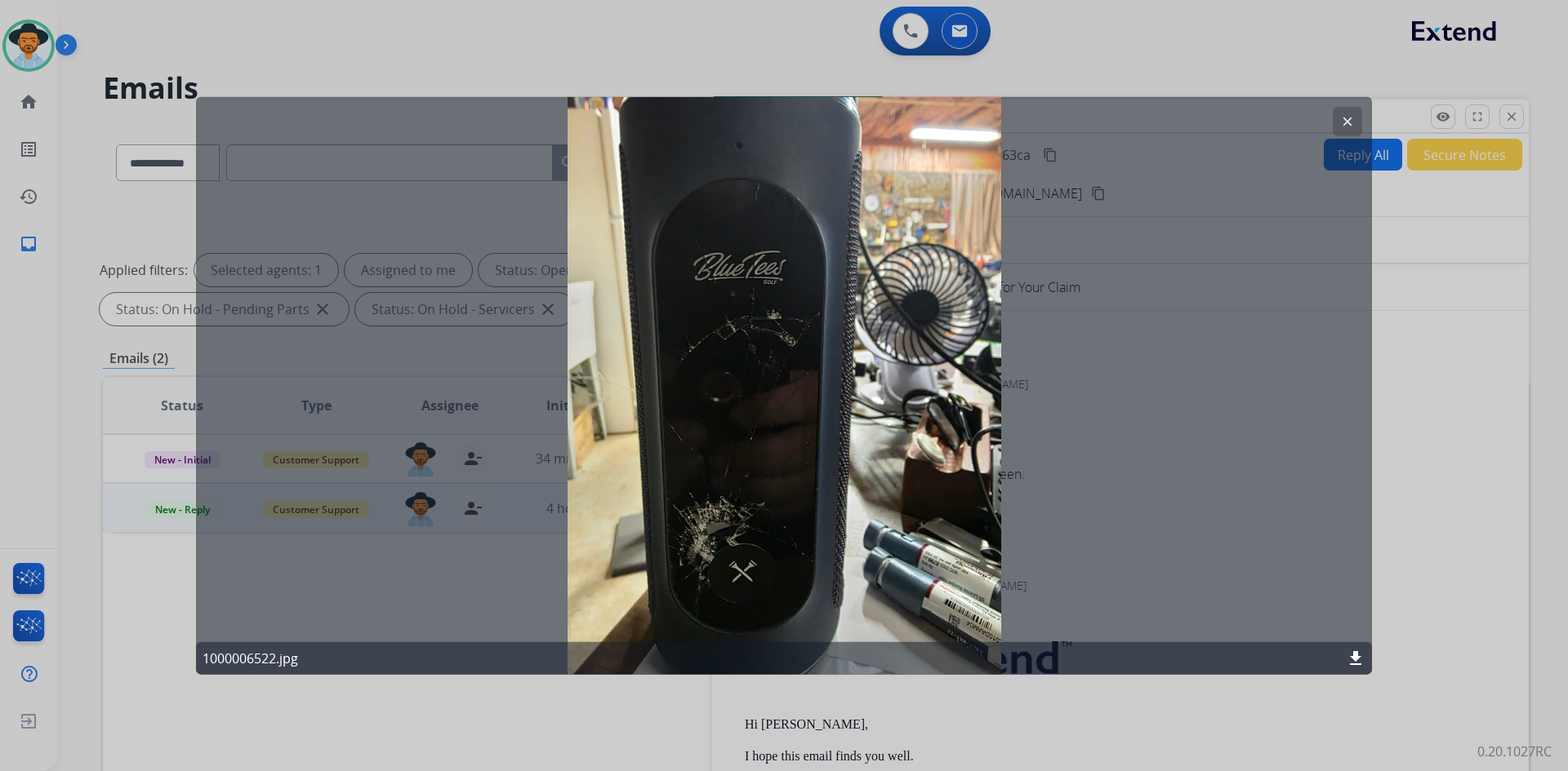
click at [1352, 117] on mat-icon "clear" at bounding box center [1348, 121] width 15 height 15
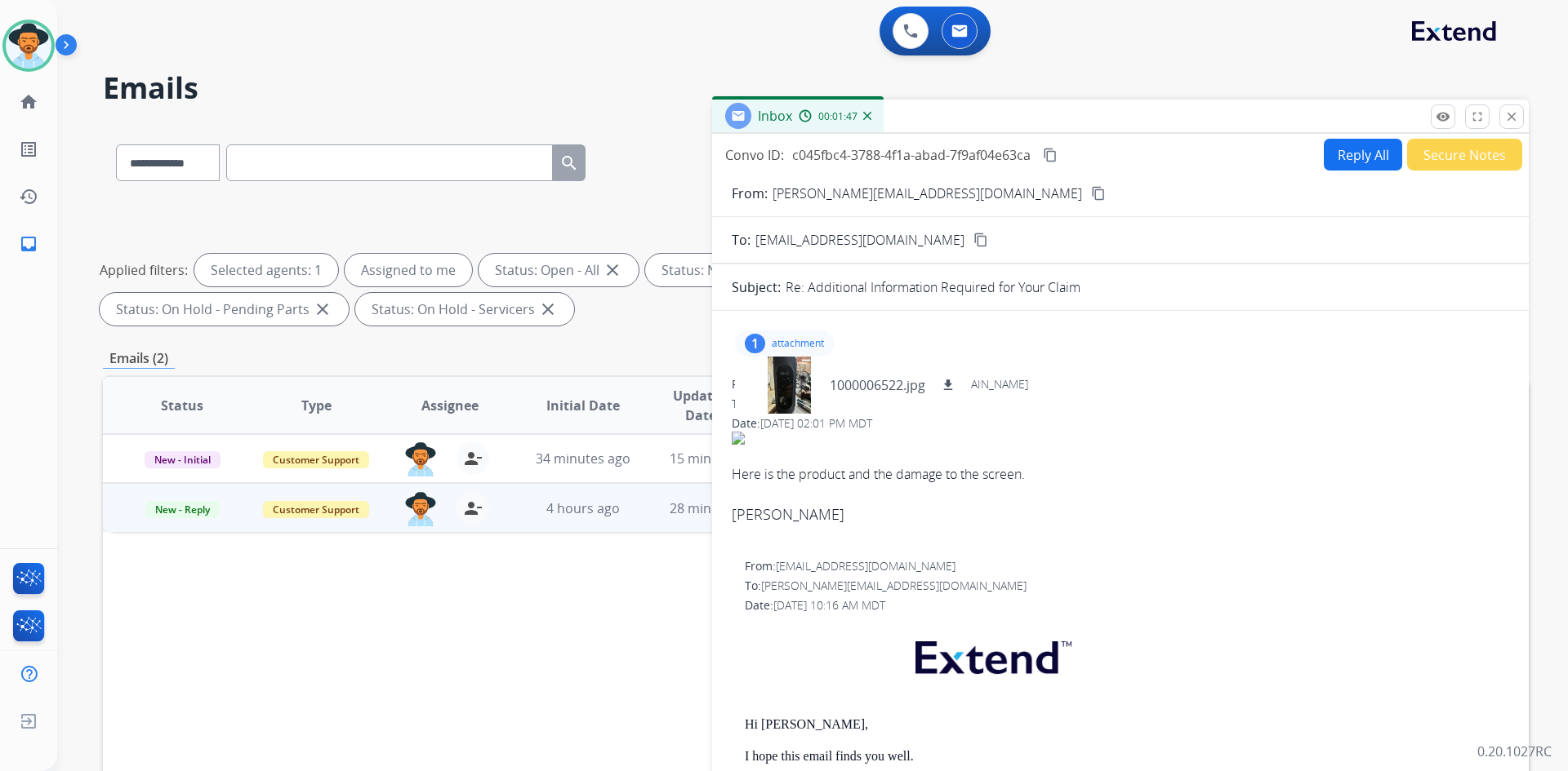
click at [1051, 159] on mat-icon "content_copy" at bounding box center [1050, 156] width 15 height 15
click at [786, 351] on div "1 attachment 1000006522.jpg download" at bounding box center [784, 343] width 99 height 26
drag, startPoint x: 1055, startPoint y: 154, endPoint x: 875, endPoint y: 156, distance: 180.0
click at [1055, 154] on mat-icon "content_copy" at bounding box center [1050, 156] width 15 height 15
click at [1366, 156] on button "Reply All" at bounding box center [1363, 155] width 79 height 32
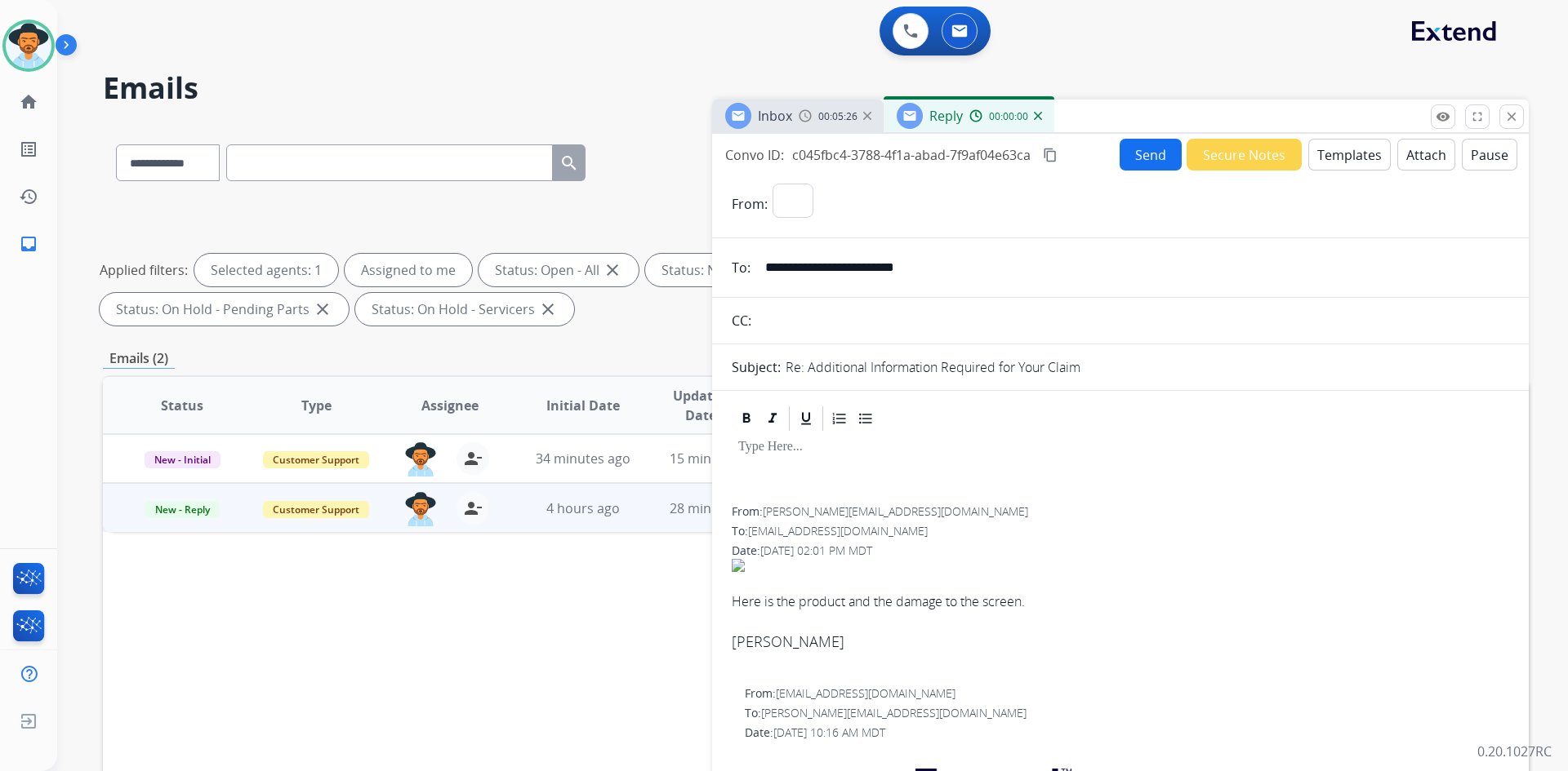
select select "**********"
click at [1335, 156] on button "Templates" at bounding box center [1350, 155] width 83 height 32
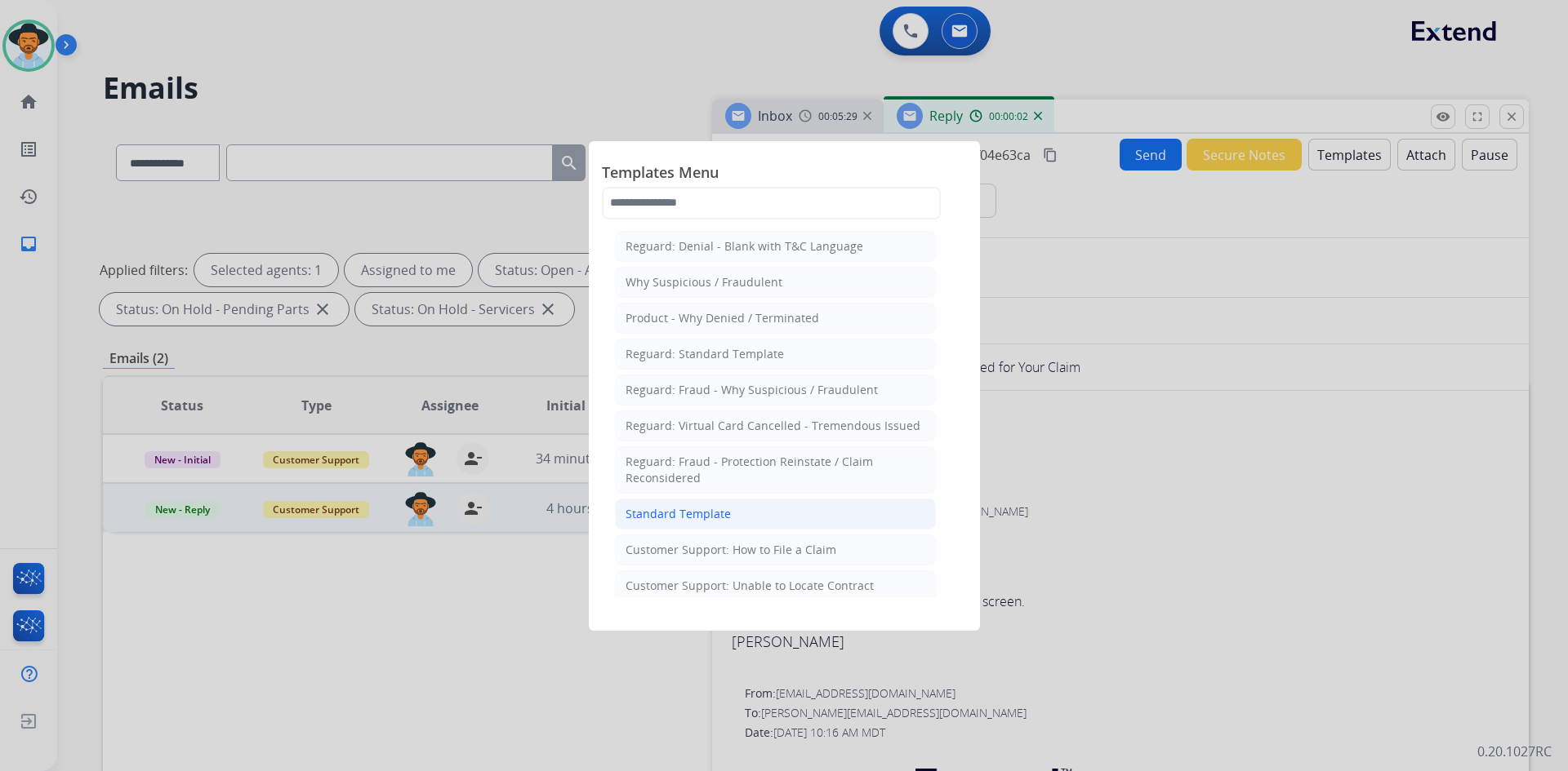
click at [715, 510] on div "Standard Template" at bounding box center [679, 514] width 105 height 17
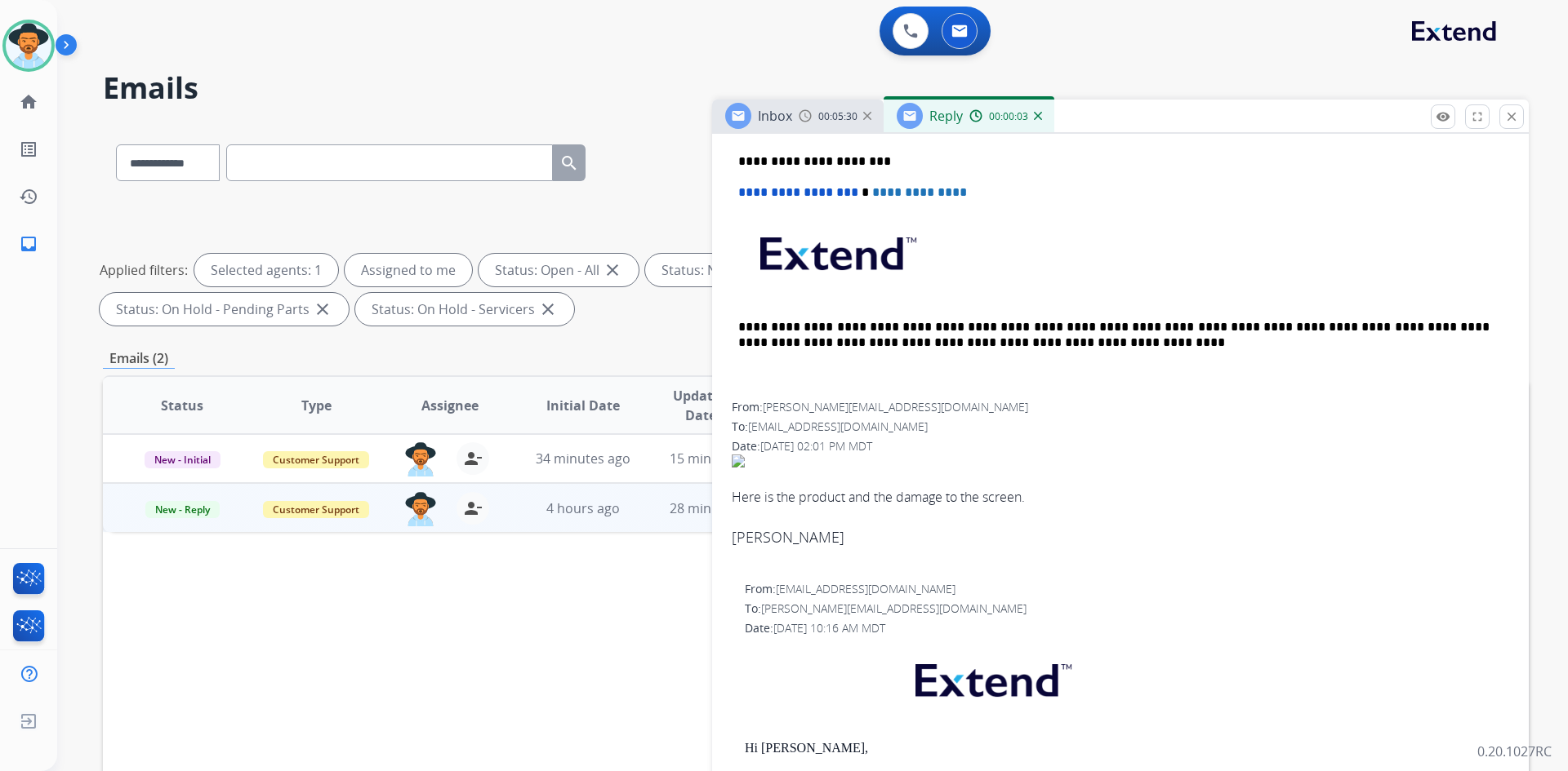
scroll to position [816, 0]
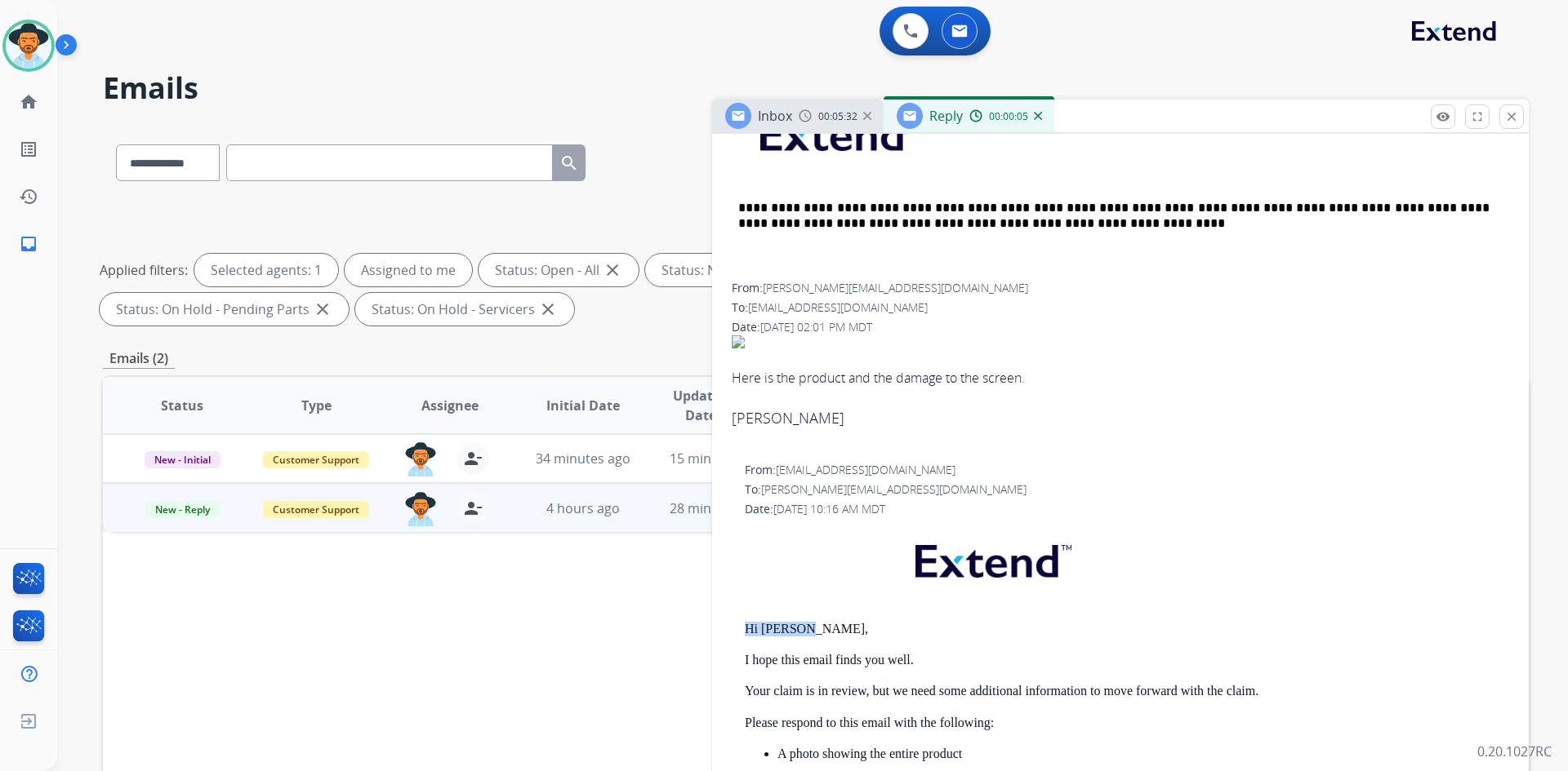
drag, startPoint x: 740, startPoint y: 628, endPoint x: 923, endPoint y: 628, distance: 183.0
click at [923, 628] on div "From: [EMAIL_ADDRESS][DOMAIN_NAME] To: [PERSON_NAME][EMAIL_ADDRESS][DOMAIN_NAME…" at bounding box center [1120, 758] width 777 height 594
copy p "Hi [PERSON_NAME],"
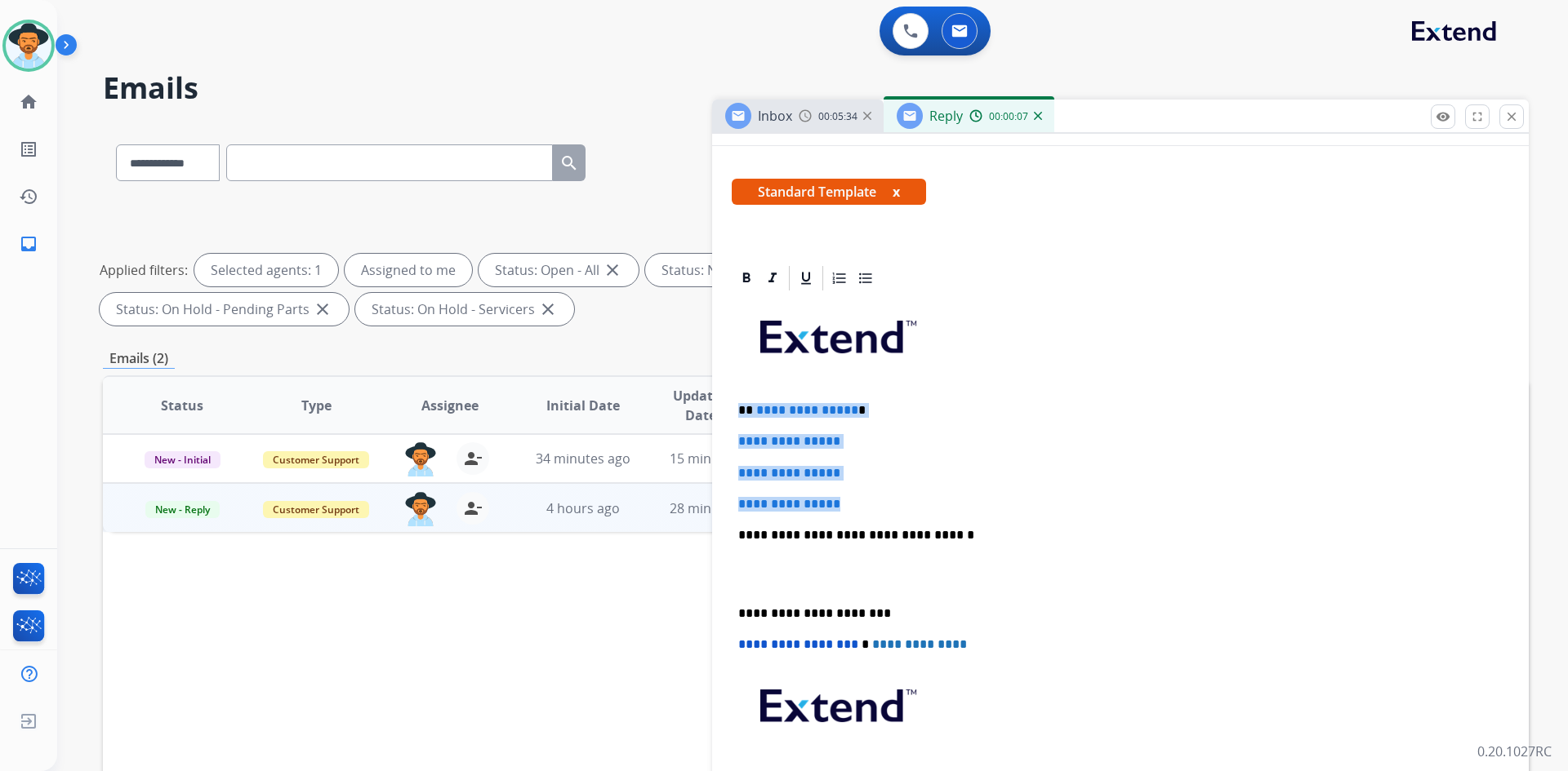
drag, startPoint x: 733, startPoint y: 411, endPoint x: 912, endPoint y: 482, distance: 192.6
click at [912, 482] on div "**********" at bounding box center [1120, 573] width 777 height 561
paste div
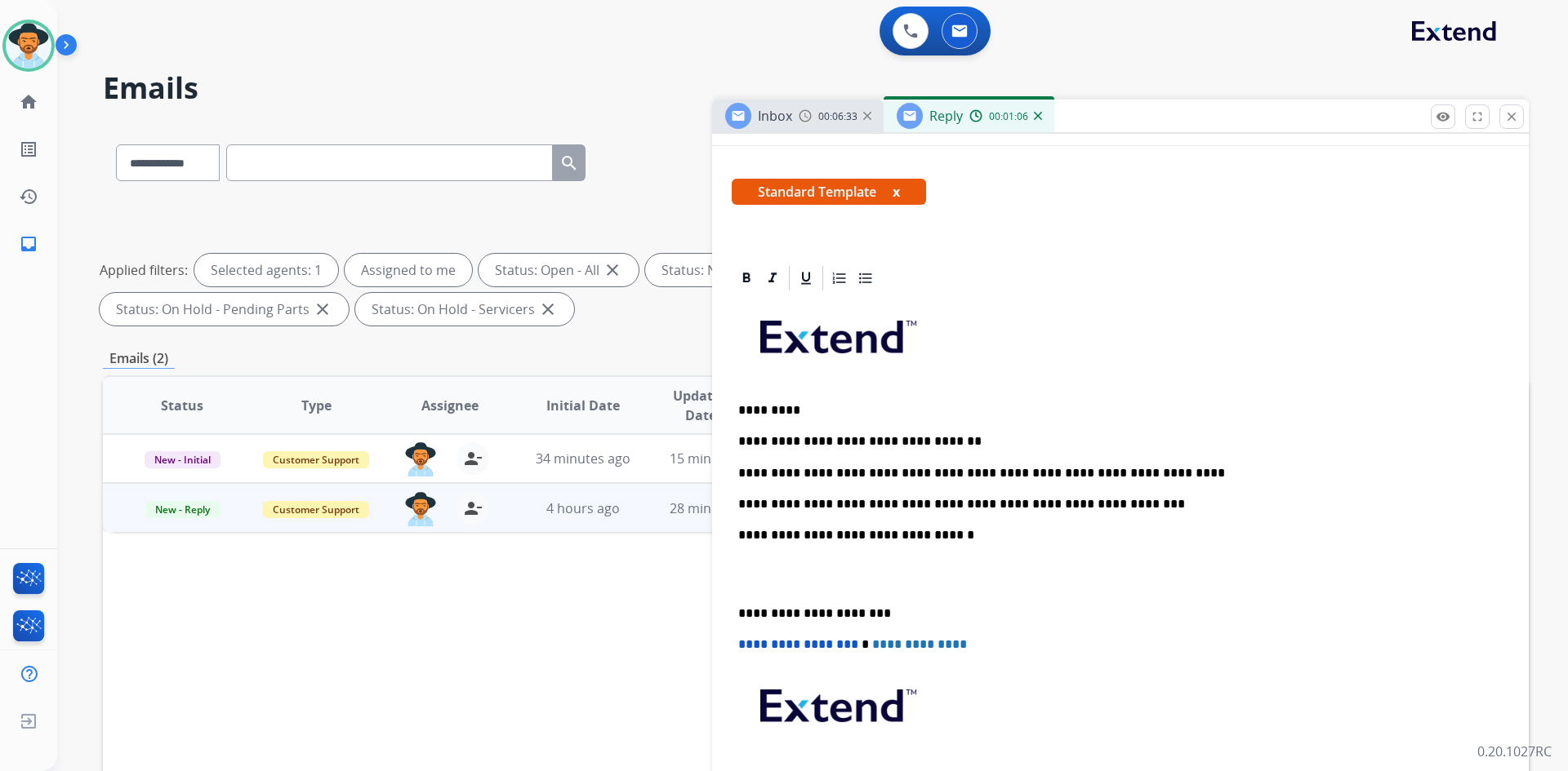
click at [772, 575] on p at bounding box center [1120, 575] width 765 height 30
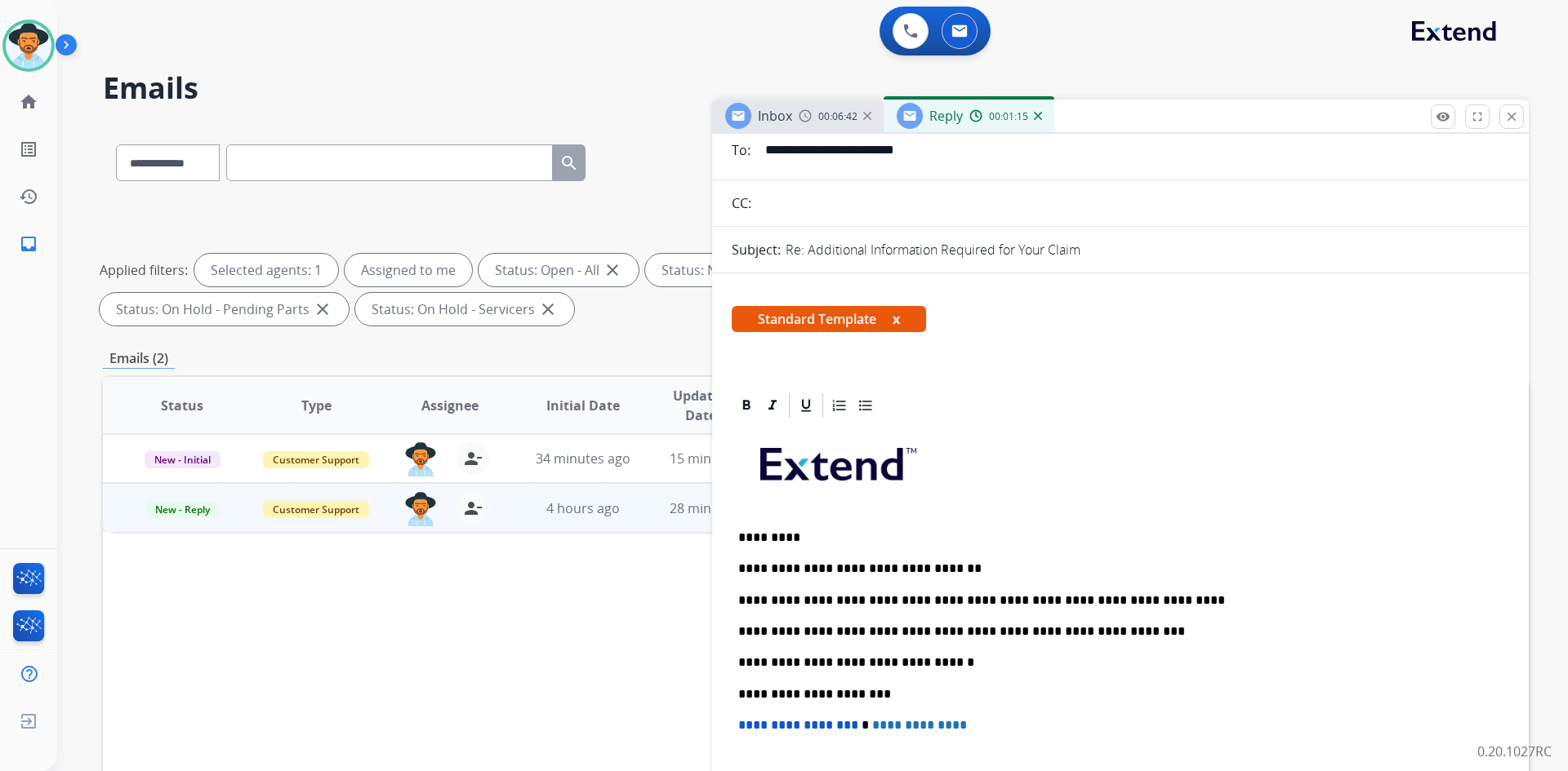
scroll to position [0, 0]
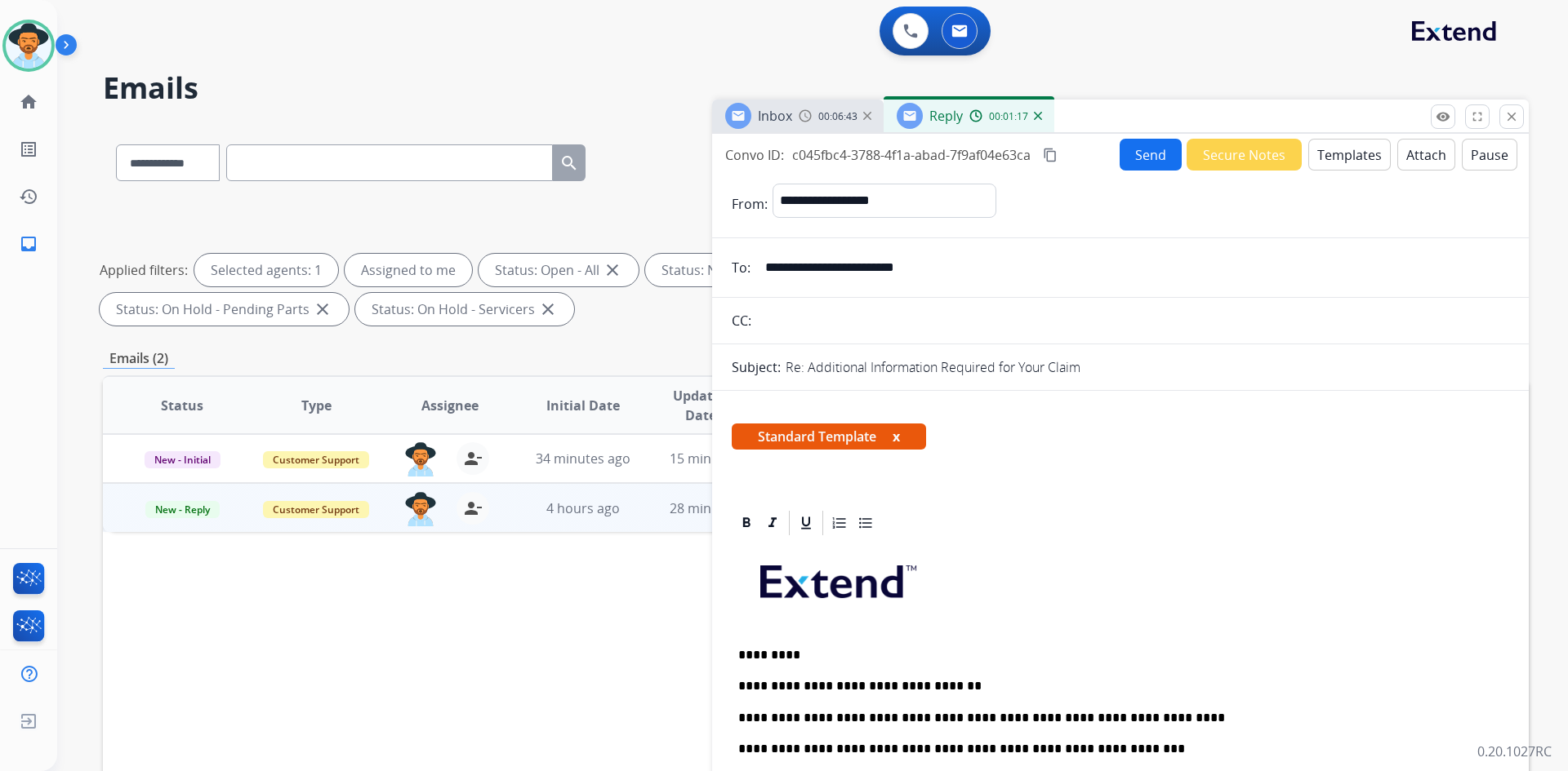
click at [1142, 156] on button "Send" at bounding box center [1150, 155] width 62 height 32
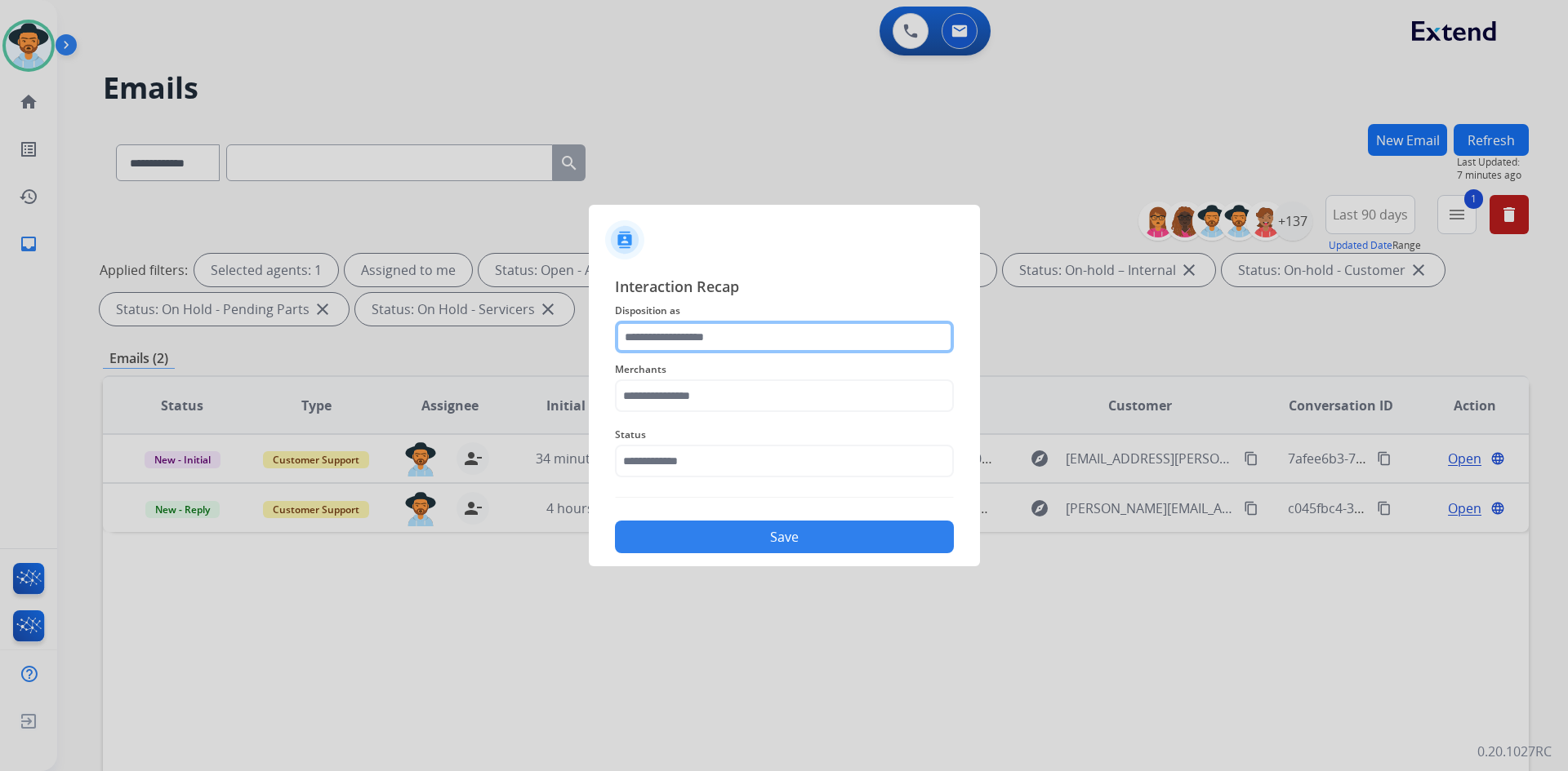
click at [694, 329] on input "text" at bounding box center [784, 337] width 339 height 33
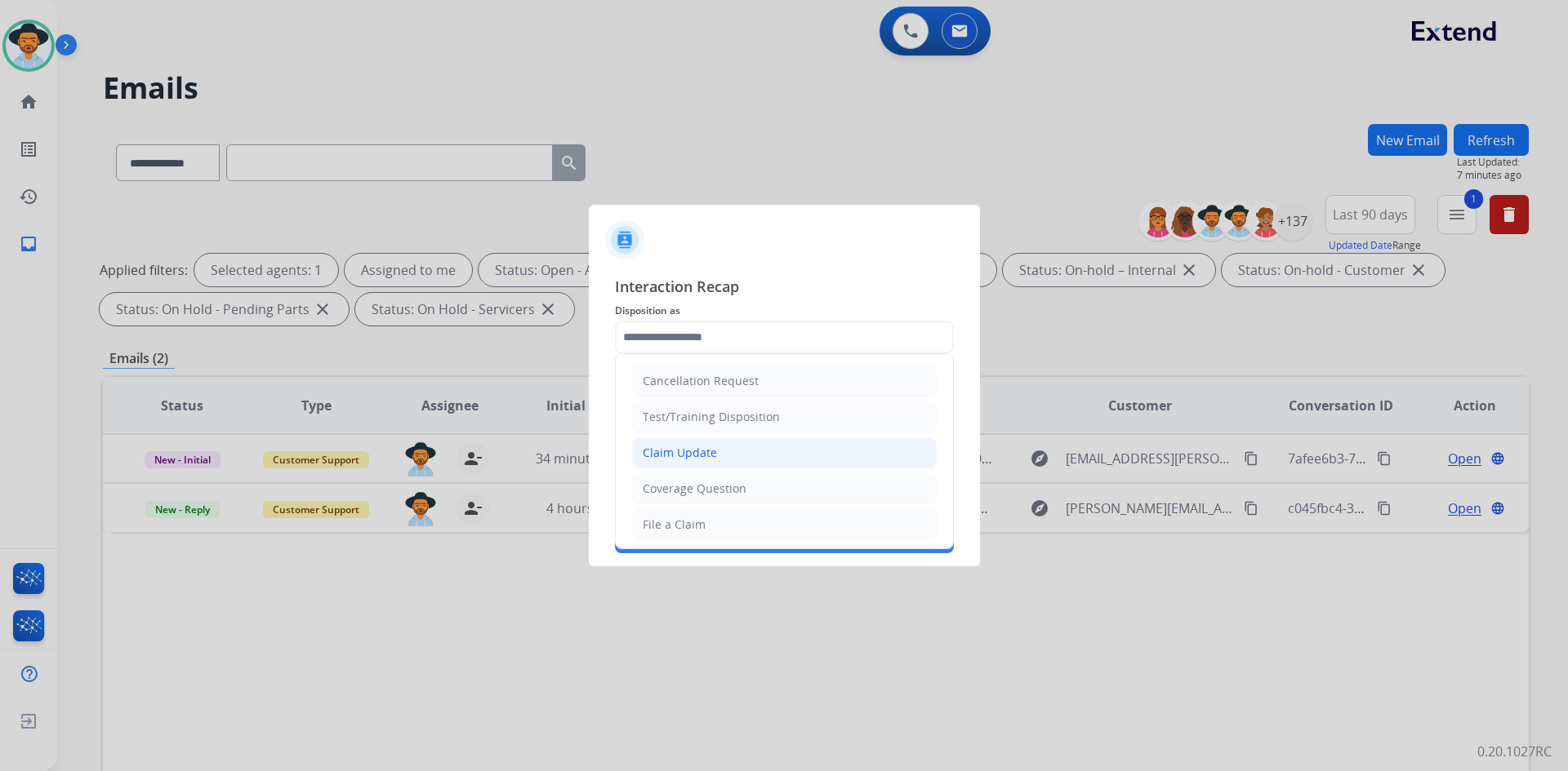
click at [754, 454] on li "Claim Update" at bounding box center [784, 452] width 305 height 31
type input "**********"
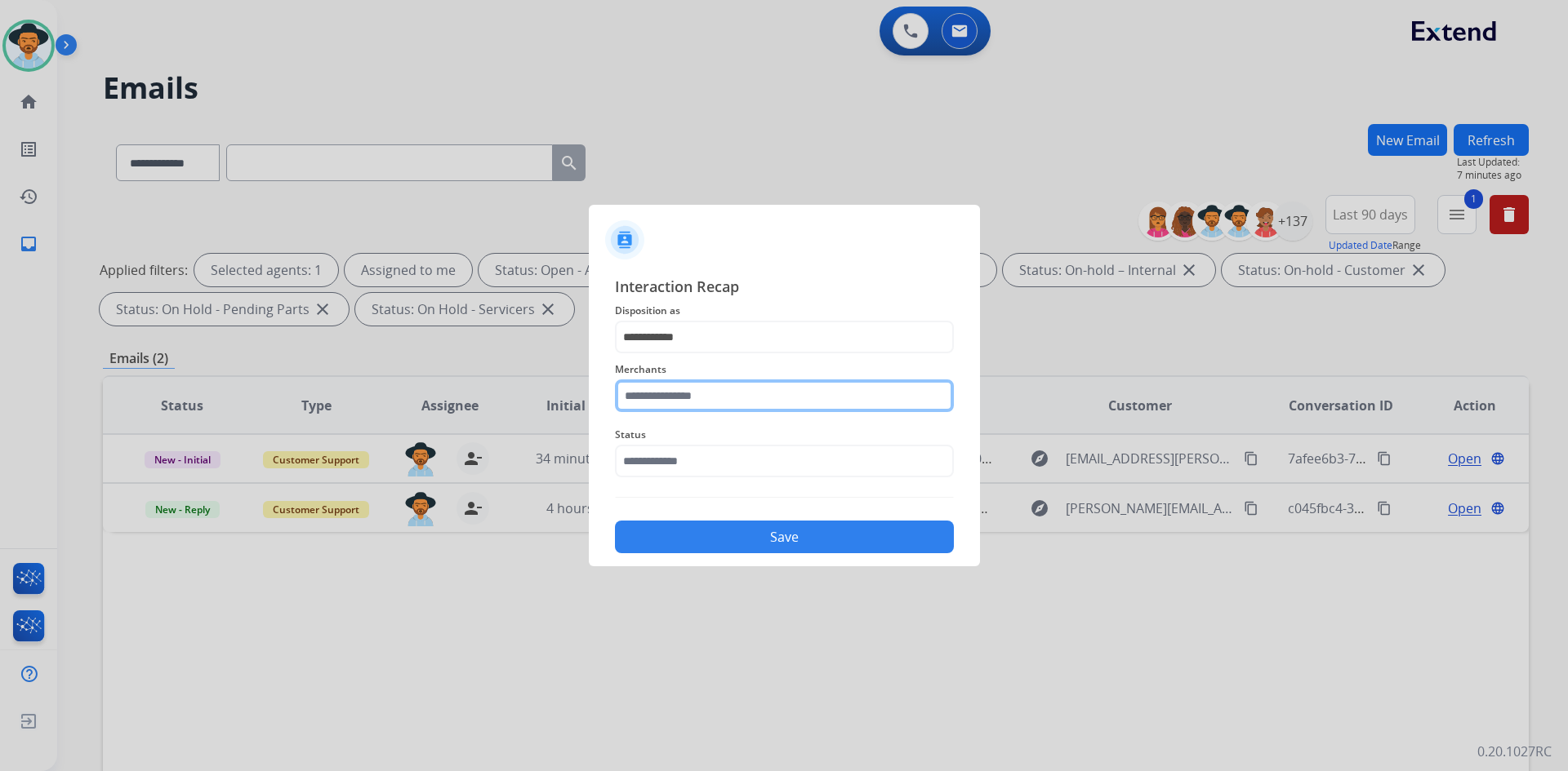
click at [715, 402] on input "text" at bounding box center [784, 396] width 339 height 33
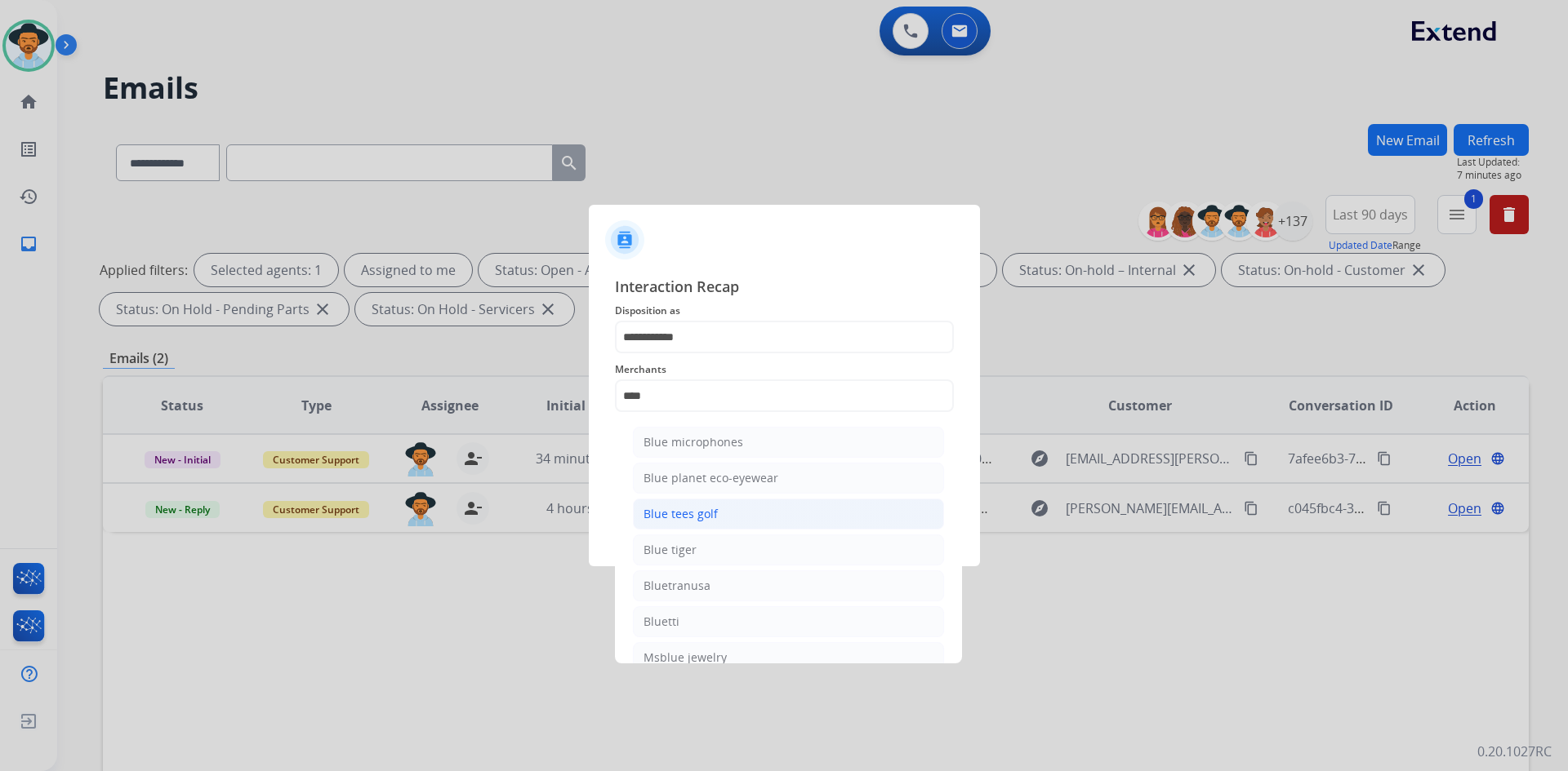
click at [721, 508] on li "Blue tees golf" at bounding box center [788, 513] width 311 height 31
type input "**********"
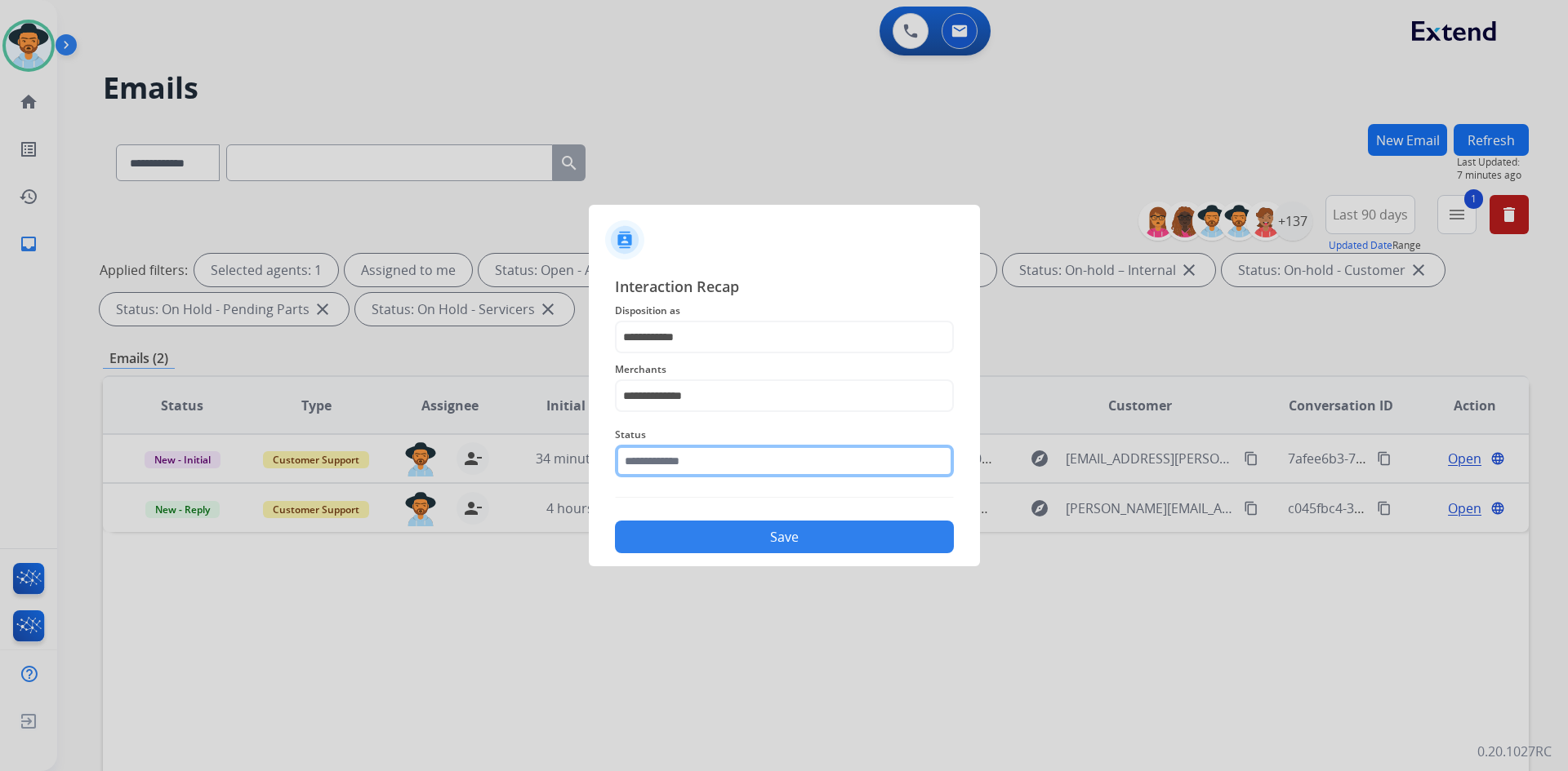
click at [718, 455] on input "text" at bounding box center [784, 461] width 339 height 33
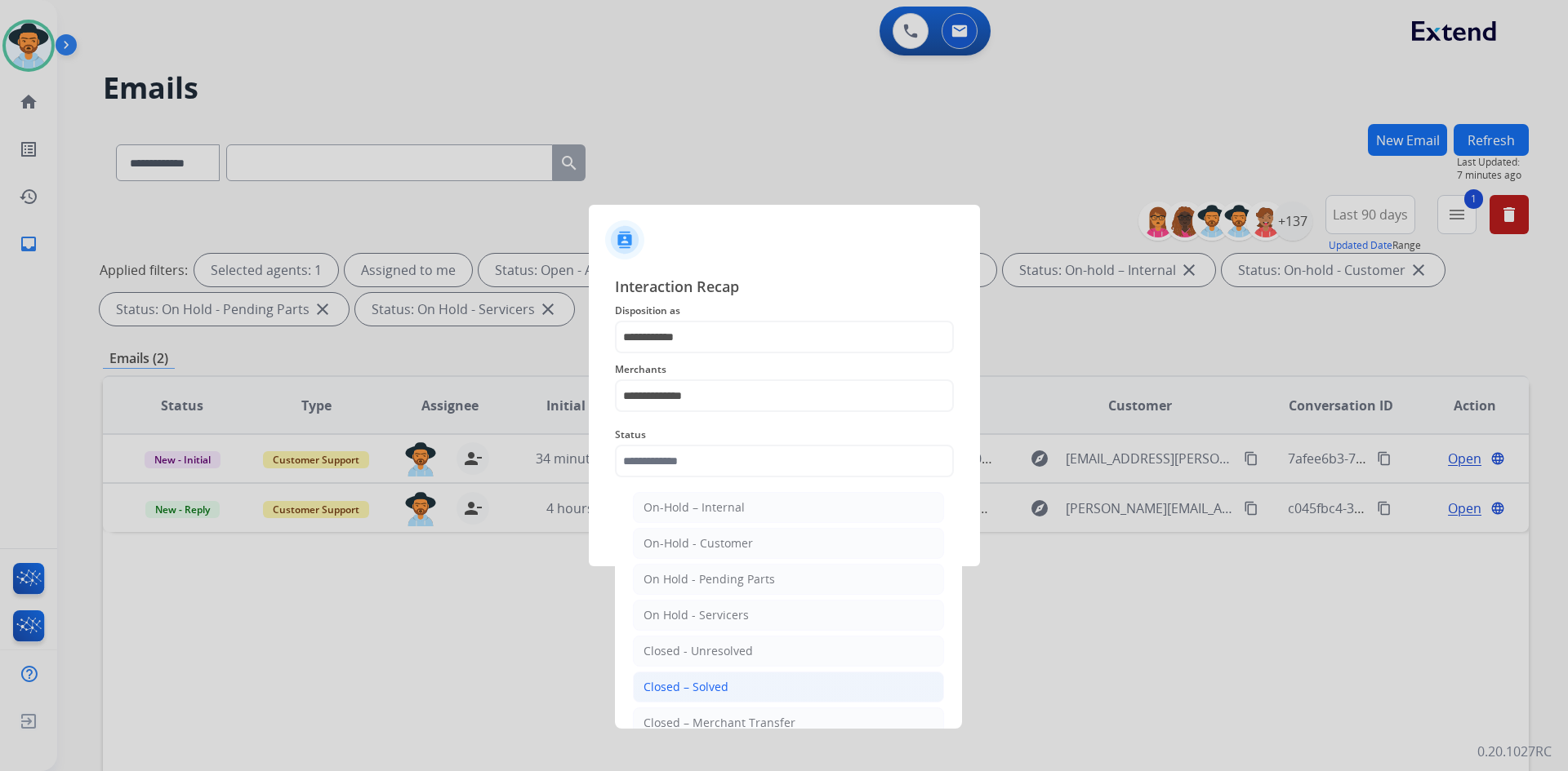
click at [720, 680] on div "Closed – Solved" at bounding box center [686, 687] width 85 height 17
type input "**********"
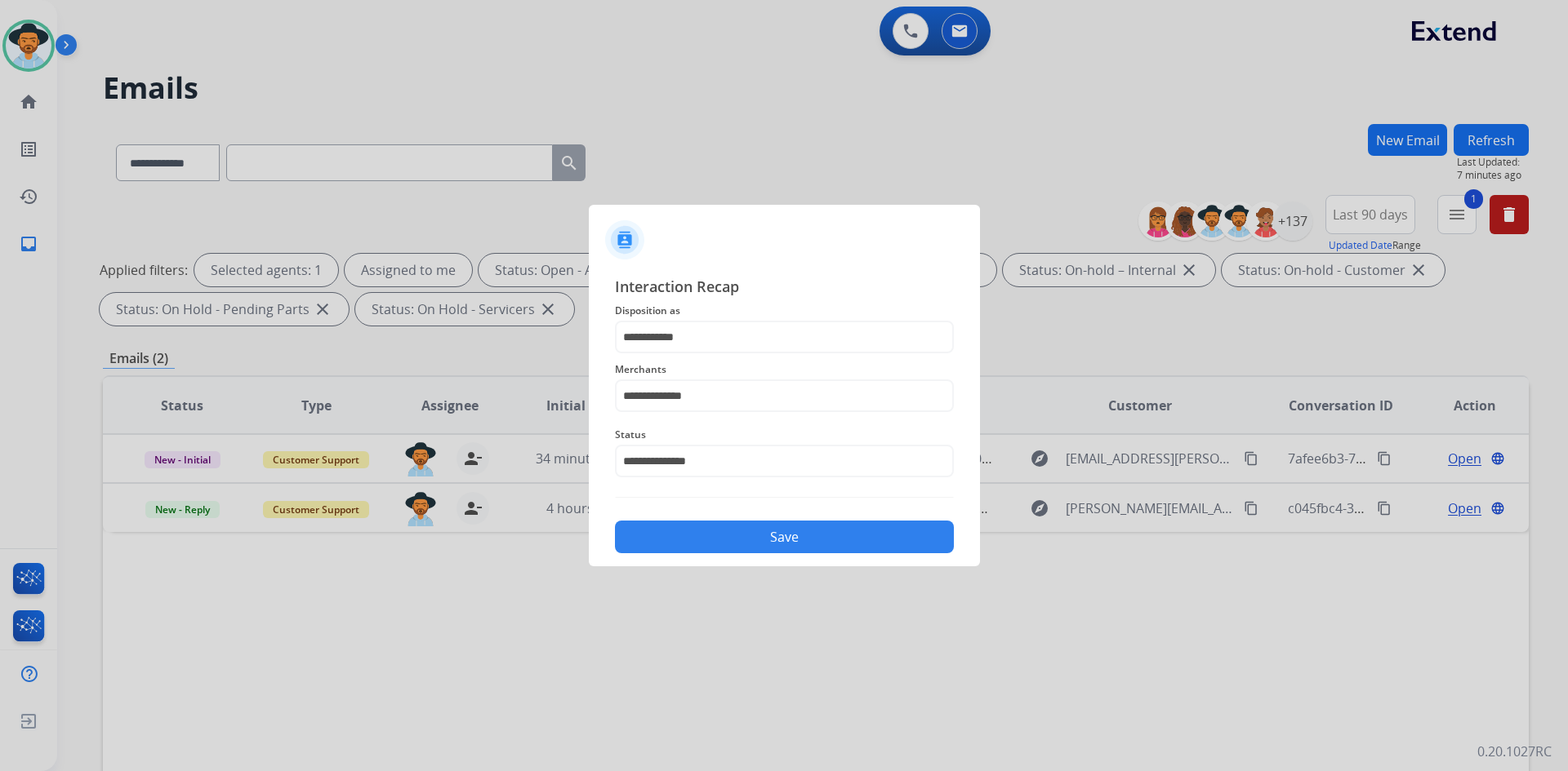
click at [762, 544] on button "Save" at bounding box center [784, 537] width 339 height 33
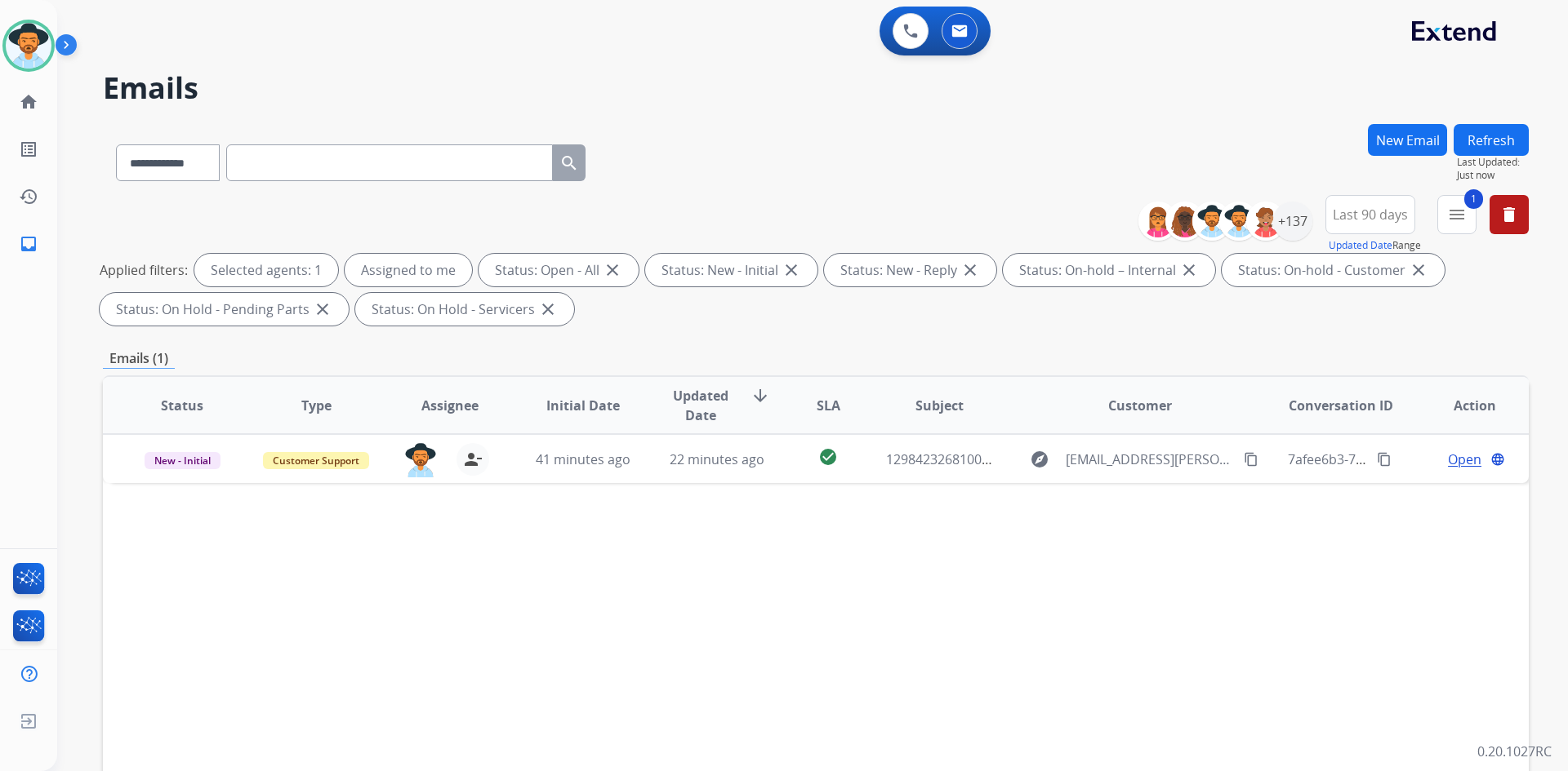
drag, startPoint x: 30, startPoint y: 55, endPoint x: 69, endPoint y: 63, distance: 39.8
click at [30, 55] on img at bounding box center [28, 45] width 46 height 46
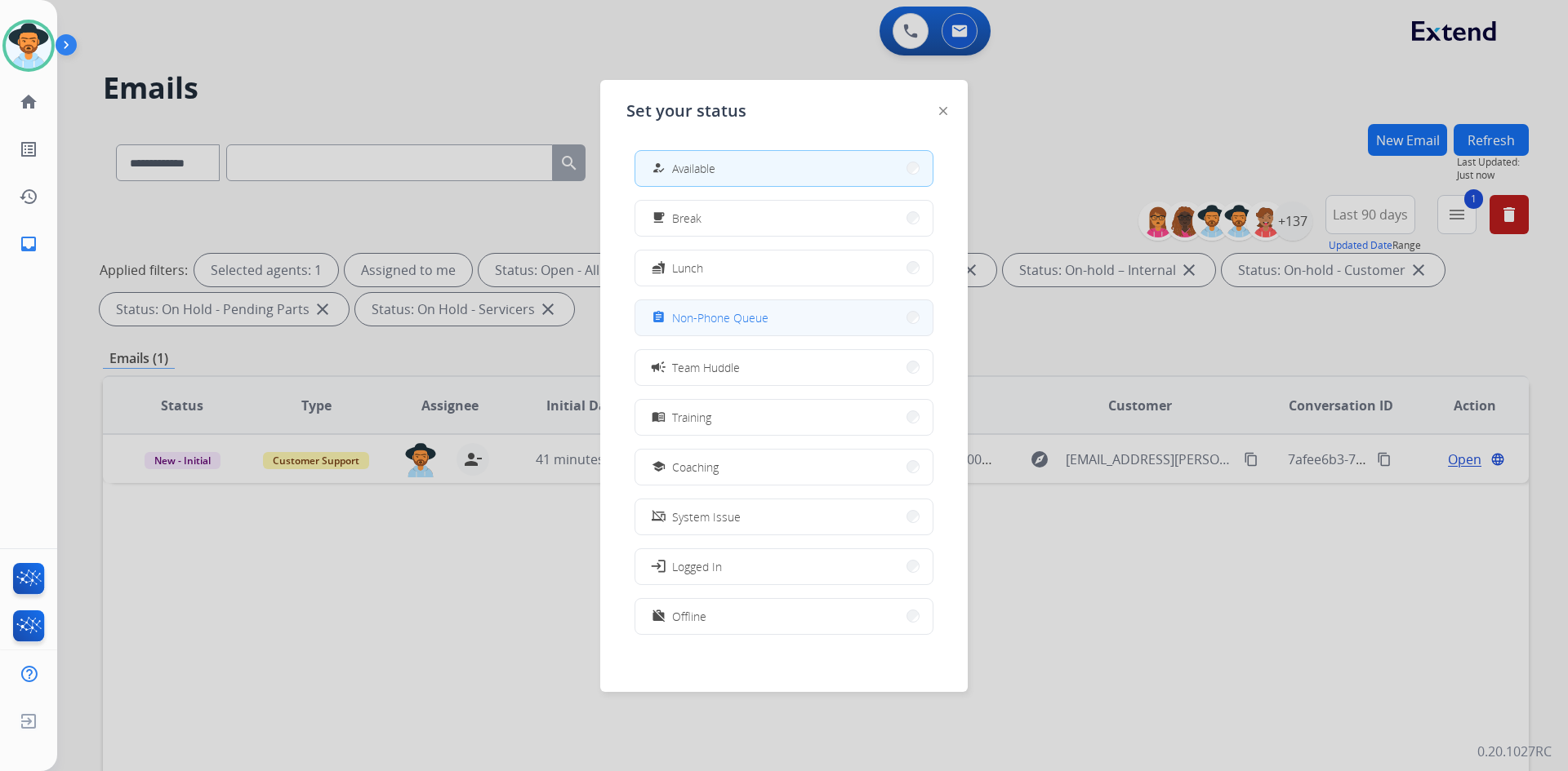
click at [783, 317] on button "assignment Non-Phone Queue" at bounding box center [783, 318] width 297 height 35
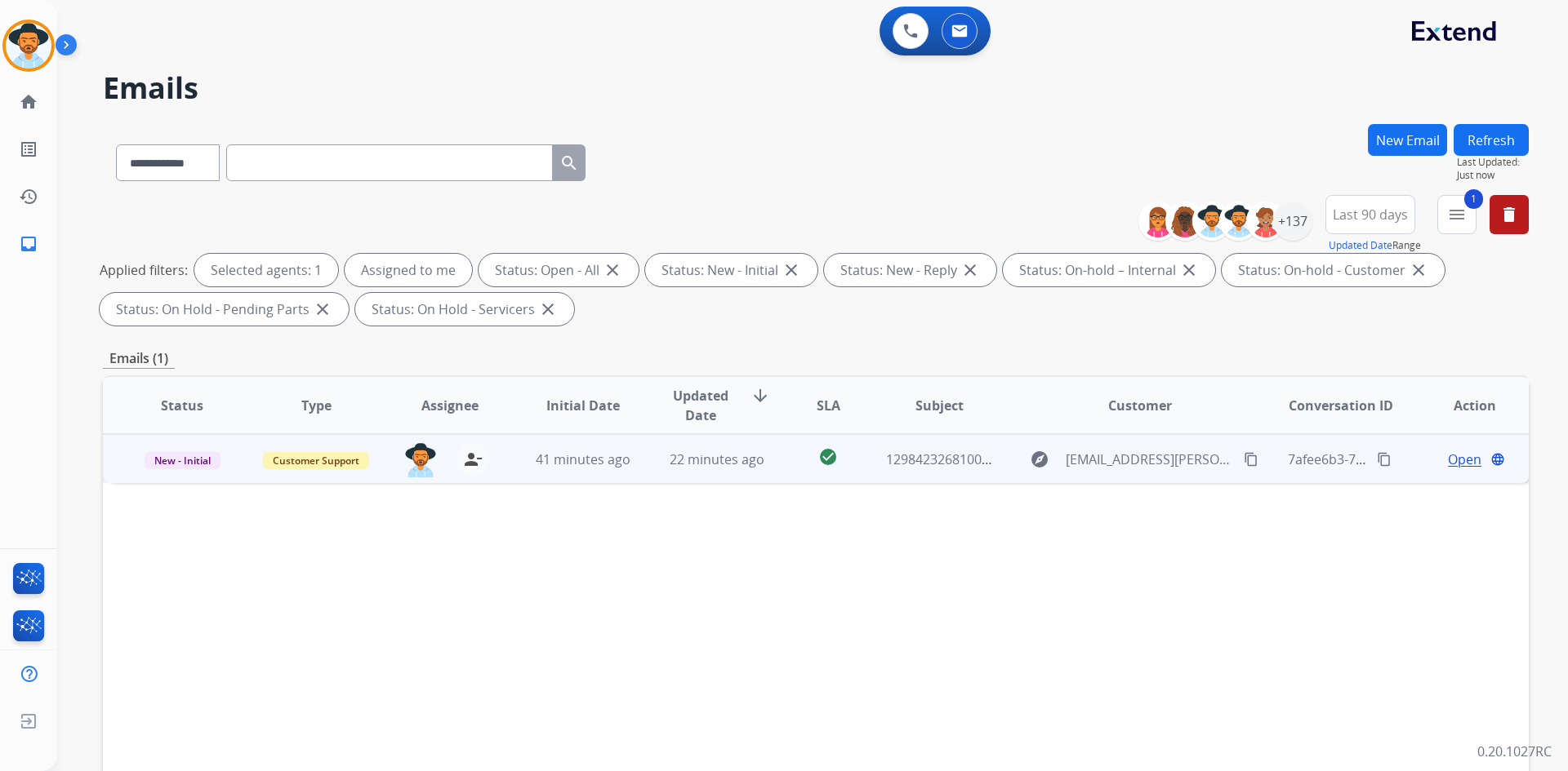
click at [1452, 463] on span "Open" at bounding box center [1464, 459] width 33 height 19
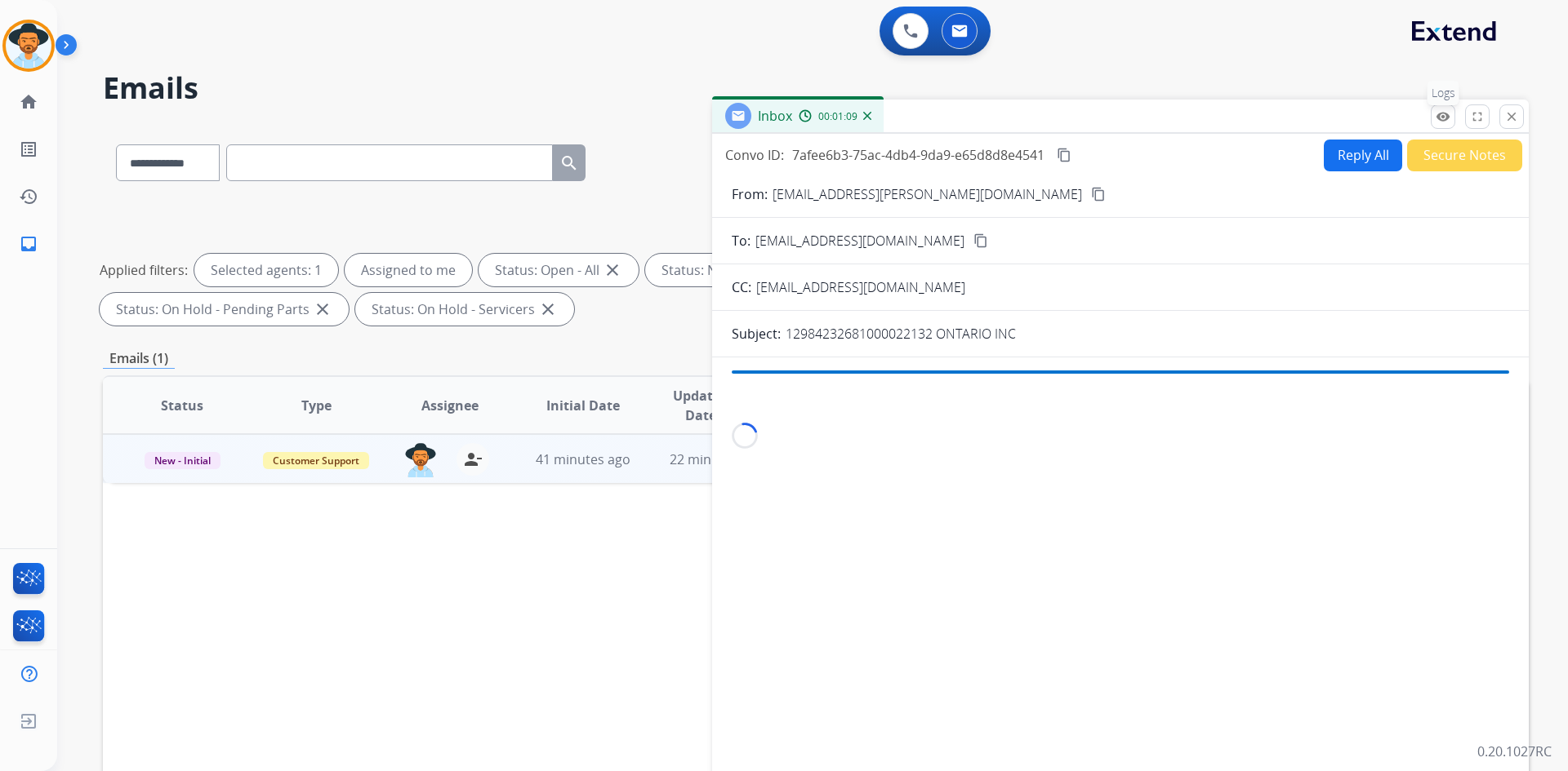
click at [1438, 115] on mat-icon "remove_red_eye" at bounding box center [1443, 117] width 15 height 15
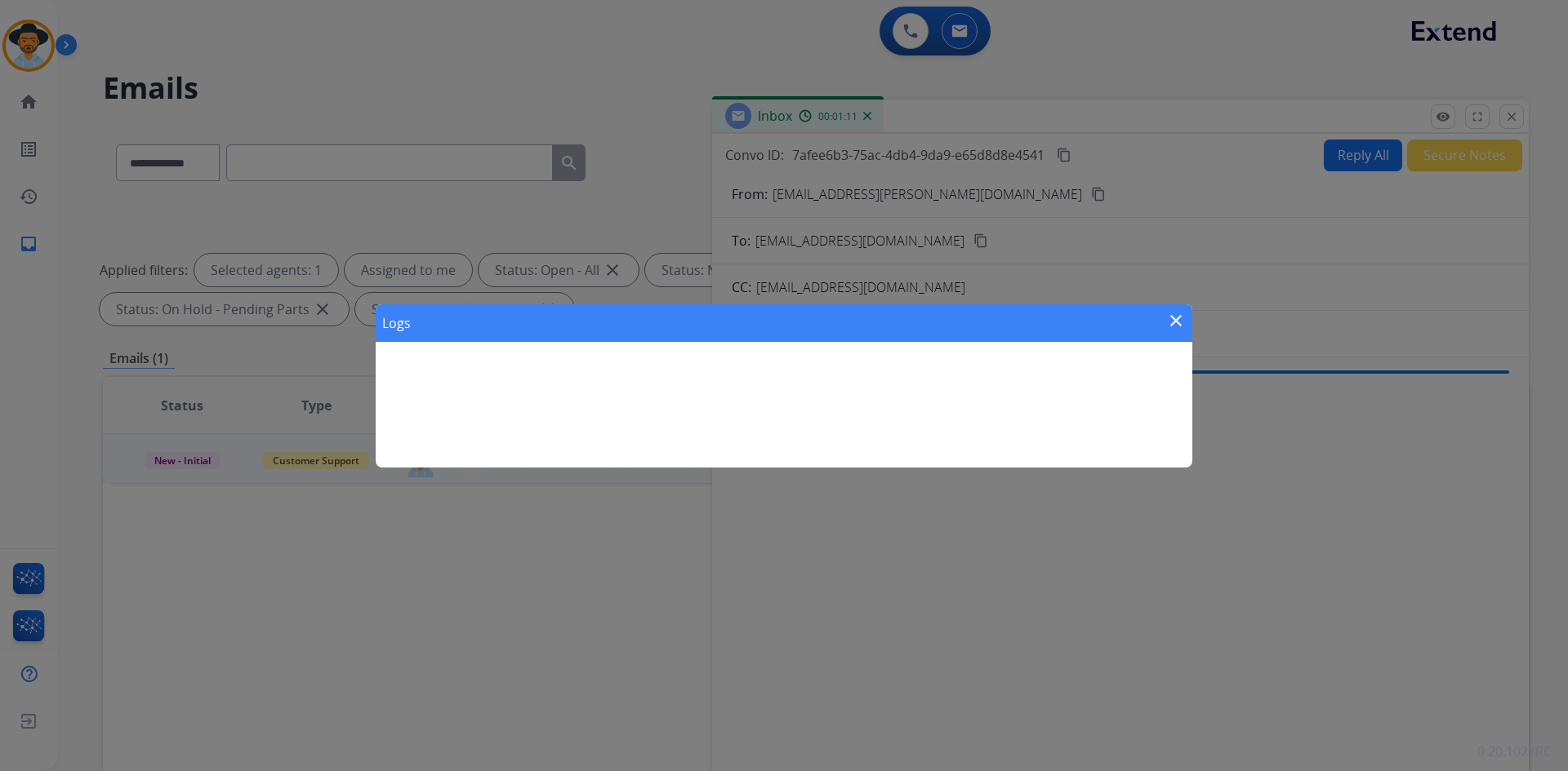
click at [1179, 320] on mat-icon "close" at bounding box center [1176, 320] width 19 height 19
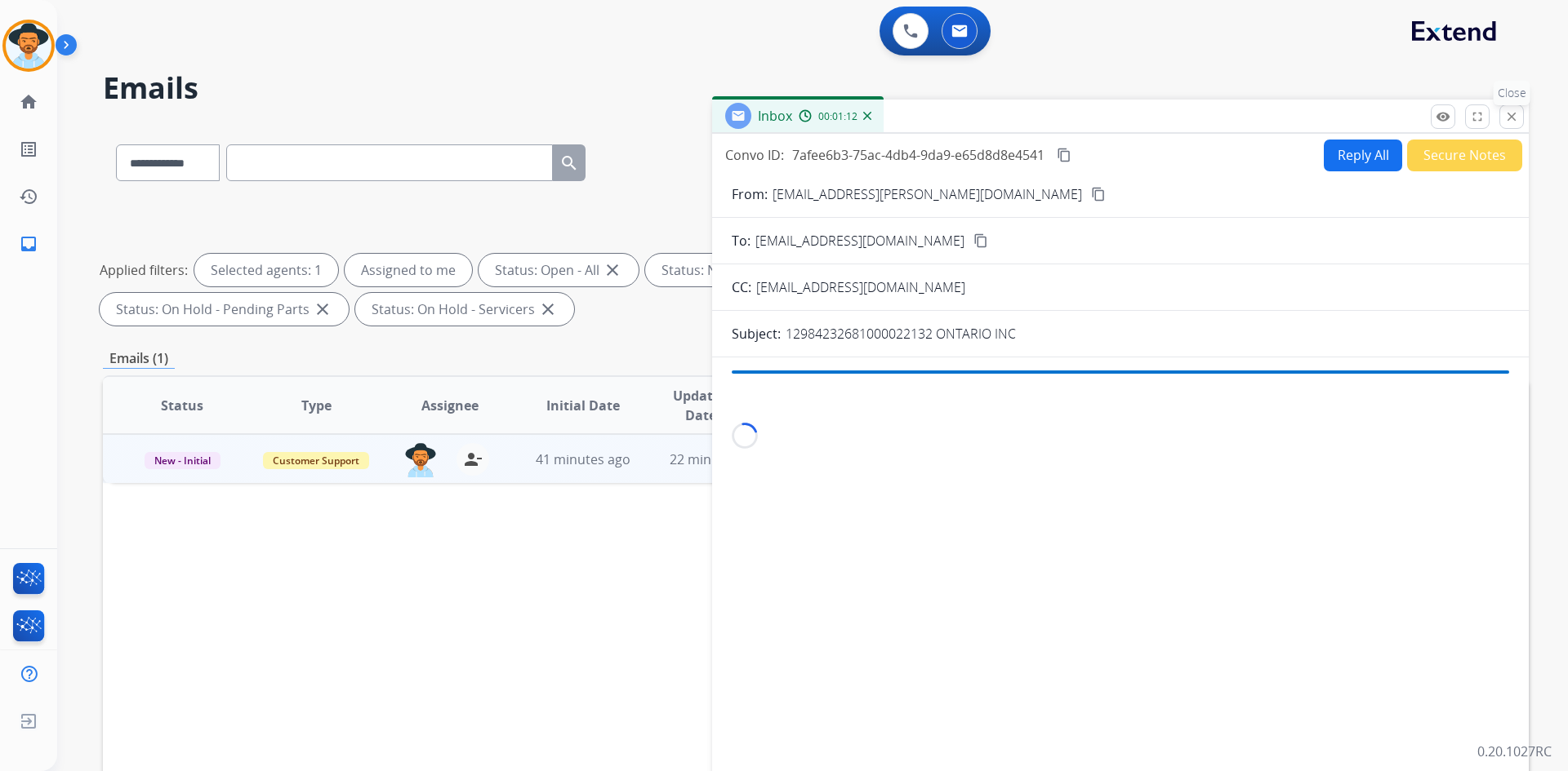
click at [1519, 115] on button "close Close" at bounding box center [1511, 116] width 24 height 24
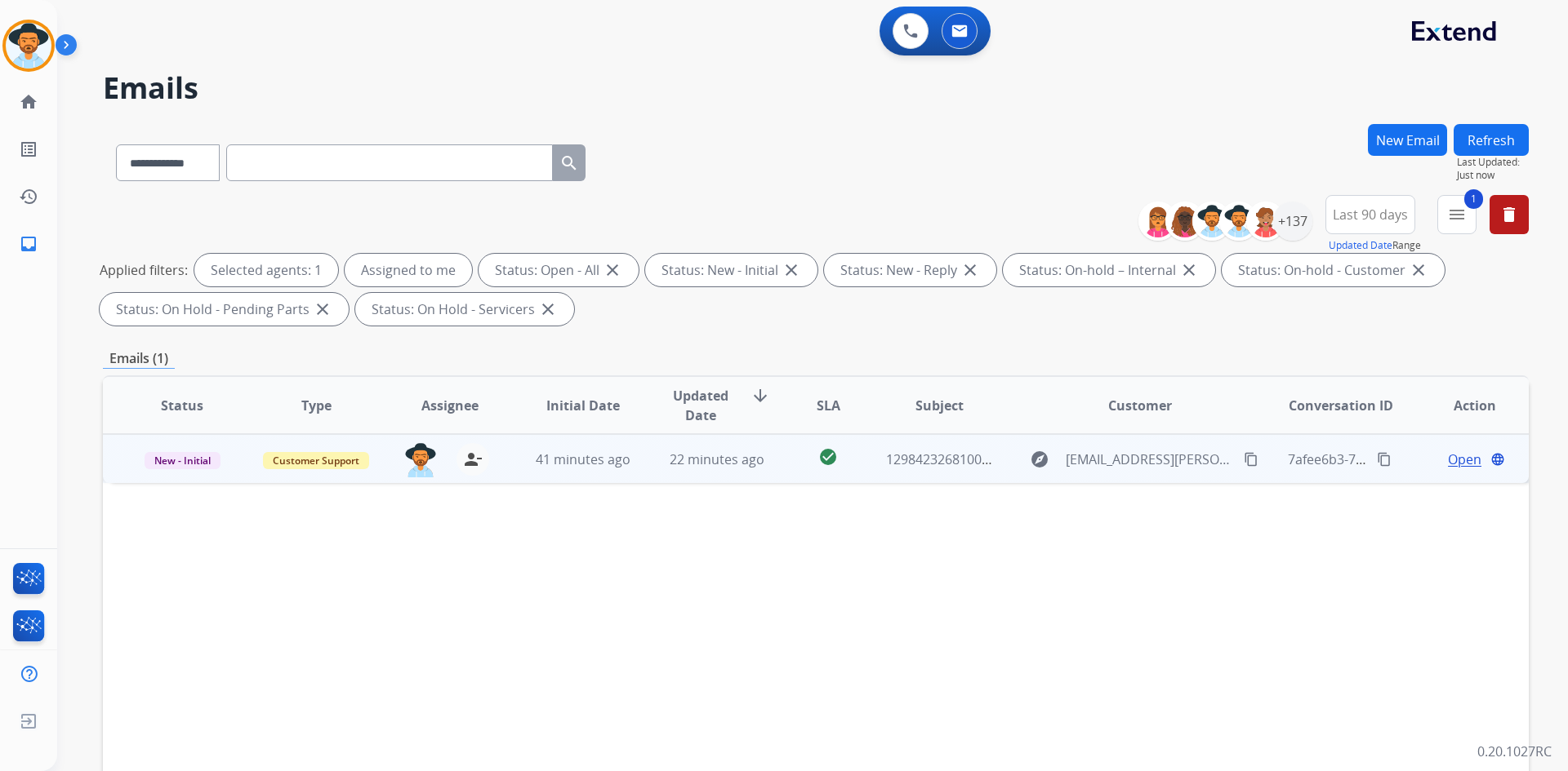
click at [1457, 458] on span "Open" at bounding box center [1464, 459] width 33 height 19
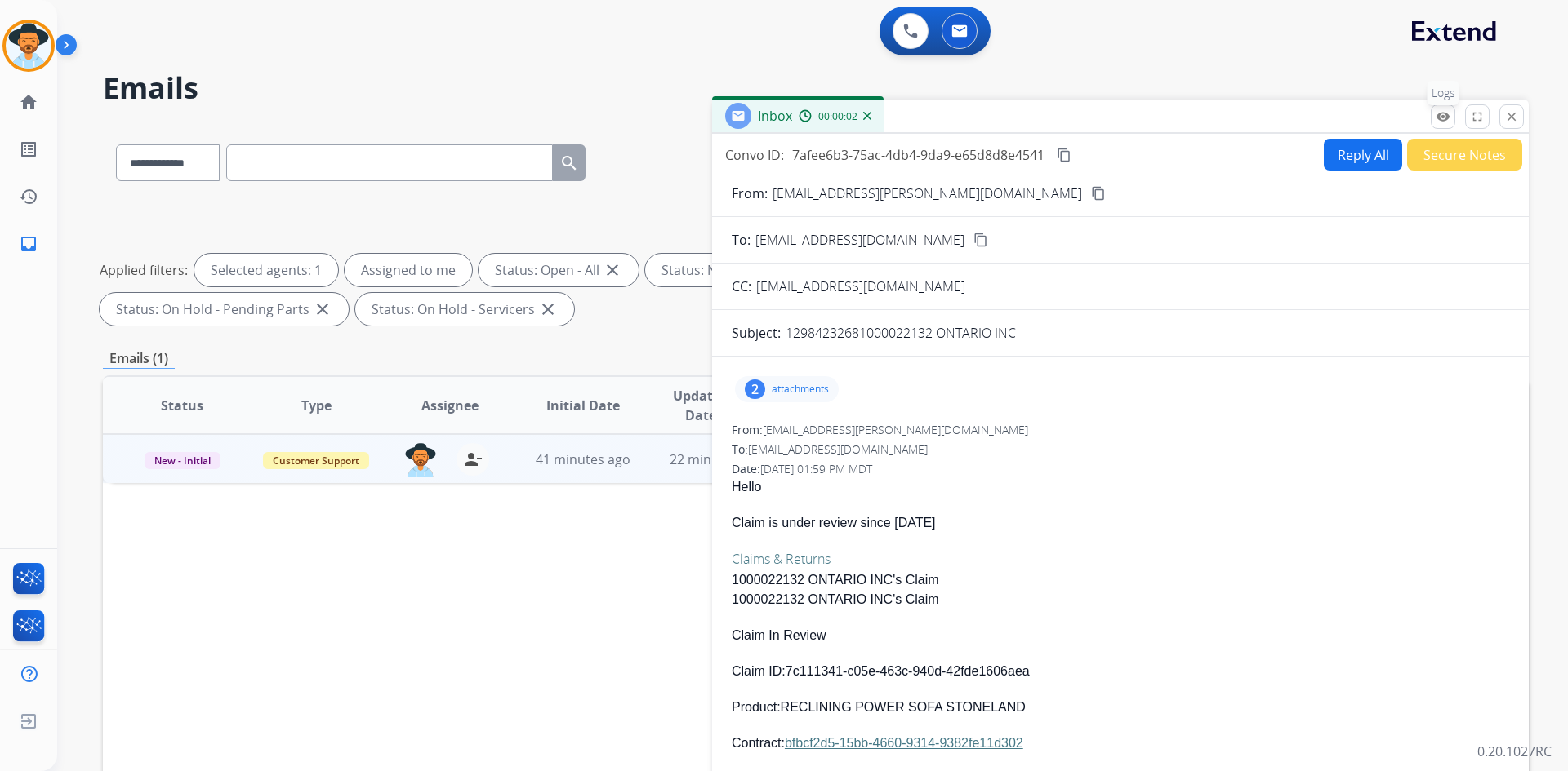
click at [1442, 108] on button "remove_red_eye Logs" at bounding box center [1442, 116] width 24 height 24
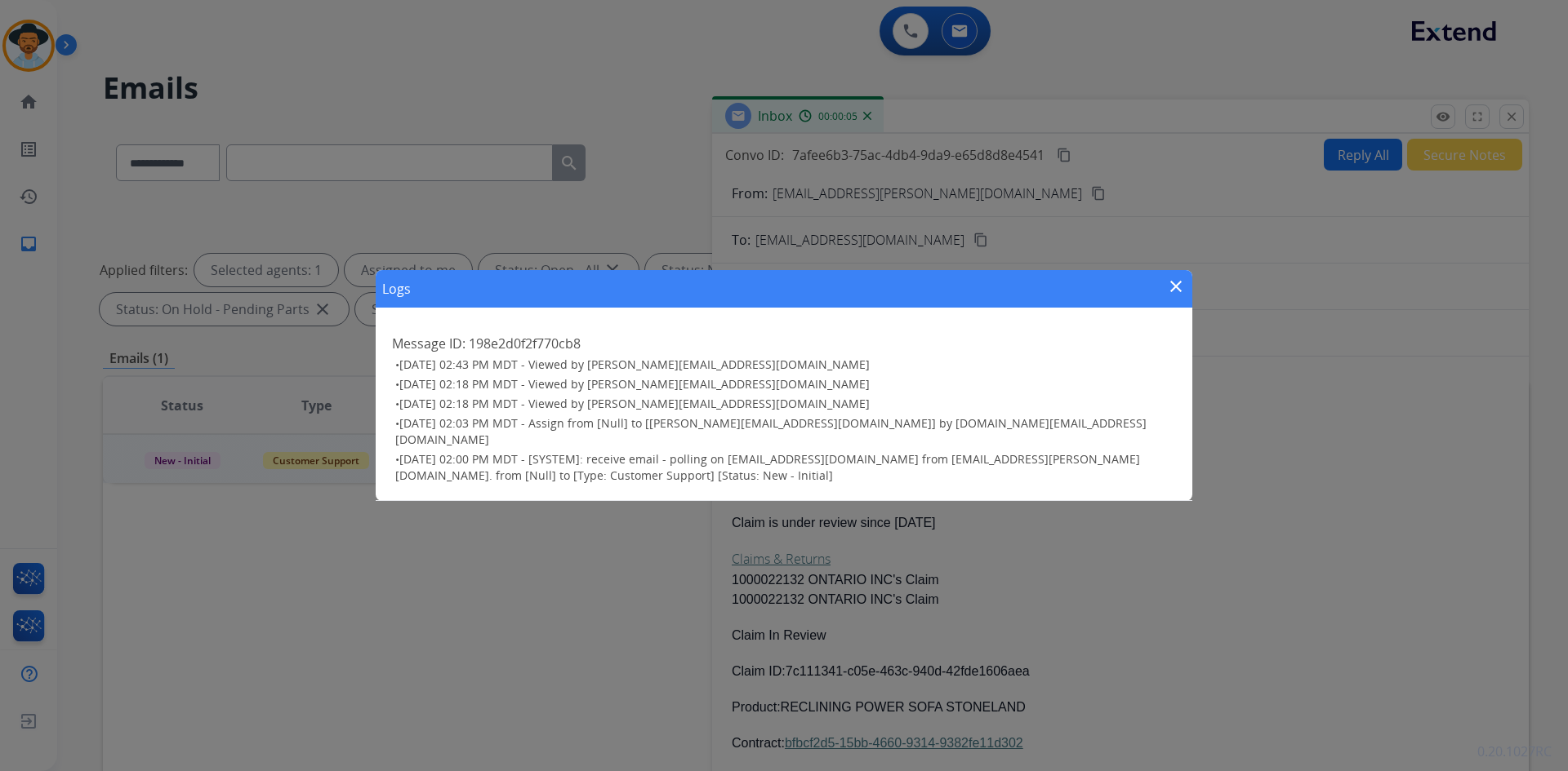
click at [1175, 290] on mat-icon "close" at bounding box center [1176, 286] width 19 height 19
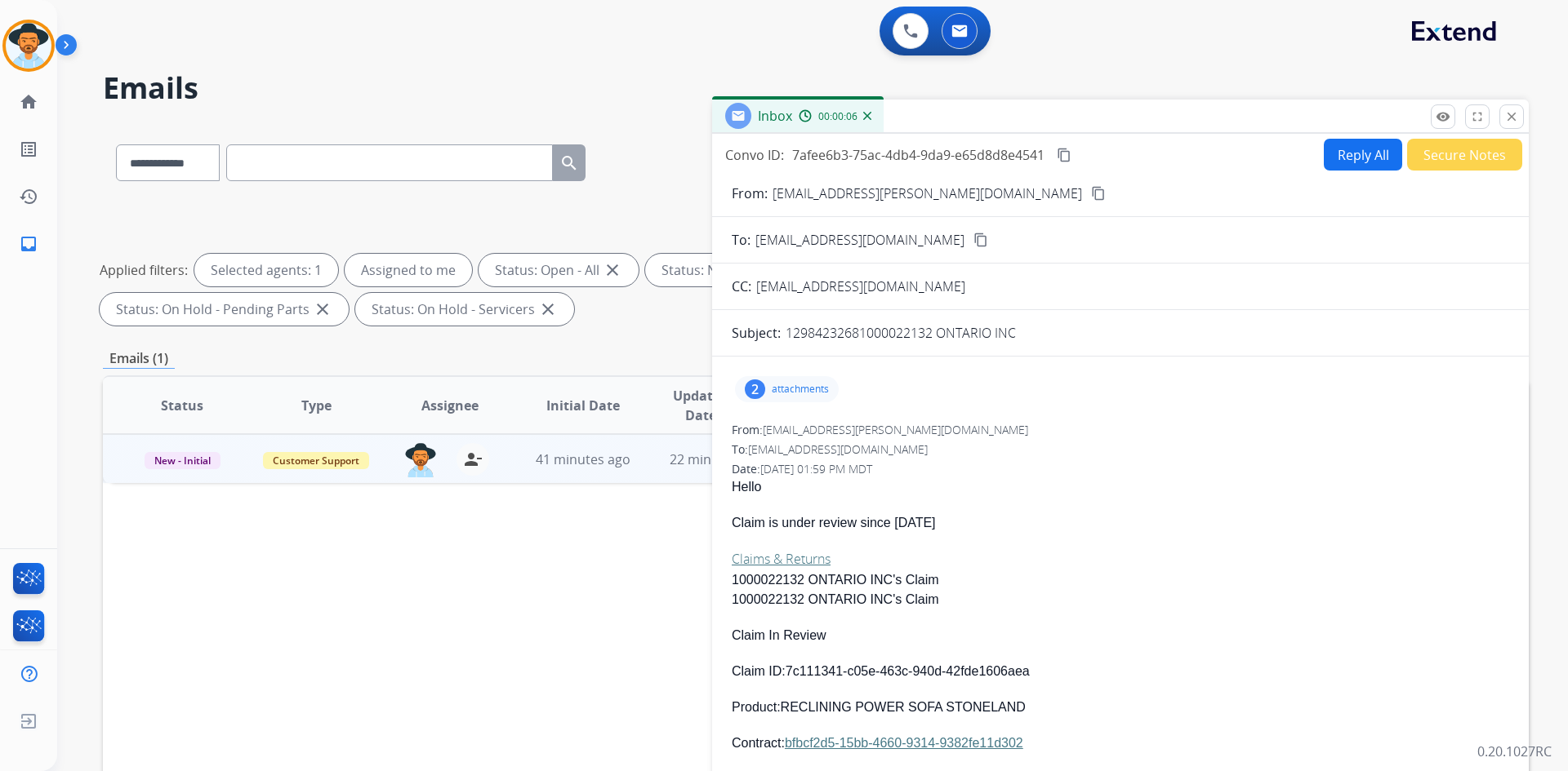
click at [1422, 159] on button "Secure Notes" at bounding box center [1465, 155] width 115 height 32
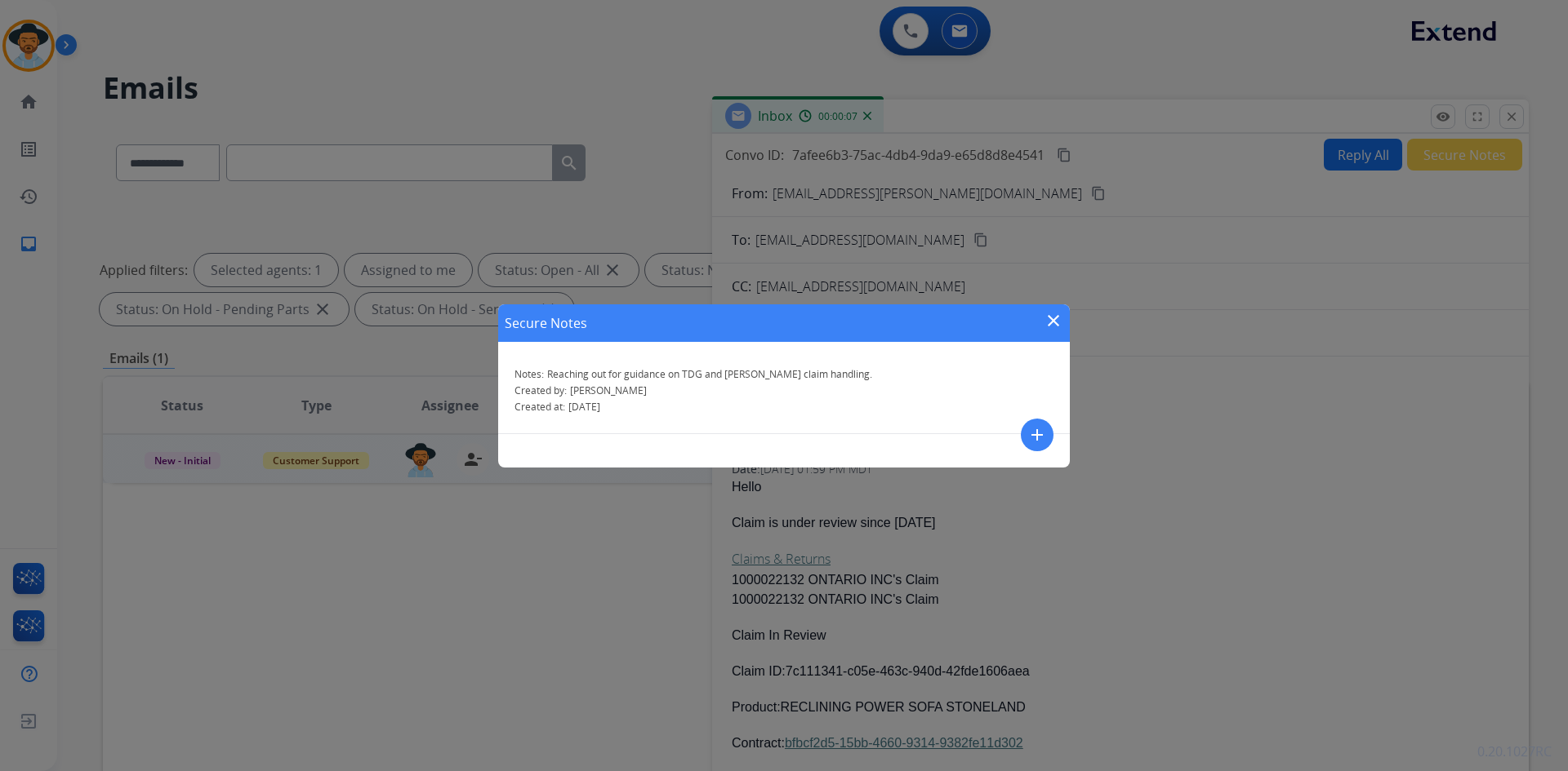
click at [1051, 320] on mat-icon "close" at bounding box center [1053, 320] width 19 height 19
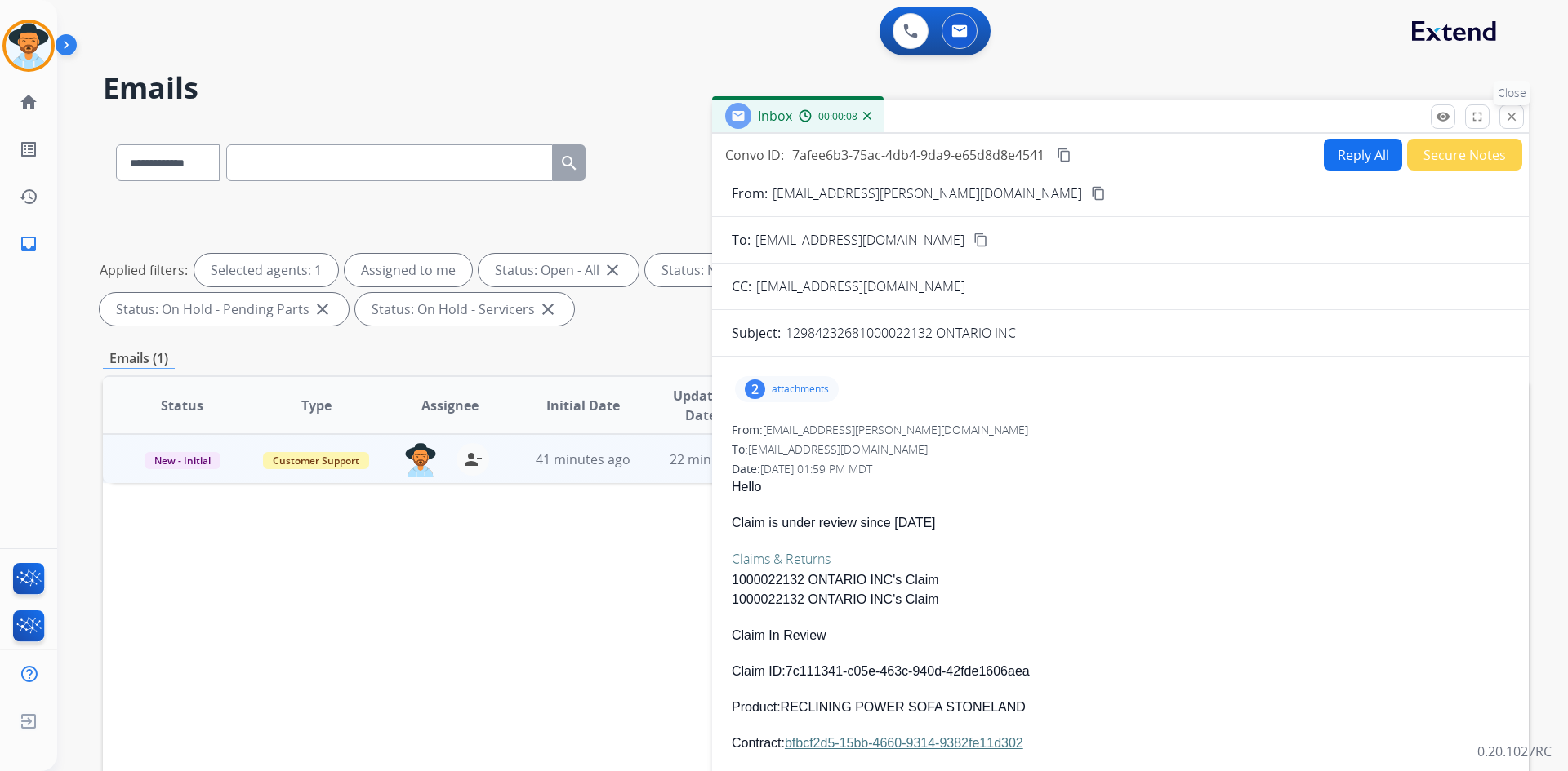
click at [1505, 119] on mat-icon "close" at bounding box center [1512, 117] width 15 height 15
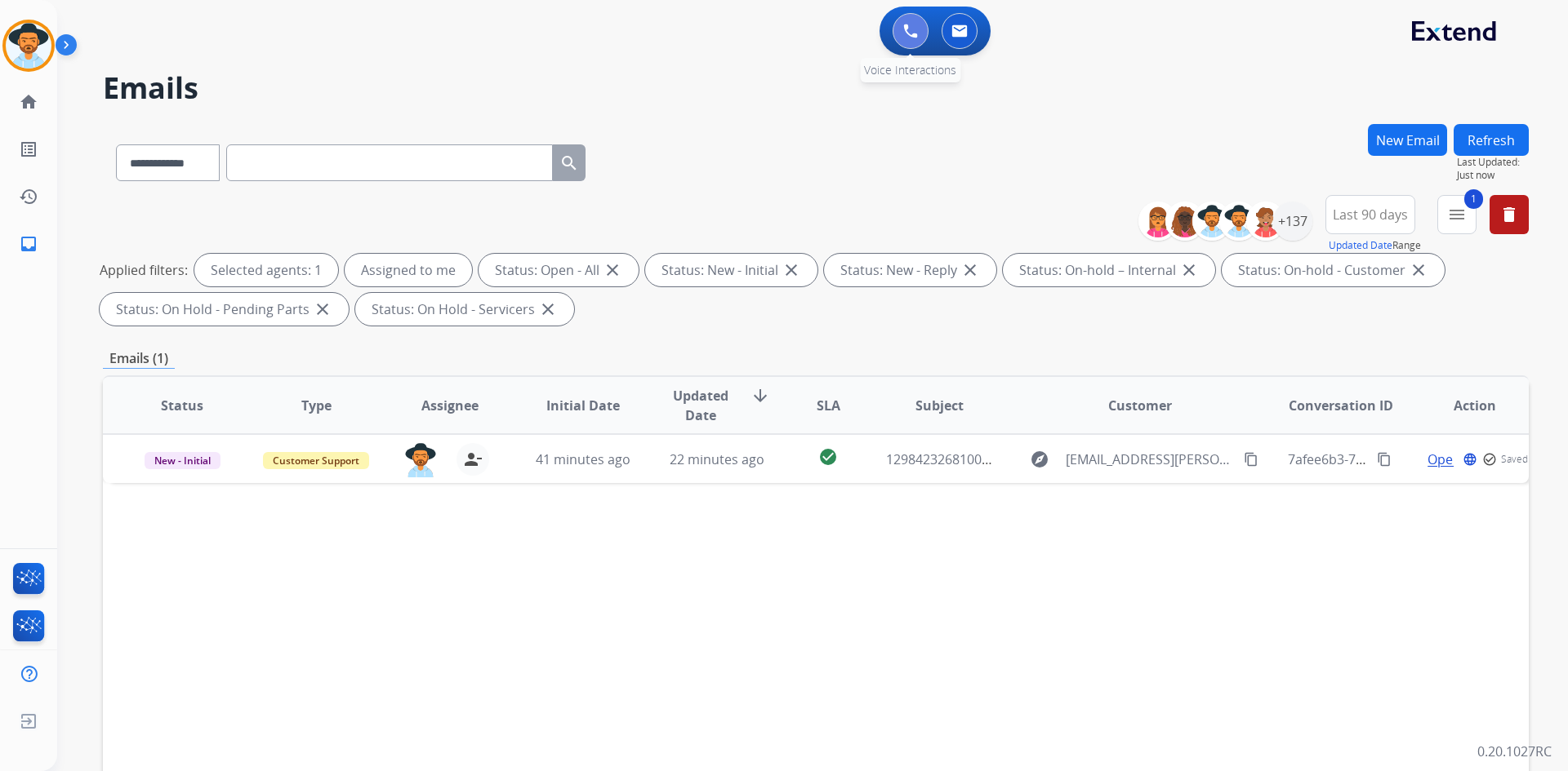
click at [899, 23] on button at bounding box center [910, 31] width 36 height 36
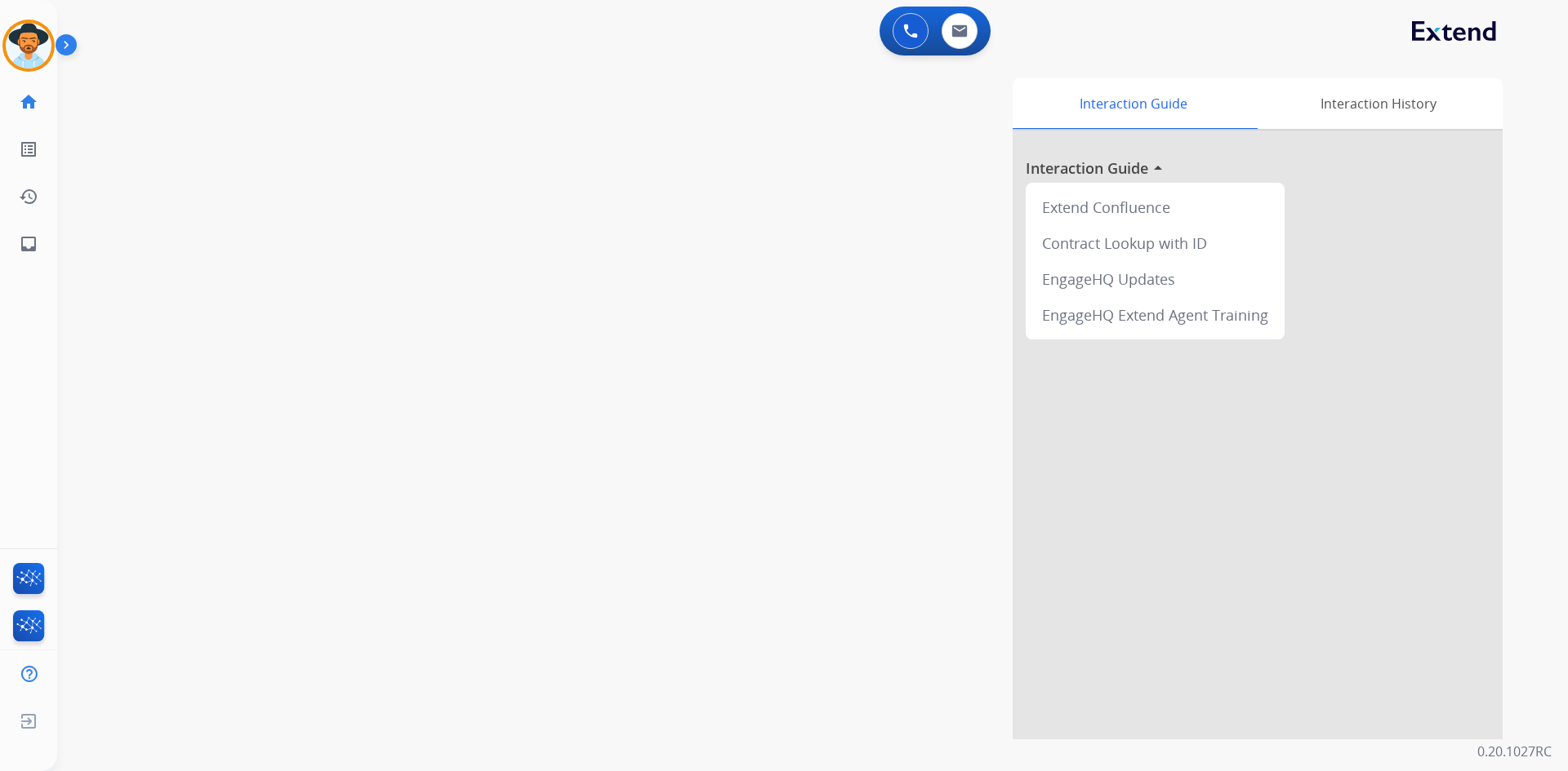
click at [899, 23] on button at bounding box center [910, 31] width 36 height 36
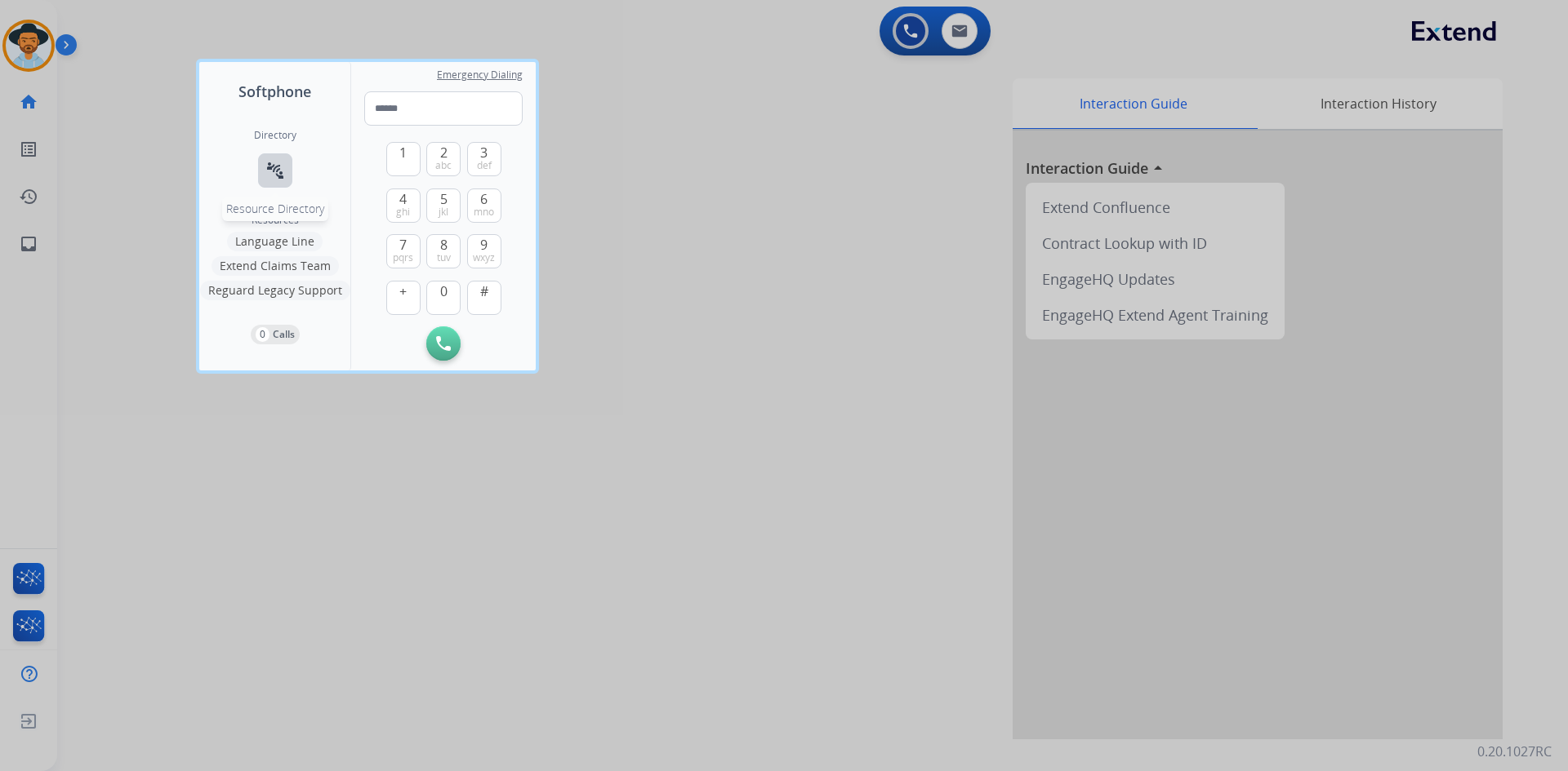
click at [262, 165] on button "connect_without_contact Resource Directory" at bounding box center [274, 170] width 34 height 34
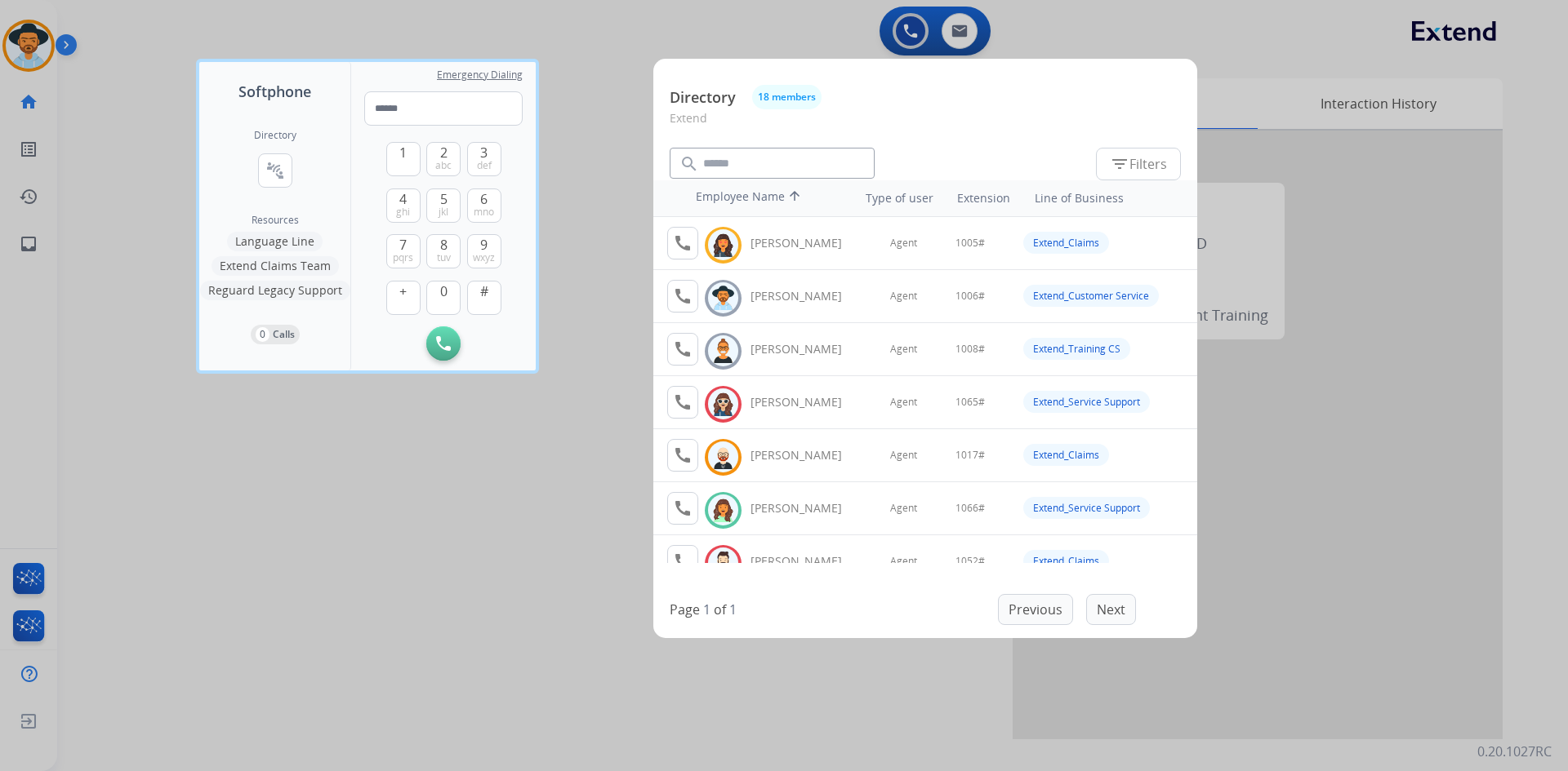
scroll to position [82, 0]
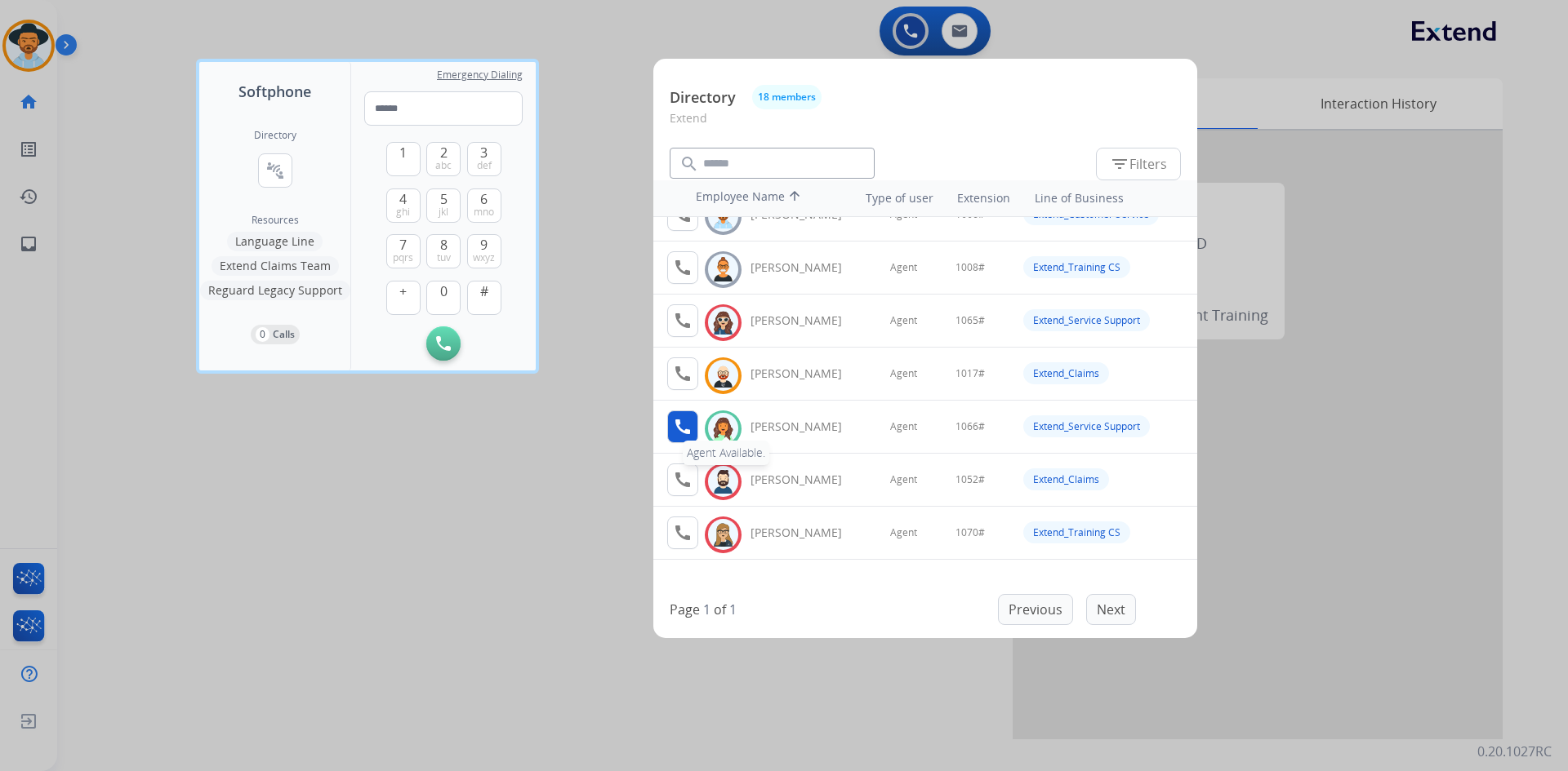
click at [675, 419] on mat-icon "call" at bounding box center [682, 426] width 19 height 19
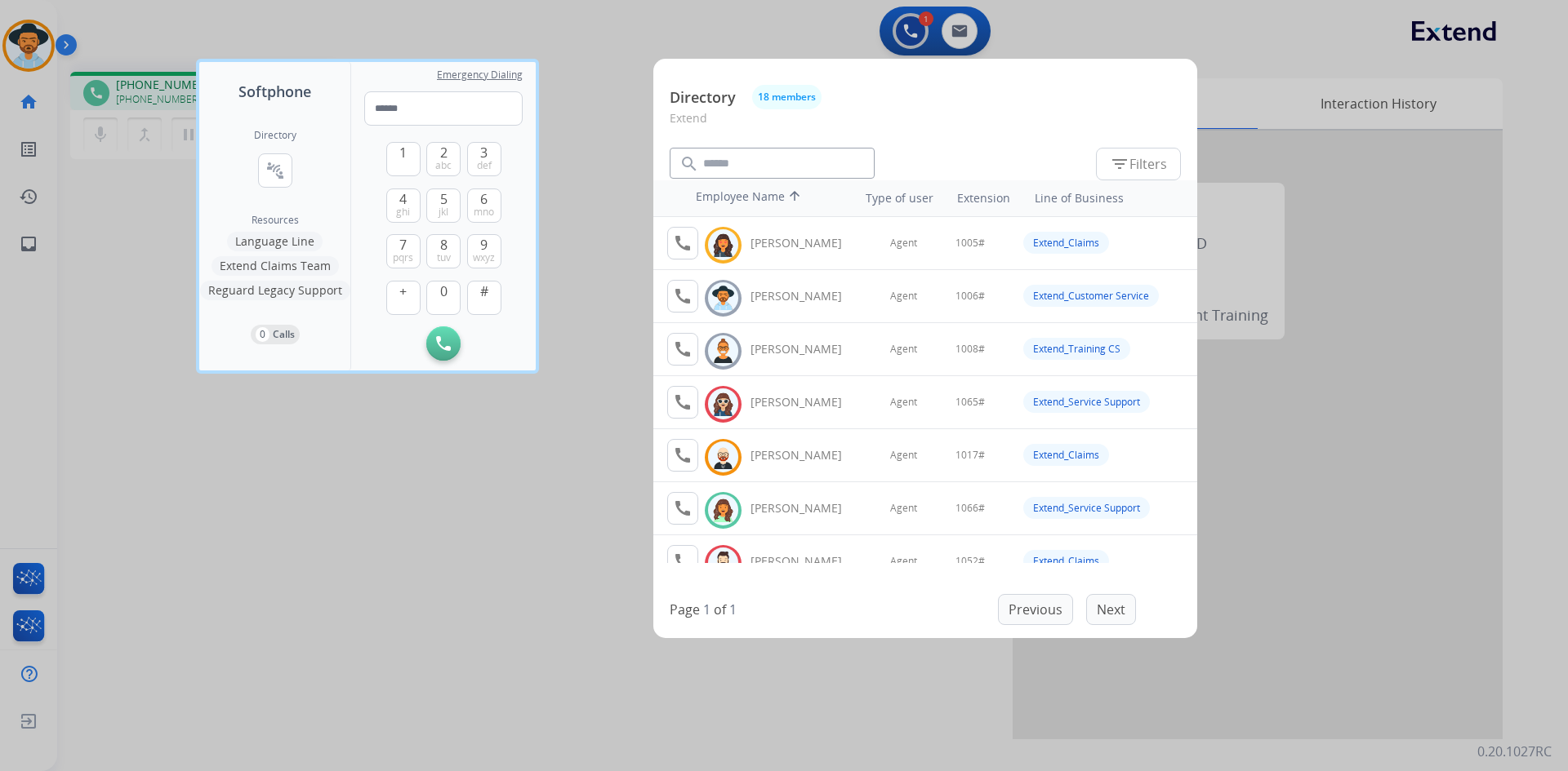
click at [354, 525] on div at bounding box center [784, 386] width 1568 height 771
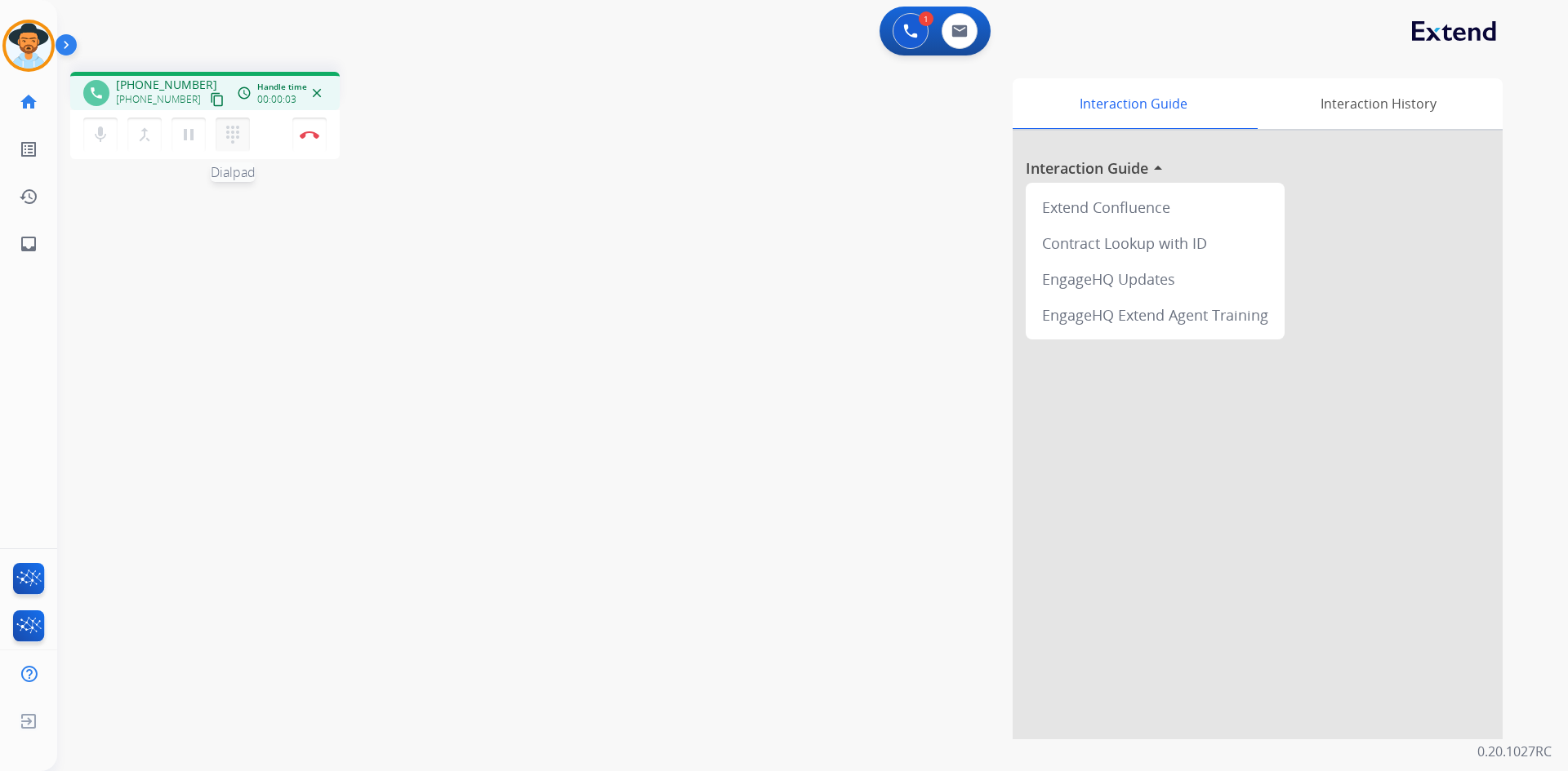
click at [228, 128] on mat-icon "dialpad" at bounding box center [232, 134] width 19 height 19
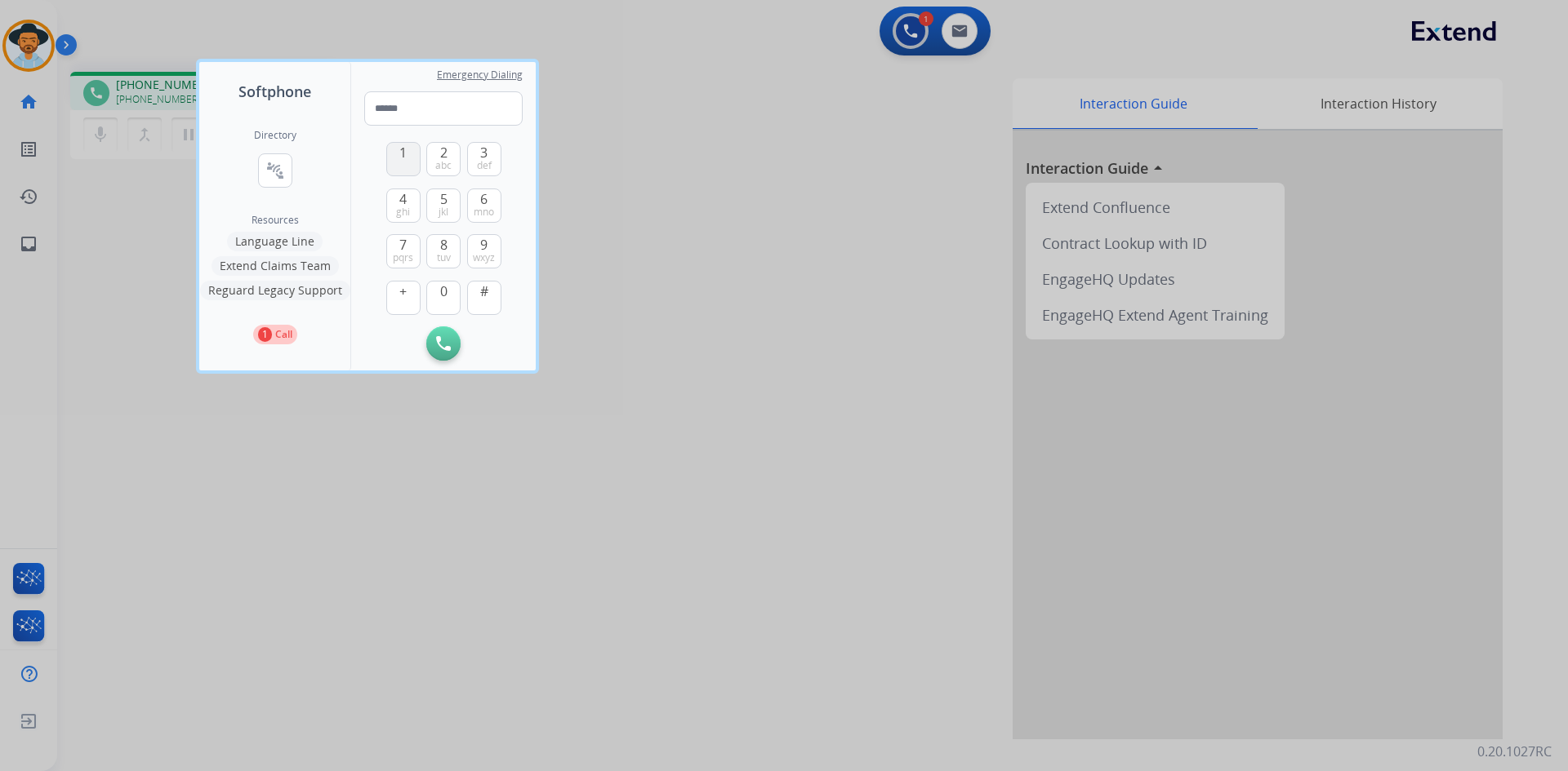
click at [406, 152] on span "1" at bounding box center [402, 152] width 8 height 19
click at [453, 293] on button "0" at bounding box center [443, 298] width 34 height 34
click at [490, 197] on button "6 mno" at bounding box center [484, 205] width 34 height 34
click at [478, 291] on button "#" at bounding box center [484, 298] width 34 height 34
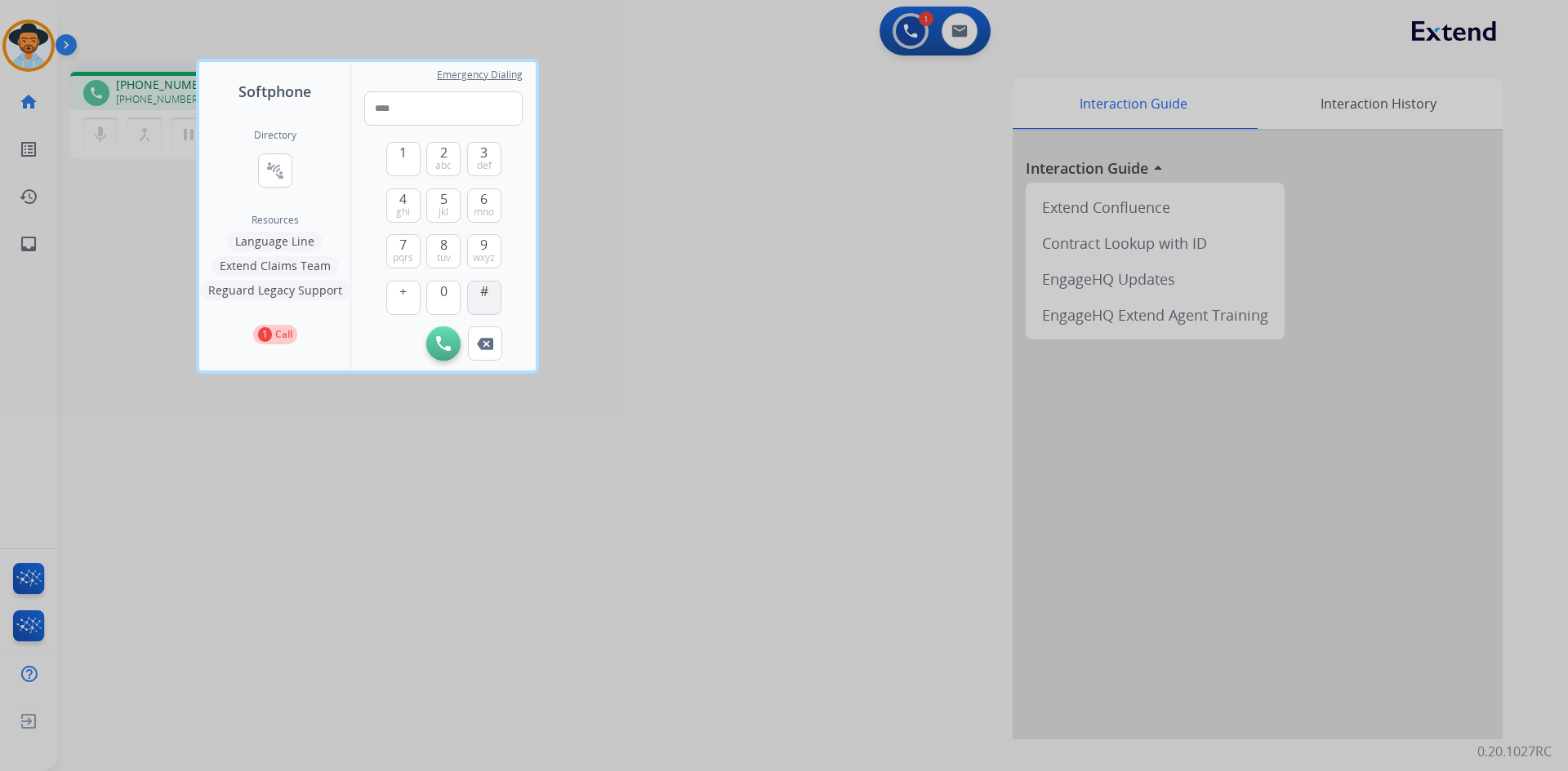
type input "*****"
click at [259, 552] on div at bounding box center [784, 386] width 1568 height 771
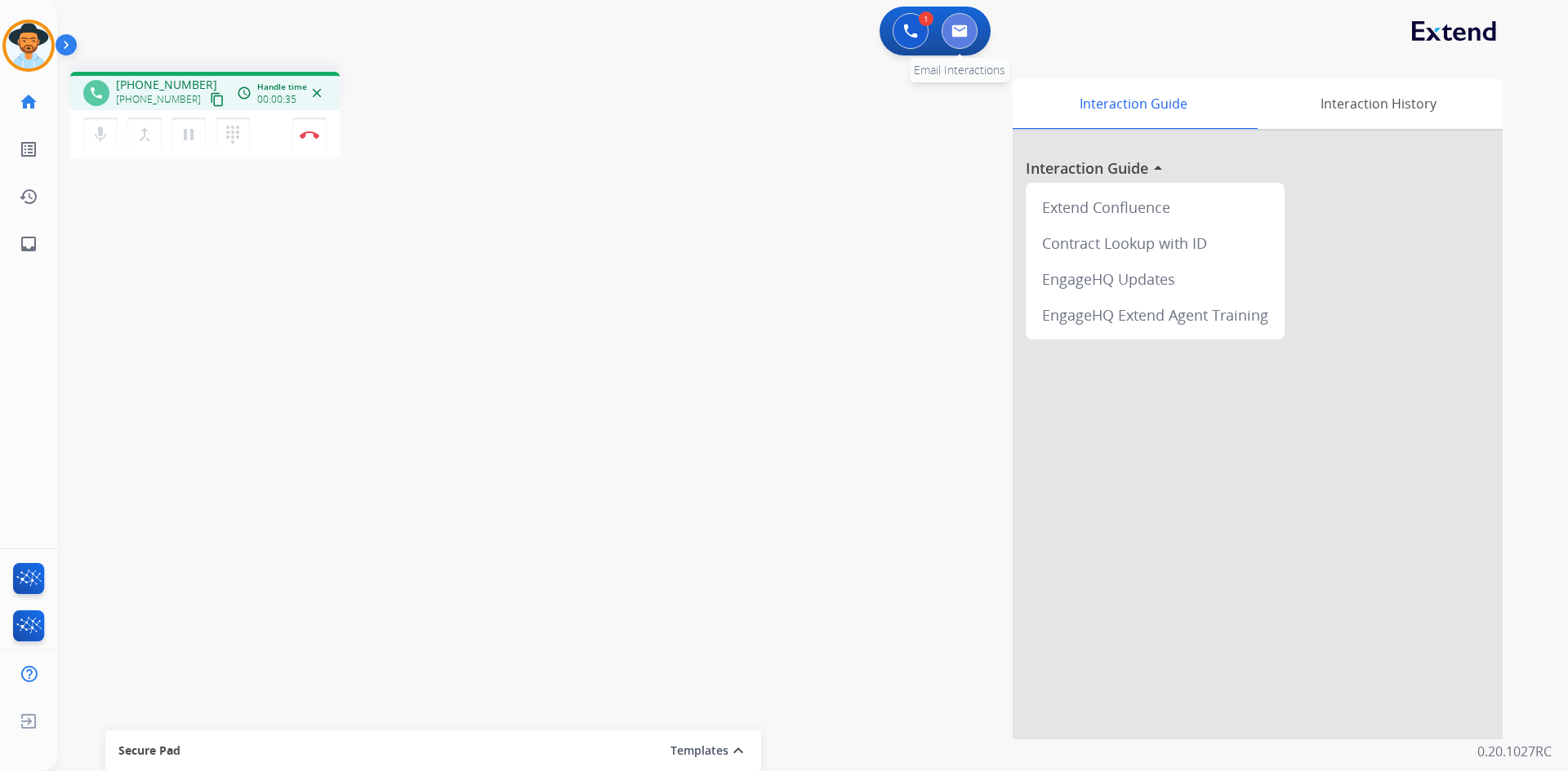
click at [964, 34] on img at bounding box center [960, 31] width 17 height 13
select select "**********"
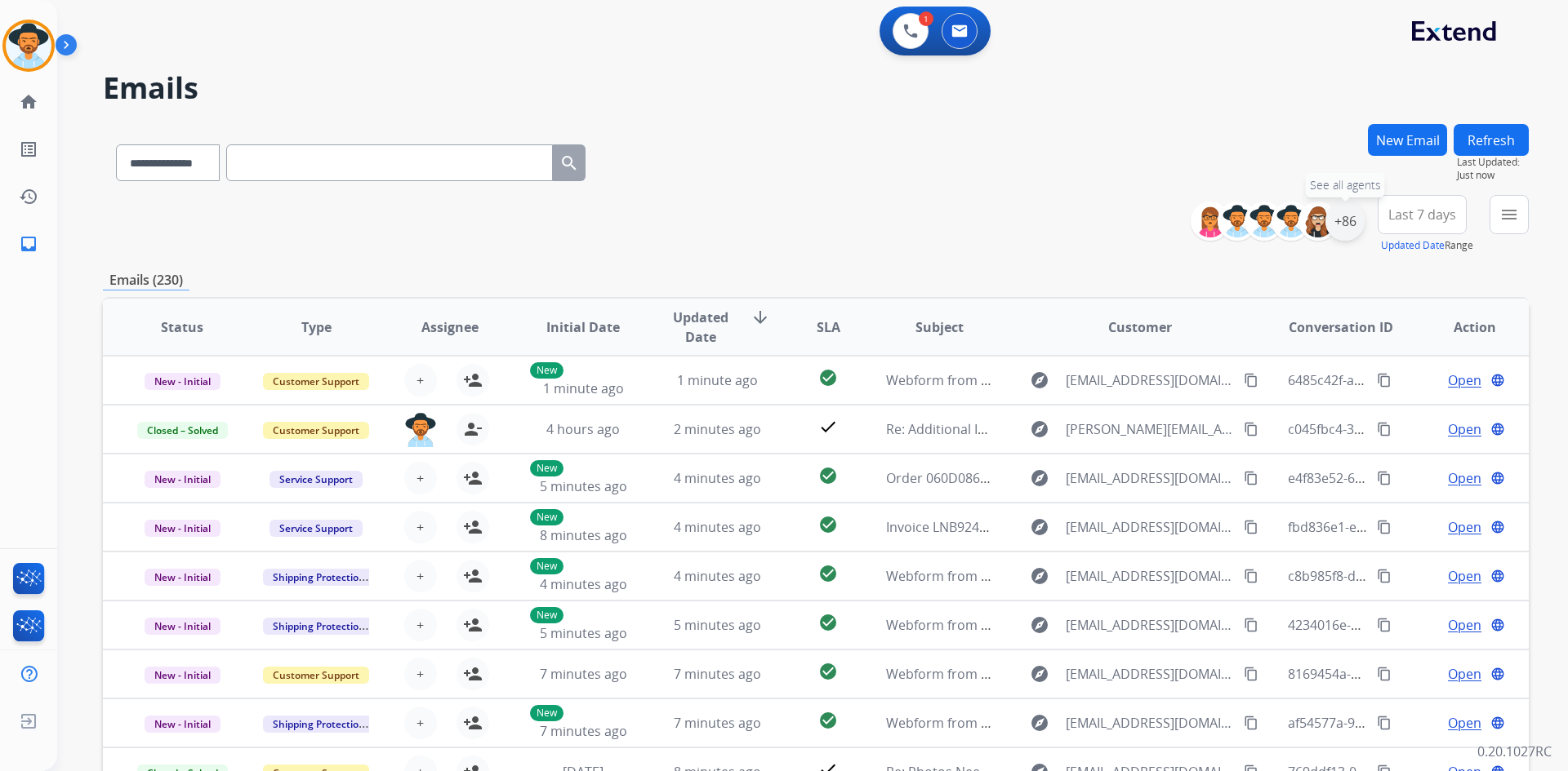
click at [1345, 219] on div "+86" at bounding box center [1345, 221] width 39 height 39
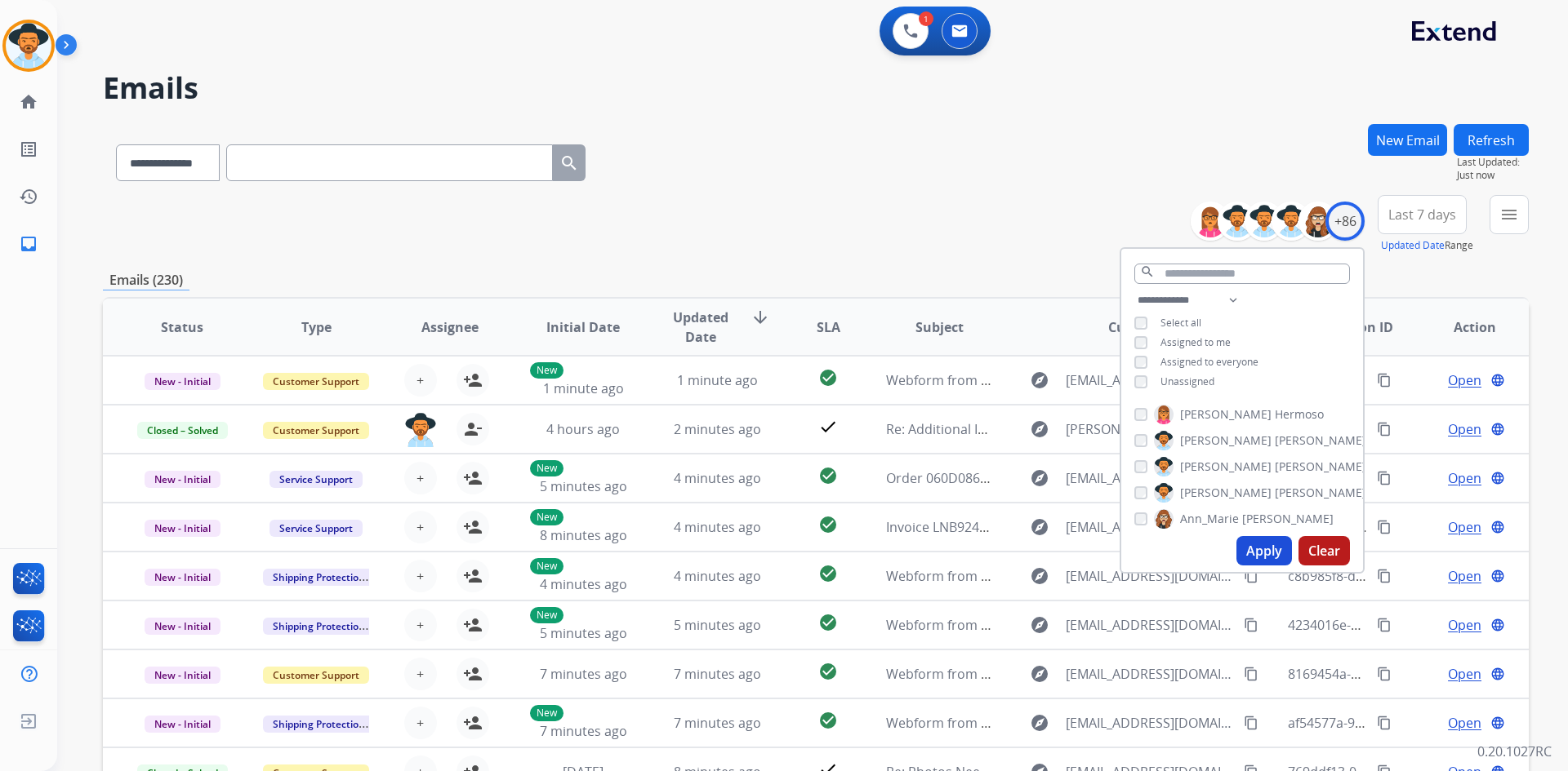
click at [1171, 377] on span "Unassigned" at bounding box center [1187, 381] width 54 height 14
click at [1260, 550] on button "Apply" at bounding box center [1264, 550] width 55 height 29
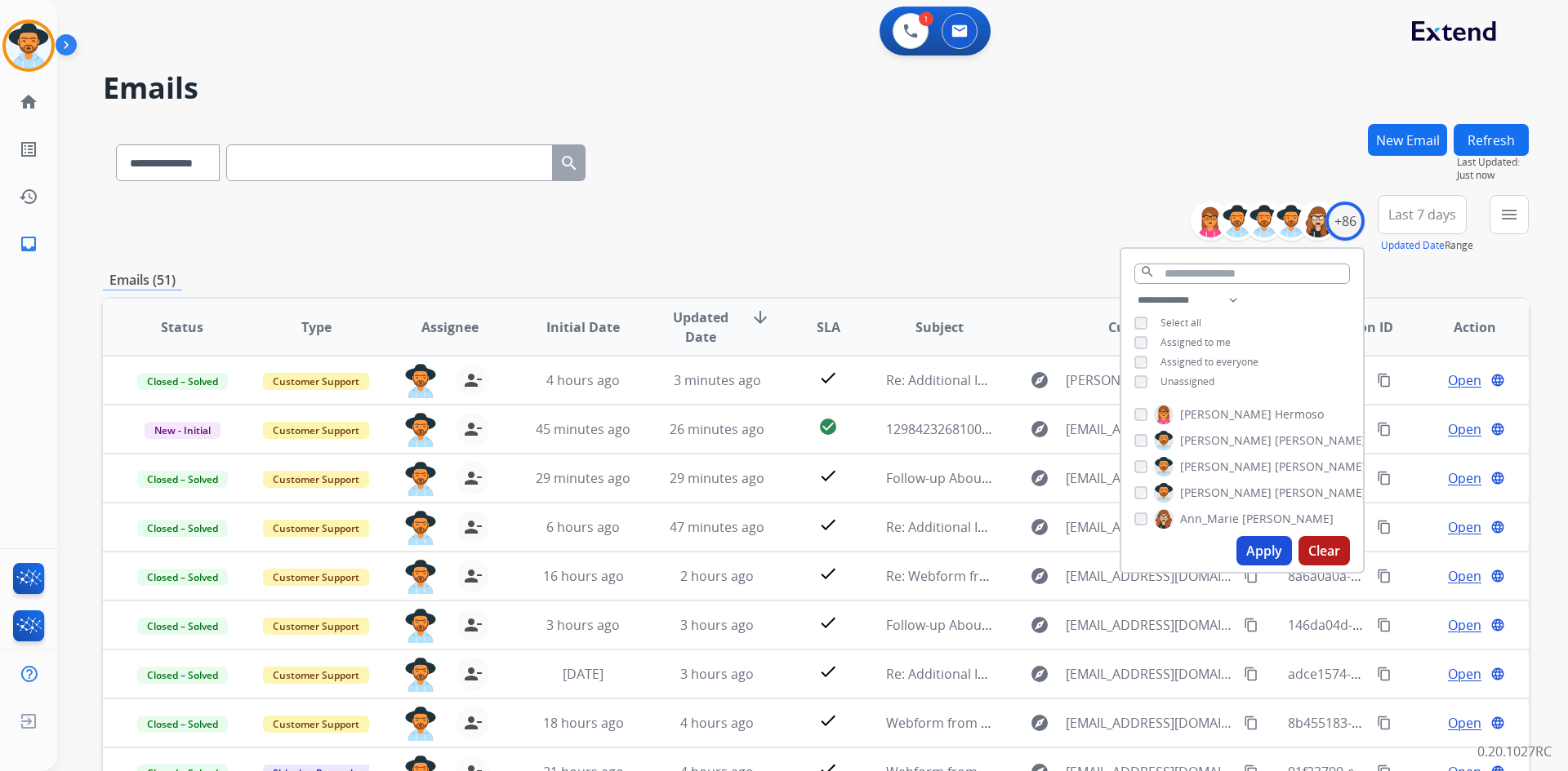
click at [899, 213] on div "**********" at bounding box center [816, 224] width 1426 height 59
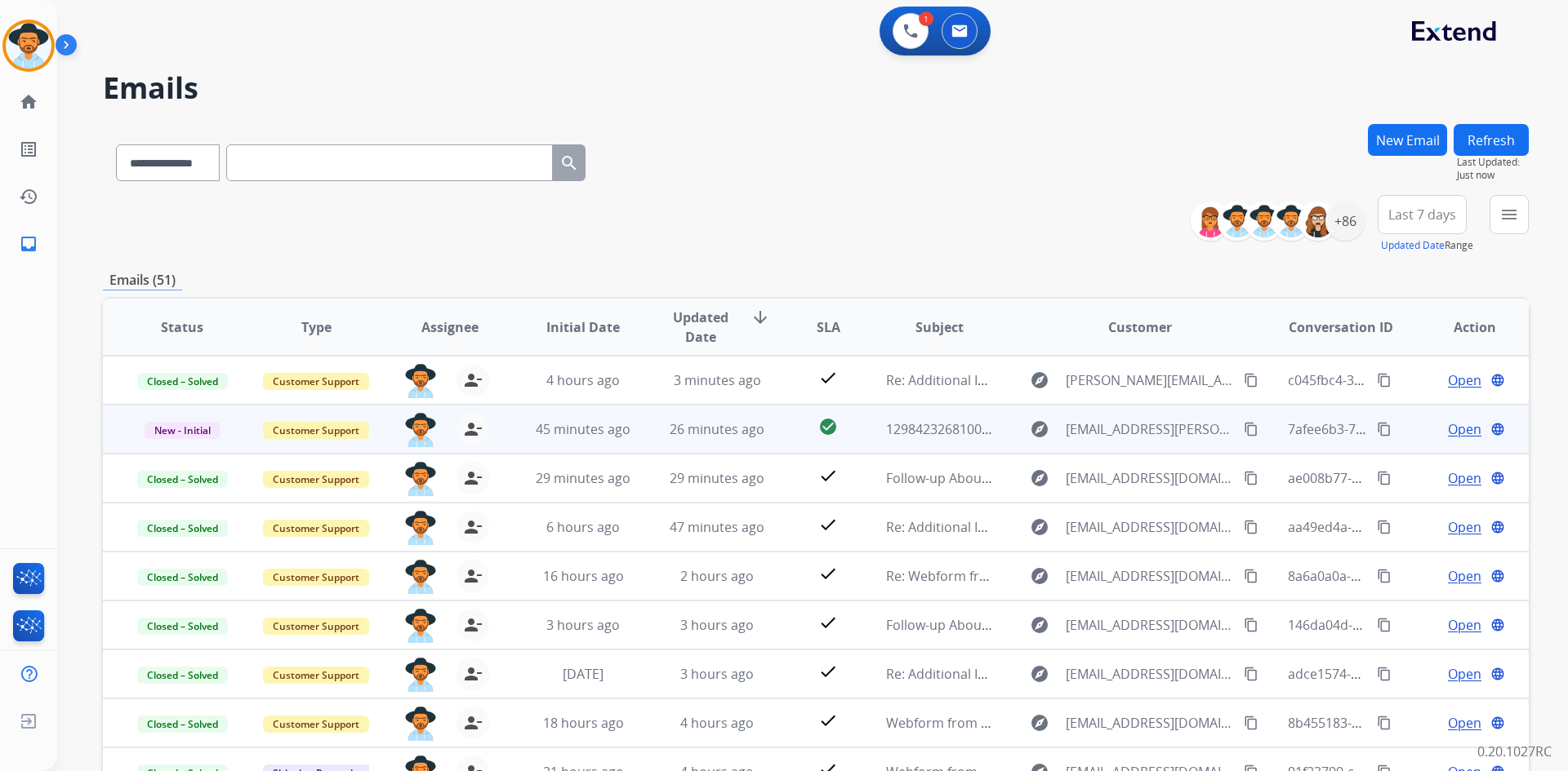
click at [1448, 426] on span "Open" at bounding box center [1464, 429] width 33 height 19
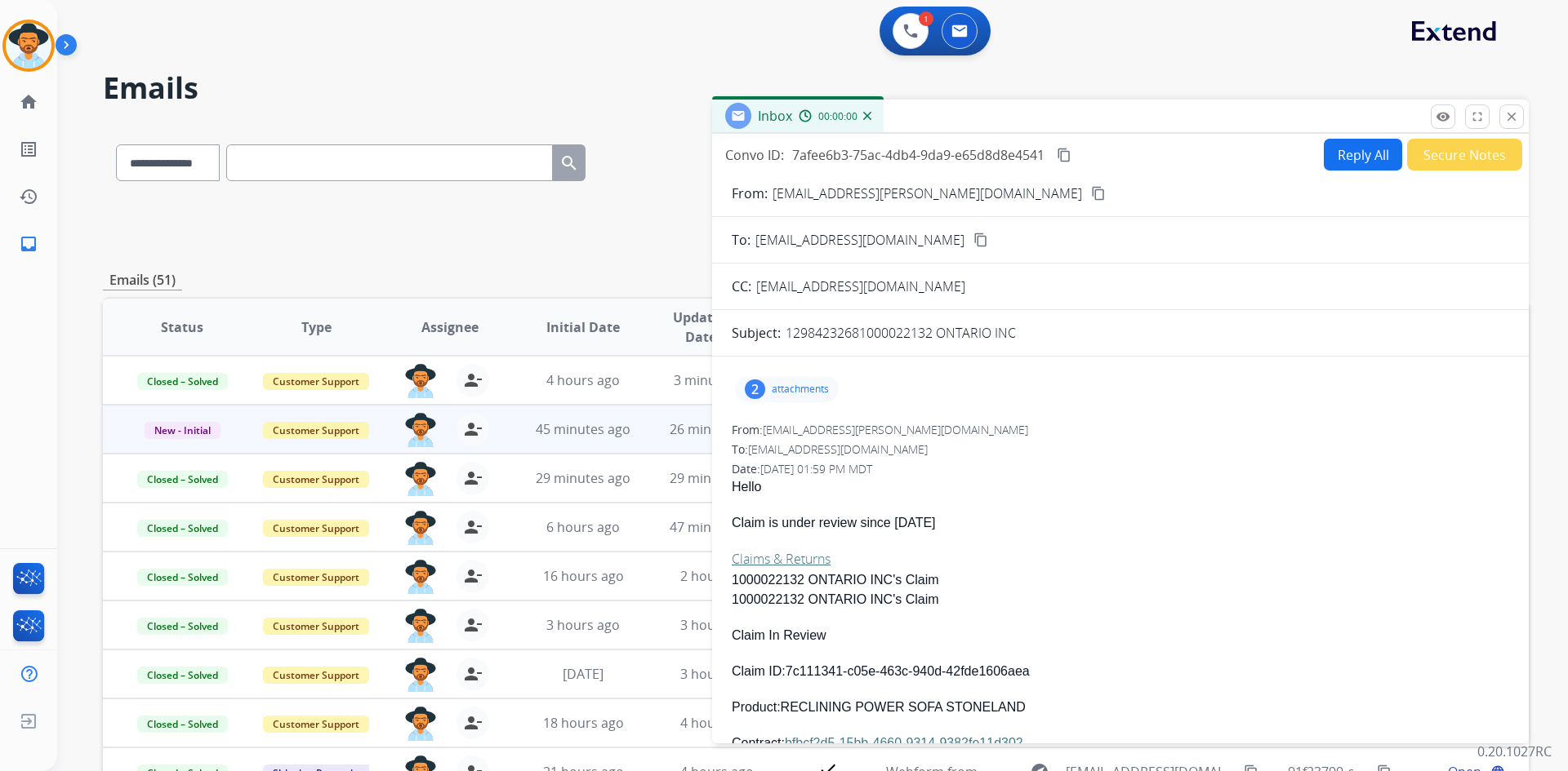
click at [1432, 153] on button "Secure Notes" at bounding box center [1465, 155] width 115 height 32
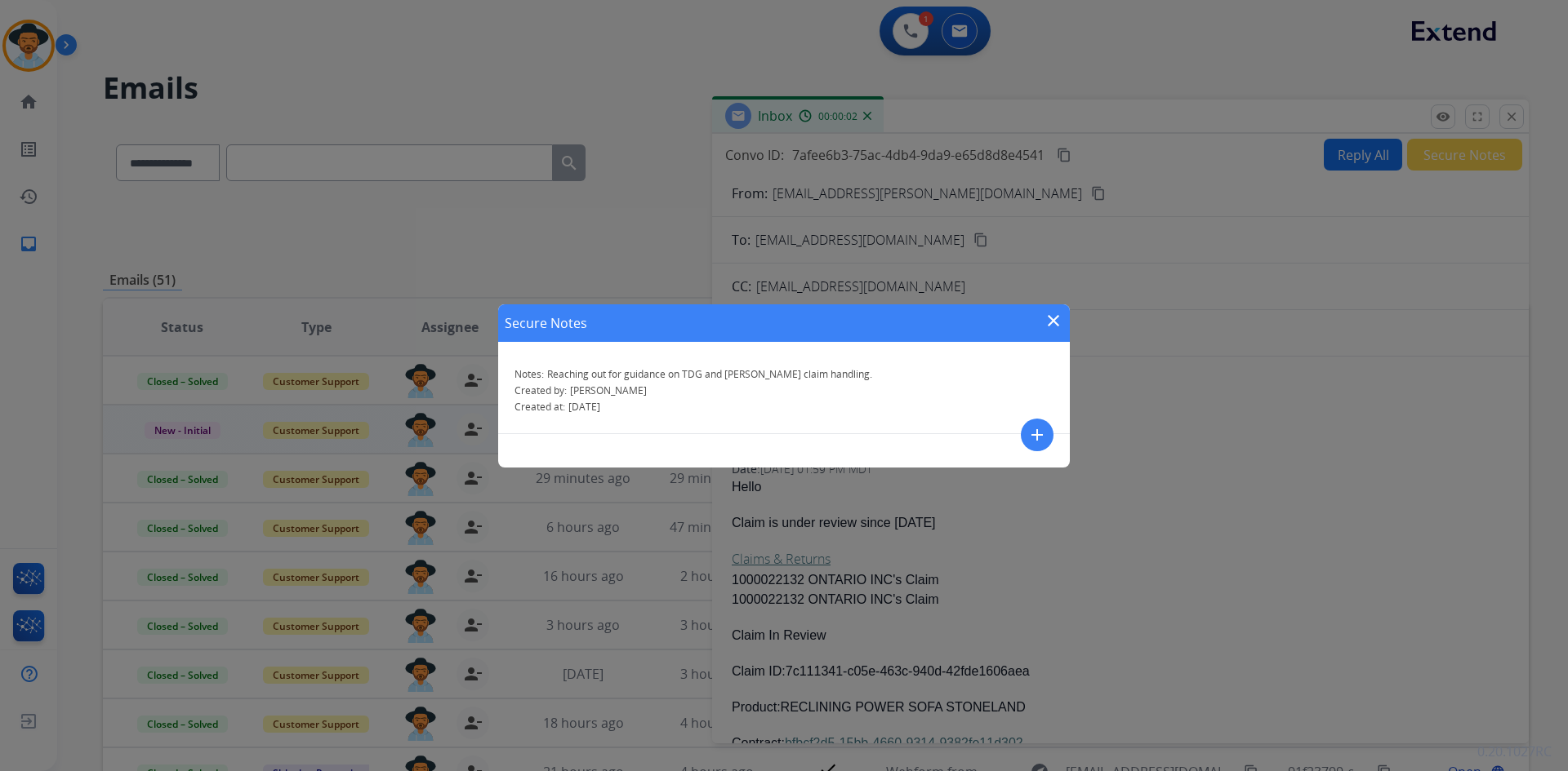
click at [1038, 431] on mat-icon "add" at bounding box center [1037, 435] width 19 height 19
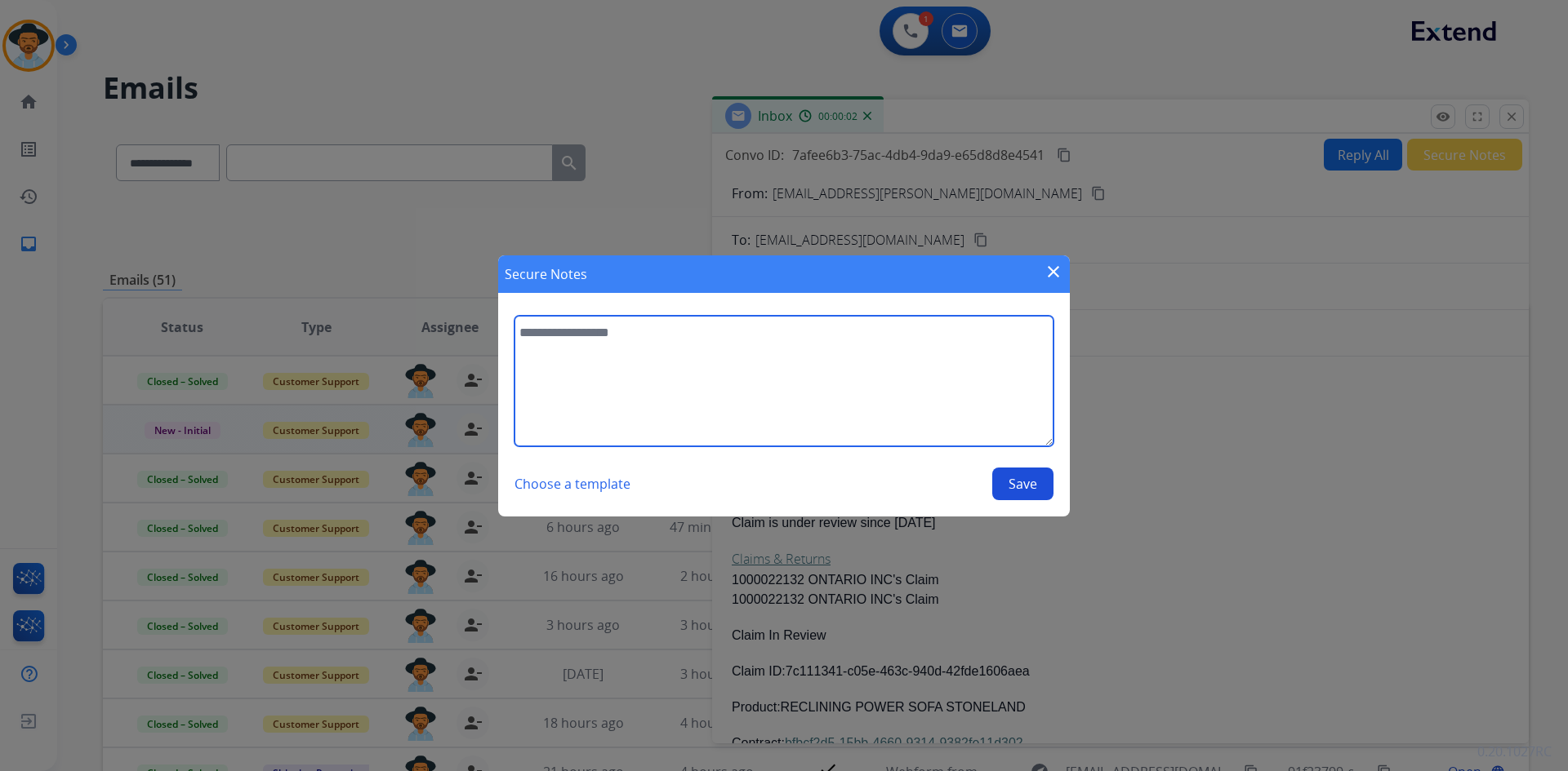
click at [720, 354] on textarea at bounding box center [784, 381] width 539 height 130
type textarea "**********"
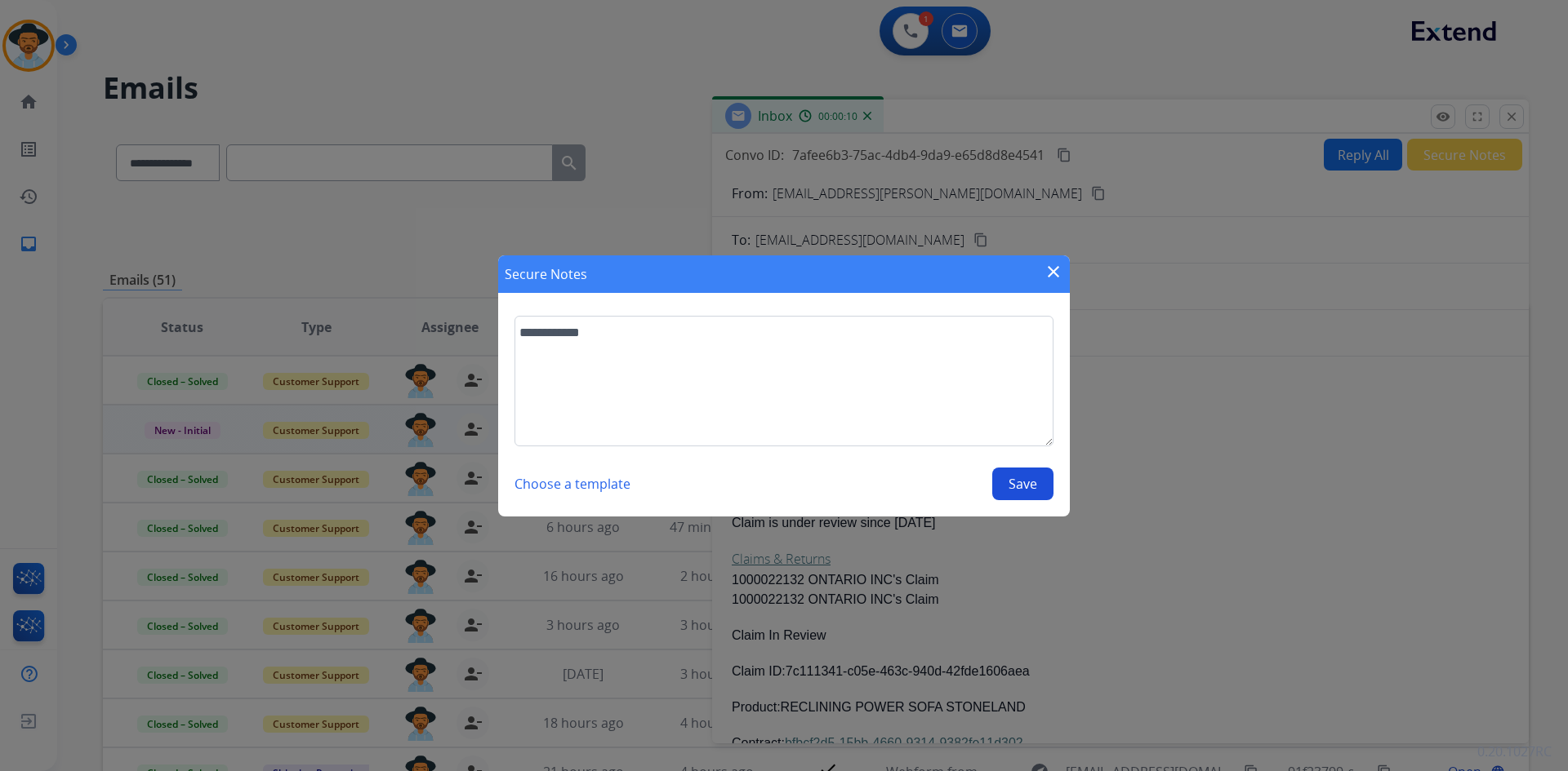
click at [1058, 267] on mat-icon "close" at bounding box center [1053, 271] width 19 height 19
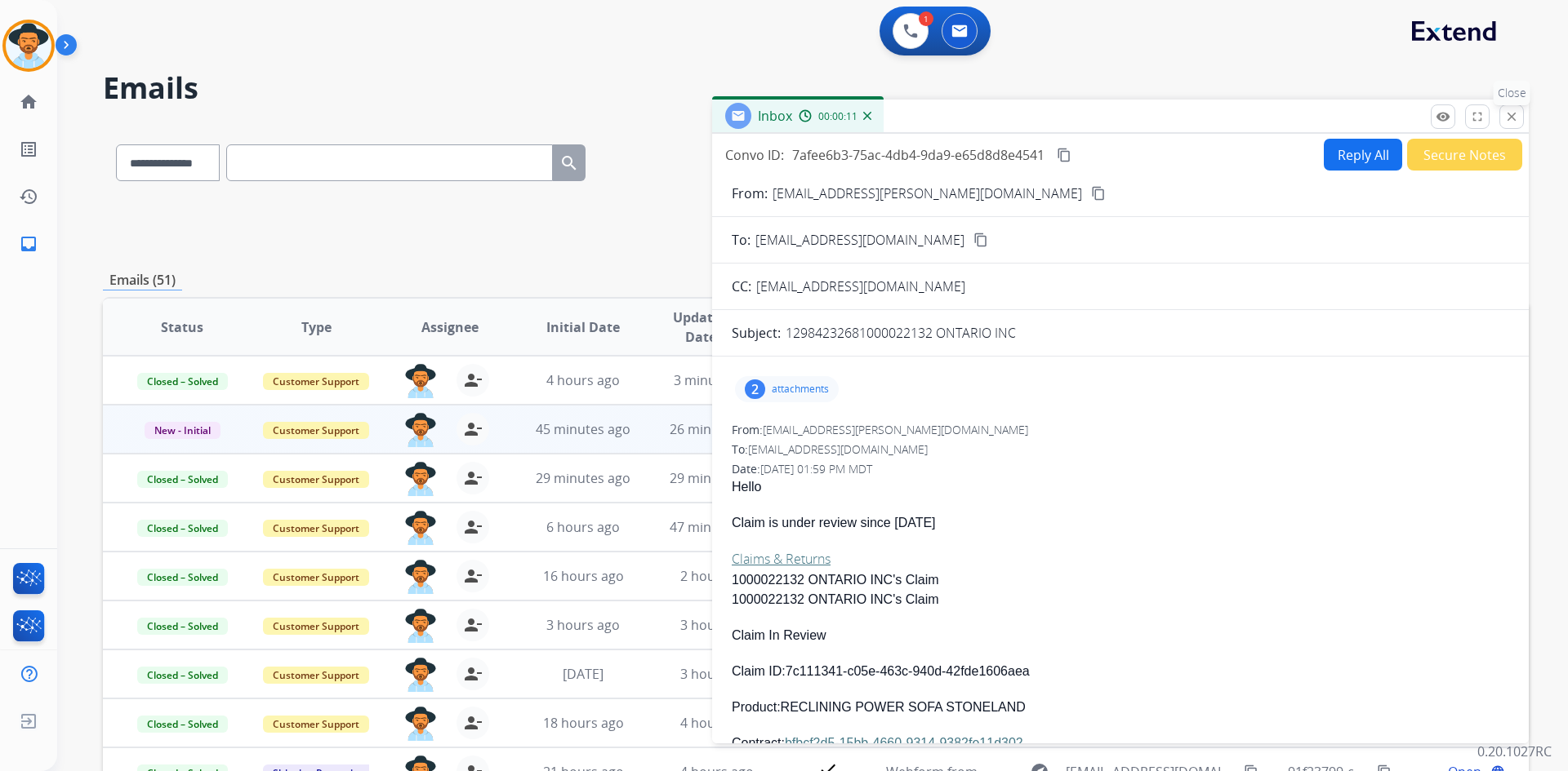
click at [1507, 113] on mat-icon "close" at bounding box center [1512, 117] width 15 height 15
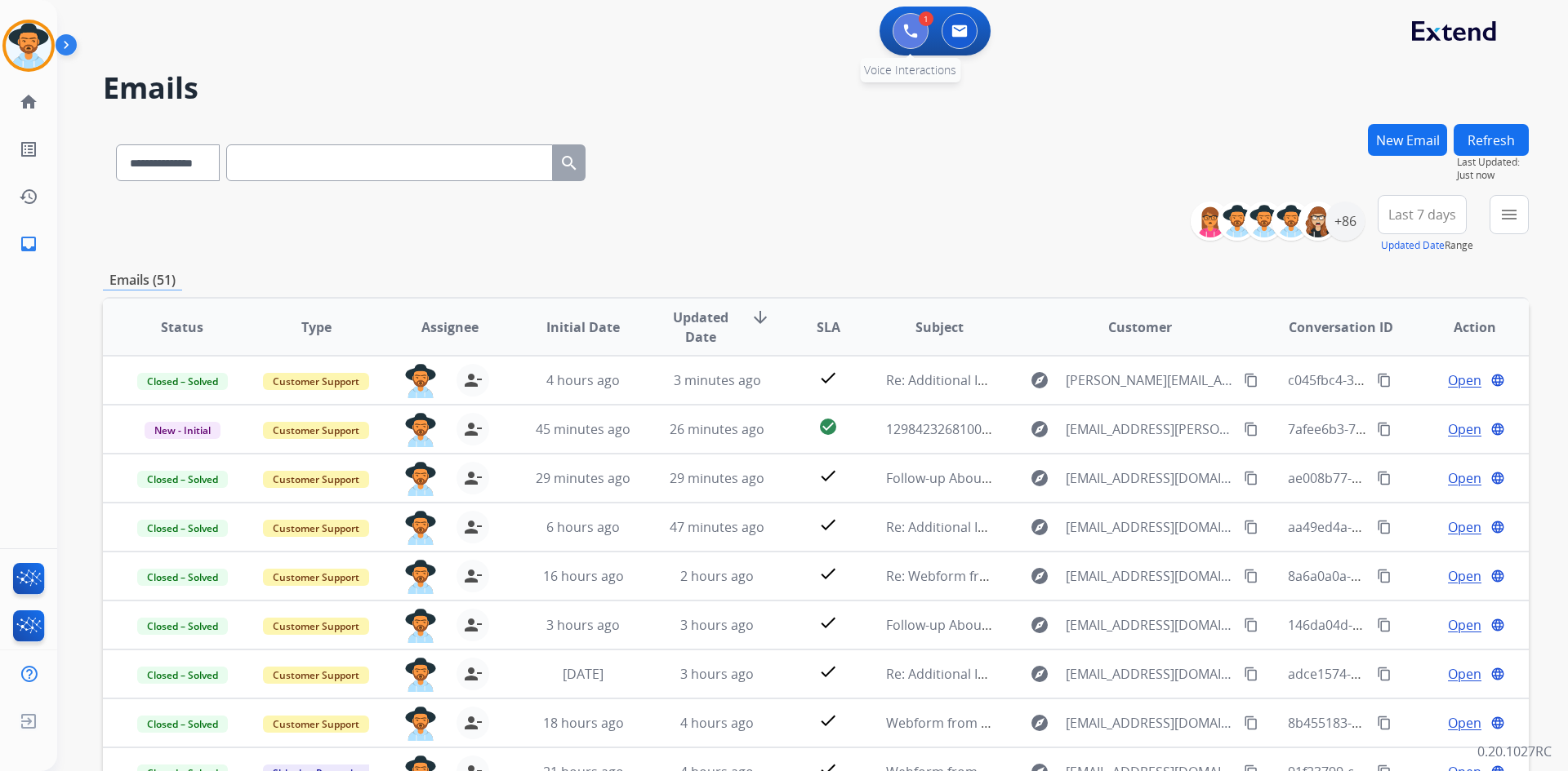
click at [902, 33] on button at bounding box center [910, 31] width 36 height 36
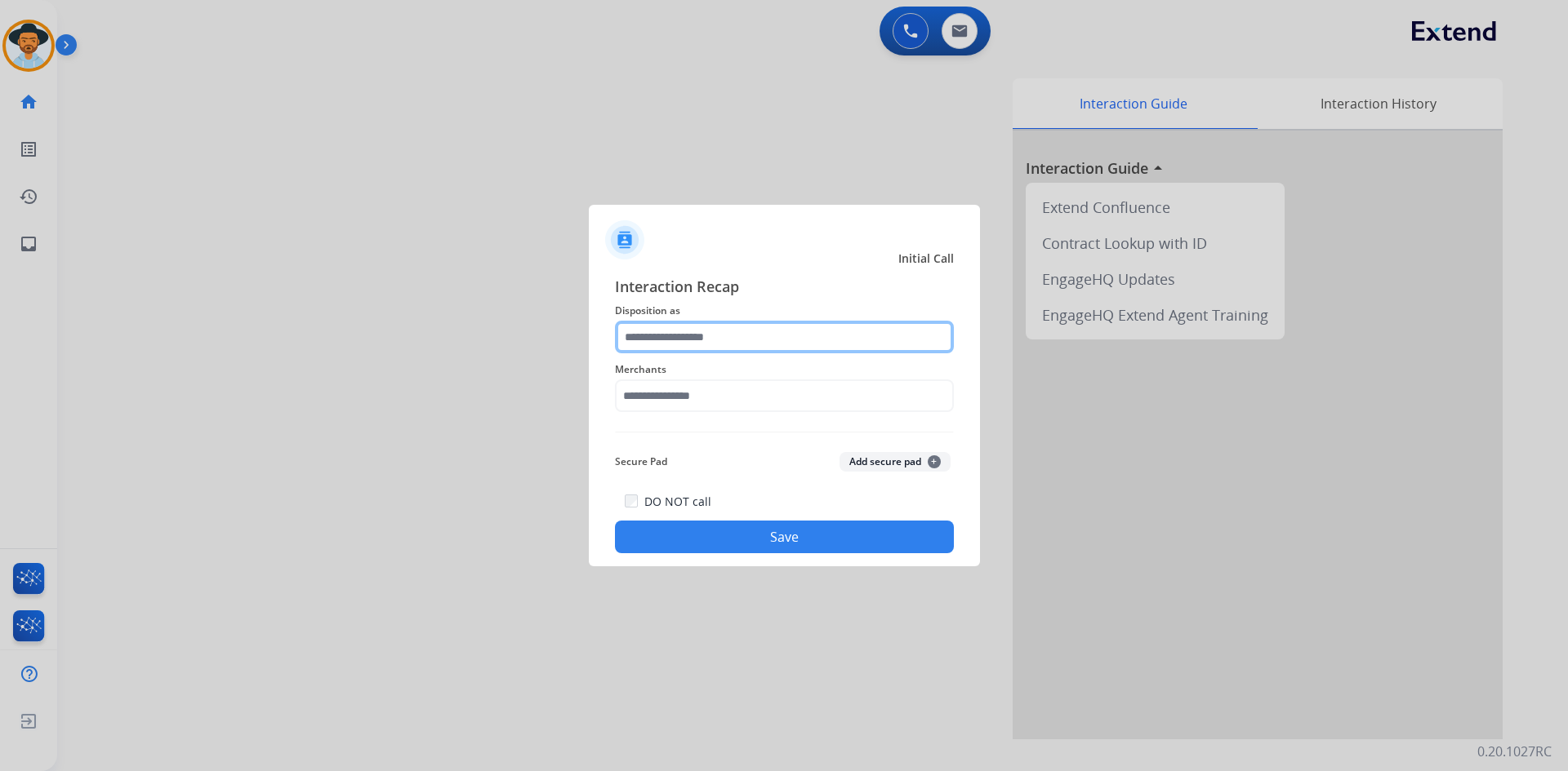
click at [791, 333] on input "text" at bounding box center [784, 337] width 339 height 33
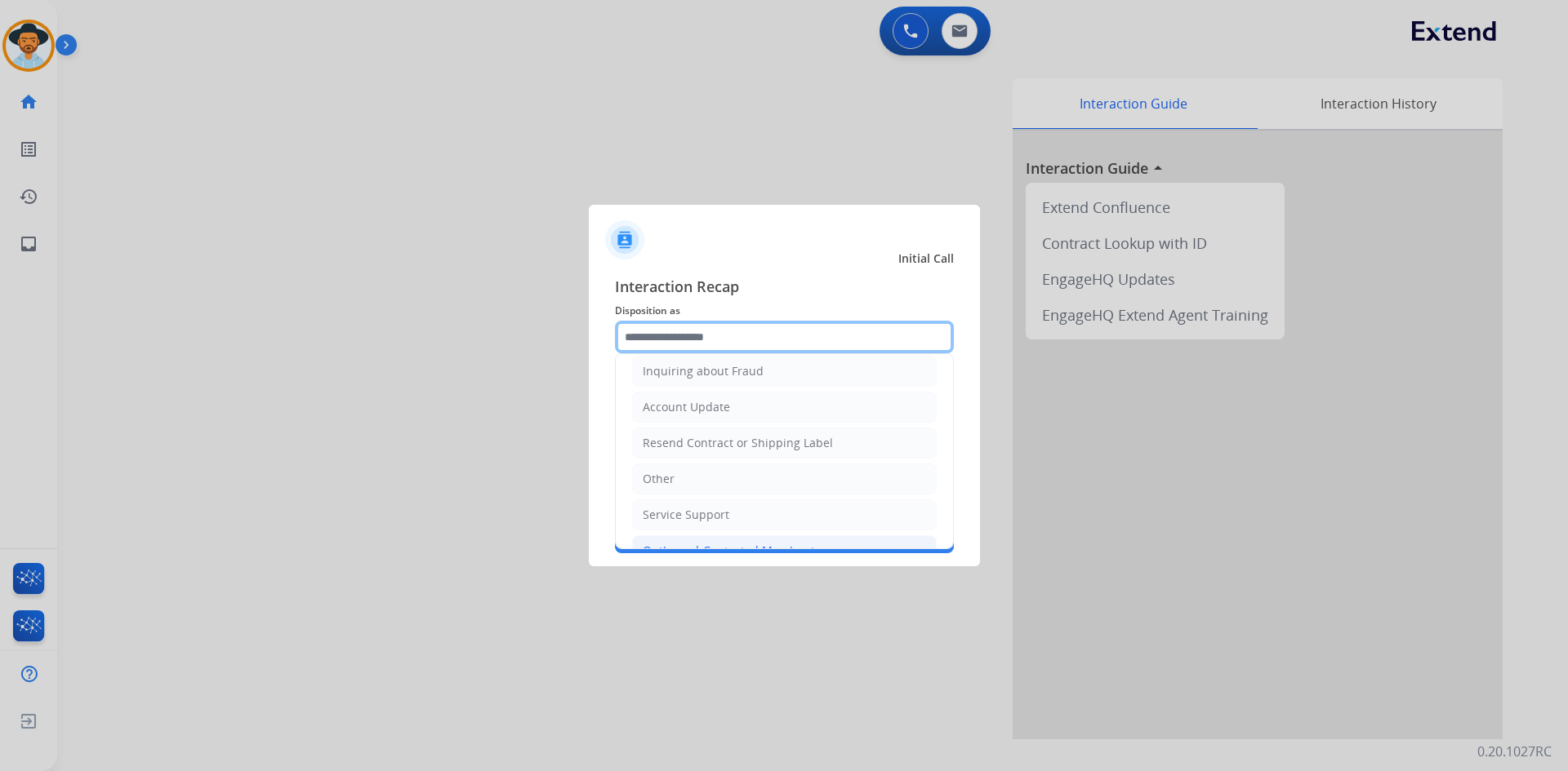
scroll to position [326, 0]
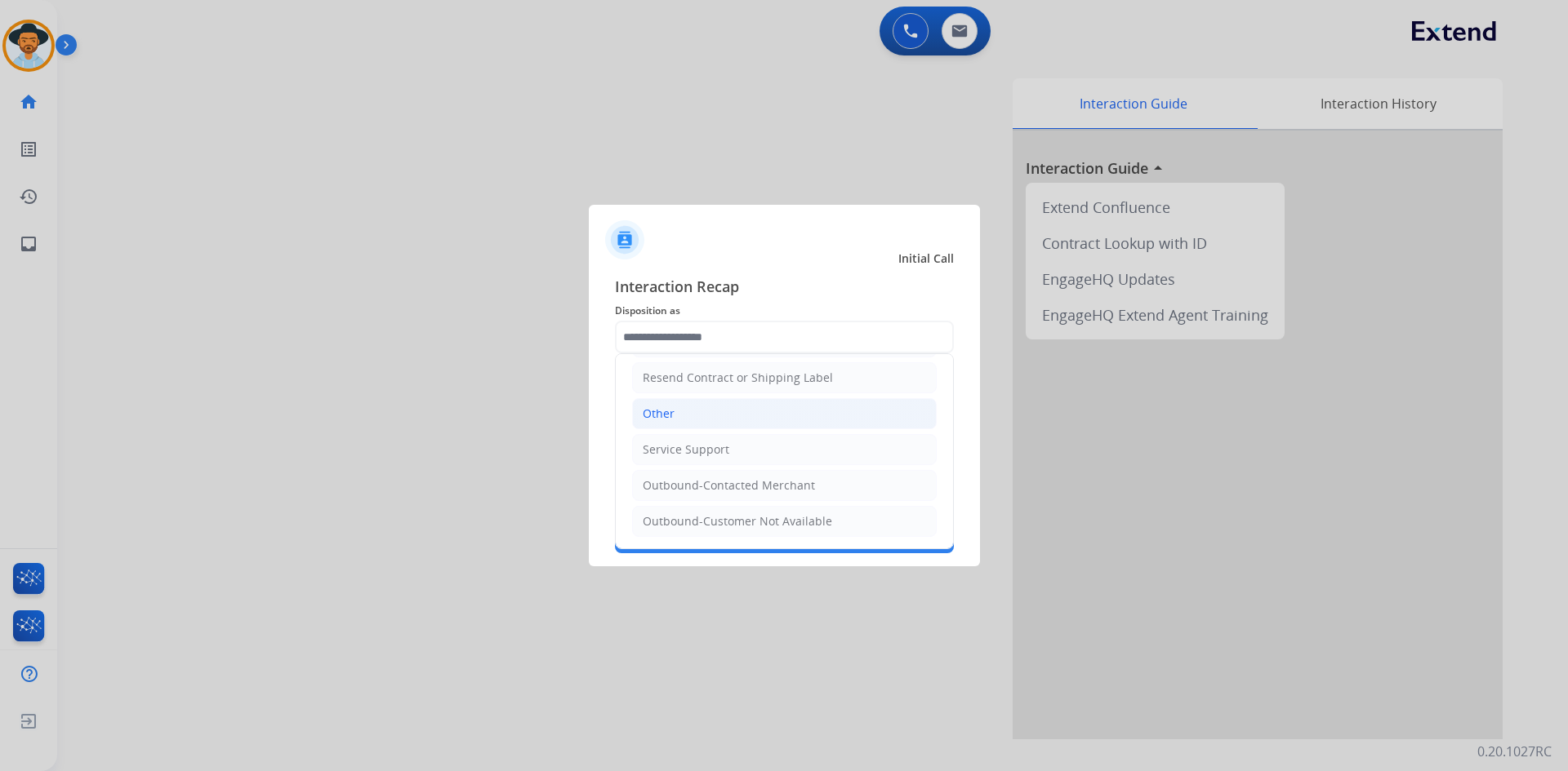
click at [713, 406] on li "Other" at bounding box center [784, 413] width 305 height 31
type input "*****"
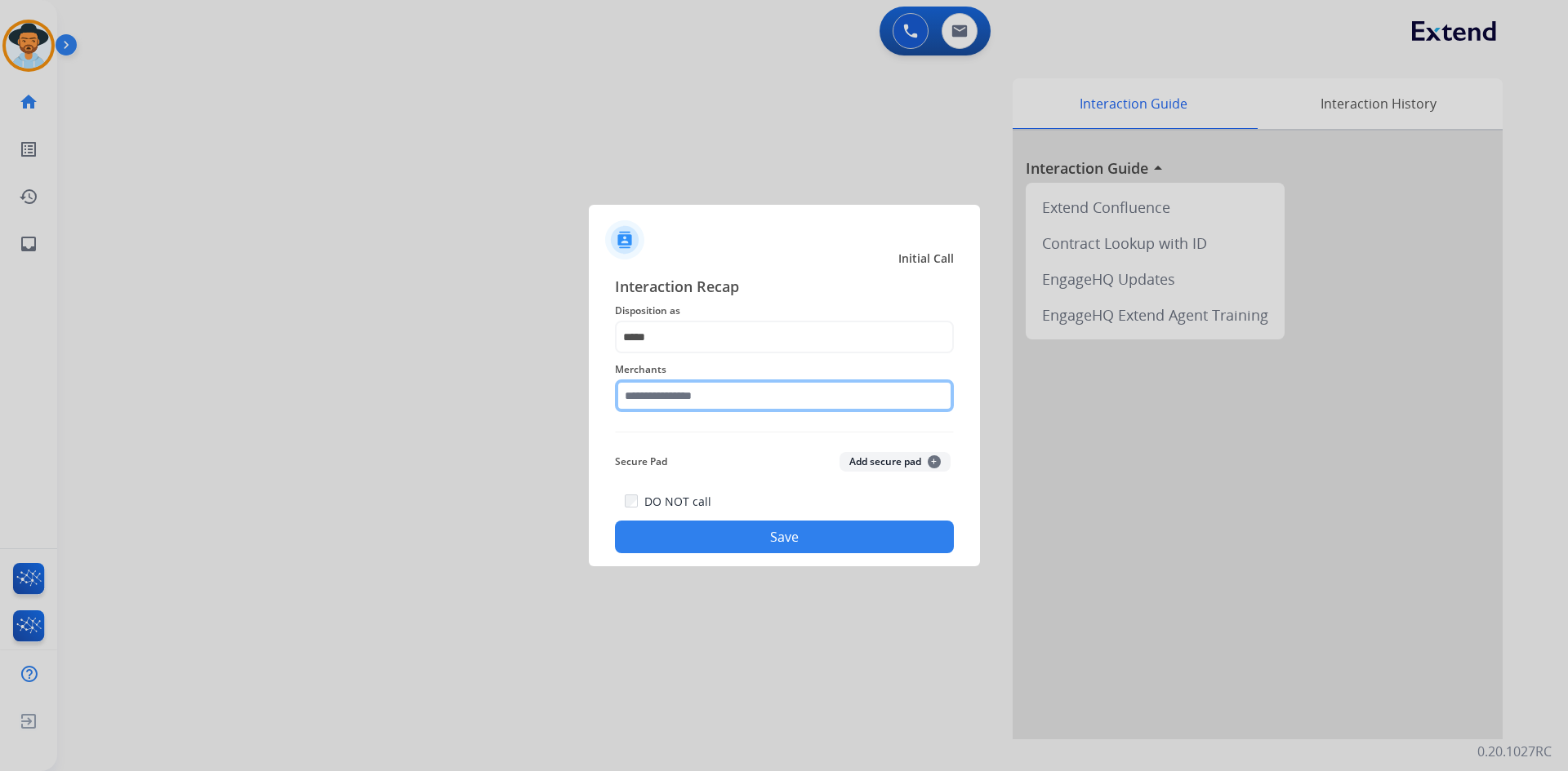
click at [703, 402] on input "text" at bounding box center [784, 396] width 339 height 33
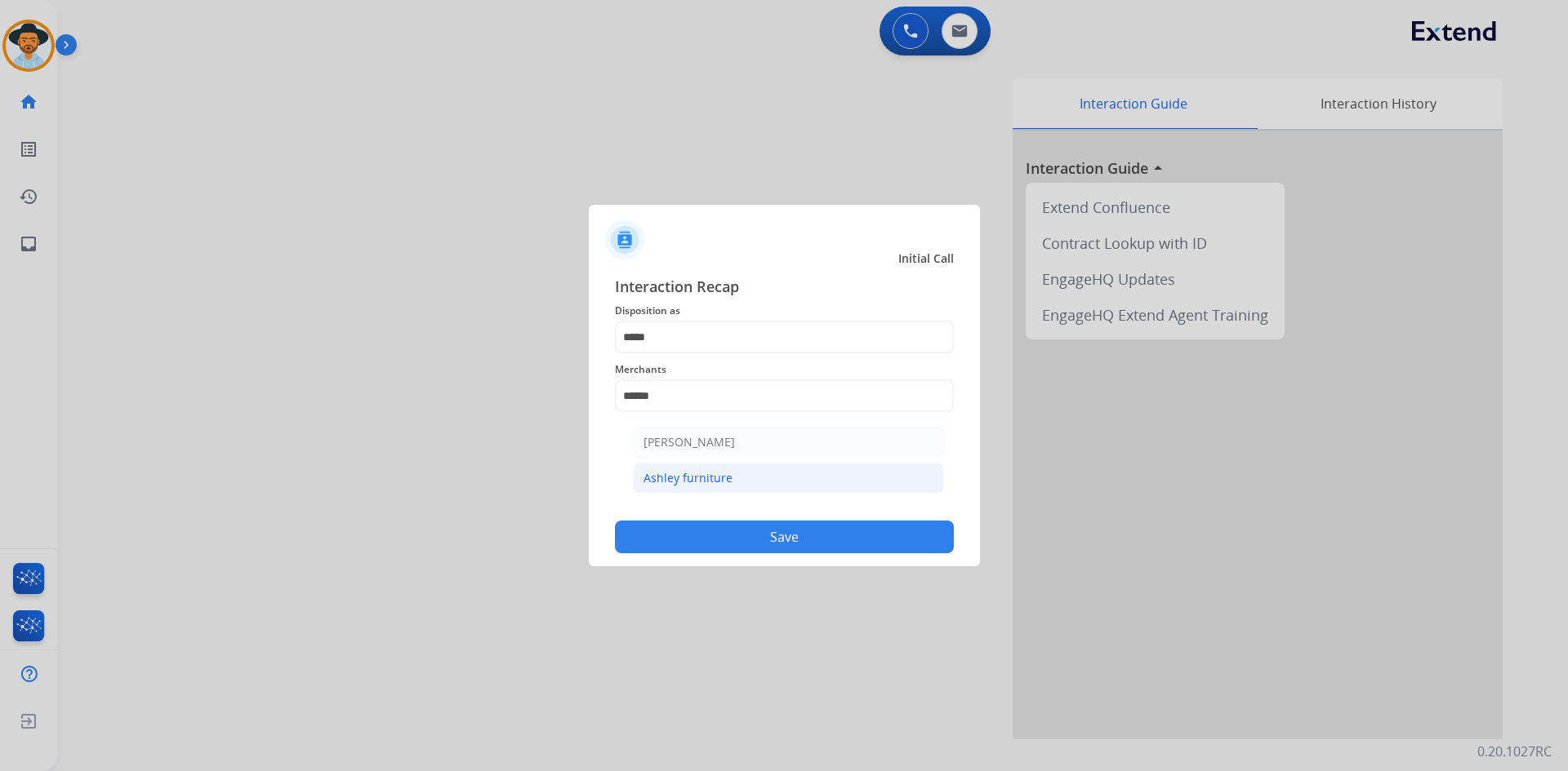
click at [687, 477] on div "Ashley furniture" at bounding box center [688, 478] width 89 height 17
type input "**********"
click at [787, 541] on button "Save" at bounding box center [784, 537] width 339 height 33
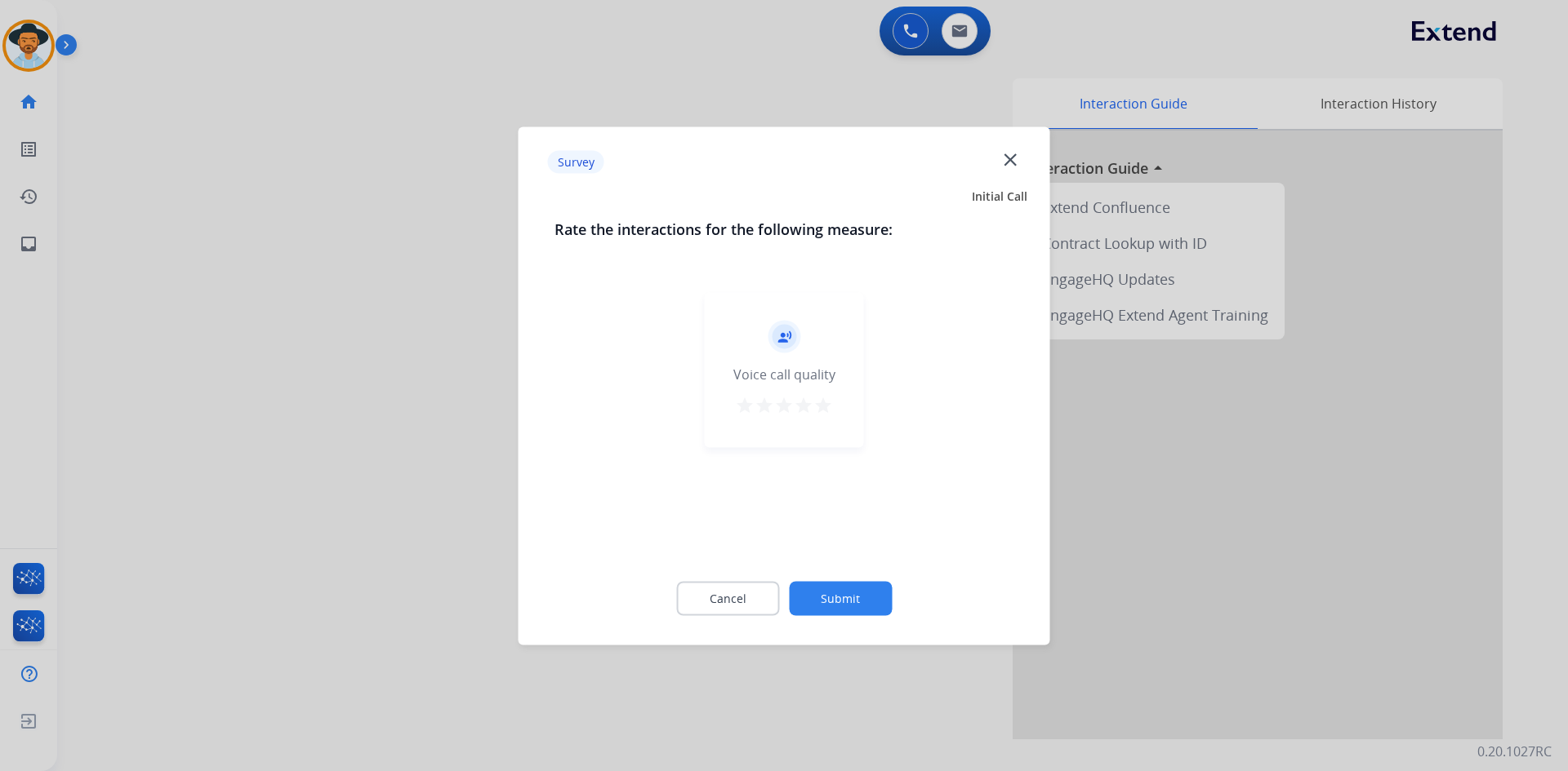
click at [827, 407] on mat-icon "star" at bounding box center [822, 404] width 19 height 19
click at [838, 599] on button "Submit" at bounding box center [840, 598] width 103 height 34
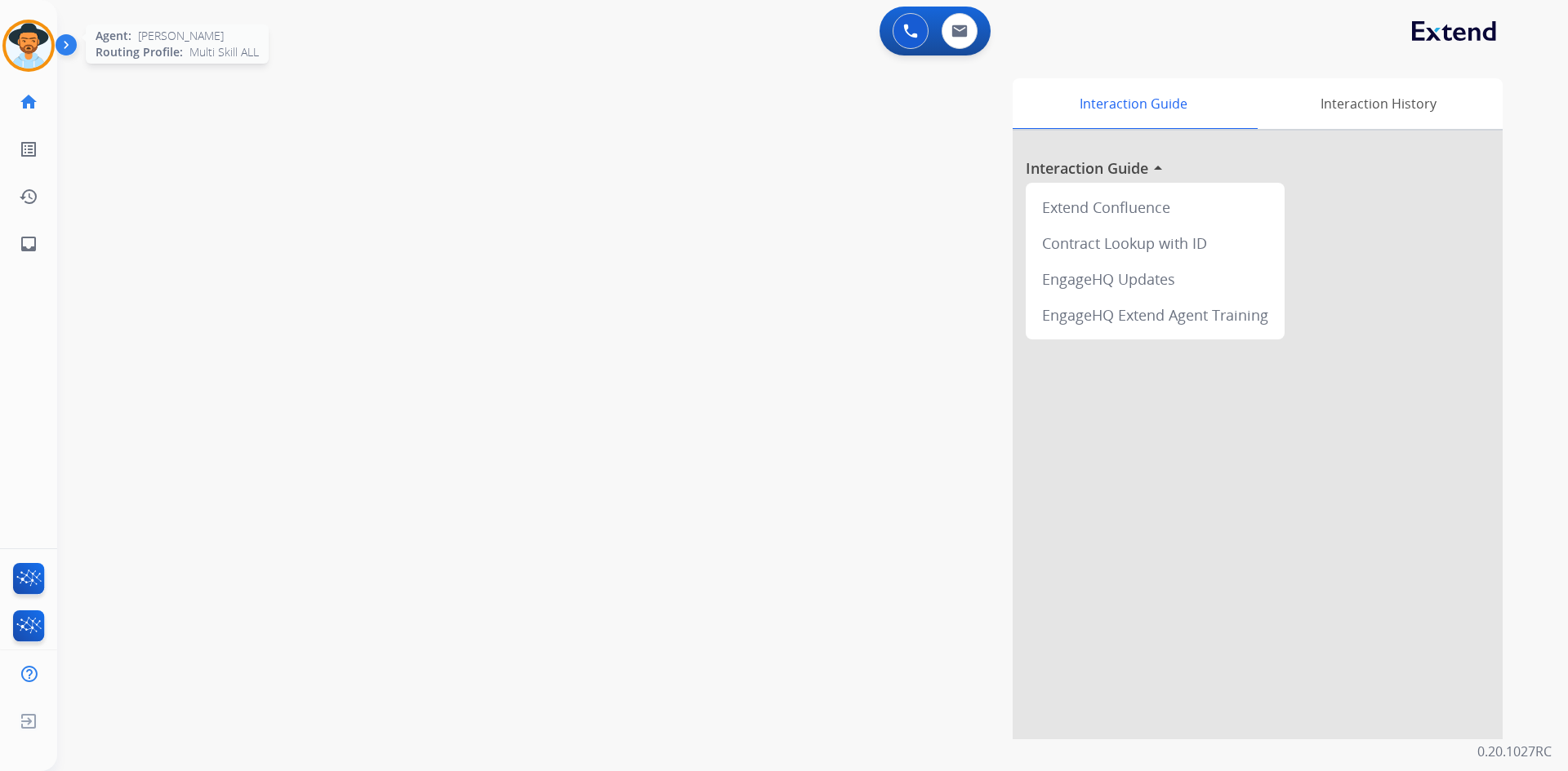
click at [30, 43] on img at bounding box center [28, 45] width 46 height 46
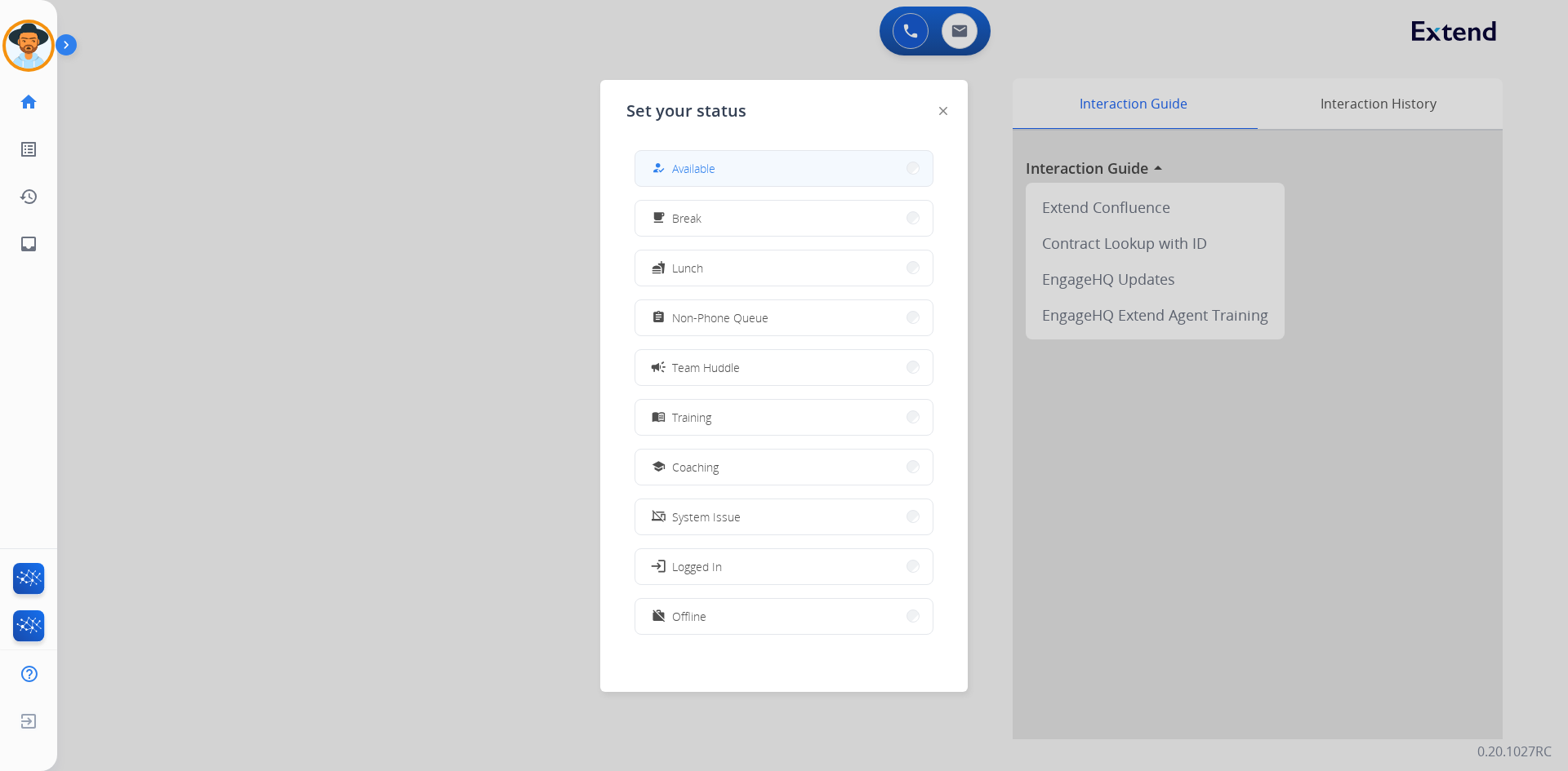
click at [741, 170] on button "how_to_reg Available" at bounding box center [783, 169] width 297 height 35
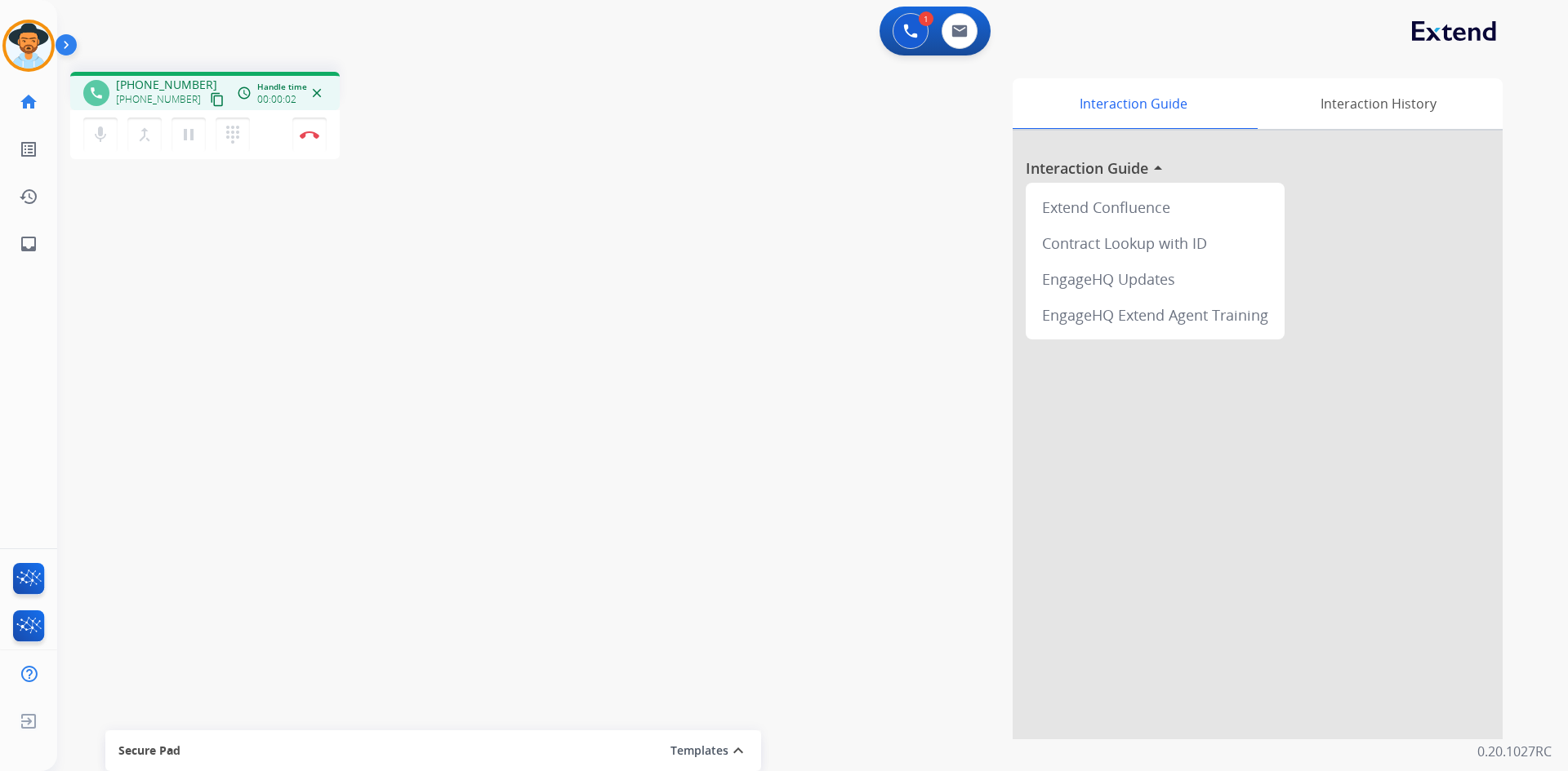
drag, startPoint x: 204, startPoint y: 99, endPoint x: 146, endPoint y: 98, distance: 58.0
click at [210, 99] on mat-icon "content_copy" at bounding box center [218, 100] width 15 height 15
click at [961, 28] on img at bounding box center [960, 31] width 17 height 13
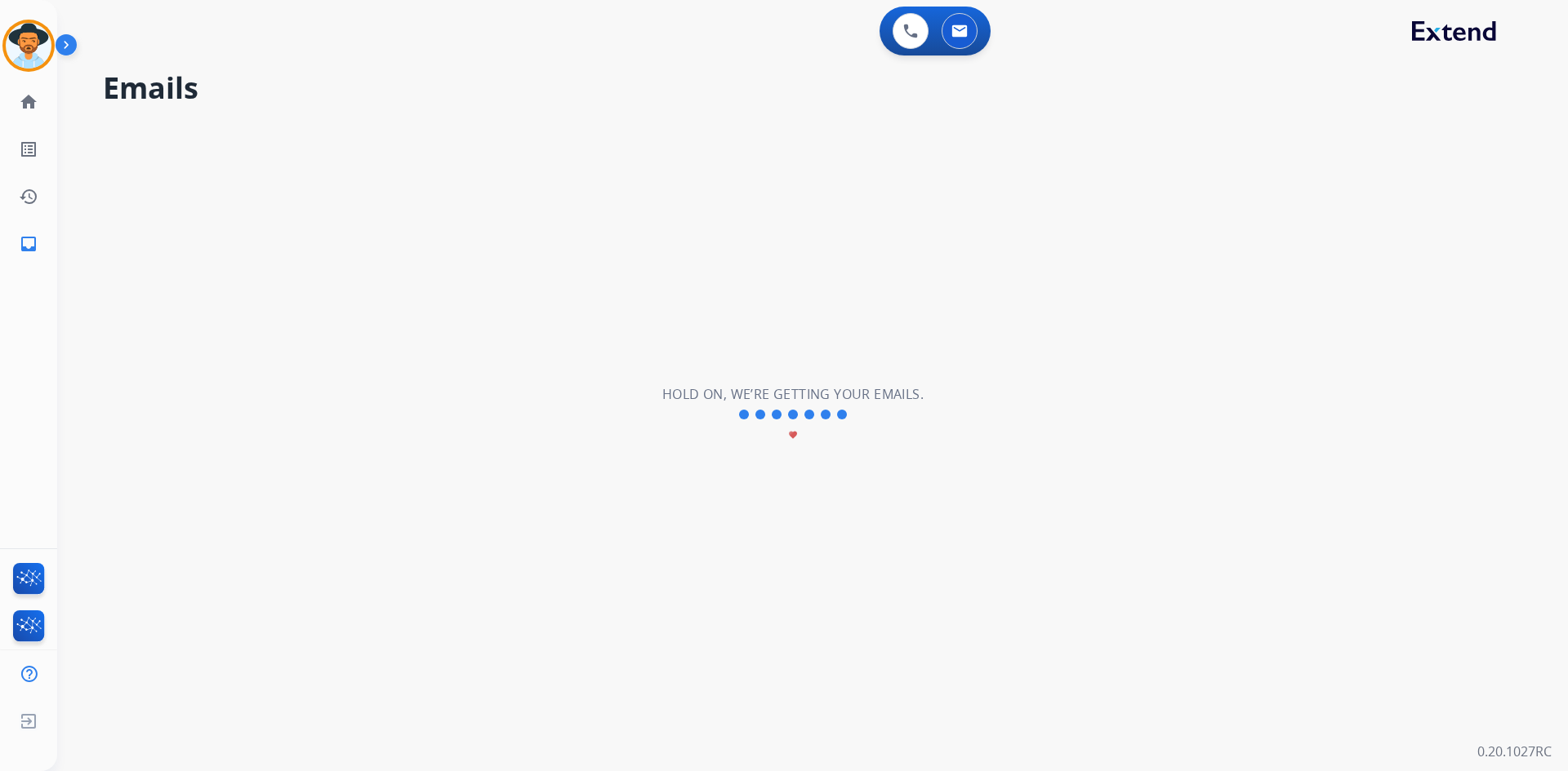
click at [961, 31] on img at bounding box center [960, 31] width 17 height 13
click at [903, 36] on img at bounding box center [910, 31] width 15 height 15
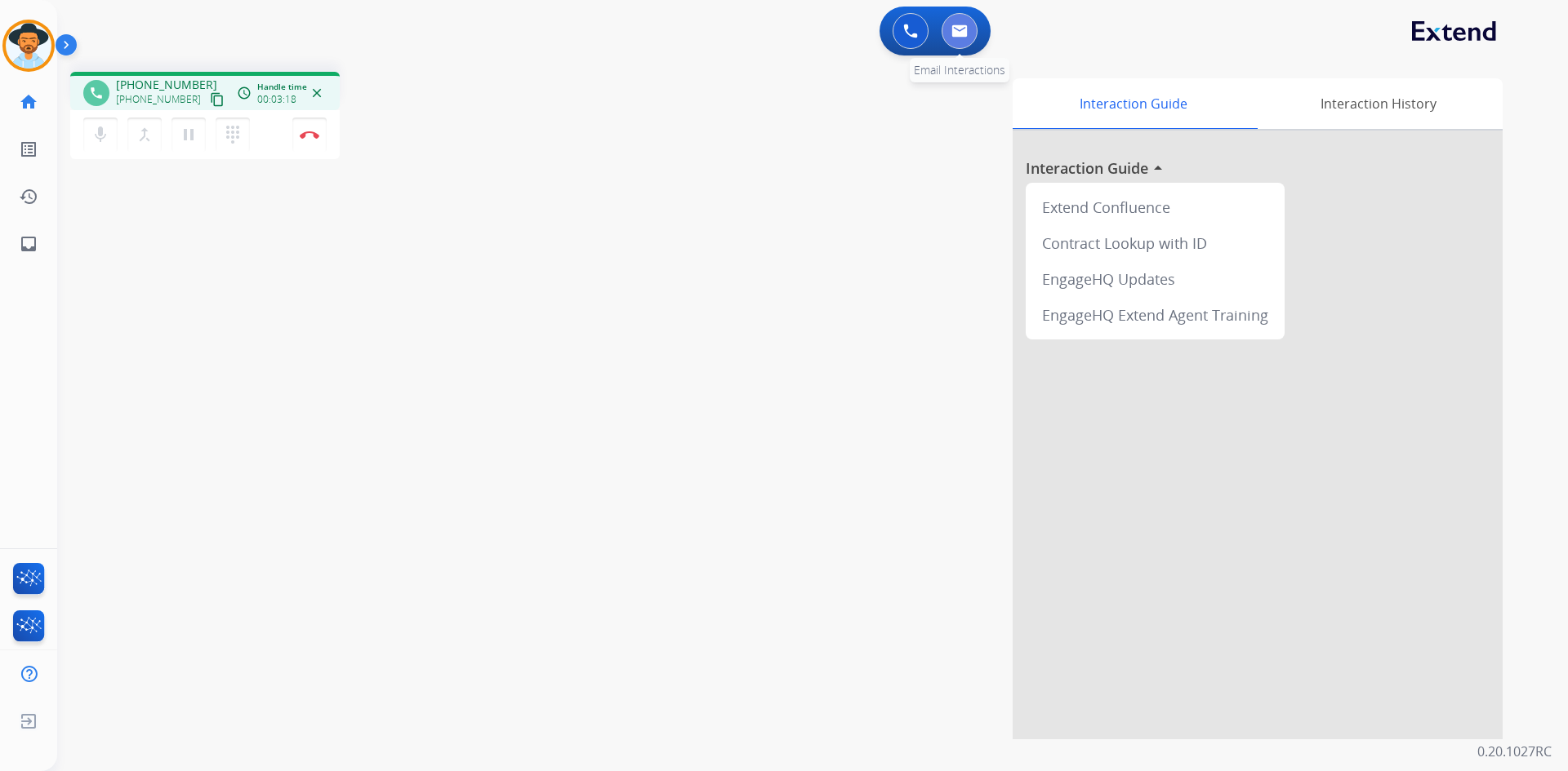
click at [956, 37] on img at bounding box center [960, 31] width 17 height 13
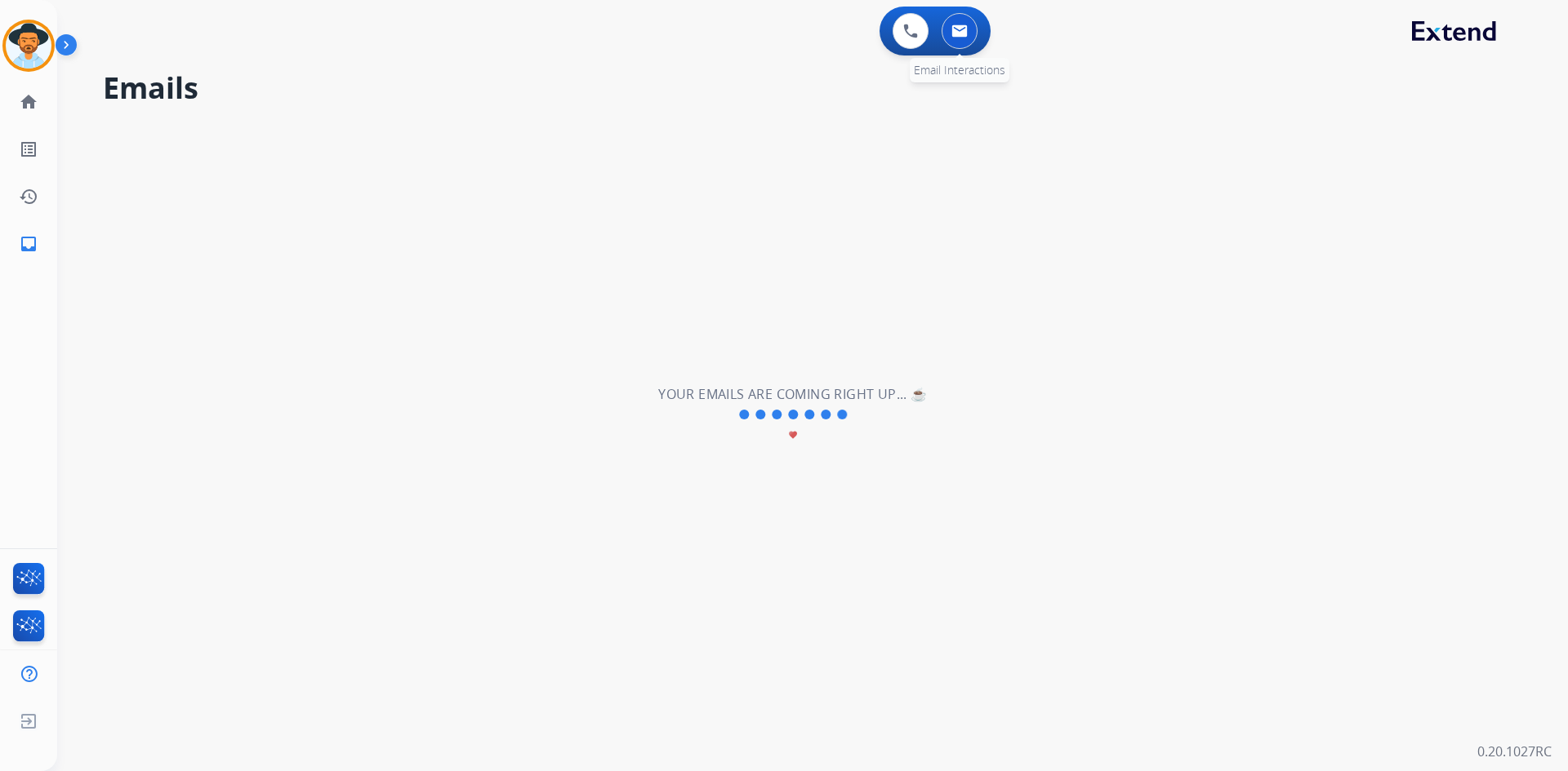
click at [964, 33] on img at bounding box center [960, 31] width 17 height 13
click at [899, 39] on button at bounding box center [910, 31] width 36 height 36
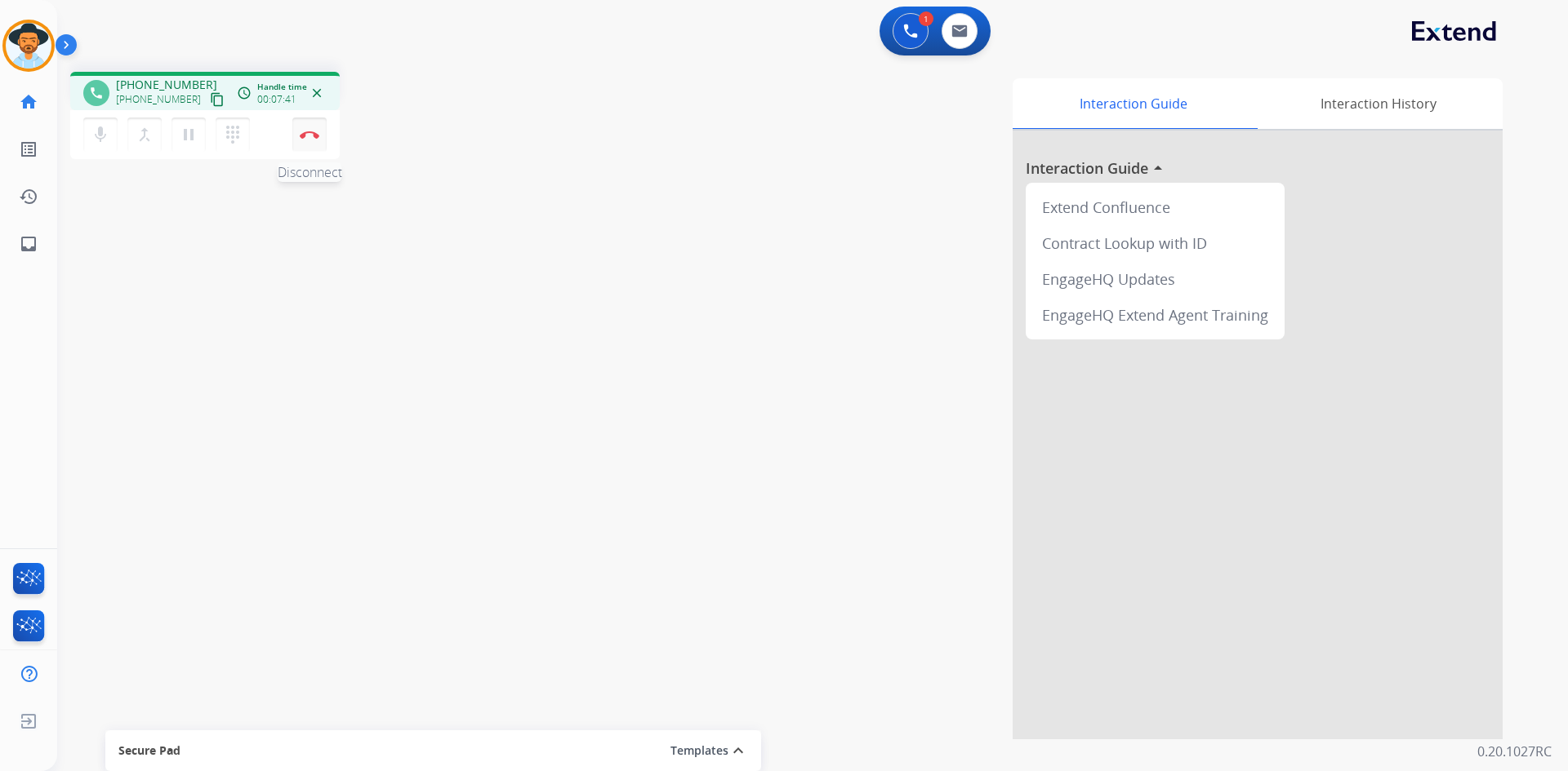
click at [305, 131] on img at bounding box center [309, 135] width 19 height 8
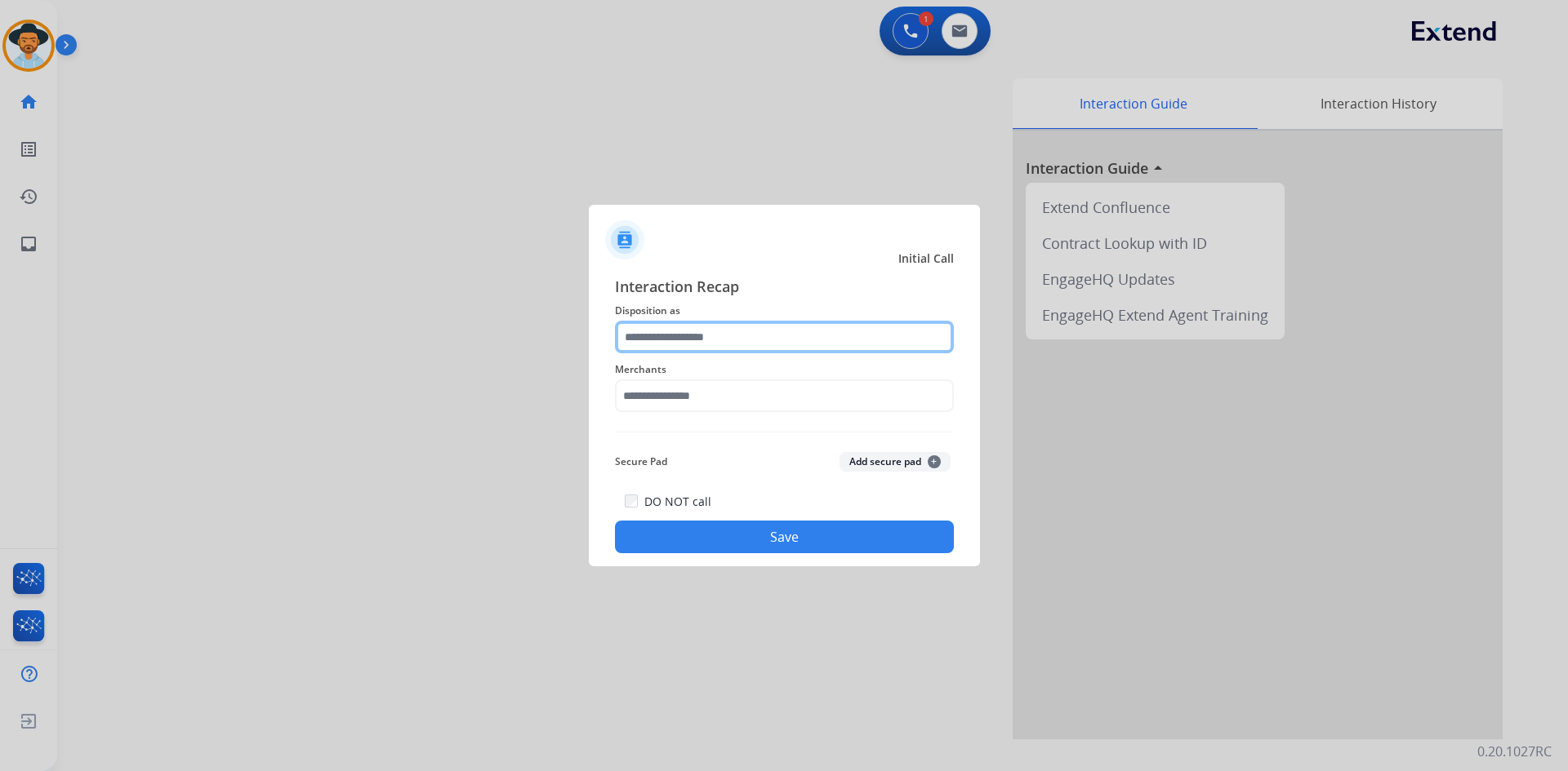
click at [820, 334] on input "text" at bounding box center [784, 337] width 339 height 33
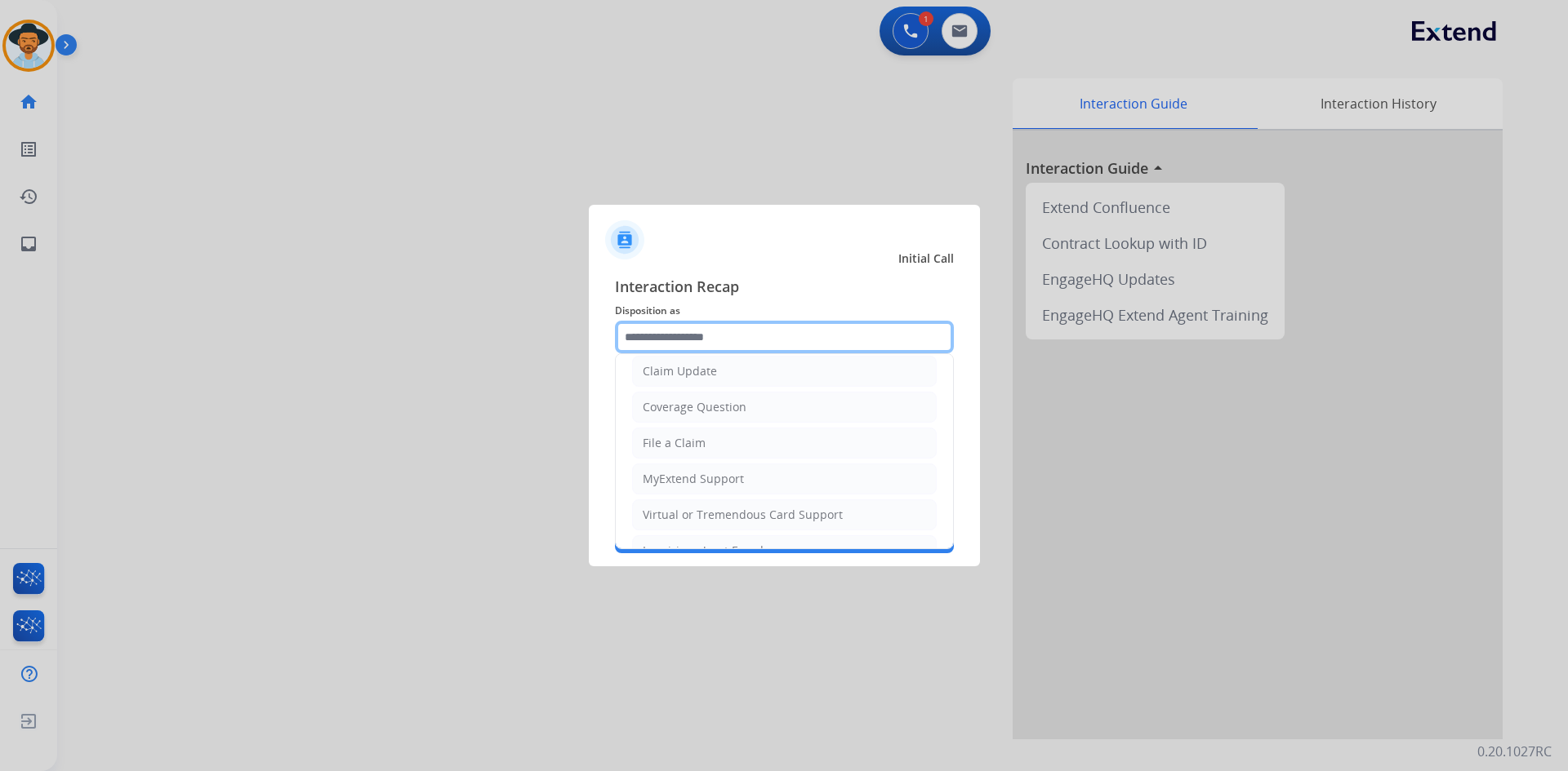
scroll to position [255, 0]
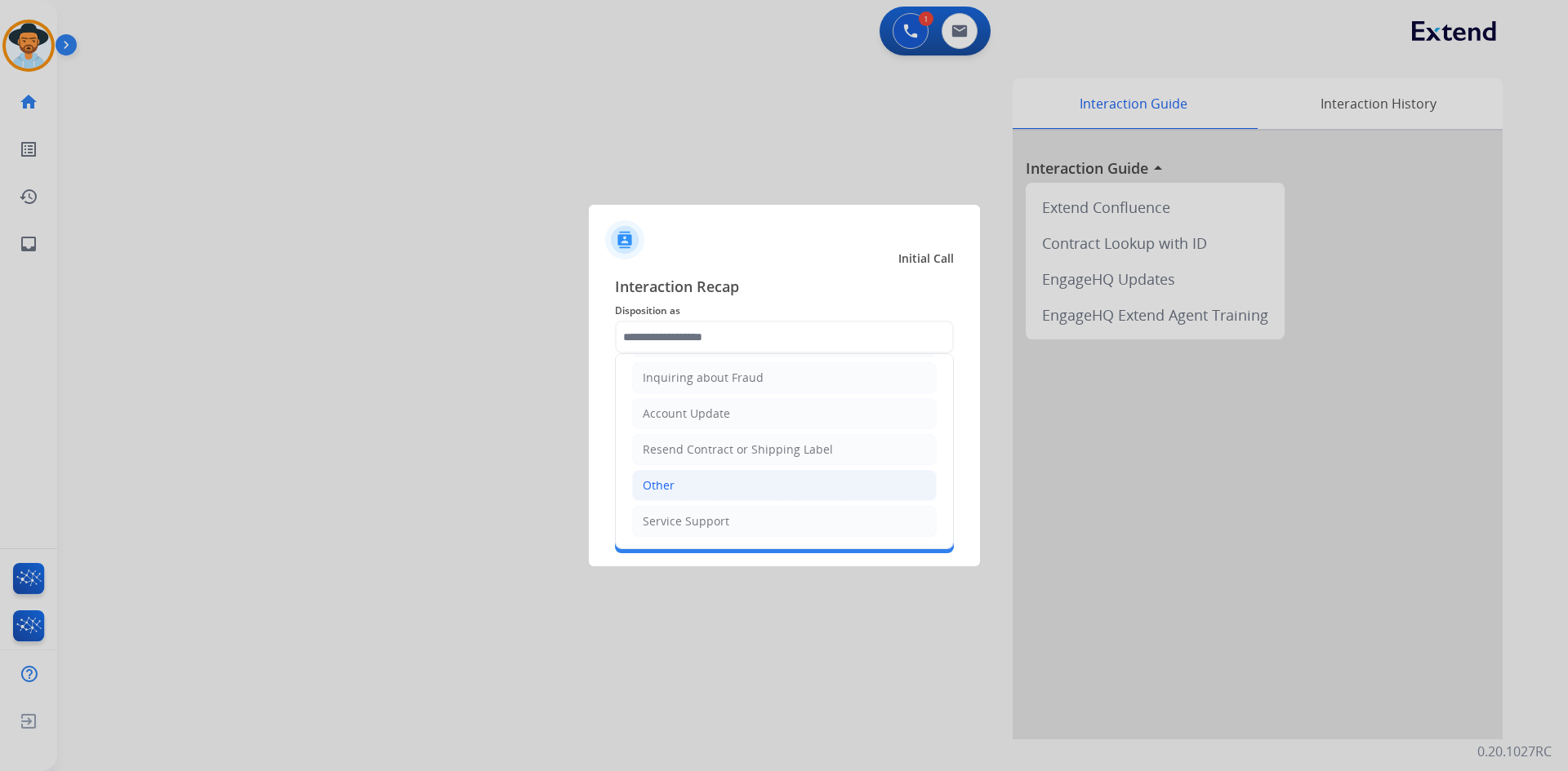
click at [700, 479] on li "Other" at bounding box center [784, 485] width 305 height 31
type input "*****"
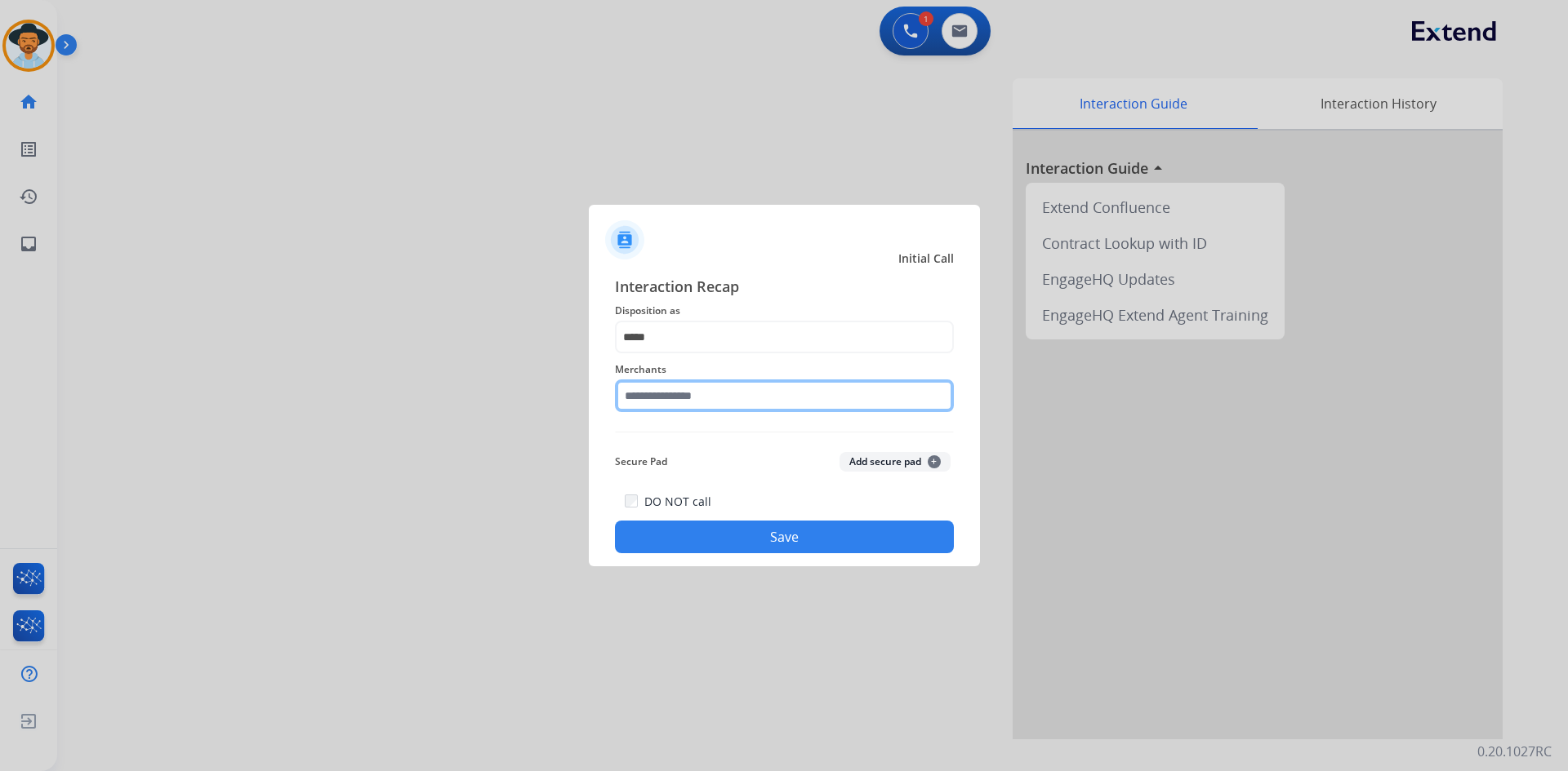
click at [705, 399] on input "text" at bounding box center [784, 396] width 339 height 33
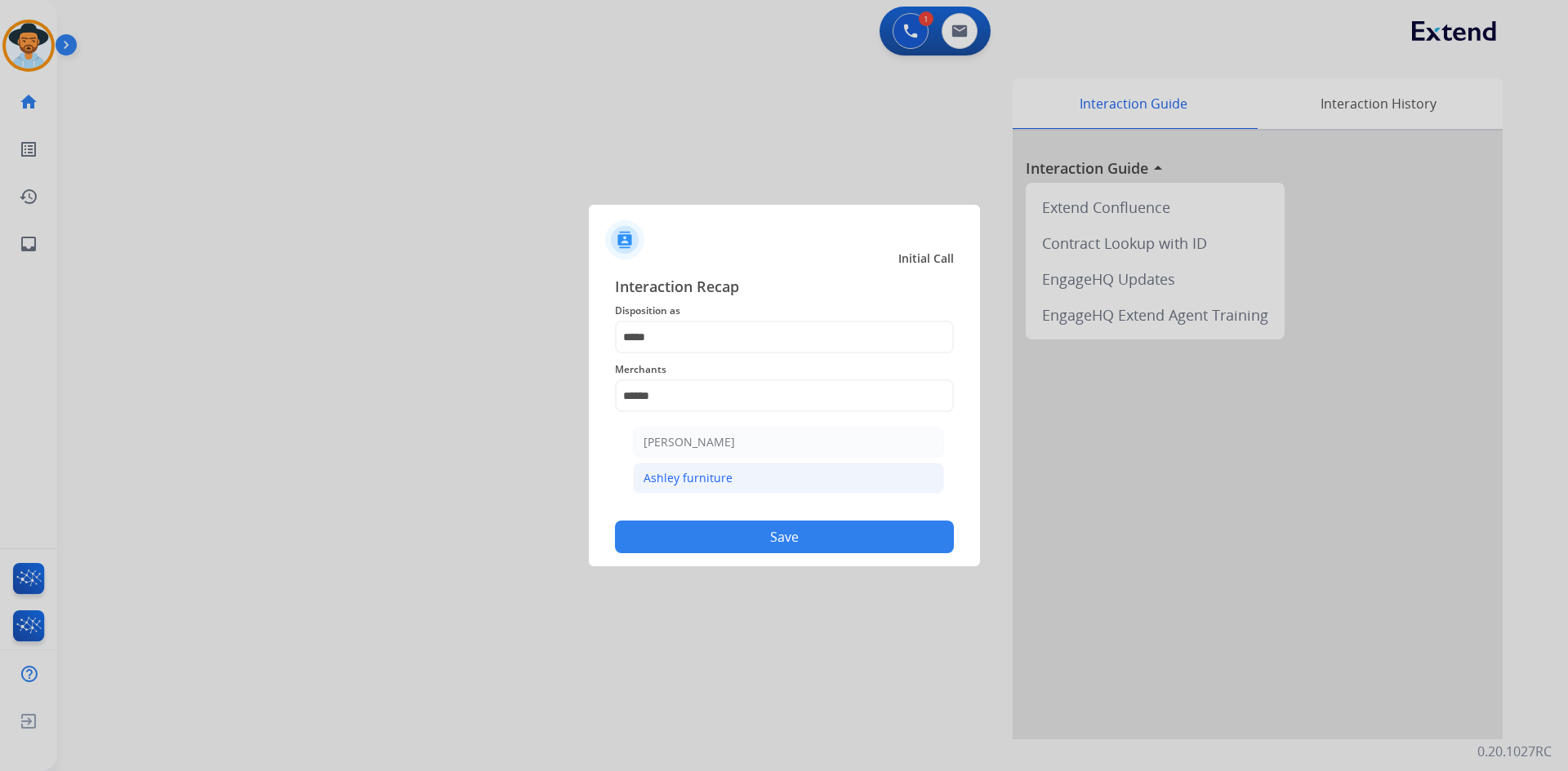
click at [730, 483] on li "Ashley furniture" at bounding box center [788, 477] width 311 height 31
type input "**********"
click at [776, 537] on button "Save" at bounding box center [784, 537] width 339 height 33
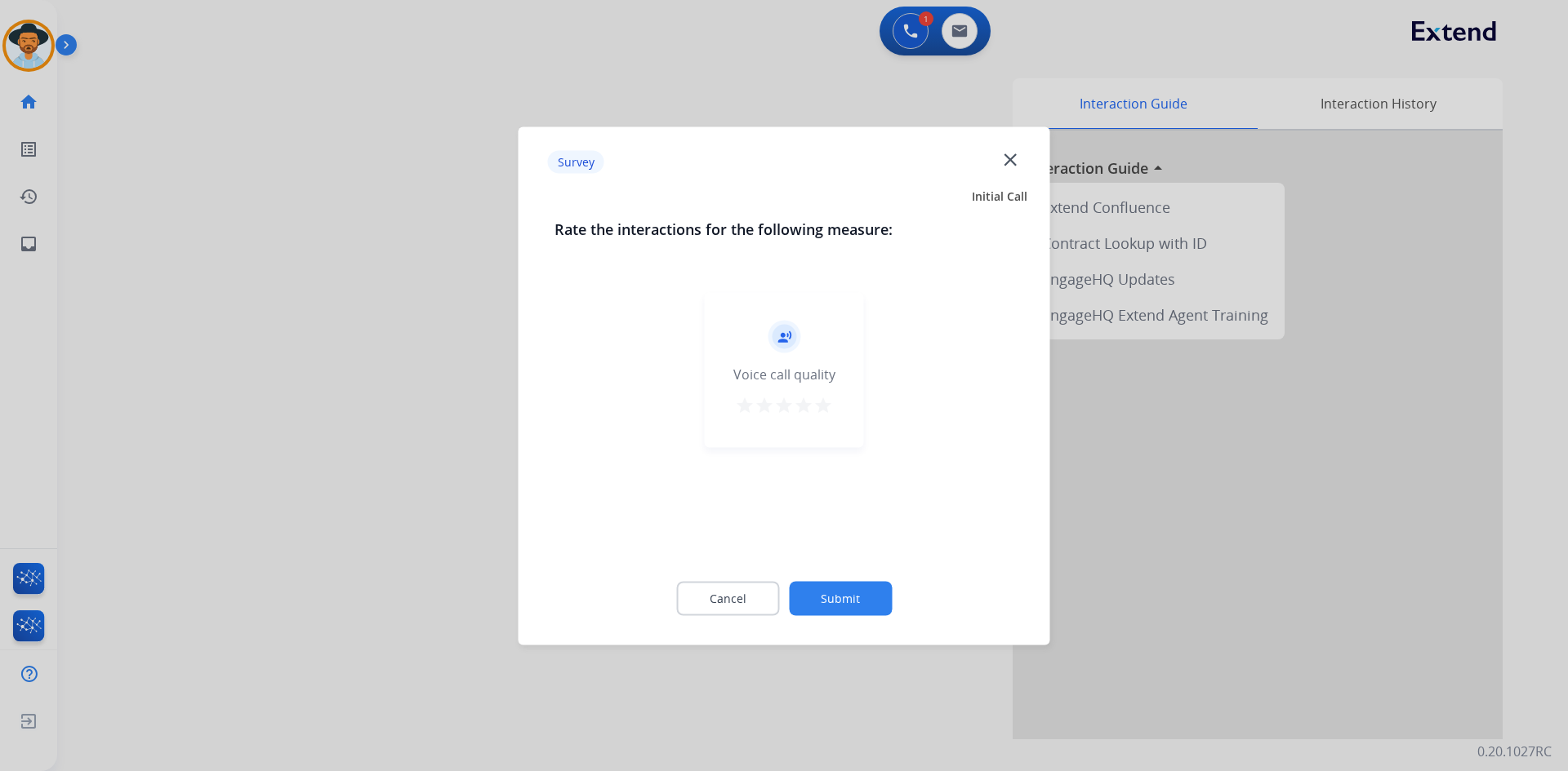
click at [825, 406] on mat-icon "star" at bounding box center [822, 404] width 19 height 19
click at [841, 606] on button "Submit" at bounding box center [840, 598] width 103 height 34
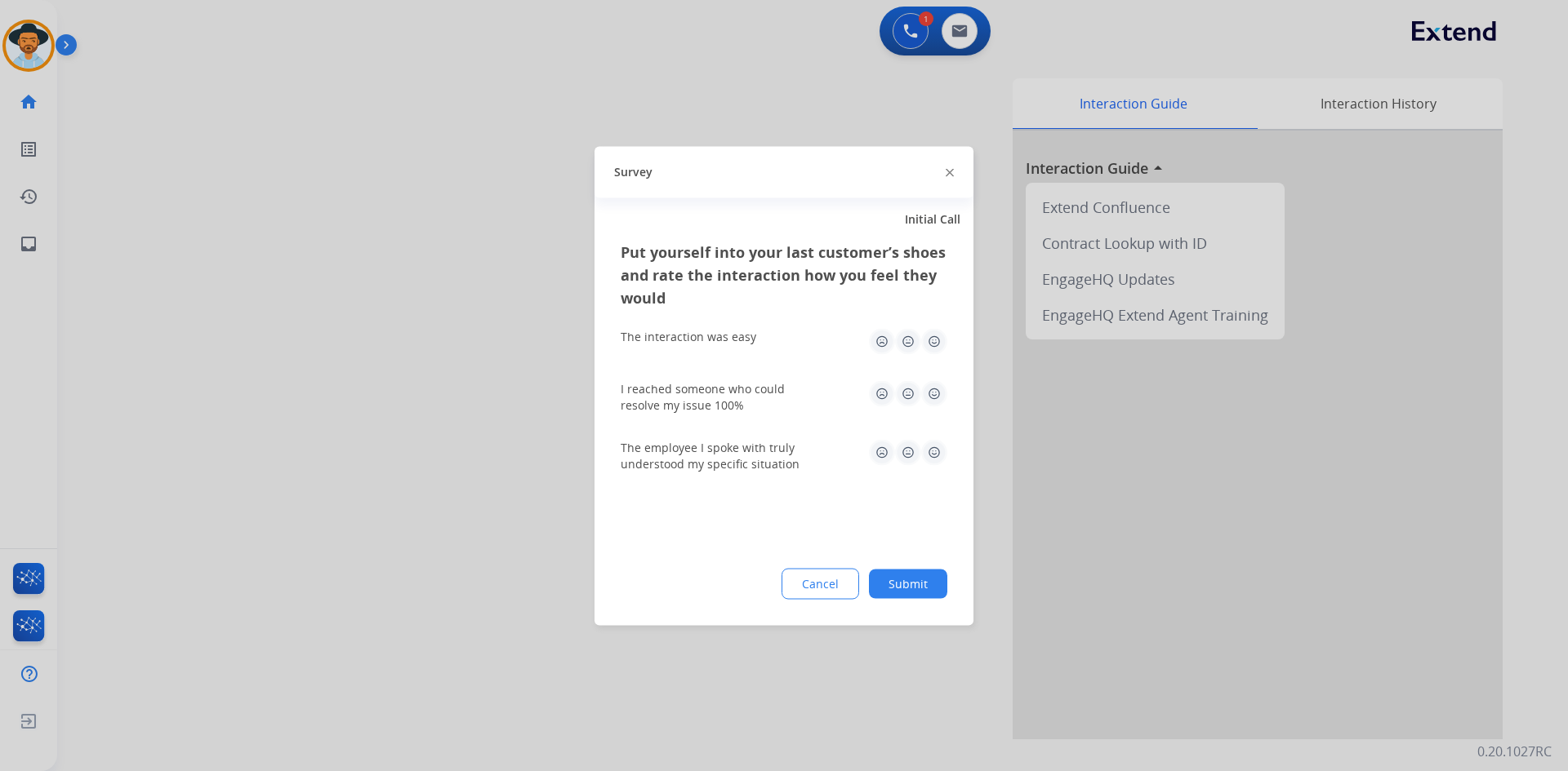
click at [935, 338] on img at bounding box center [934, 340] width 26 height 26
click at [935, 389] on img at bounding box center [934, 393] width 26 height 26
click at [932, 455] on img at bounding box center [934, 452] width 26 height 26
drag, startPoint x: 910, startPoint y: 590, endPoint x: 510, endPoint y: 365, distance: 458.9
click at [909, 590] on button "Submit" at bounding box center [908, 583] width 79 height 29
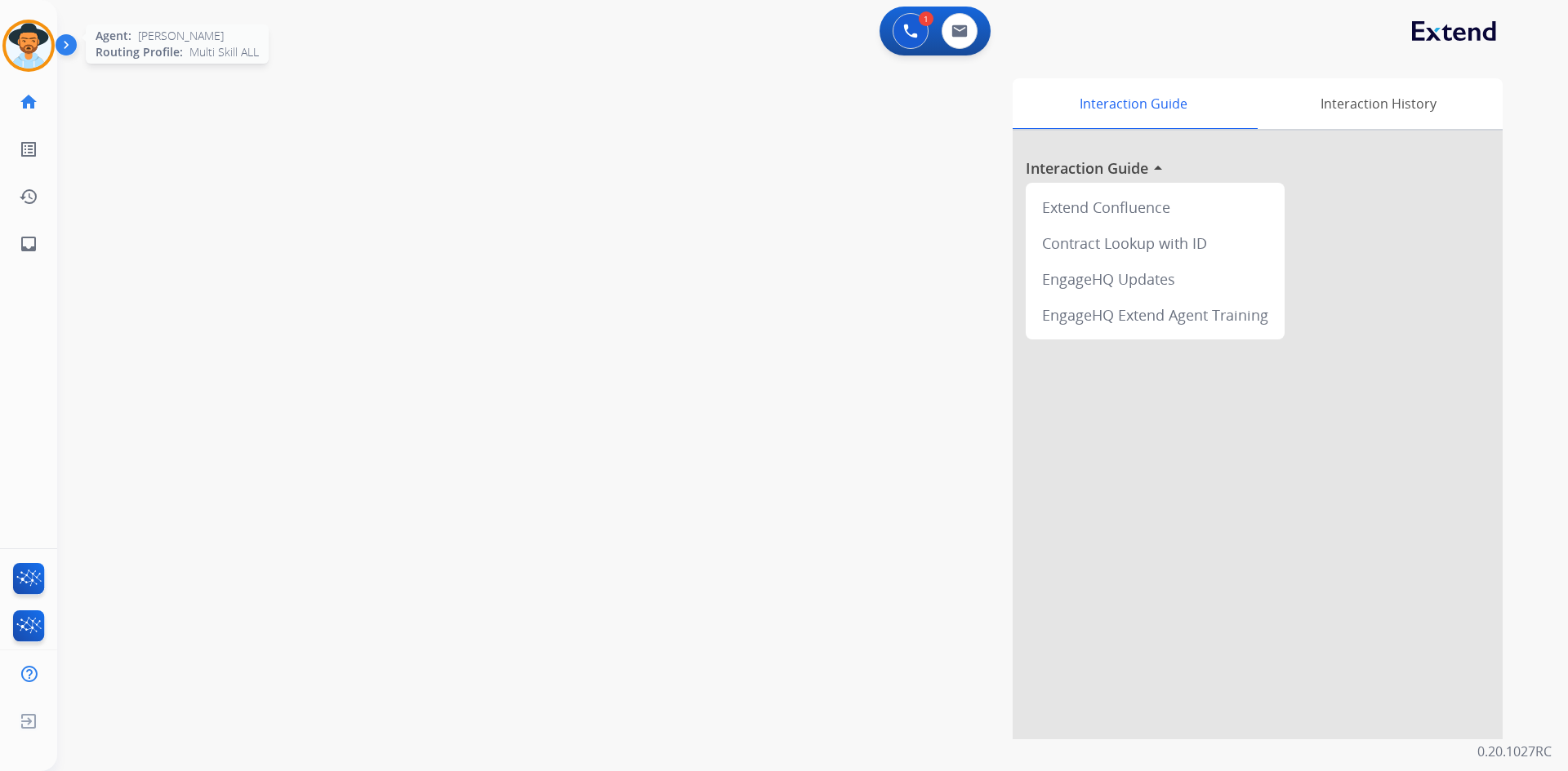
click at [22, 52] on img at bounding box center [28, 45] width 46 height 46
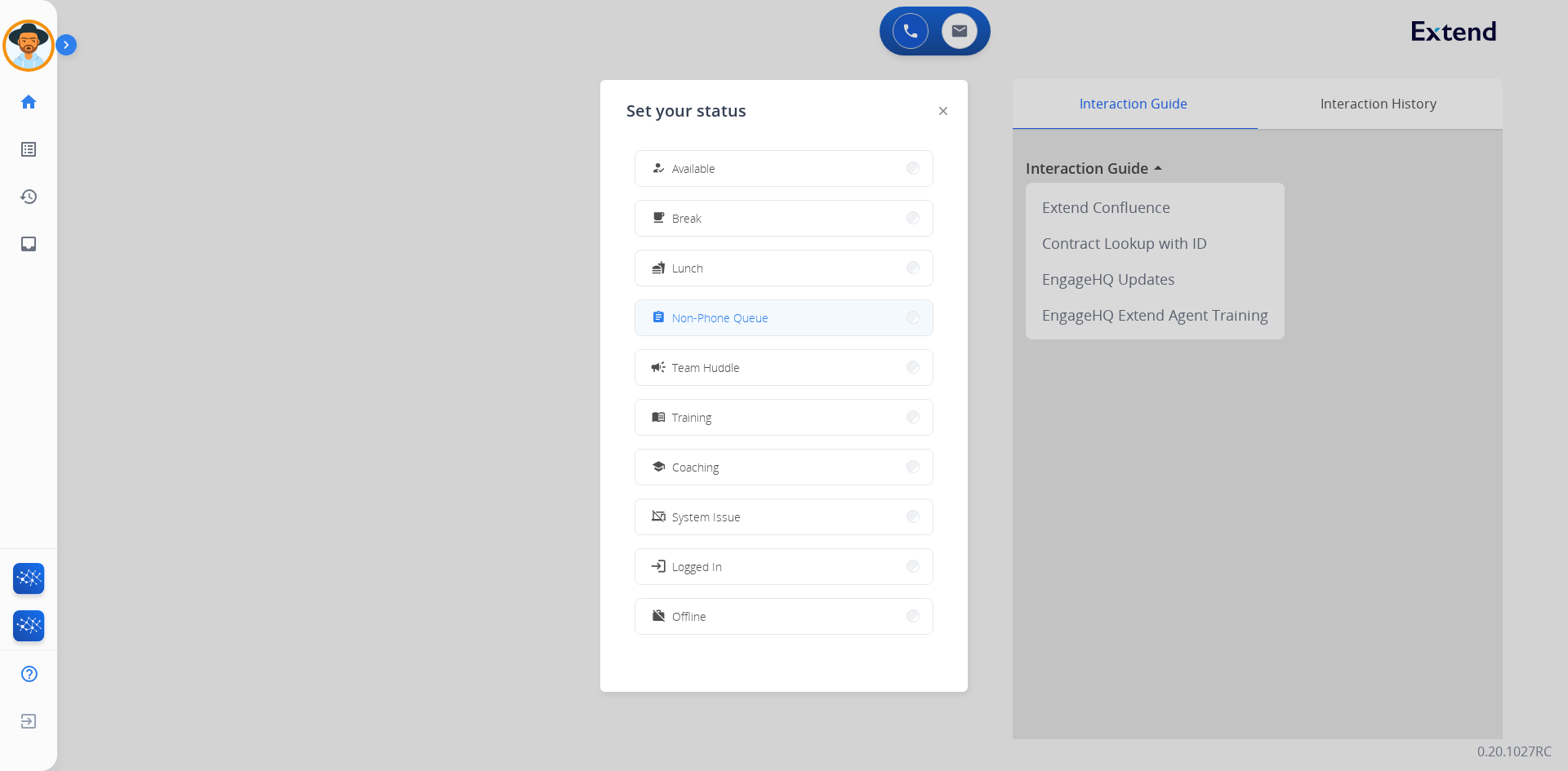
click at [765, 319] on span "Non-Phone Queue" at bounding box center [720, 318] width 96 height 17
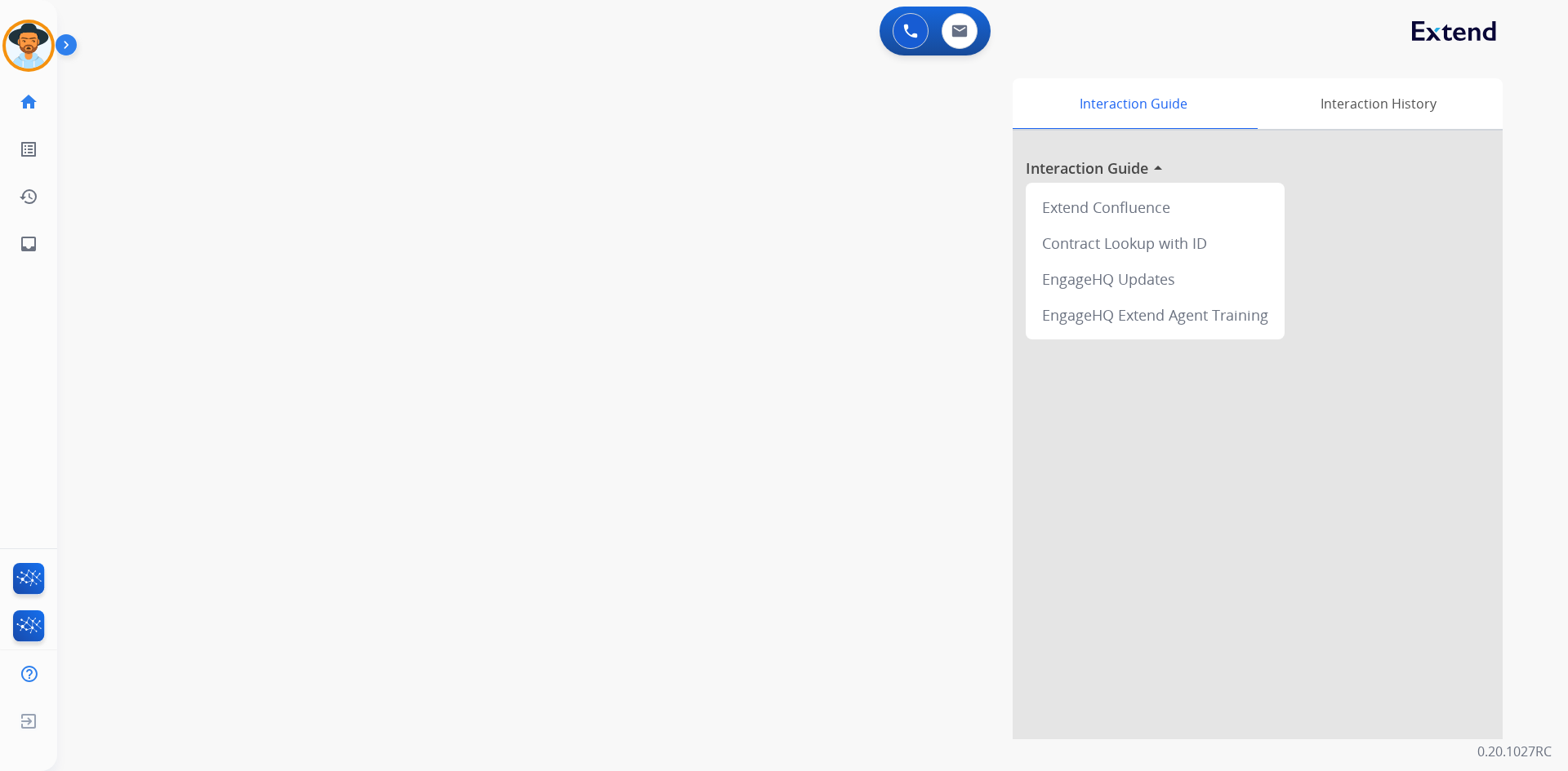
click at [60, 40] on img at bounding box center [69, 48] width 28 height 31
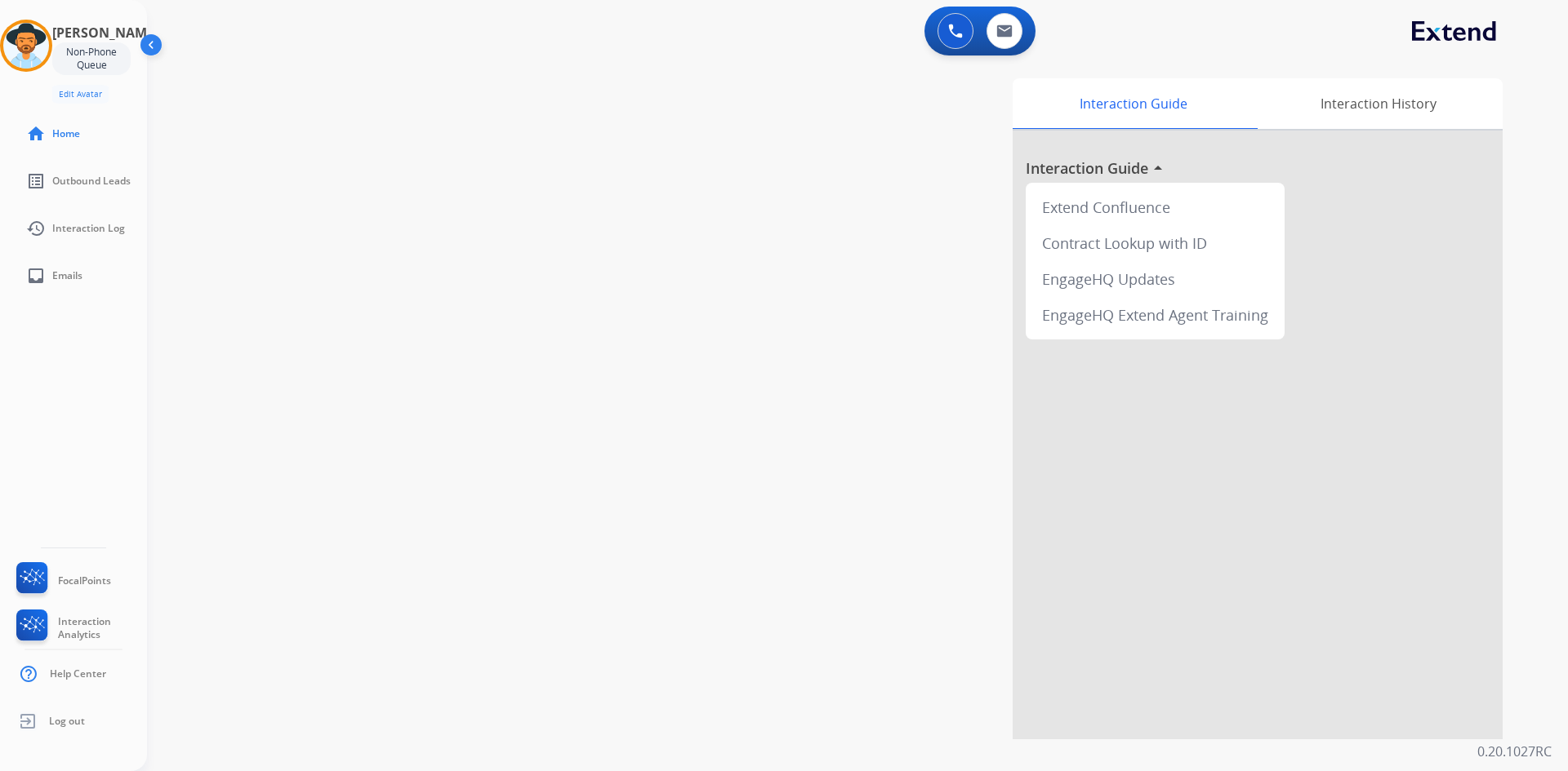
drag, startPoint x: 43, startPoint y: 41, endPoint x: 128, endPoint y: 54, distance: 86.0
click at [43, 41] on img at bounding box center [26, 45] width 46 height 46
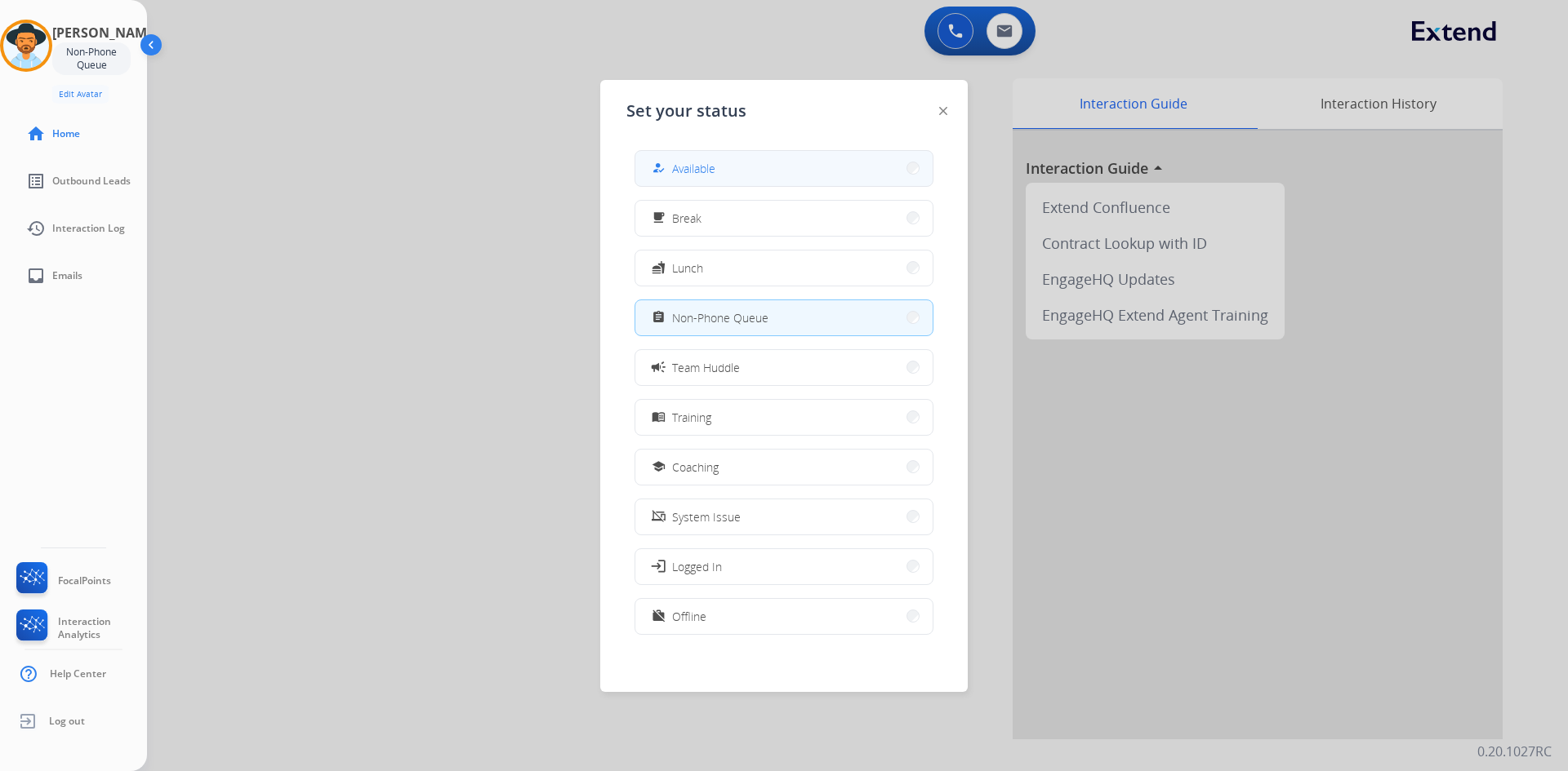
click at [720, 161] on button "how_to_reg Available" at bounding box center [783, 169] width 297 height 35
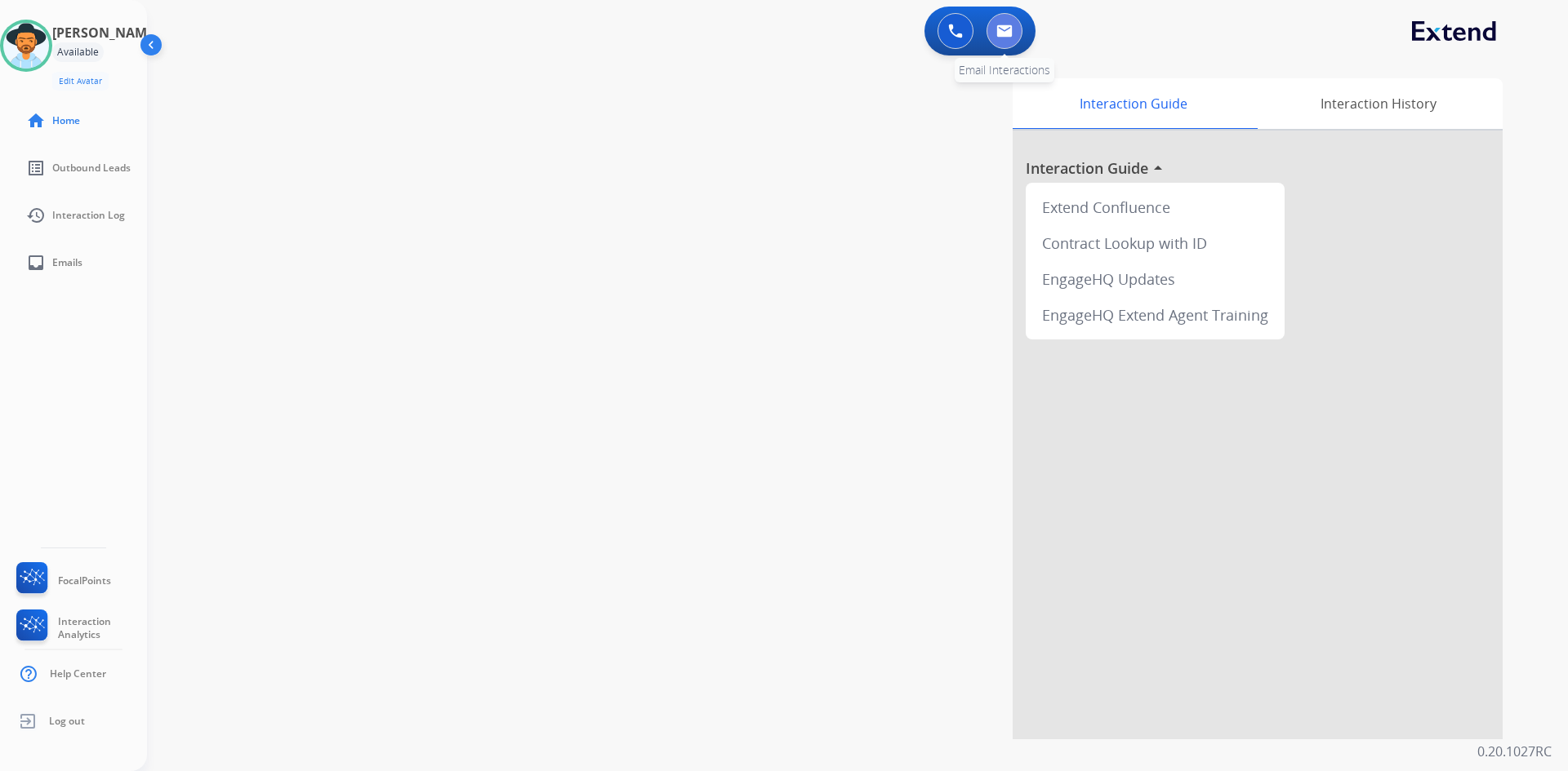
click at [1004, 37] on img at bounding box center [1005, 31] width 17 height 13
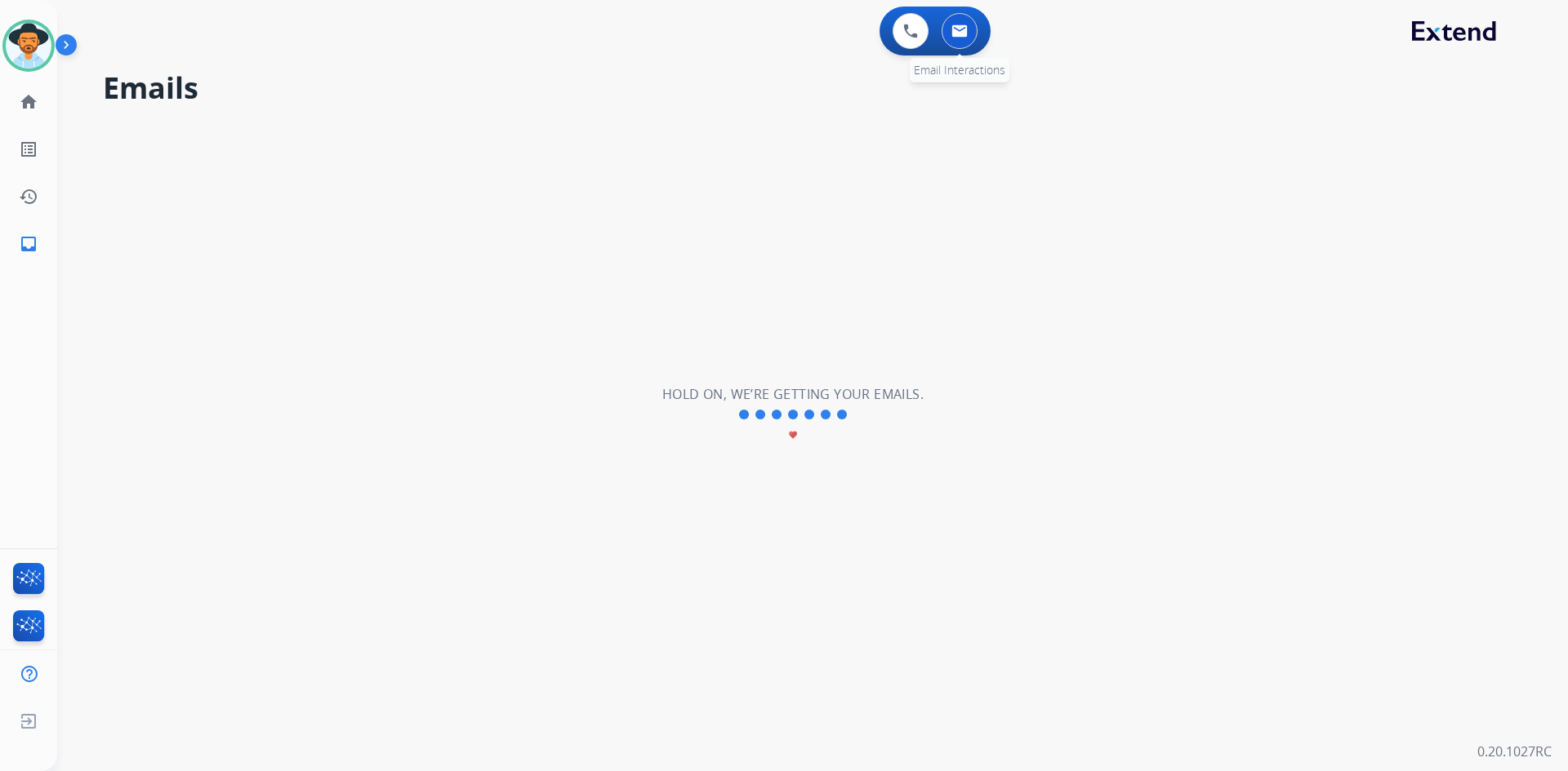
click at [974, 35] on button at bounding box center [959, 31] width 36 height 36
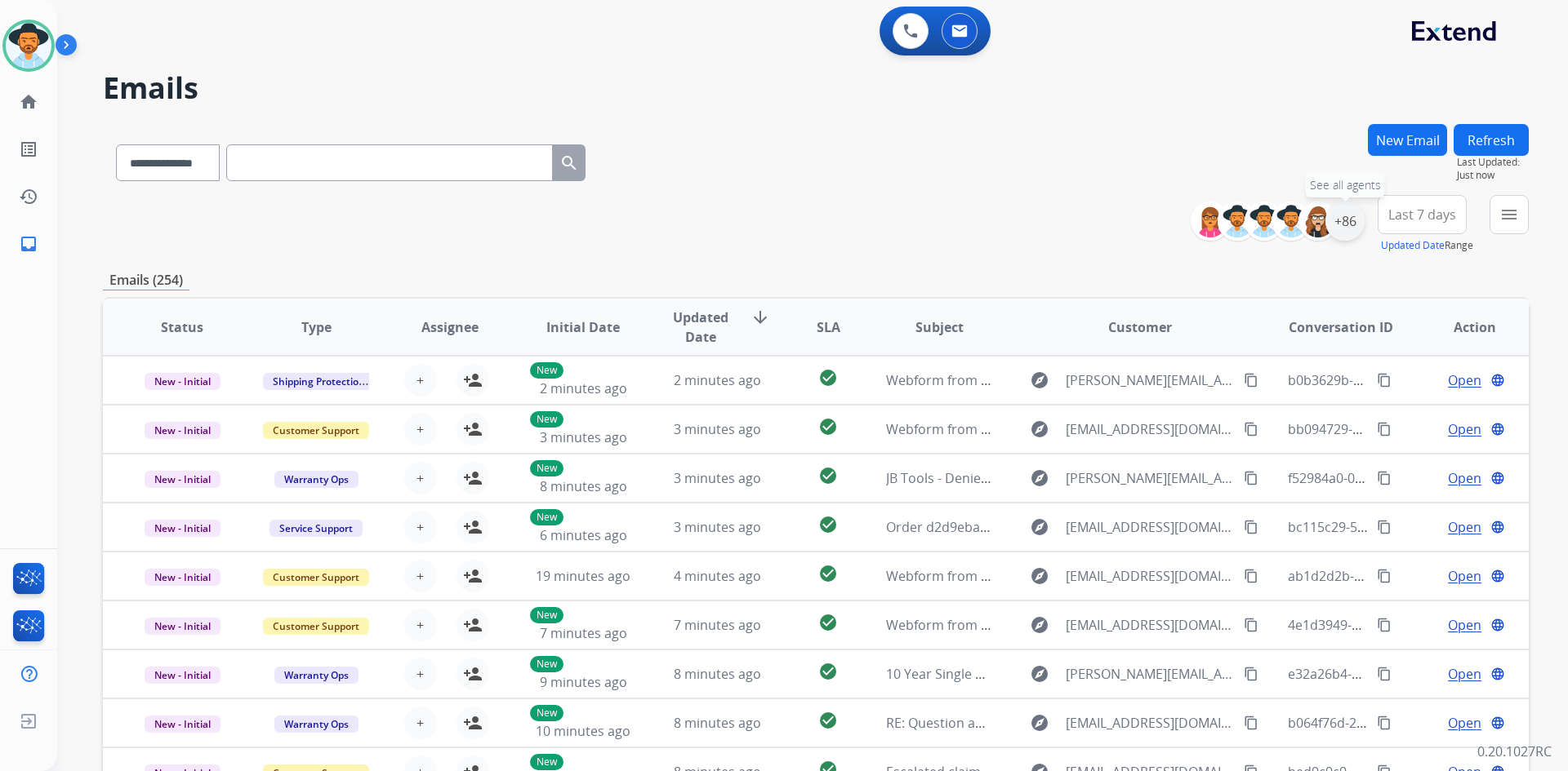
click at [1354, 222] on div "+86" at bounding box center [1345, 221] width 39 height 39
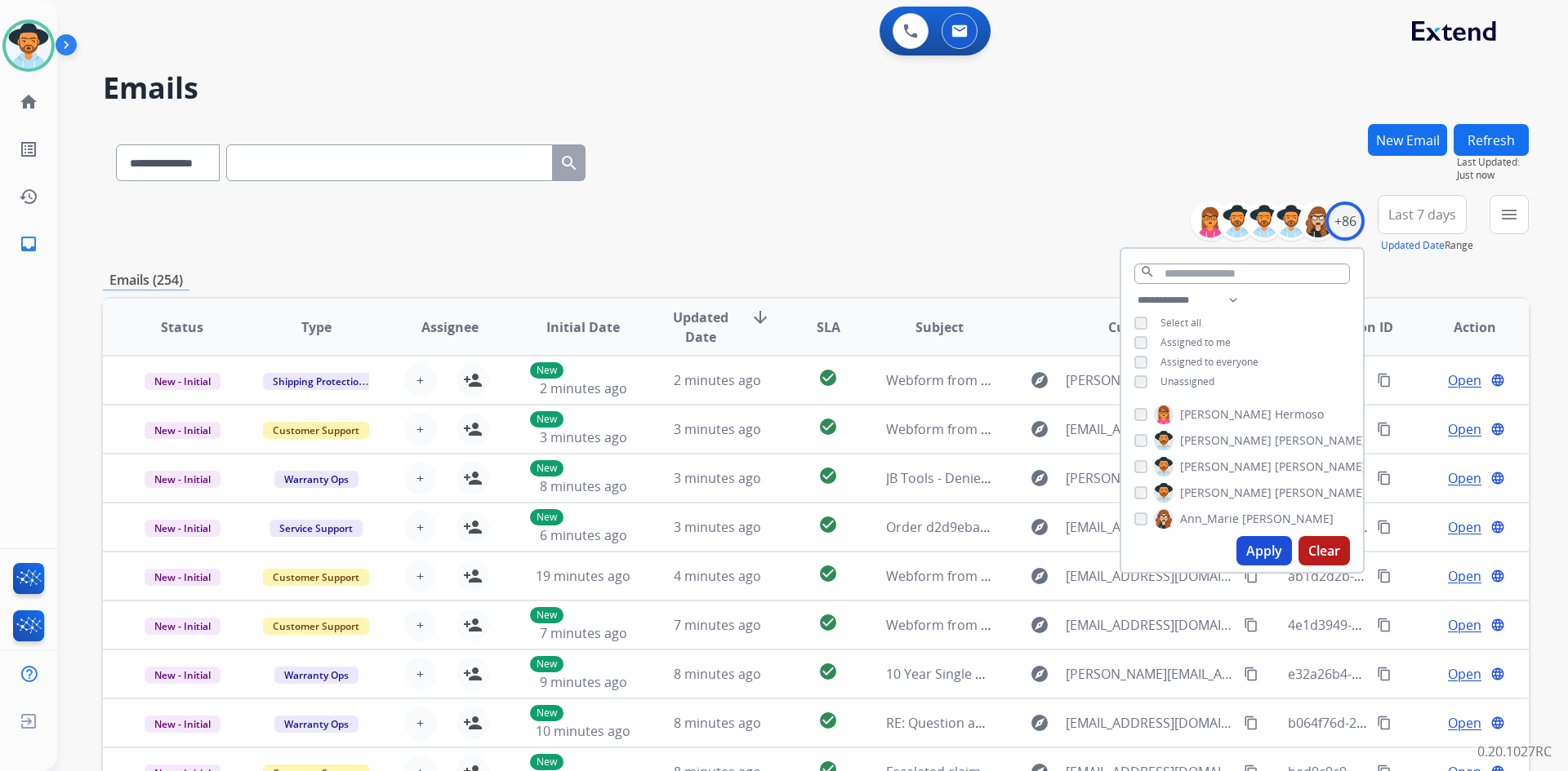
click at [1194, 383] on span "Unassigned" at bounding box center [1187, 381] width 54 height 14
click at [1270, 549] on button "Apply" at bounding box center [1264, 550] width 55 height 29
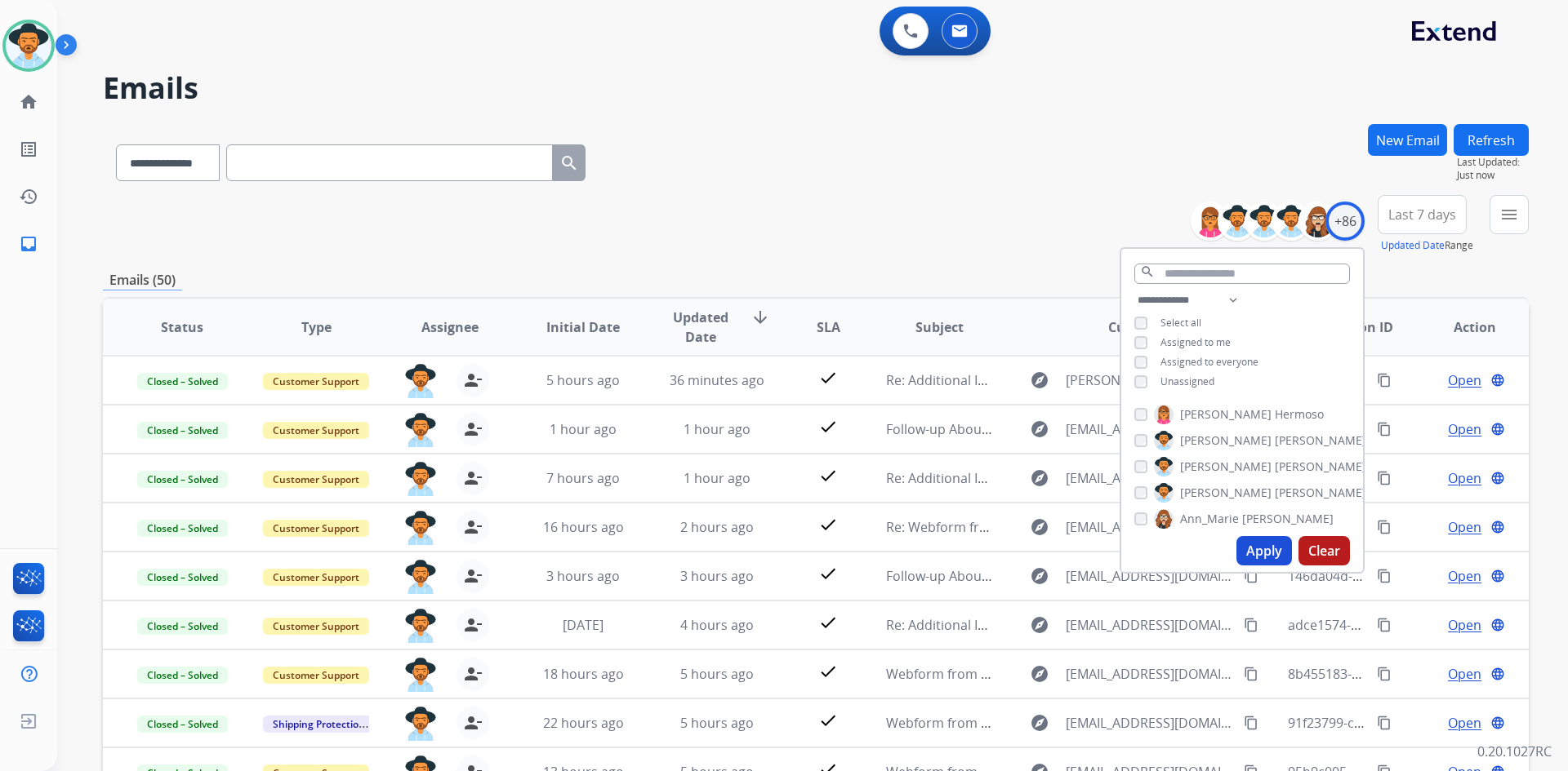
click at [917, 216] on div "**********" at bounding box center [816, 224] width 1426 height 59
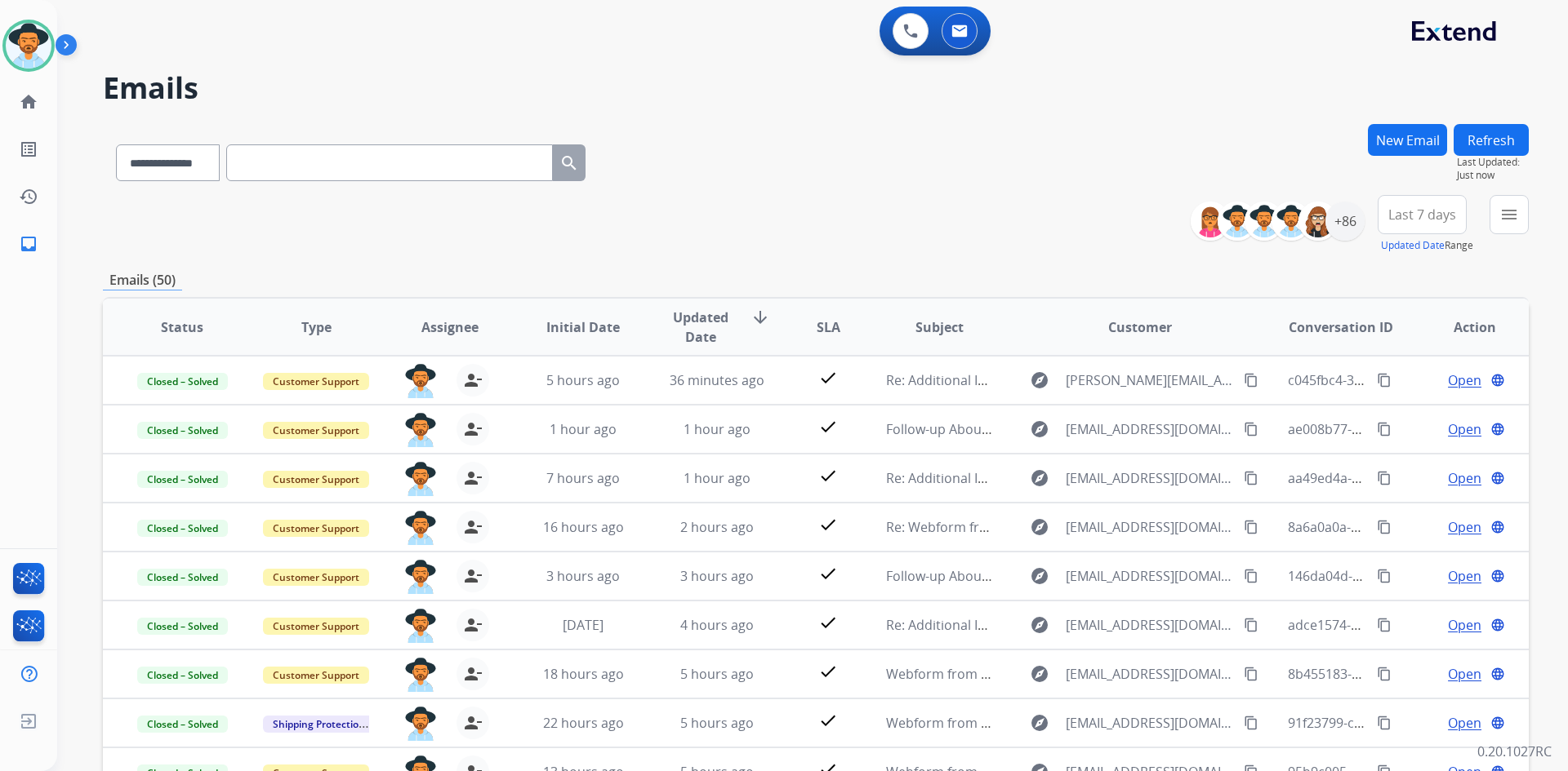
click at [1436, 217] on span "Last 7 days" at bounding box center [1422, 215] width 68 height 7
click at [1410, 417] on div "Last 90 days" at bounding box center [1417, 412] width 90 height 24
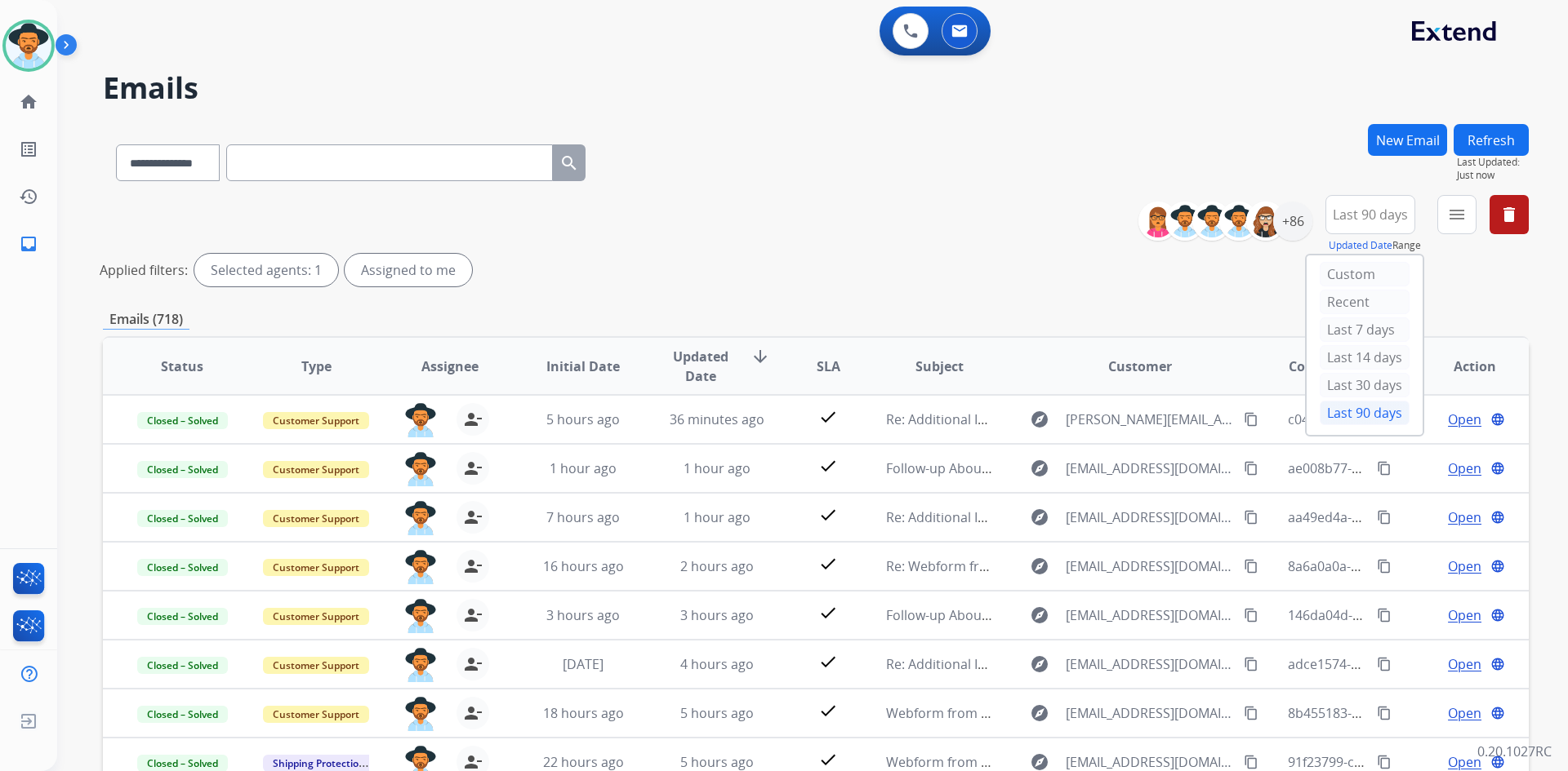
click at [846, 232] on div "**********" at bounding box center [816, 243] width 1426 height 98
click at [1455, 216] on mat-icon "menu" at bounding box center [1456, 214] width 19 height 19
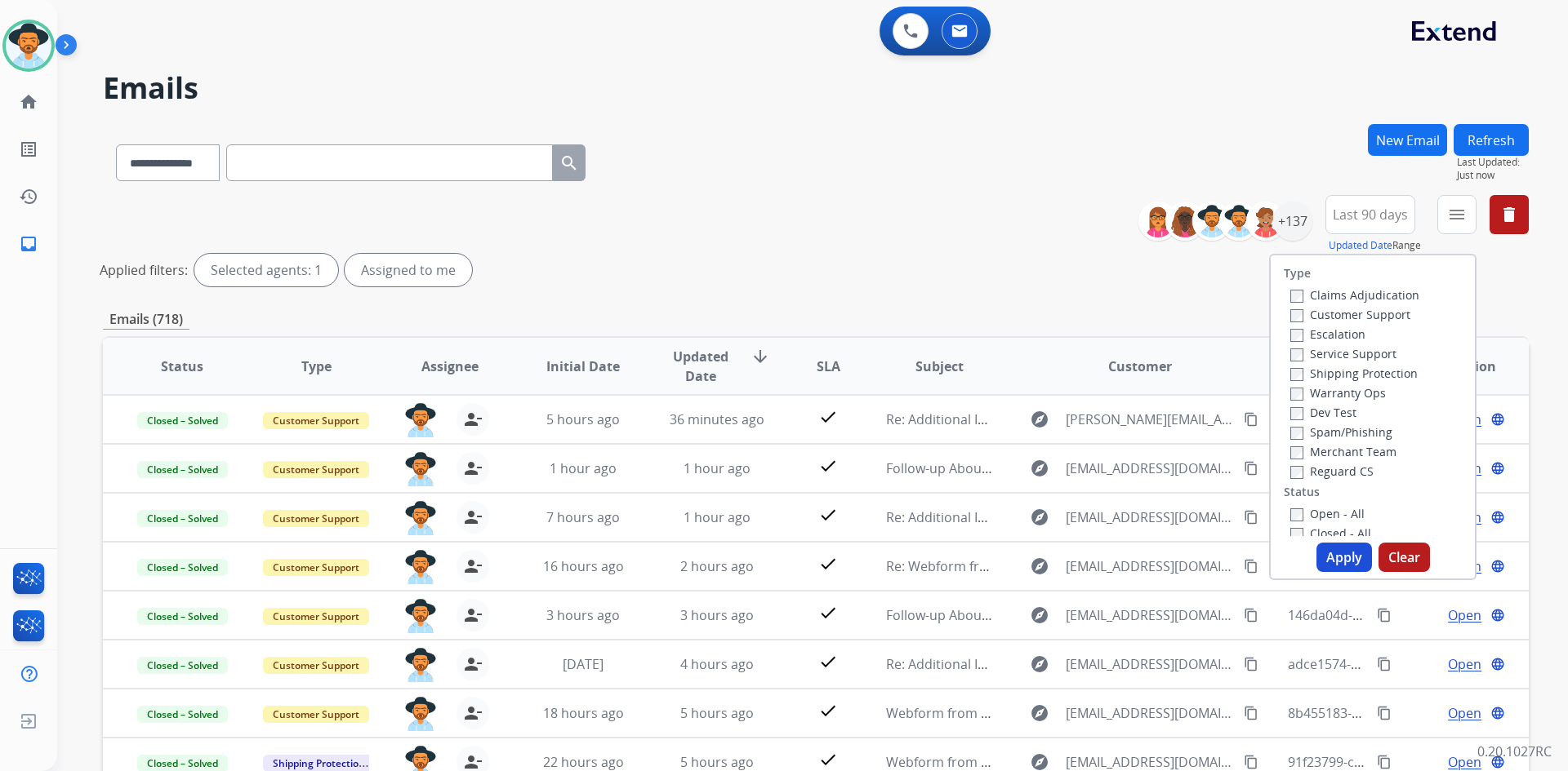
click at [1359, 304] on div "Customer Support" at bounding box center [1355, 314] width 129 height 19
click at [1356, 312] on label "Customer Support" at bounding box center [1350, 314] width 120 height 16
click at [1363, 371] on label "Shipping Protection" at bounding box center [1354, 373] width 127 height 16
click at [1351, 475] on label "Reguard CS" at bounding box center [1332, 471] width 84 height 16
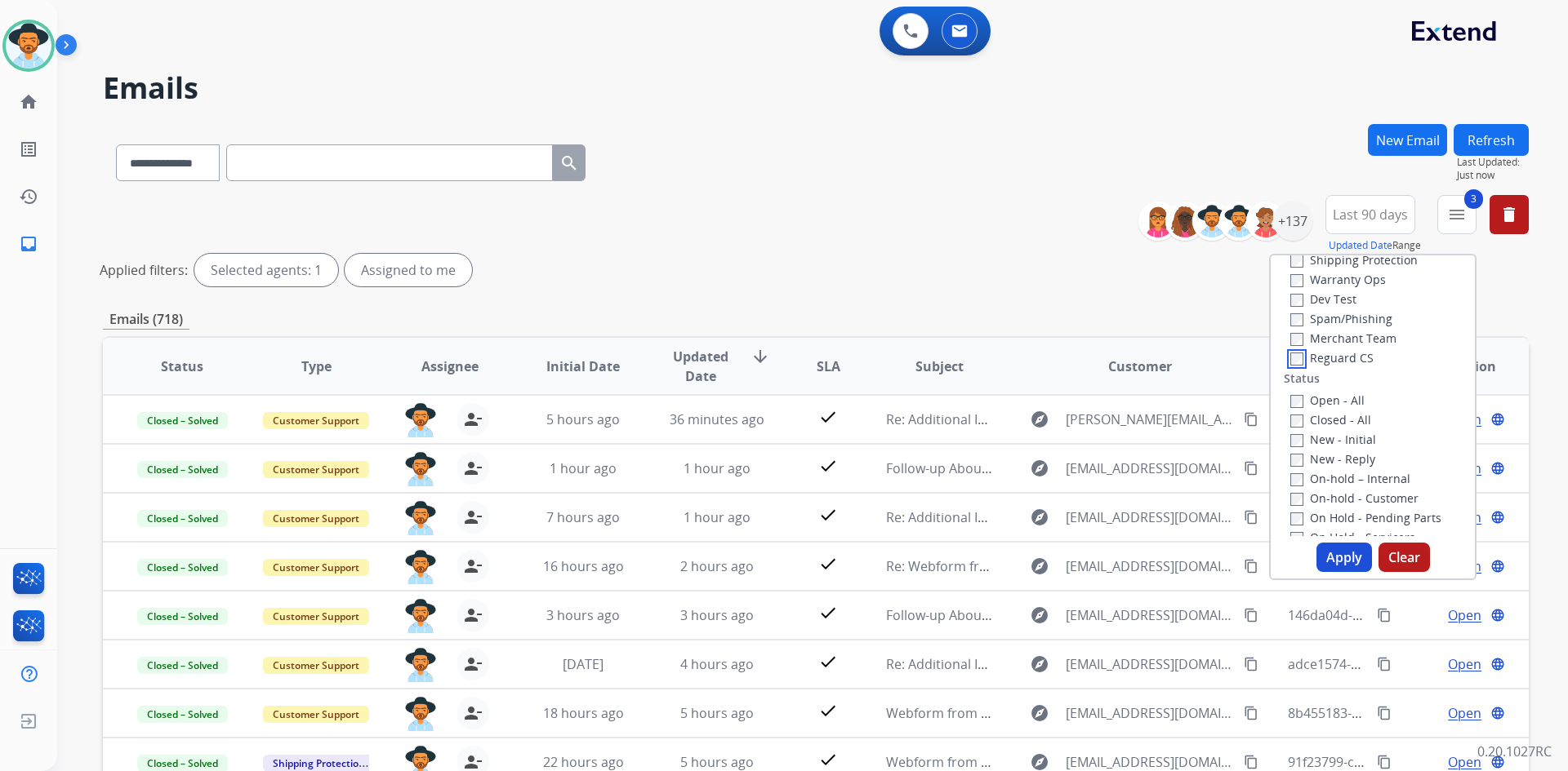
scroll to position [163, 0]
click at [1345, 410] on label "New - Reply" at bounding box center [1333, 409] width 85 height 16
click at [1345, 387] on label "New - Initial" at bounding box center [1333, 390] width 85 height 16
click at [1340, 561] on button "Apply" at bounding box center [1344, 557] width 55 height 29
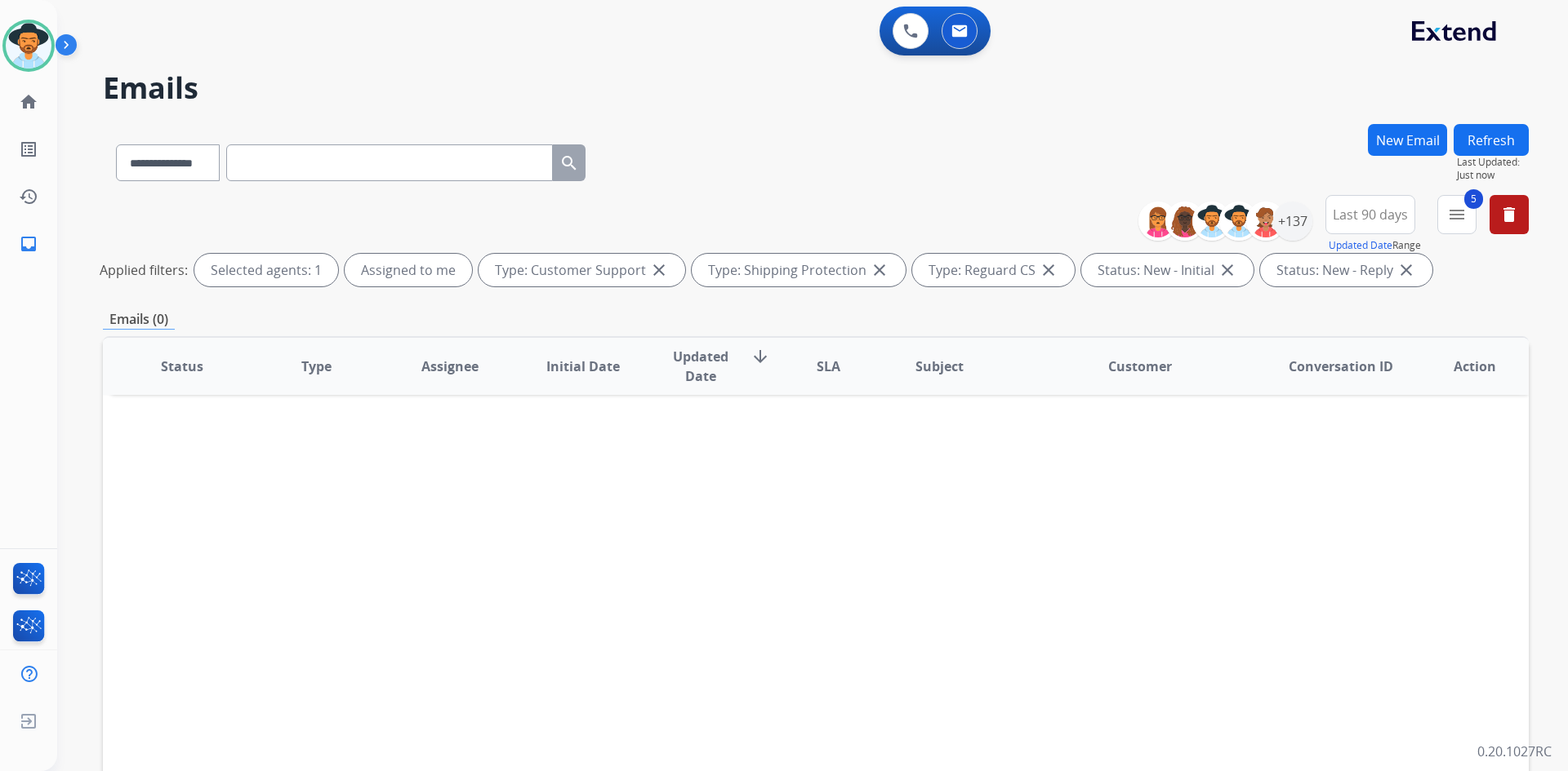
click at [780, 320] on div "Emails (0)" at bounding box center [816, 319] width 1426 height 20
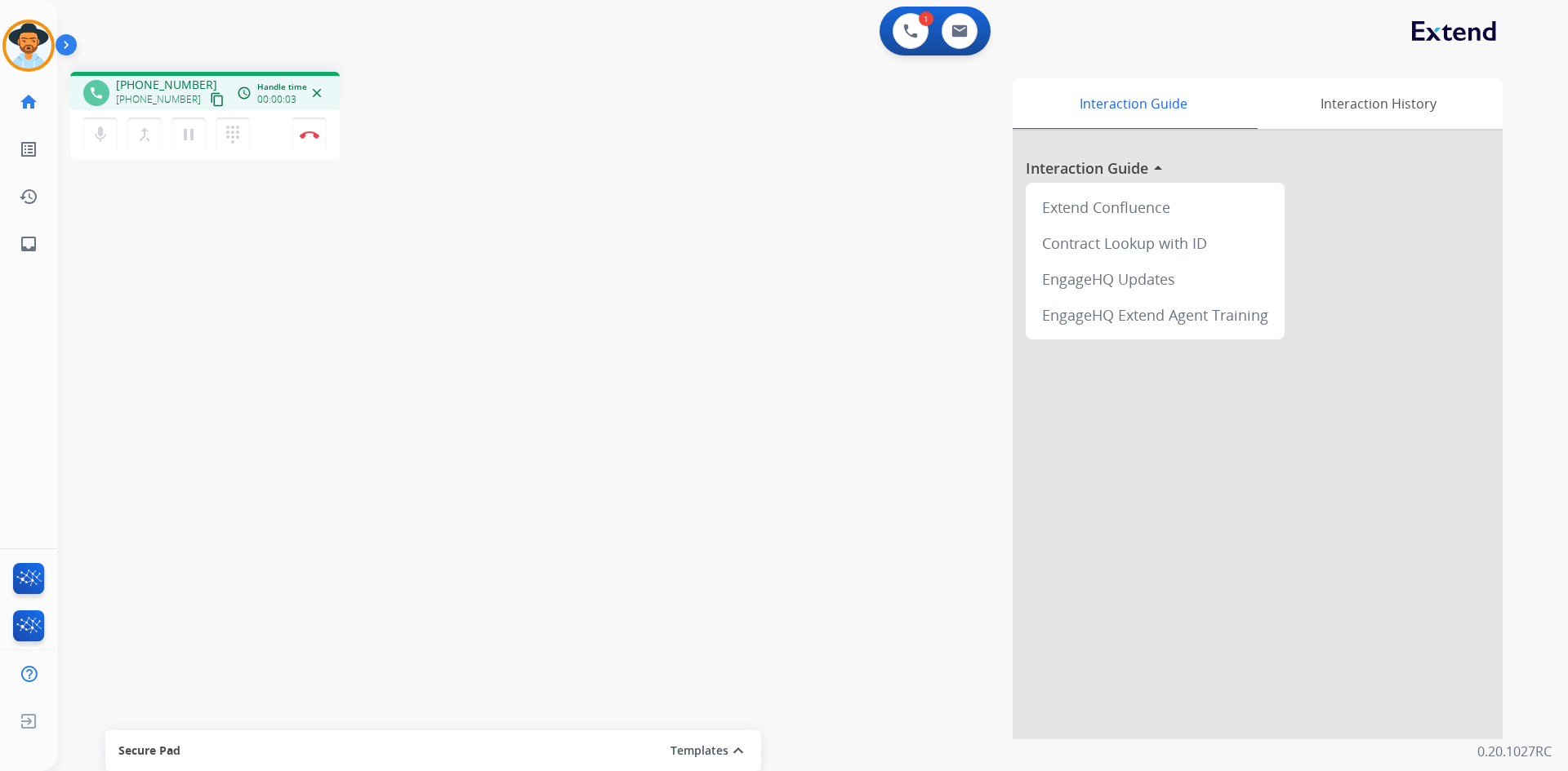
click at [210, 100] on mat-icon "content_copy" at bounding box center [218, 100] width 15 height 15
click at [315, 144] on button "Disconnect" at bounding box center [309, 135] width 34 height 34
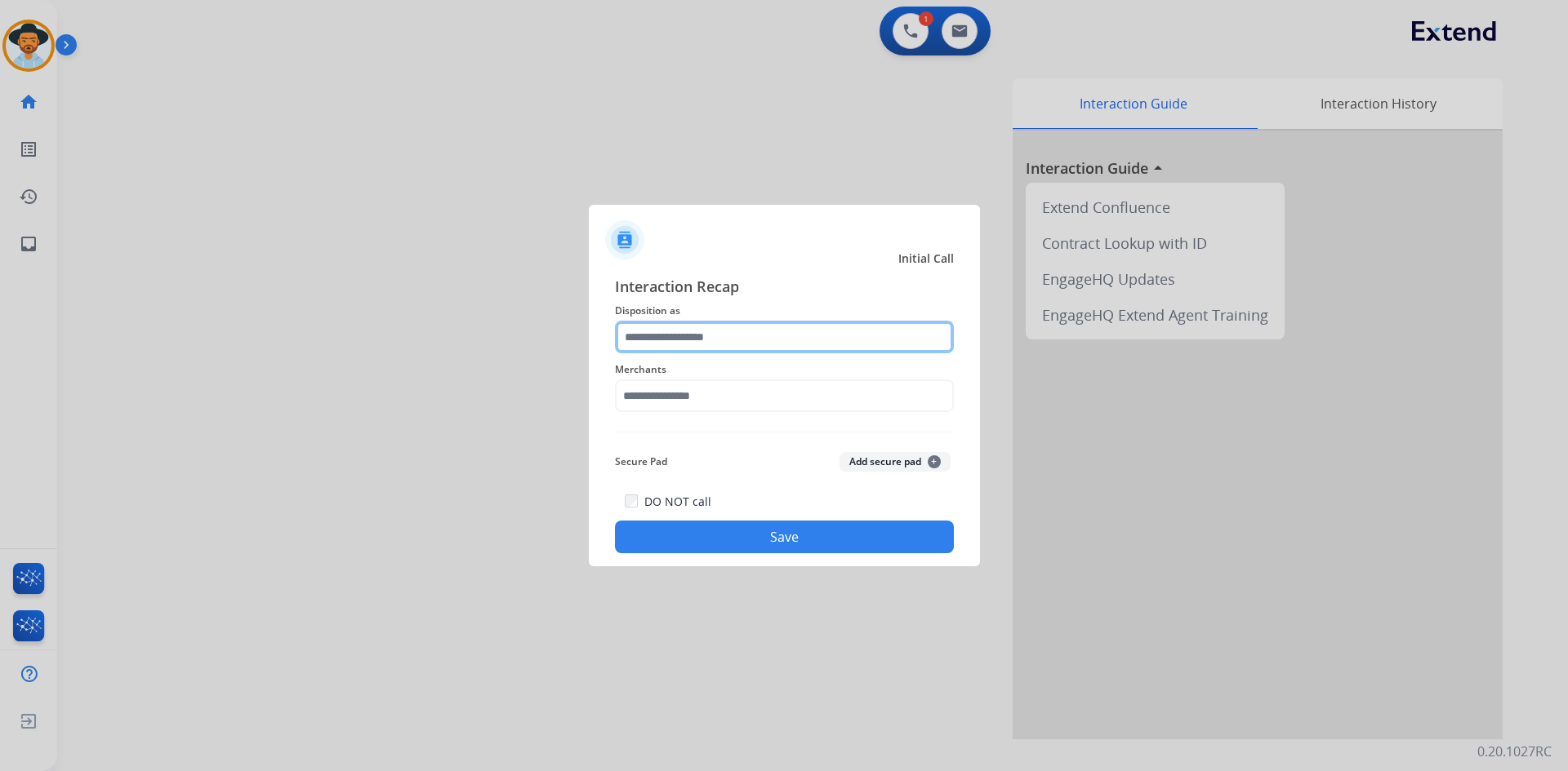
click at [746, 342] on input "text" at bounding box center [784, 337] width 339 height 33
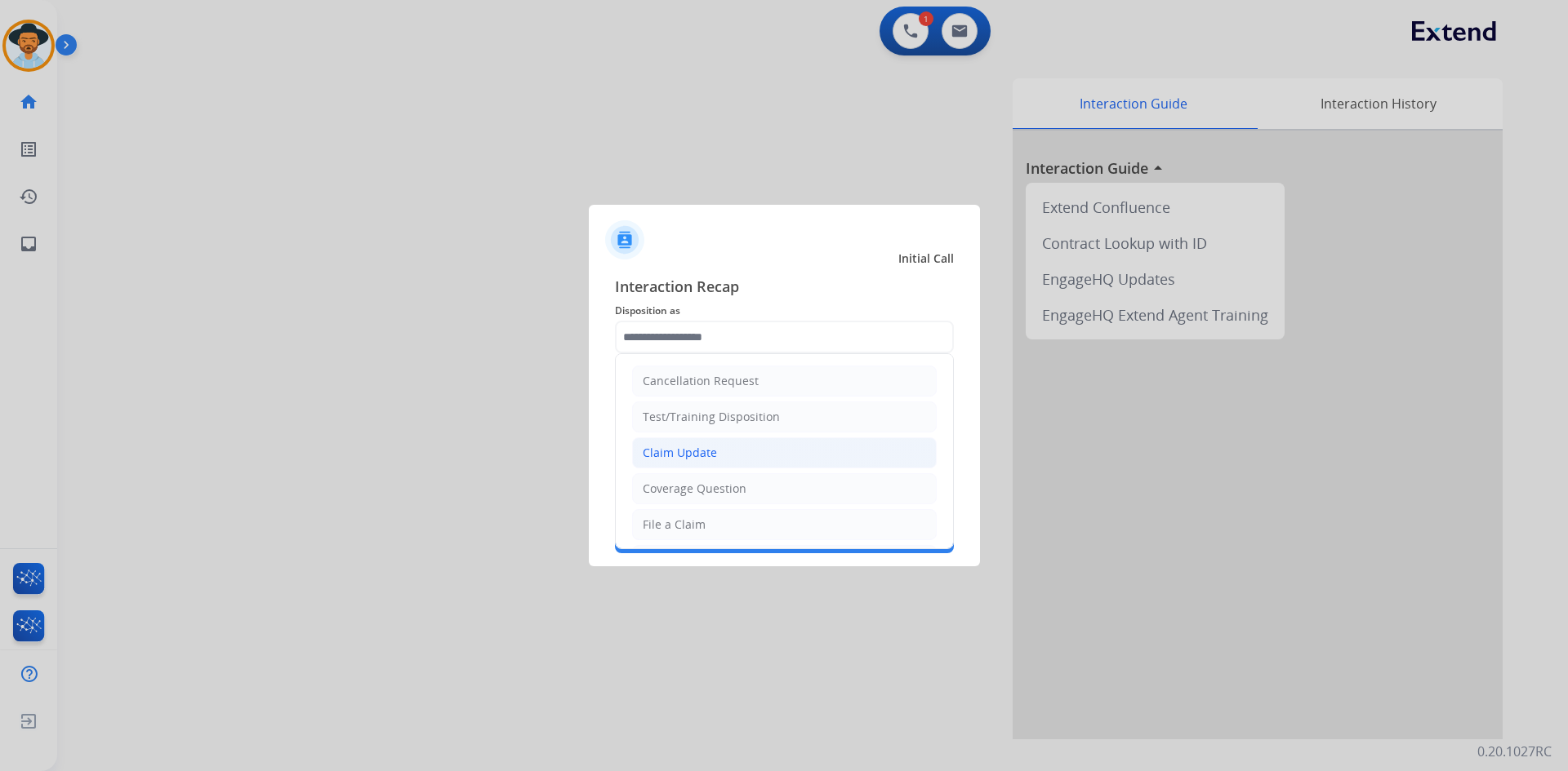
click at [757, 452] on li "Claim Update" at bounding box center [784, 452] width 305 height 31
type input "**********"
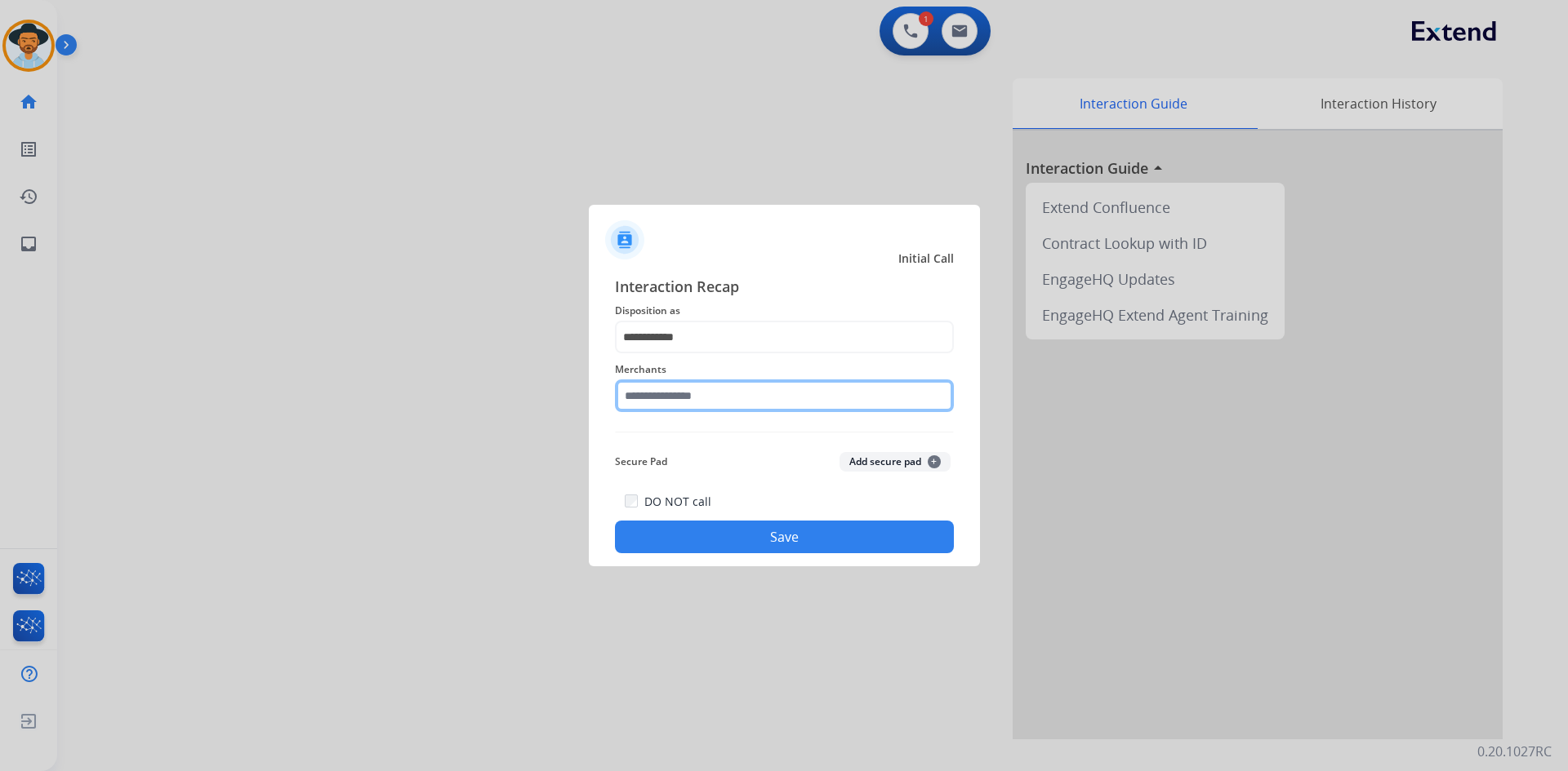
click at [726, 402] on input "text" at bounding box center [784, 396] width 339 height 33
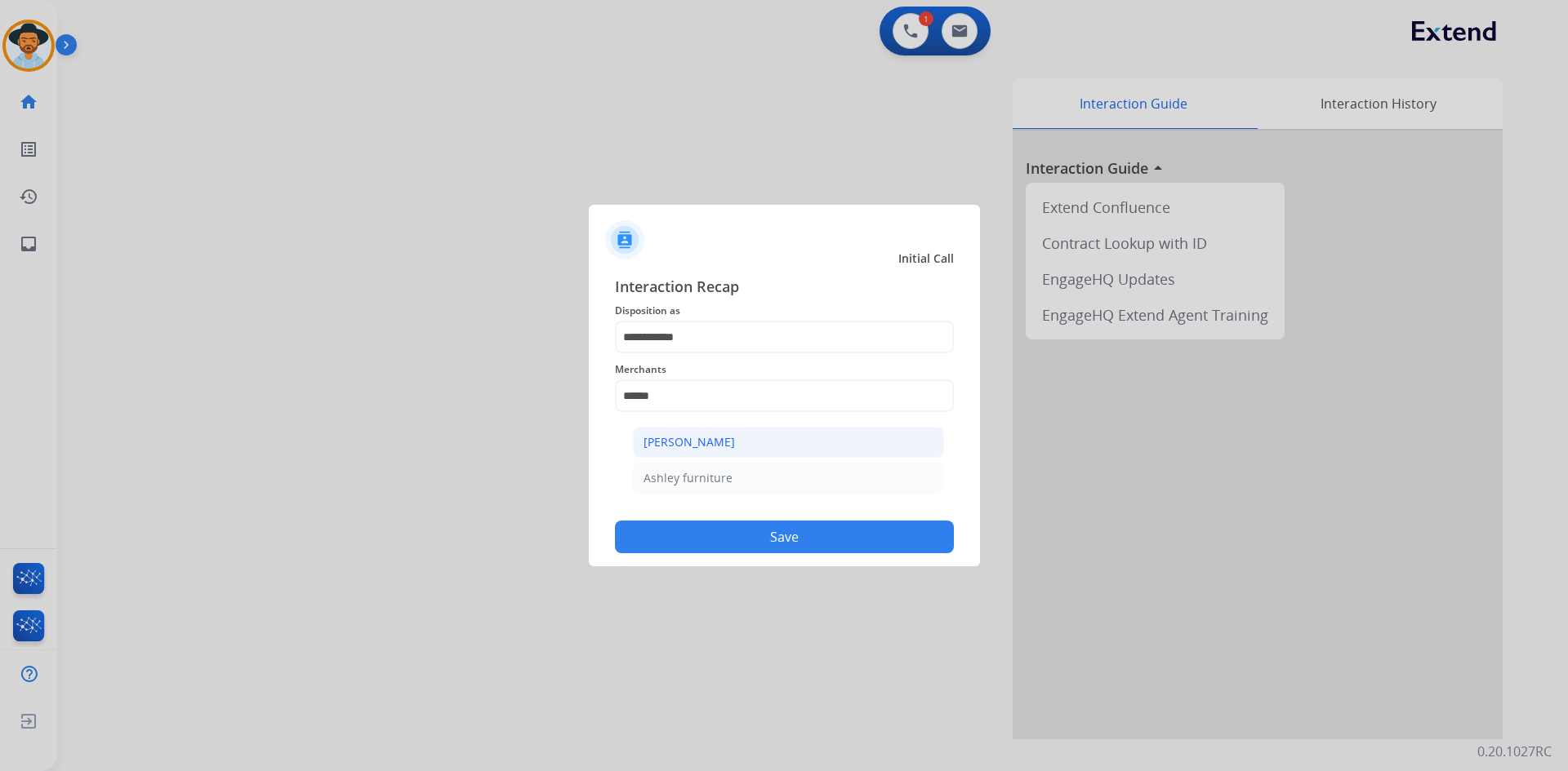
click at [713, 447] on div "[PERSON_NAME]" at bounding box center [689, 442] width 91 height 17
type input "**********"
click at [790, 537] on button "Save" at bounding box center [784, 537] width 339 height 33
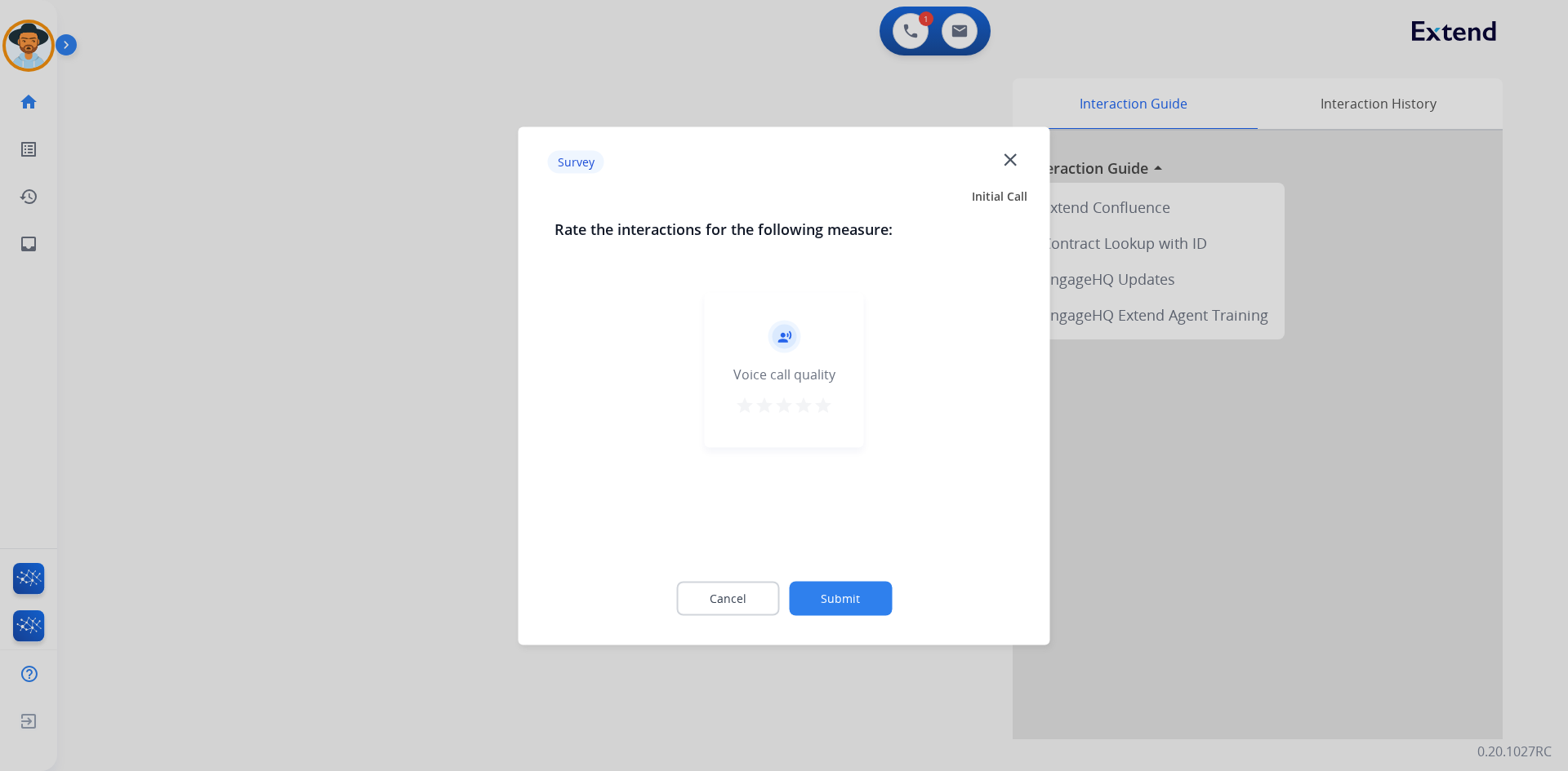
click at [819, 413] on mat-icon "star" at bounding box center [822, 404] width 19 height 19
click at [836, 586] on button "Submit" at bounding box center [840, 598] width 103 height 34
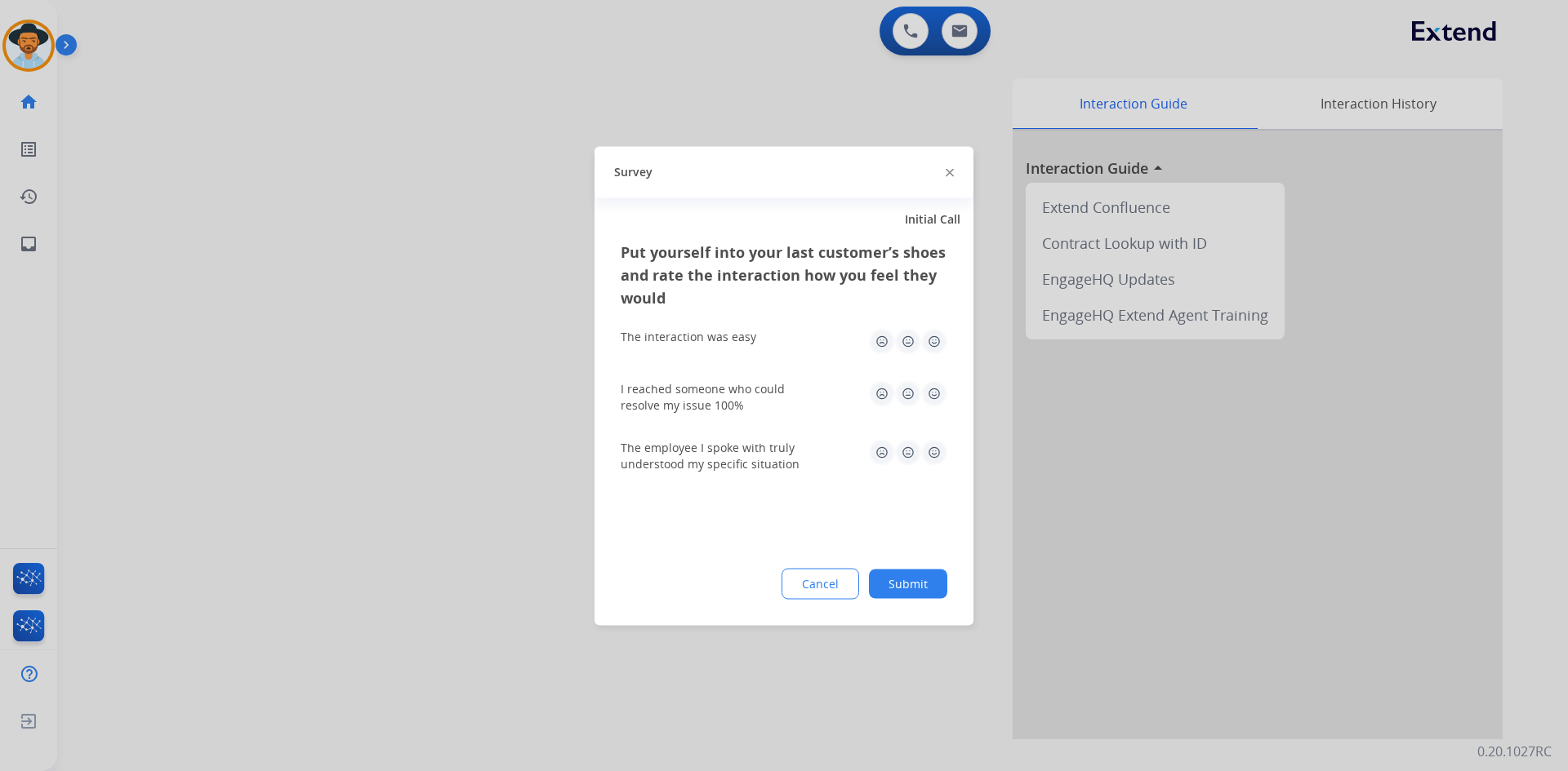
click at [934, 338] on img at bounding box center [934, 340] width 26 height 26
click at [930, 391] on img at bounding box center [934, 393] width 26 height 26
click at [931, 449] on img at bounding box center [934, 452] width 26 height 26
click at [909, 590] on button "Submit" at bounding box center [908, 583] width 79 height 29
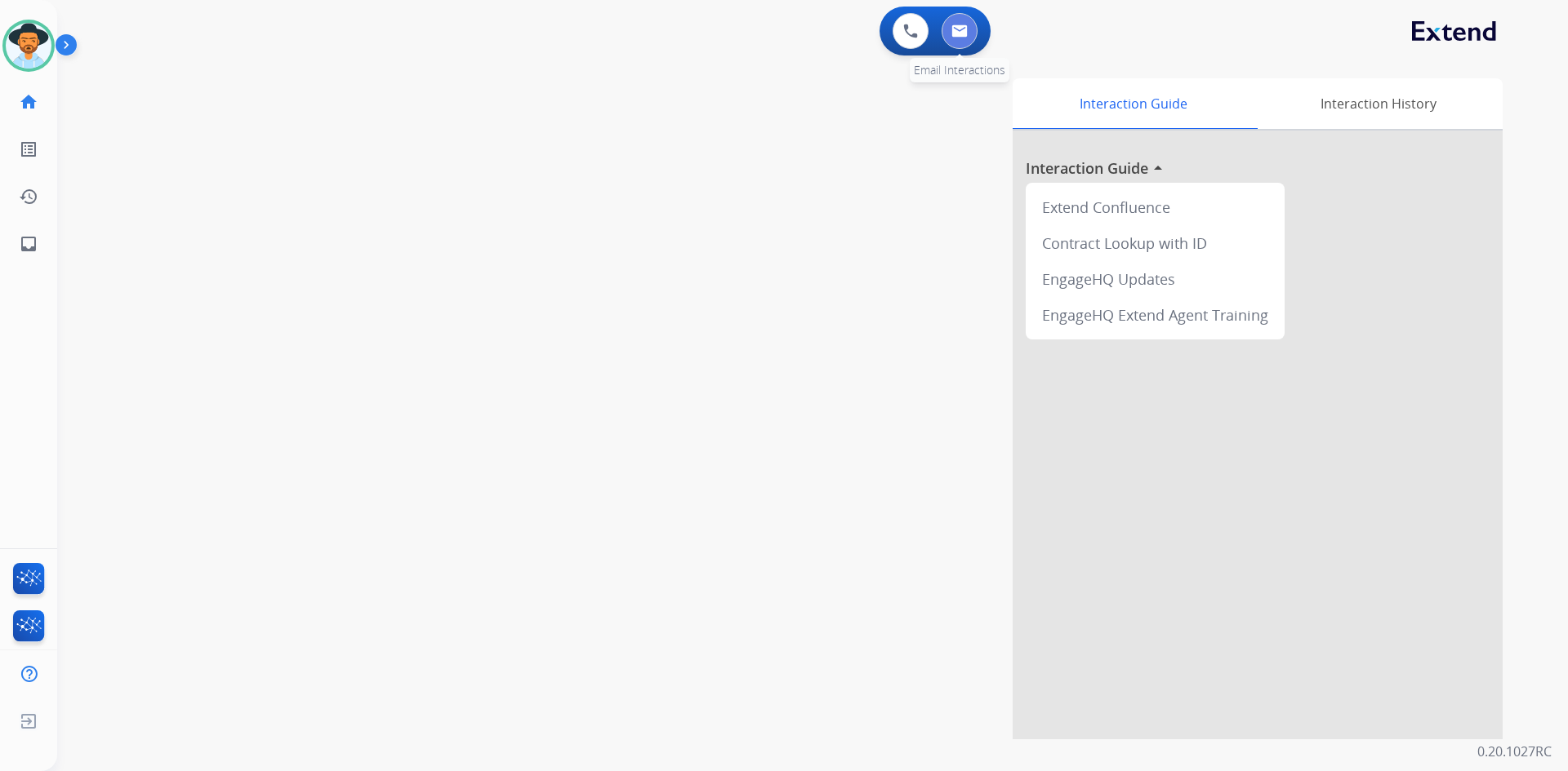
click at [963, 38] on button at bounding box center [959, 31] width 36 height 36
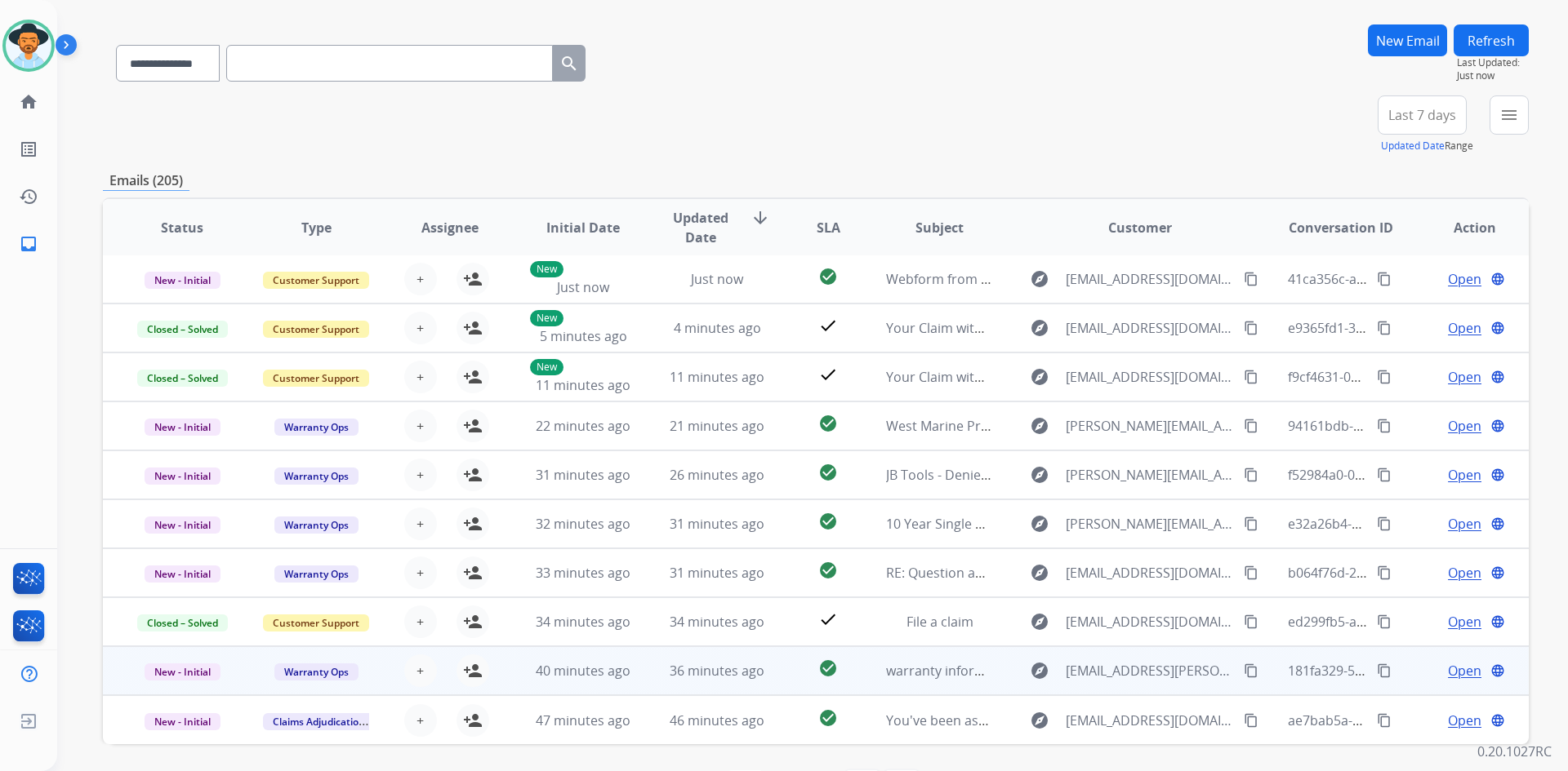
scroll to position [157, 0]
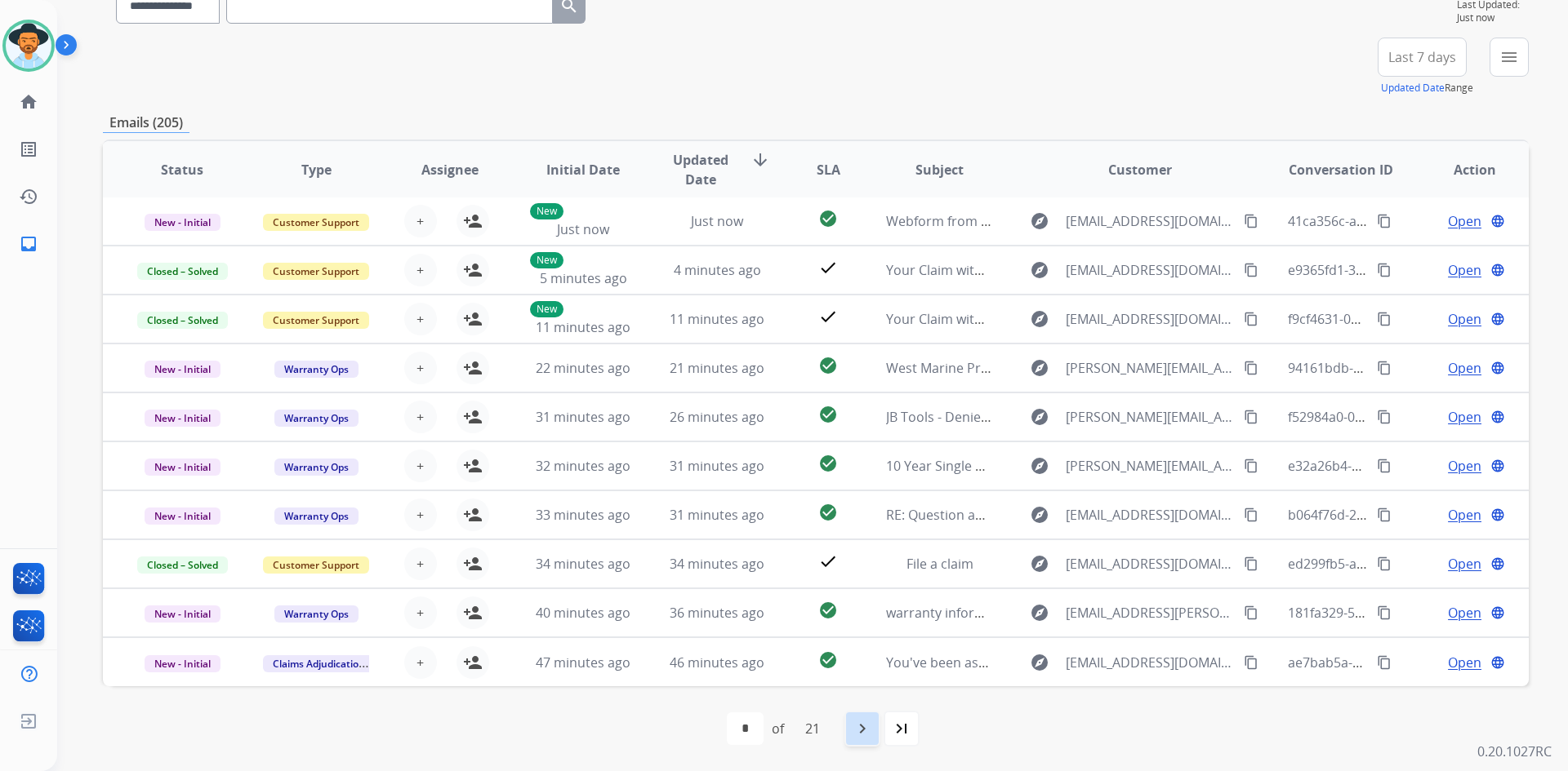
click at [871, 723] on mat-icon "navigate_next" at bounding box center [862, 728] width 19 height 19
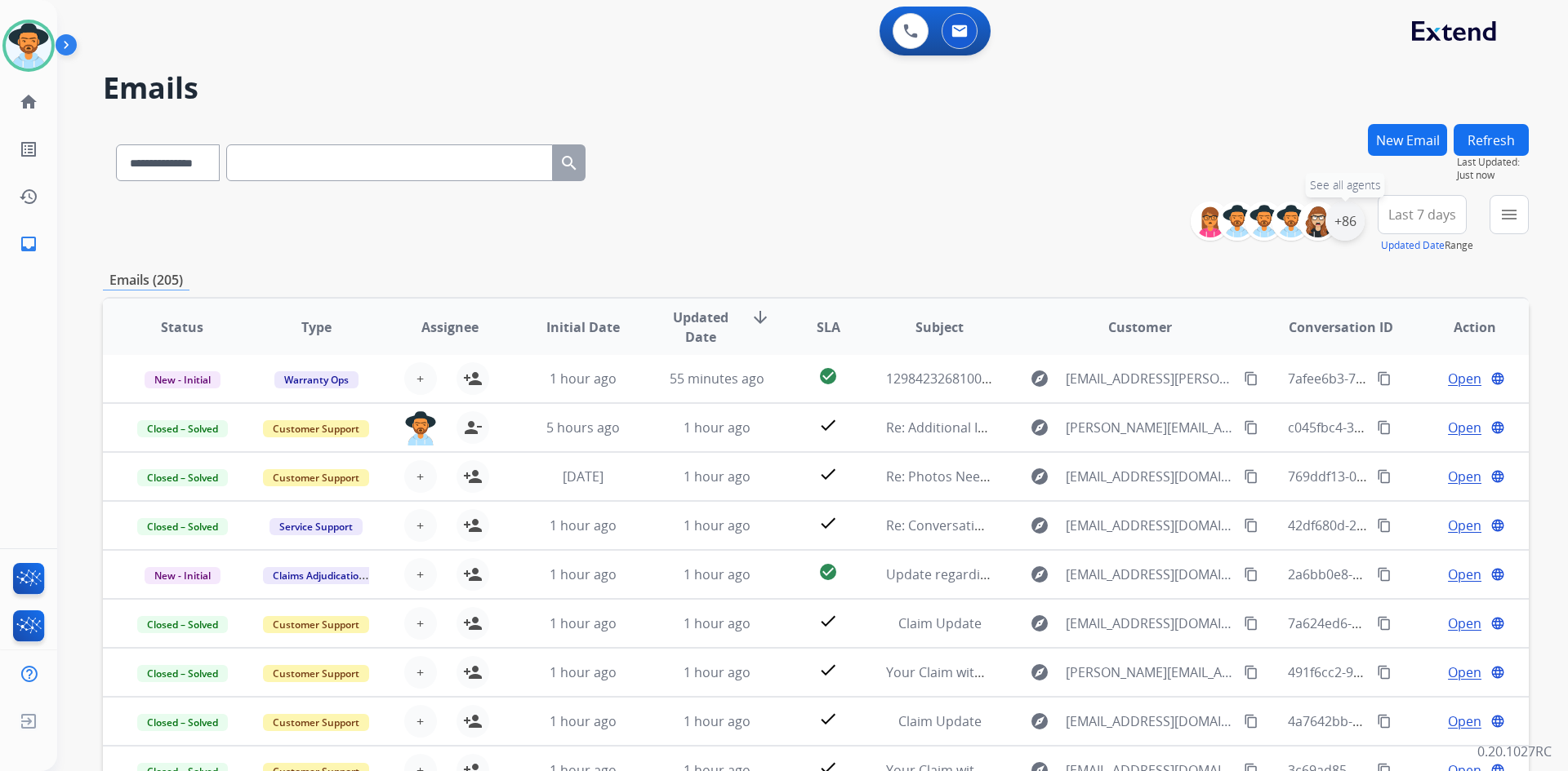
click at [1352, 222] on div "+86" at bounding box center [1345, 221] width 39 height 39
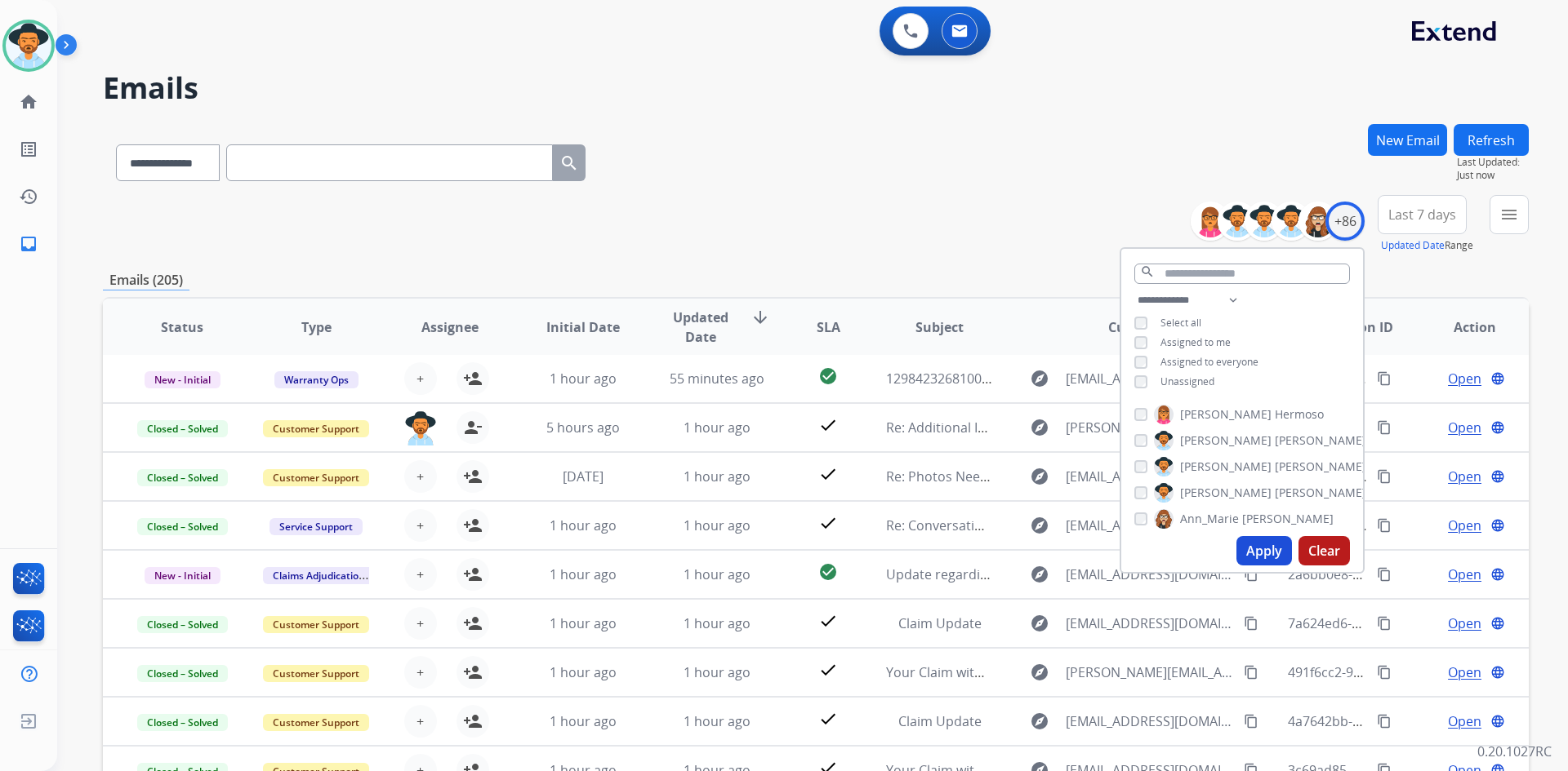
click at [1196, 388] on div "**********" at bounding box center [1242, 342] width 242 height 105
click at [1196, 386] on span "Unassigned" at bounding box center [1187, 381] width 54 height 14
click at [1250, 543] on button "Apply" at bounding box center [1264, 550] width 55 height 29
select select "*"
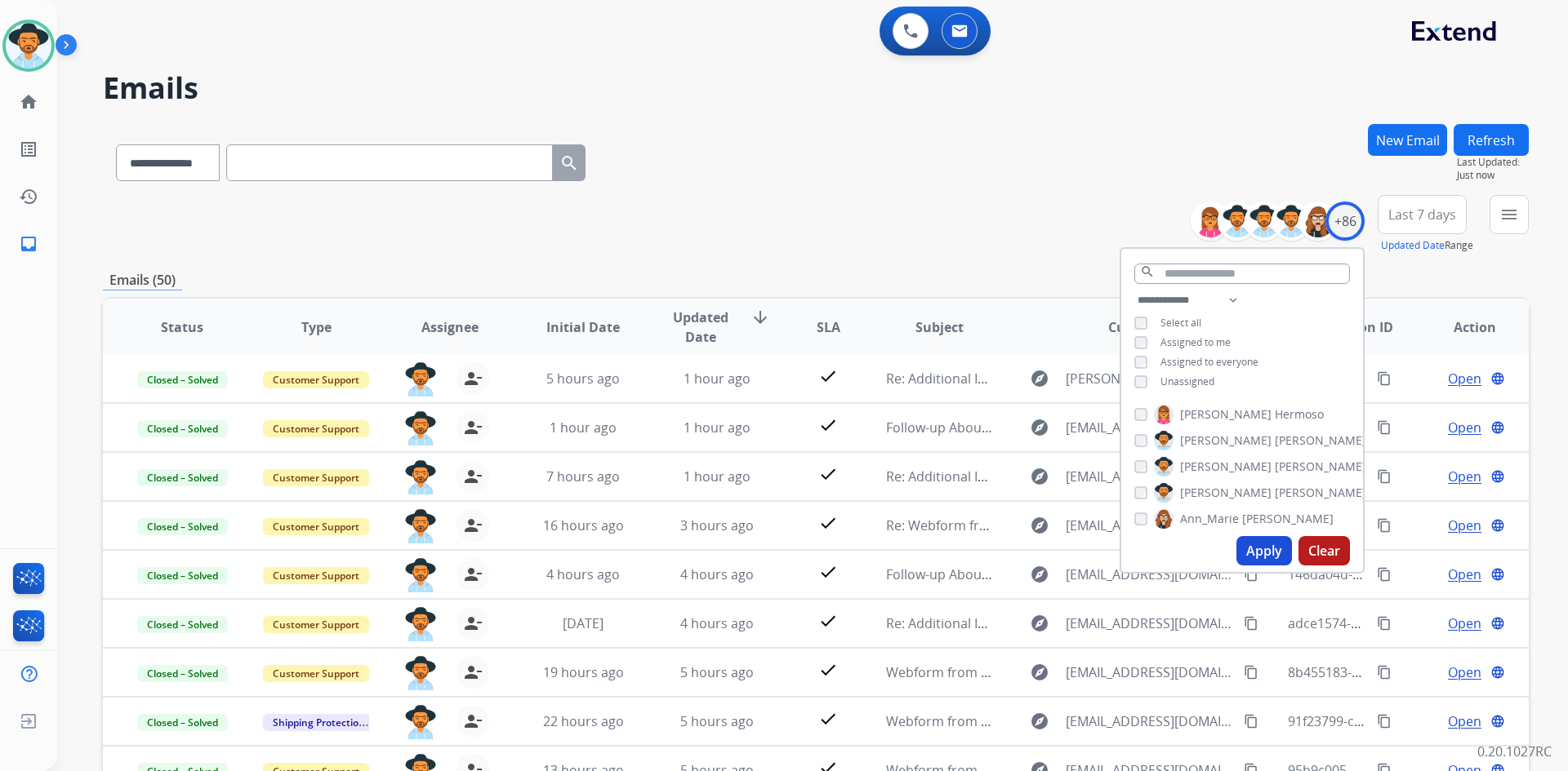
click at [978, 131] on div "**********" at bounding box center [816, 159] width 1426 height 71
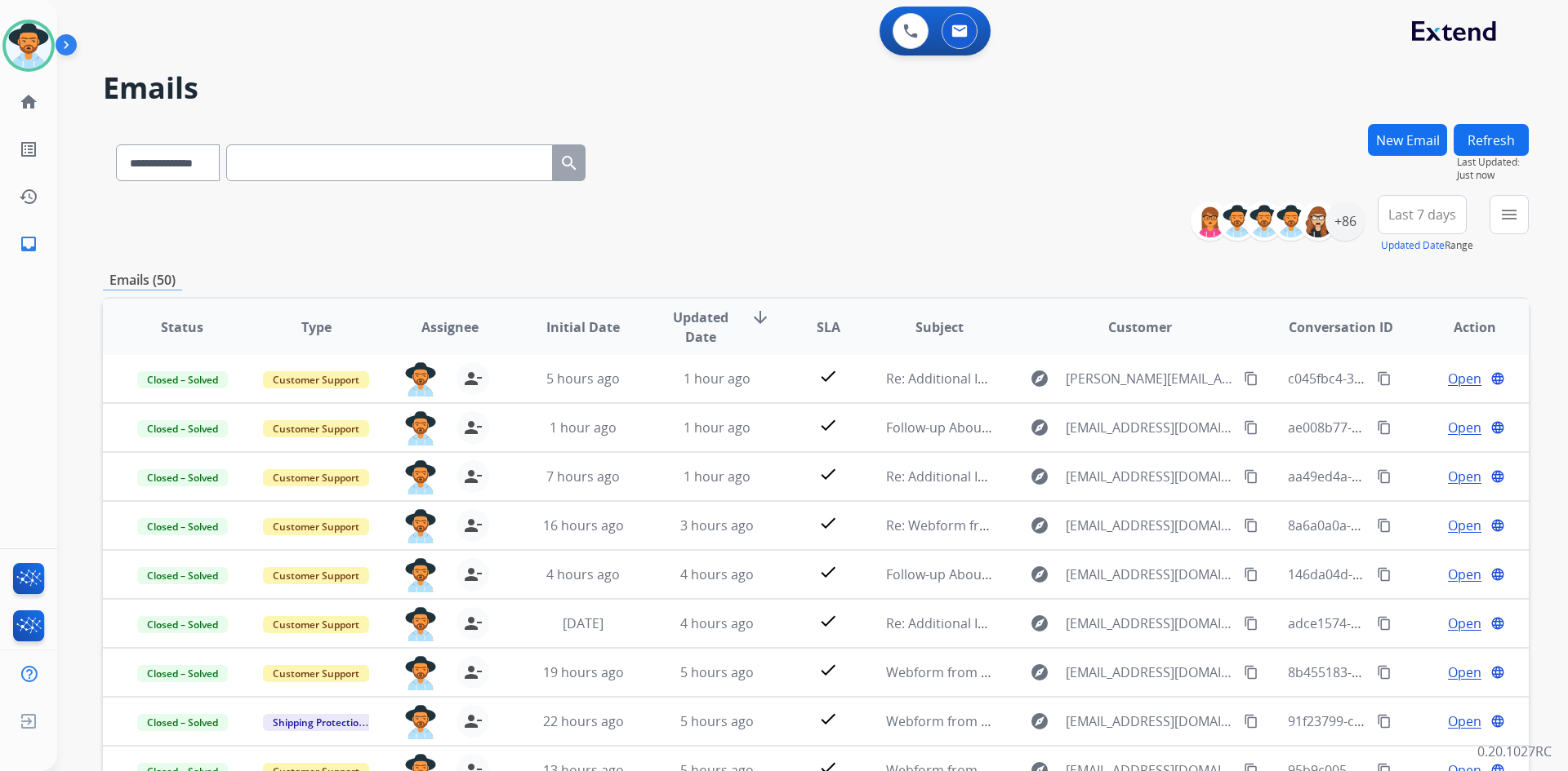
click at [1437, 218] on span "Last 7 days" at bounding box center [1422, 215] width 68 height 7
click at [1400, 411] on div "Last 90 days" at bounding box center [1417, 412] width 90 height 24
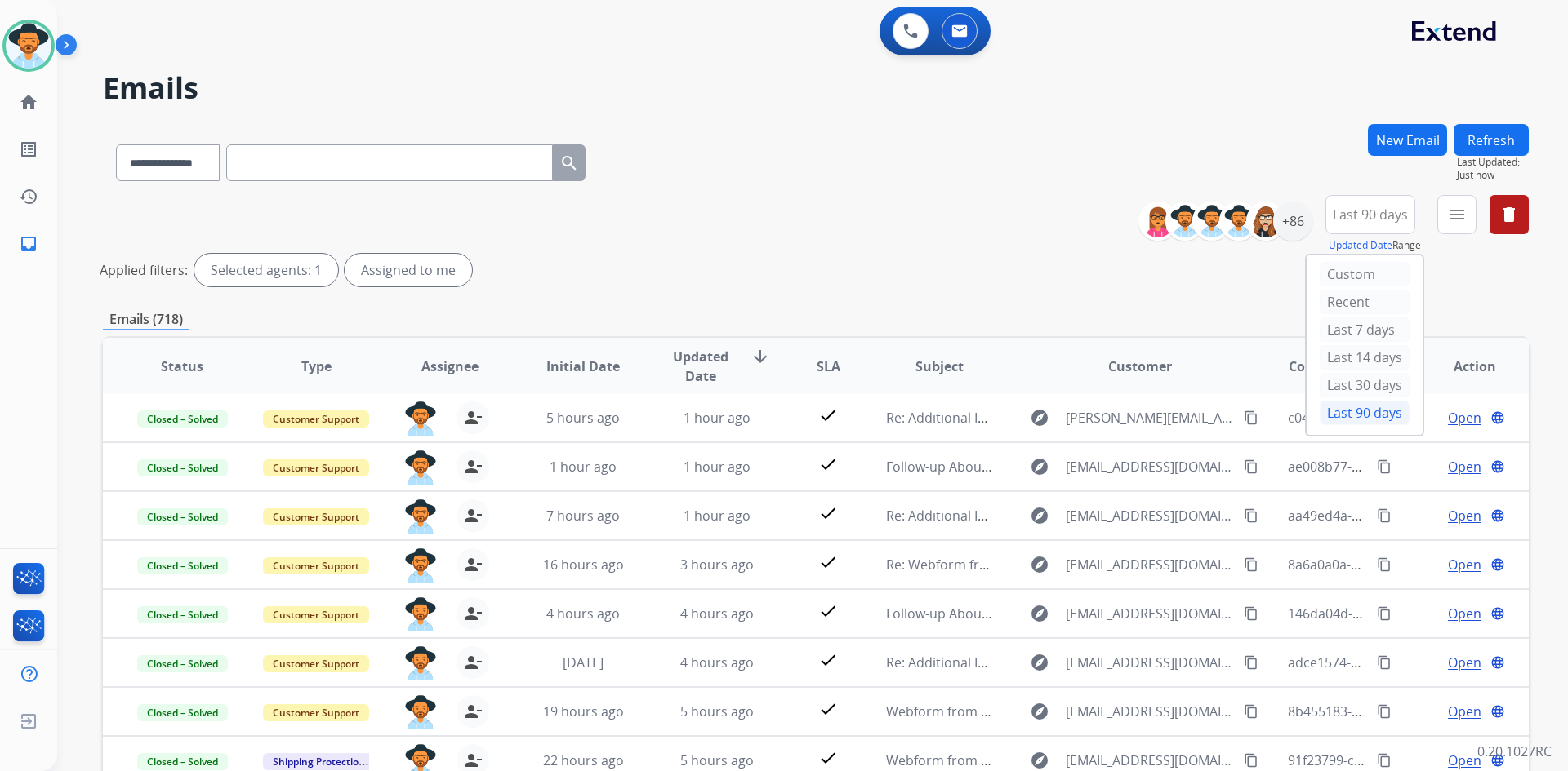
click at [853, 201] on div "**********" at bounding box center [816, 243] width 1426 height 98
click at [1448, 215] on mat-icon "menu" at bounding box center [1456, 214] width 19 height 19
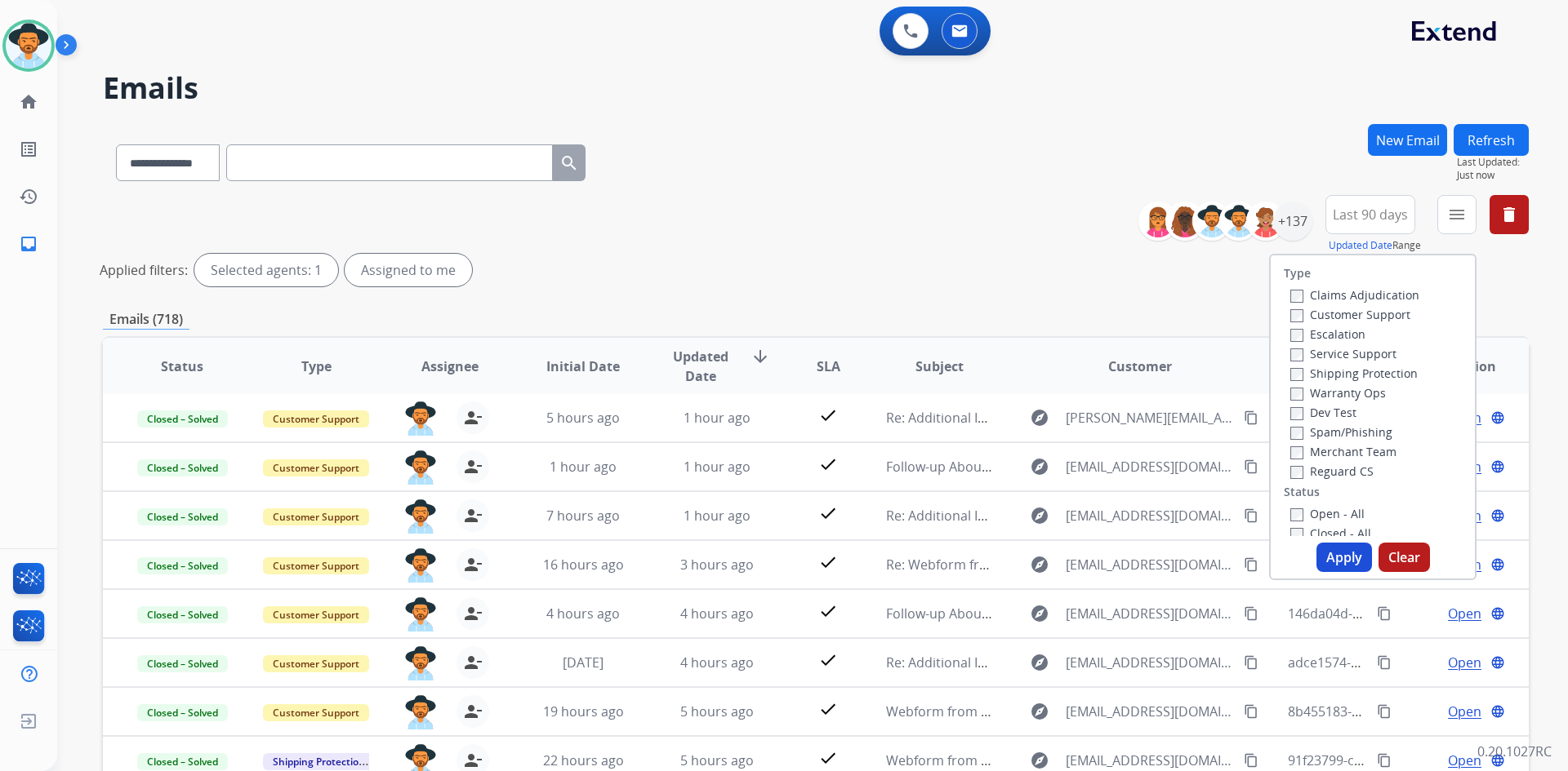
click at [1358, 310] on label "Customer Support" at bounding box center [1350, 314] width 120 height 16
click at [1353, 373] on label "Shipping Protection" at bounding box center [1354, 373] width 127 height 16
click at [1345, 469] on label "Reguard CS" at bounding box center [1332, 471] width 84 height 16
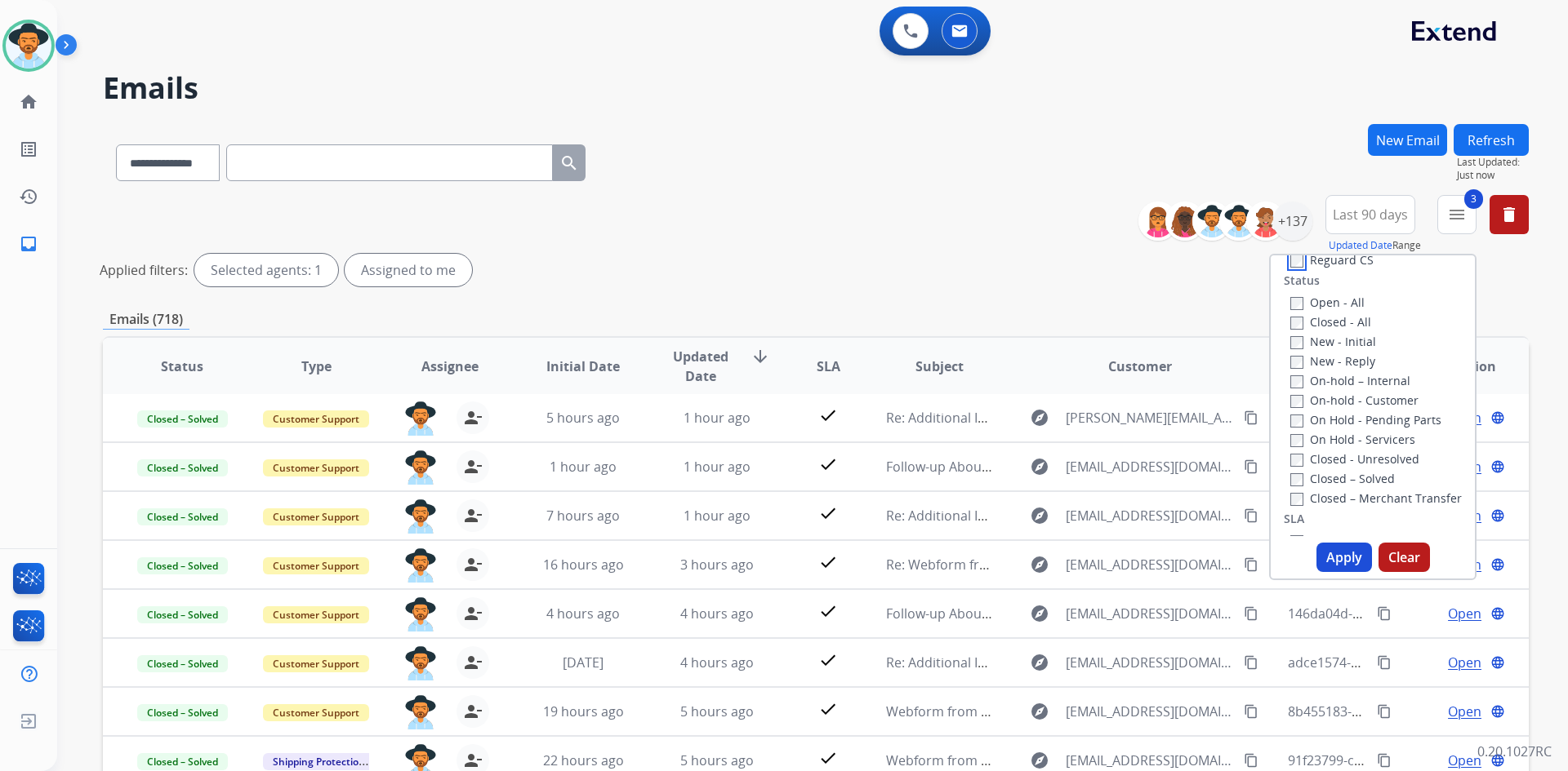
scroll to position [245, 0]
click at [1333, 325] on label "New - Reply" at bounding box center [1333, 328] width 85 height 16
click at [1333, 555] on button "Apply" at bounding box center [1344, 557] width 55 height 29
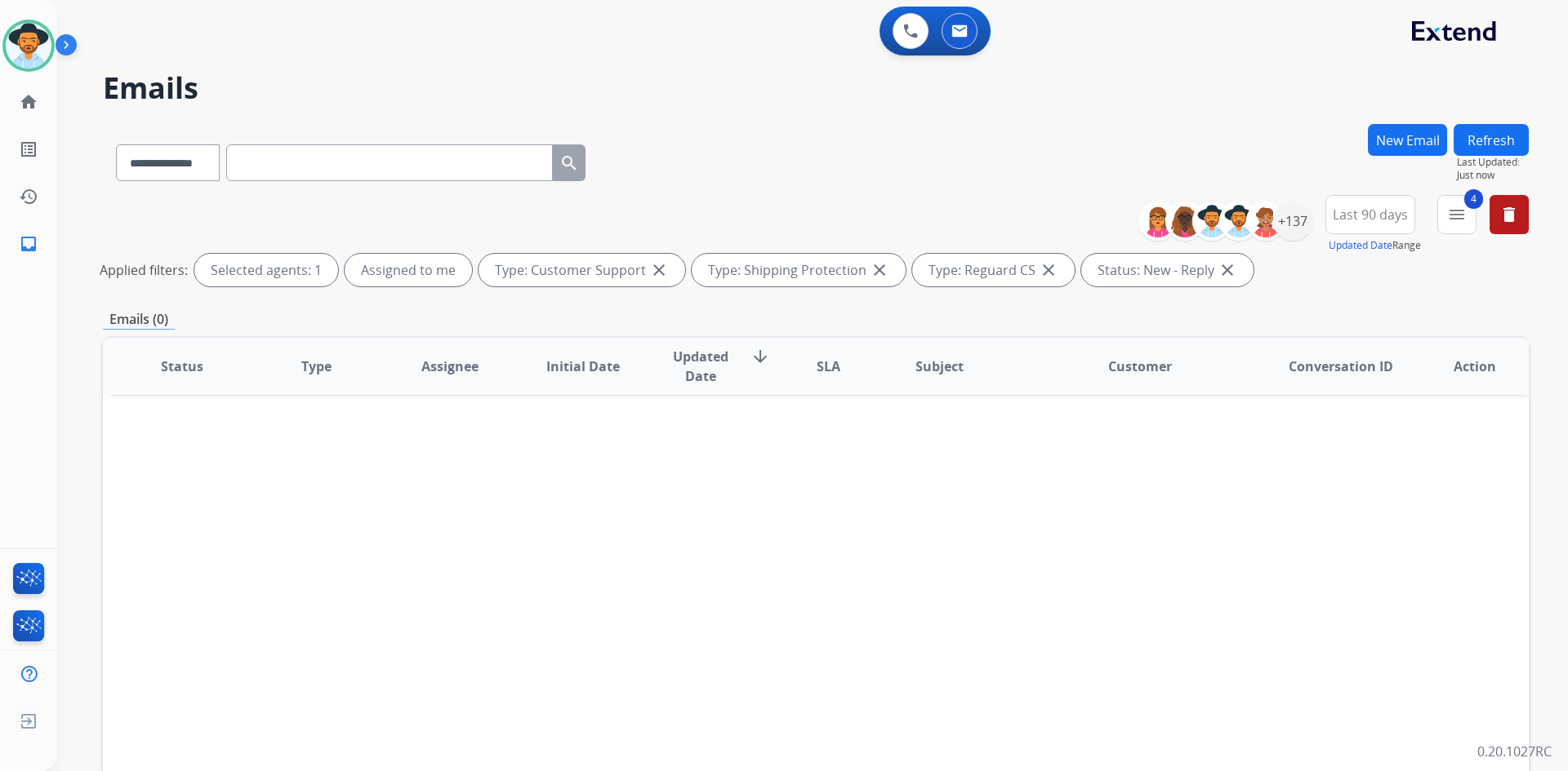
scroll to position [0, 0]
click at [1458, 212] on mat-icon "menu" at bounding box center [1456, 214] width 19 height 19
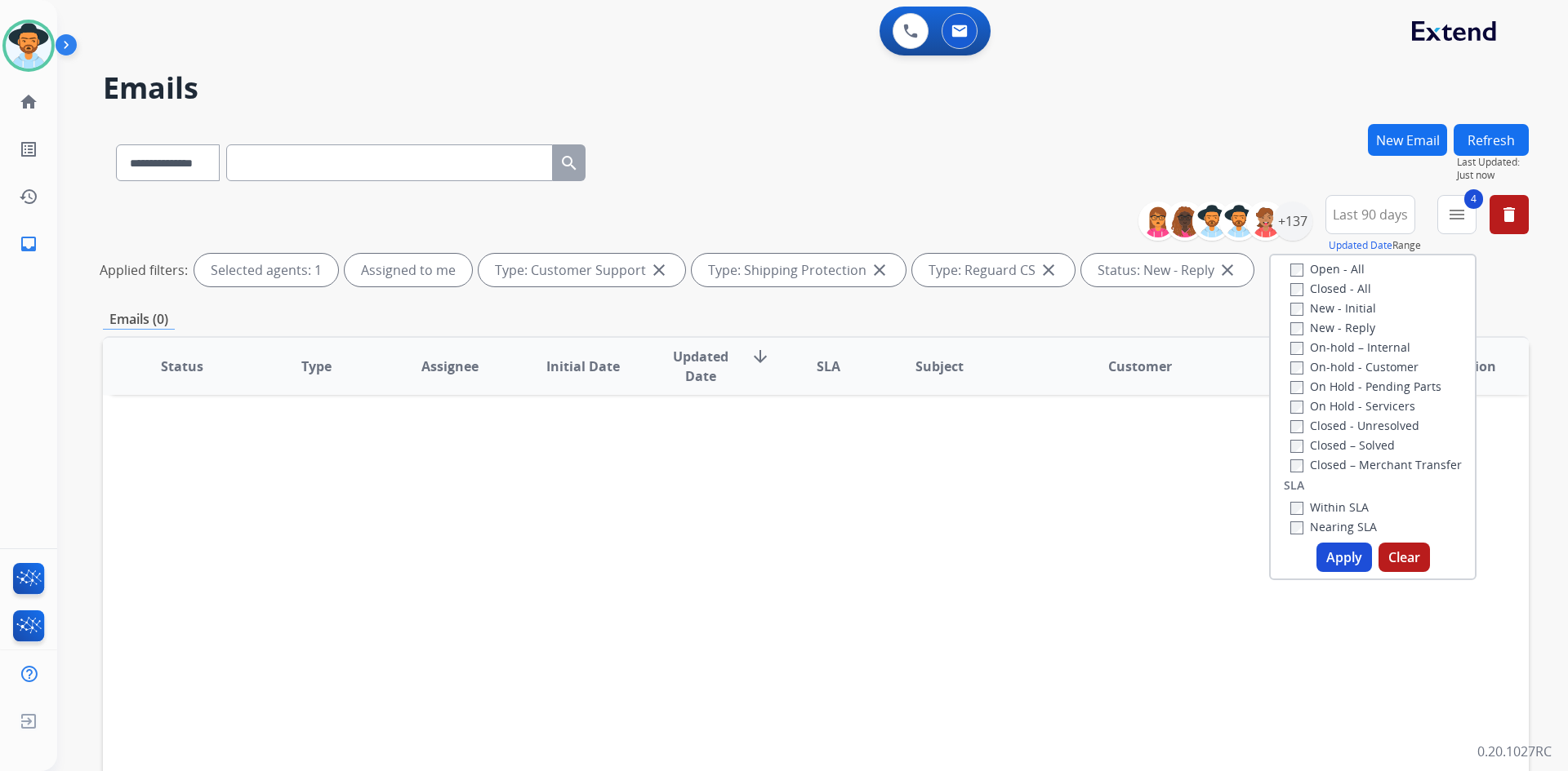
click at [1343, 312] on label "New - Initial" at bounding box center [1333, 308] width 85 height 16
click at [1325, 567] on button "Apply" at bounding box center [1344, 557] width 55 height 29
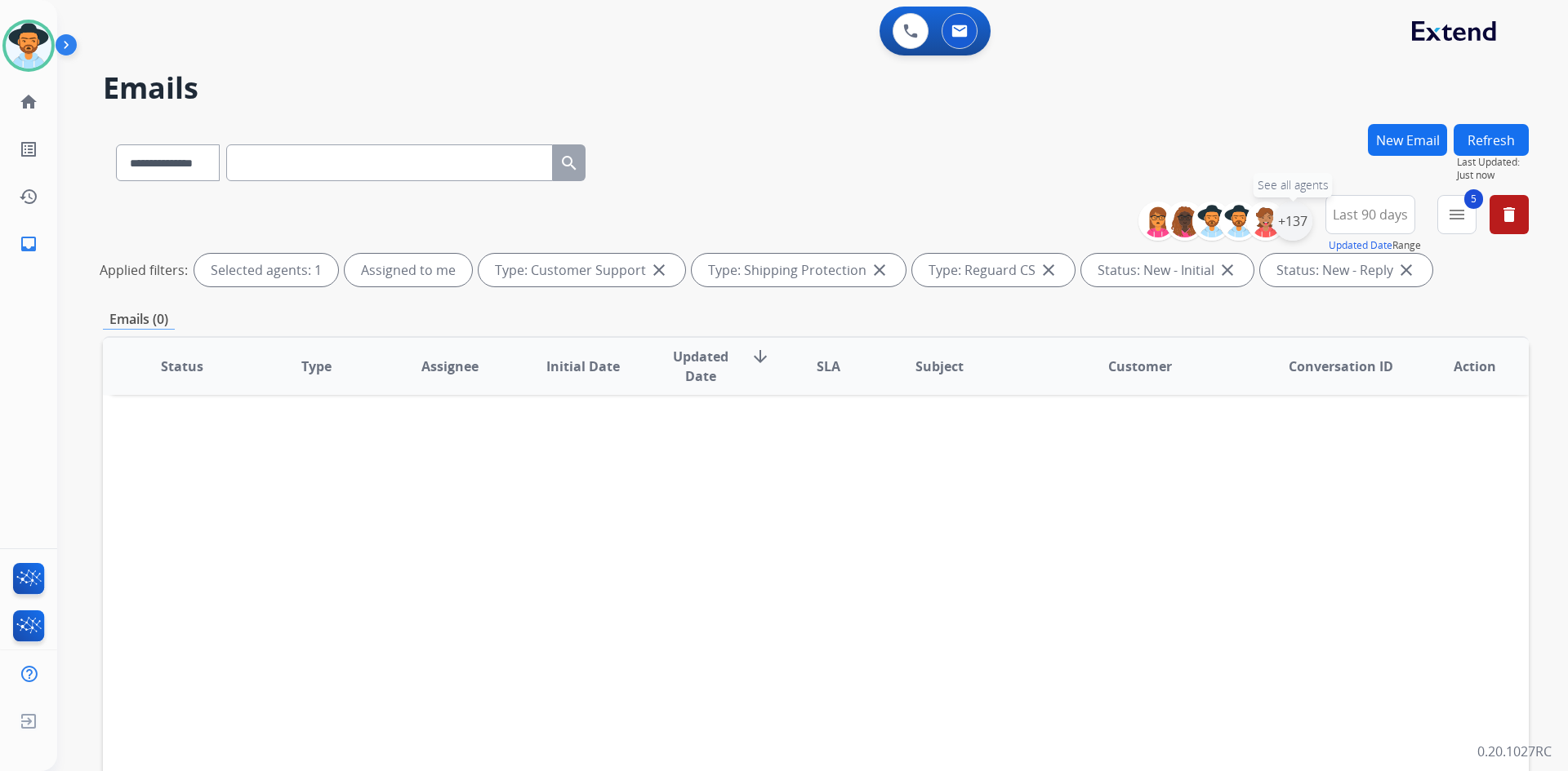
click at [1289, 227] on div "+137" at bounding box center [1293, 221] width 39 height 39
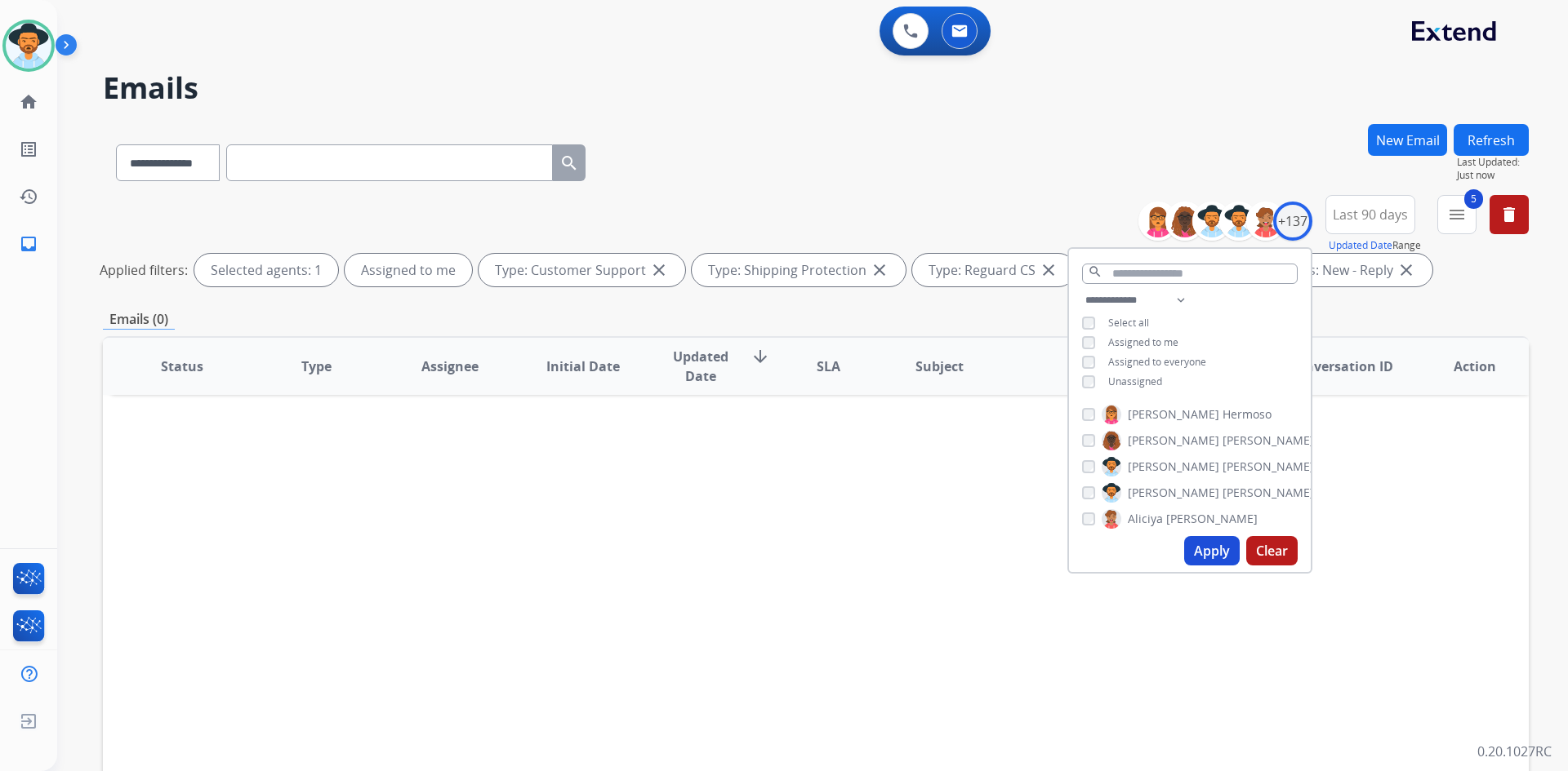
click at [1129, 377] on span "Unassigned" at bounding box center [1135, 381] width 54 height 14
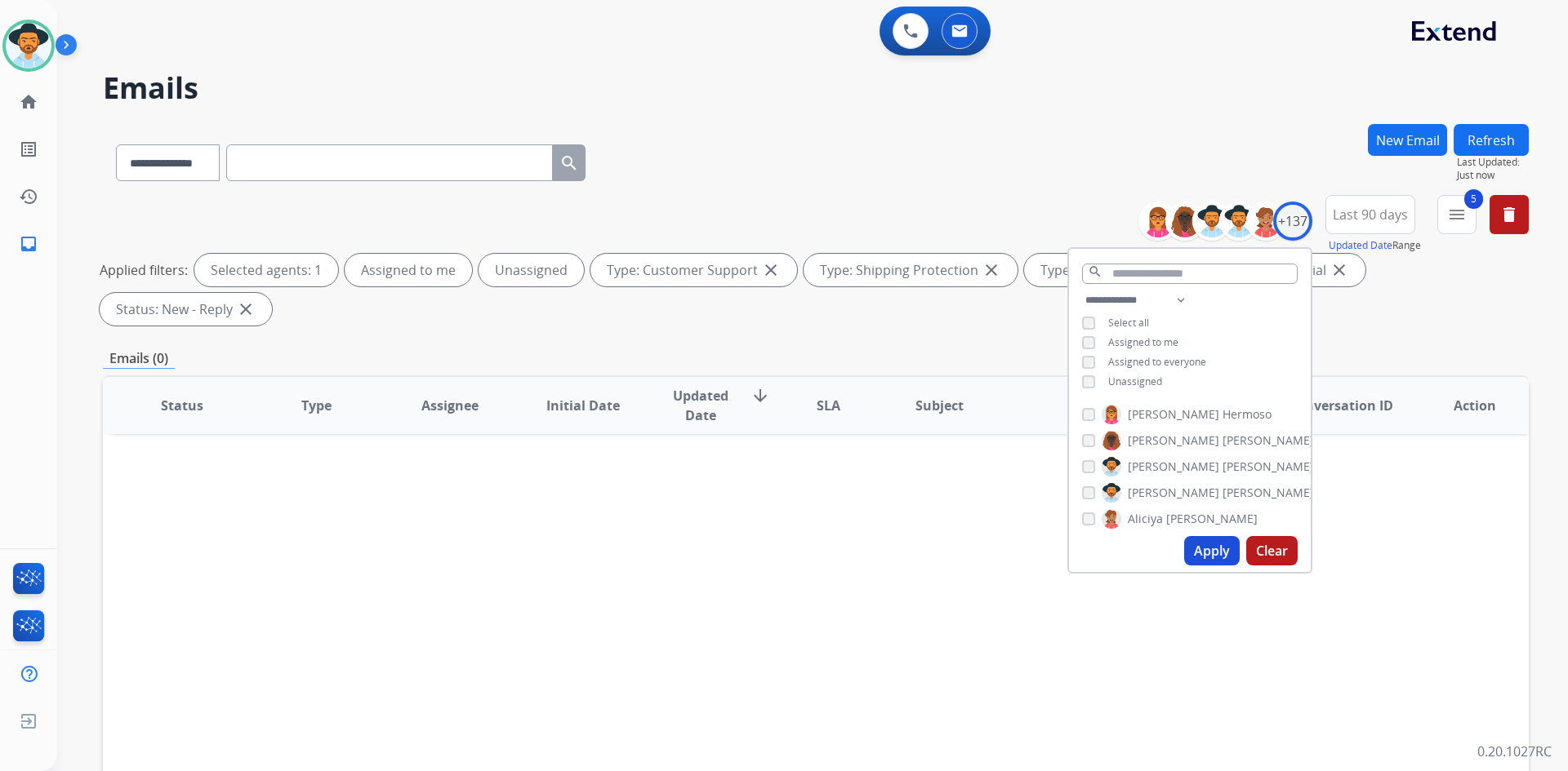
click at [1219, 550] on button "Apply" at bounding box center [1212, 550] width 55 height 29
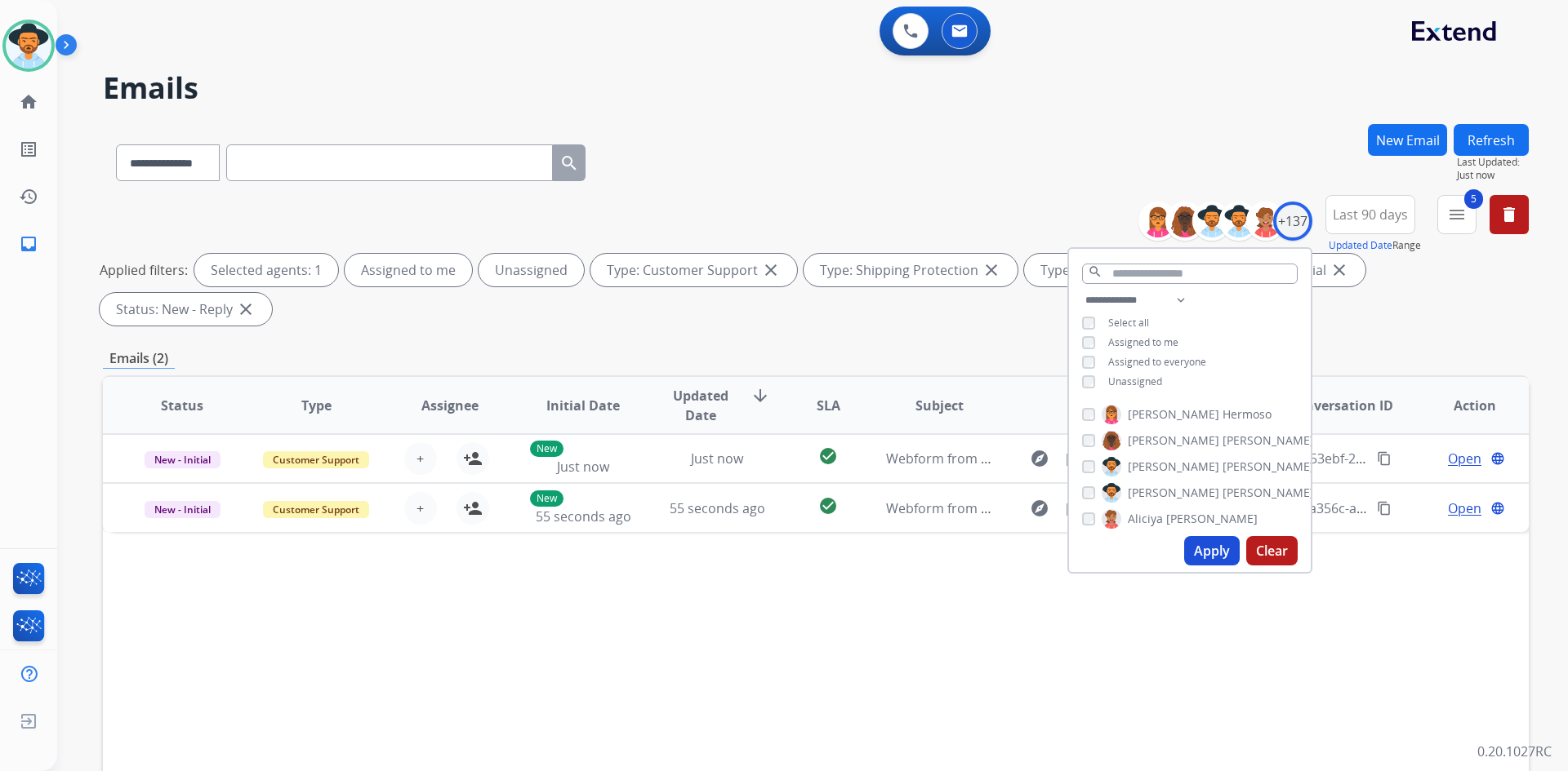
click at [892, 361] on div "Emails (2)" at bounding box center [816, 359] width 1426 height 20
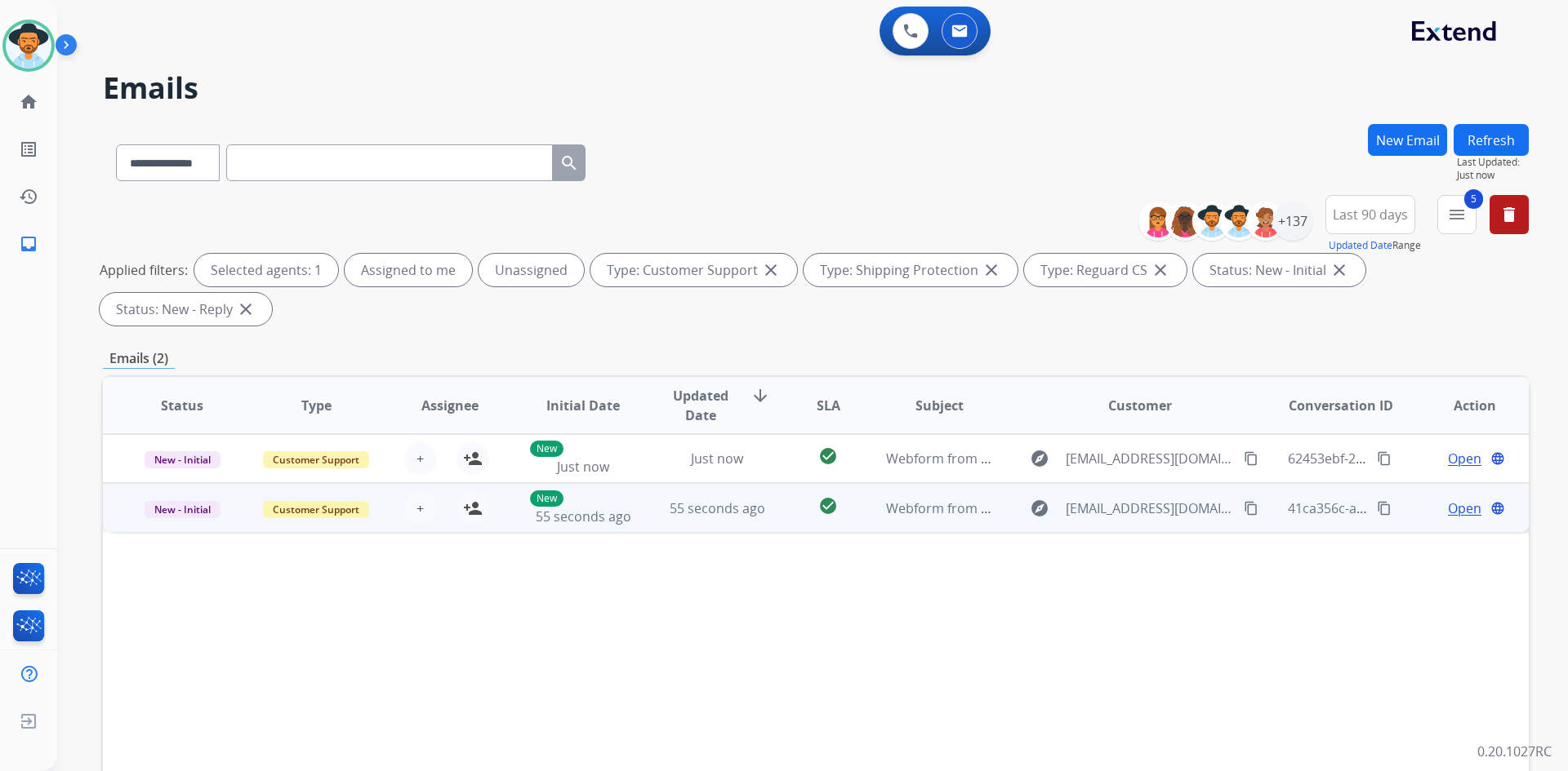
click at [1243, 508] on mat-icon "content_copy" at bounding box center [1251, 508] width 15 height 15
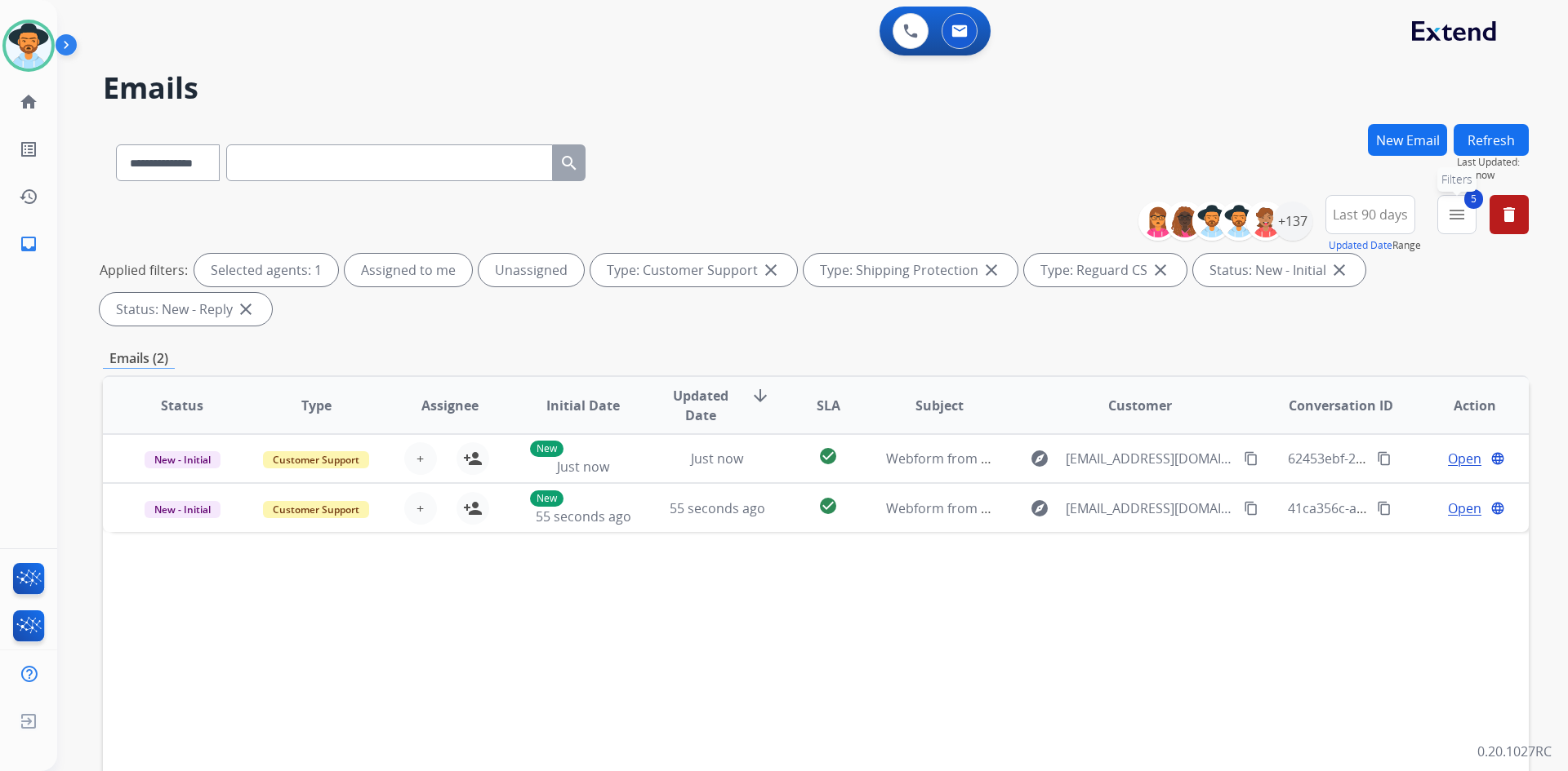
click at [1455, 218] on mat-icon "menu" at bounding box center [1456, 214] width 19 height 19
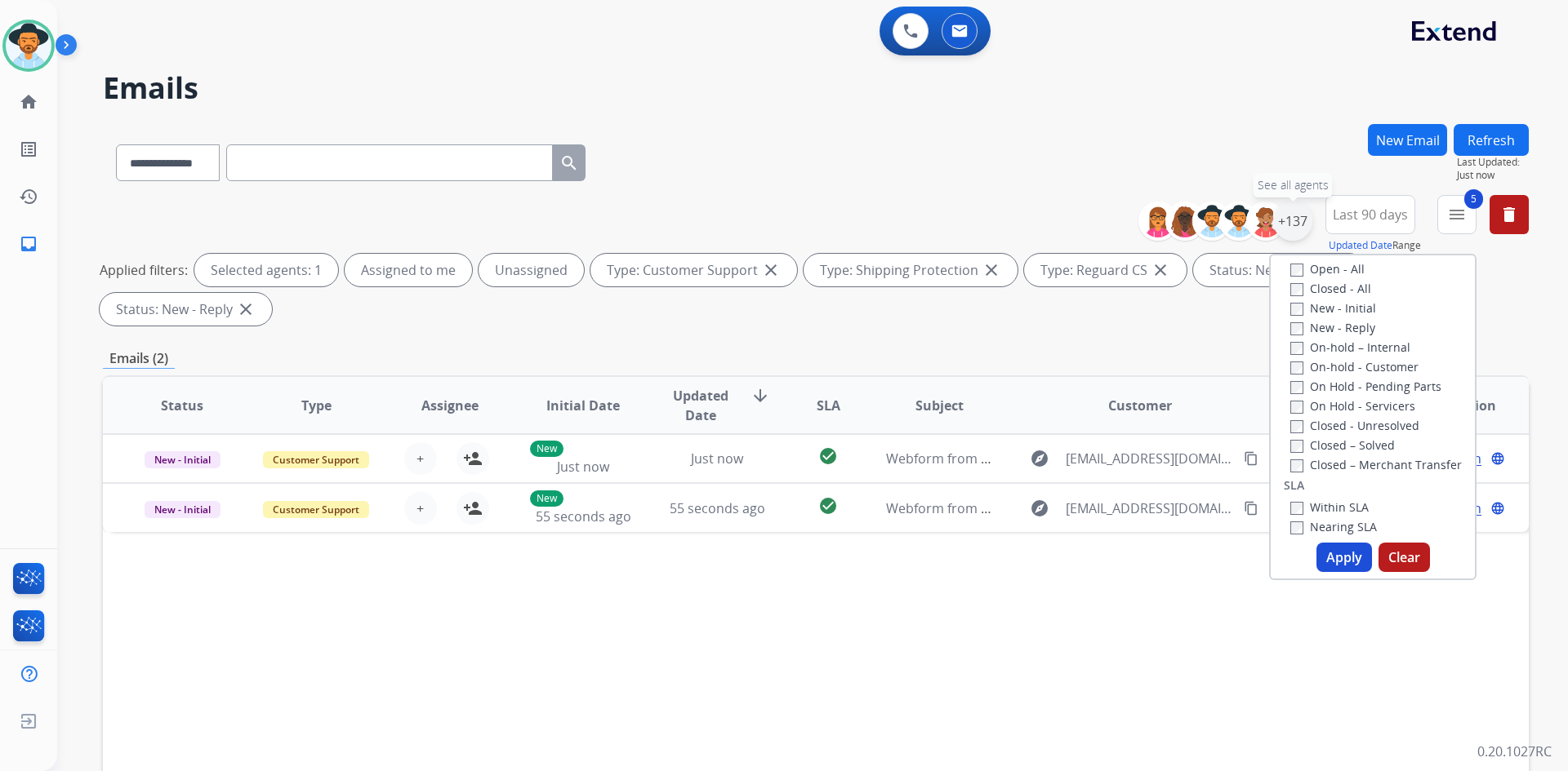
click at [1298, 223] on div "+137" at bounding box center [1293, 221] width 39 height 39
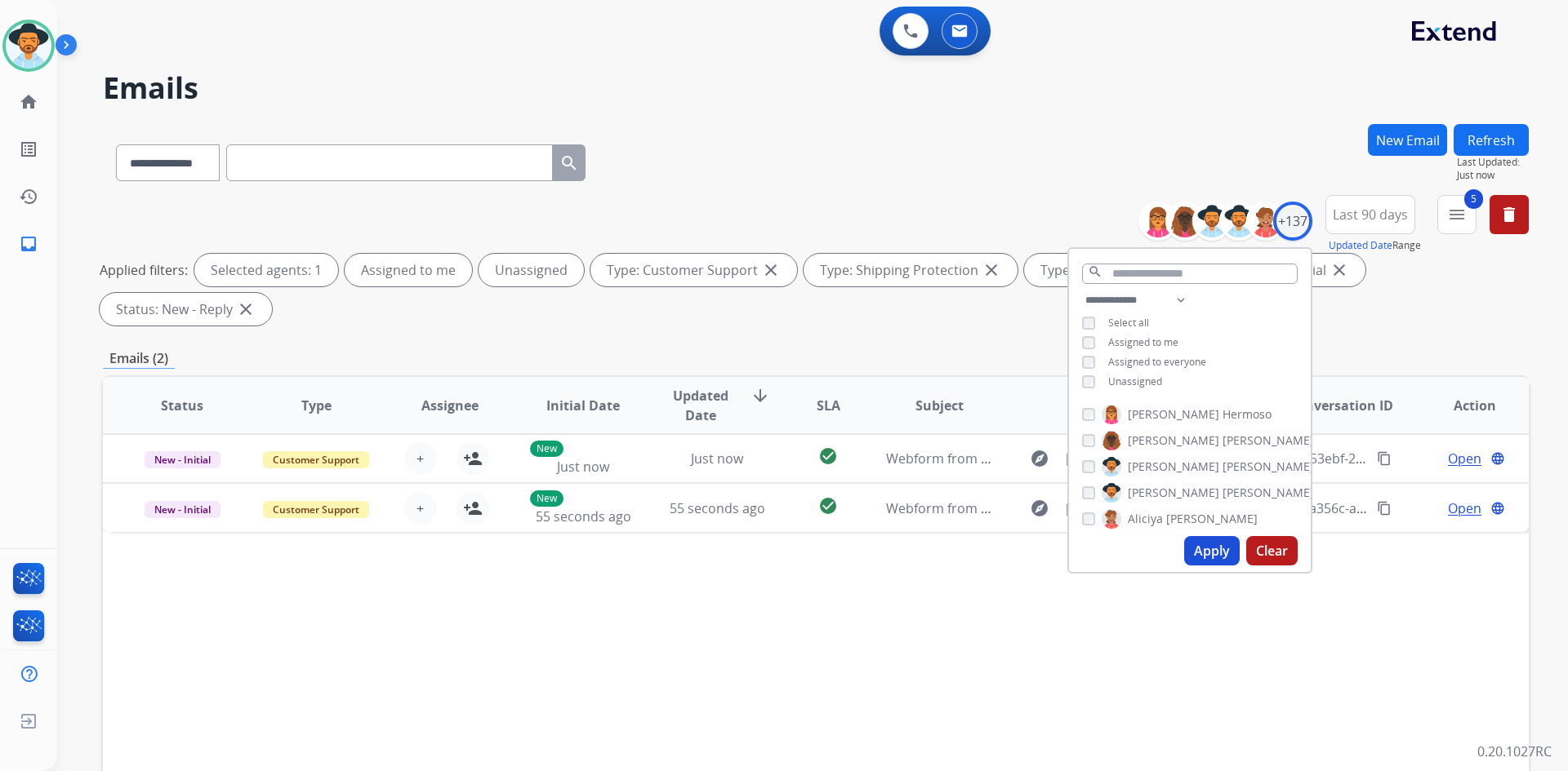
click at [1132, 386] on span "Unassigned" at bounding box center [1135, 381] width 54 height 14
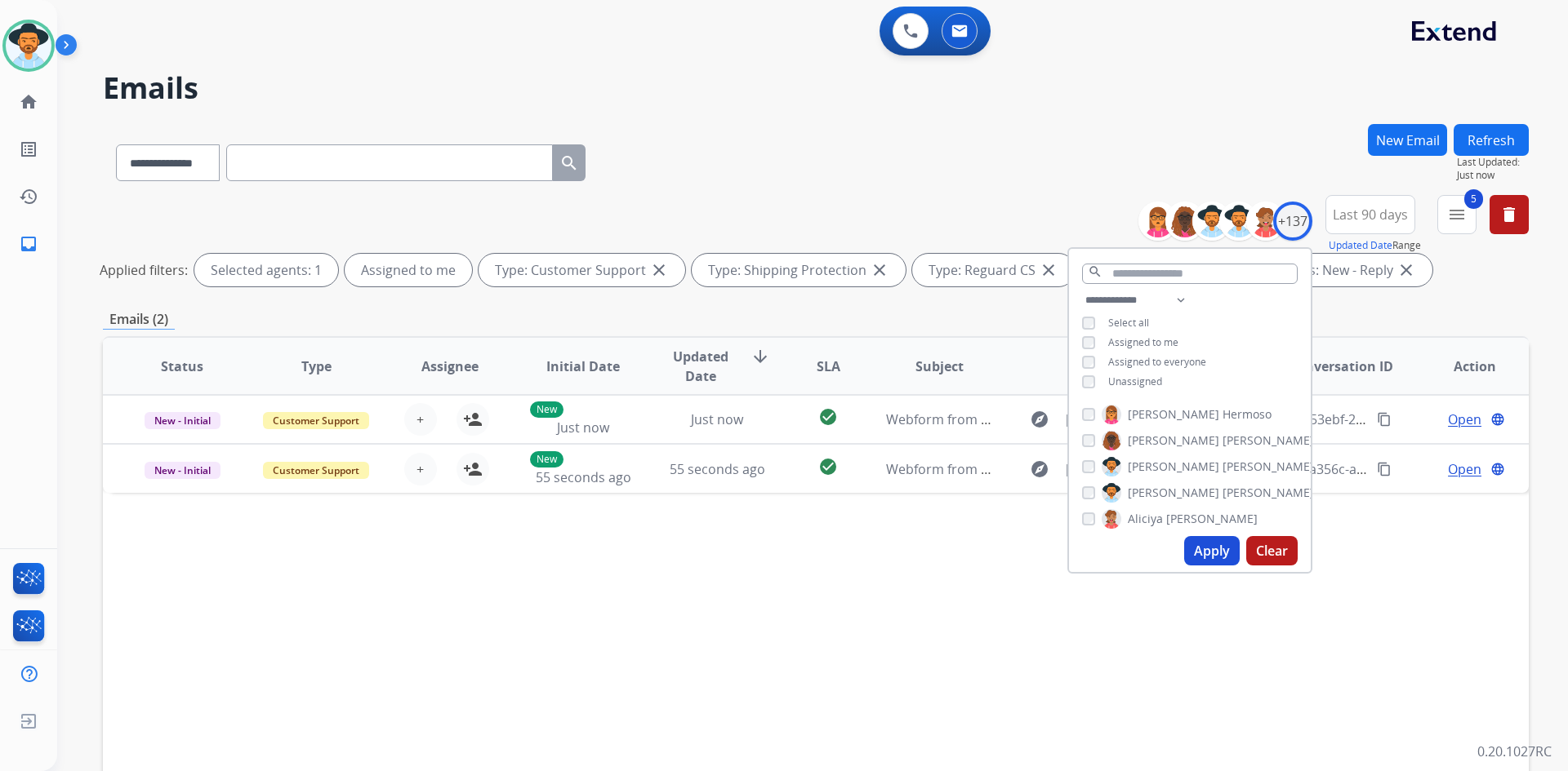
click at [1203, 558] on button "Apply" at bounding box center [1212, 550] width 55 height 29
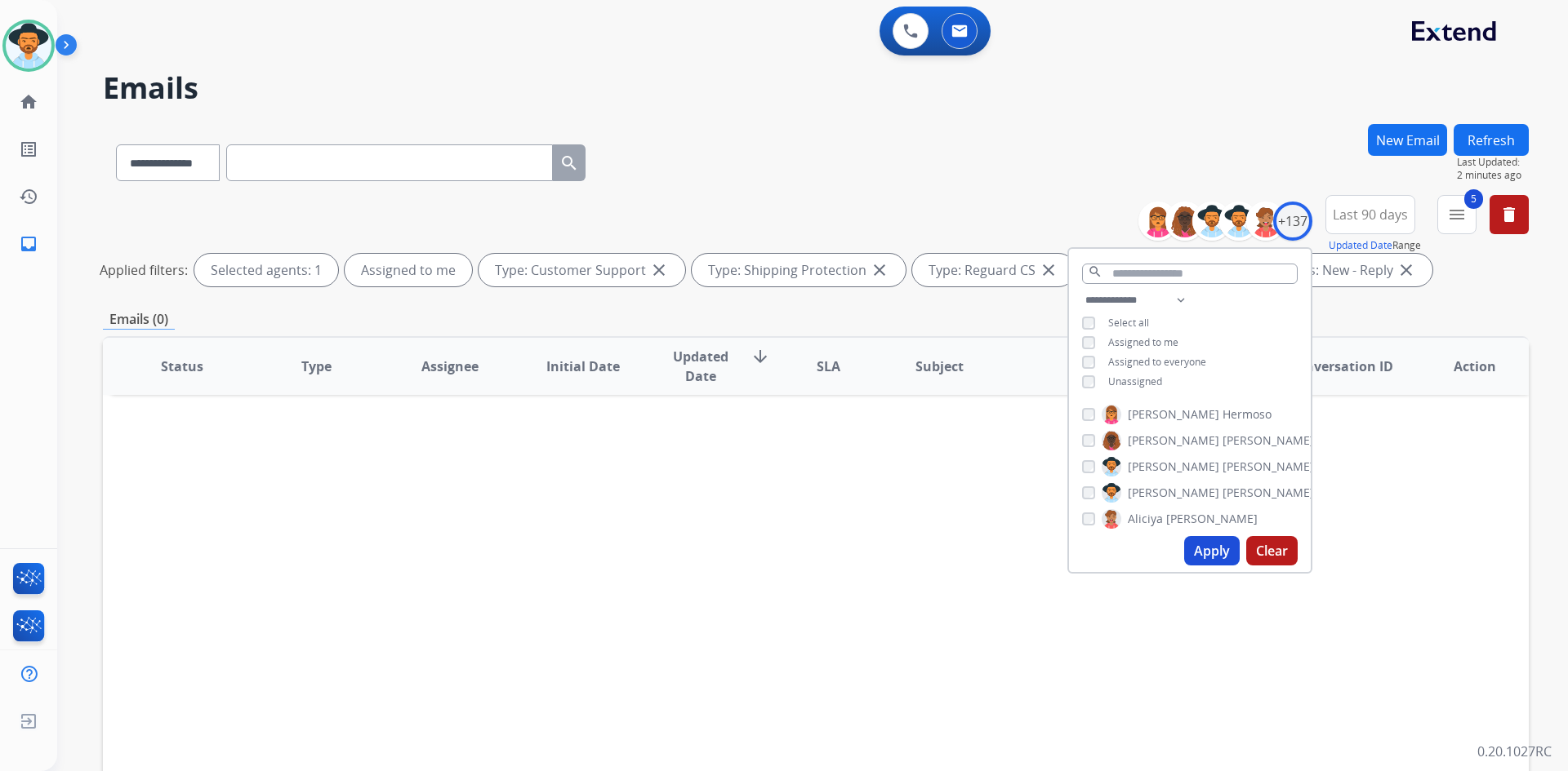
click at [940, 162] on div "**********" at bounding box center [816, 159] width 1426 height 71
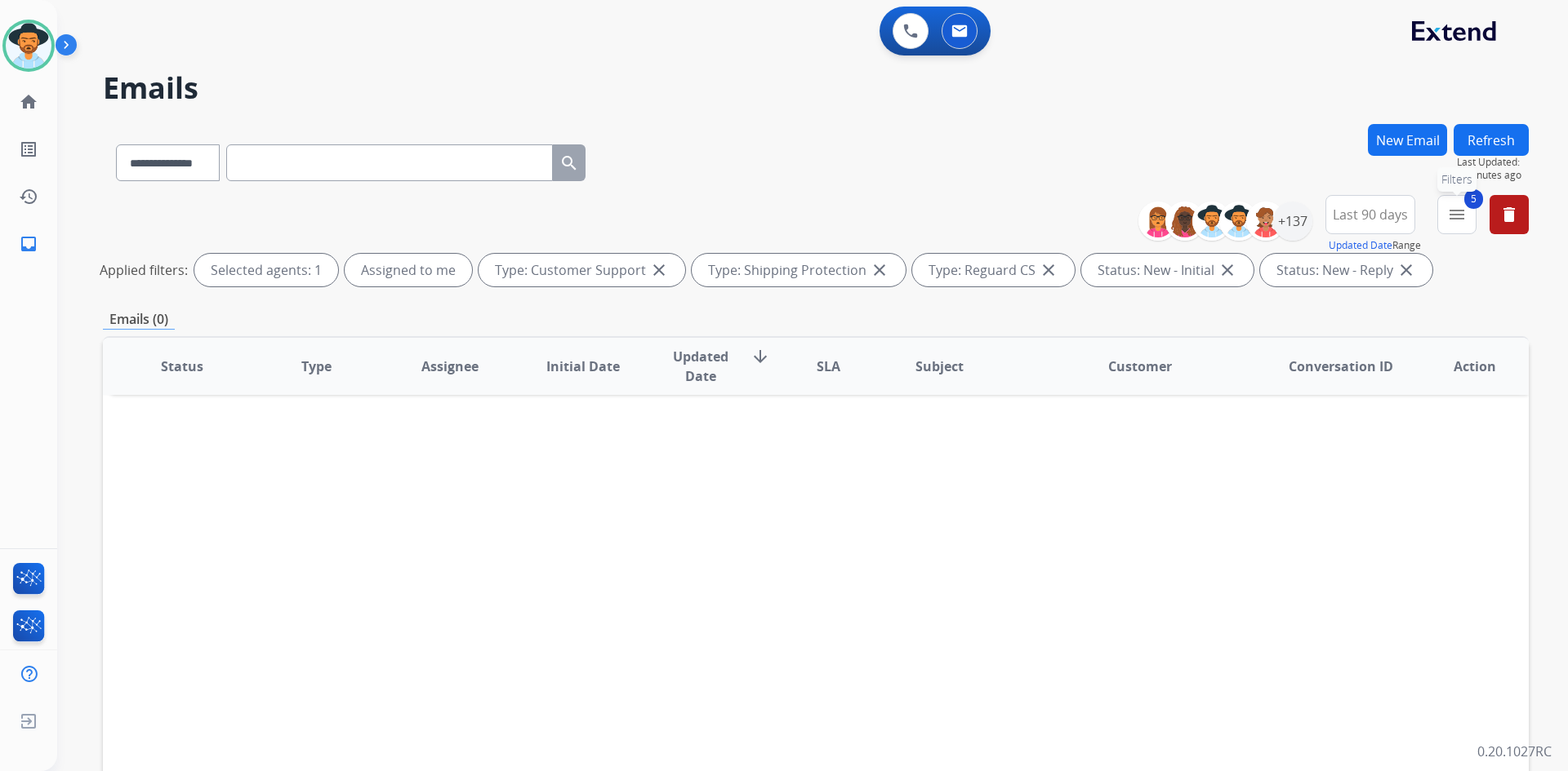
click at [1466, 219] on mat-icon "menu" at bounding box center [1456, 214] width 19 height 19
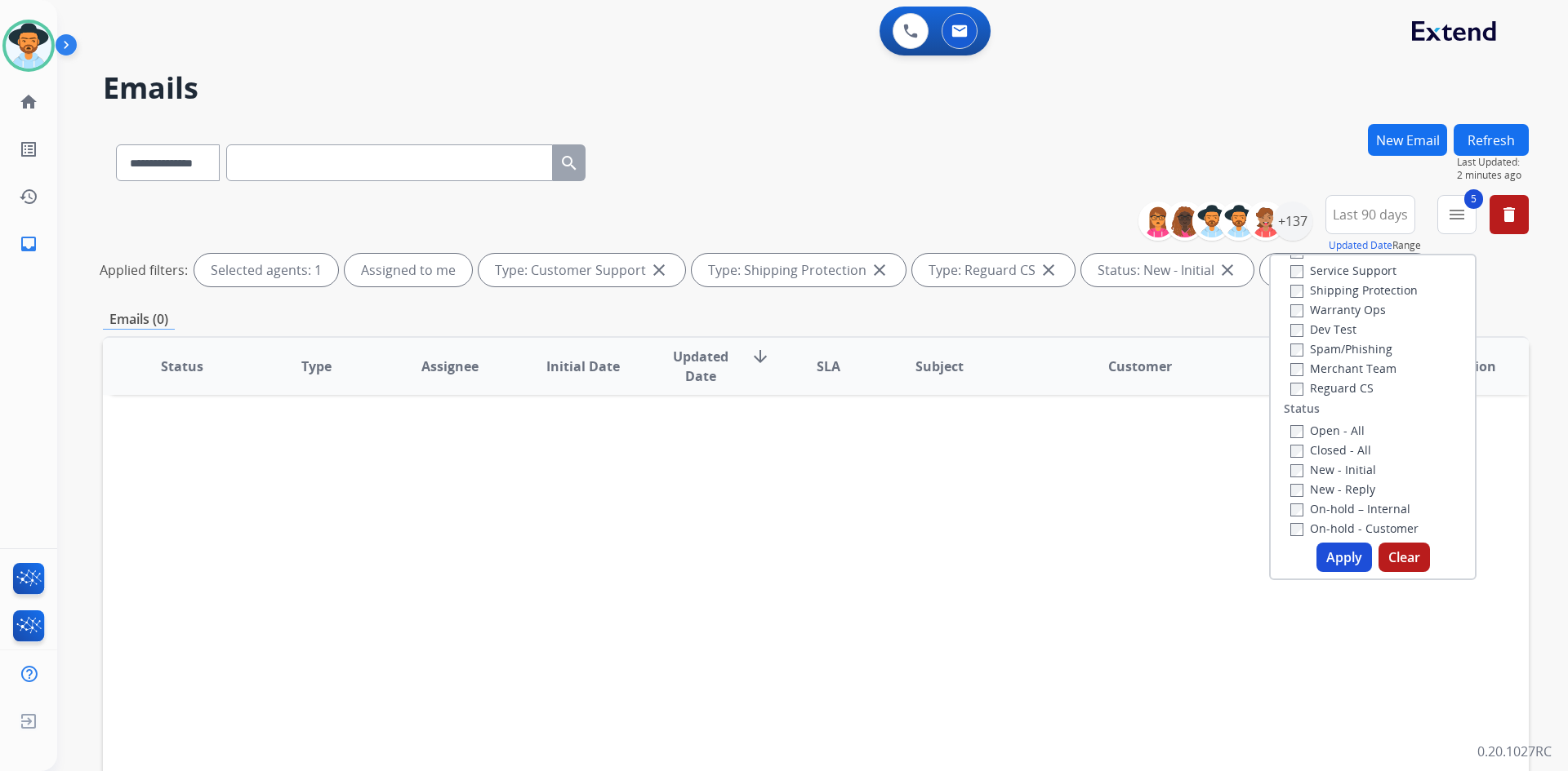
scroll to position [163, 0]
click at [1344, 413] on label "New - Reply" at bounding box center [1333, 409] width 85 height 16
click at [1349, 389] on label "New - Initial" at bounding box center [1333, 390] width 85 height 16
click at [1340, 551] on button "Apply" at bounding box center [1344, 557] width 55 height 29
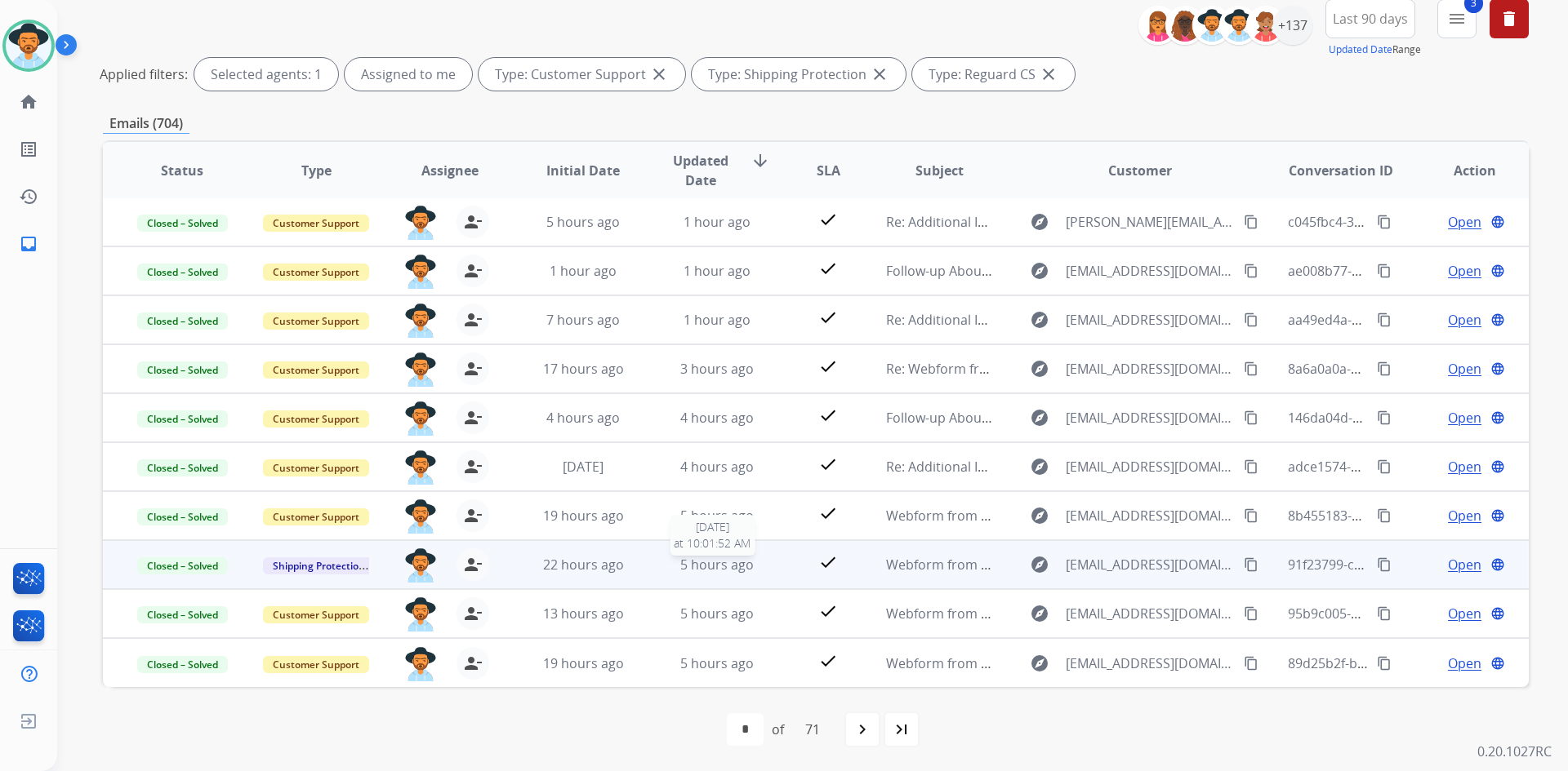
scroll to position [197, 0]
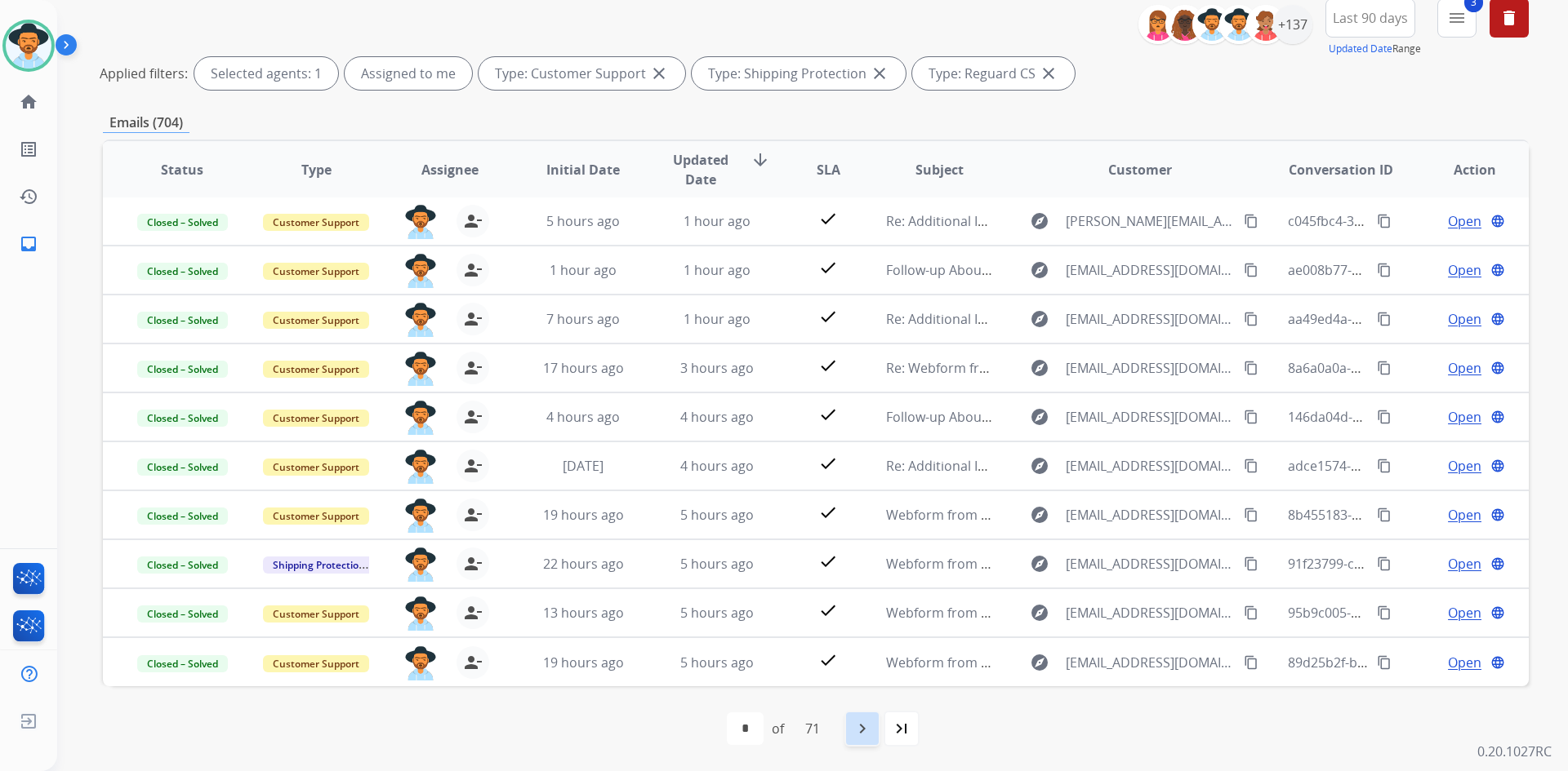
click at [866, 727] on mat-icon "navigate_next" at bounding box center [862, 728] width 19 height 19
click at [744, 729] on div "navigate_before" at bounding box center [733, 728] width 36 height 36
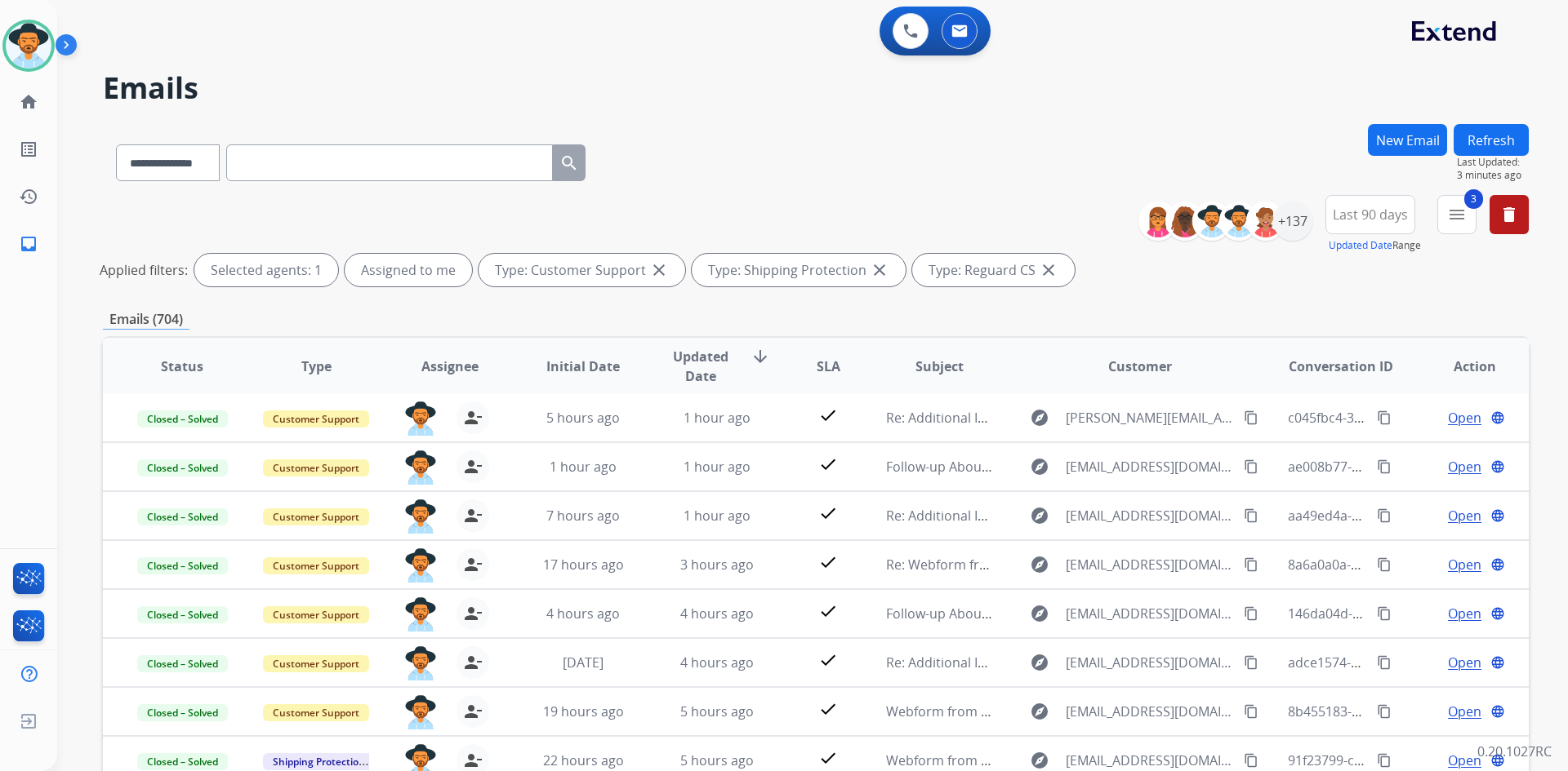
drag, startPoint x: 15, startPoint y: 43, endPoint x: 72, endPoint y: 56, distance: 58.5
click at [15, 43] on img at bounding box center [28, 45] width 46 height 46
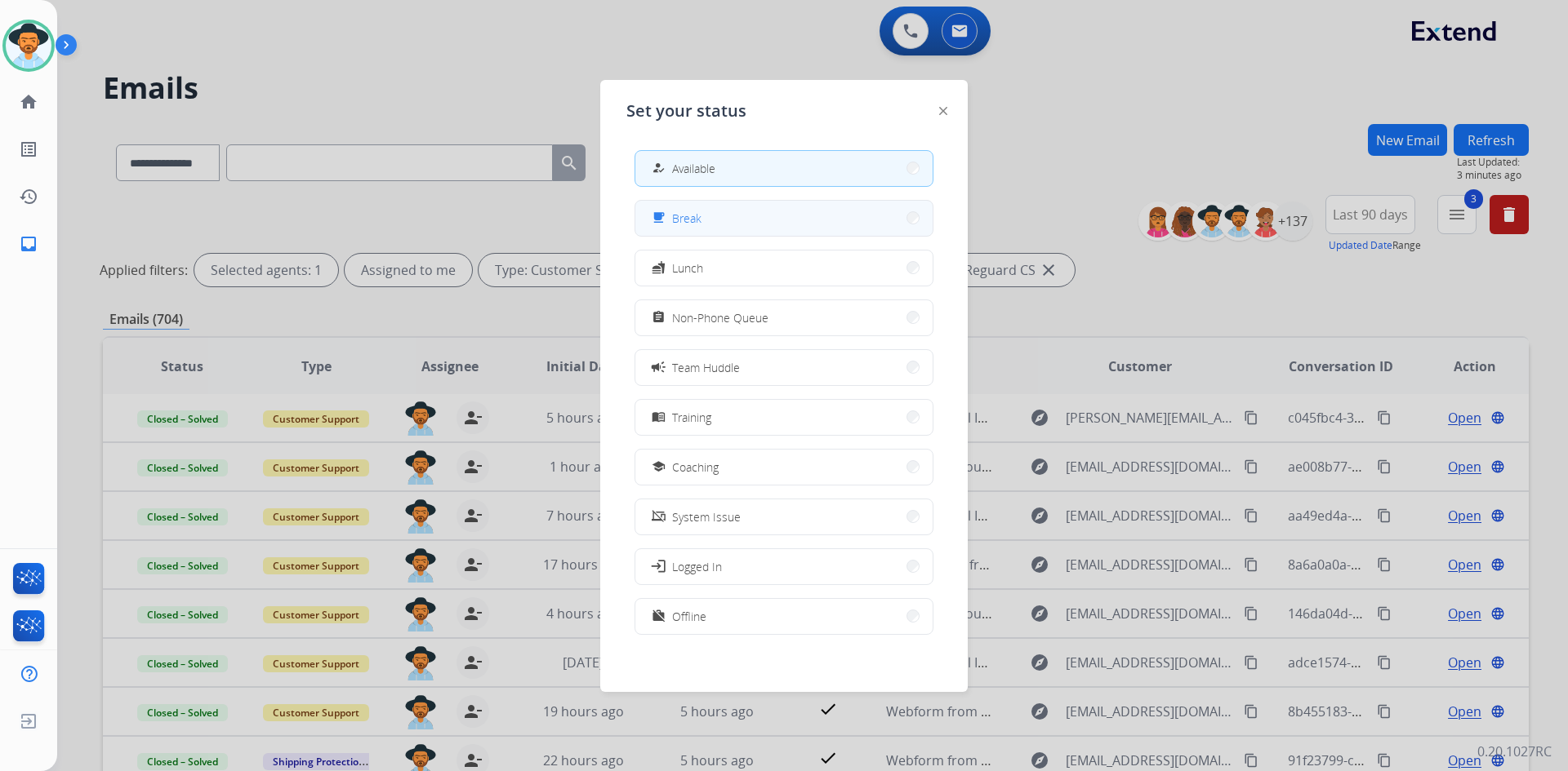
click at [769, 216] on button "free_breakfast Break" at bounding box center [783, 218] width 297 height 35
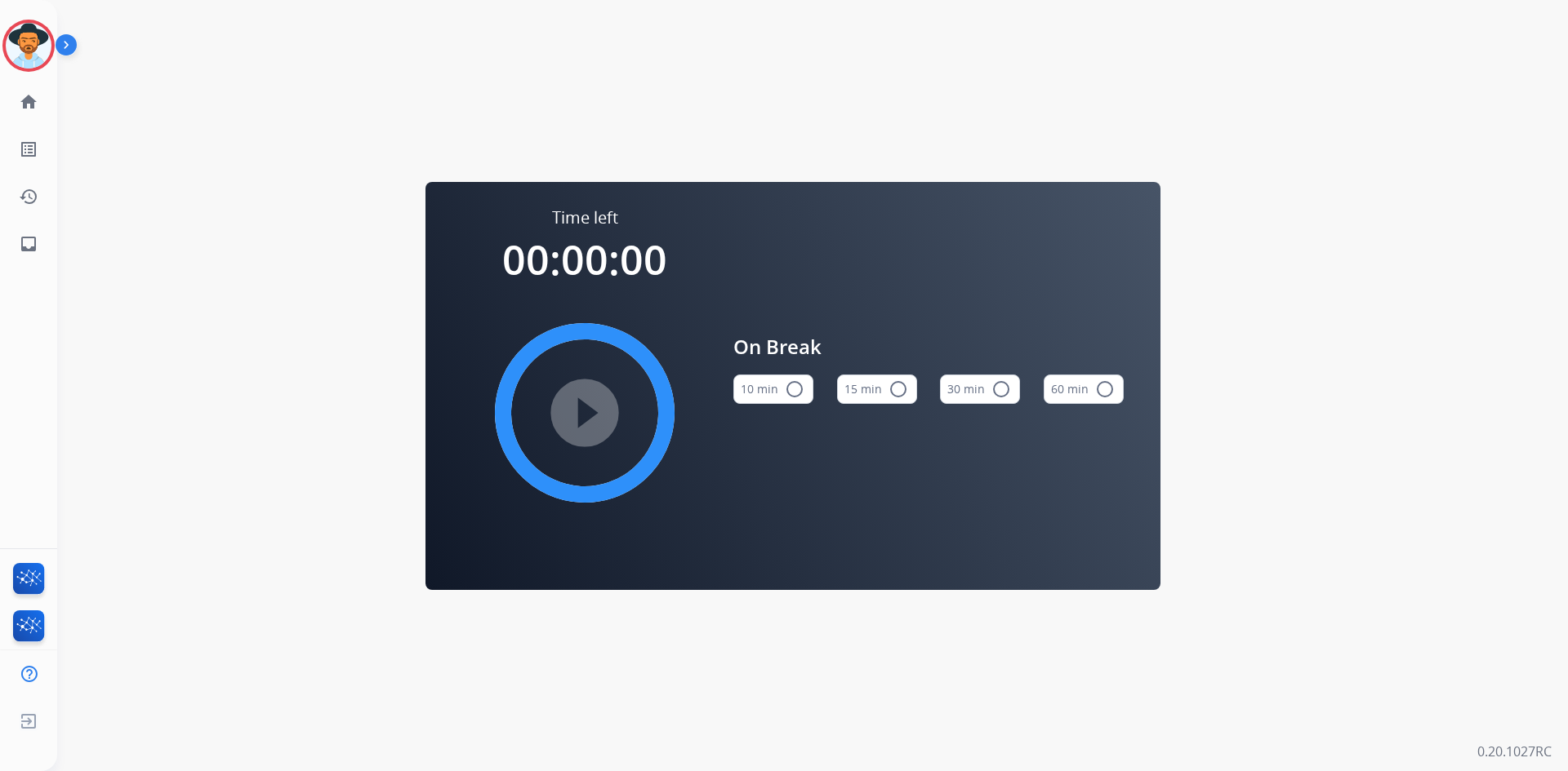
drag, startPoint x: 19, startPoint y: 45, endPoint x: 65, endPoint y: 56, distance: 47.3
click at [20, 45] on img at bounding box center [28, 45] width 46 height 46
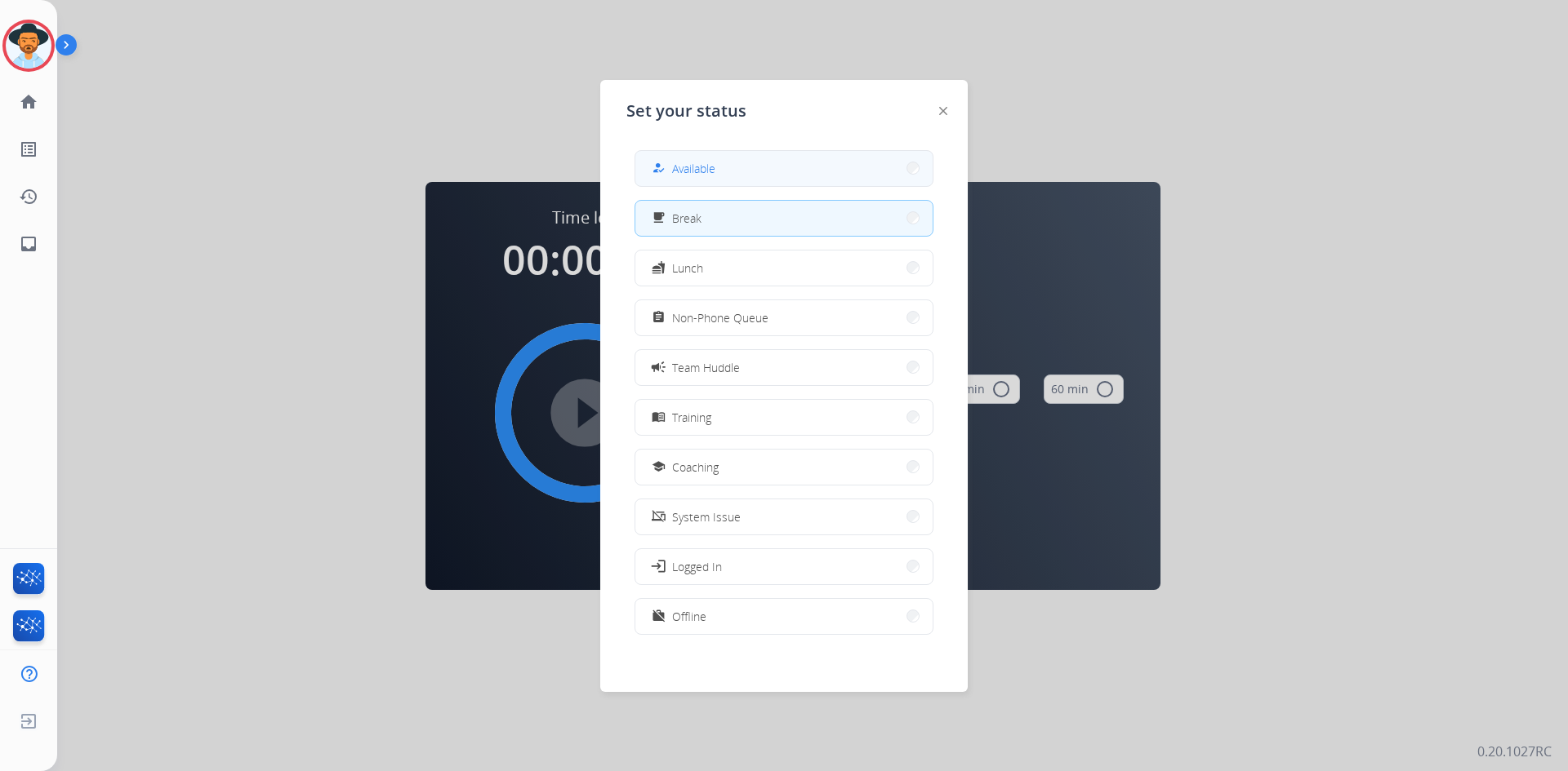
click at [795, 172] on button "how_to_reg Available" at bounding box center [783, 169] width 297 height 35
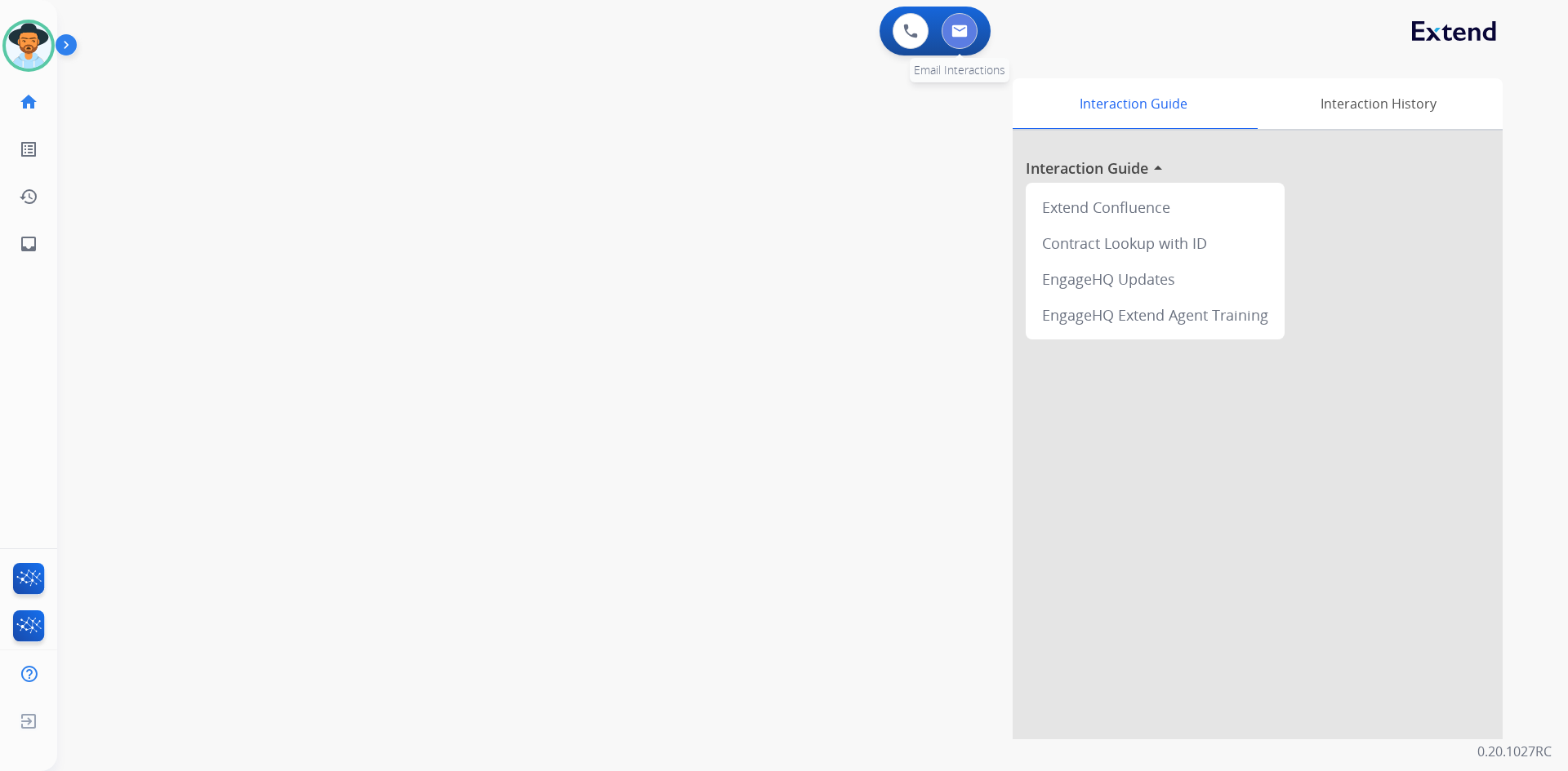
click at [957, 38] on button at bounding box center [959, 31] width 36 height 36
select select "**********"
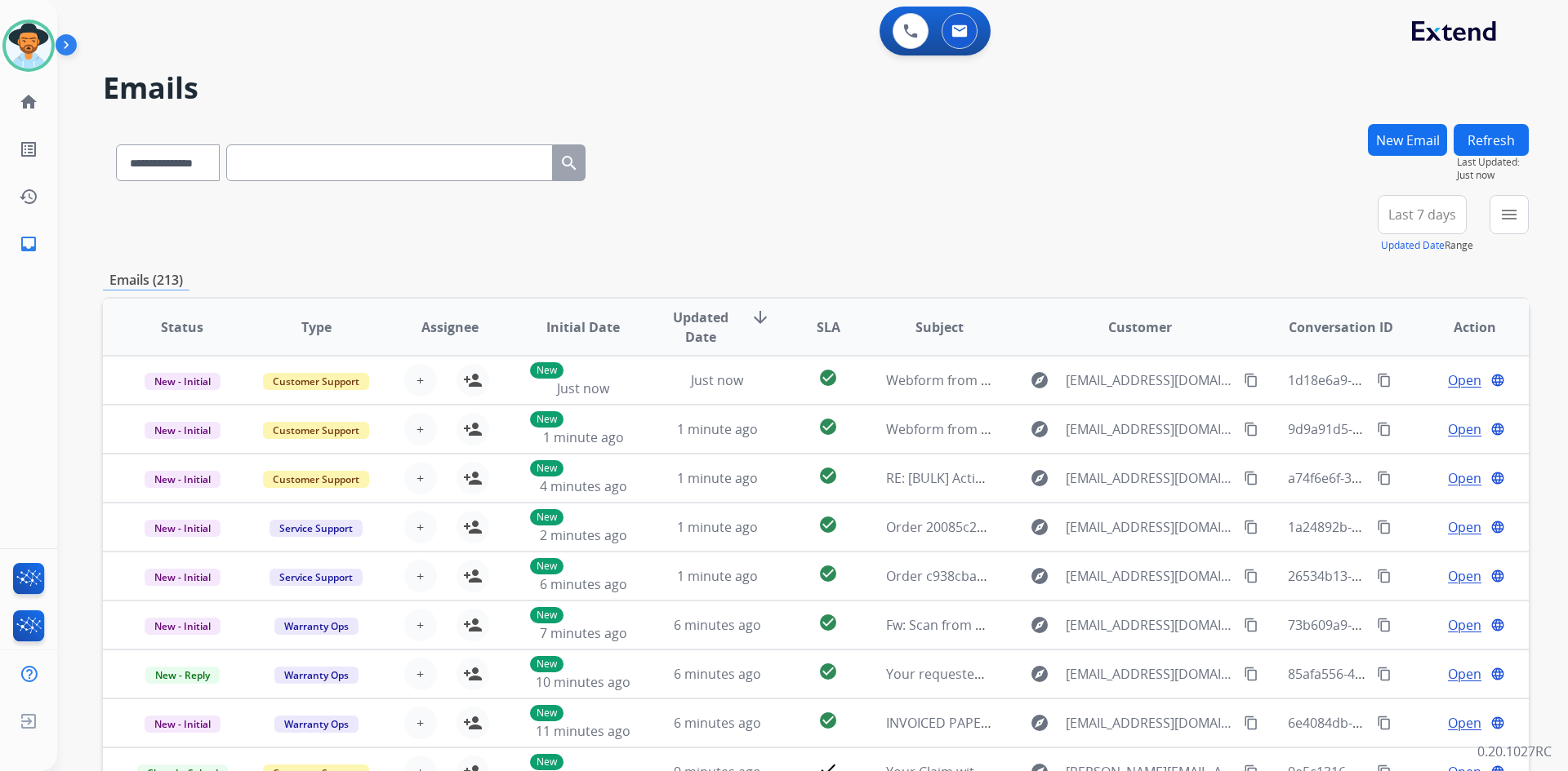
drag, startPoint x: 1409, startPoint y: 218, endPoint x: 1409, endPoint y: 230, distance: 12.0
click at [1409, 218] on span "Last 7 days" at bounding box center [1422, 215] width 68 height 7
click at [1417, 415] on div "Last 90 days" at bounding box center [1417, 412] width 90 height 24
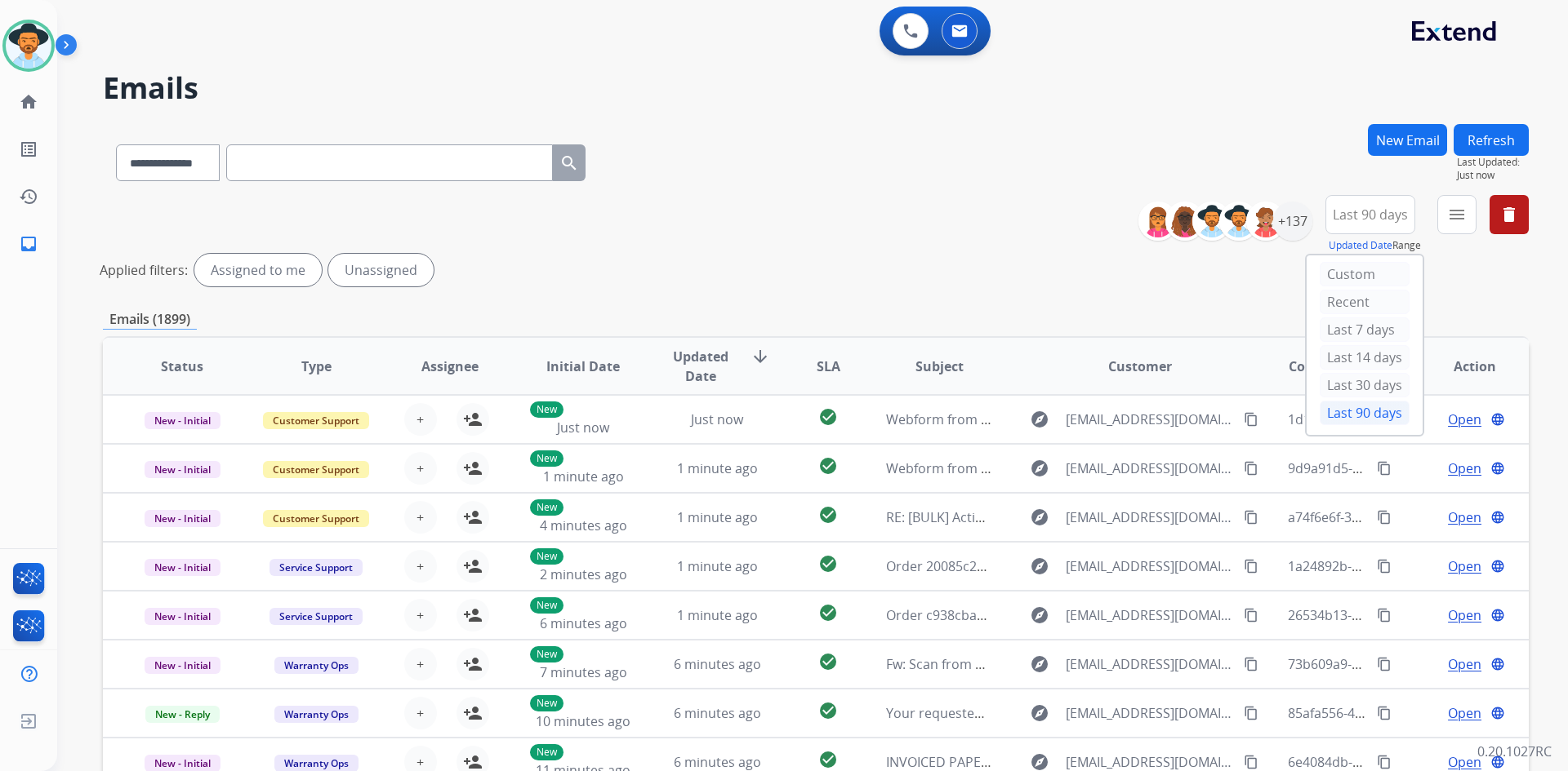
click at [1384, 215] on span "Last 90 days" at bounding box center [1371, 215] width 75 height 7
click at [1298, 217] on div "+137" at bounding box center [1293, 221] width 39 height 39
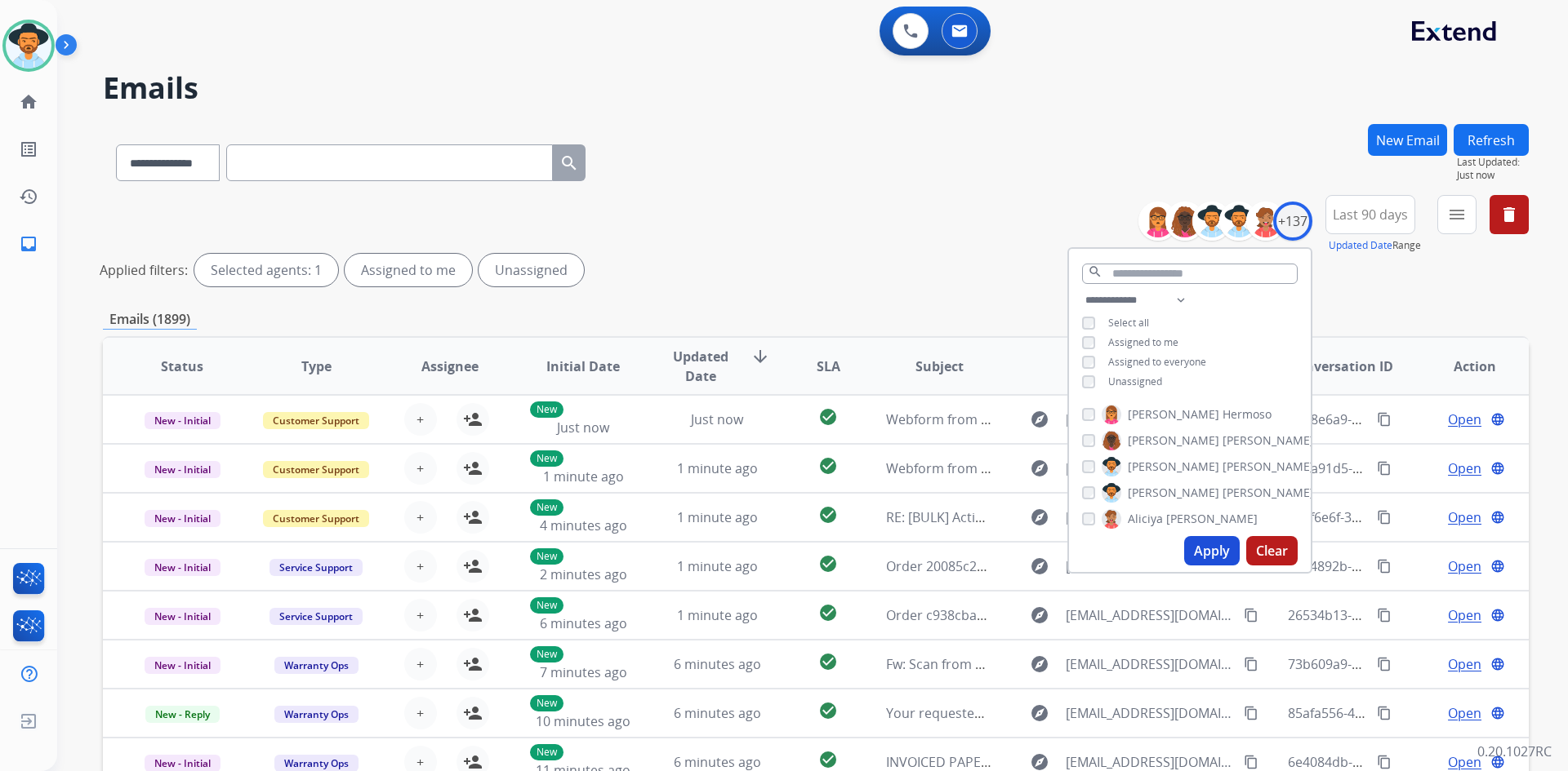
click at [1136, 385] on span "Unassigned" at bounding box center [1135, 381] width 54 height 14
click at [1212, 556] on button "Apply" at bounding box center [1212, 550] width 55 height 29
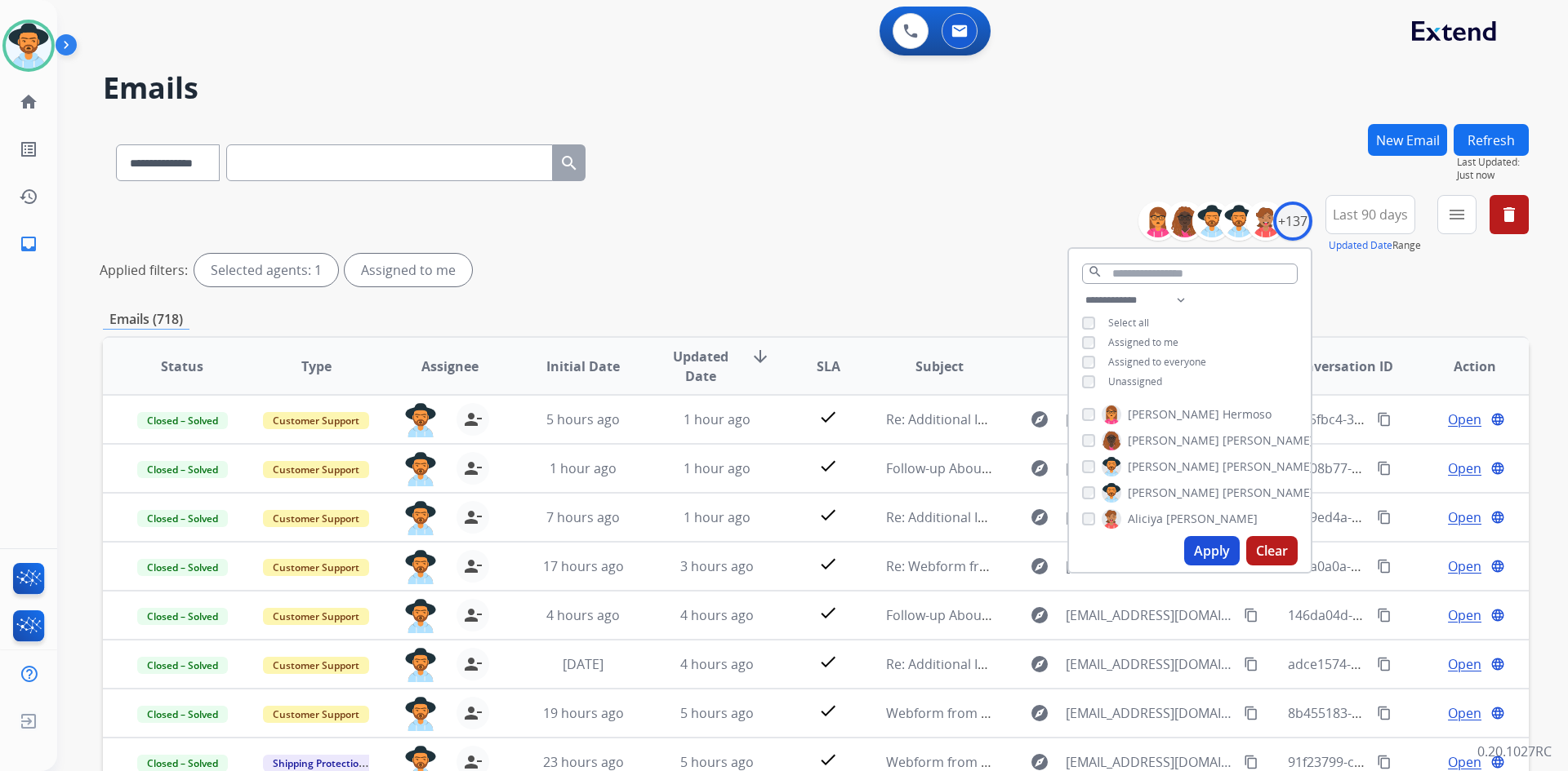
click at [1204, 552] on button "Apply" at bounding box center [1212, 550] width 55 height 29
click at [945, 166] on div "**********" at bounding box center [816, 159] width 1426 height 71
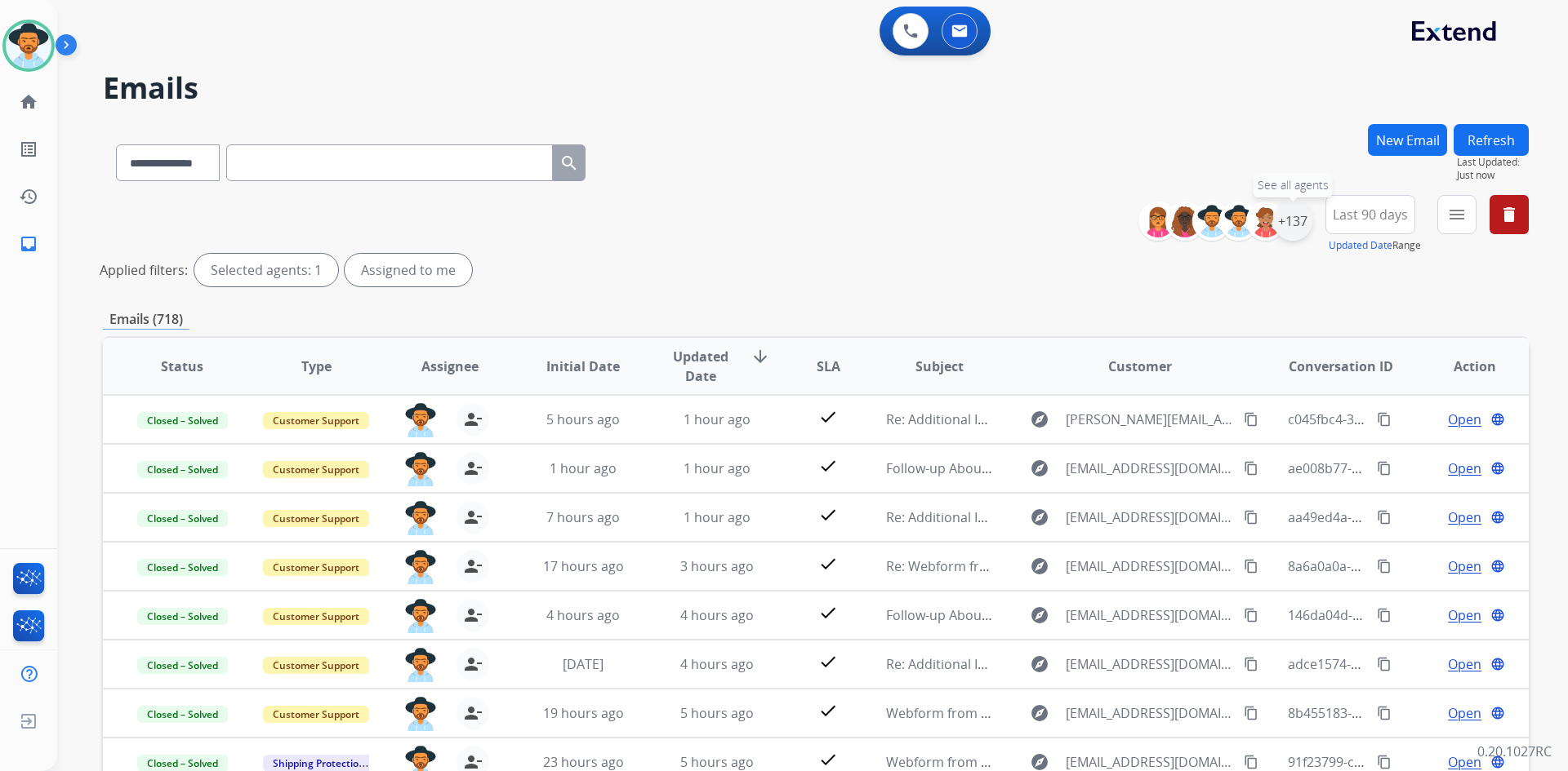
click at [1299, 222] on div "+137" at bounding box center [1293, 221] width 39 height 39
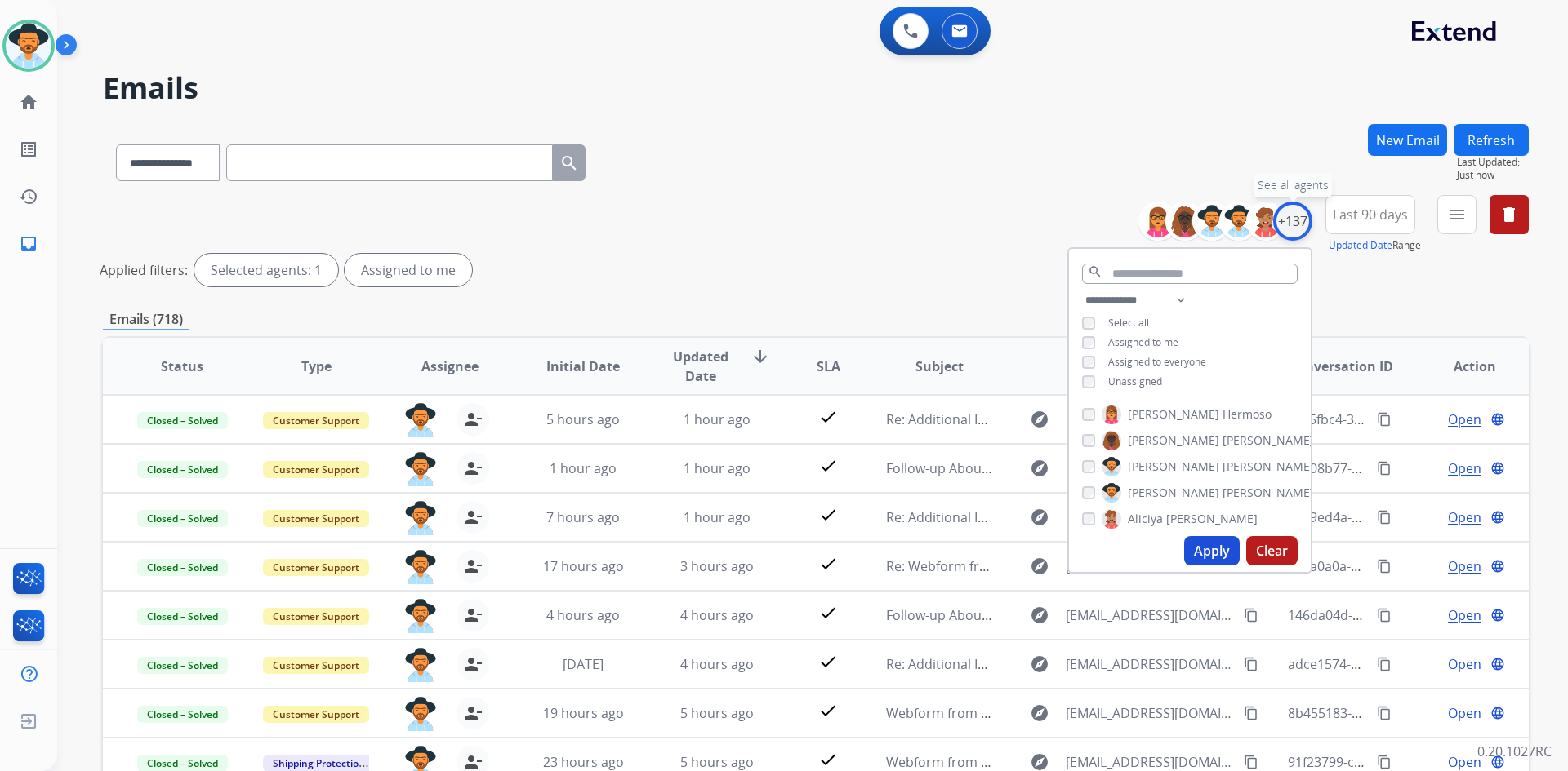
click at [1299, 222] on div "+137" at bounding box center [1293, 221] width 39 height 39
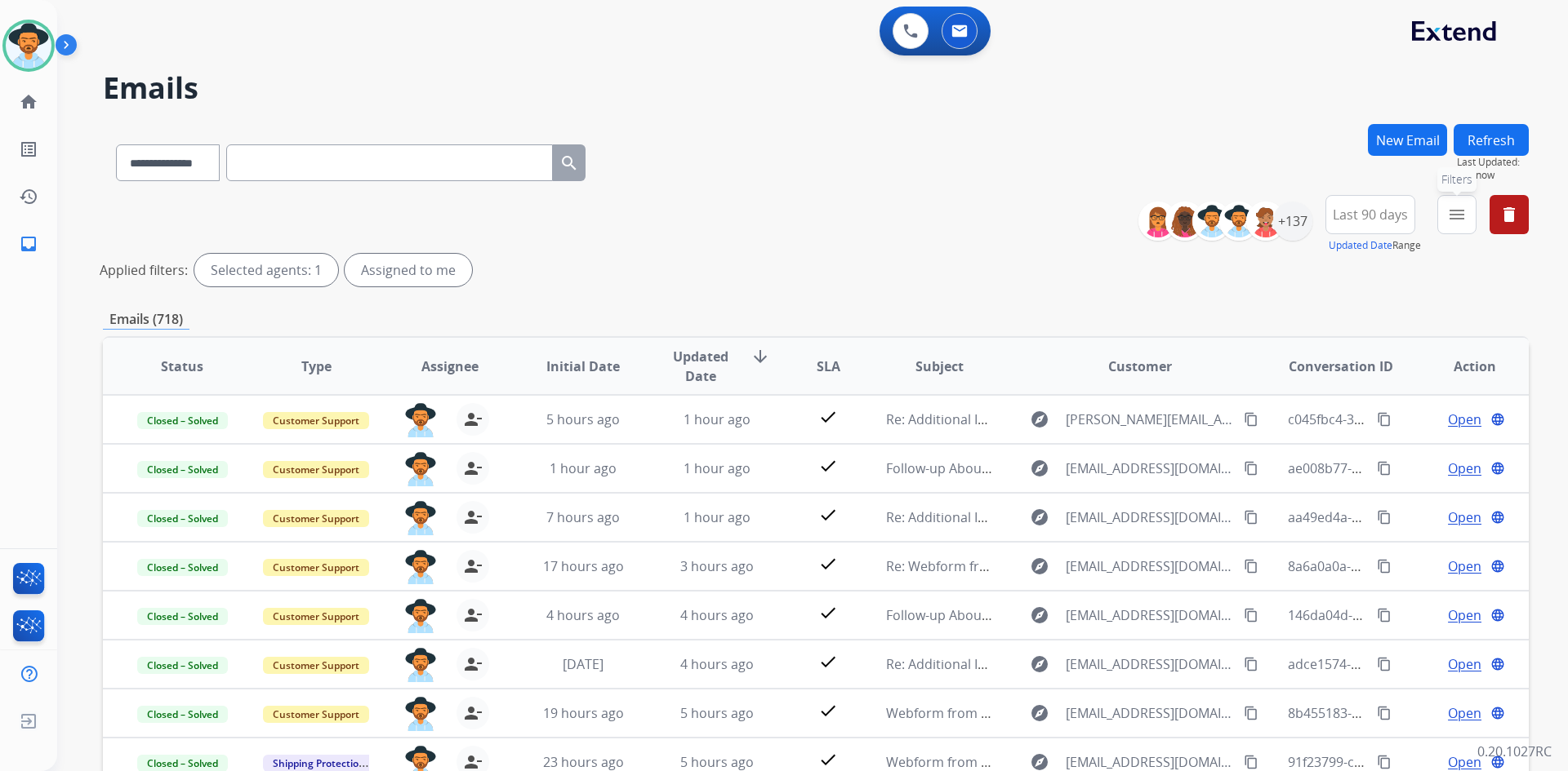
click at [1472, 220] on button "menu Filters" at bounding box center [1457, 214] width 39 height 39
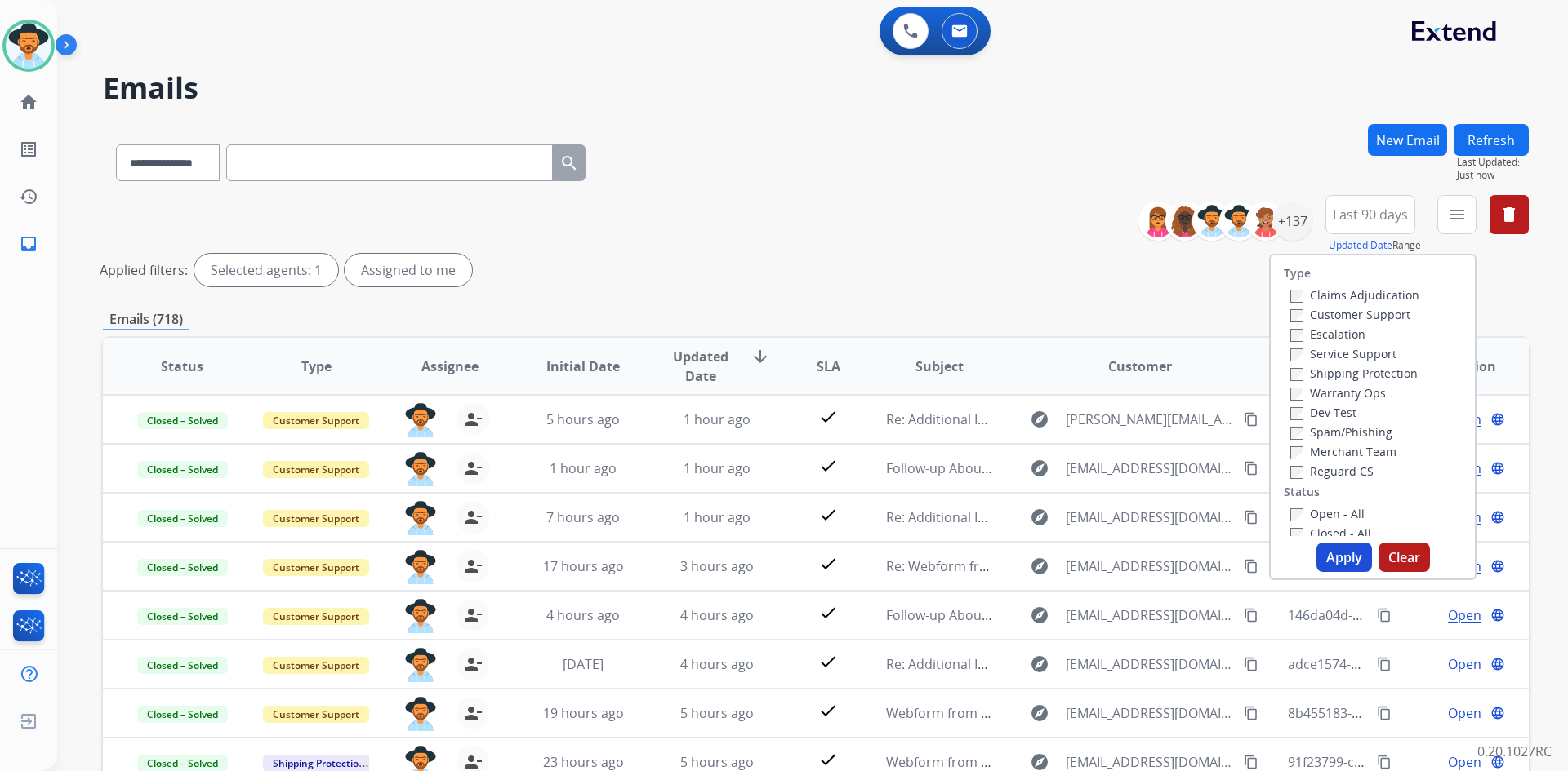
click at [1346, 510] on label "Open - All" at bounding box center [1327, 513] width 74 height 16
click at [1345, 566] on button "Apply" at bounding box center [1344, 557] width 55 height 29
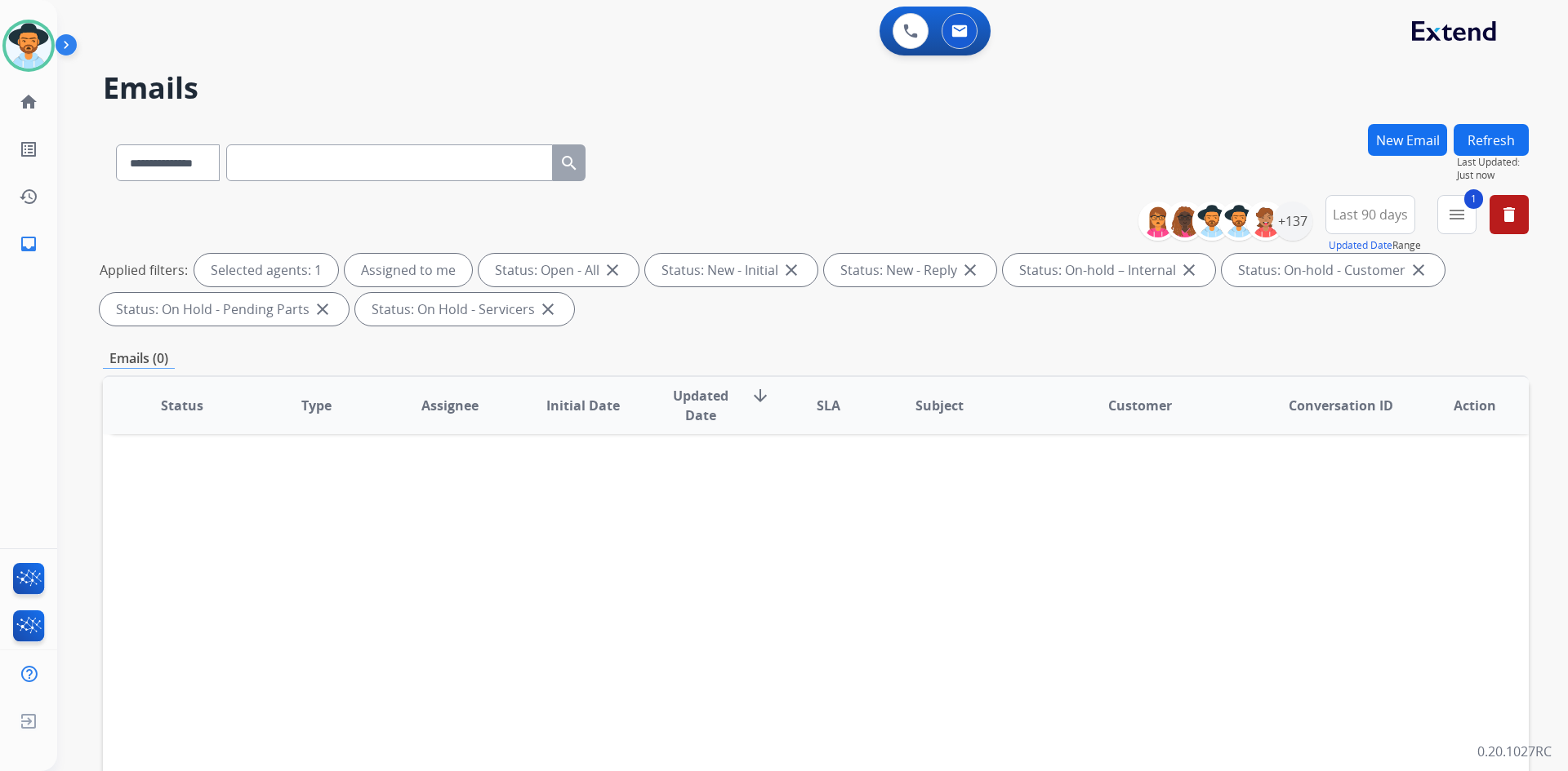
click at [355, 161] on input "text" at bounding box center [389, 163] width 326 height 37
paste input "**********"
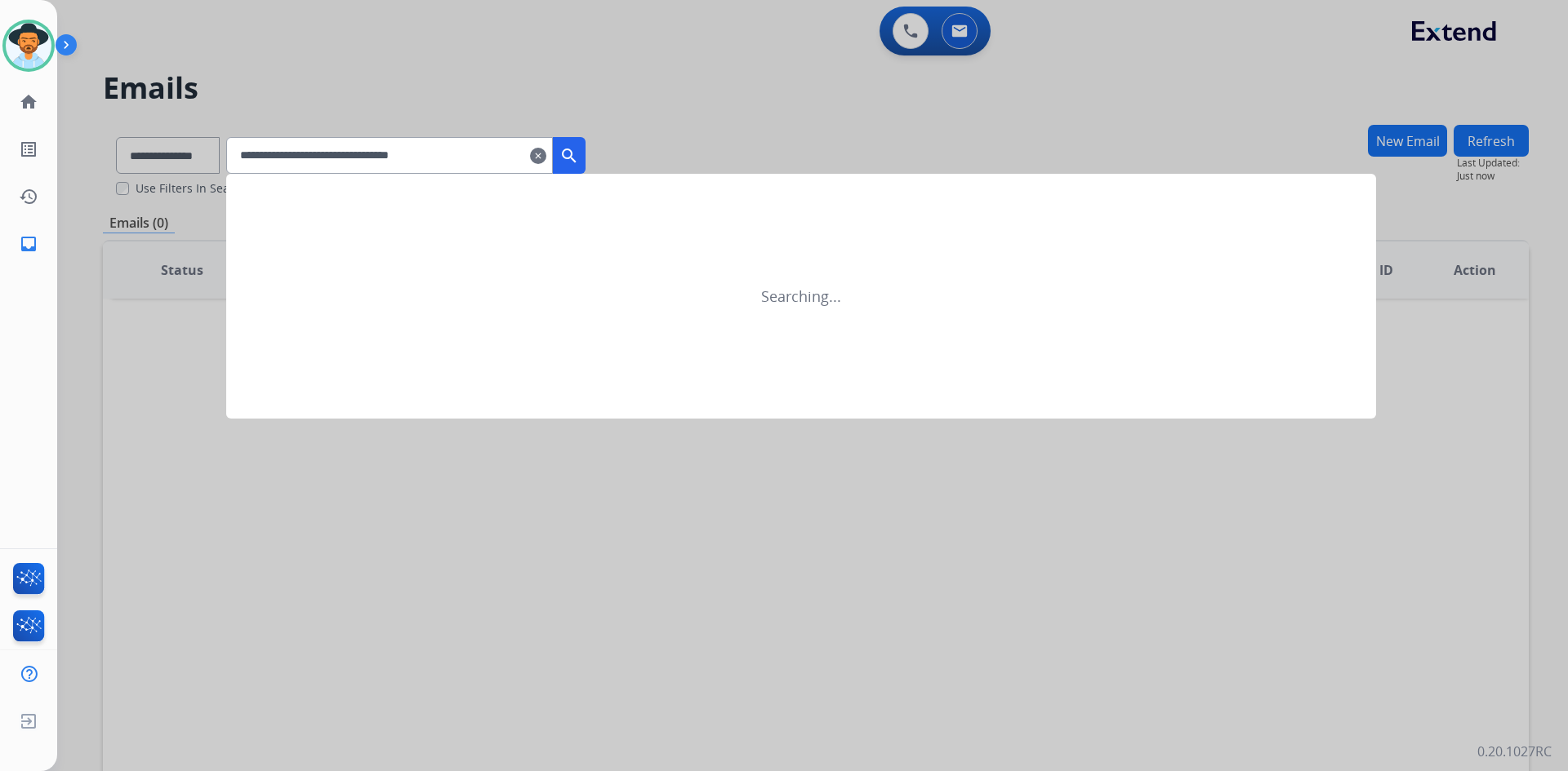
type input "**********"
click at [579, 155] on mat-icon "search" at bounding box center [569, 156] width 19 height 19
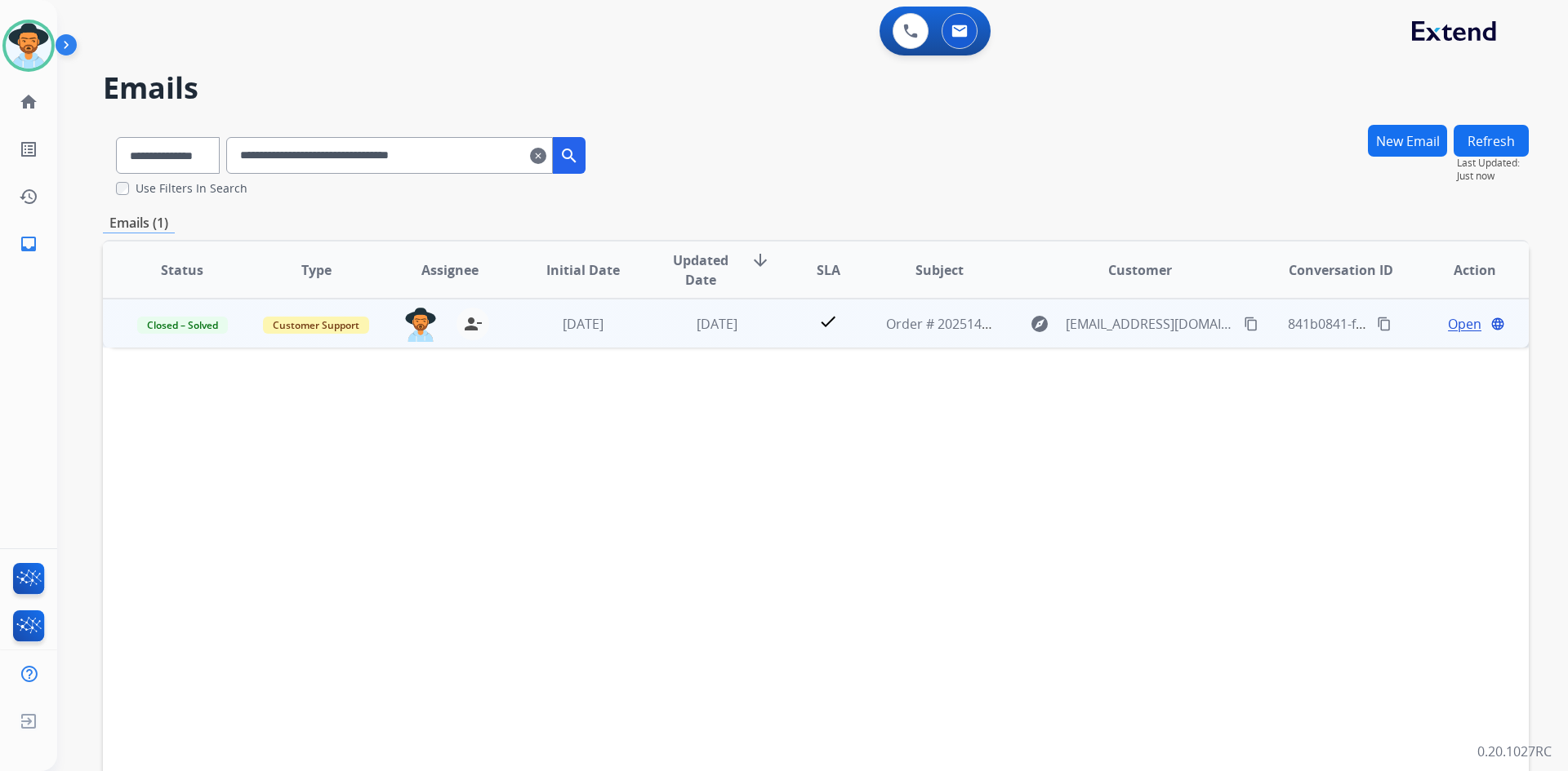
click at [1448, 320] on span "Open" at bounding box center [1464, 324] width 33 height 19
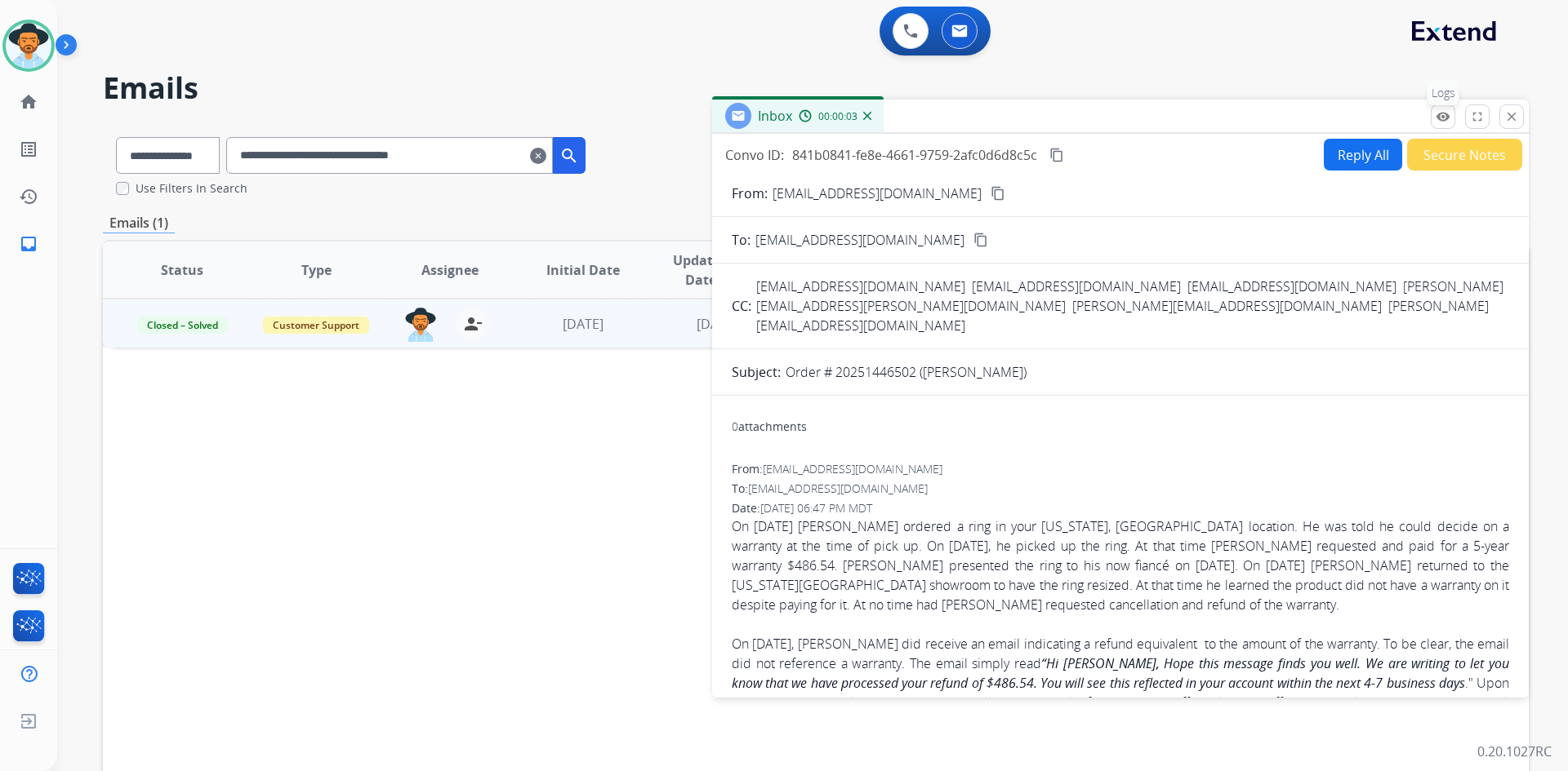
click at [1447, 116] on mat-icon "remove_red_eye" at bounding box center [1443, 117] width 15 height 15
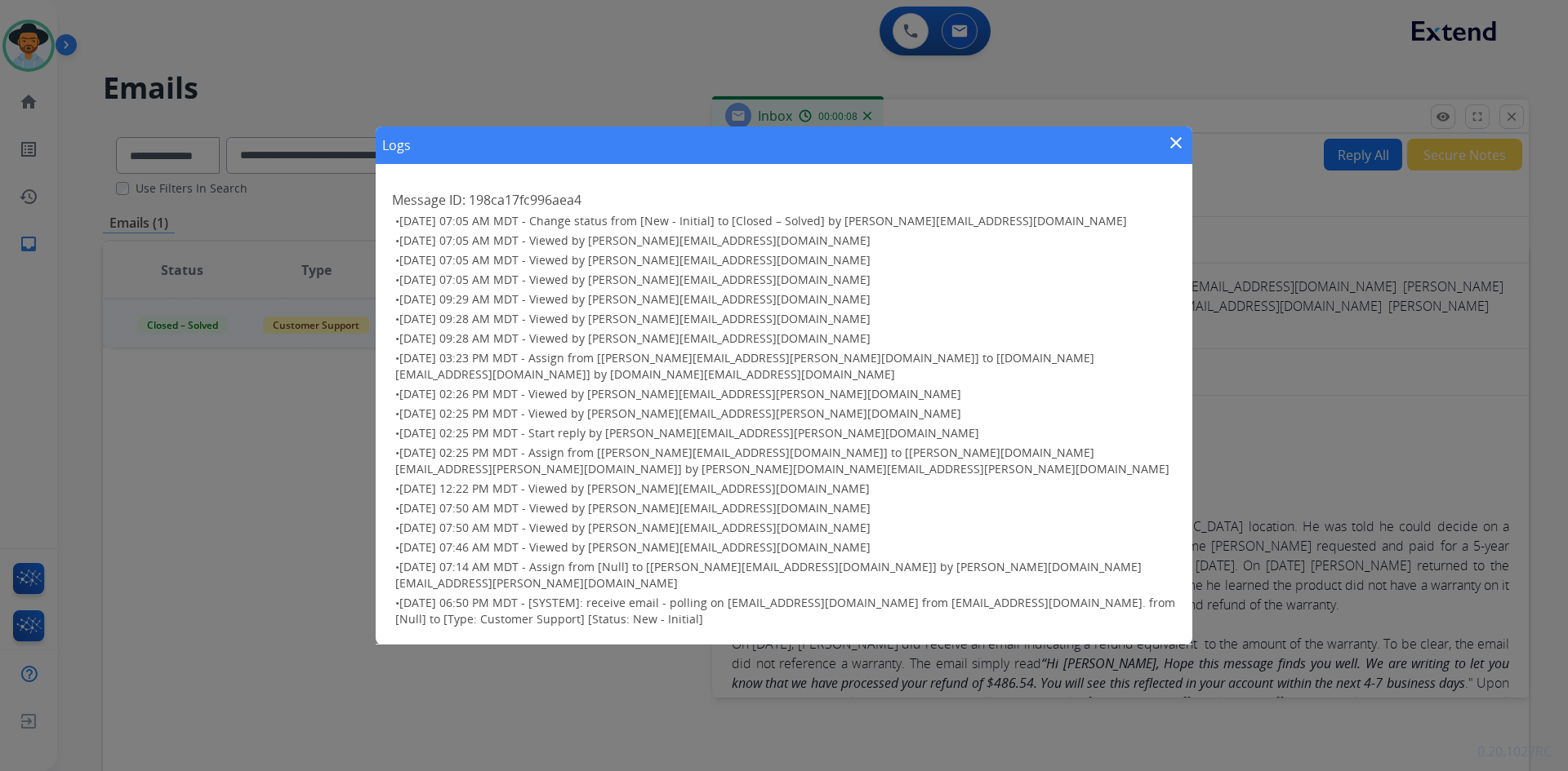
click at [1178, 151] on mat-icon "close" at bounding box center [1176, 142] width 19 height 19
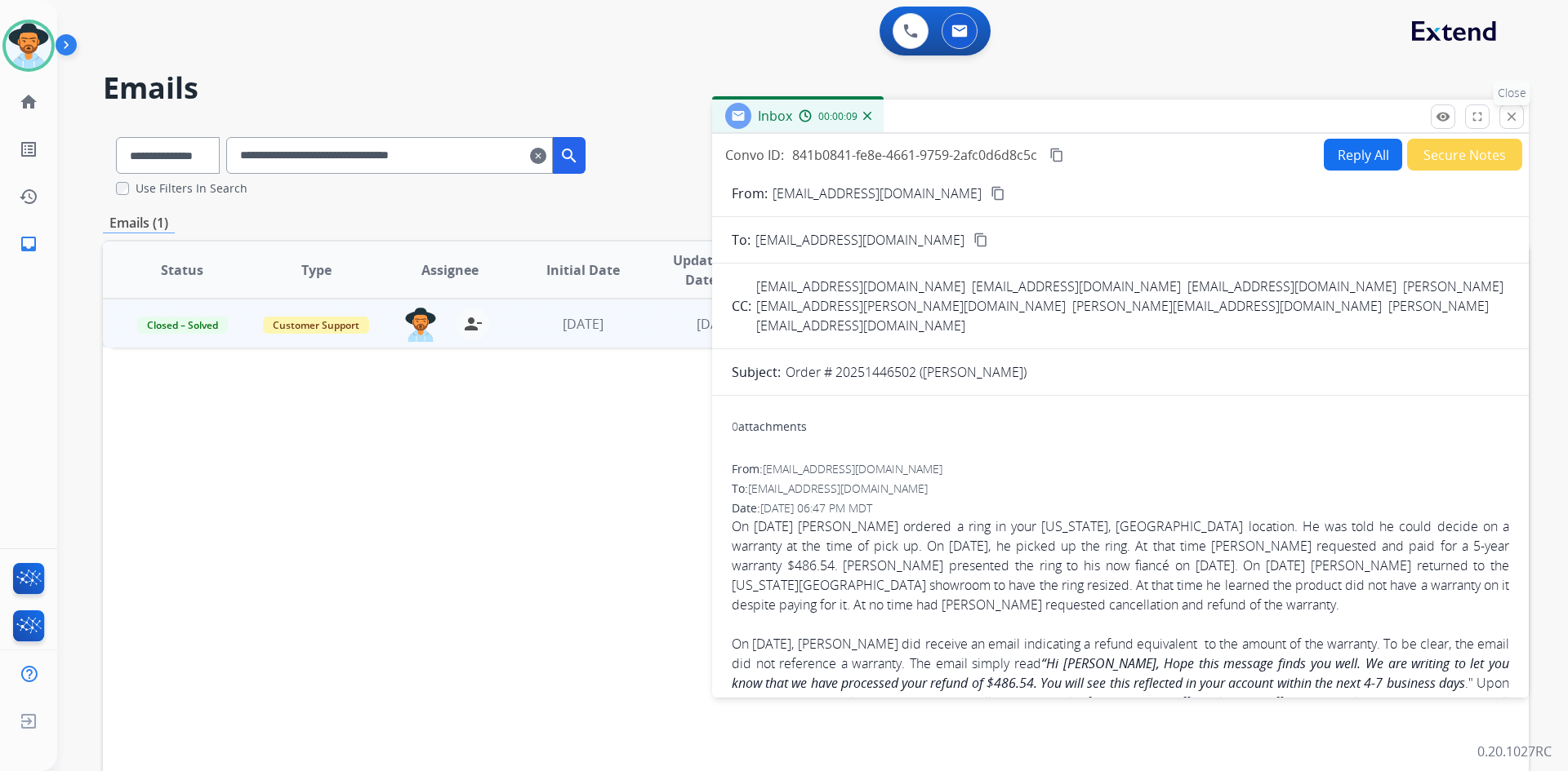
click at [1507, 119] on mat-icon "close" at bounding box center [1512, 117] width 15 height 15
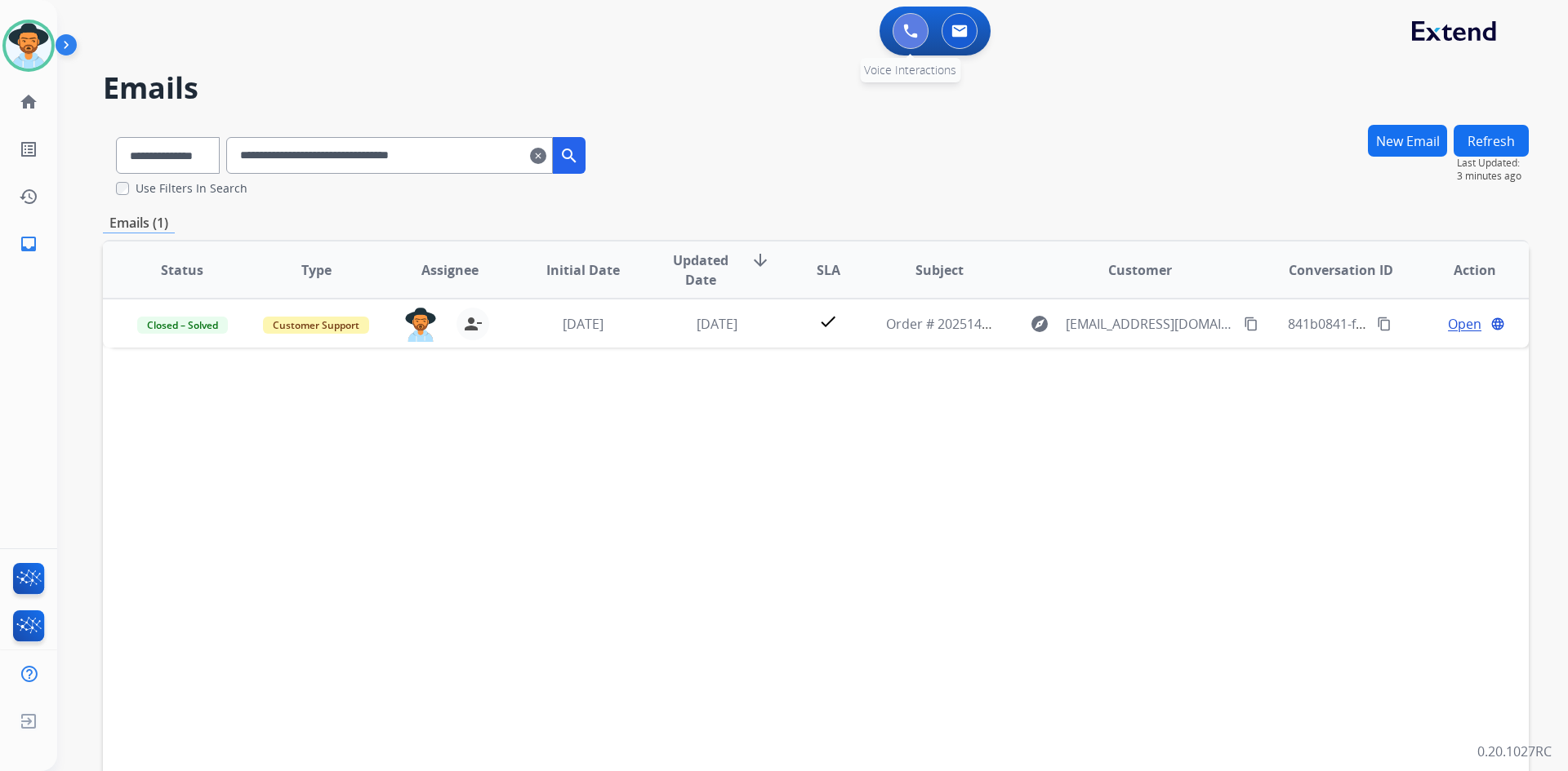
click at [904, 28] on img at bounding box center [910, 31] width 15 height 15
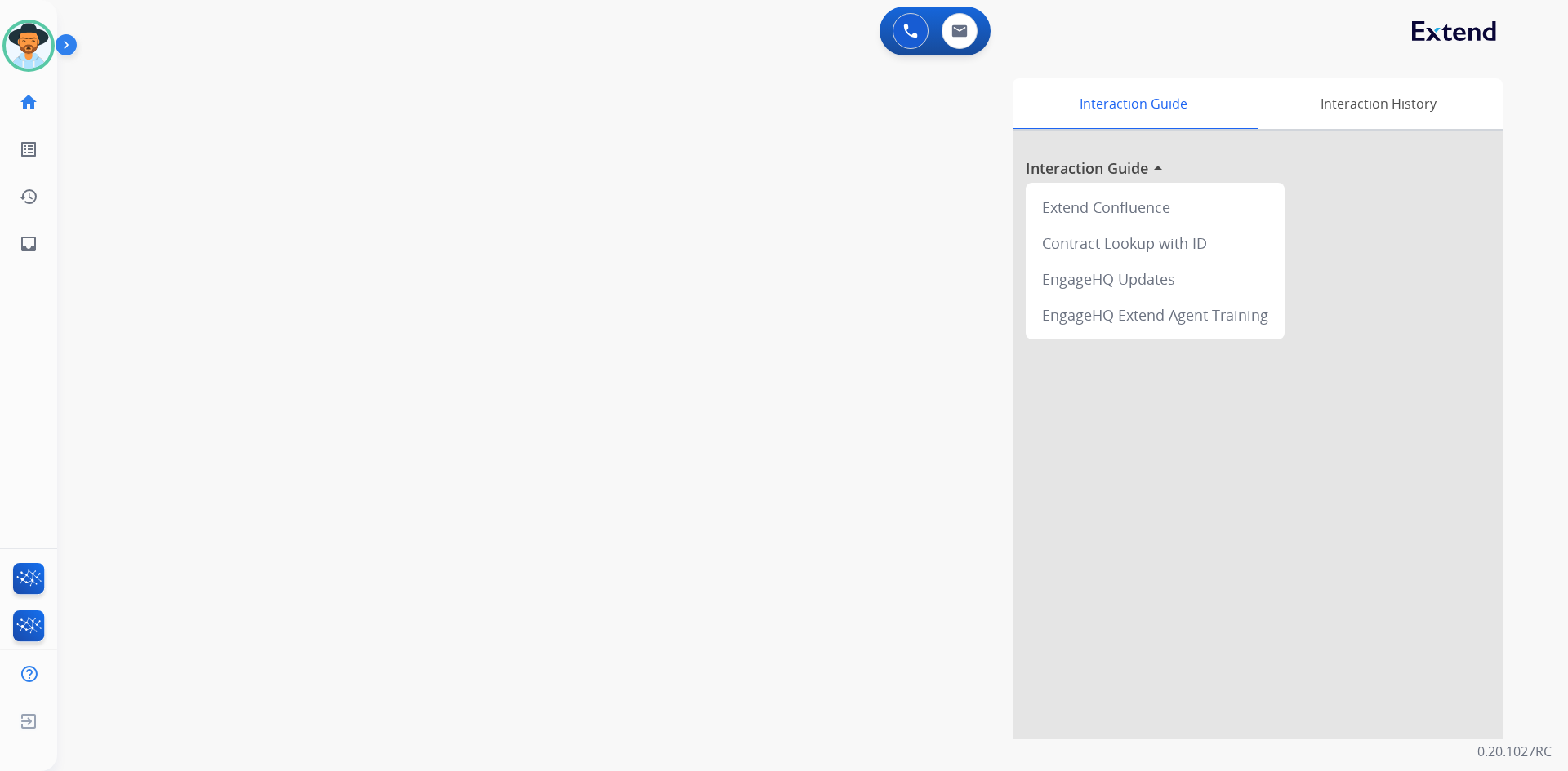
click at [904, 28] on img at bounding box center [910, 31] width 15 height 15
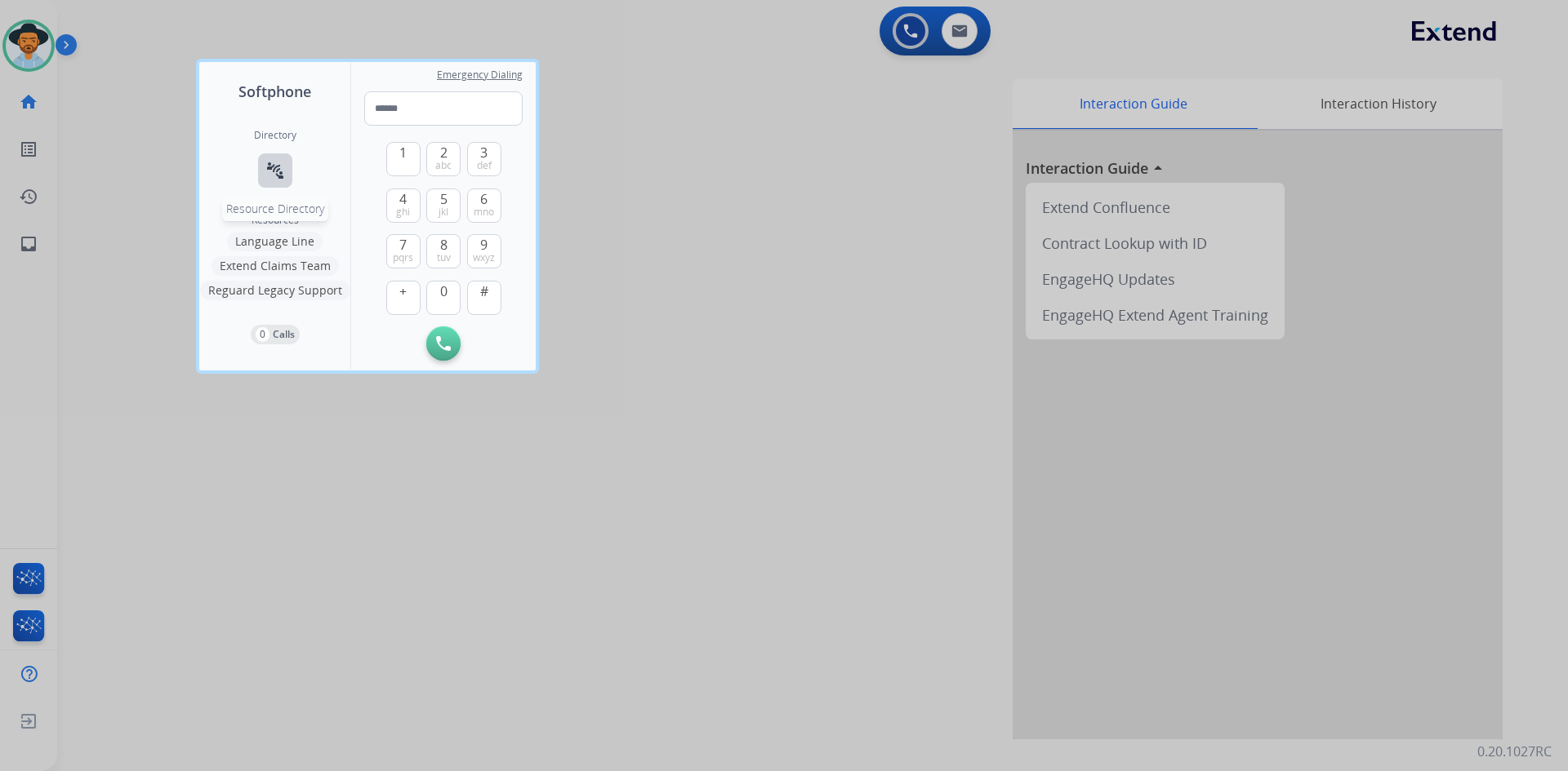
click at [274, 176] on mat-icon "connect_without_contact" at bounding box center [274, 170] width 19 height 19
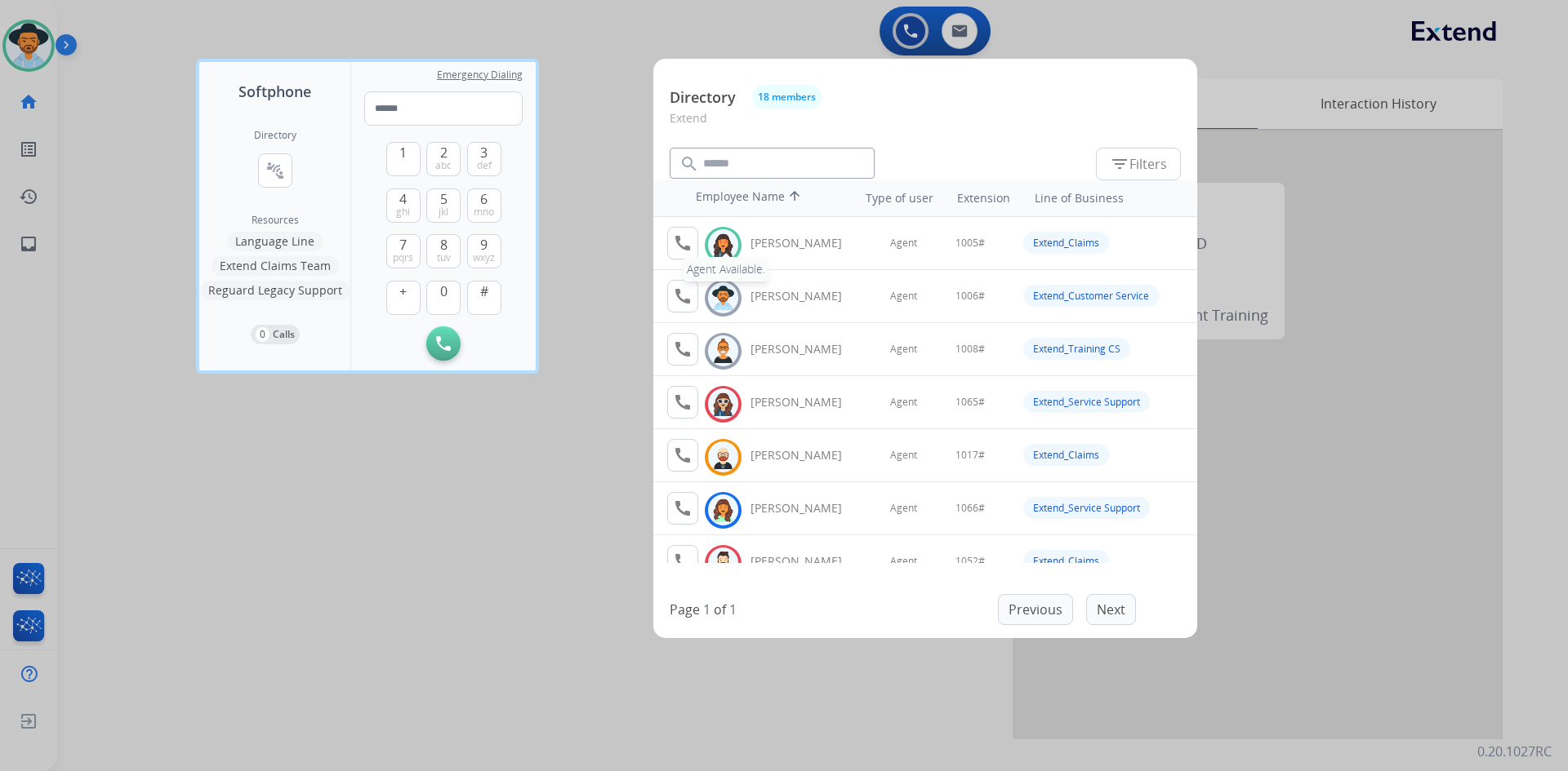
click at [676, 243] on mat-icon "call" at bounding box center [682, 243] width 19 height 19
click at [404, 153] on span "1" at bounding box center [402, 152] width 8 height 19
click at [440, 295] on span "0" at bounding box center [443, 291] width 8 height 19
click at [445, 189] on button "5 jkl" at bounding box center [443, 205] width 34 height 34
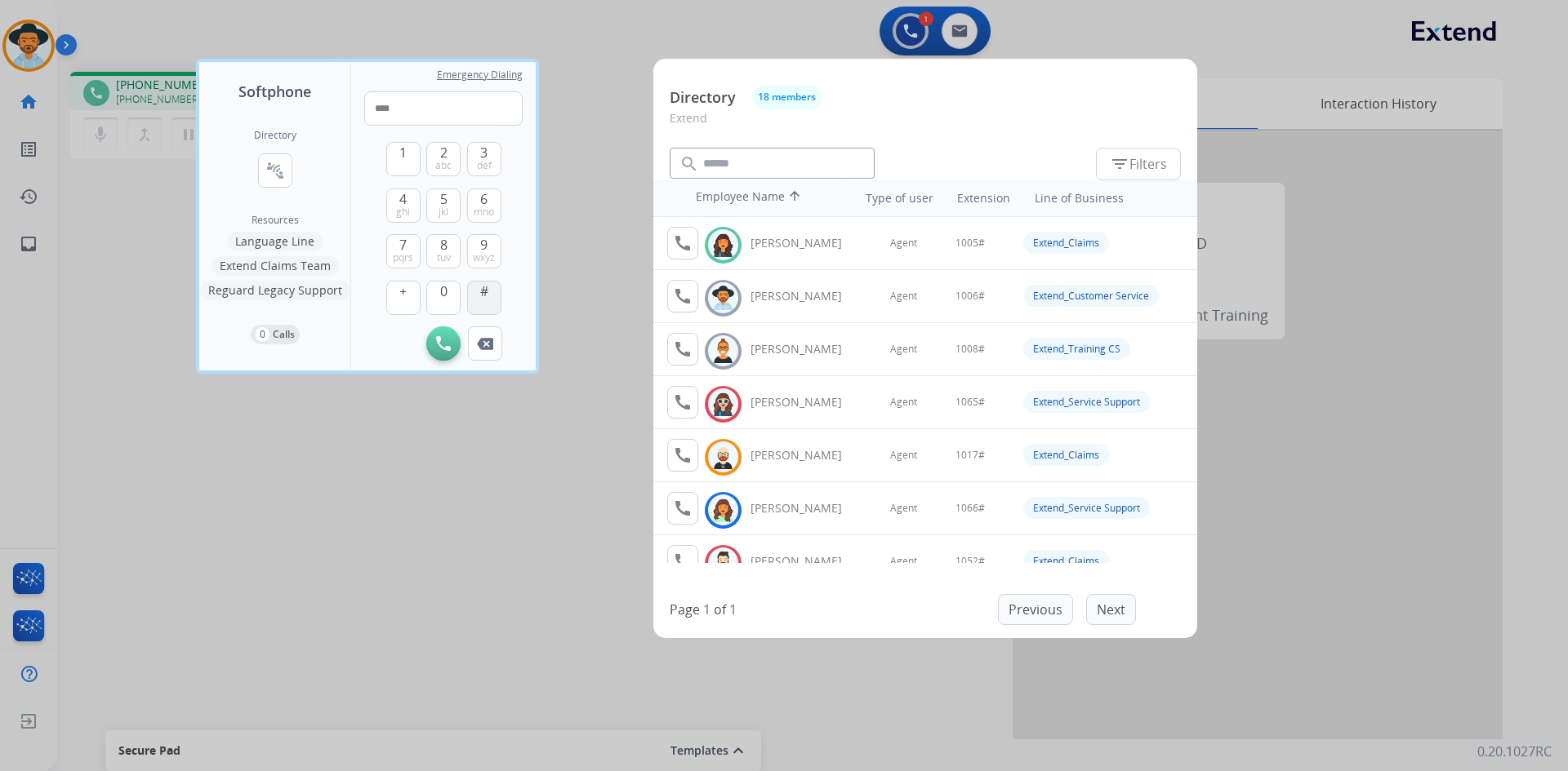
click at [474, 291] on button "#" at bounding box center [484, 298] width 34 height 34
type input "*****"
click at [383, 508] on div at bounding box center [784, 386] width 1568 height 771
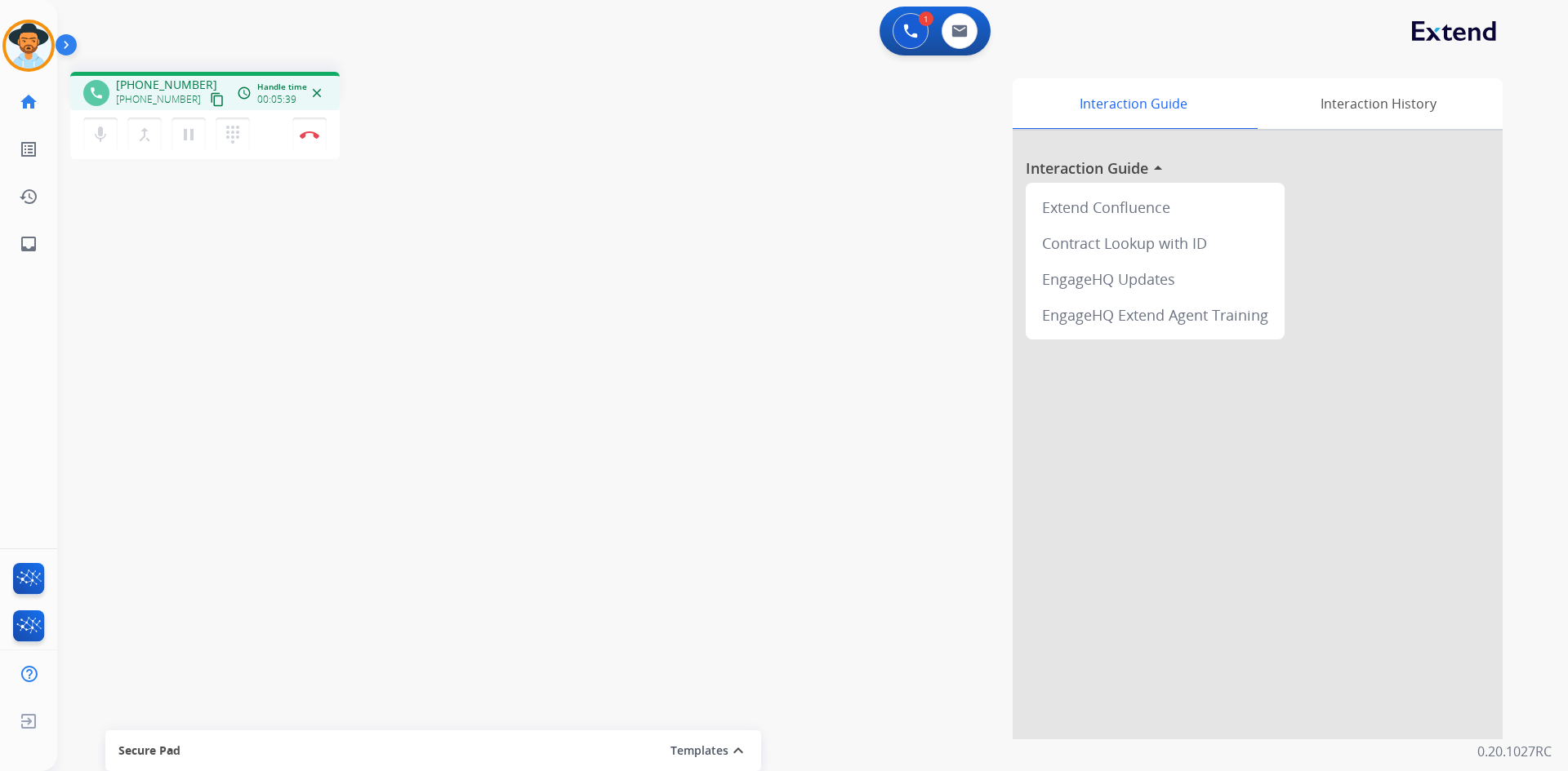
drag, startPoint x: 102, startPoint y: 135, endPoint x: 136, endPoint y: 278, distance: 147.0
click at [102, 135] on mat-icon "mic" at bounding box center [100, 134] width 19 height 19
click at [103, 130] on mat-icon "mic_off" at bounding box center [100, 134] width 19 height 19
click at [310, 139] on button "Disconnect" at bounding box center [309, 135] width 34 height 34
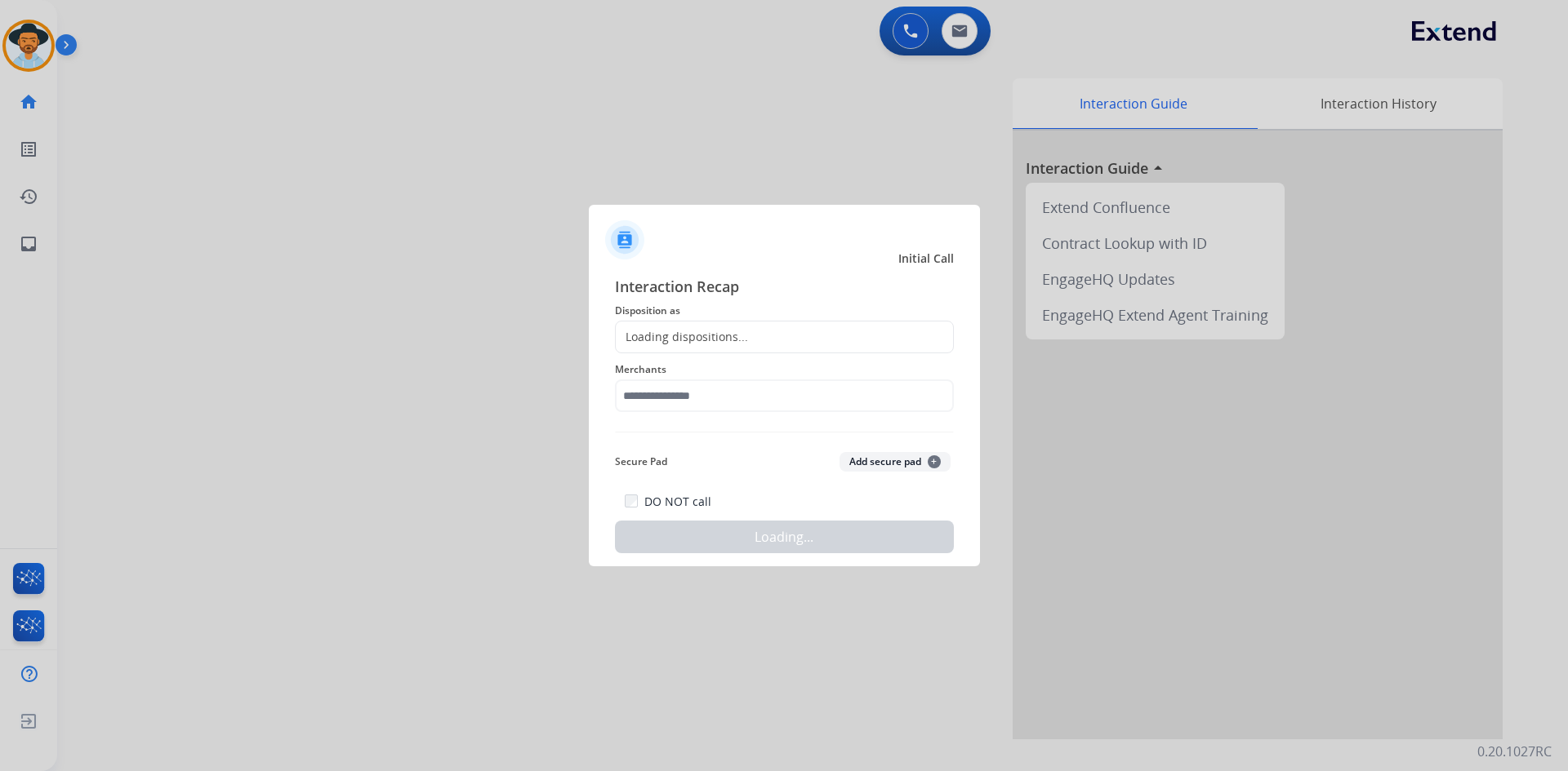
click at [740, 329] on div "Loading dispositions..." at bounding box center [682, 337] width 132 height 17
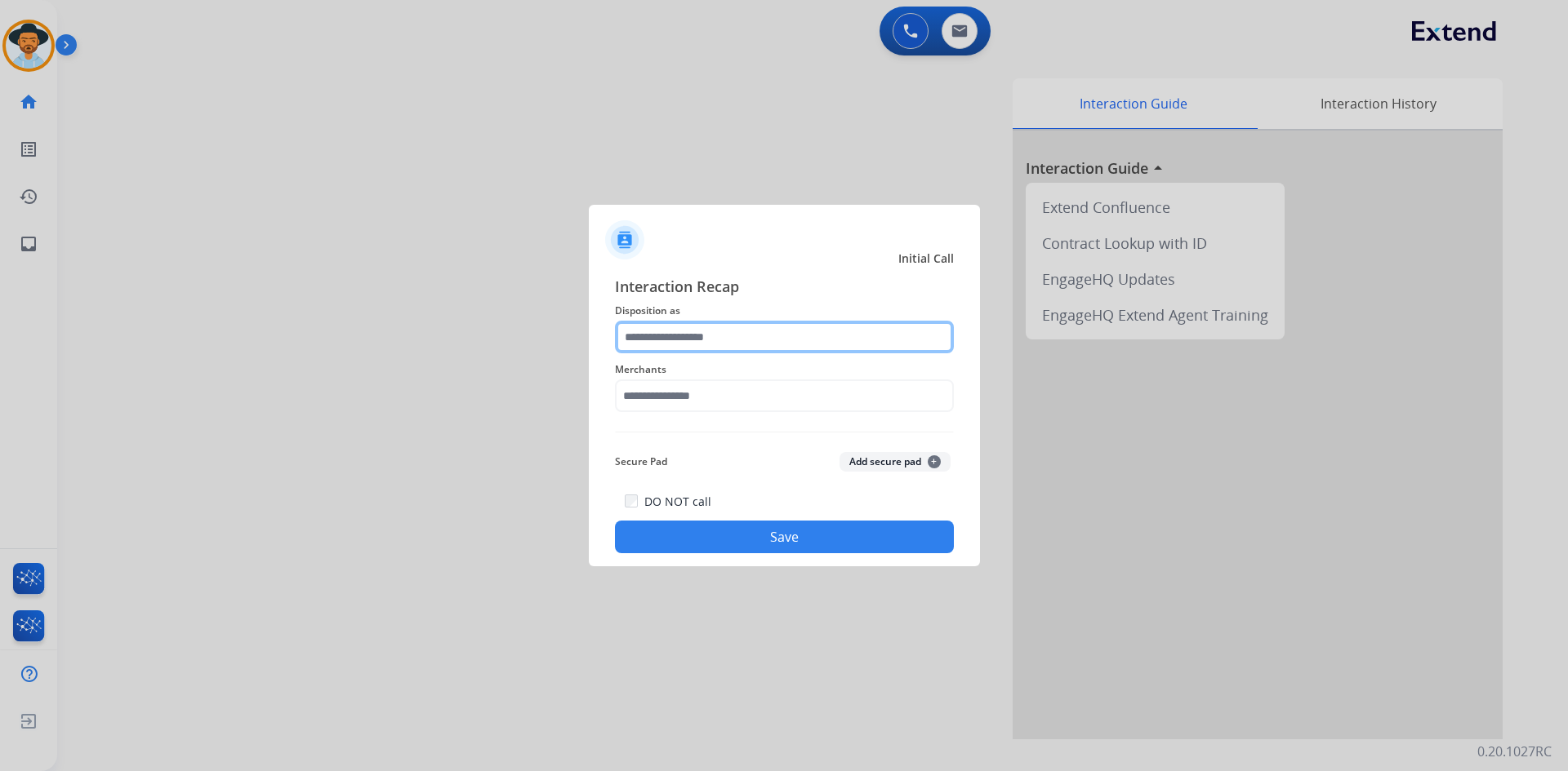
click at [768, 339] on input "text" at bounding box center [784, 337] width 339 height 33
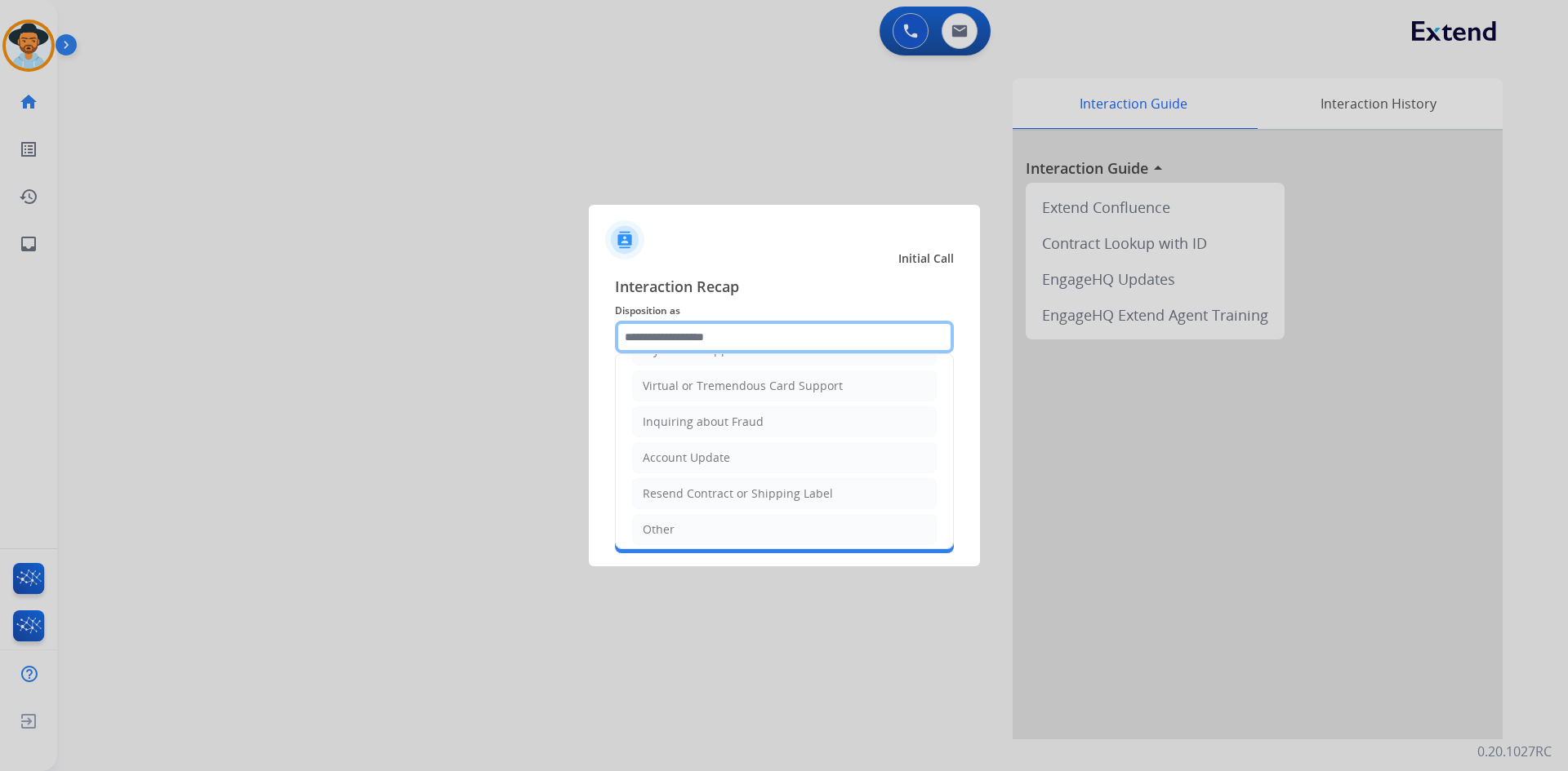
scroll to position [326, 0]
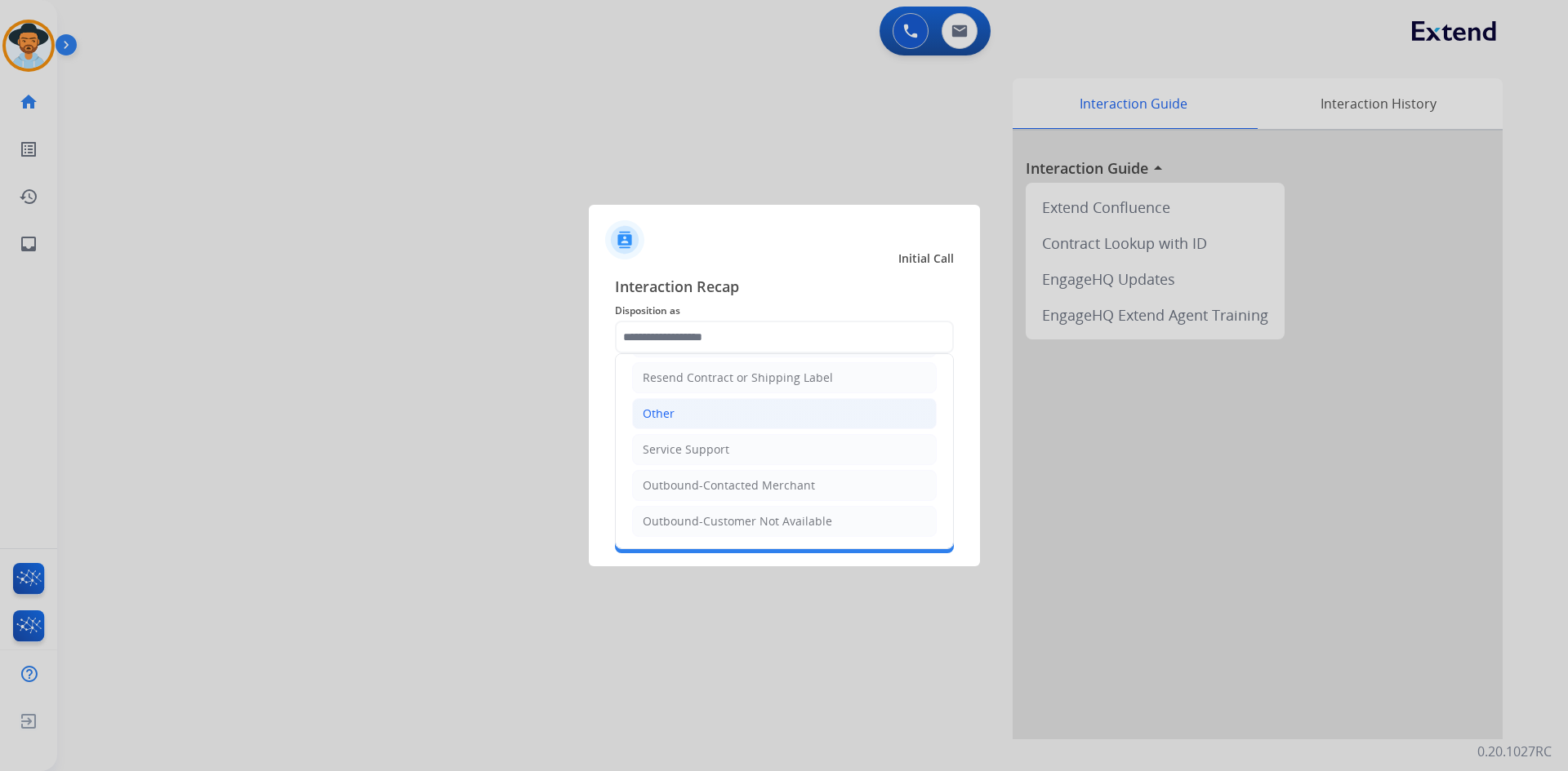
click at [719, 415] on li "Other" at bounding box center [784, 413] width 305 height 31
type input "*****"
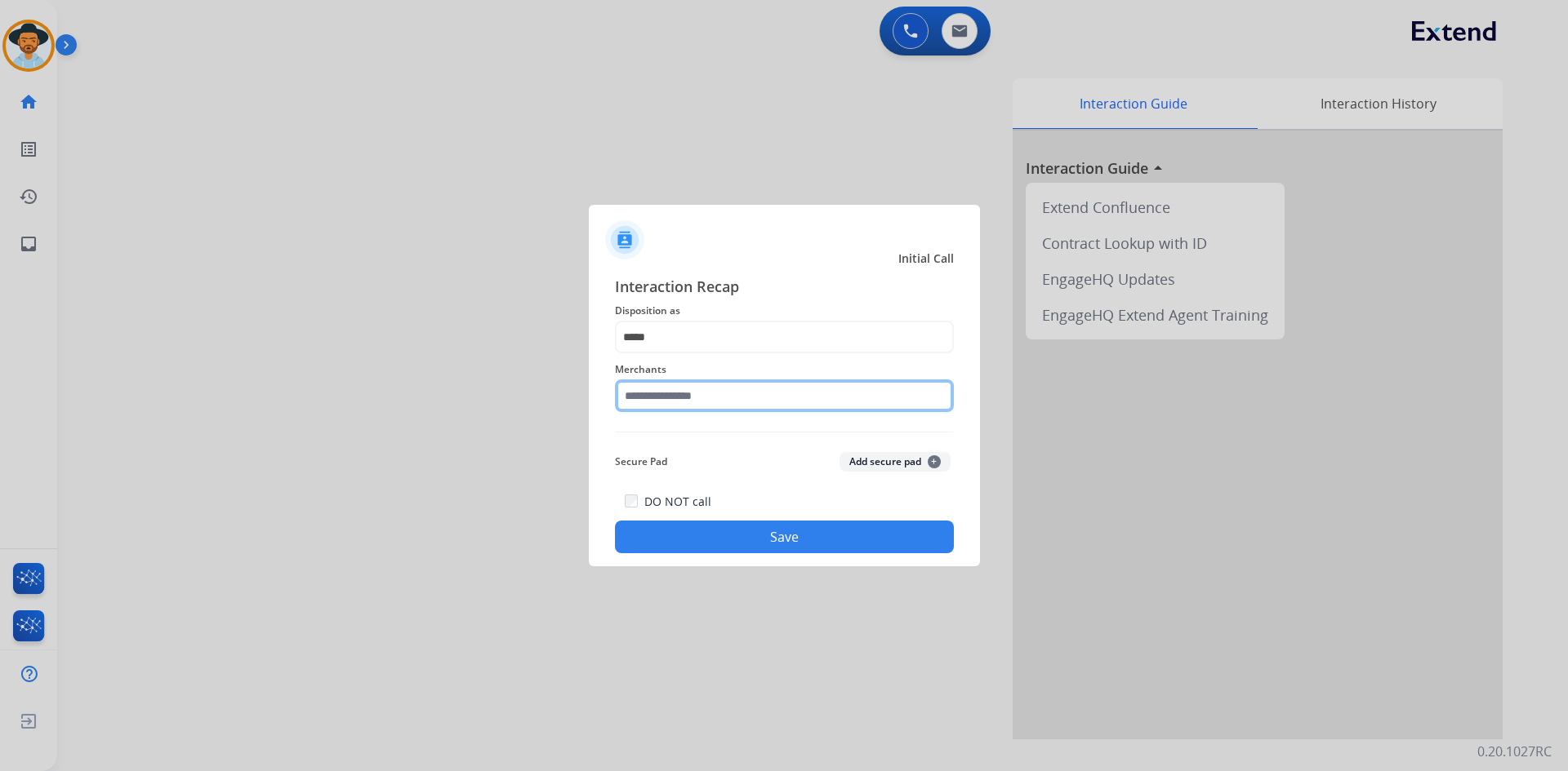
click at [715, 394] on input "text" at bounding box center [784, 396] width 339 height 33
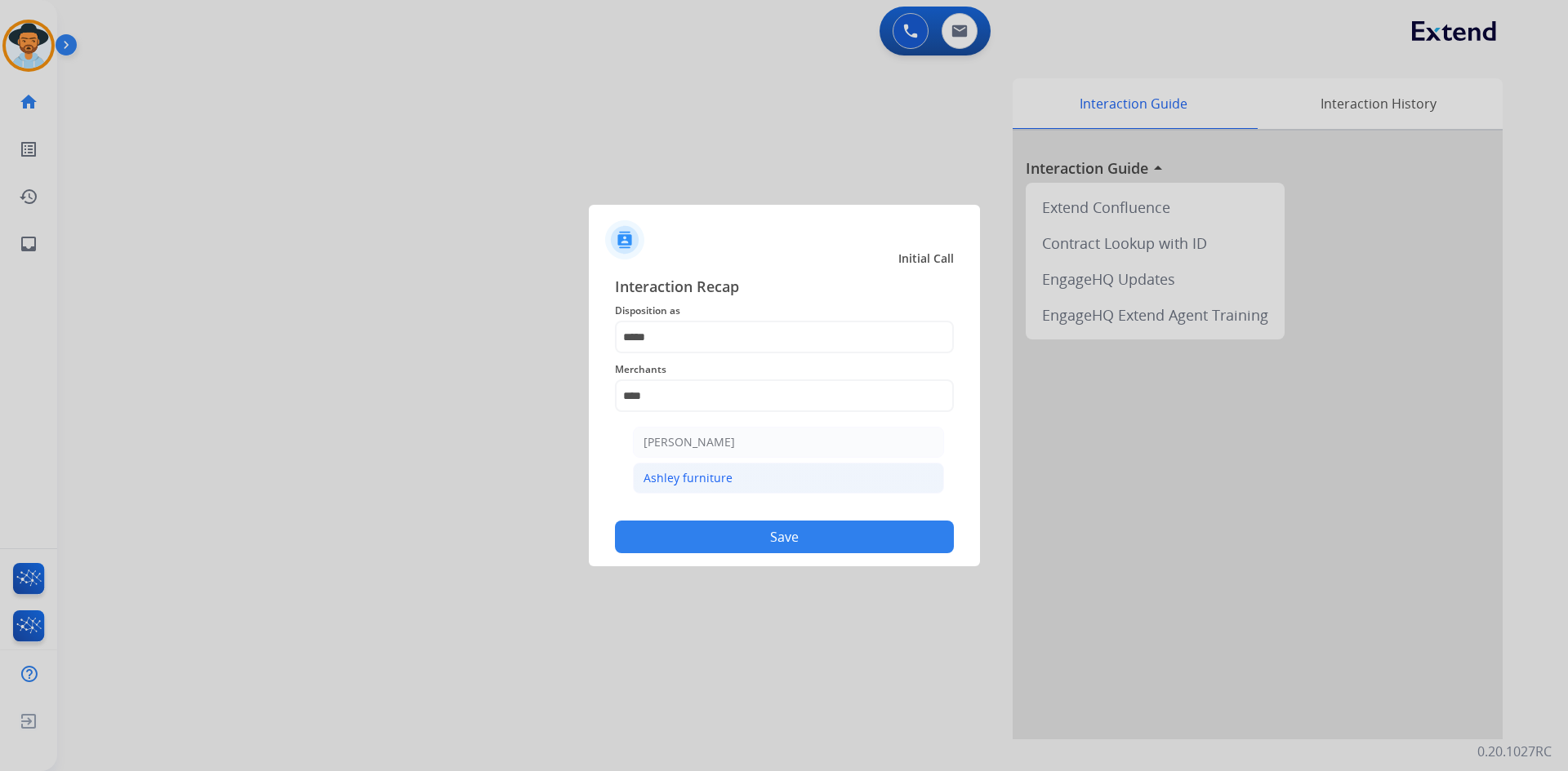
click at [719, 477] on div "Ashley furniture" at bounding box center [688, 478] width 89 height 17
type input "**********"
click at [732, 539] on button "Save" at bounding box center [784, 537] width 339 height 33
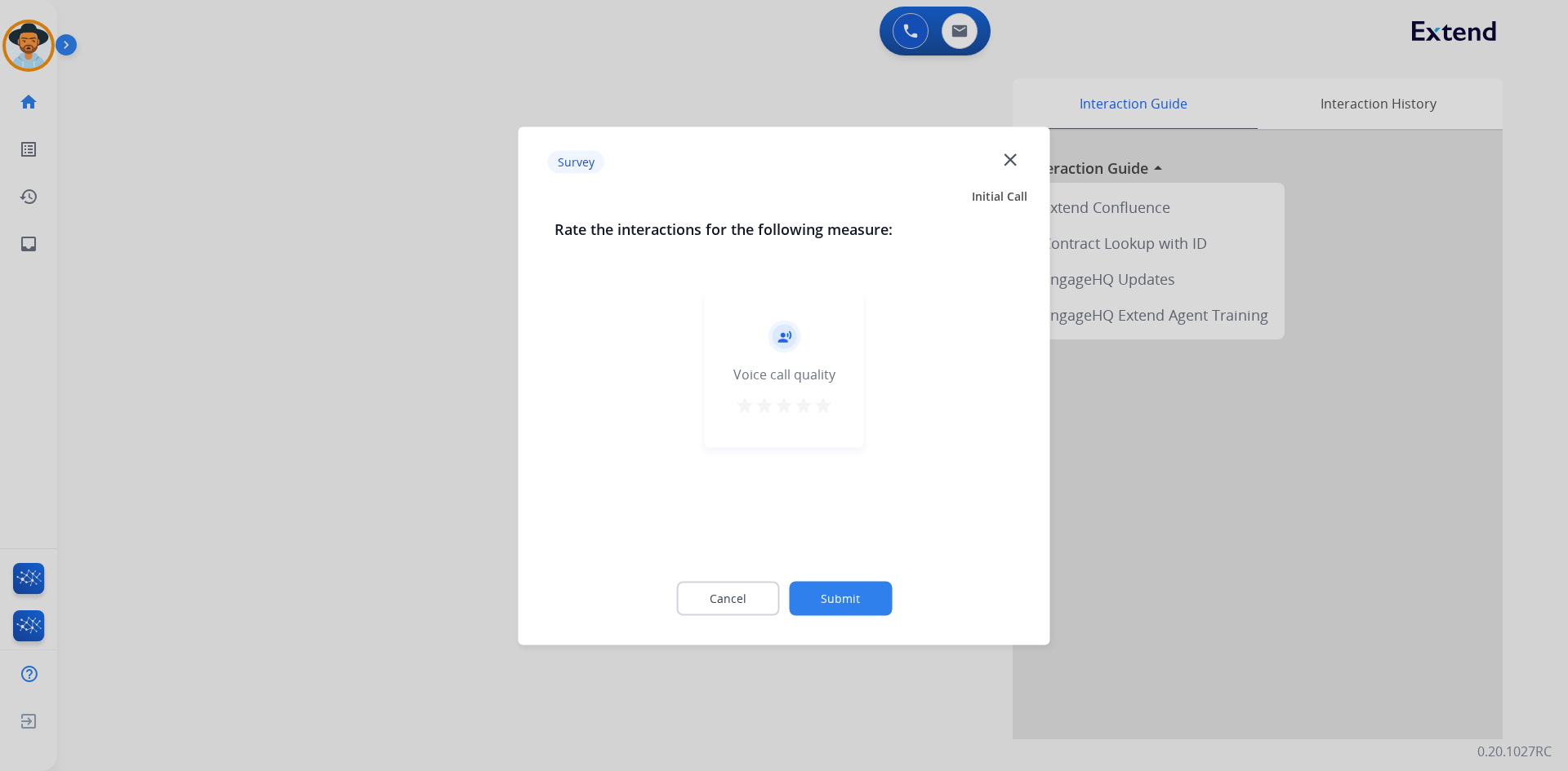
click at [834, 405] on div "record_voice_over Voice call quality star star star star star" at bounding box center [784, 369] width 159 height 155
click at [830, 409] on mat-icon "star" at bounding box center [822, 404] width 19 height 19
click at [808, 601] on button "Submit" at bounding box center [840, 598] width 103 height 34
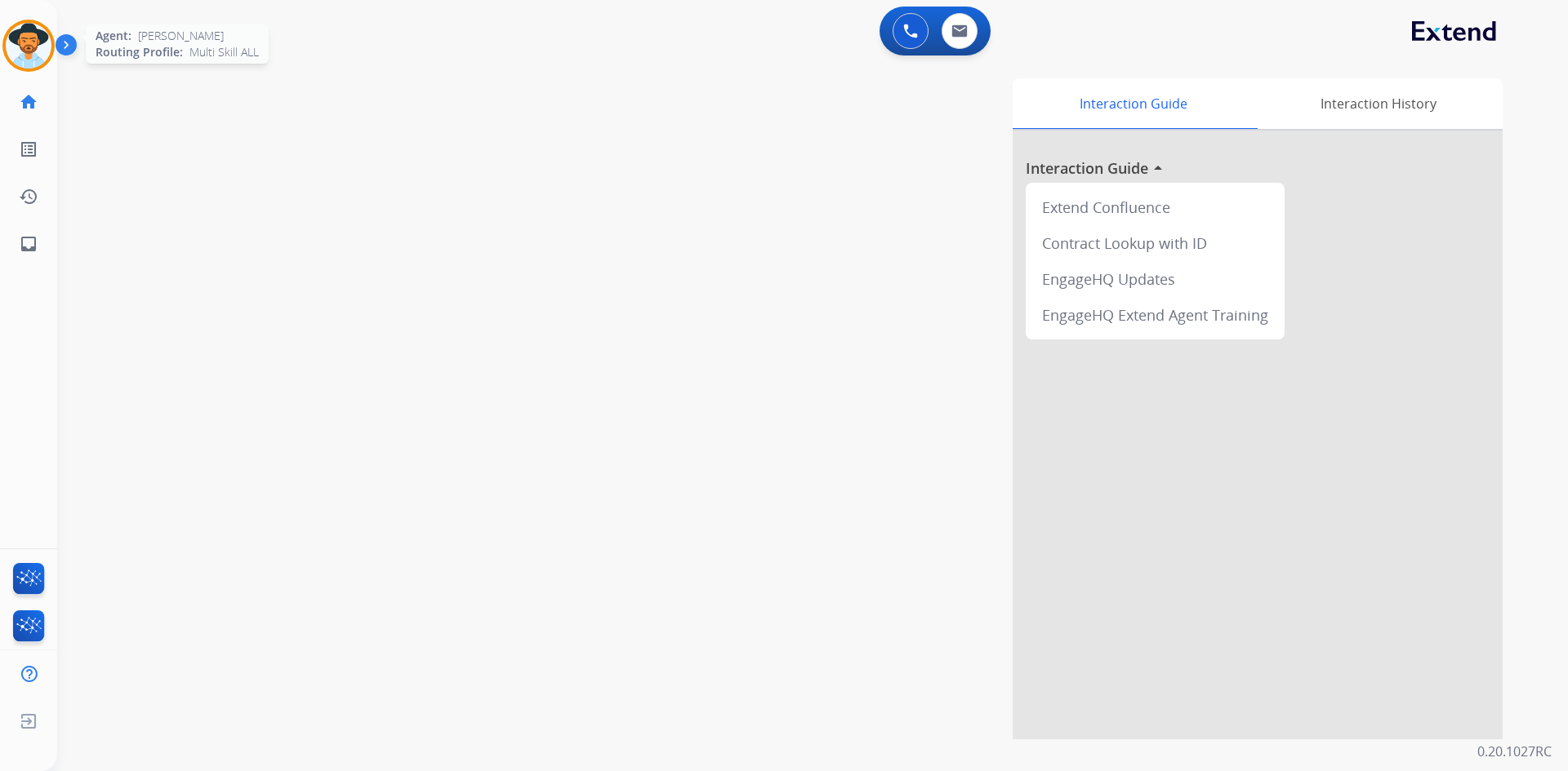
click at [31, 51] on img at bounding box center [28, 45] width 46 height 46
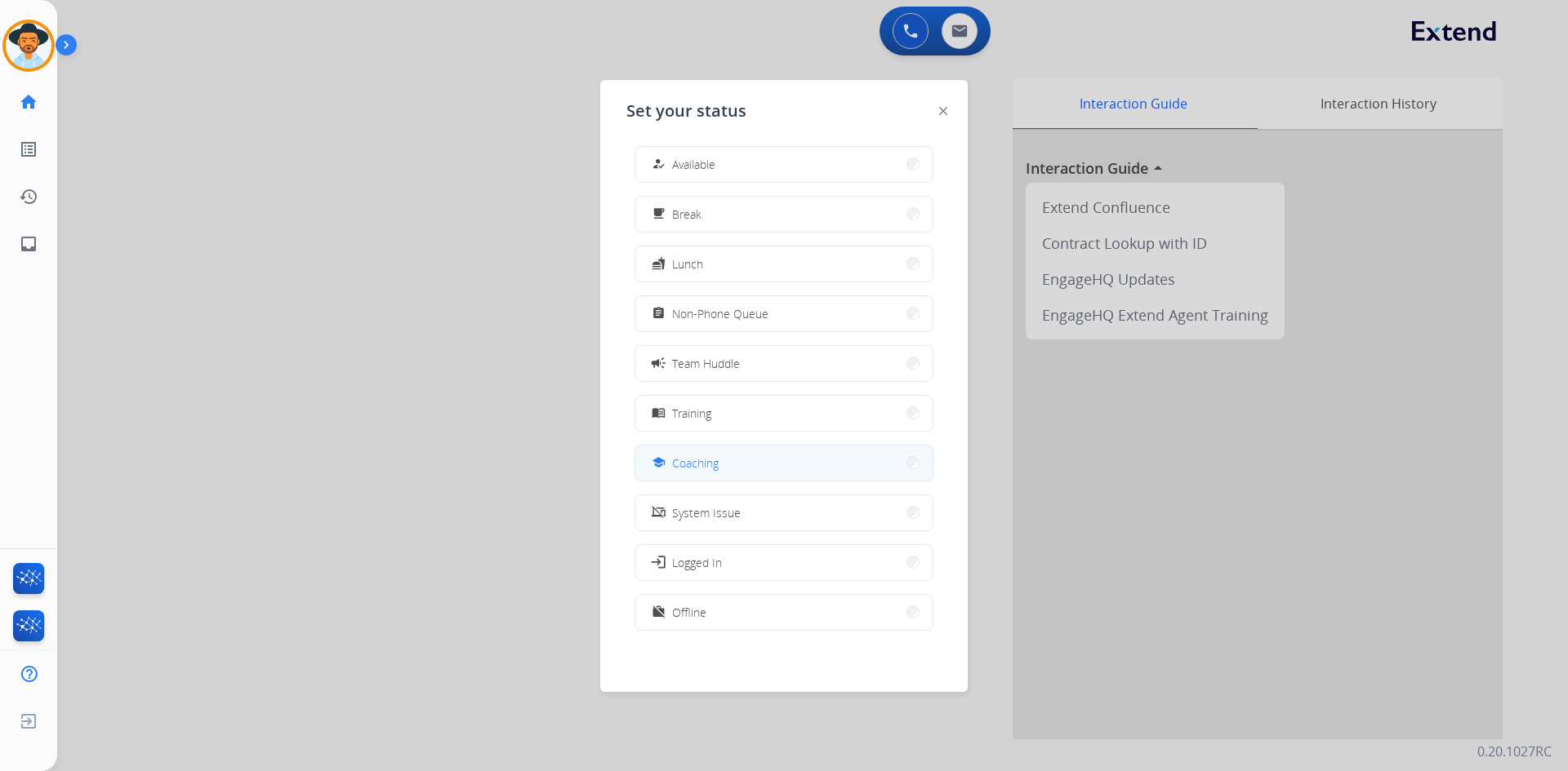
scroll to position [5, 0]
click at [698, 609] on span "Offline" at bounding box center [689, 611] width 34 height 17
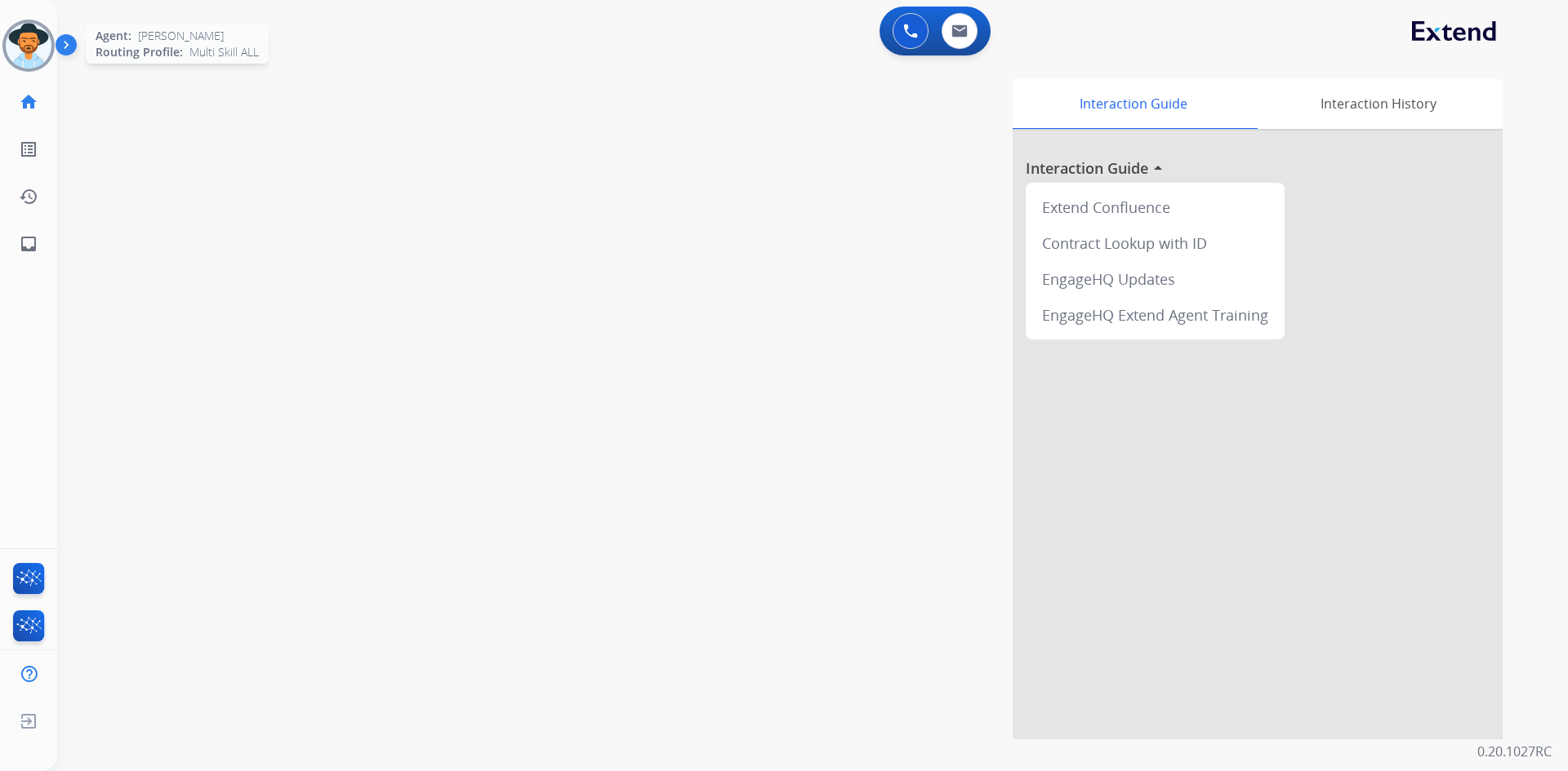
click at [35, 51] on img at bounding box center [28, 45] width 46 height 46
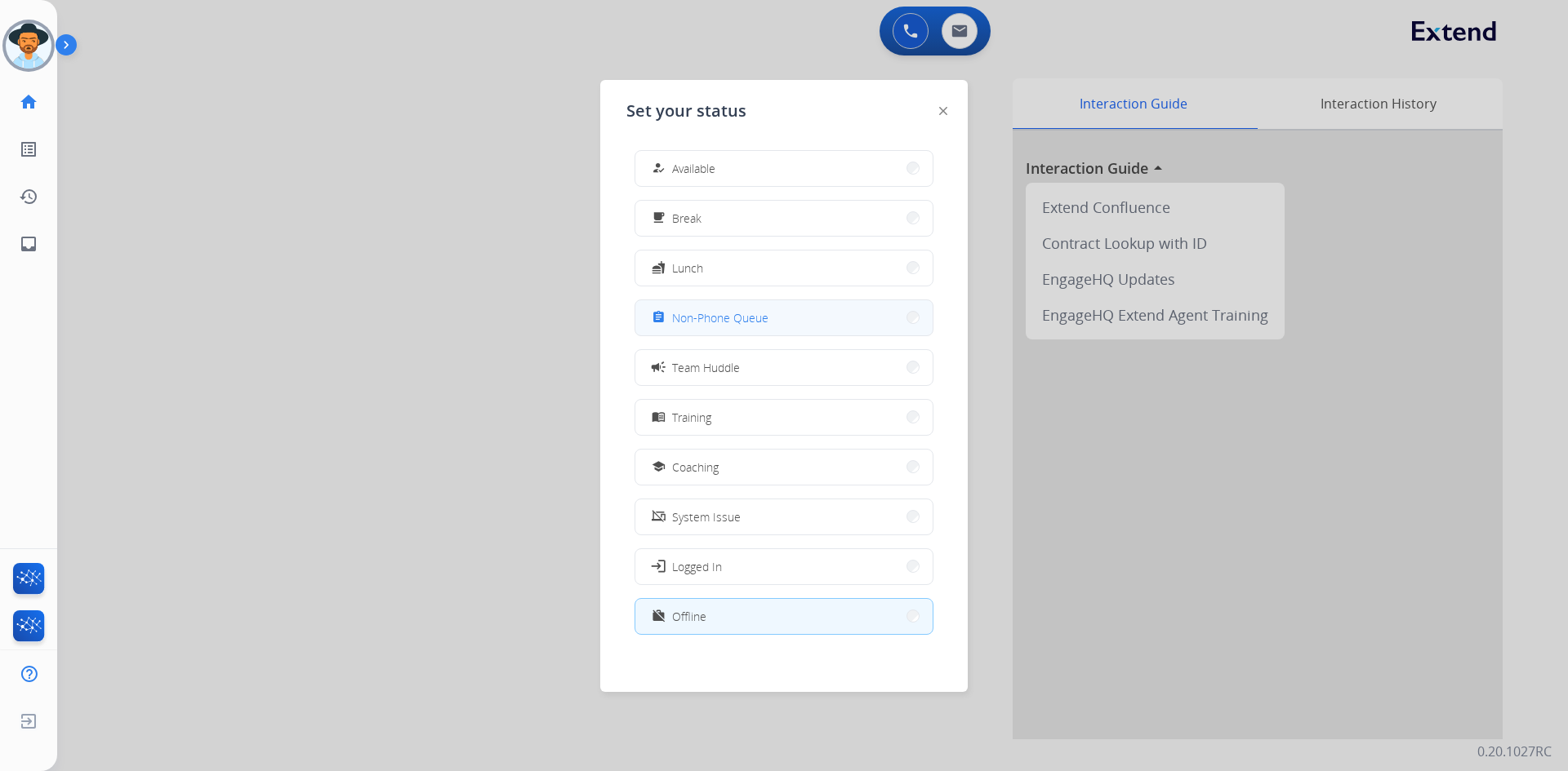
click at [766, 311] on span "Non-Phone Queue" at bounding box center [720, 318] width 96 height 17
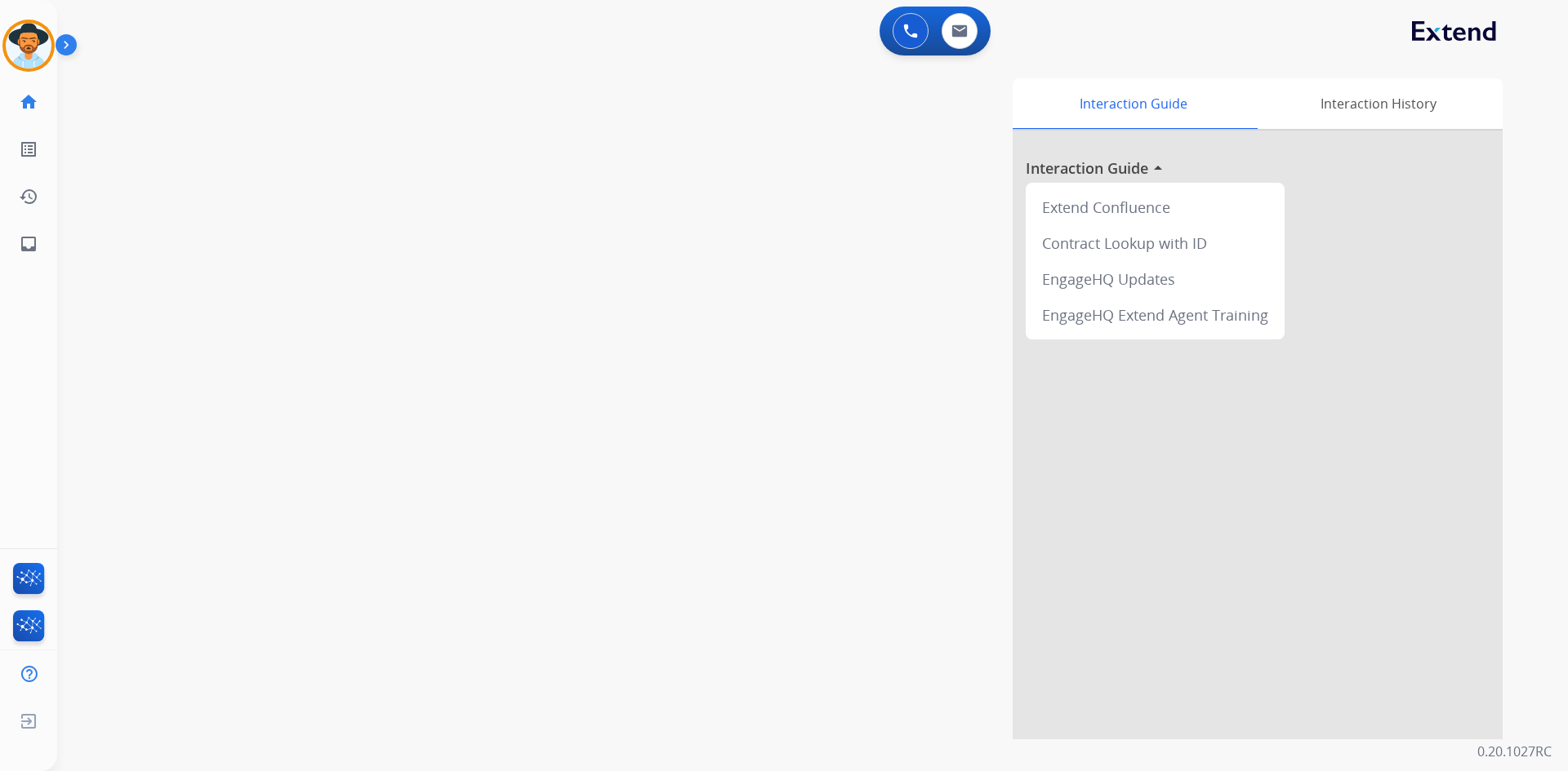
click at [74, 46] on img at bounding box center [69, 48] width 28 height 31
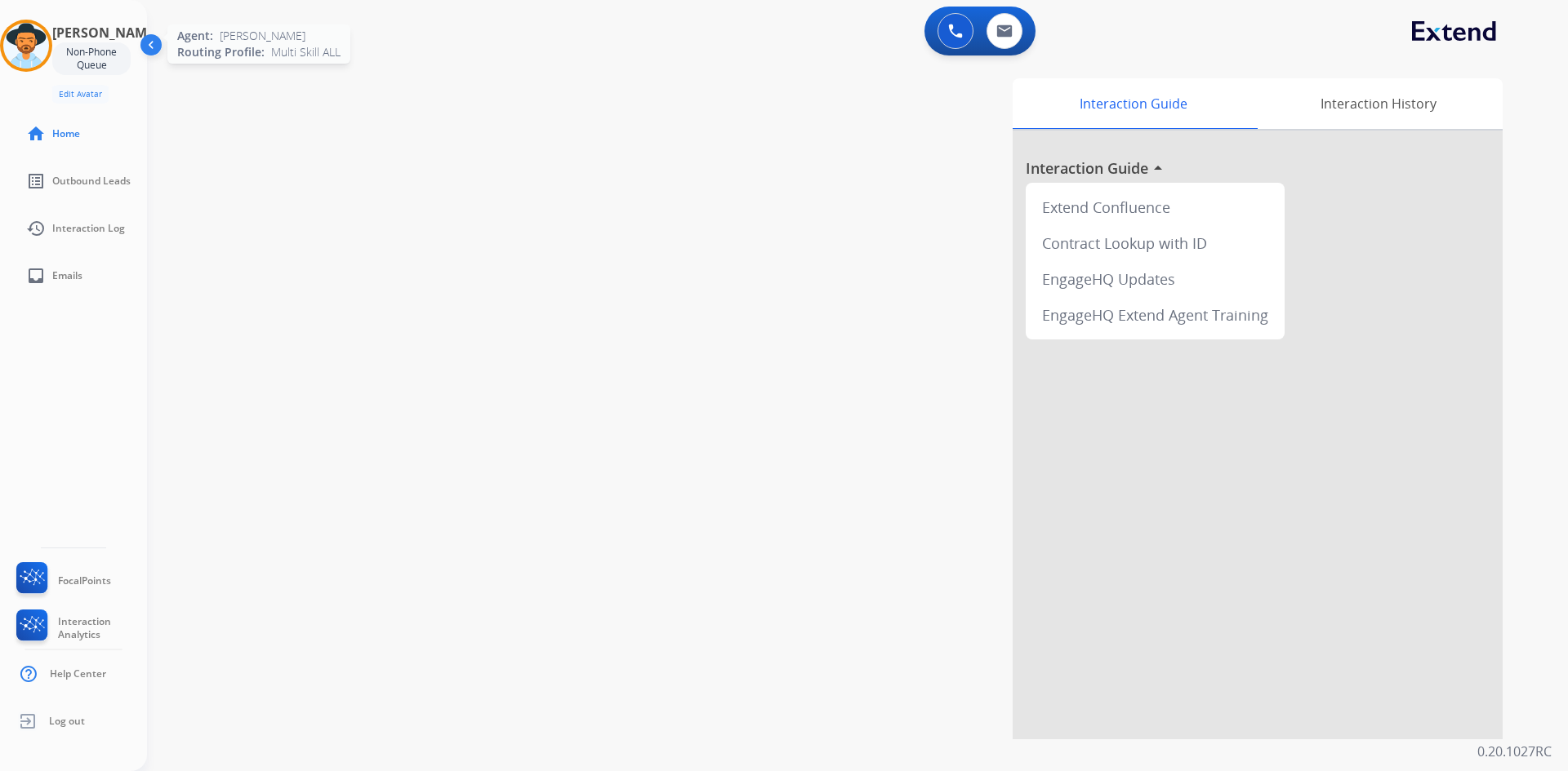
click at [39, 33] on img at bounding box center [26, 45] width 46 height 46
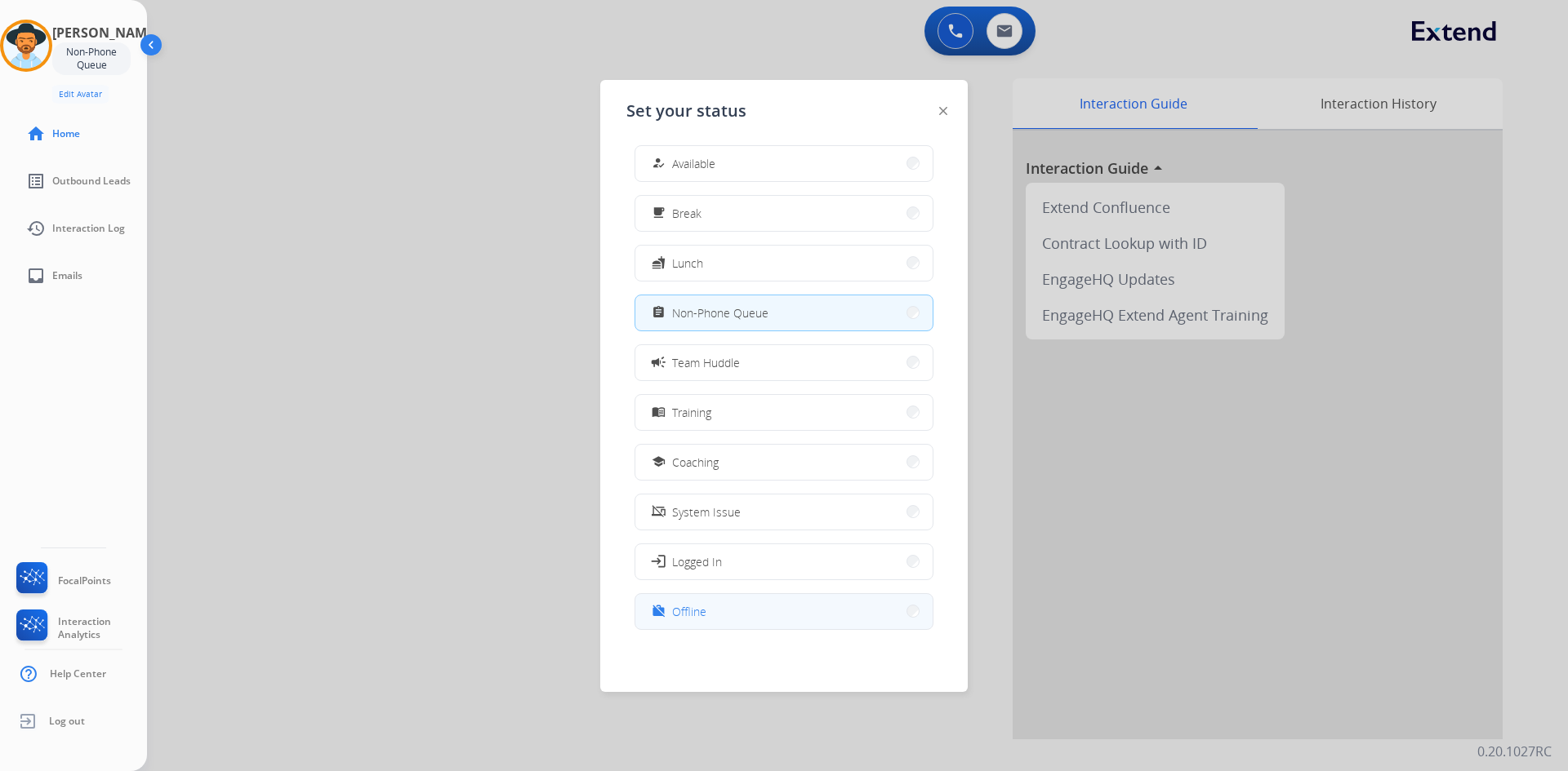
click at [708, 604] on button "work_off Offline" at bounding box center [783, 612] width 297 height 35
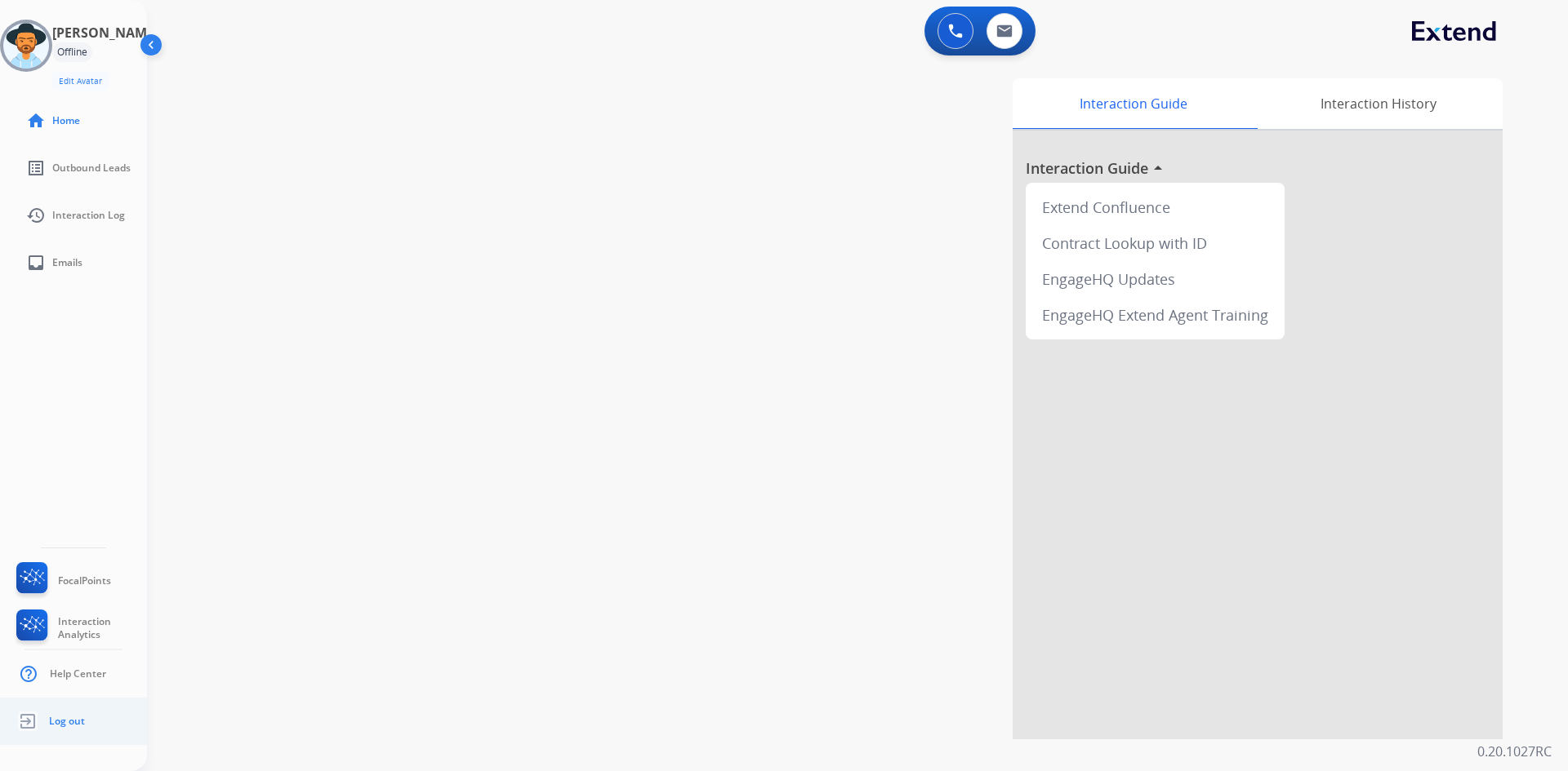
click at [61, 723] on span "Log out" at bounding box center [67, 722] width 36 height 13
